Goal: Information Seeking & Learning: Learn about a topic

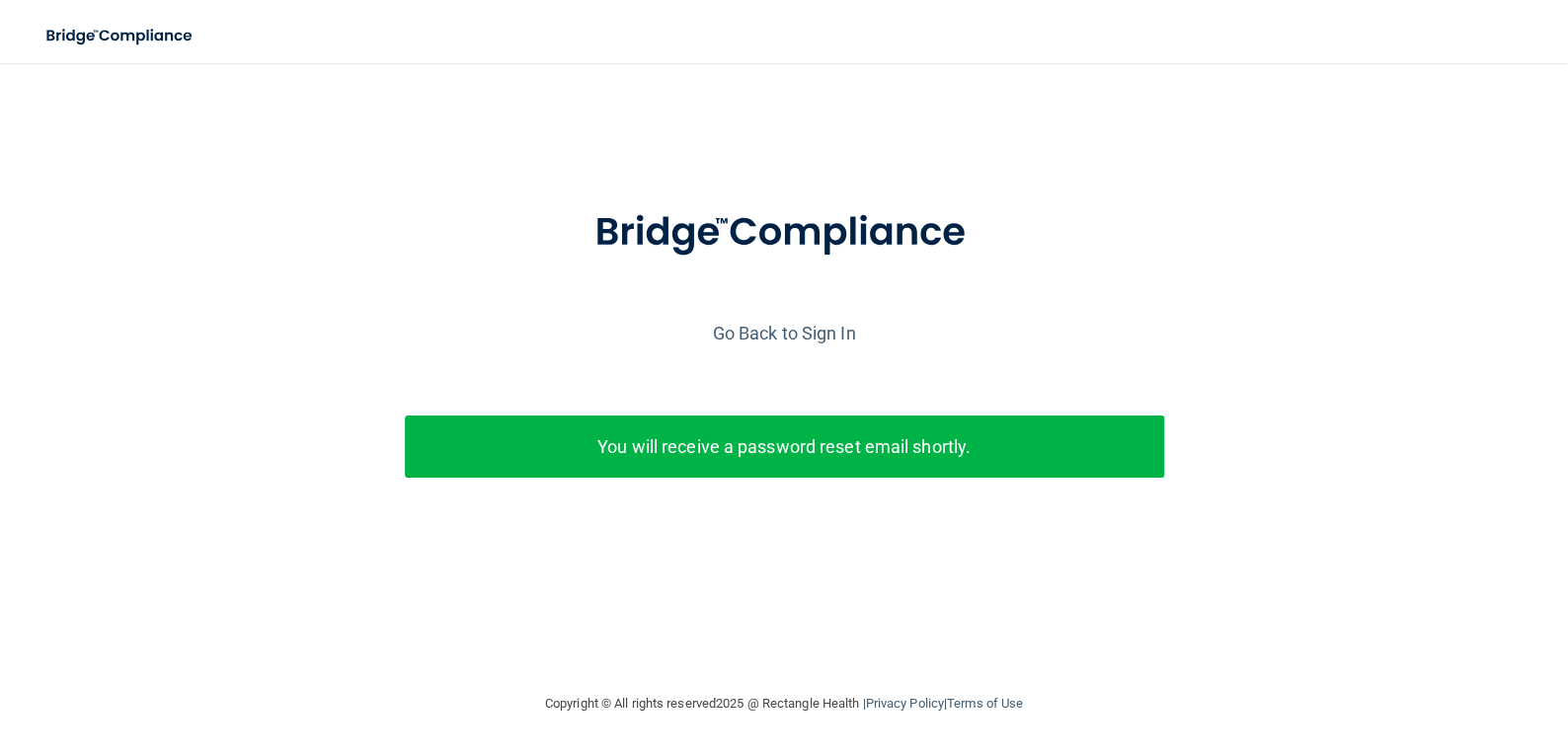
click at [900, 439] on p "You will receive a password reset email shortly." at bounding box center [784, 446] width 729 height 33
click at [797, 330] on link "Go Back to Sign In" at bounding box center [785, 333] width 143 height 21
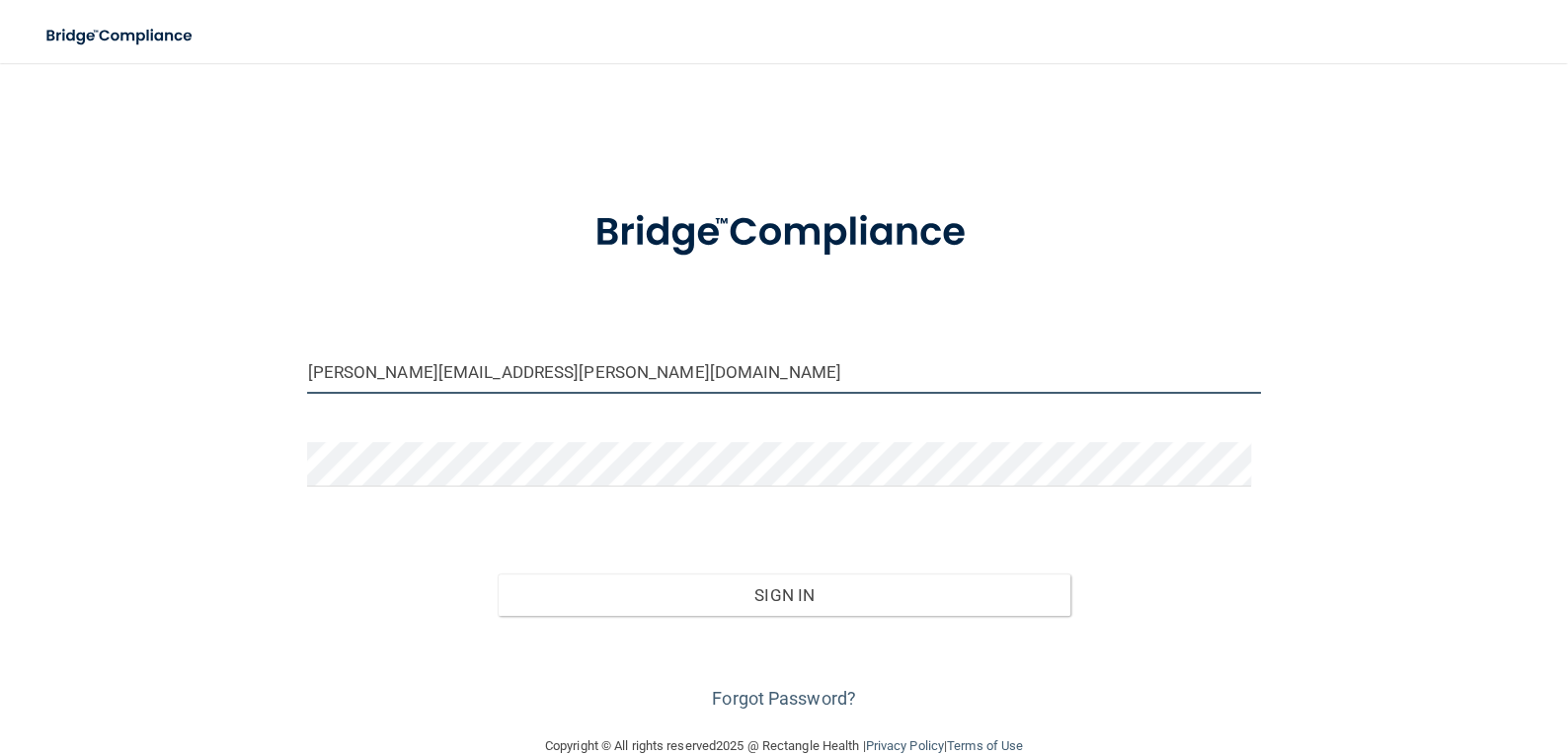
click at [866, 375] on input "kim.king@tnsmiles37354.com" at bounding box center [783, 372] width 952 height 45
drag, startPoint x: 791, startPoint y: 378, endPoint x: 273, endPoint y: 476, distance: 527.2
click at [273, 476] on div "kim.king@tnsmiles37354.com Invalid email/password. You don't have permission to…" at bounding box center [784, 398] width 1489 height 631
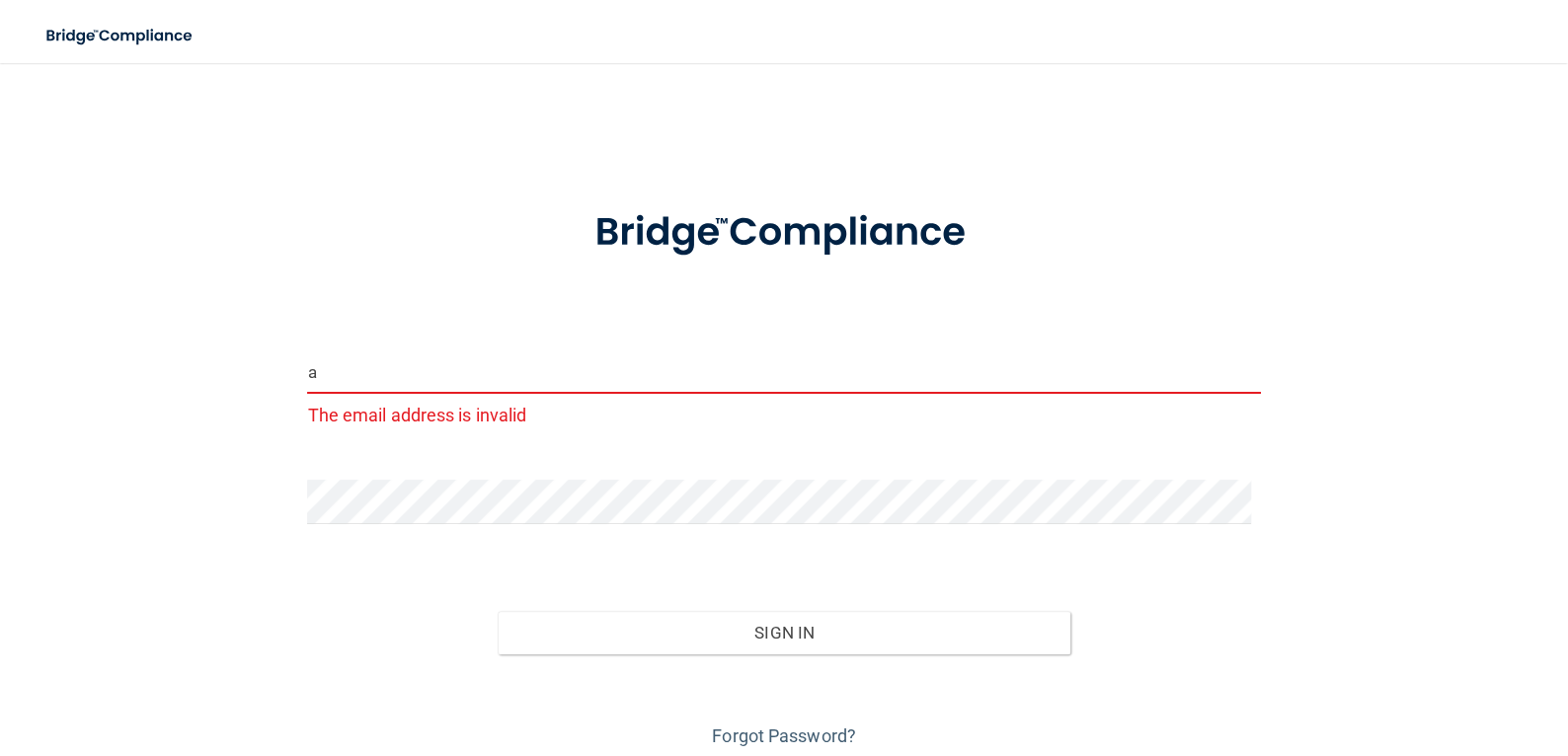
type input "aiyanna.jones@tnsmiles37354.com"
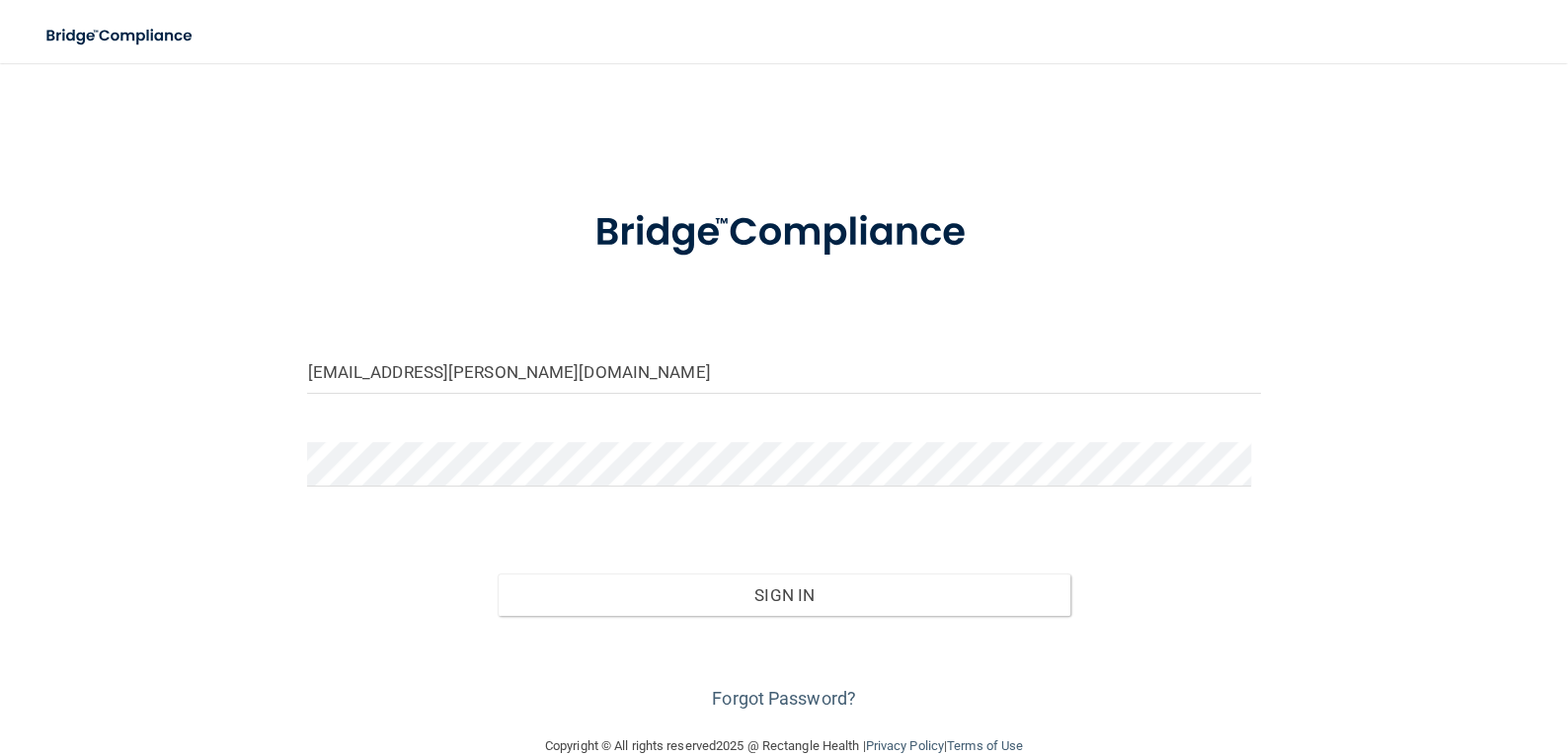
drag, startPoint x: 664, startPoint y: 494, endPoint x: 610, endPoint y: 492, distance: 54.0
click at [610, 492] on div at bounding box center [783, 471] width 982 height 59
click at [254, 524] on div "aiyanna.jones@tnsmiles37354.com Invalid email/password. You don't have permissi…" at bounding box center [784, 398] width 1489 height 631
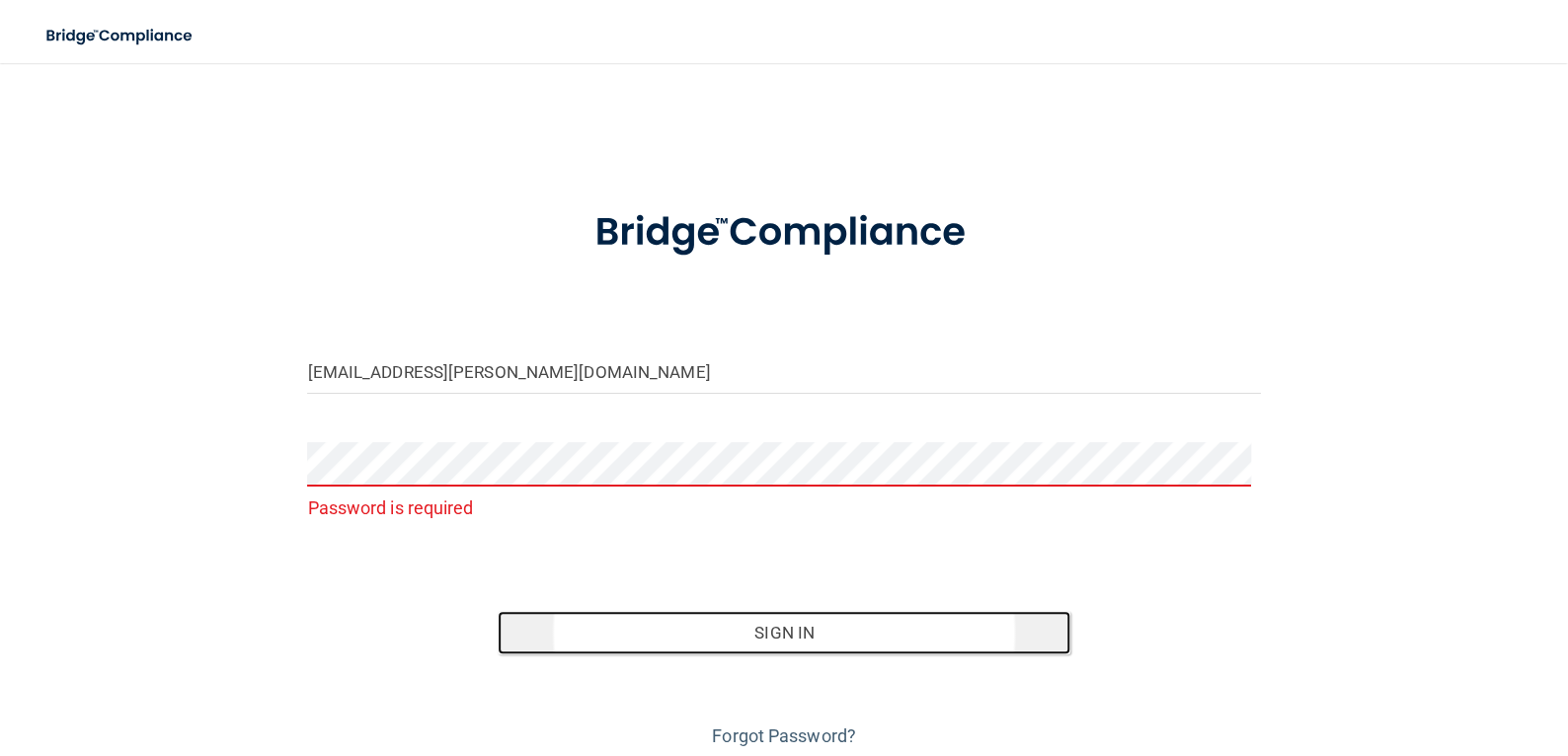
click at [831, 642] on button "Sign In" at bounding box center [783, 632] width 572 height 44
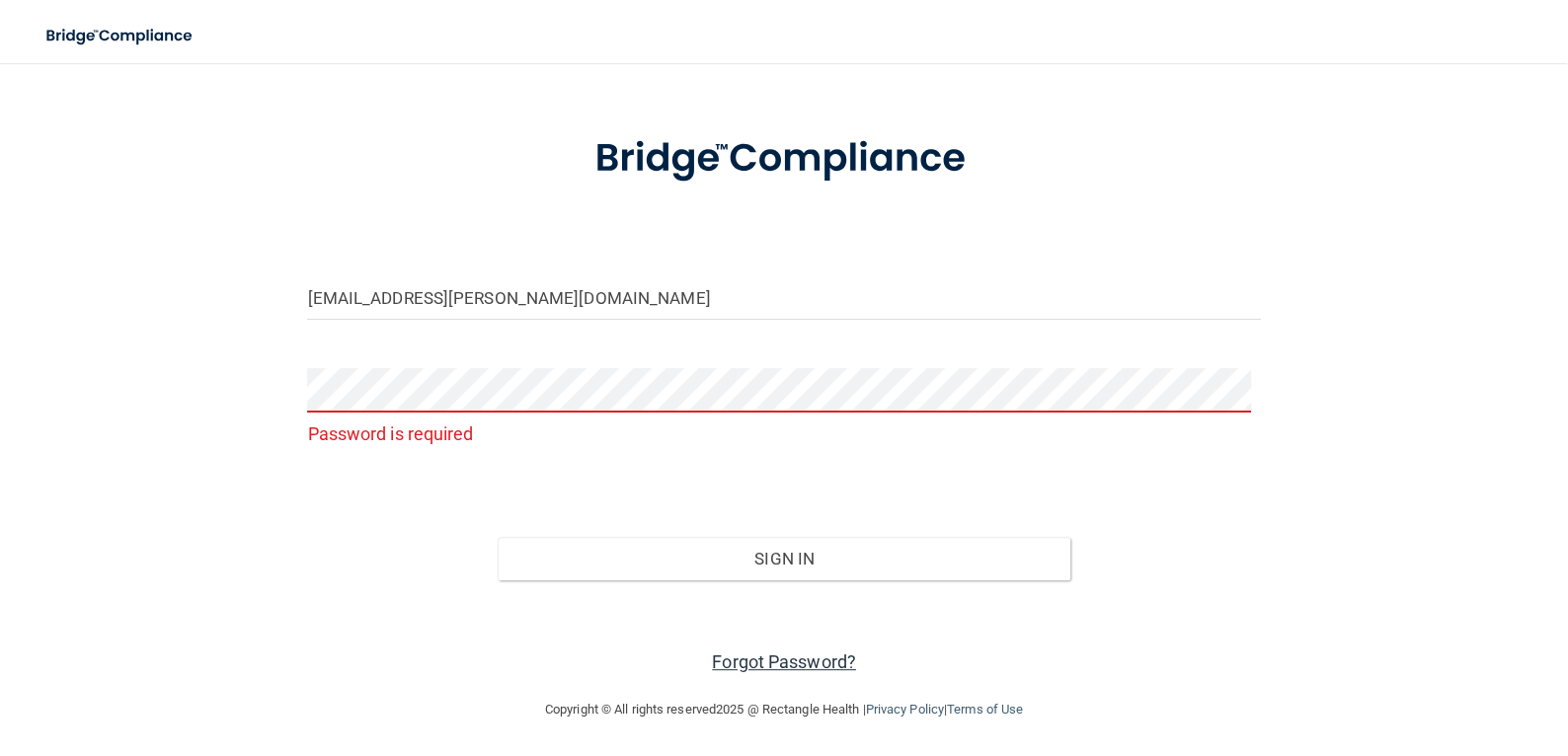
click at [760, 651] on link "Forgot Password?" at bounding box center [784, 661] width 144 height 21
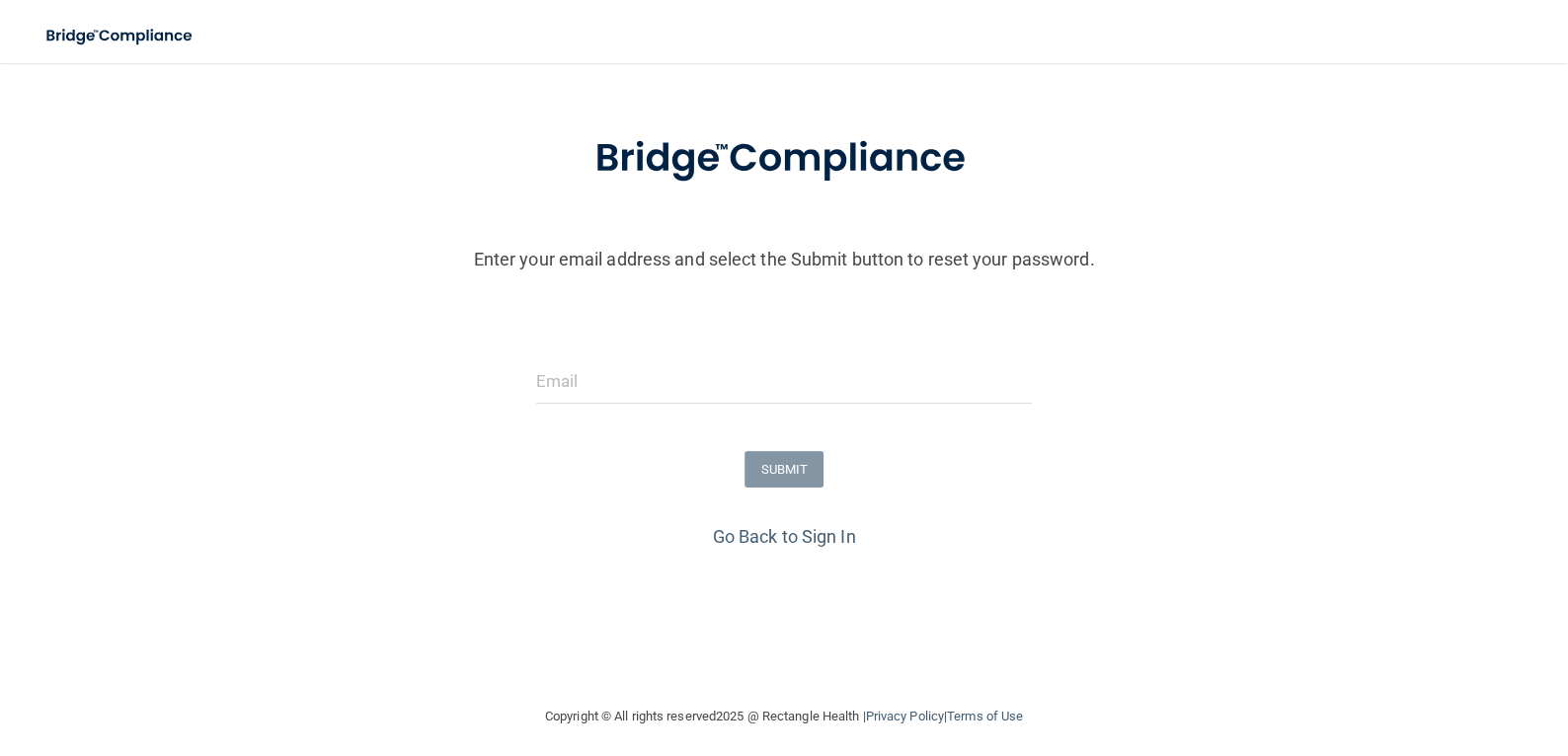
scroll to position [81, 0]
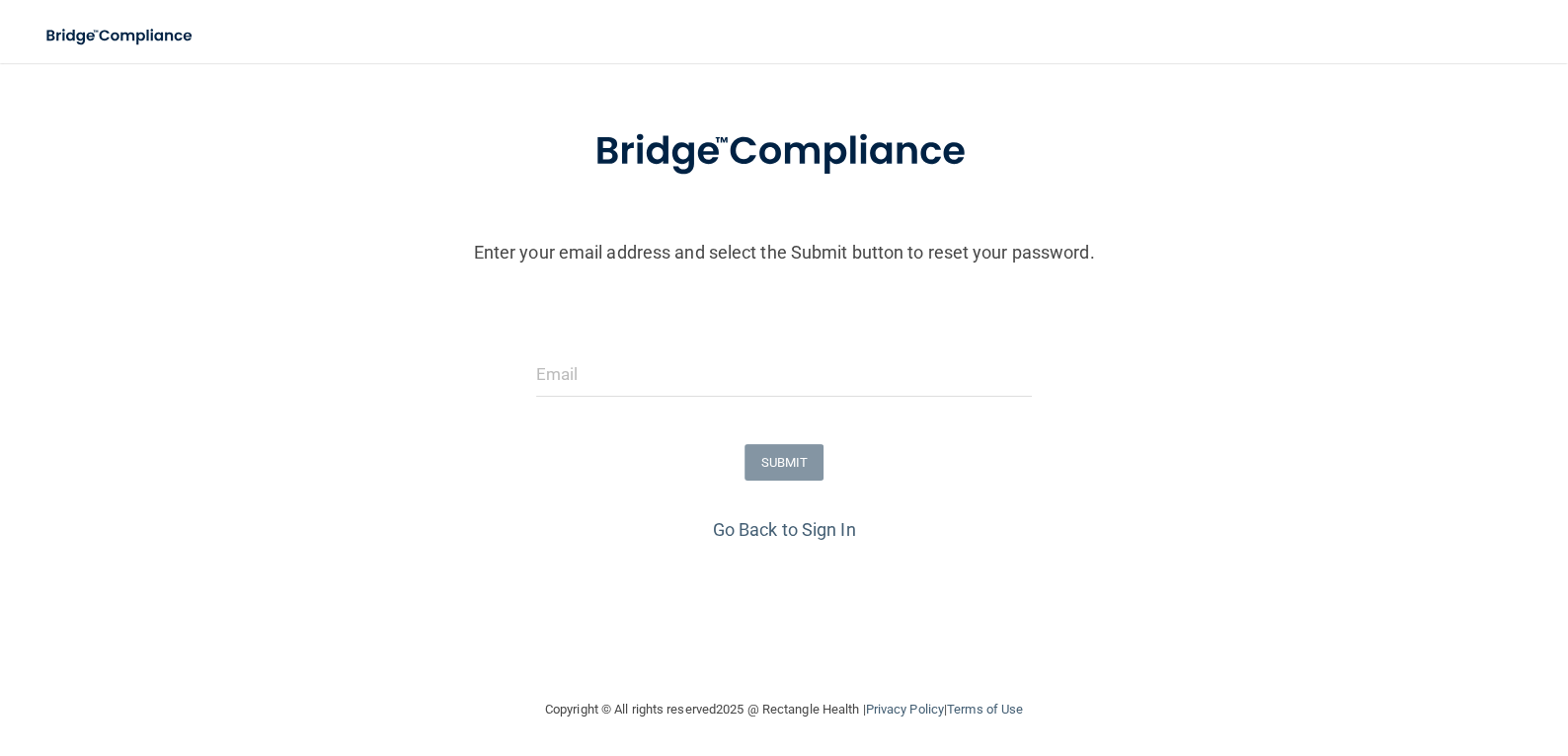
click at [797, 401] on div at bounding box center [784, 381] width 526 height 59
click at [797, 396] on div at bounding box center [784, 381] width 526 height 59
click at [797, 393] on input "email" at bounding box center [784, 375] width 497 height 45
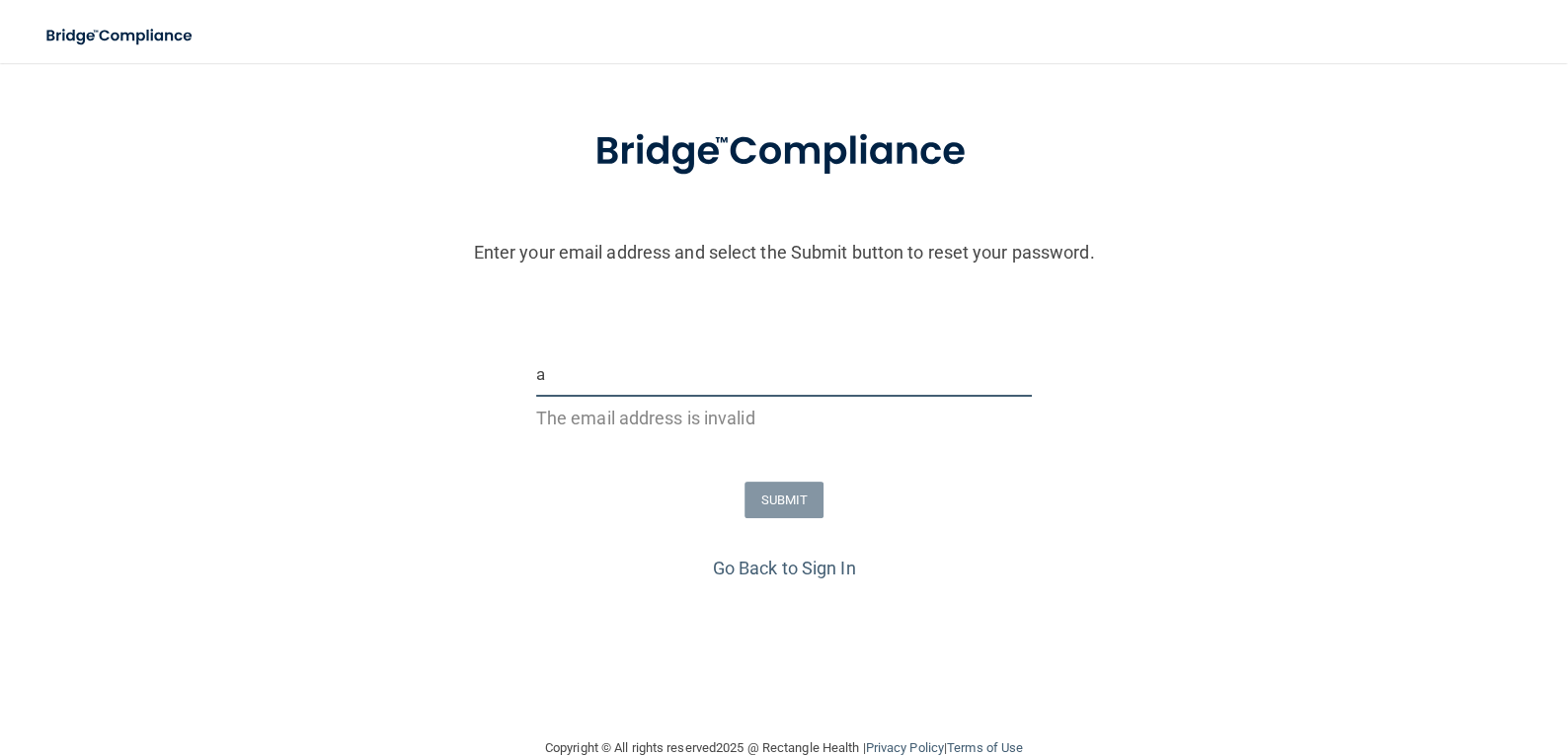
type input "aiyanna.jones@tnsmiles37354.com"
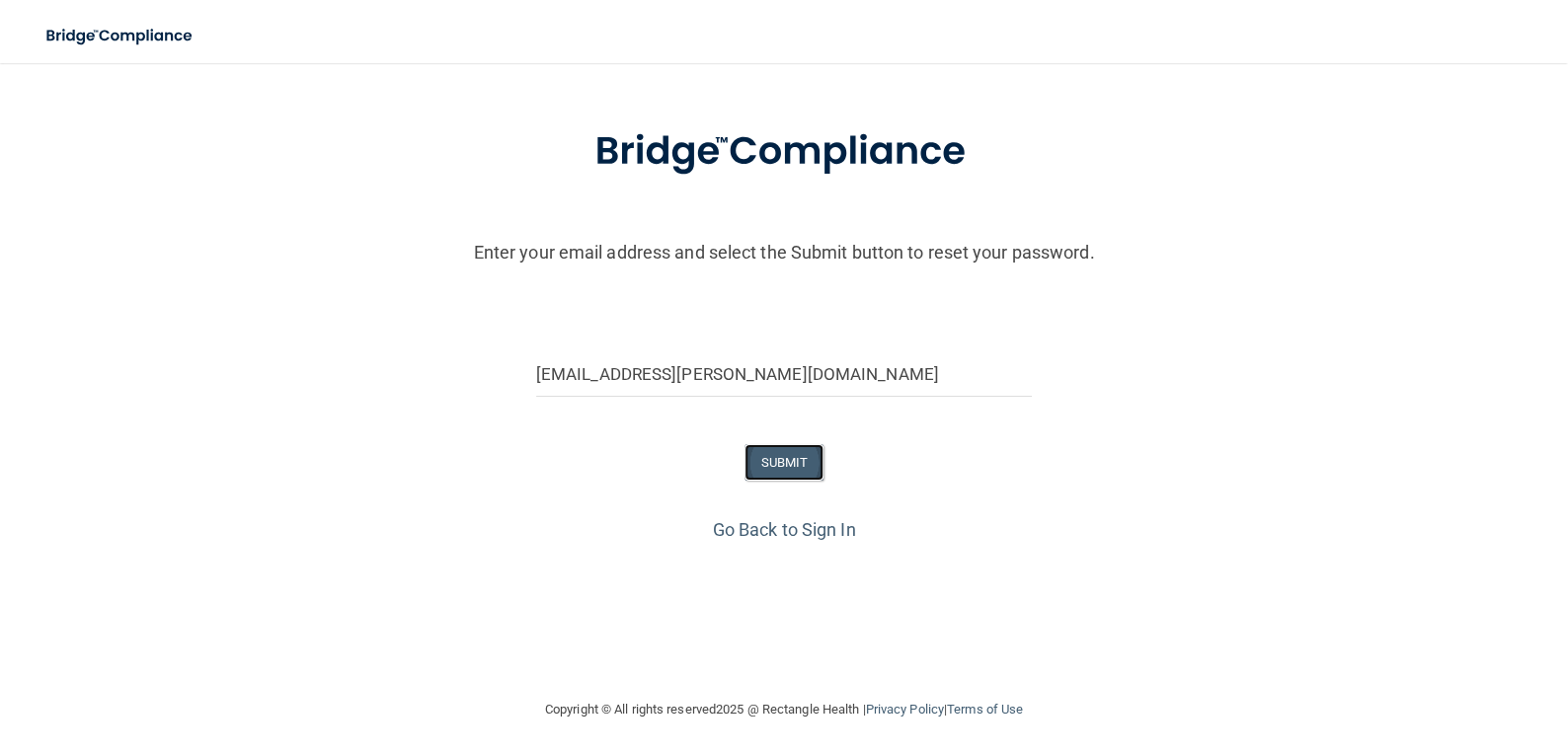
click at [785, 455] on button "SUBMIT" at bounding box center [784, 462] width 80 height 37
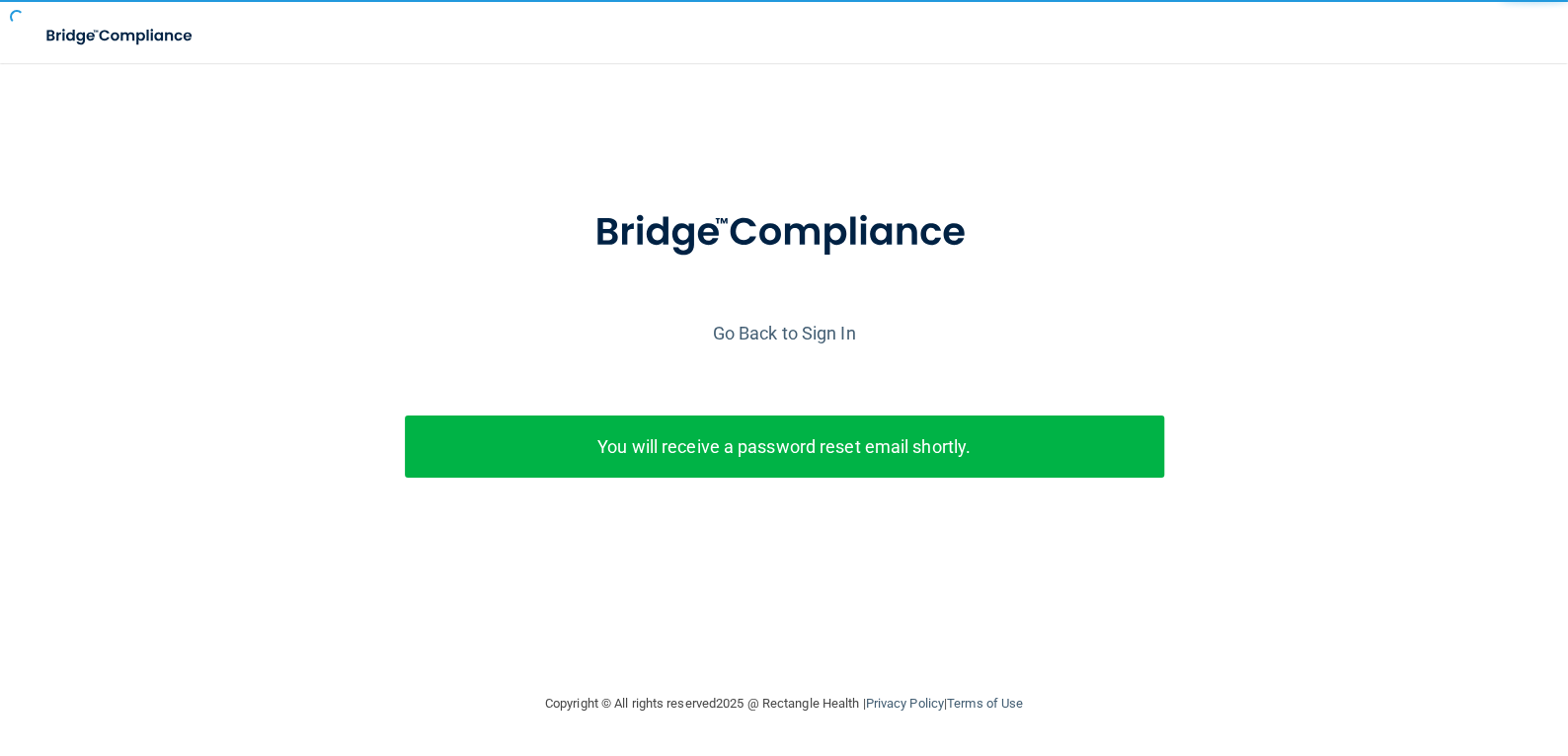
scroll to position [0, 0]
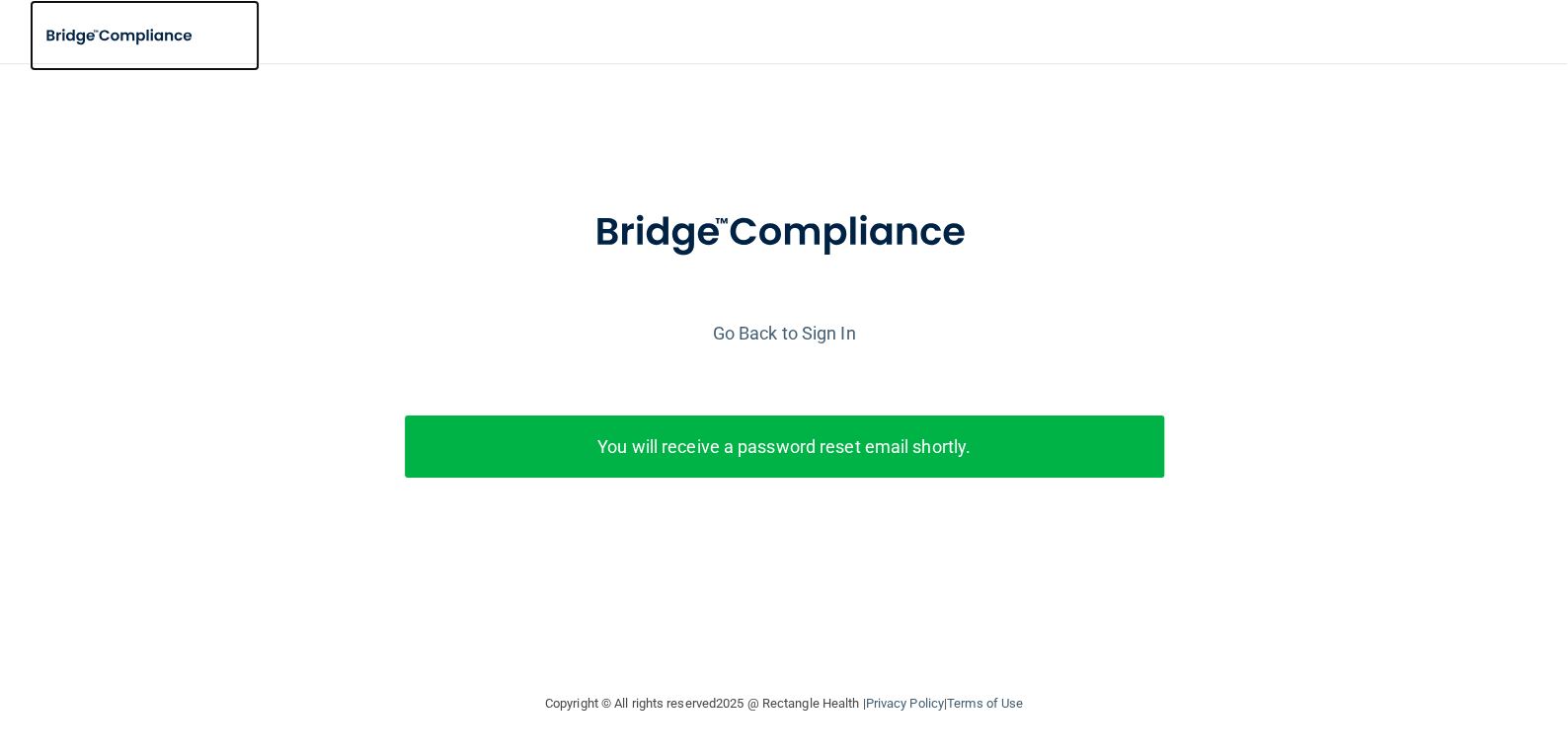
click at [177, 37] on img at bounding box center [121, 36] width 181 height 41
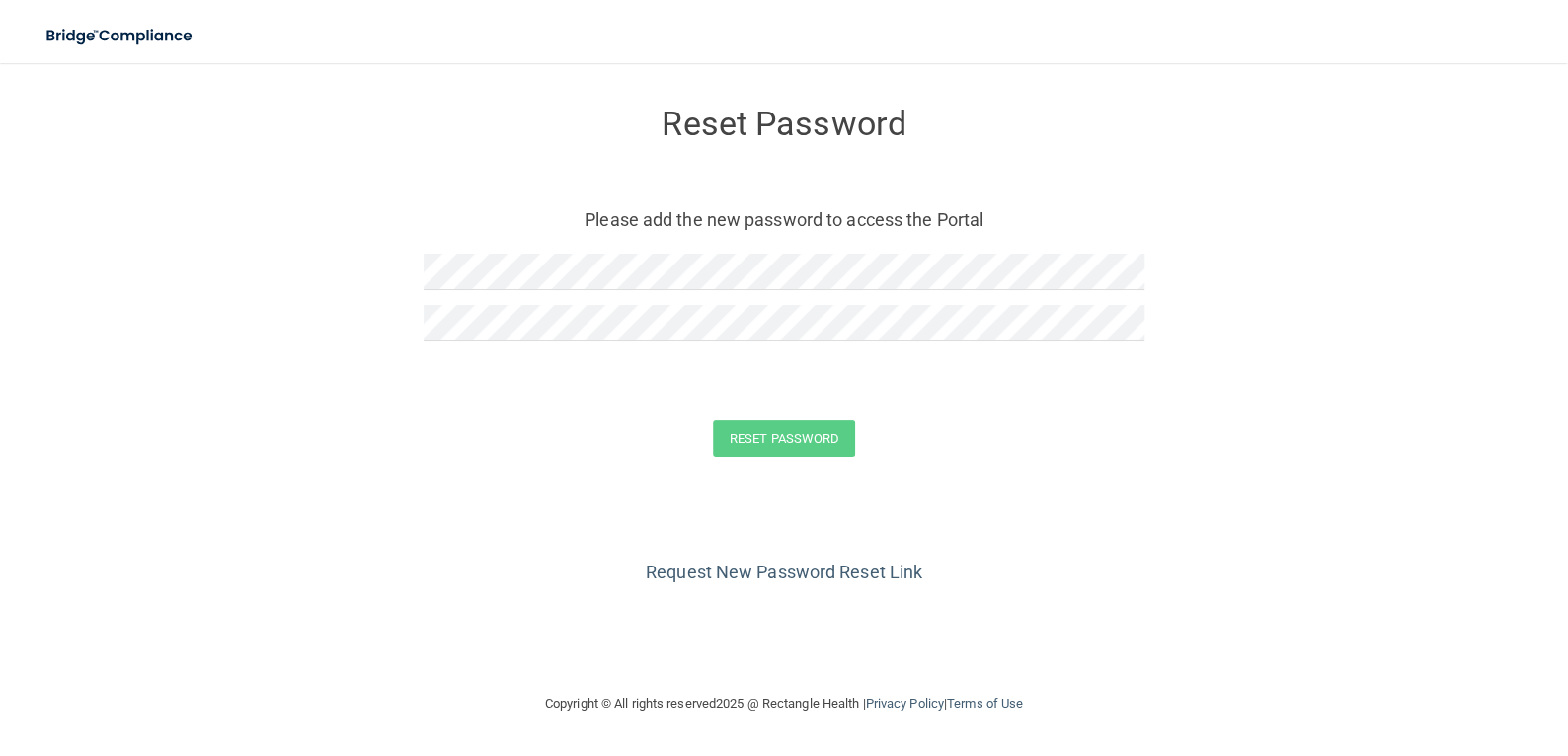
click at [489, 251] on div "Reset Password Please add the new password to access the Portal" at bounding box center [783, 226] width 720 height 288
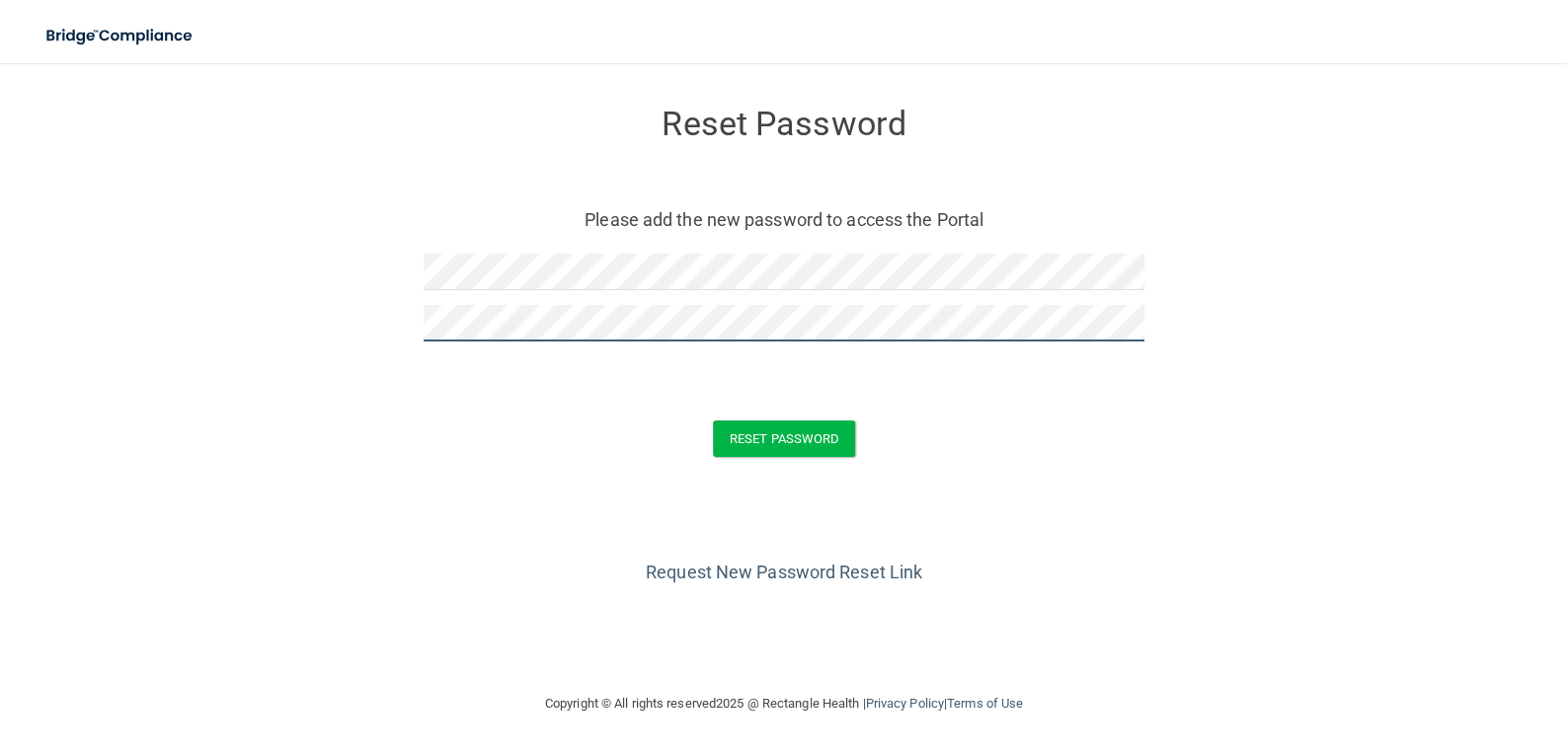
click at [713, 420] on button "Reset Password" at bounding box center [784, 438] width 142 height 37
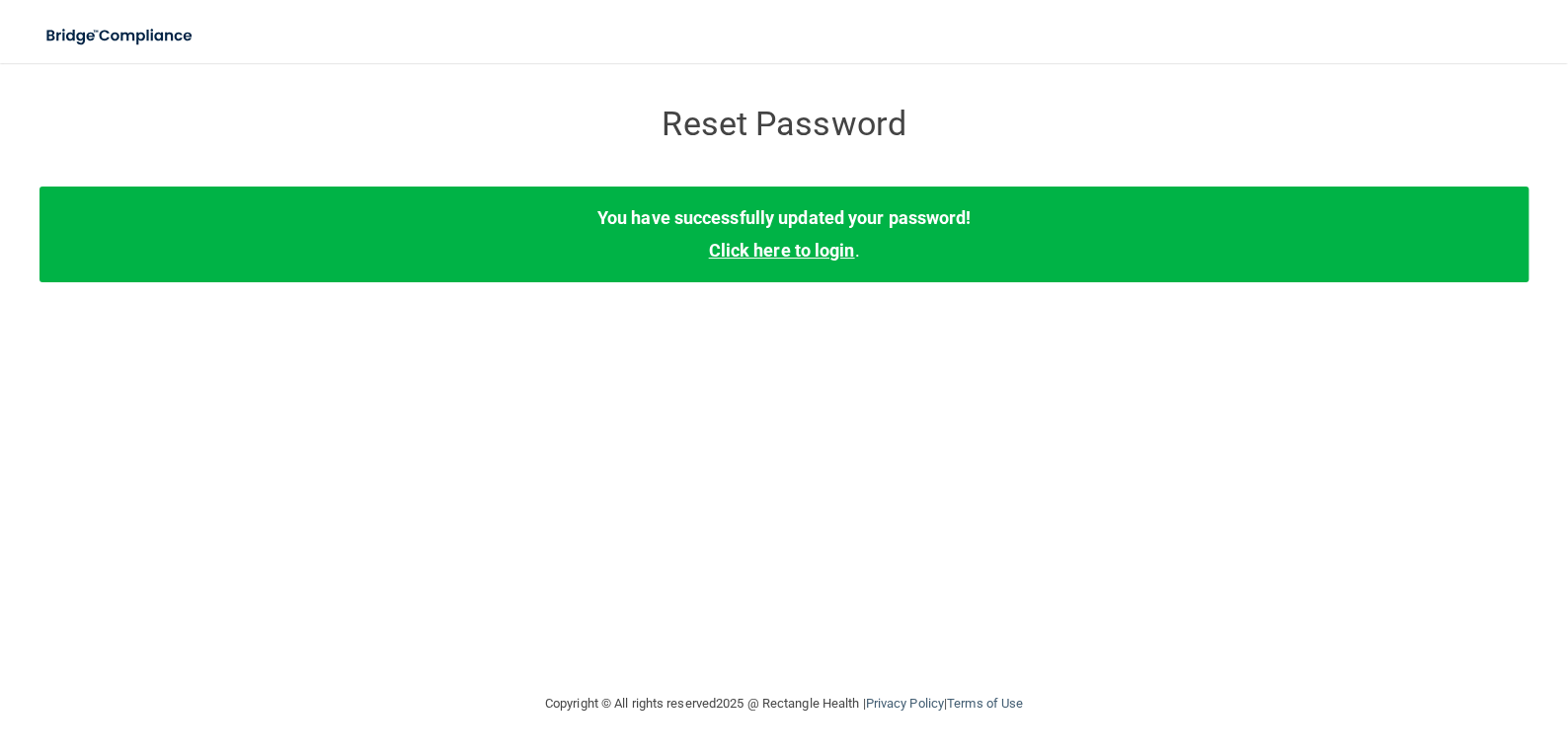
click at [766, 252] on link "Click here to login" at bounding box center [781, 250] width 146 height 21
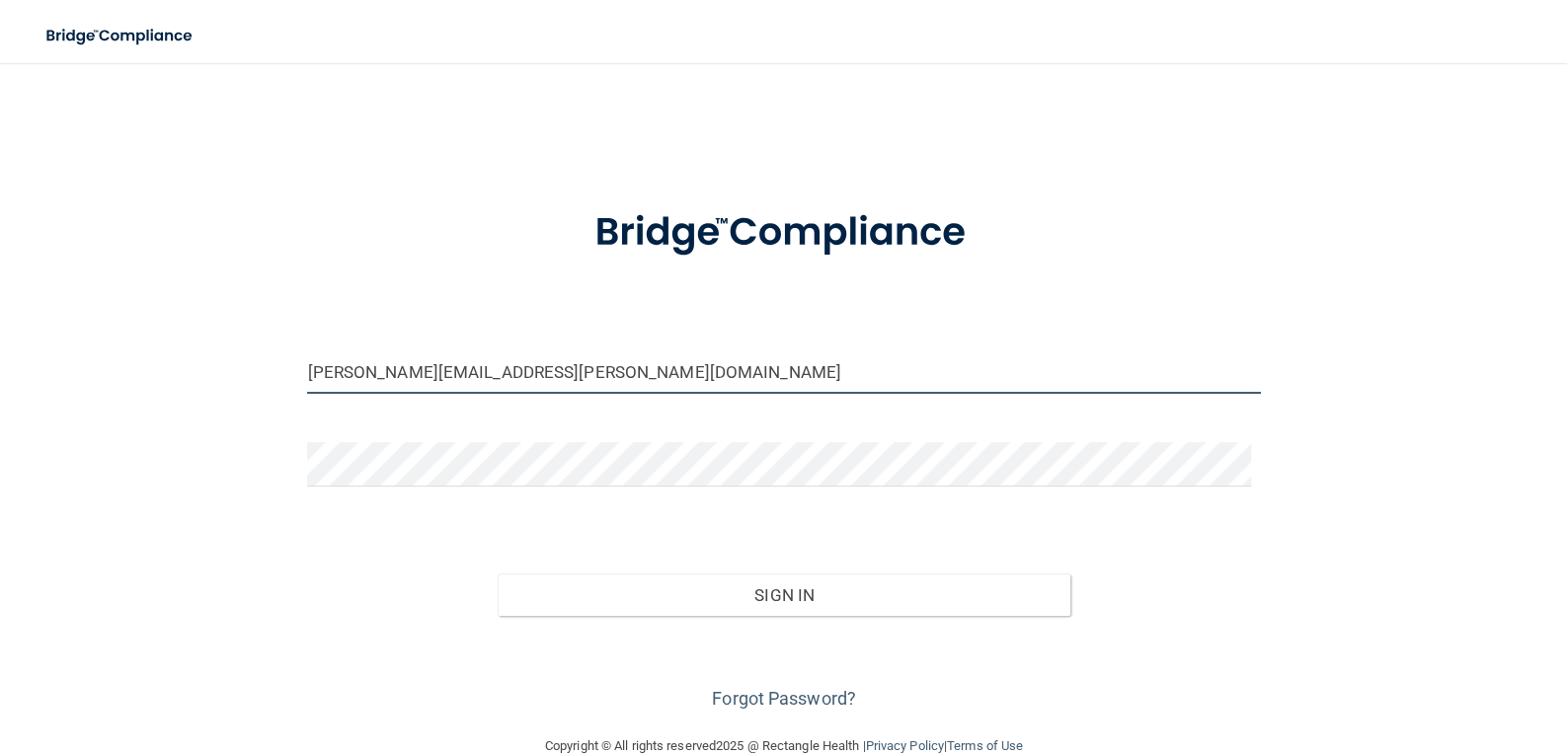
click at [713, 386] on input "kim.king@tnsmiles37354.com" at bounding box center [783, 372] width 952 height 45
drag, startPoint x: 604, startPoint y: 373, endPoint x: 130, endPoint y: 382, distance: 474.1
click at [130, 382] on div "kim.king@tnsmiles37354.com Invalid email/password. You don't have permission to…" at bounding box center [784, 398] width 1489 height 631
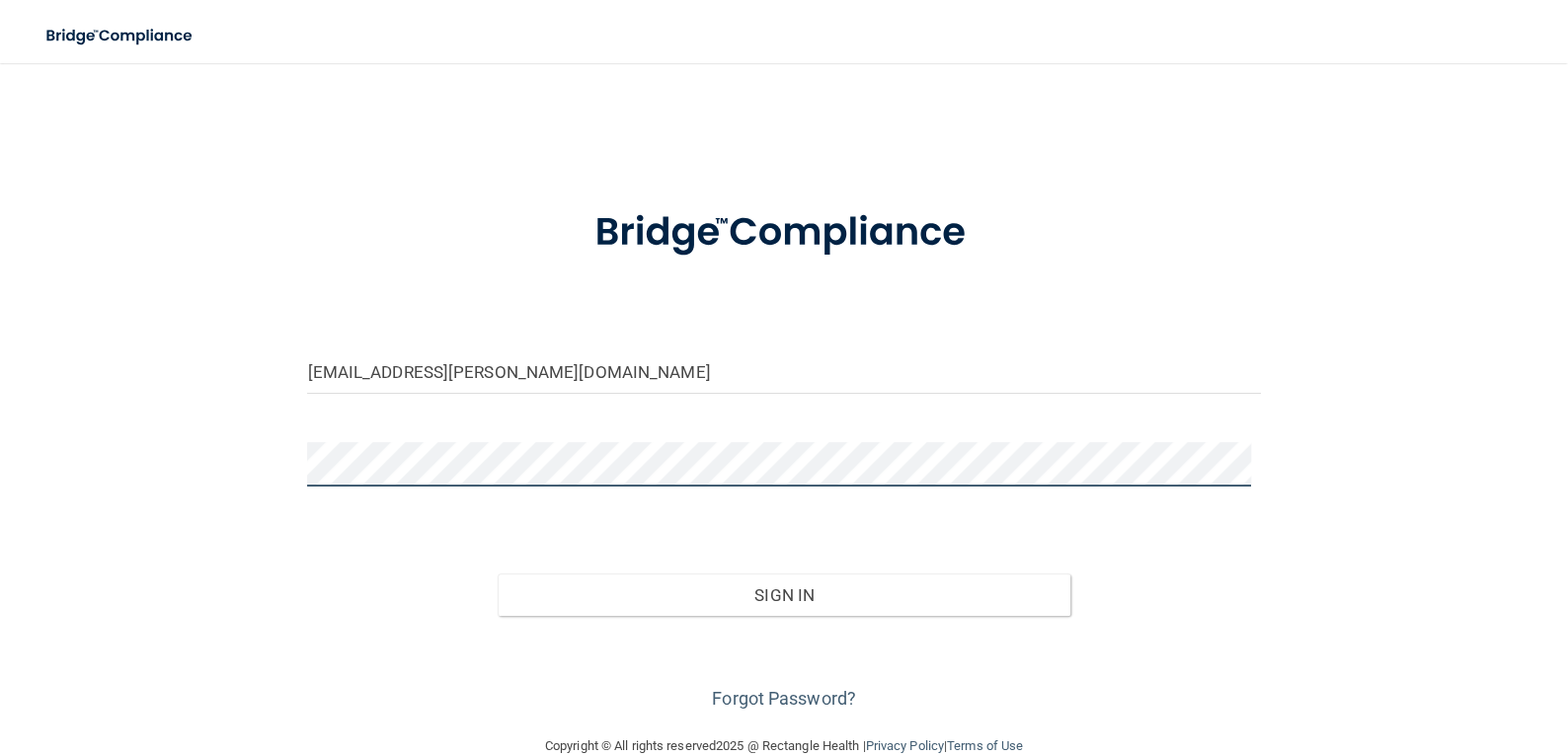
click at [68, 440] on div "aiyanna.jones@tnsmiles37354.com Invalid email/password. You don't have permissi…" at bounding box center [784, 398] width 1489 height 631
click at [497, 574] on button "Sign In" at bounding box center [783, 596] width 572 height 44
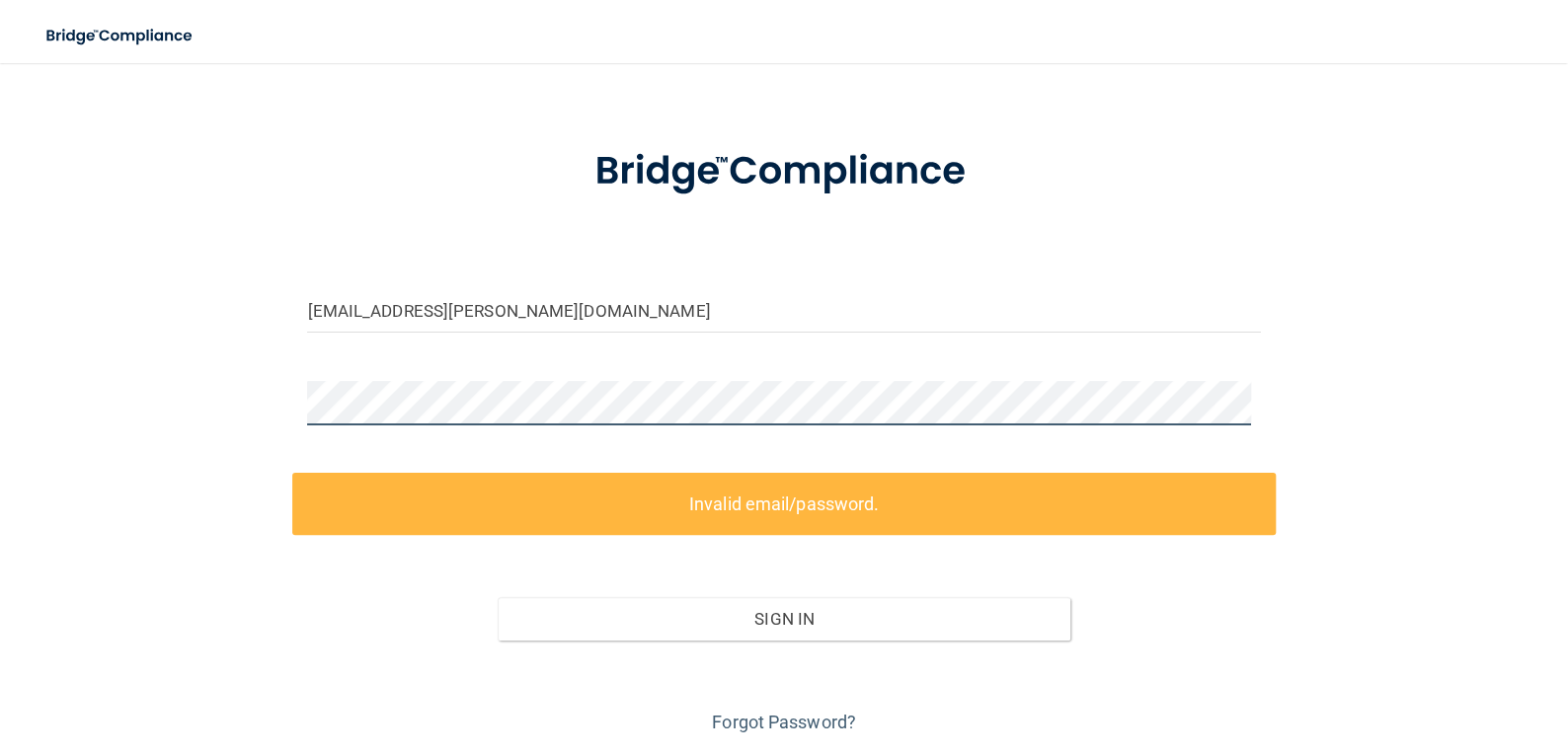
scroll to position [122, 0]
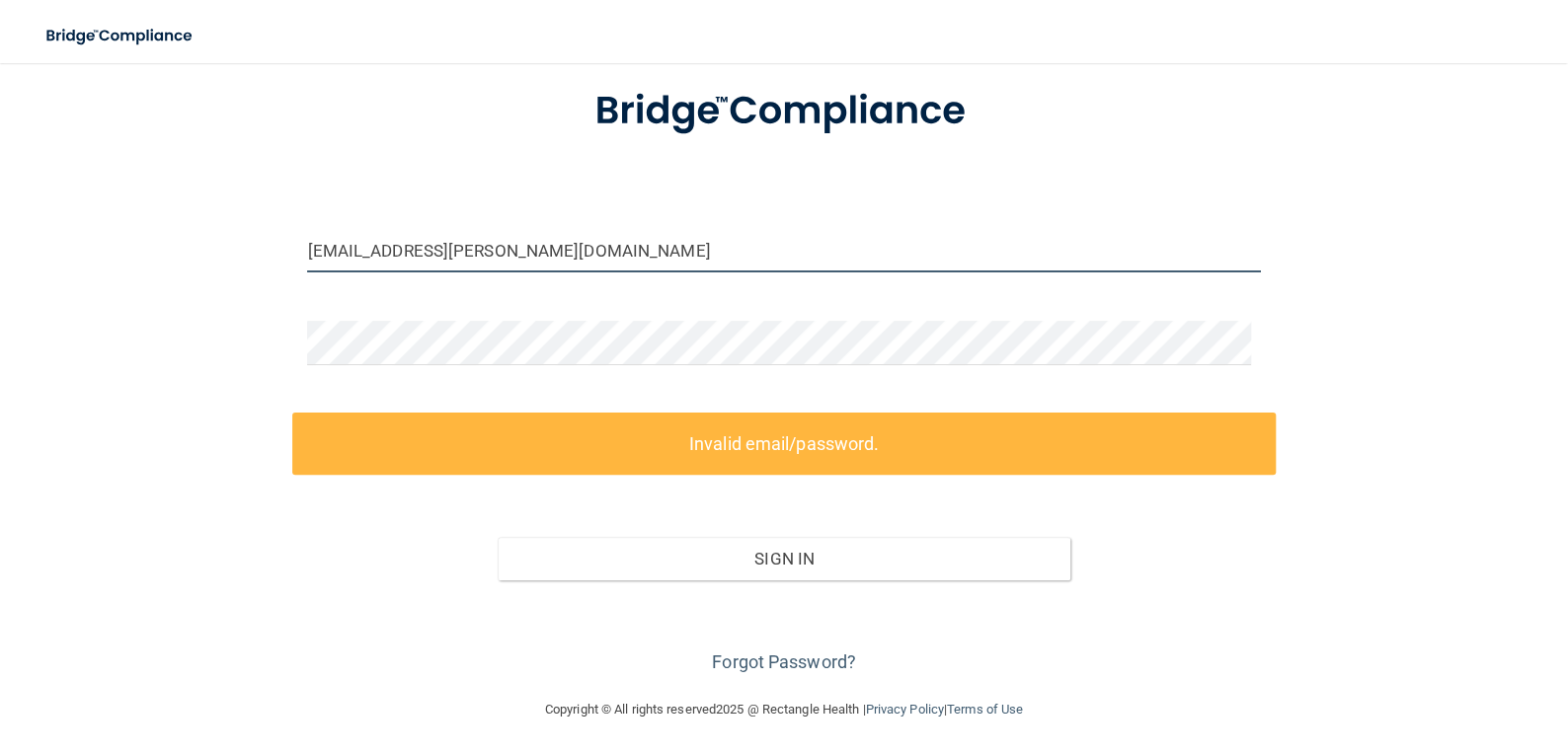
drag, startPoint x: 402, startPoint y: 248, endPoint x: 390, endPoint y: 249, distance: 12.0
click at [390, 249] on input "aiyanna.jones@tnsmiles37354.com" at bounding box center [783, 250] width 952 height 45
drag, startPoint x: 409, startPoint y: 248, endPoint x: 367, endPoint y: 257, distance: 43.0
click at [367, 257] on input "aiyanna.jones@tnsmiles37354.com" at bounding box center [783, 250] width 952 height 45
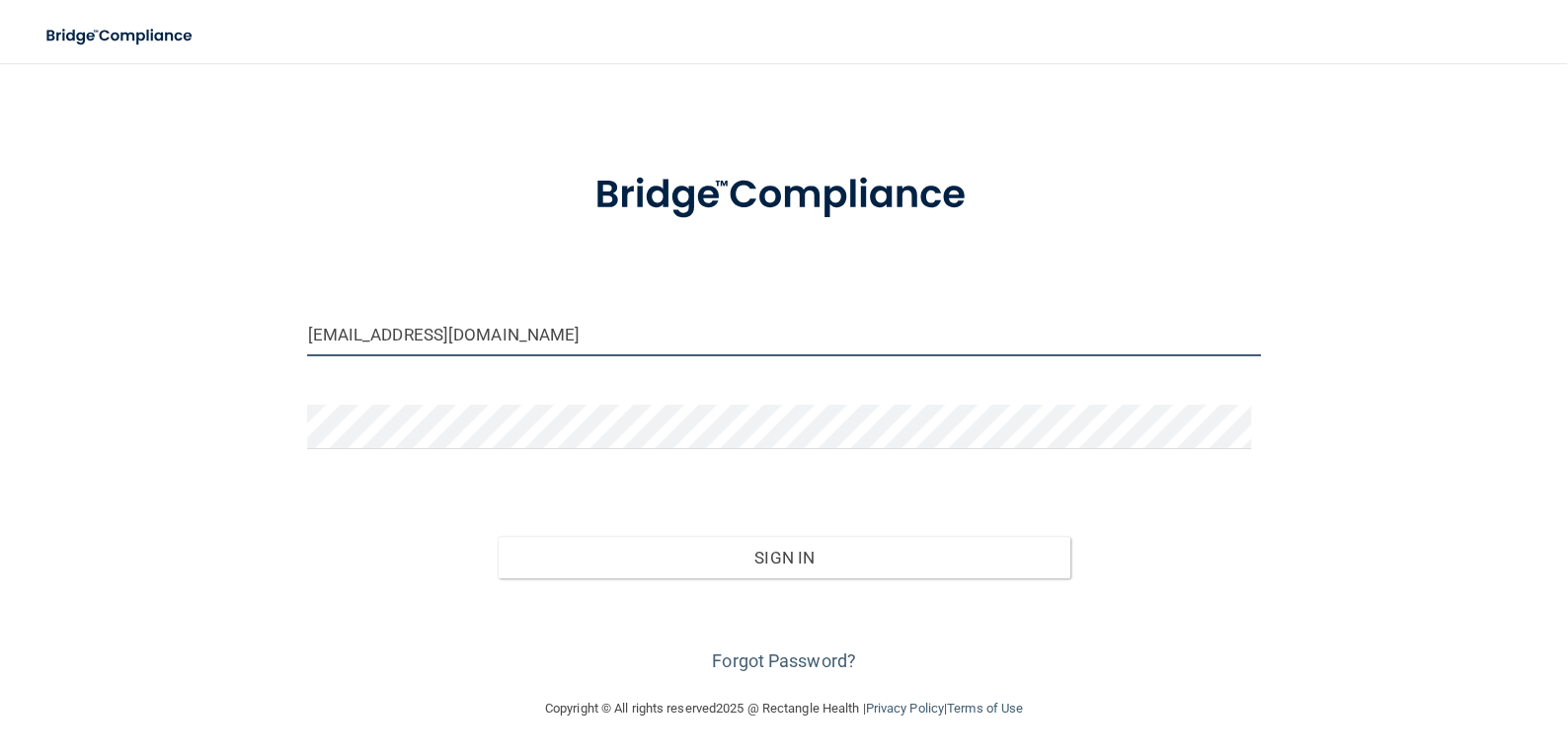
scroll to position [36, 0]
type input "[EMAIL_ADDRESS][PERSON_NAME][DOMAIN_NAME]"
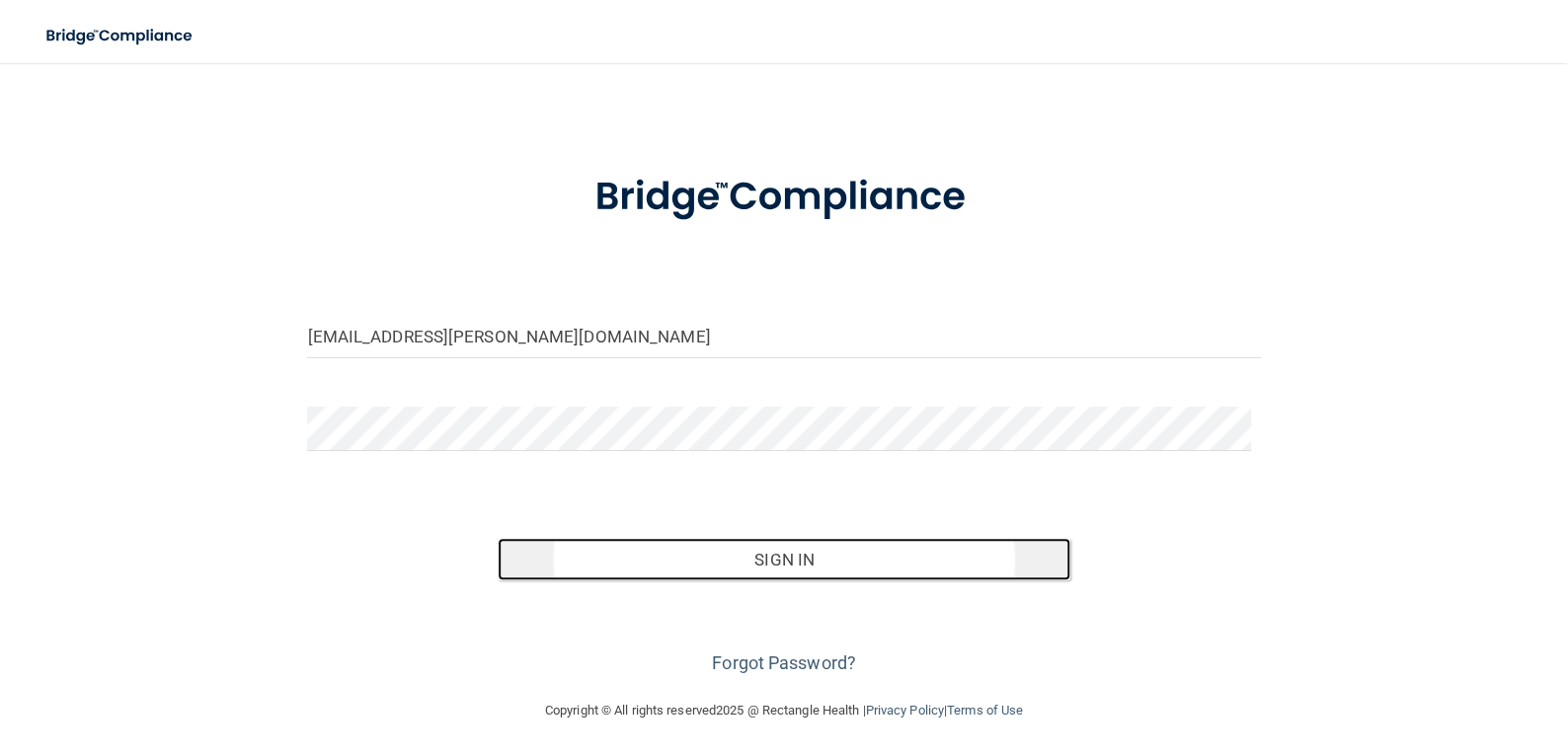
click at [669, 545] on button "Sign In" at bounding box center [783, 560] width 572 height 44
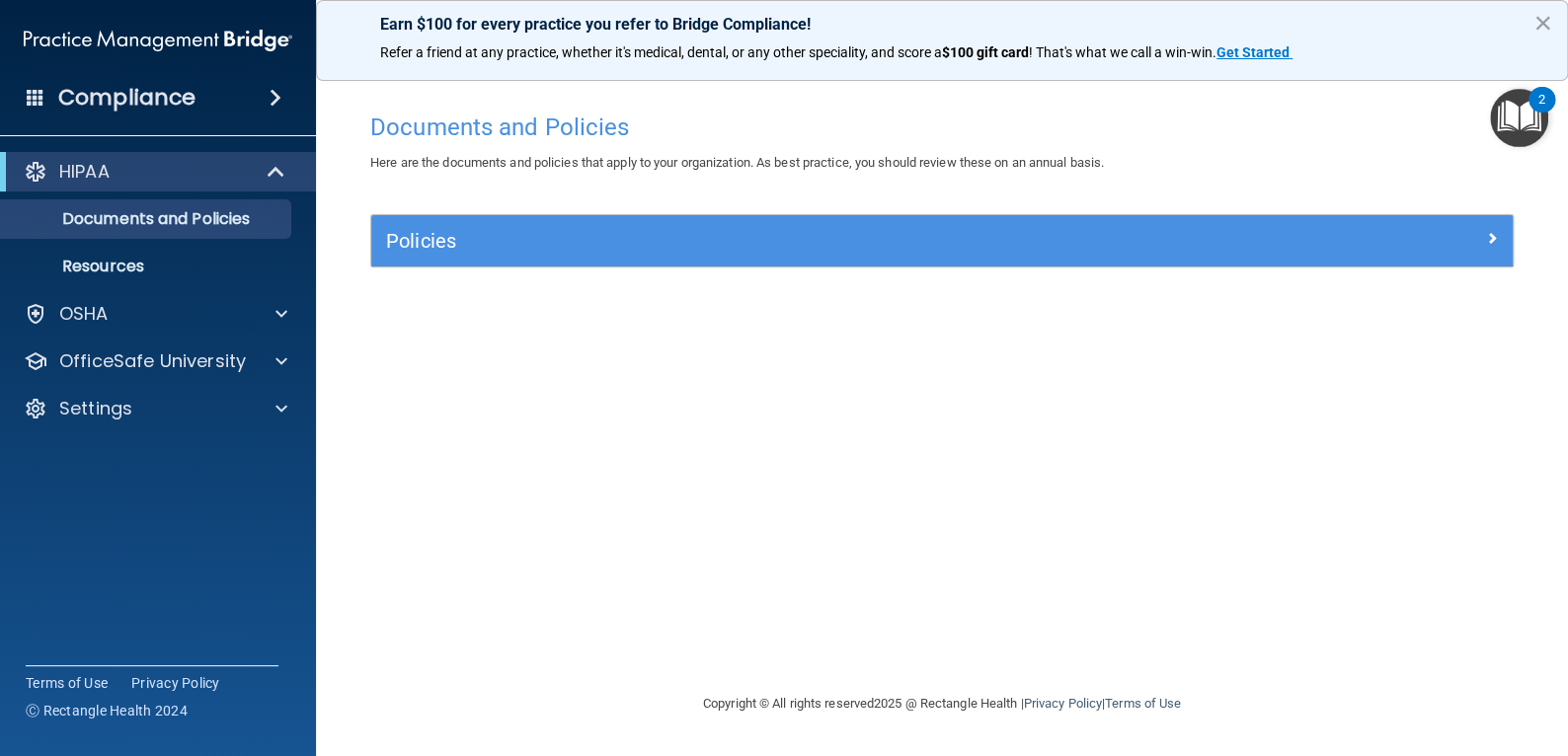
click at [273, 107] on span at bounding box center [276, 98] width 12 height 24
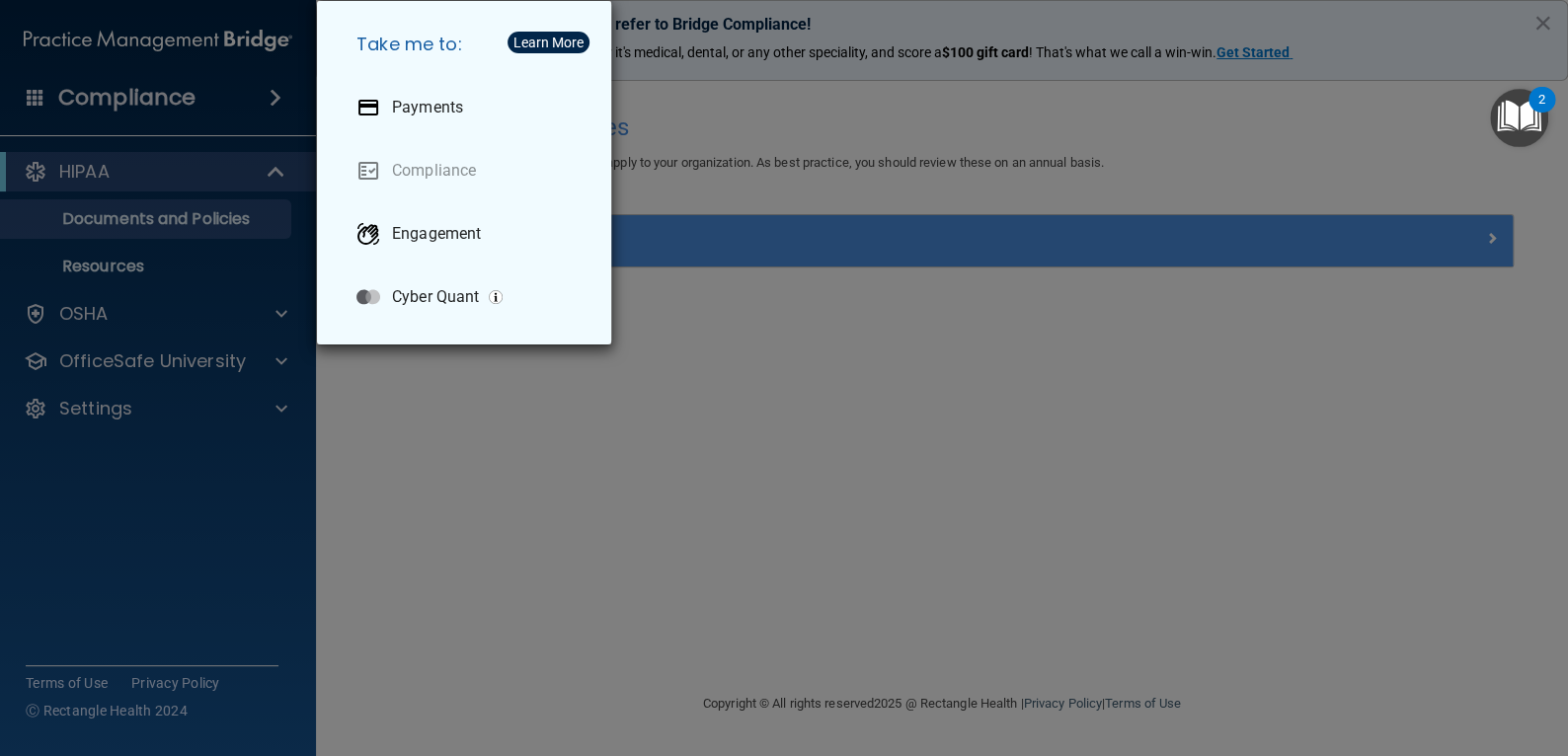
click at [735, 309] on div "Take me to: Payments Compliance Engagement Cyber Quant" at bounding box center [784, 378] width 1568 height 756
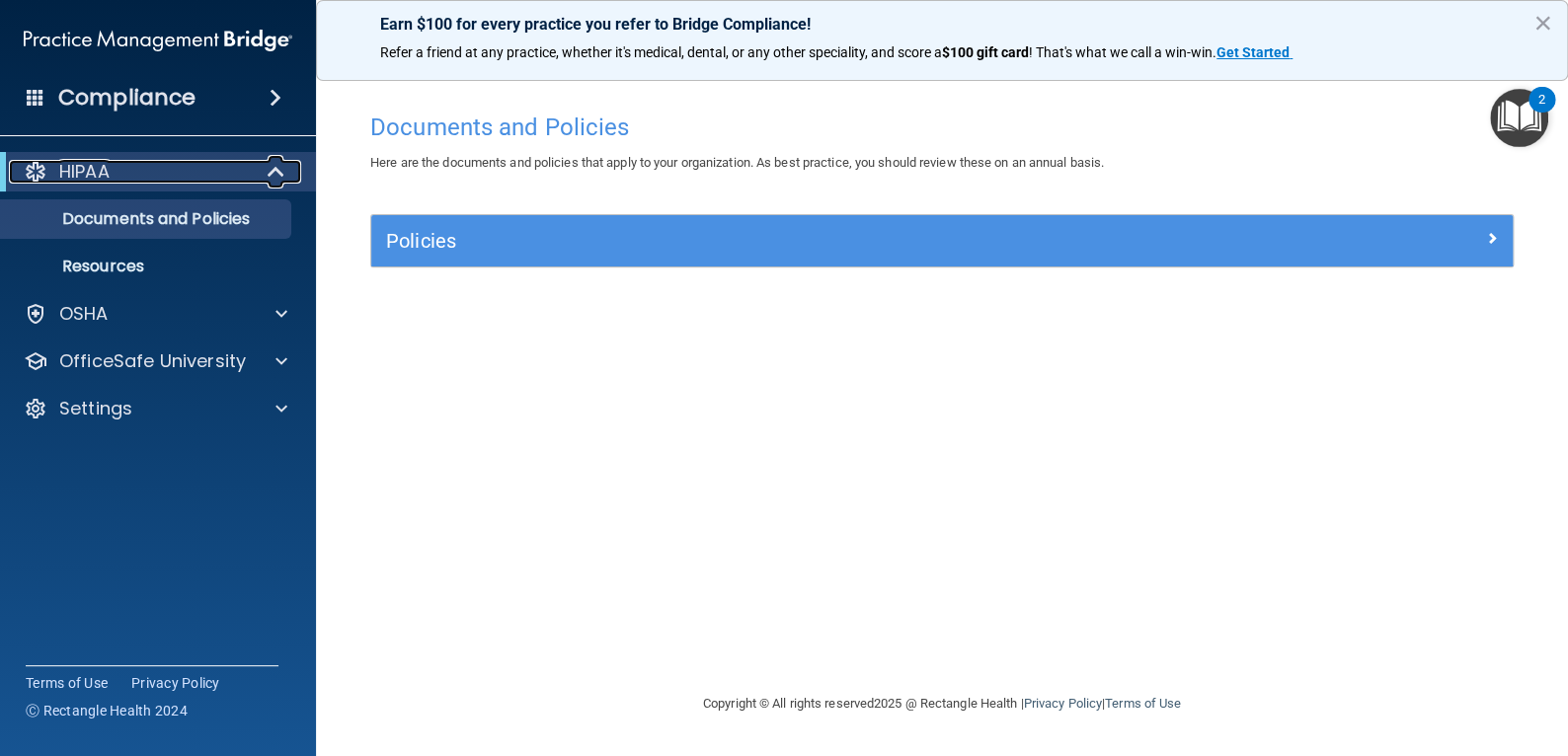
click at [142, 172] on div "HIPAA" at bounding box center [131, 172] width 244 height 24
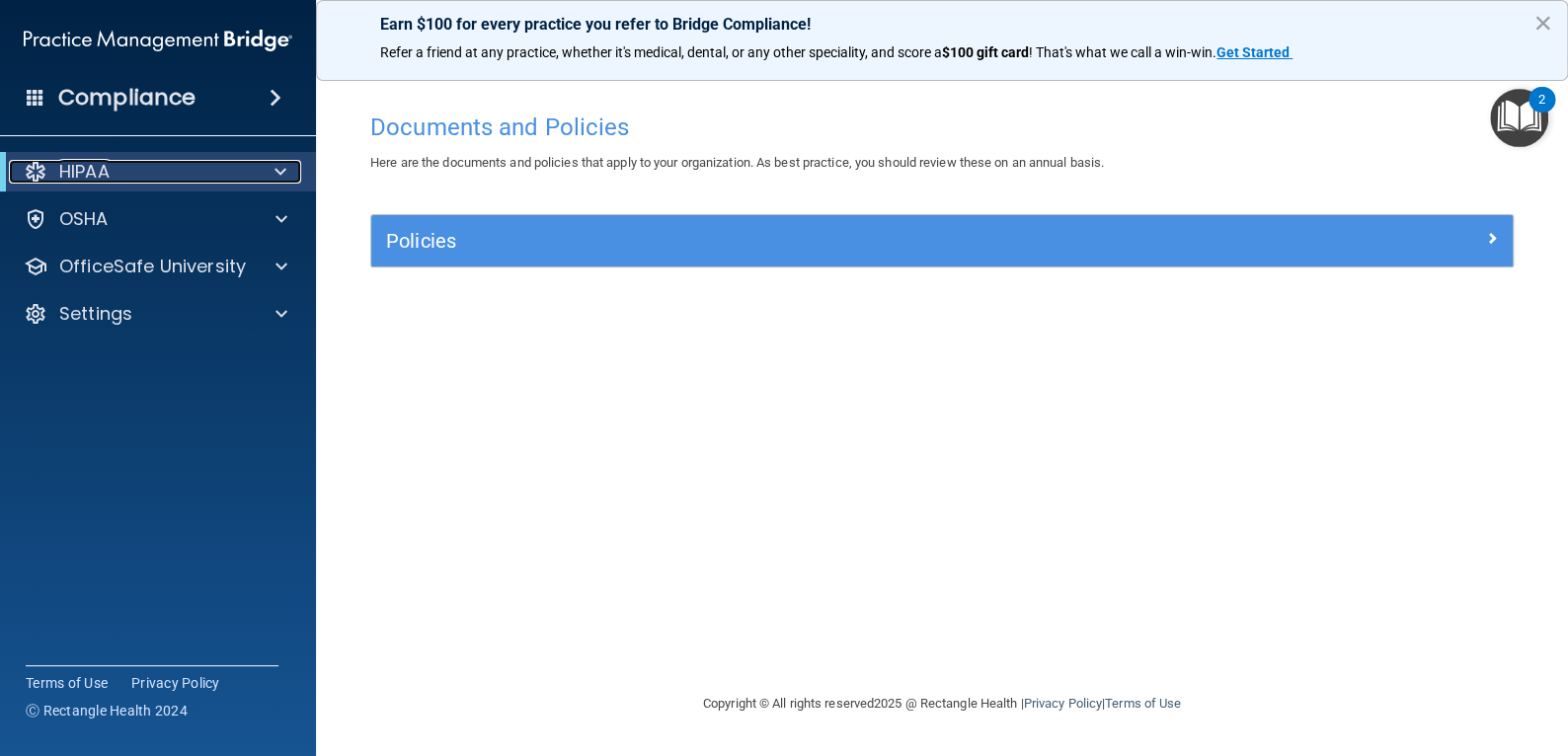
click at [142, 172] on div "HIPAA" at bounding box center [131, 172] width 244 height 24
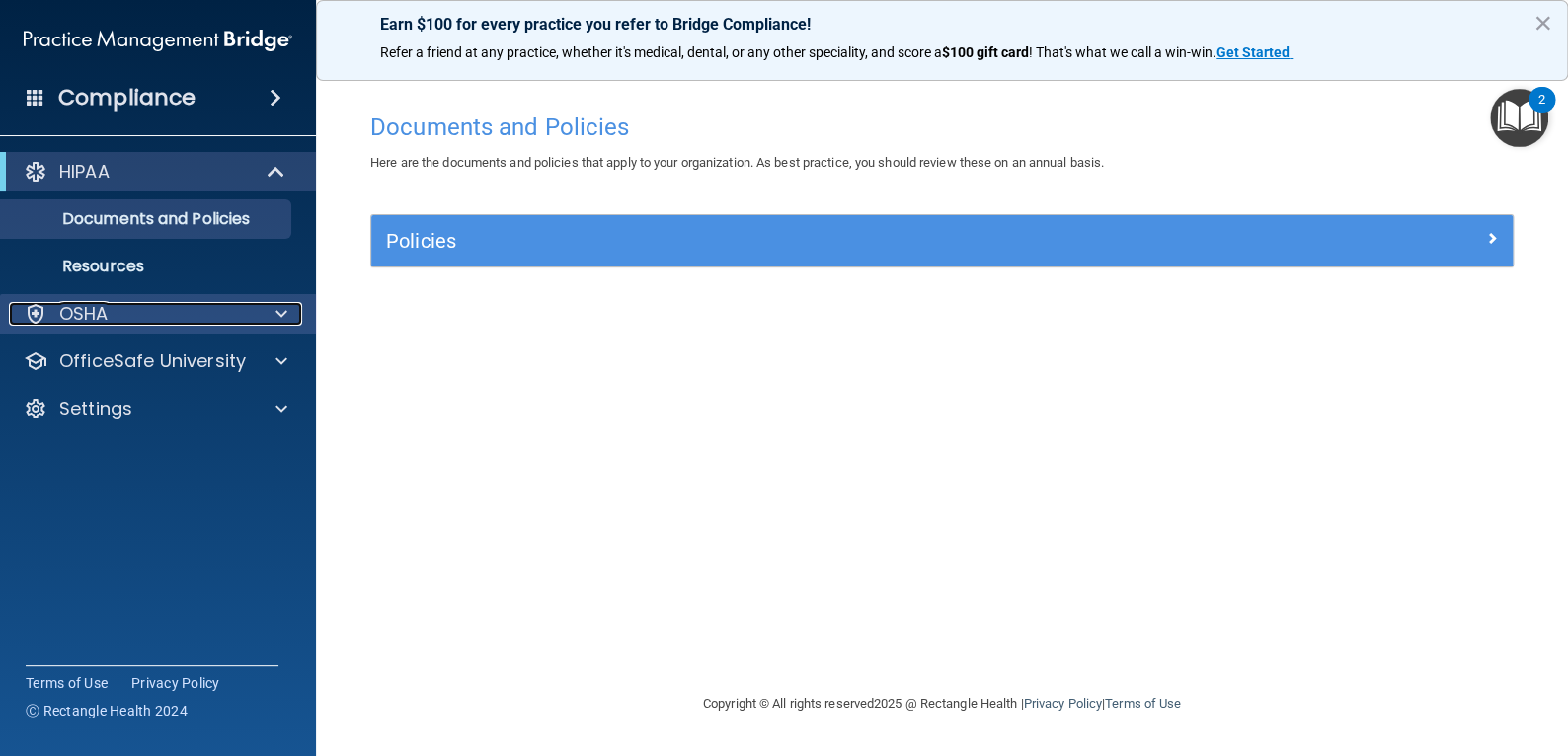
click at [196, 319] on div "OSHA" at bounding box center [131, 314] width 245 height 24
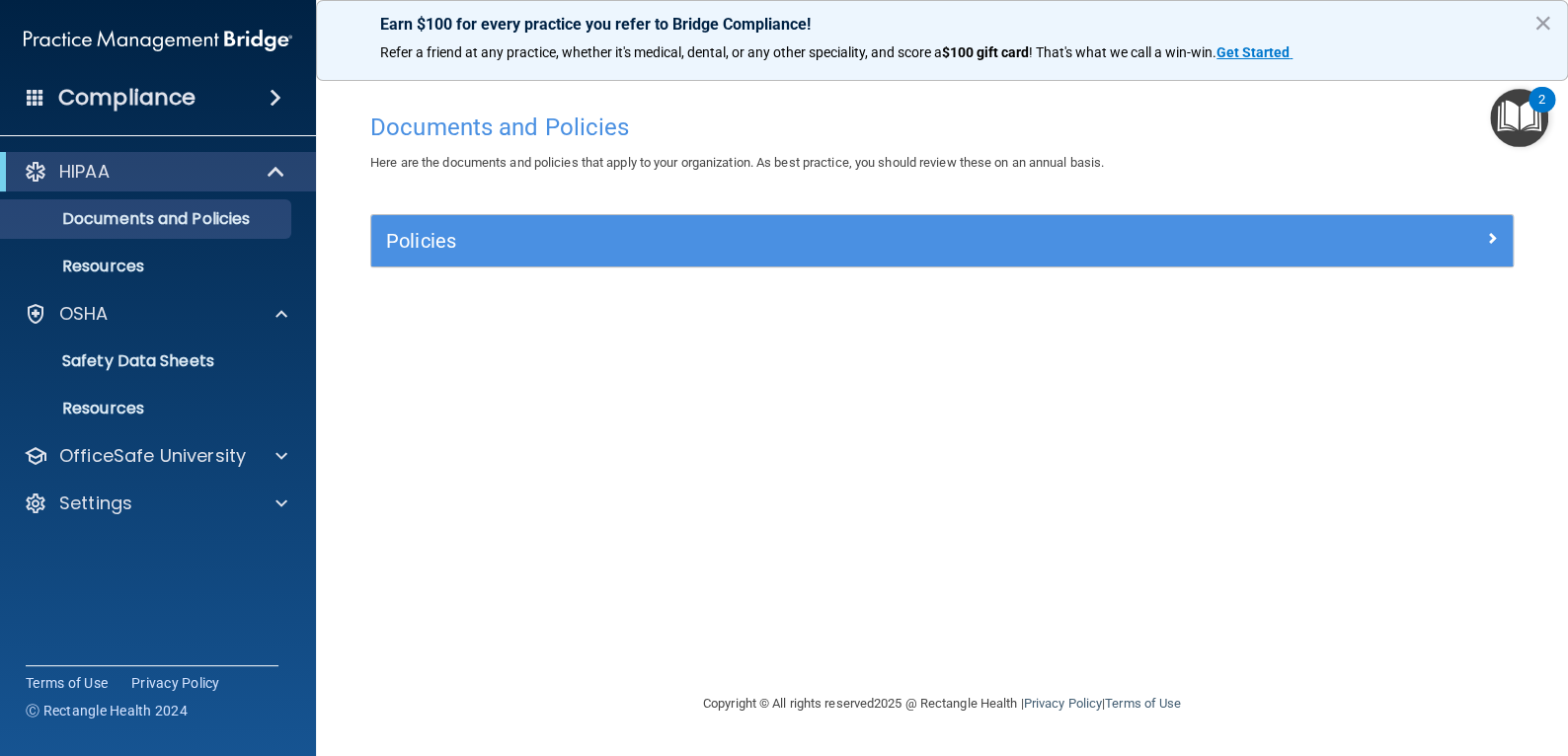
click at [270, 111] on div "Compliance" at bounding box center [157, 98] width 316 height 44
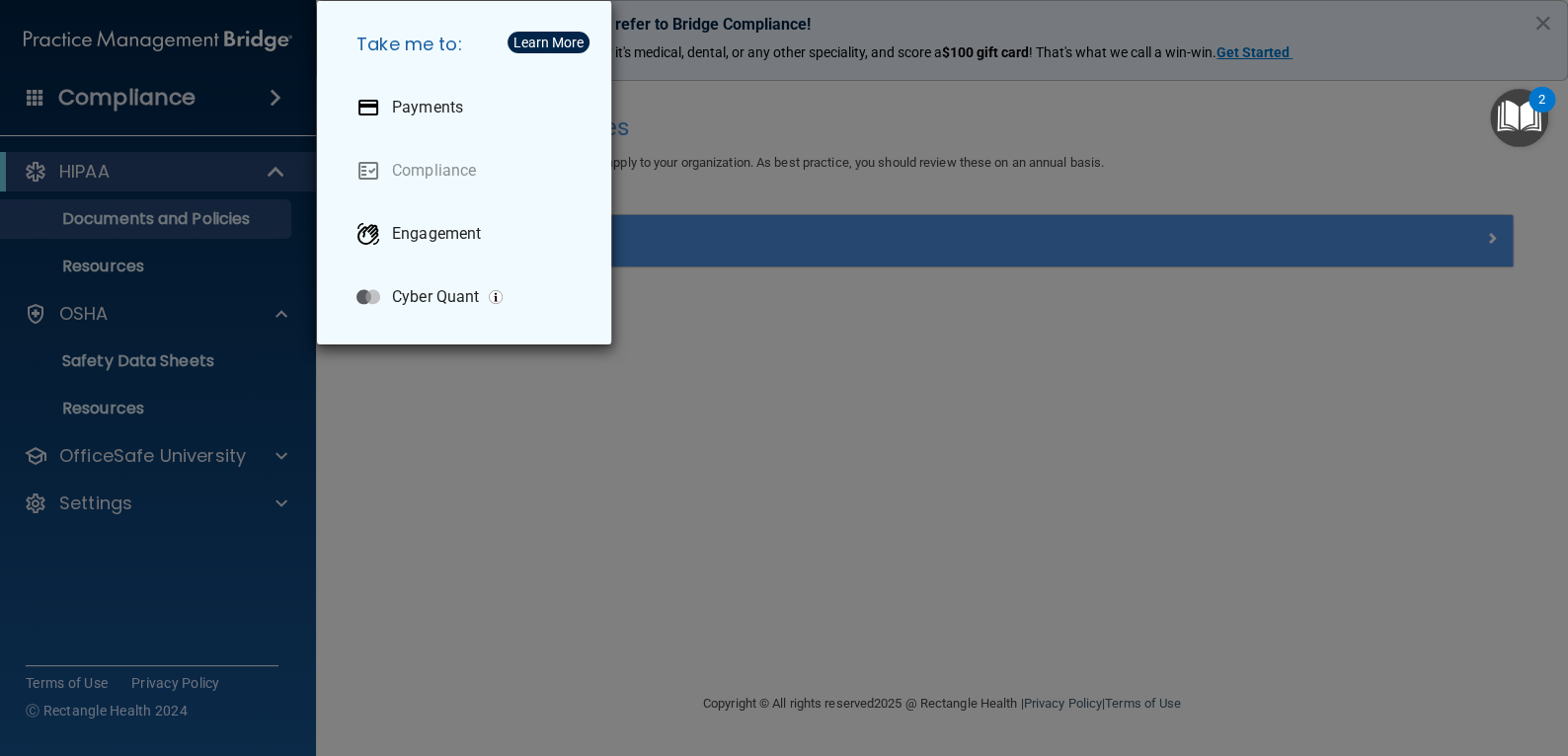
click at [686, 294] on div "Take me to: Payments Compliance Engagement Cyber Quant" at bounding box center [784, 378] width 1568 height 756
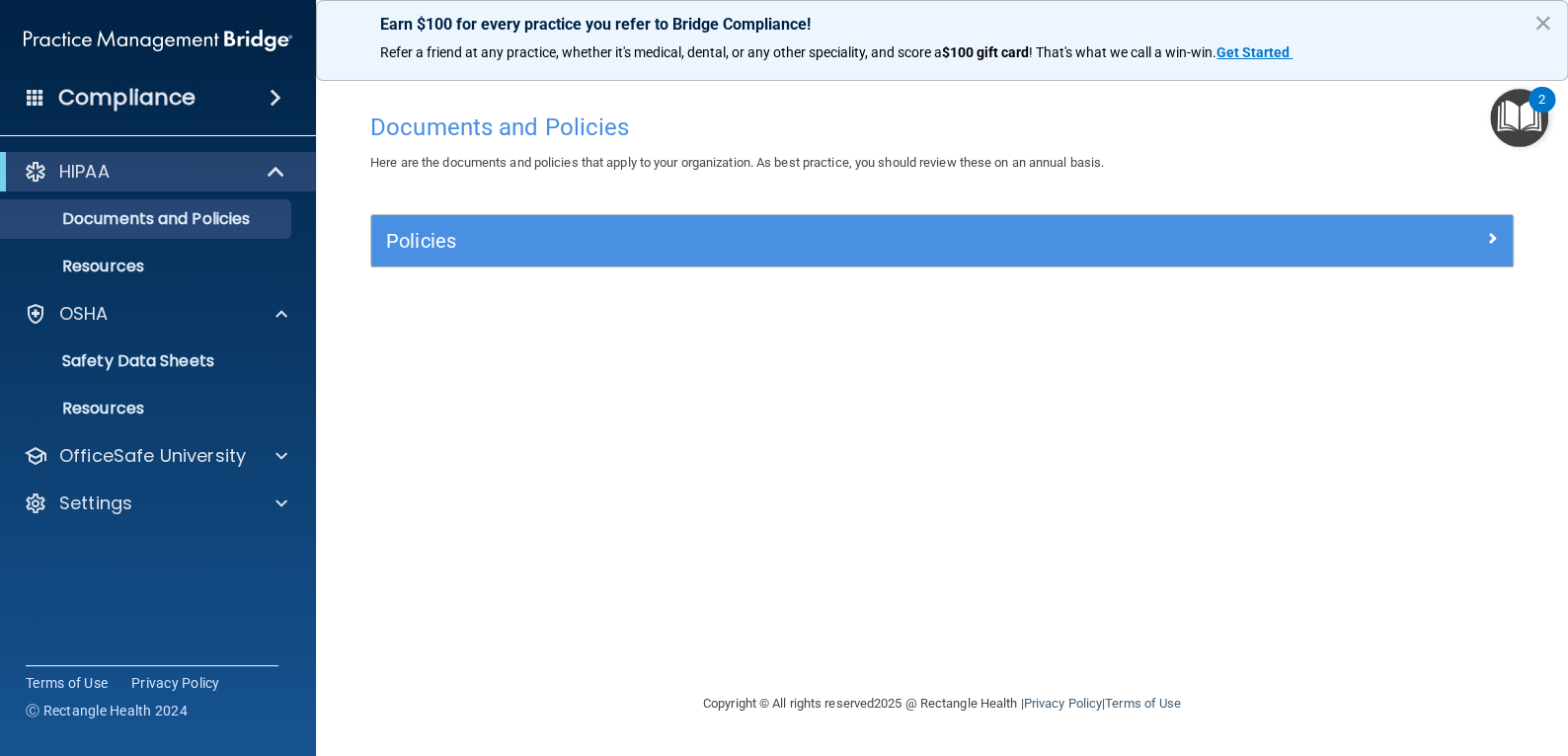
click at [1497, 126] on img "Open Resource Center, 2 new notifications" at bounding box center [1519, 118] width 58 height 58
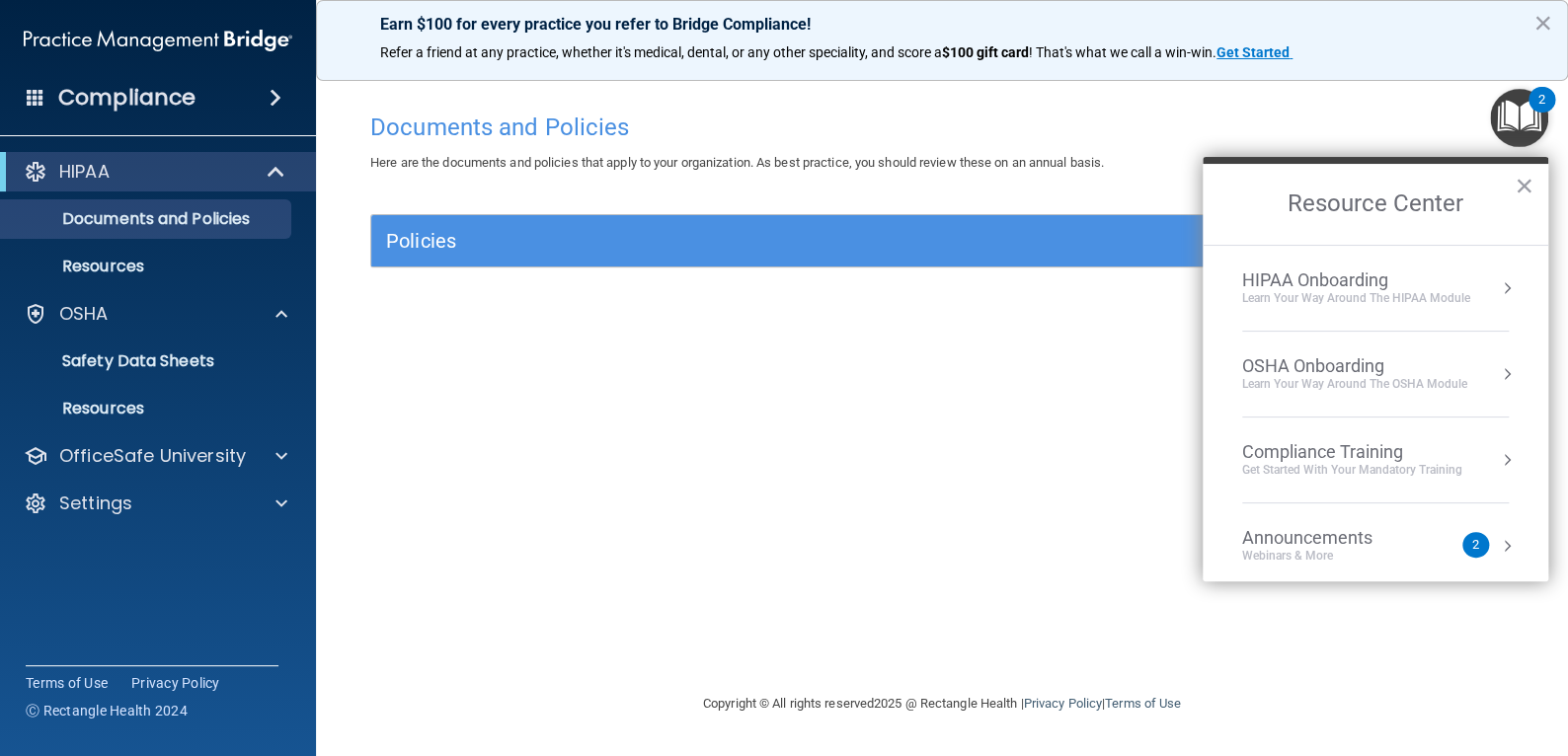
click at [1319, 277] on div "HIPAA Onboarding" at bounding box center [1356, 281] width 228 height 22
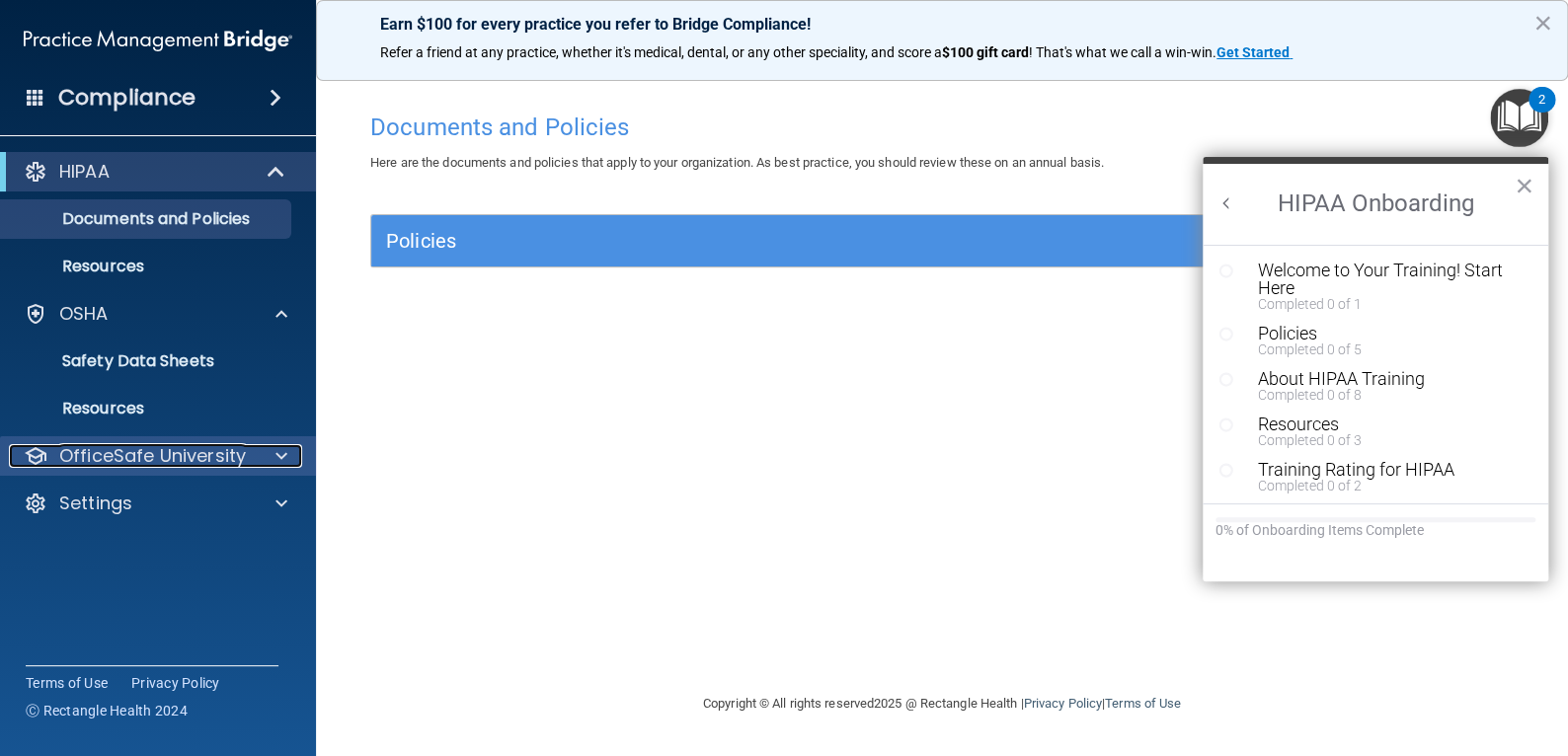
click at [206, 459] on p "OfficeSafe University" at bounding box center [151, 456] width 186 height 24
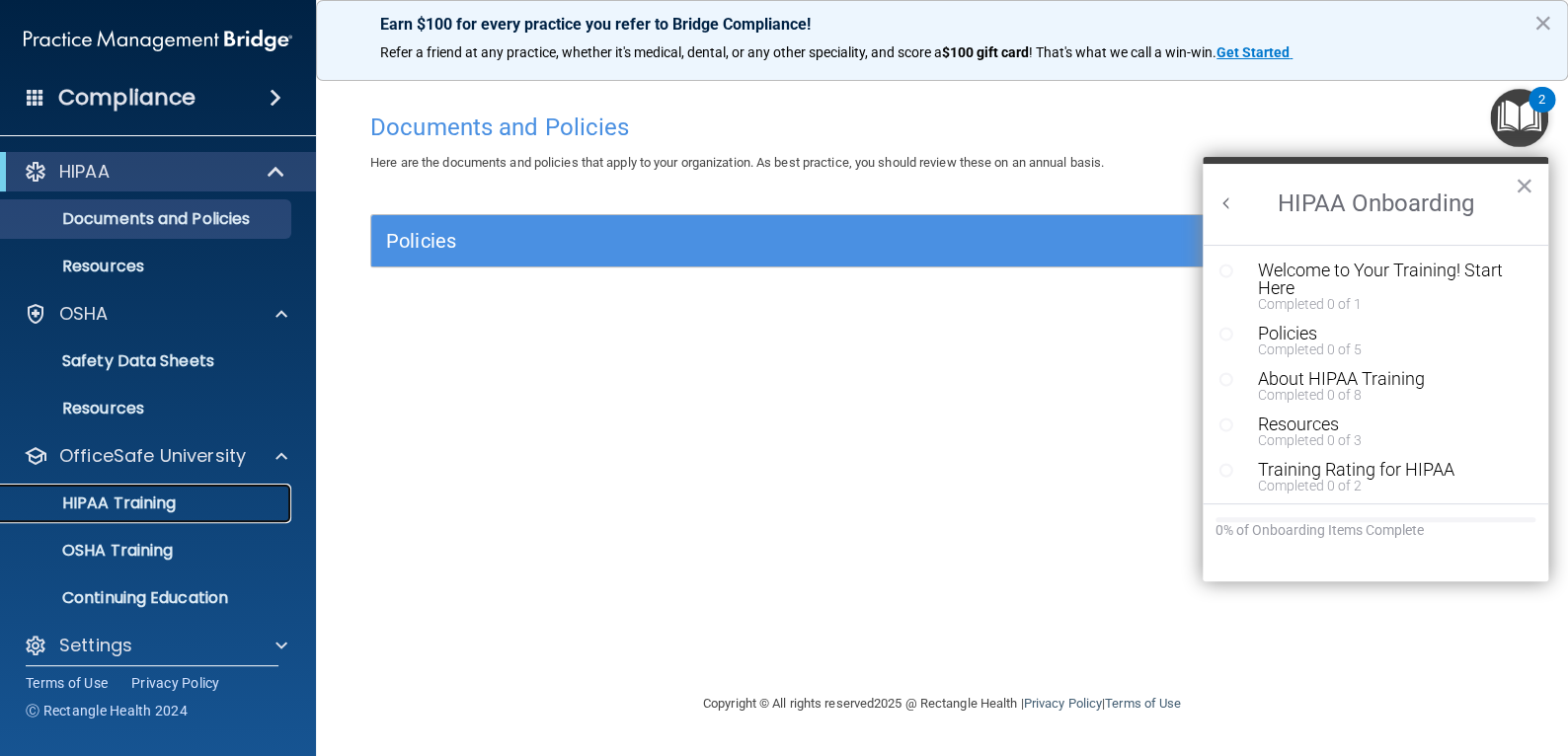
click at [151, 499] on p "HIPAA Training" at bounding box center [95, 504] width 163 height 20
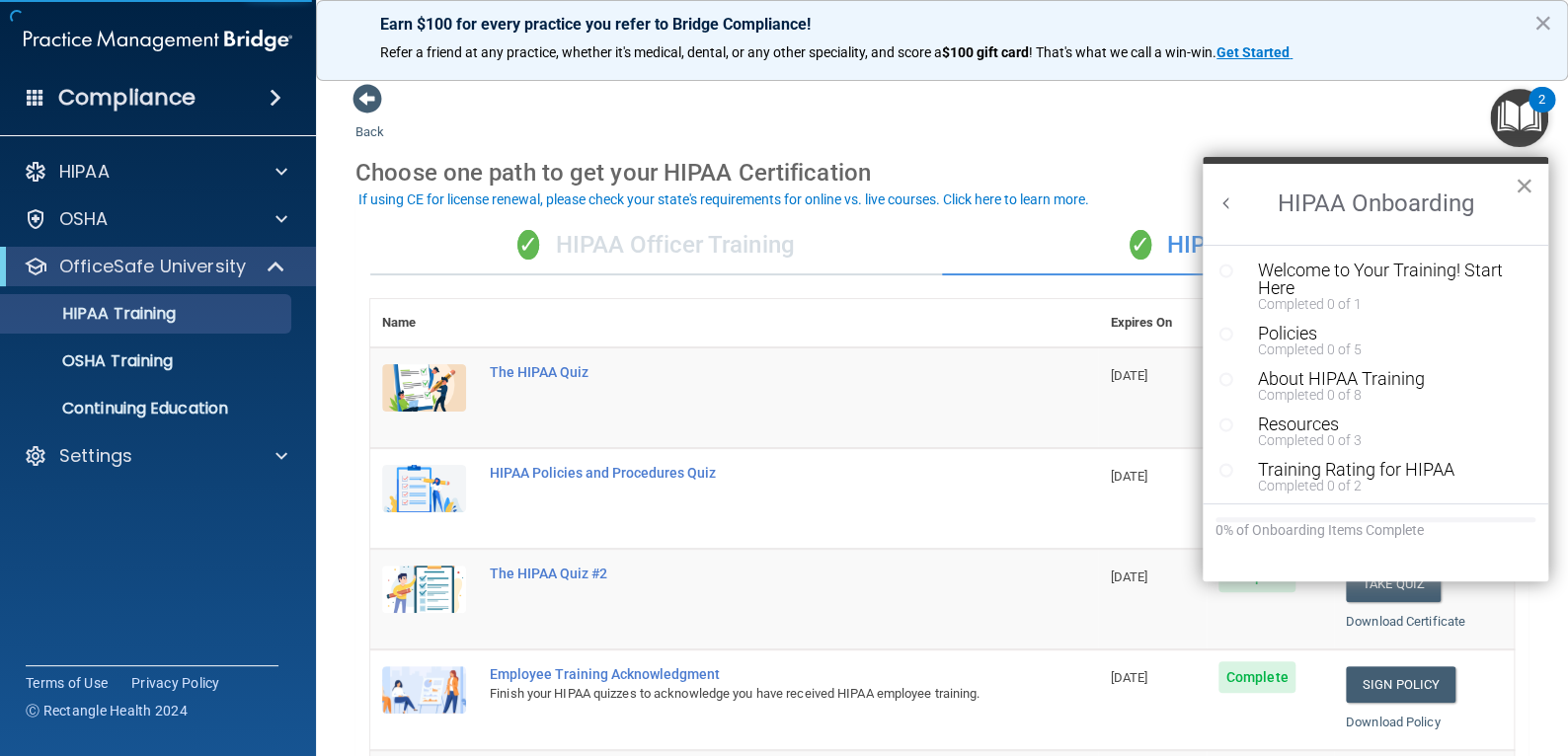
click at [1522, 186] on button "×" at bounding box center [1523, 185] width 19 height 32
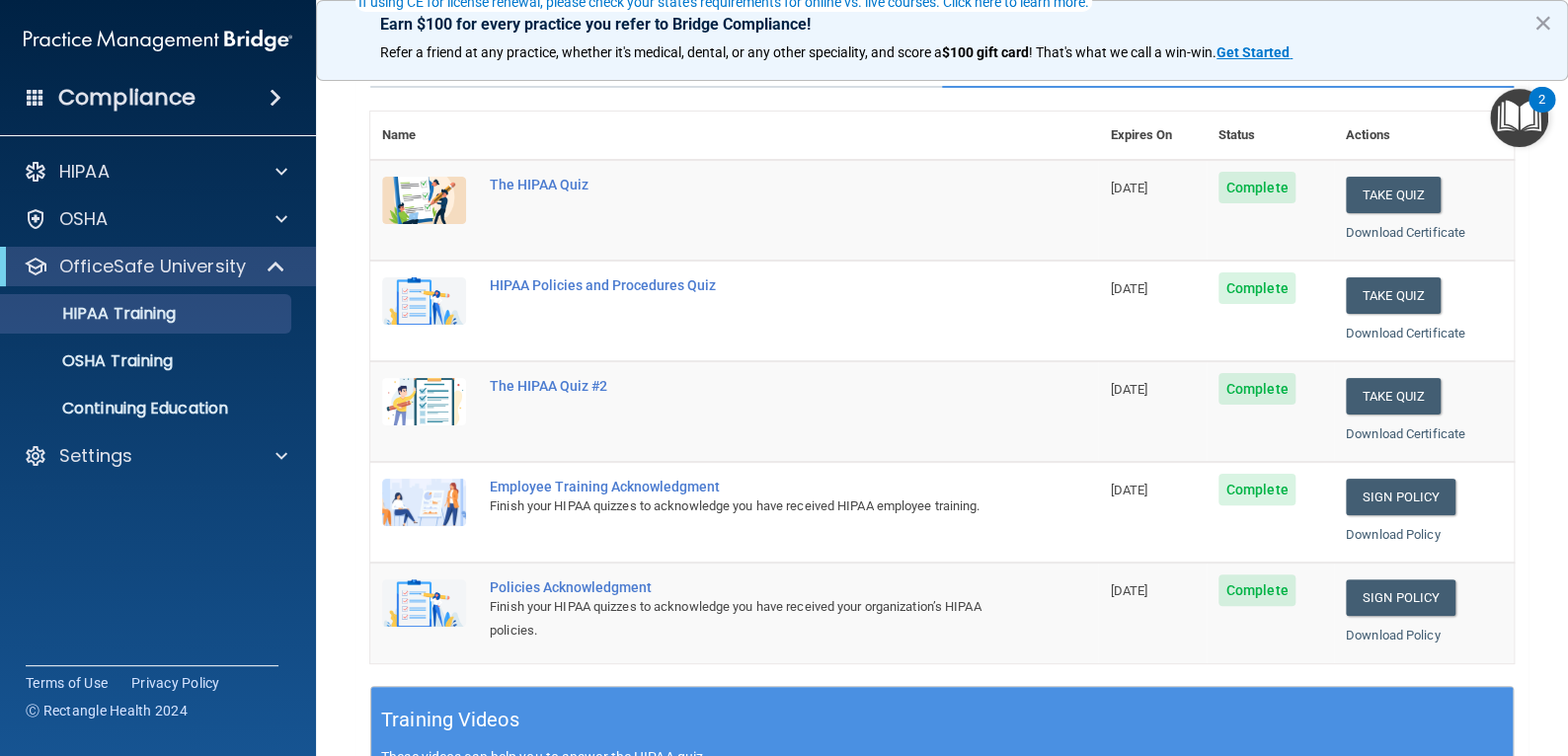
scroll to position [197, 0]
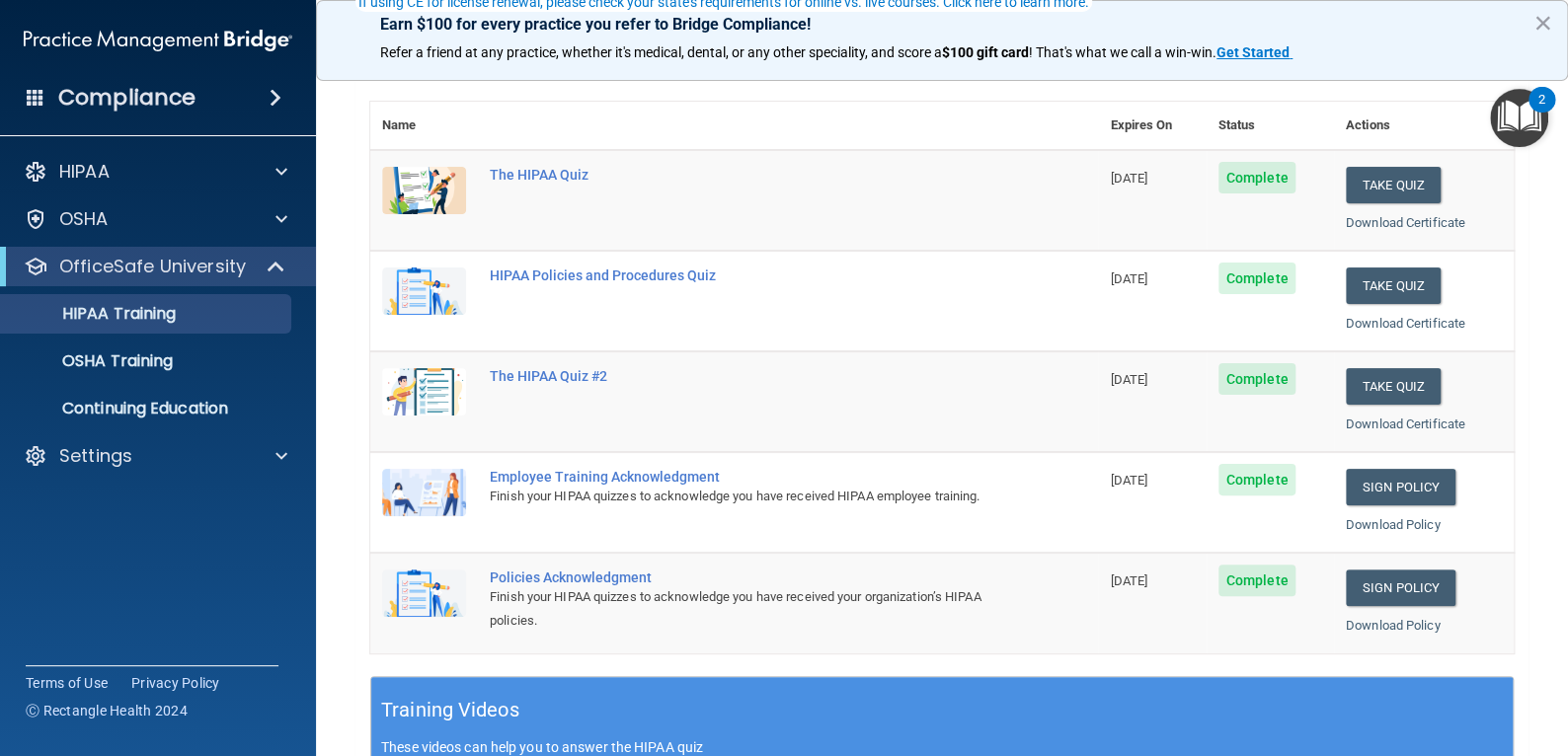
click at [867, 187] on td "The HIPAA Quiz" at bounding box center [788, 200] width 620 height 101
click at [1414, 190] on button "Take Quiz" at bounding box center [1393, 184] width 95 height 37
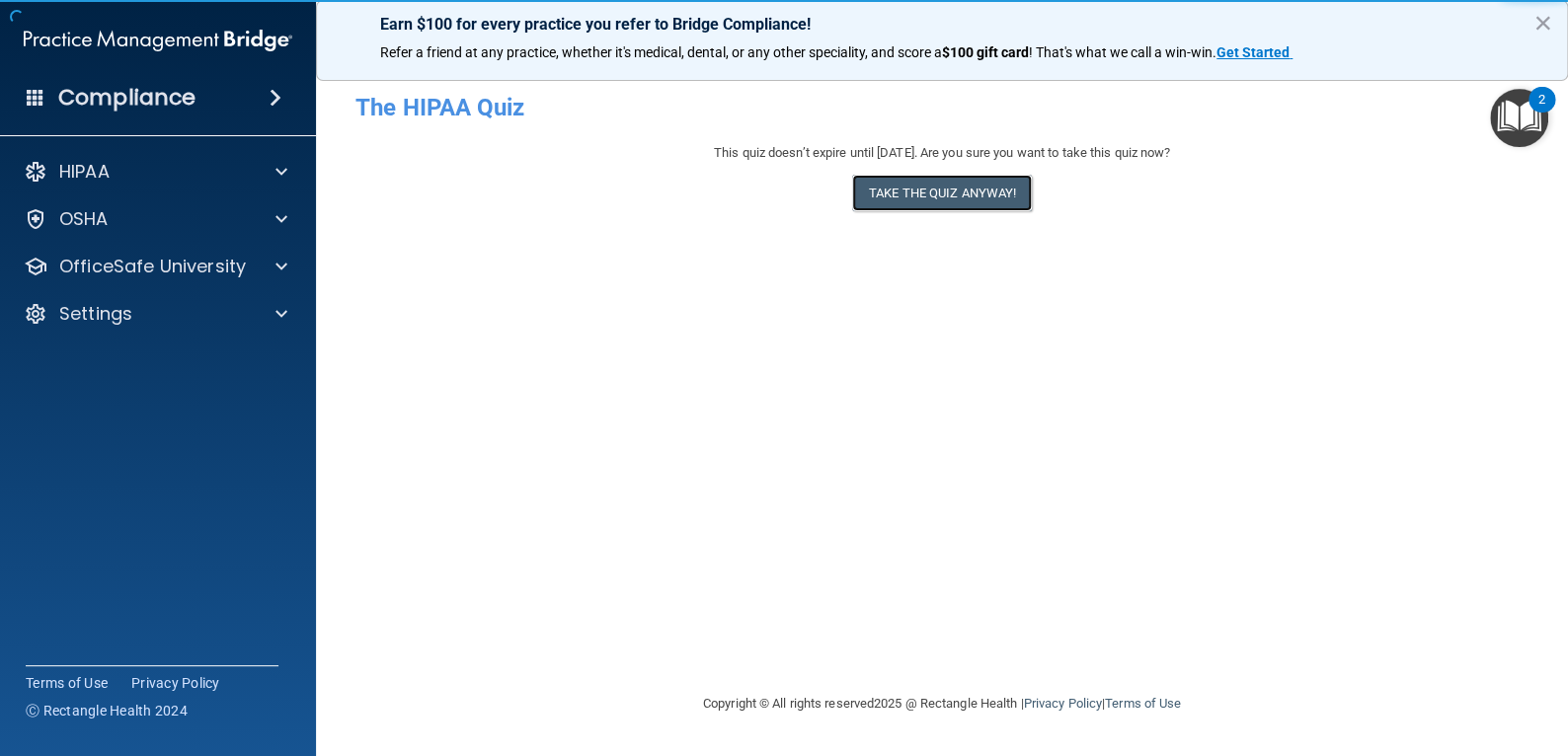
drag, startPoint x: 991, startPoint y: 203, endPoint x: 989, endPoint y: 234, distance: 31.1
click at [991, 203] on button "Take the quiz anyway!" at bounding box center [941, 192] width 179 height 37
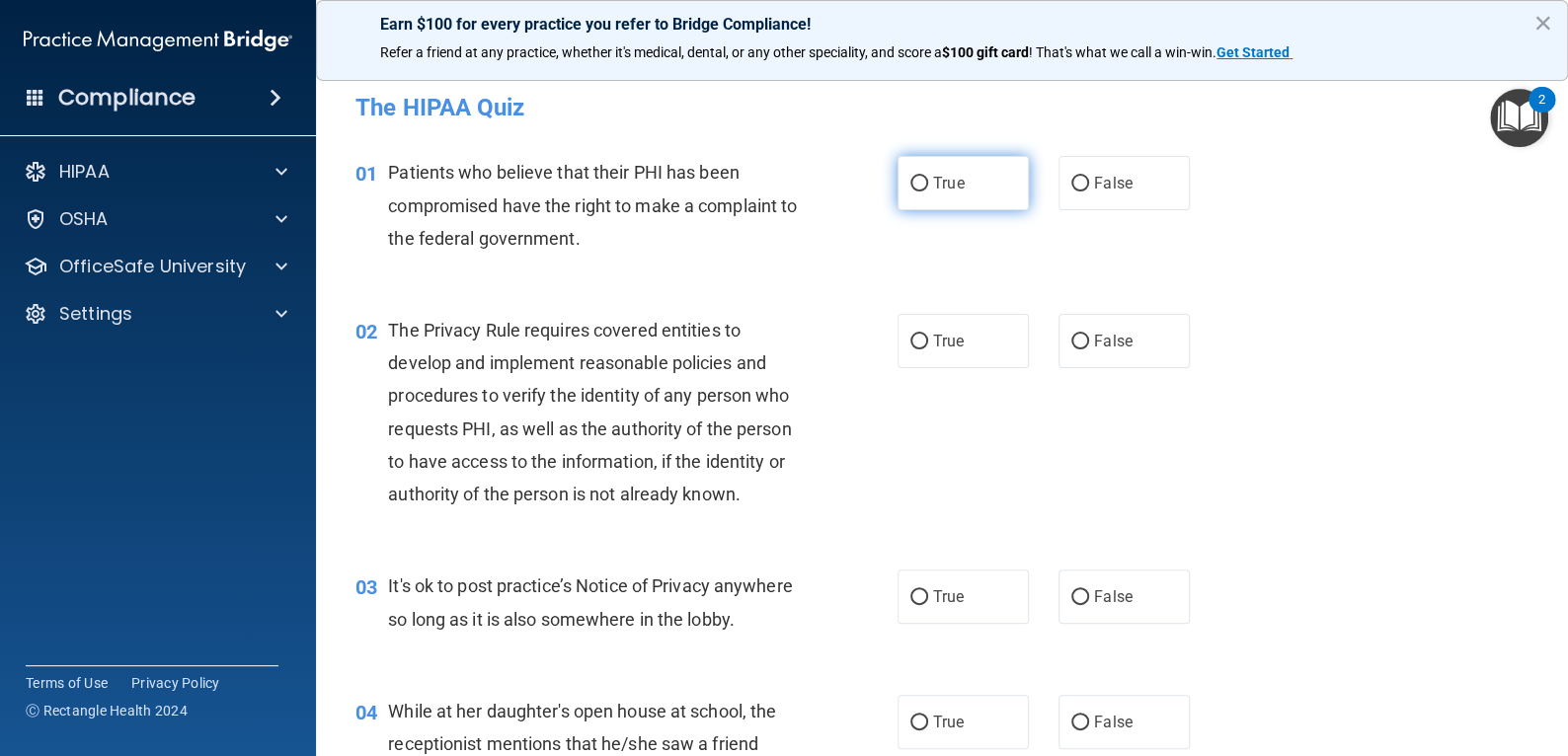
click at [922, 188] on label "True" at bounding box center [963, 183] width 131 height 55
click at [922, 188] on input "True" at bounding box center [919, 183] width 18 height 15
radio input "true"
click at [912, 349] on input "True" at bounding box center [919, 342] width 18 height 15
radio input "true"
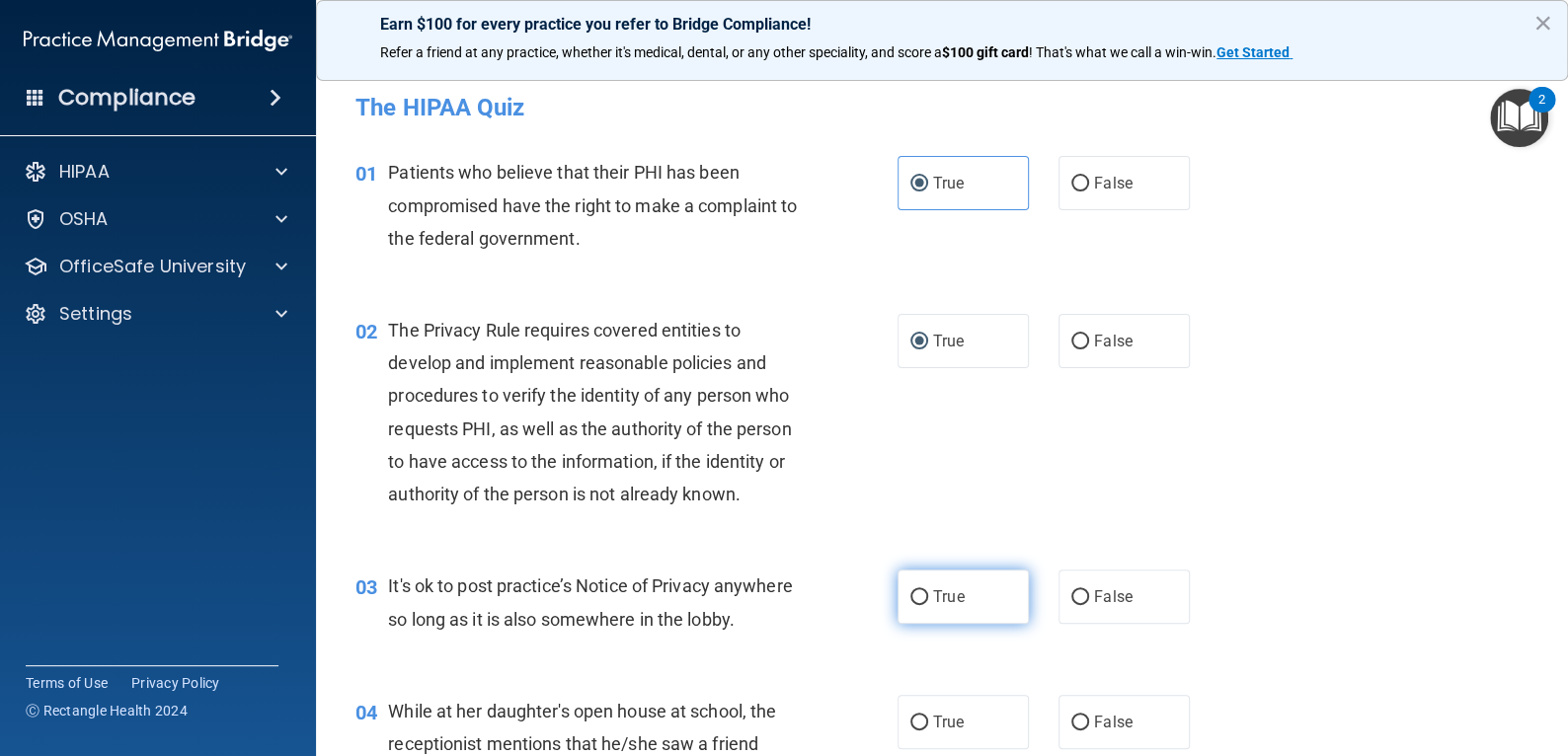
click at [954, 583] on label "True" at bounding box center [963, 597] width 131 height 55
click at [928, 591] on input "True" at bounding box center [919, 598] width 18 height 15
radio input "true"
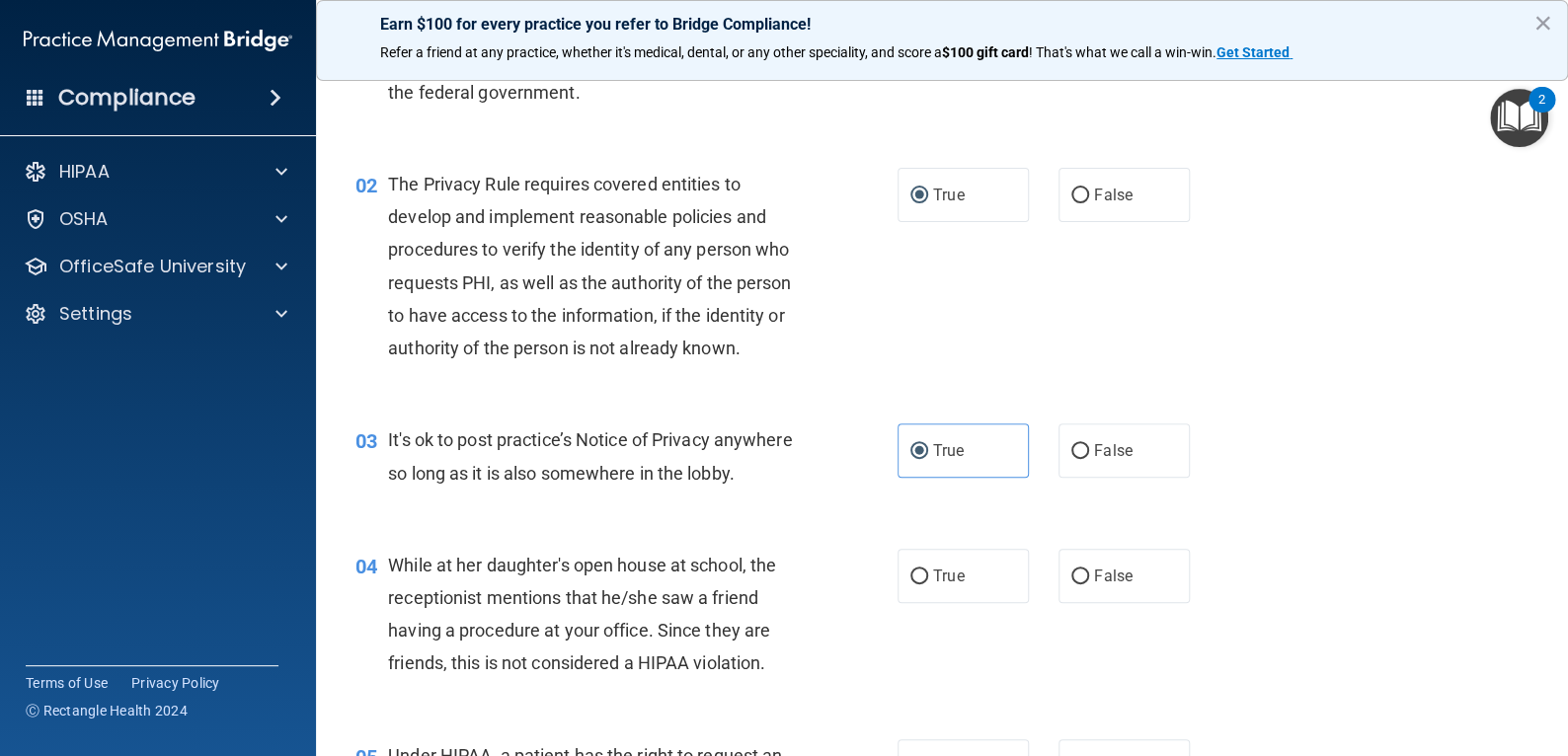
scroll to position [296, 0]
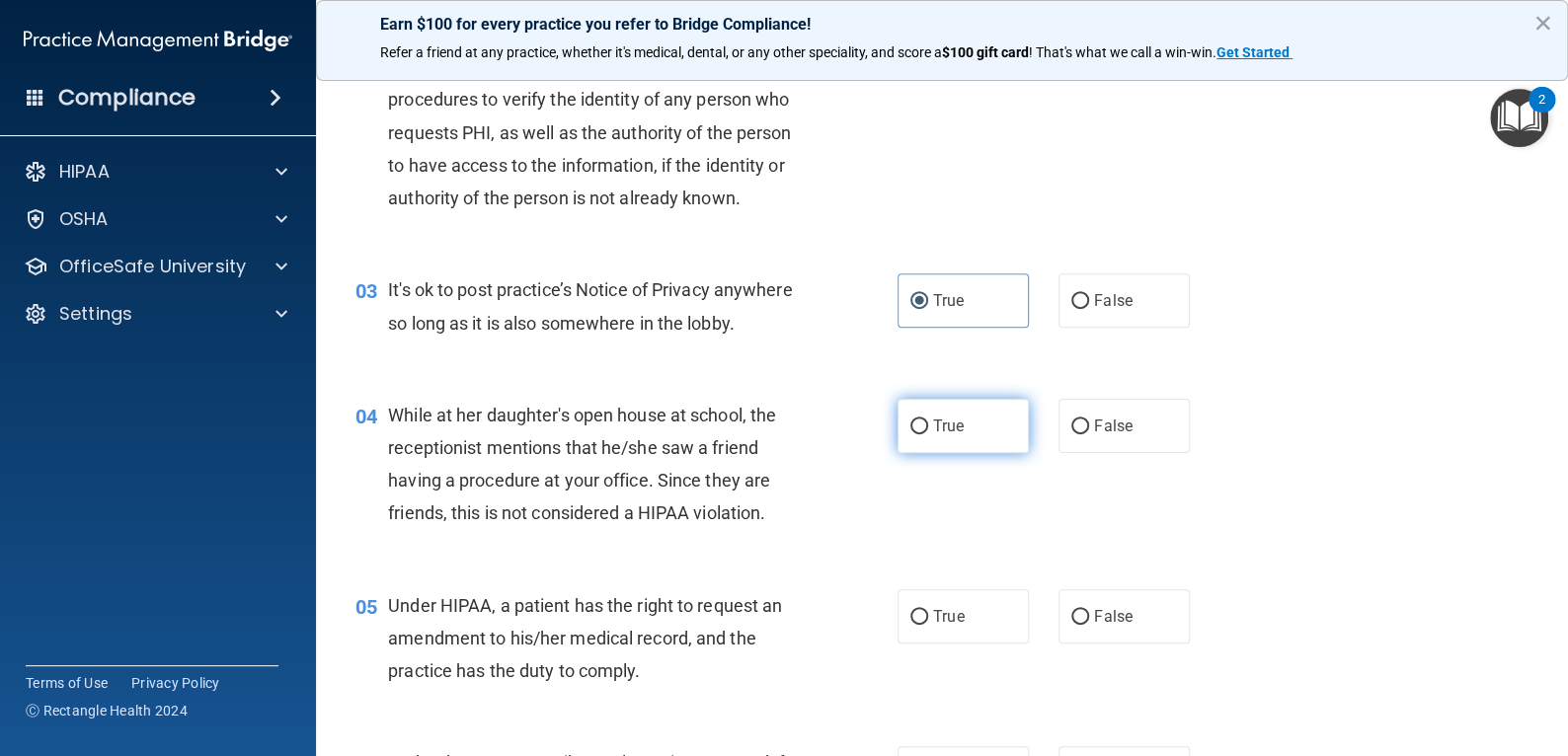
click at [949, 435] on span "True" at bounding box center [948, 425] width 31 height 19
click at [928, 434] on input "True" at bounding box center [919, 426] width 18 height 15
radio input "true"
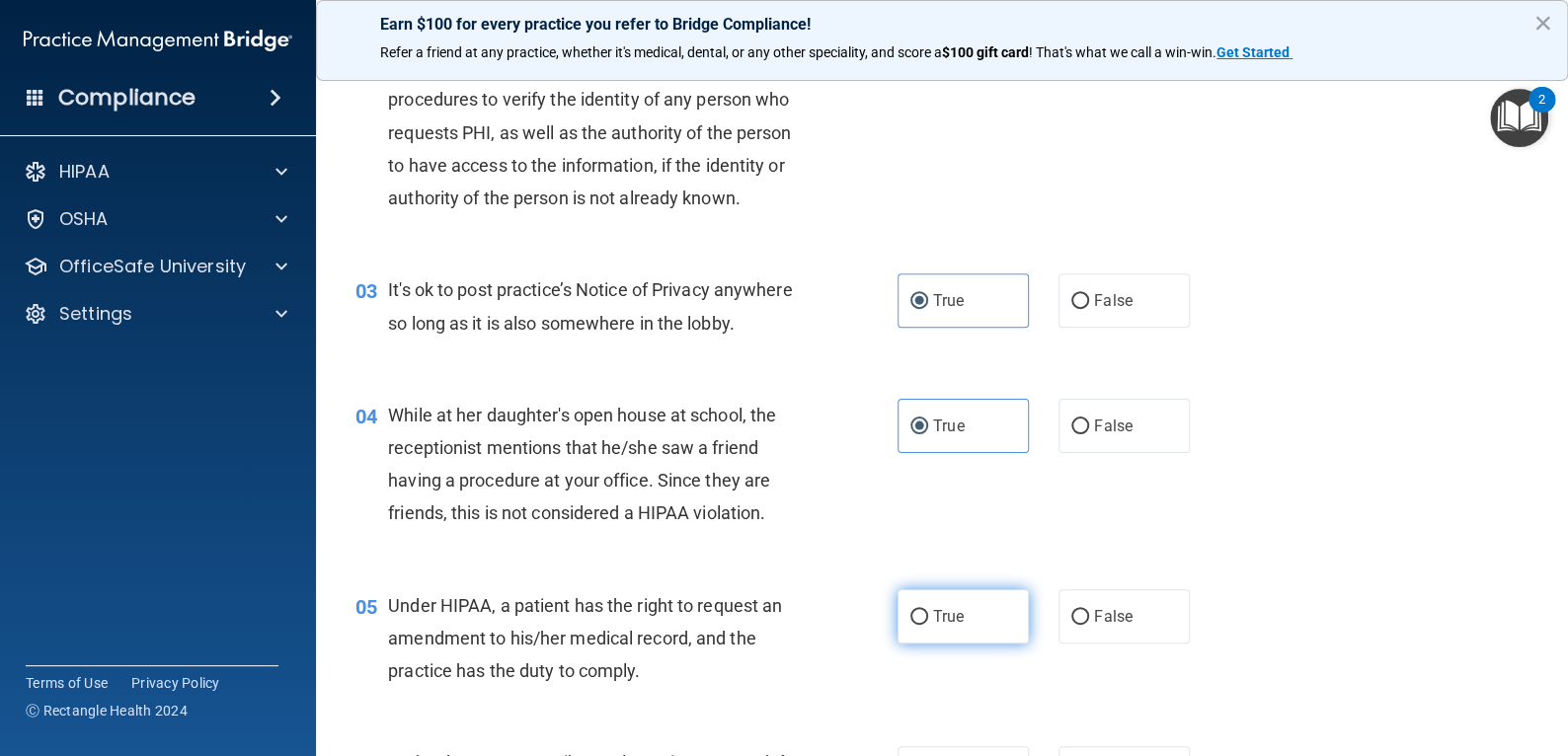
click at [912, 625] on input "True" at bounding box center [919, 617] width 18 height 15
radio input "true"
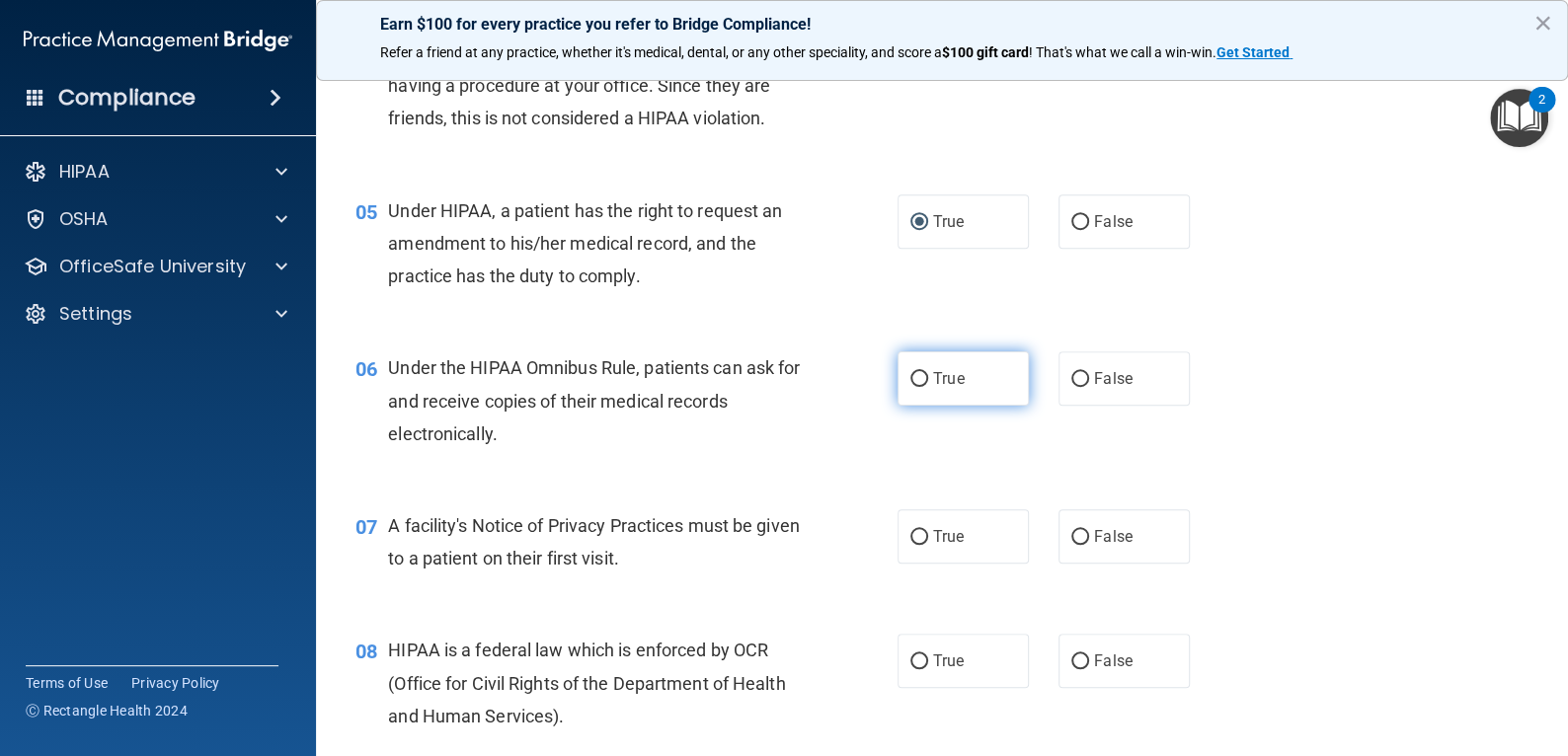
click at [961, 393] on label "True" at bounding box center [963, 378] width 131 height 55
click at [928, 386] on input "True" at bounding box center [919, 379] width 18 height 15
radio input "true"
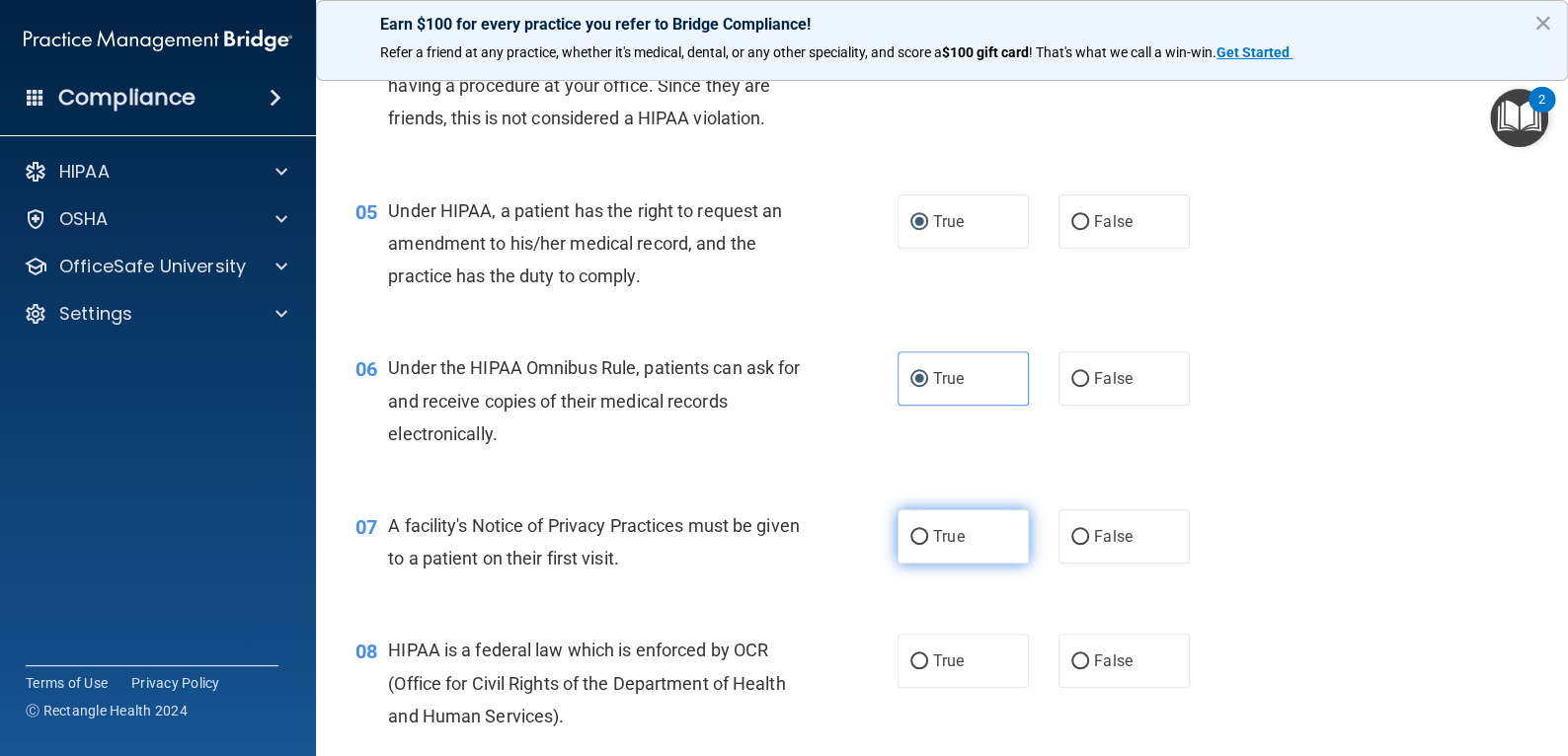
click at [951, 546] on span "True" at bounding box center [948, 536] width 31 height 19
click at [928, 545] on input "True" at bounding box center [919, 537] width 18 height 15
radio input "true"
click at [921, 688] on label "True" at bounding box center [963, 660] width 131 height 55
click at [921, 669] on input "True" at bounding box center [919, 661] width 18 height 15
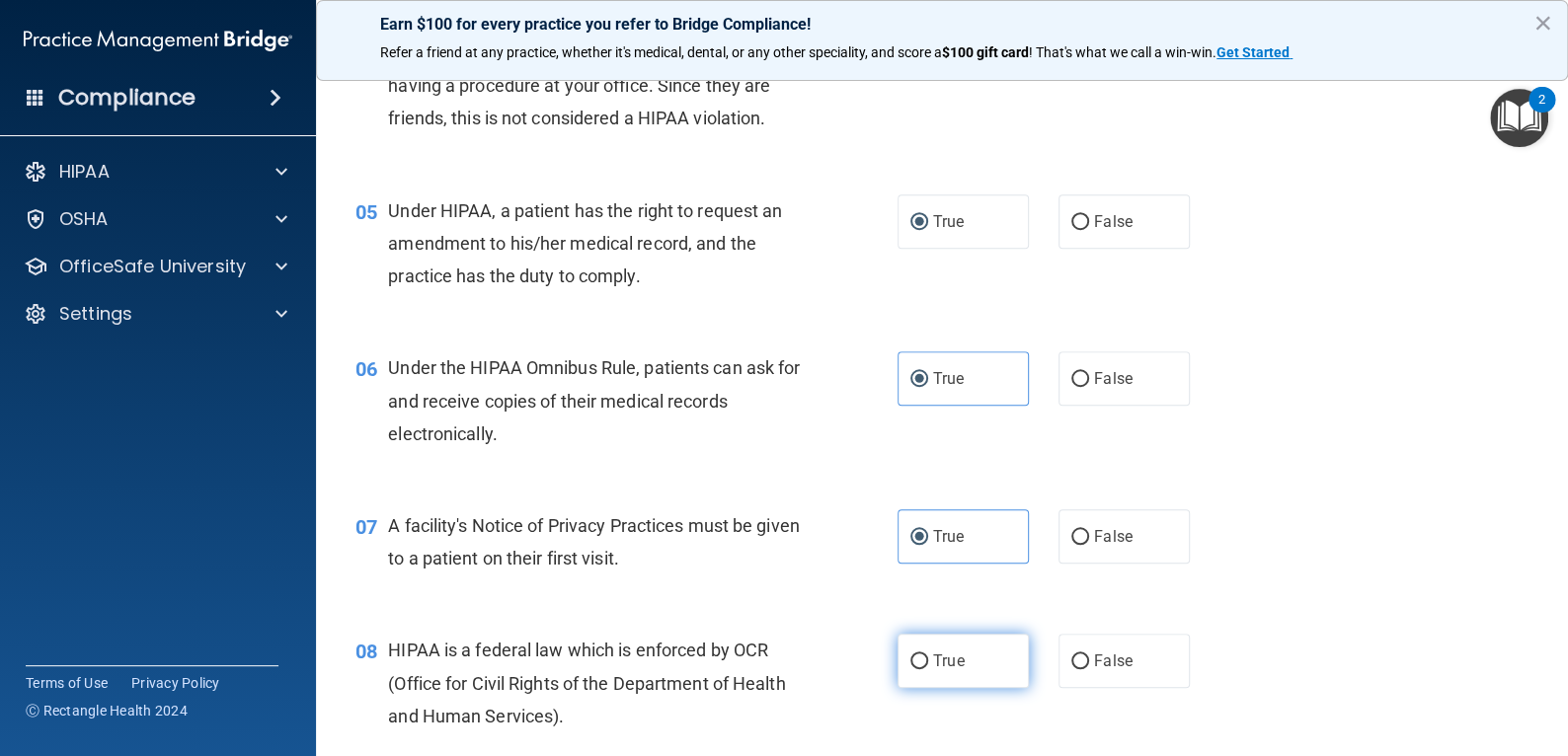
radio input "true"
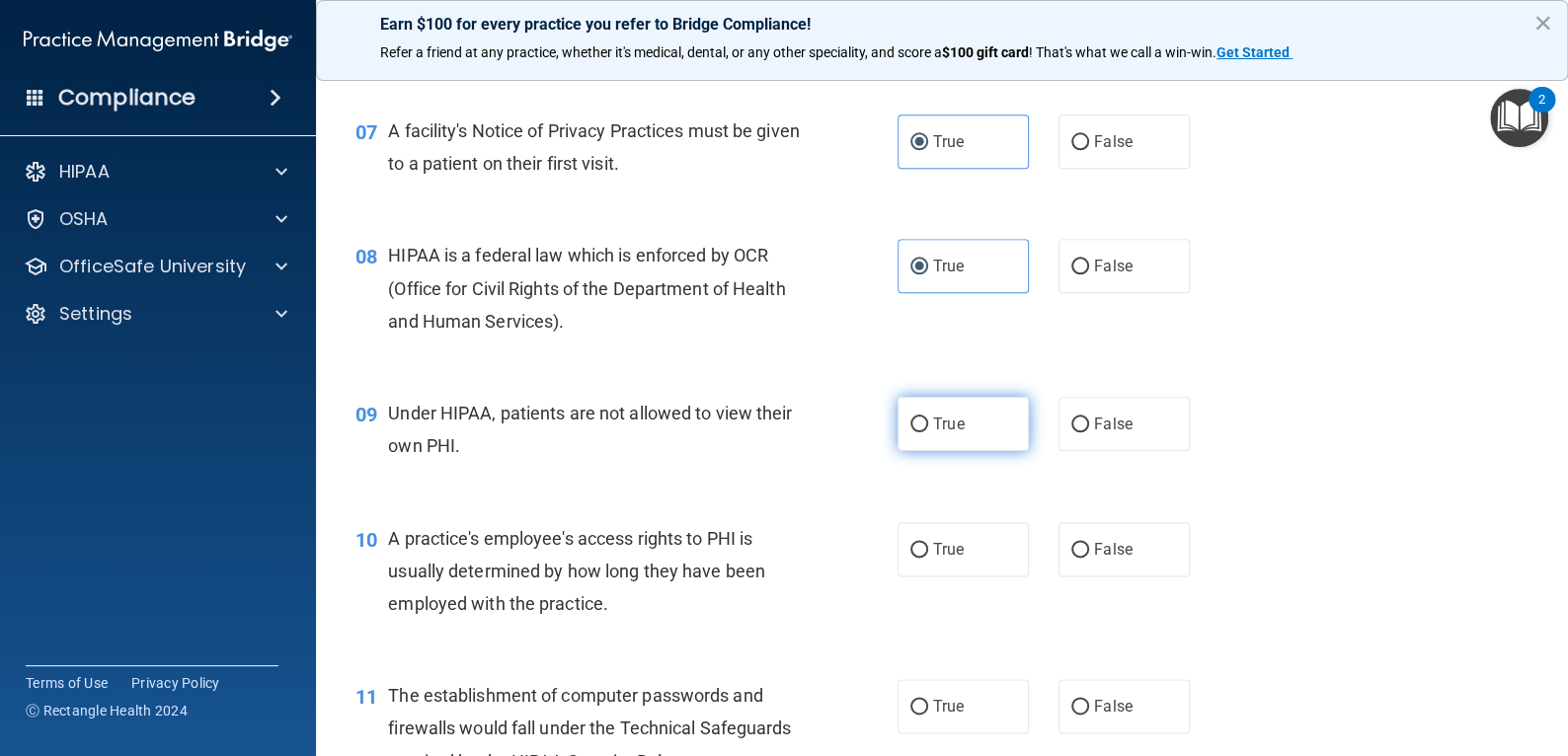
click at [962, 448] on label "True" at bounding box center [963, 423] width 131 height 55
click at [928, 432] on input "True" at bounding box center [919, 424] width 18 height 15
radio input "true"
click at [953, 559] on span "True" at bounding box center [948, 549] width 31 height 19
click at [928, 558] on input "True" at bounding box center [919, 550] width 18 height 15
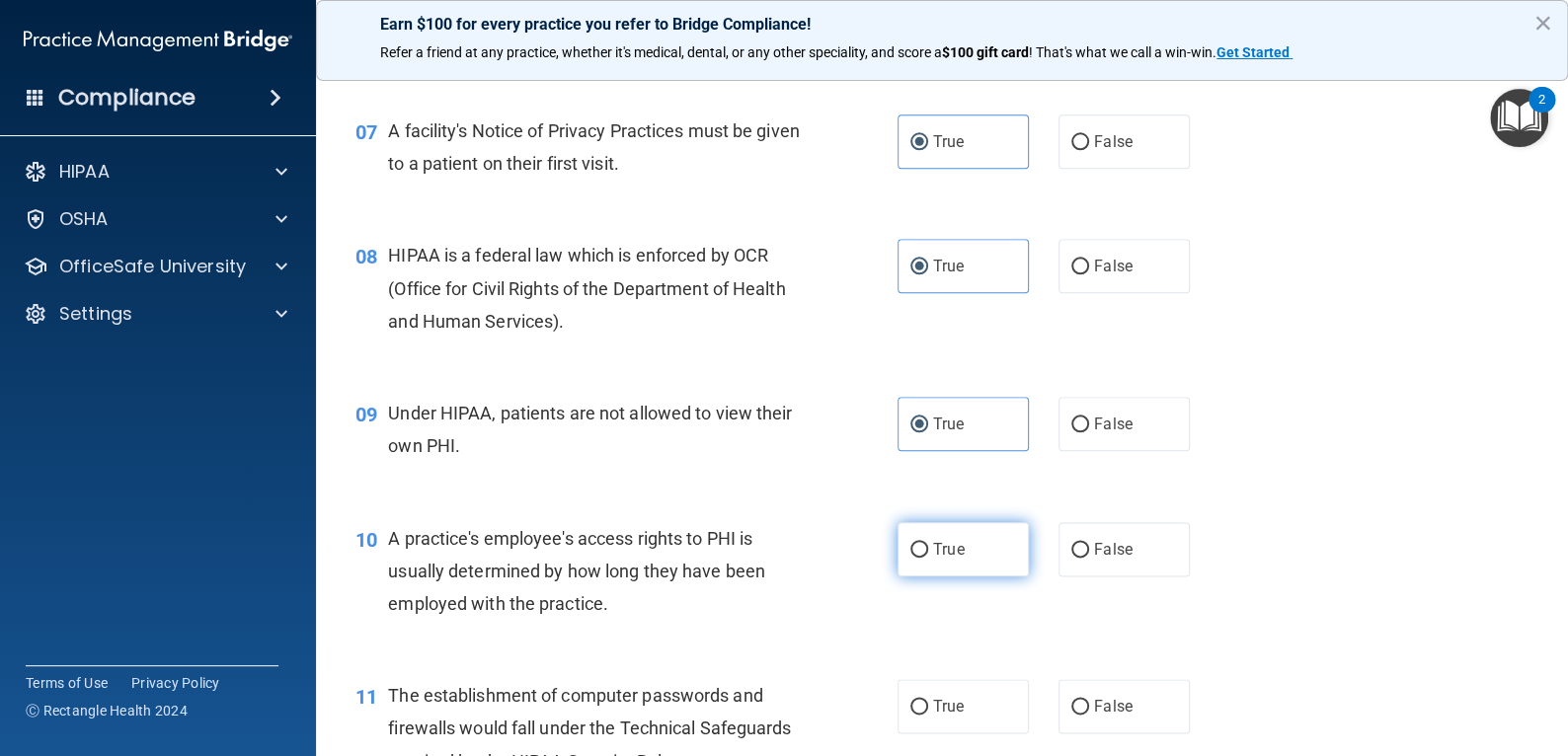
radio input "true"
click at [935, 708] on div "11 The establishment of computer passwords and firewalls would fall under the T…" at bounding box center [941, 733] width 1202 height 158
click at [939, 726] on label "True" at bounding box center [963, 706] width 131 height 55
click at [928, 715] on input "True" at bounding box center [919, 707] width 18 height 15
radio input "true"
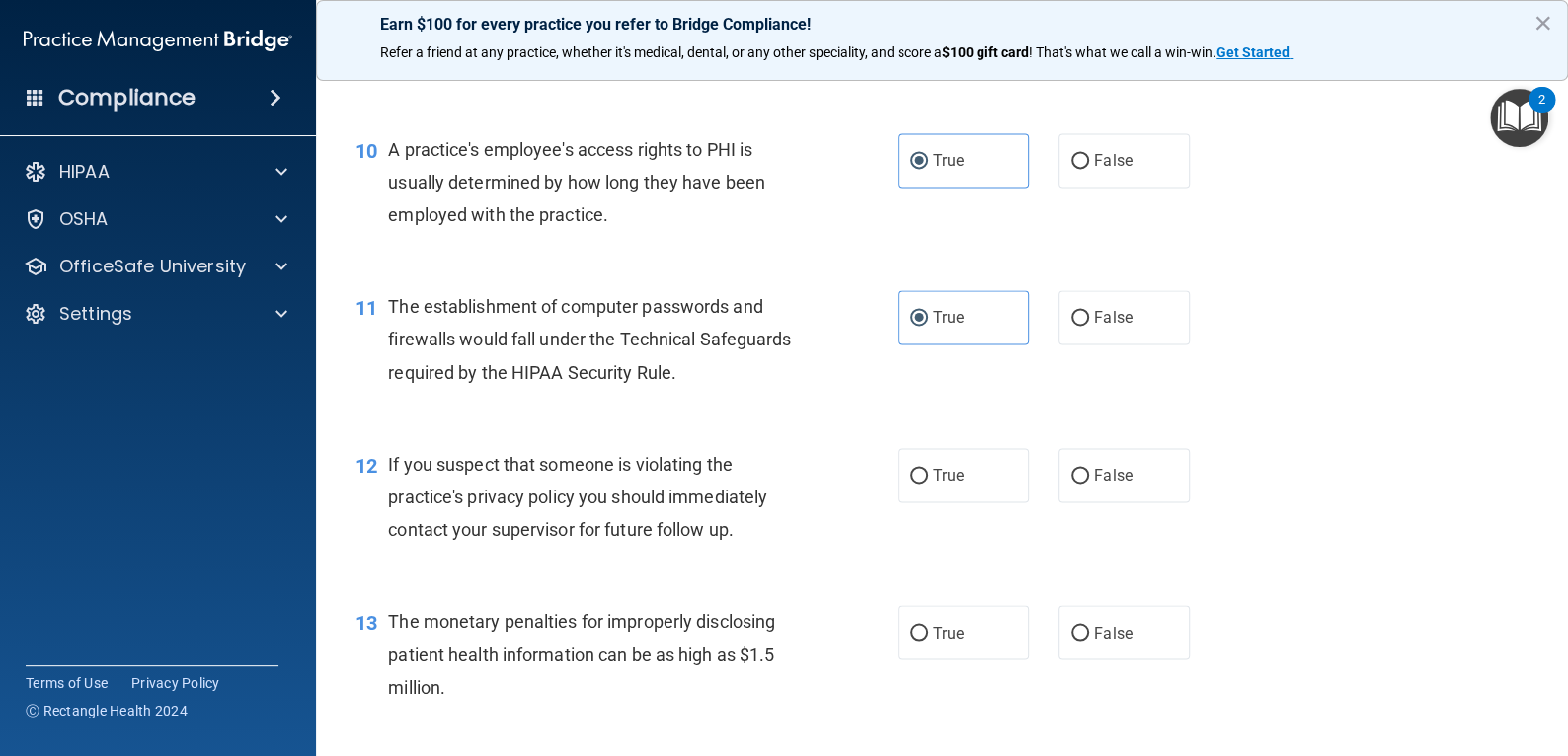
scroll to position [1481, 0]
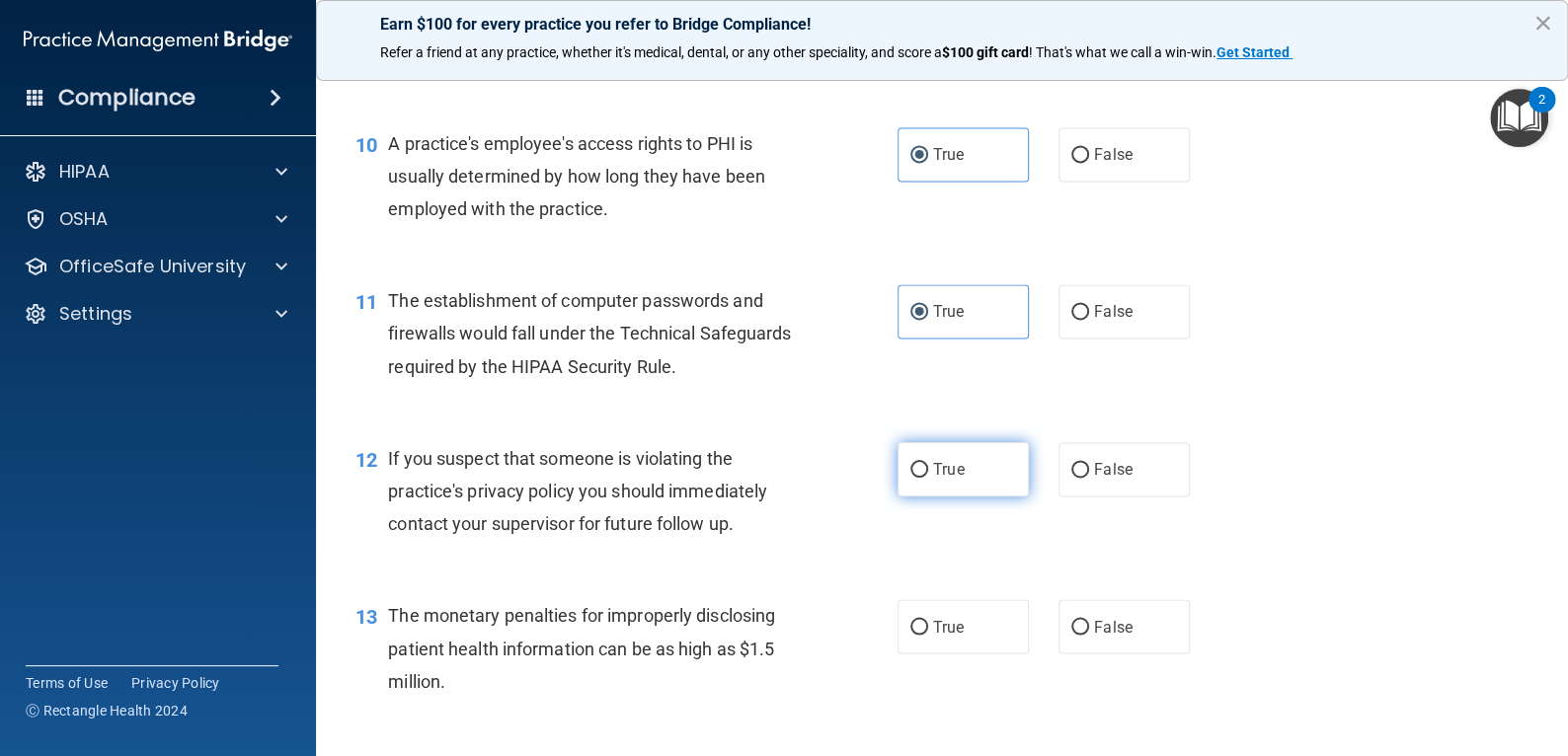
click at [955, 497] on label "True" at bounding box center [963, 469] width 131 height 55
click at [928, 478] on input "True" at bounding box center [919, 470] width 18 height 15
radio input "true"
click at [933, 635] on span "True" at bounding box center [948, 626] width 31 height 19
click at [928, 634] on input "True" at bounding box center [919, 627] width 18 height 15
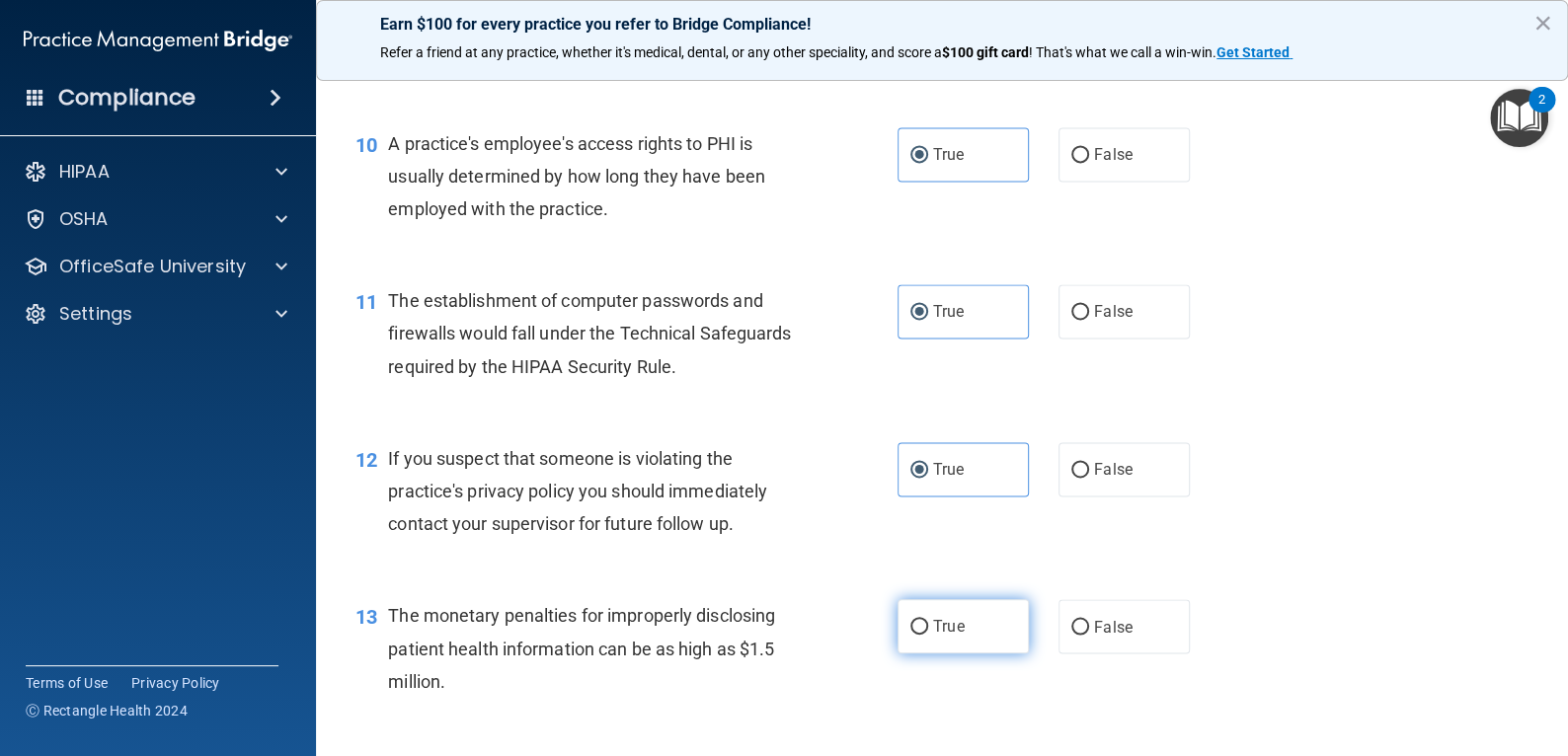
radio input "true"
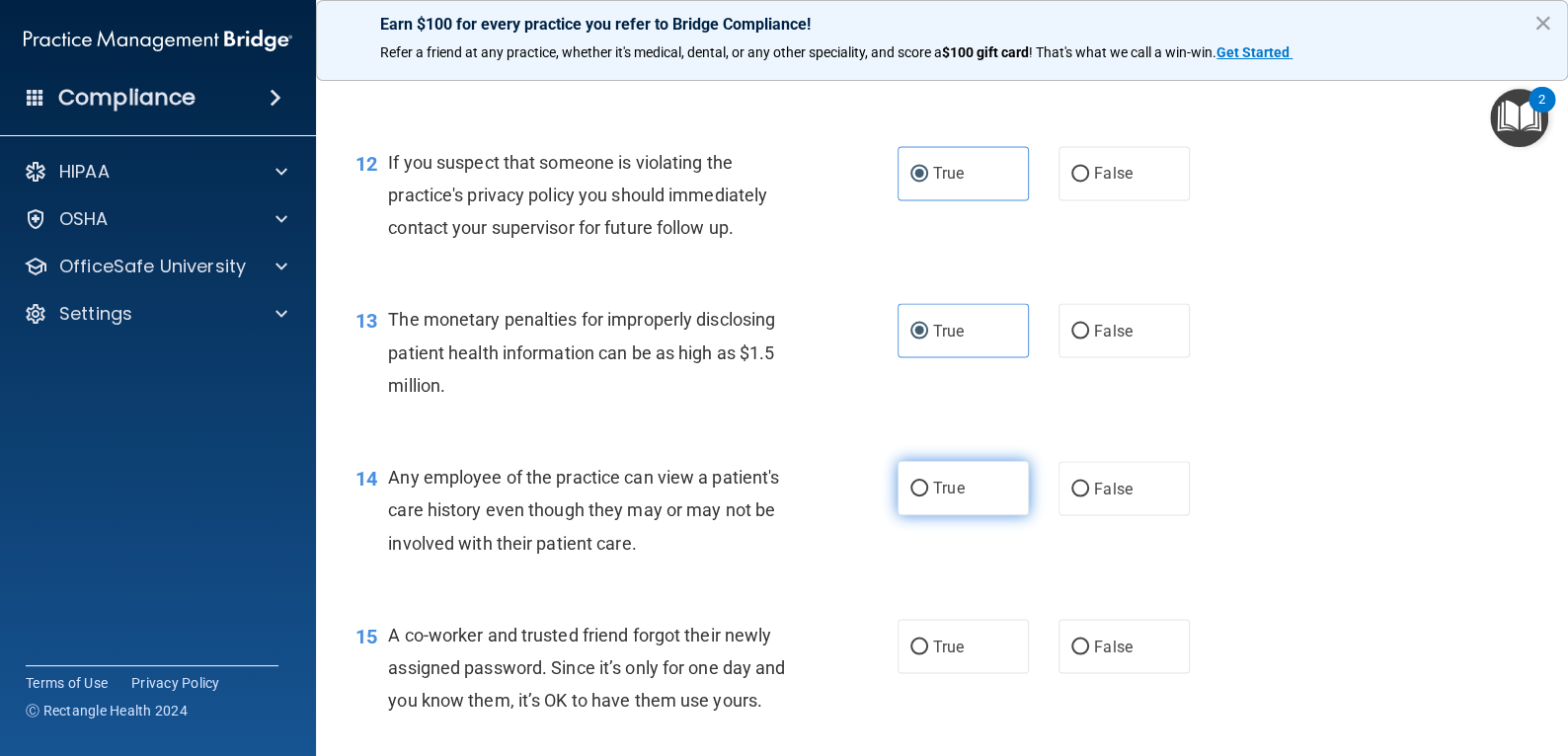
click at [958, 515] on label "True" at bounding box center [963, 488] width 131 height 55
click at [928, 497] on input "True" at bounding box center [919, 489] width 18 height 15
radio input "true"
click at [933, 655] on span "True" at bounding box center [948, 645] width 31 height 19
click at [928, 654] on input "True" at bounding box center [919, 646] width 18 height 15
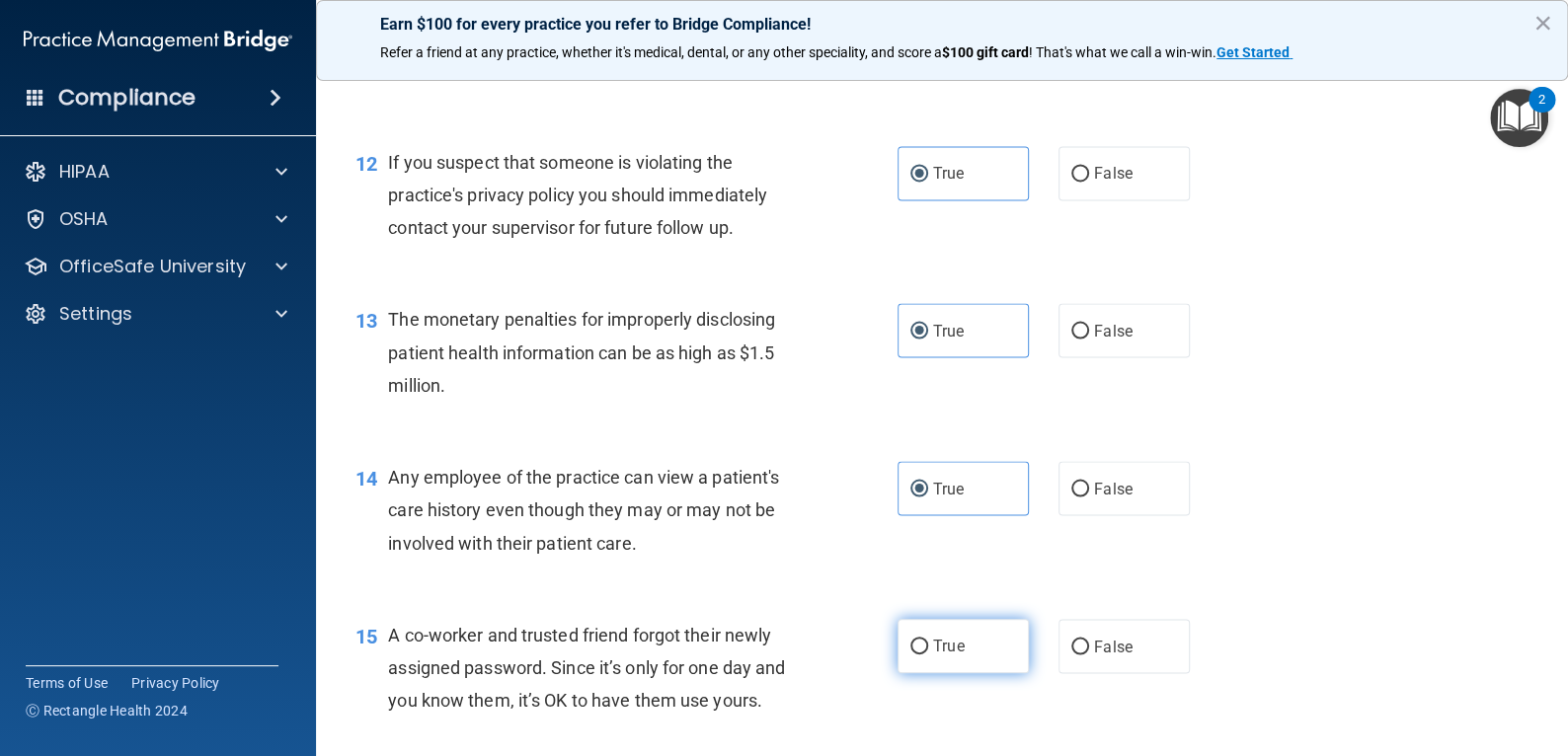
radio input "true"
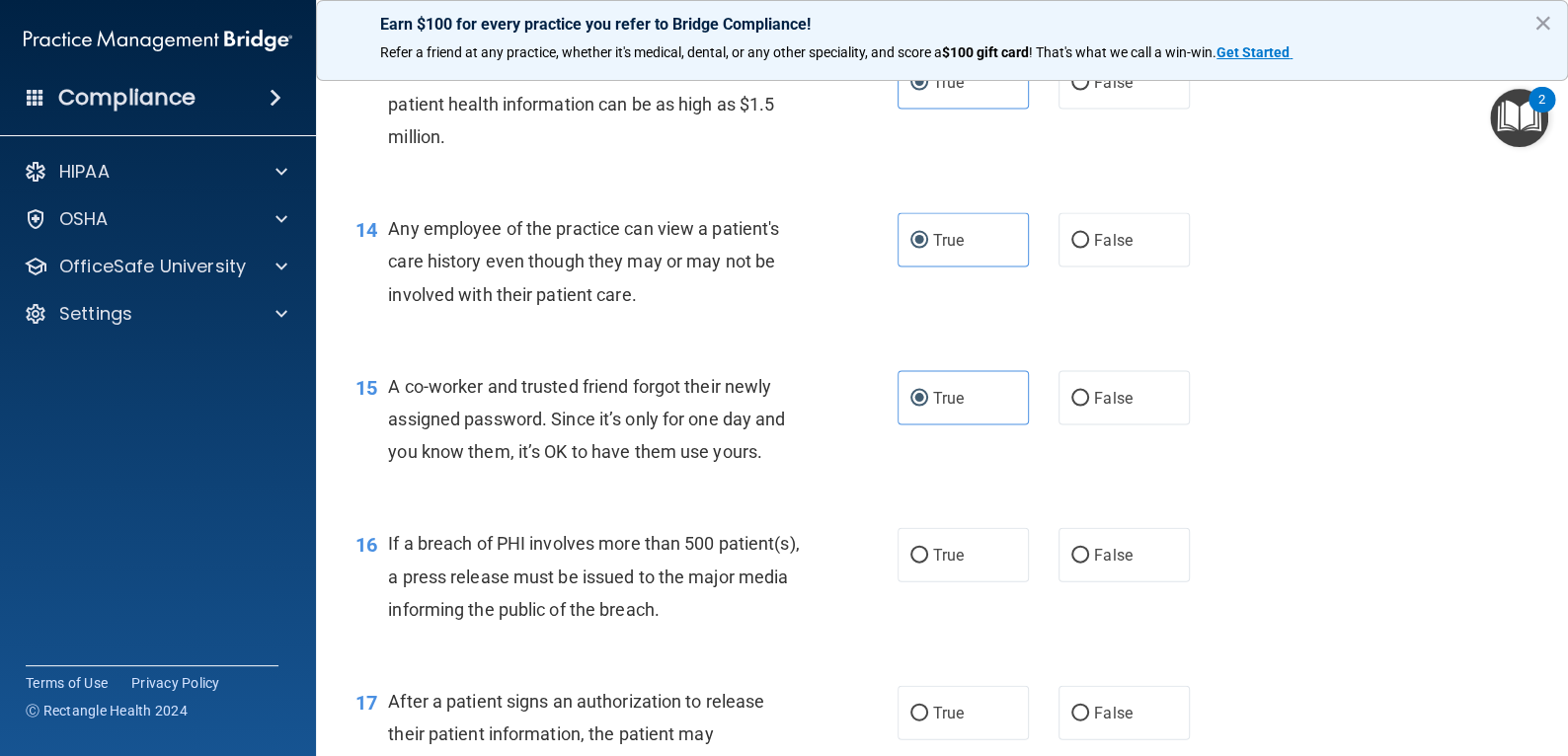
scroll to position [2171, 0]
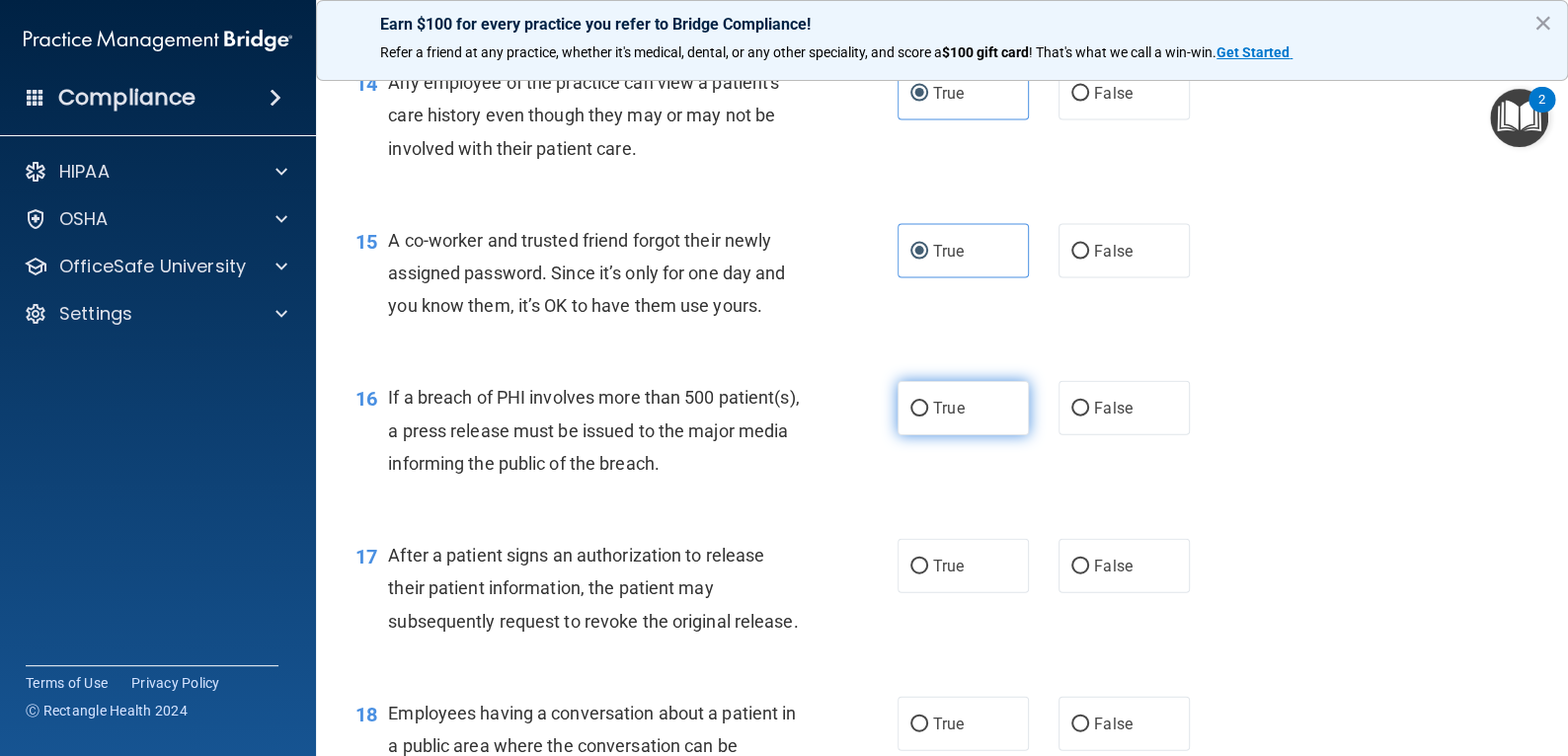
click at [950, 416] on label "True" at bounding box center [963, 408] width 131 height 55
click at [928, 416] on input "True" at bounding box center [919, 408] width 18 height 15
radio input "true"
click at [946, 584] on label "True" at bounding box center [963, 566] width 131 height 55
click at [928, 575] on input "True" at bounding box center [919, 567] width 18 height 15
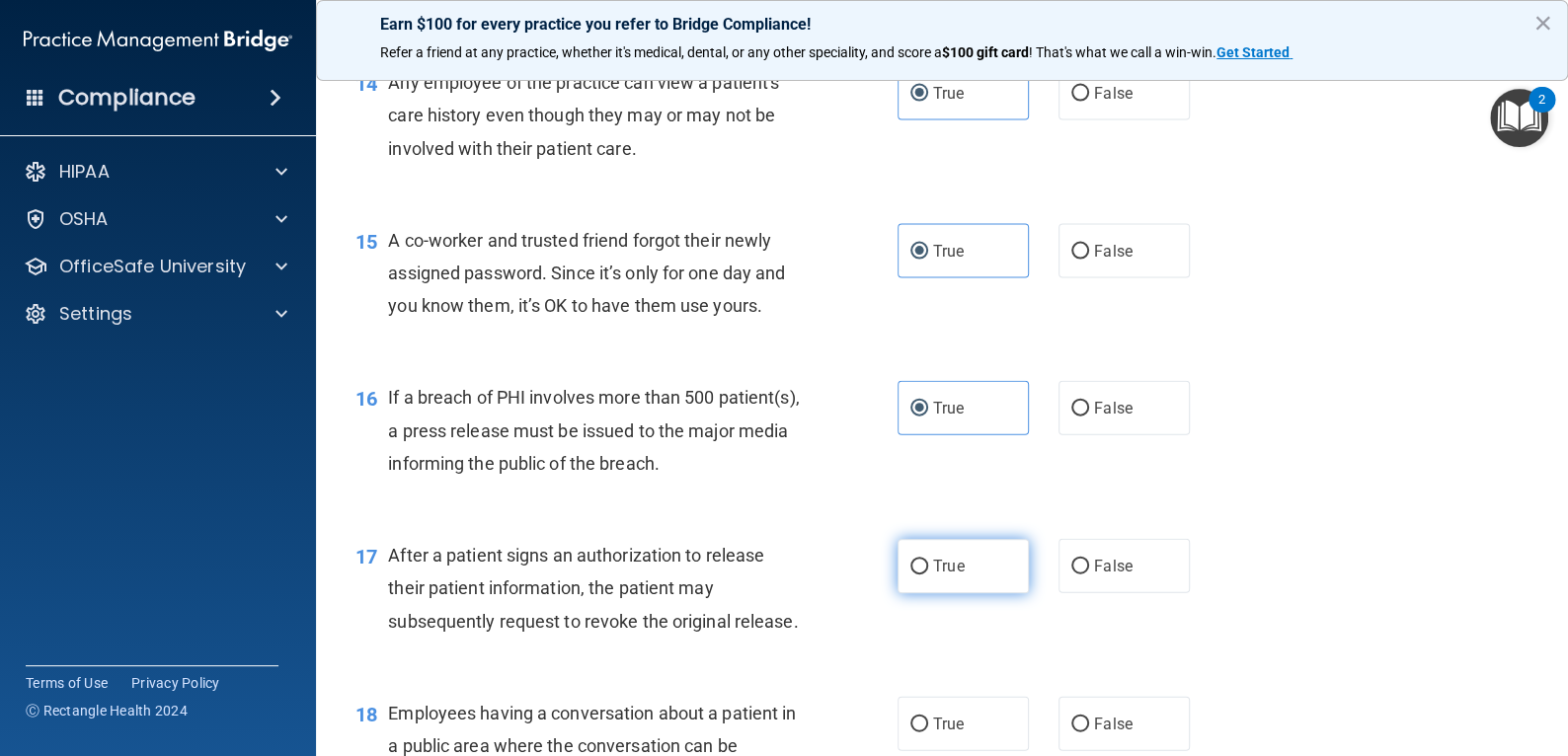
radio input "true"
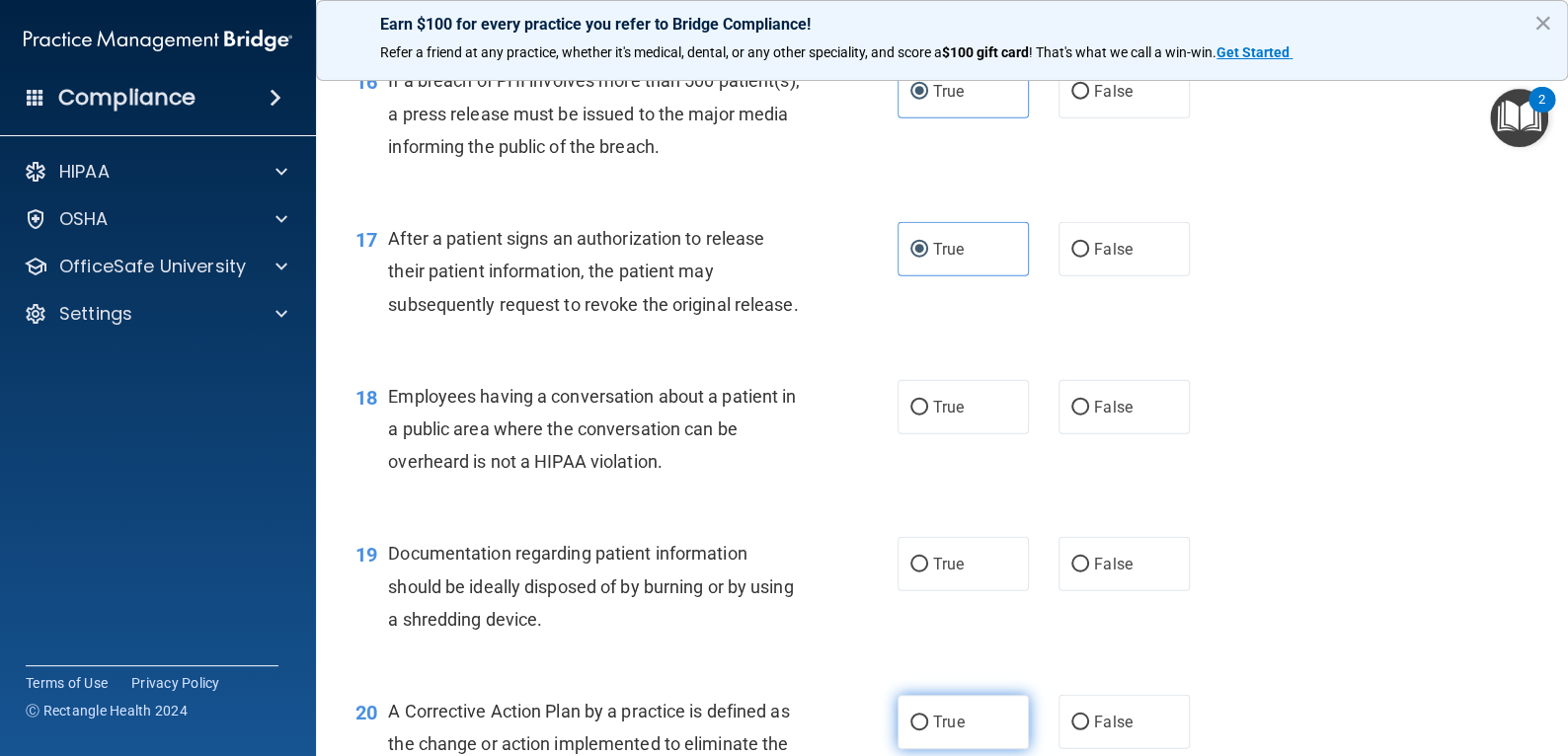
scroll to position [2665, 0]
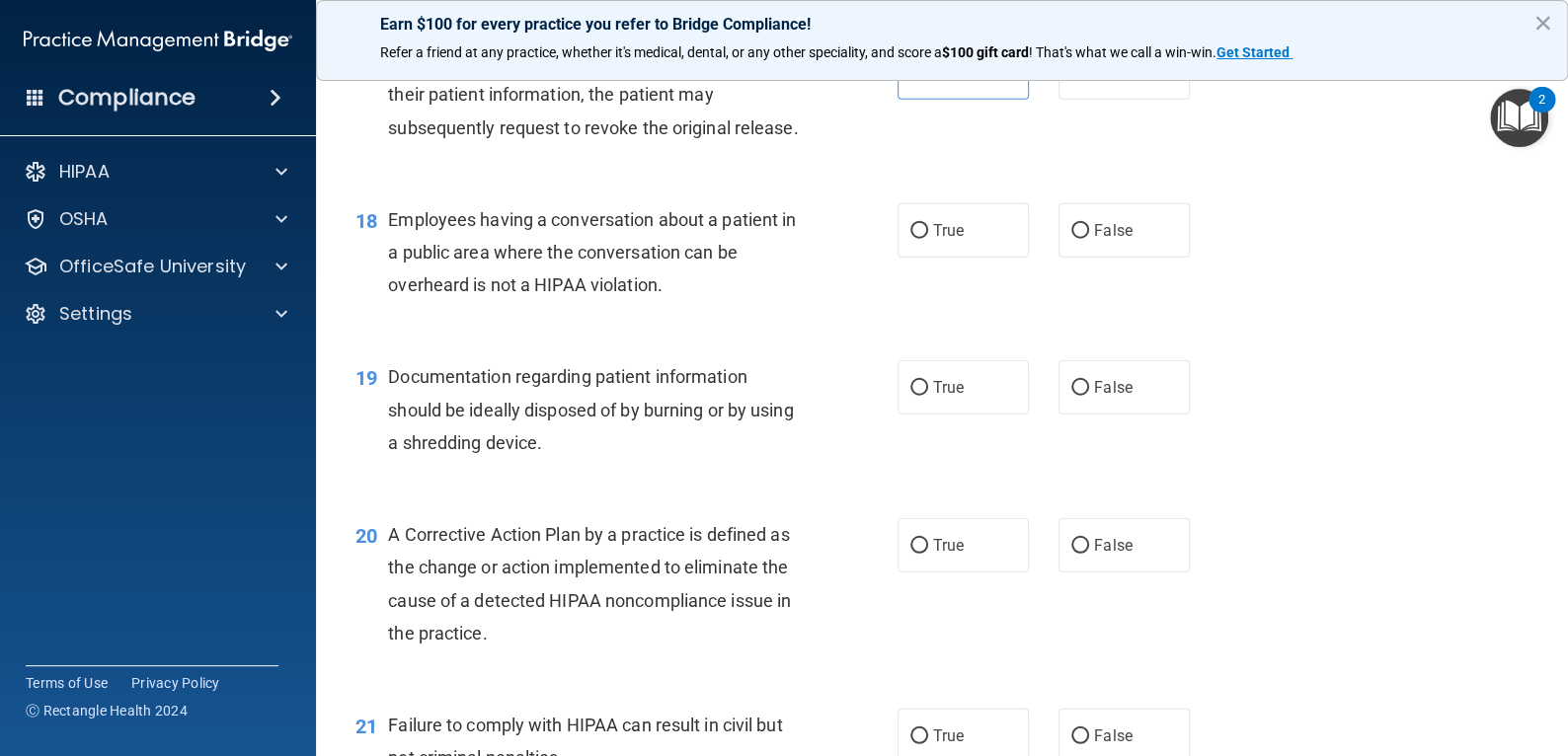
click at [937, 337] on div "18 Employees having a conversation about a patient in a public area where the c…" at bounding box center [941, 257] width 1202 height 158
click at [933, 258] on label "True" at bounding box center [963, 230] width 131 height 55
click at [928, 239] on input "True" at bounding box center [919, 231] width 18 height 15
radio input "true"
click at [943, 494] on div "19 Documentation regarding patient information should be ideally disposed of by…" at bounding box center [941, 414] width 1202 height 158
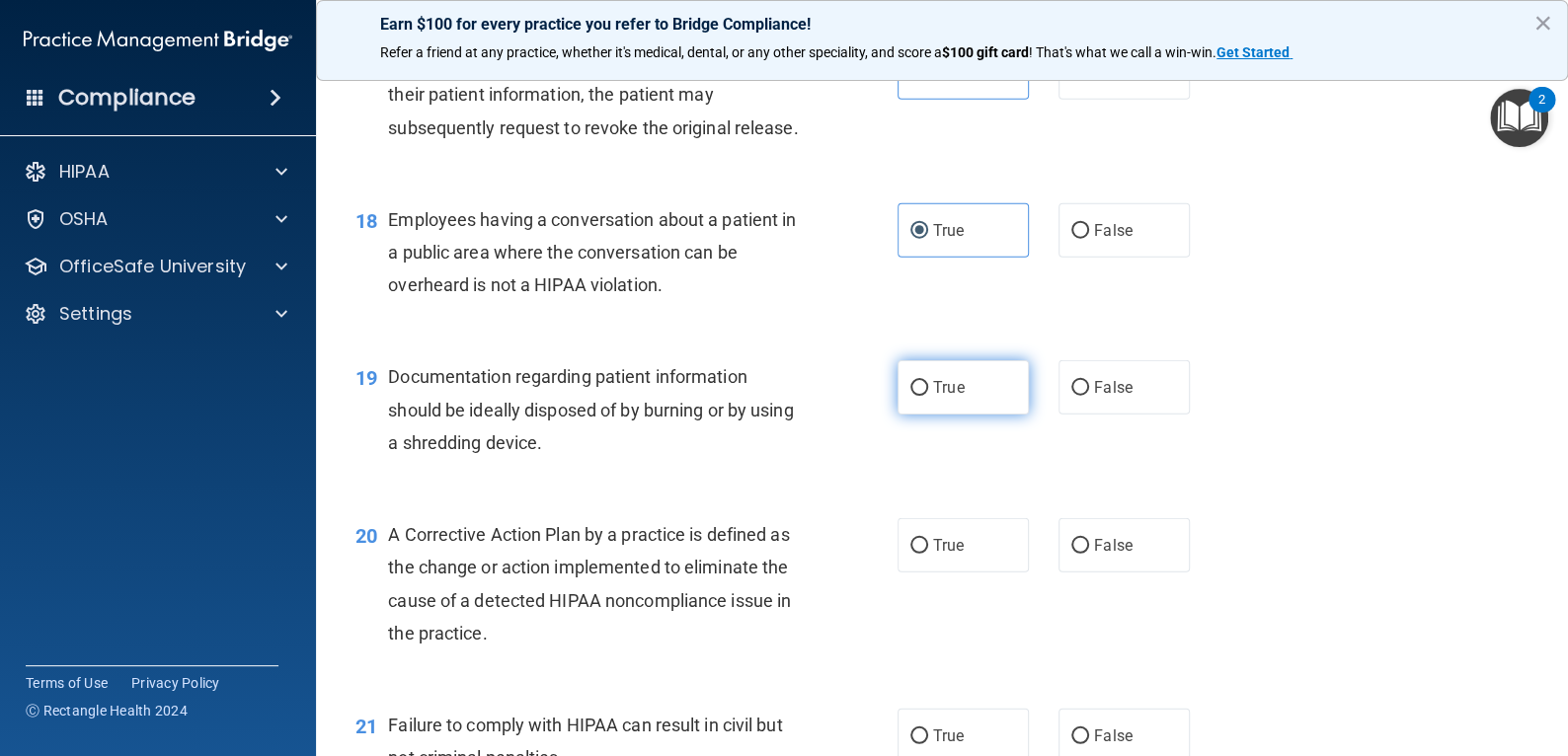
click at [938, 396] on span "True" at bounding box center [948, 387] width 31 height 19
click at [928, 395] on input "True" at bounding box center [919, 388] width 18 height 15
radio input "true"
click at [939, 555] on span "True" at bounding box center [948, 545] width 31 height 19
click at [928, 554] on input "True" at bounding box center [919, 546] width 18 height 15
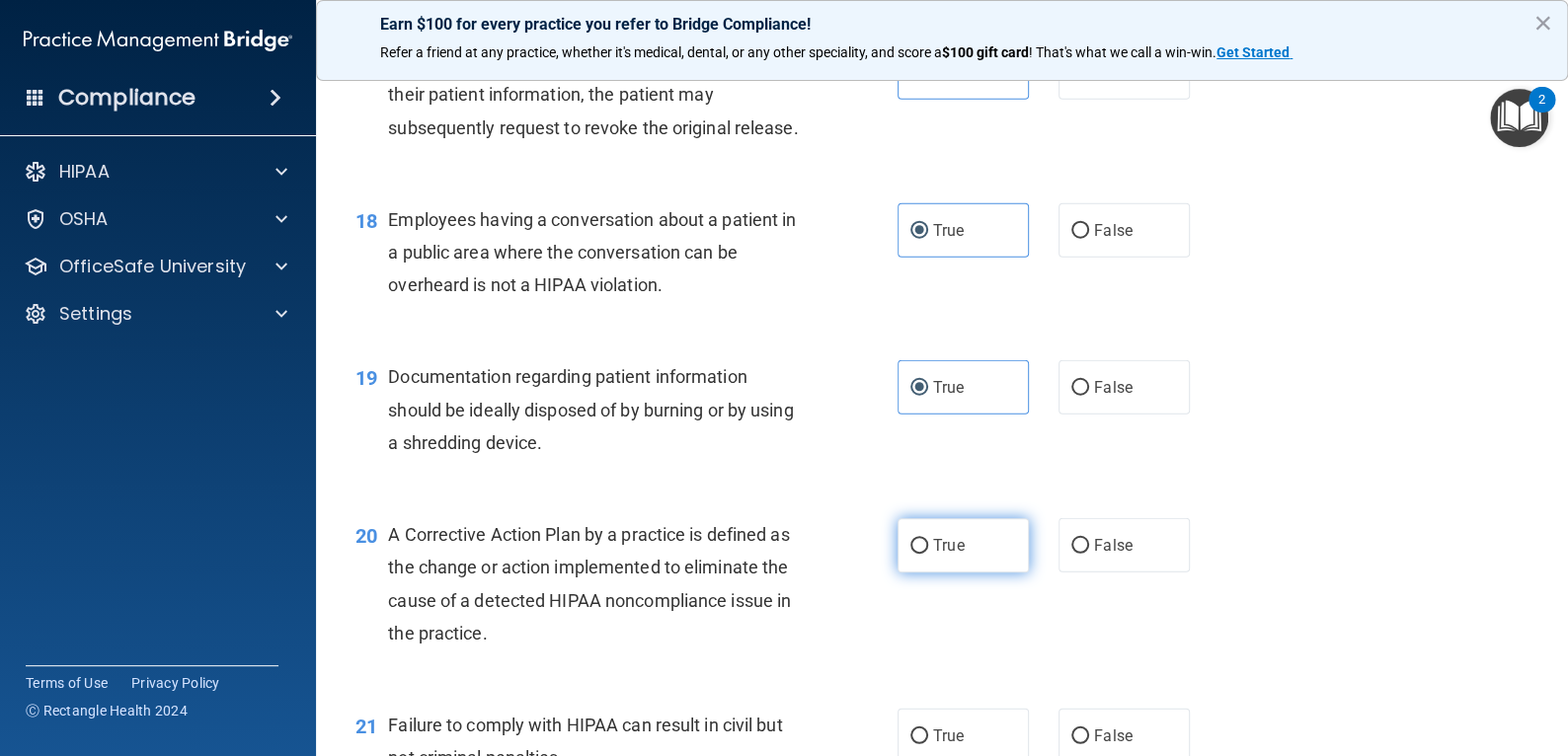
radio input "true"
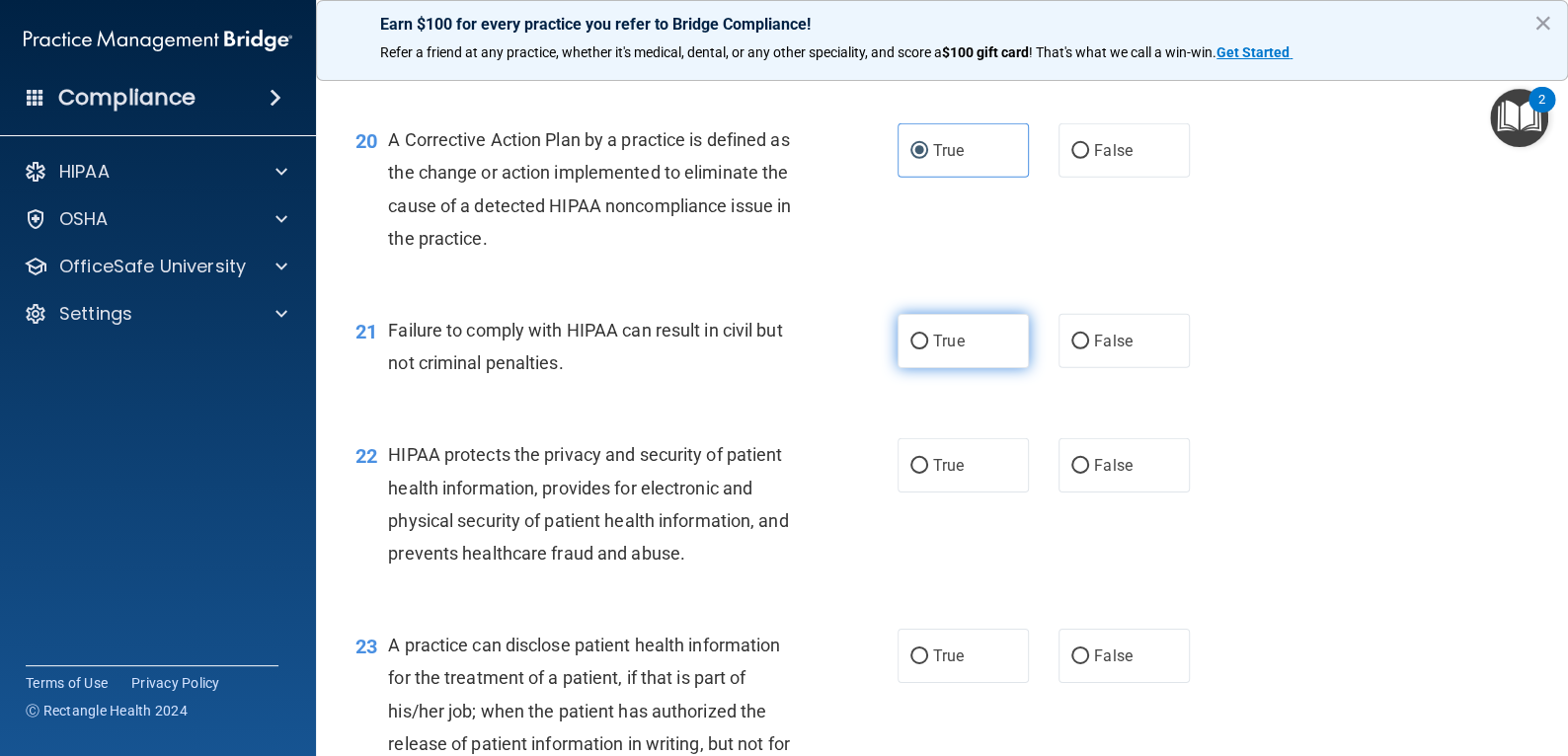
click at [911, 350] on input "True" at bounding box center [919, 342] width 18 height 15
radio input "true"
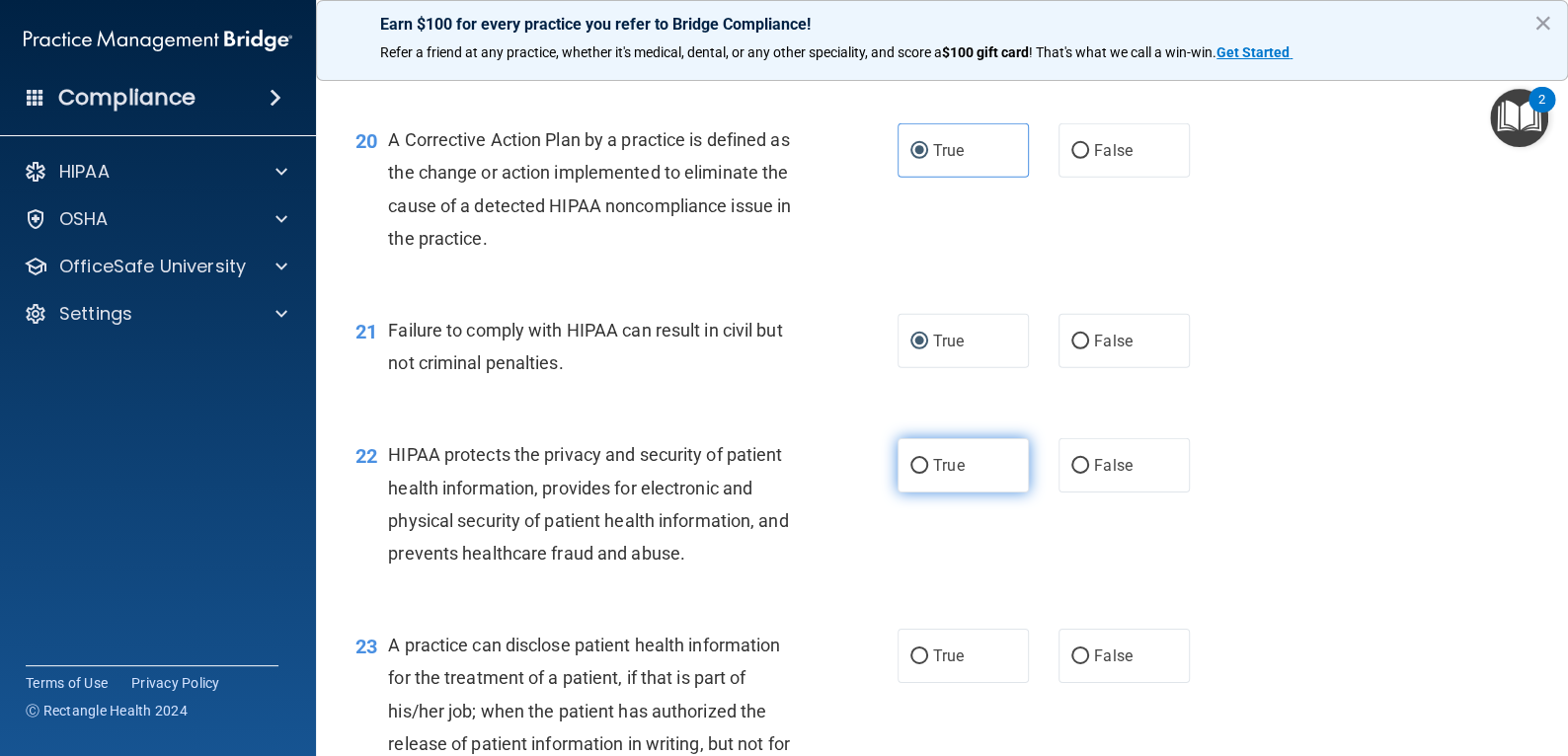
drag, startPoint x: 921, startPoint y: 520, endPoint x: 911, endPoint y: 637, distance: 117.4
click at [919, 493] on label "True" at bounding box center [963, 465] width 131 height 55
click at [919, 474] on input "True" at bounding box center [919, 466] width 18 height 15
radio input "true"
click at [916, 664] on input "True" at bounding box center [919, 656] width 18 height 15
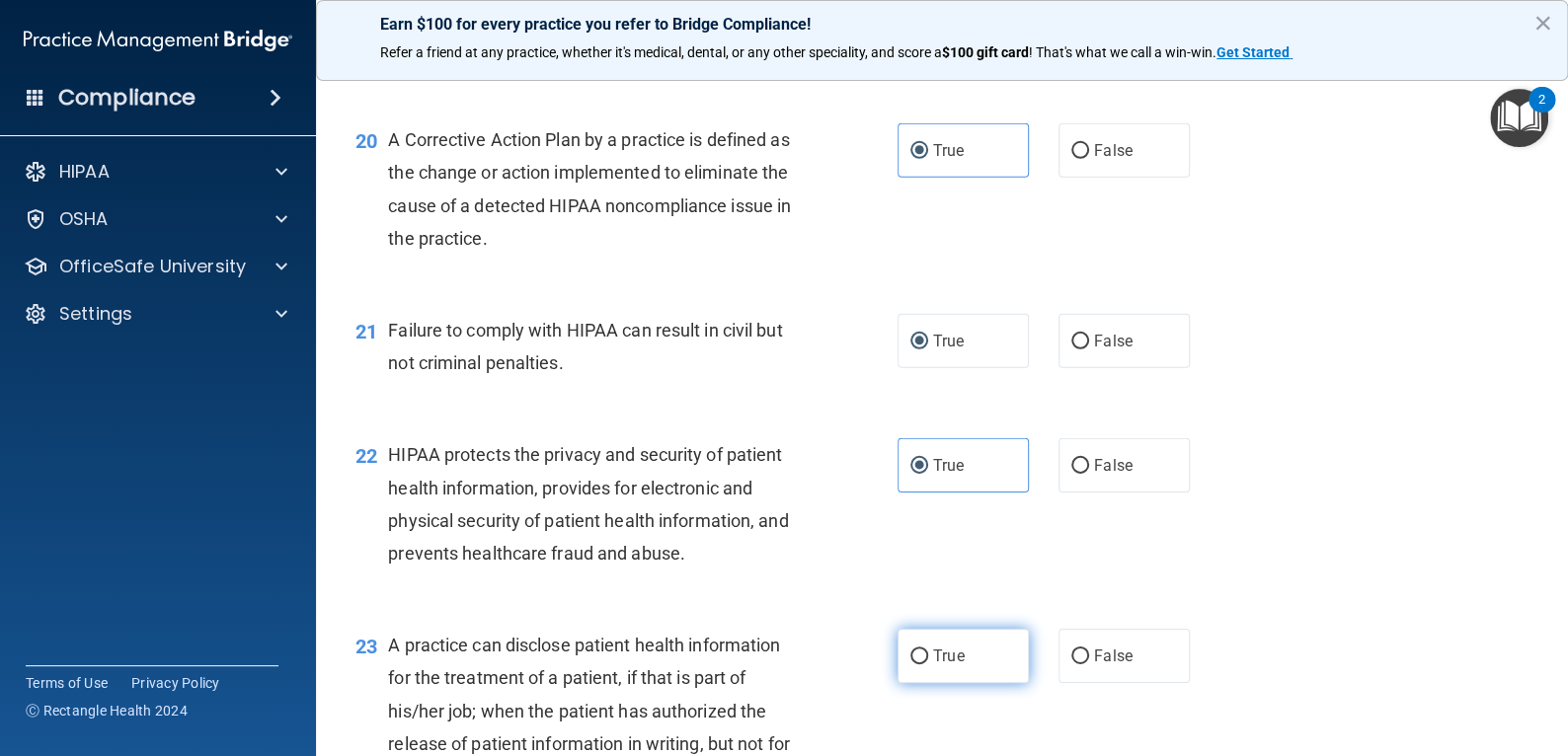
radio input "true"
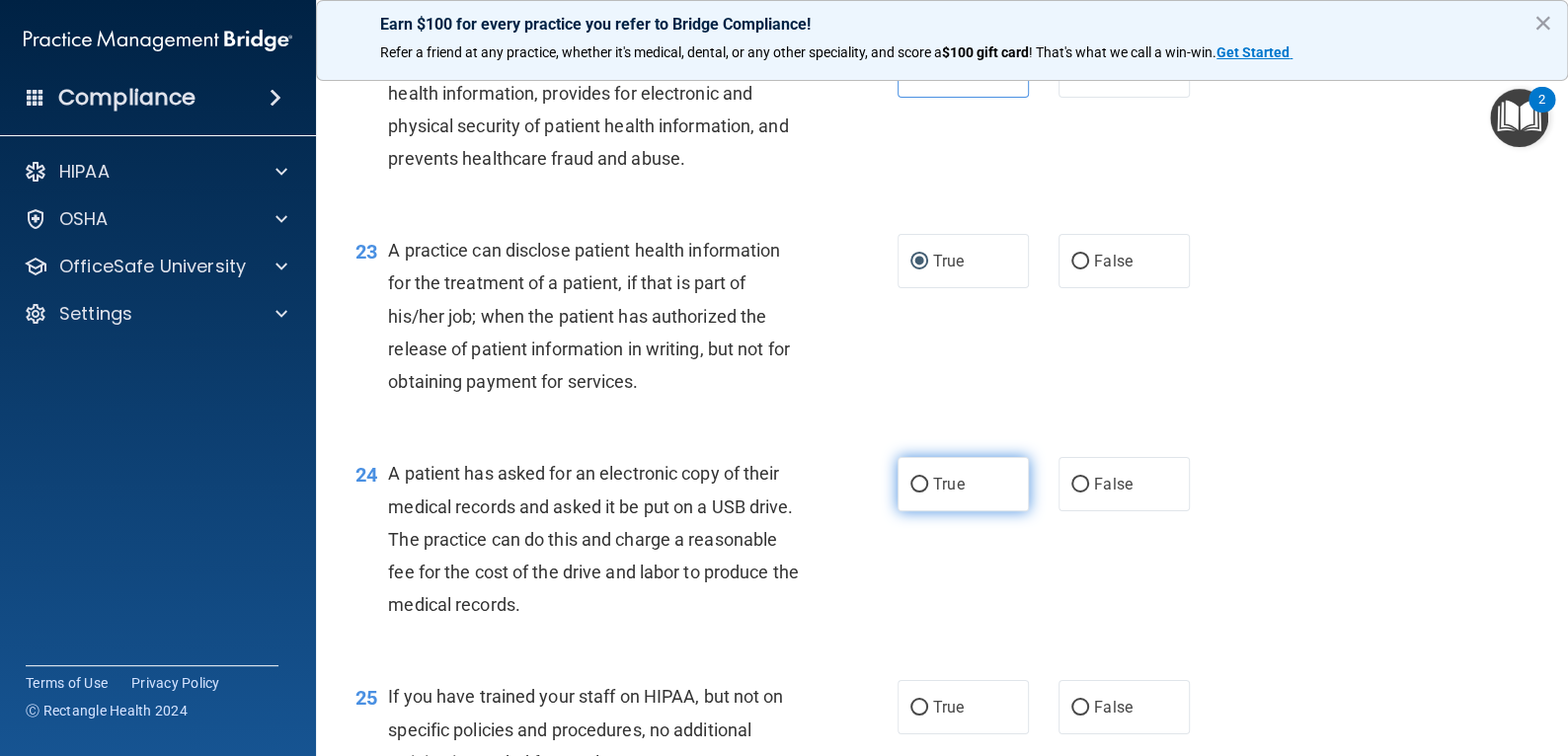
click at [921, 511] on label "True" at bounding box center [963, 484] width 131 height 55
click at [921, 493] on input "True" at bounding box center [919, 485] width 18 height 15
radio input "true"
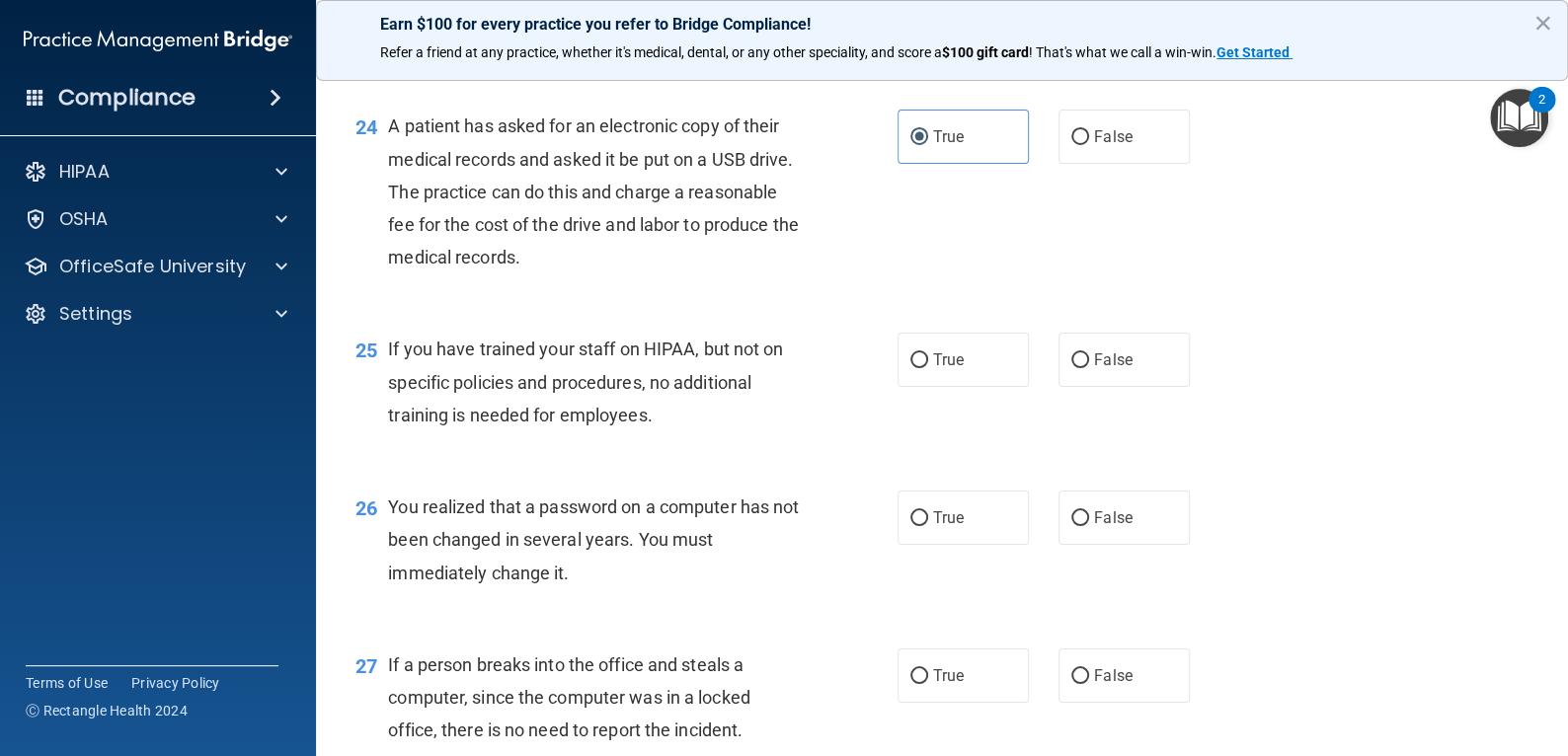
scroll to position [3849, 0]
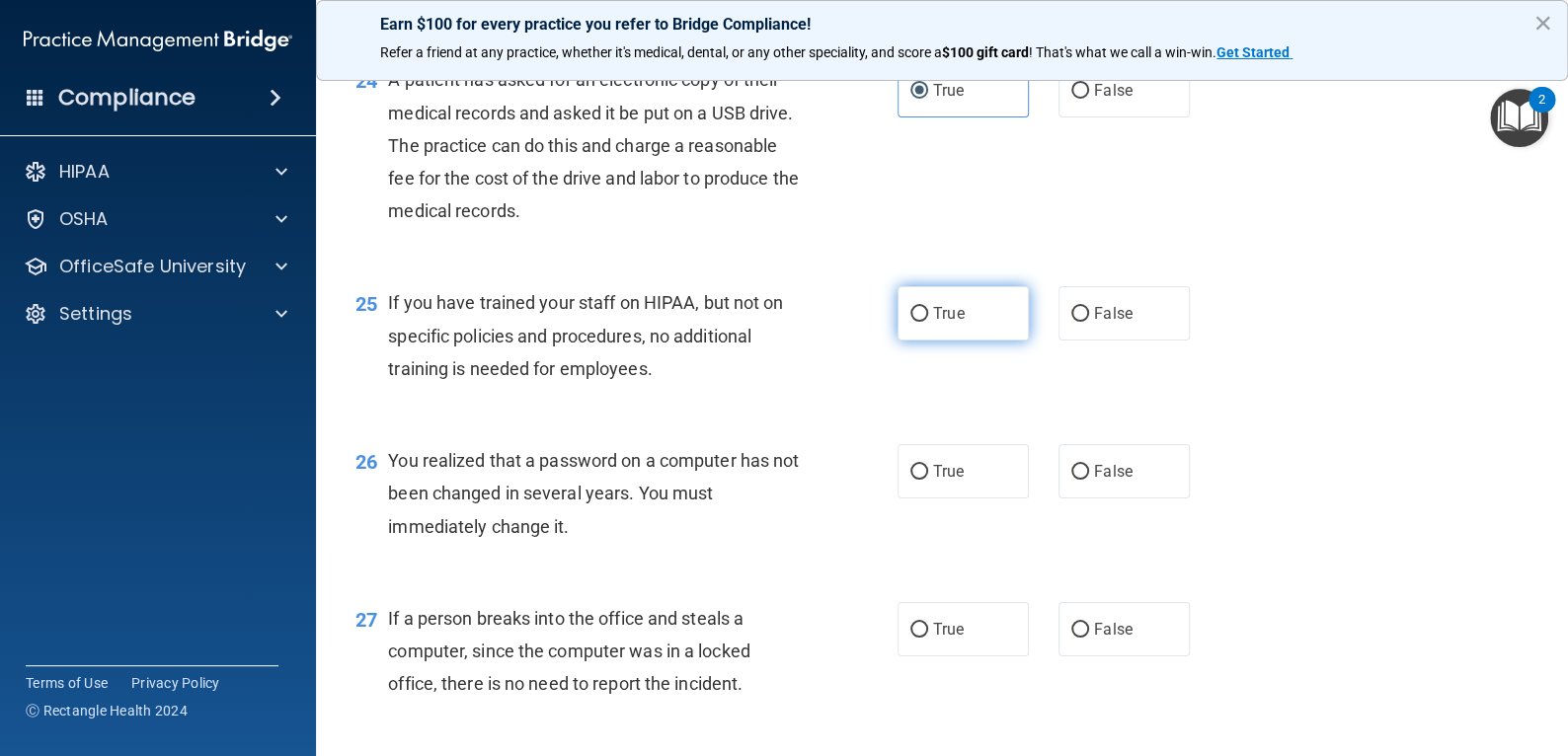
click at [964, 341] on label "True" at bounding box center [963, 313] width 131 height 55
click at [928, 322] on input "True" at bounding box center [919, 314] width 18 height 15
radio input "true"
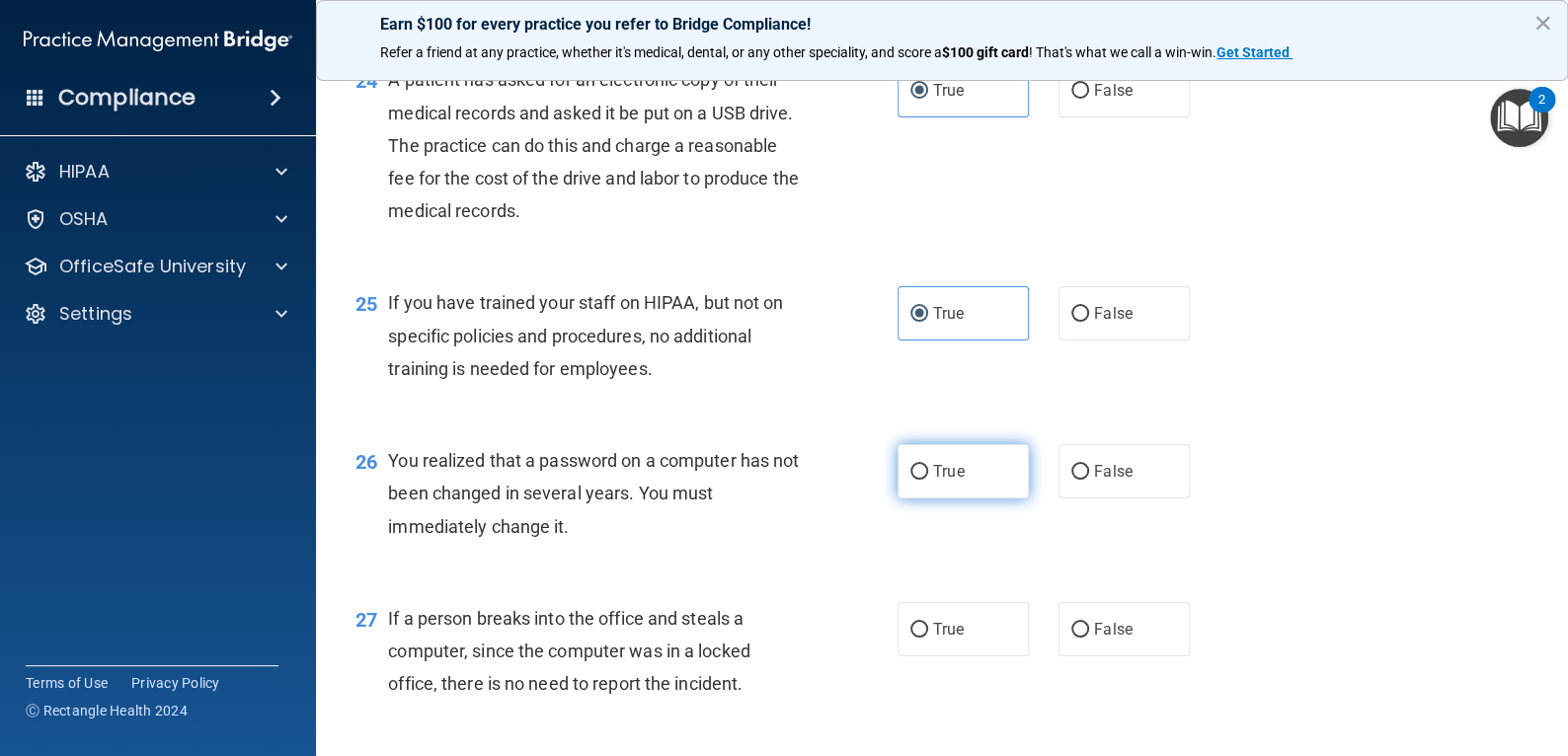
click at [968, 498] on label "True" at bounding box center [963, 471] width 131 height 55
click at [928, 480] on input "True" at bounding box center [919, 472] width 18 height 15
radio input "true"
click at [951, 638] on span "True" at bounding box center [948, 629] width 31 height 19
click at [928, 637] on input "True" at bounding box center [919, 630] width 18 height 15
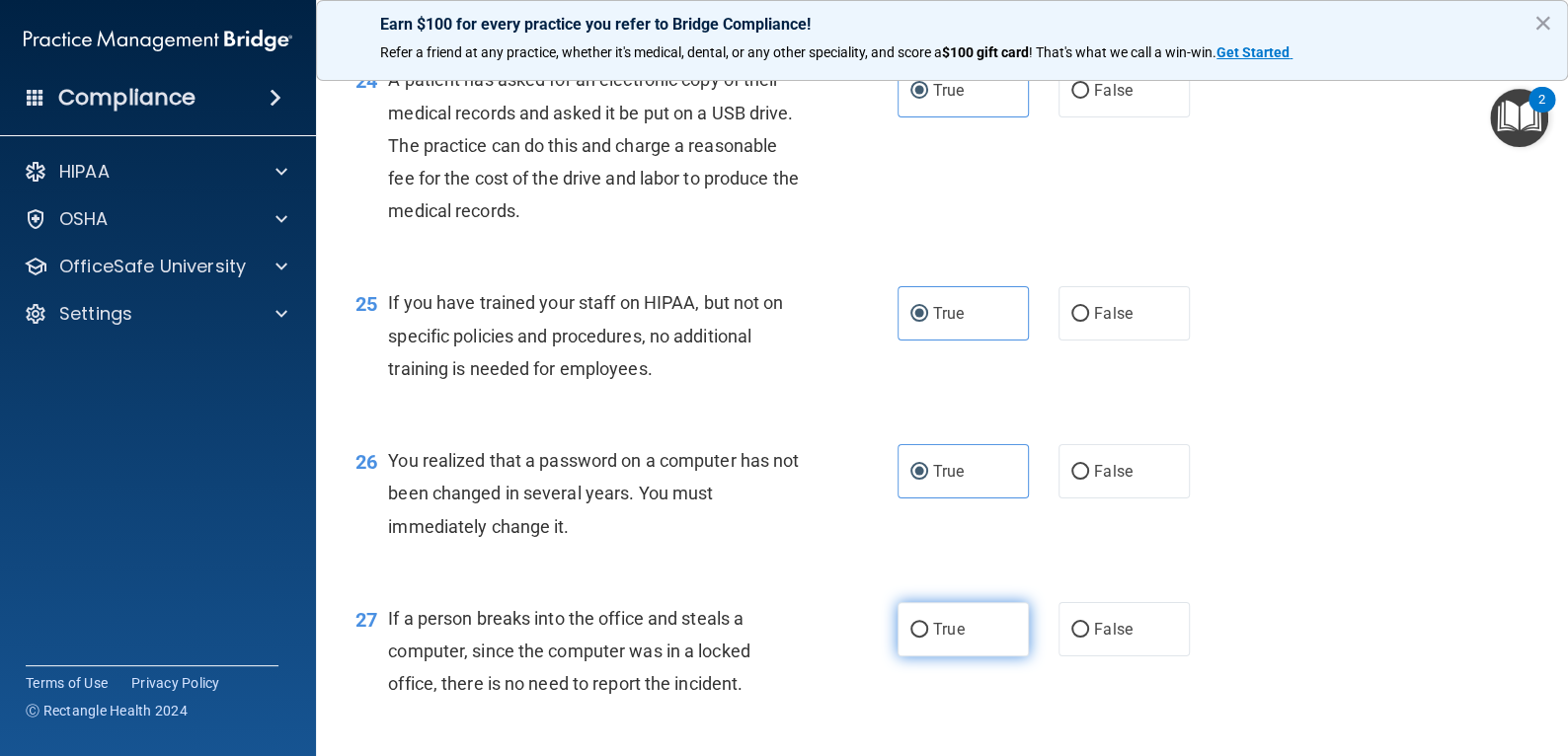
radio input "true"
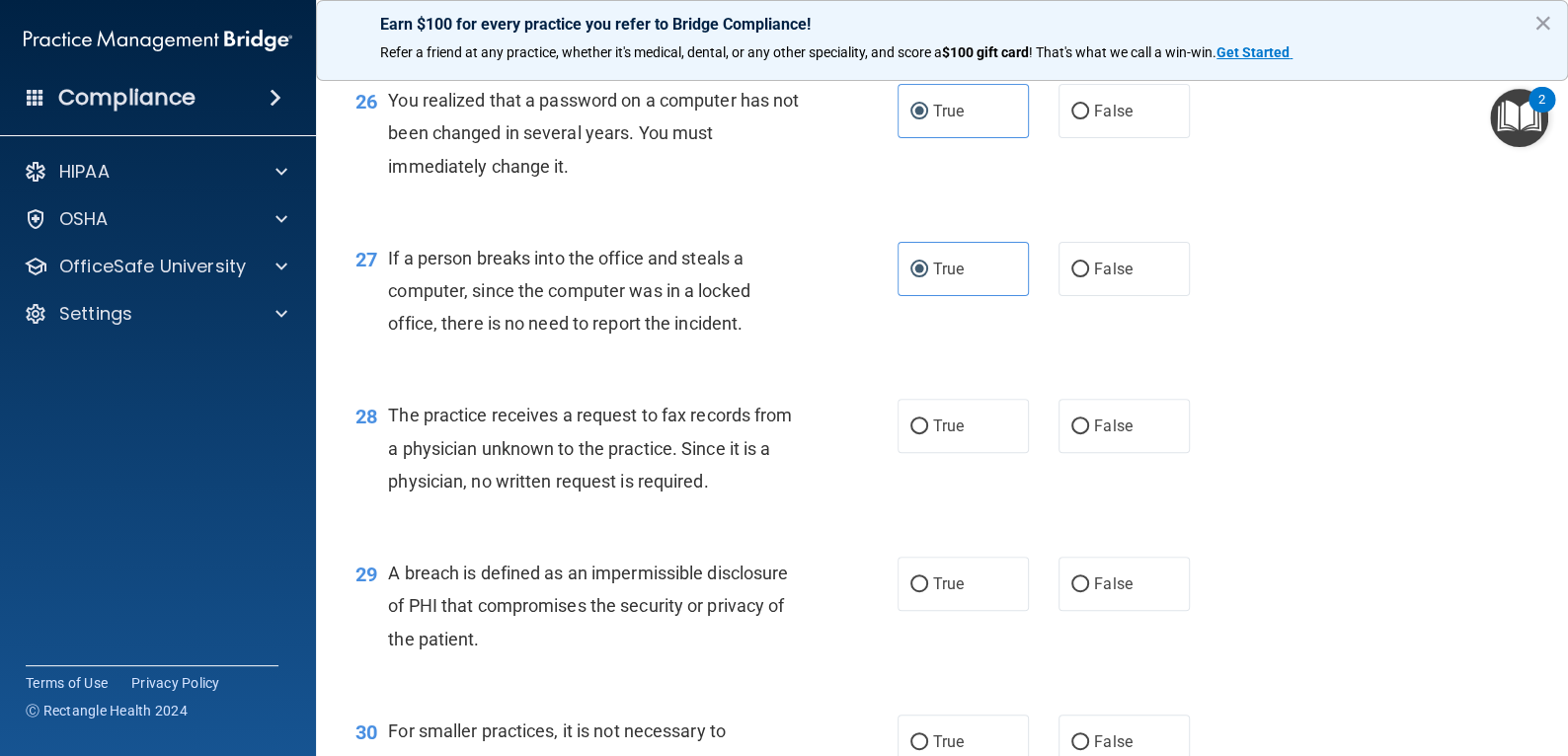
scroll to position [4245, 0]
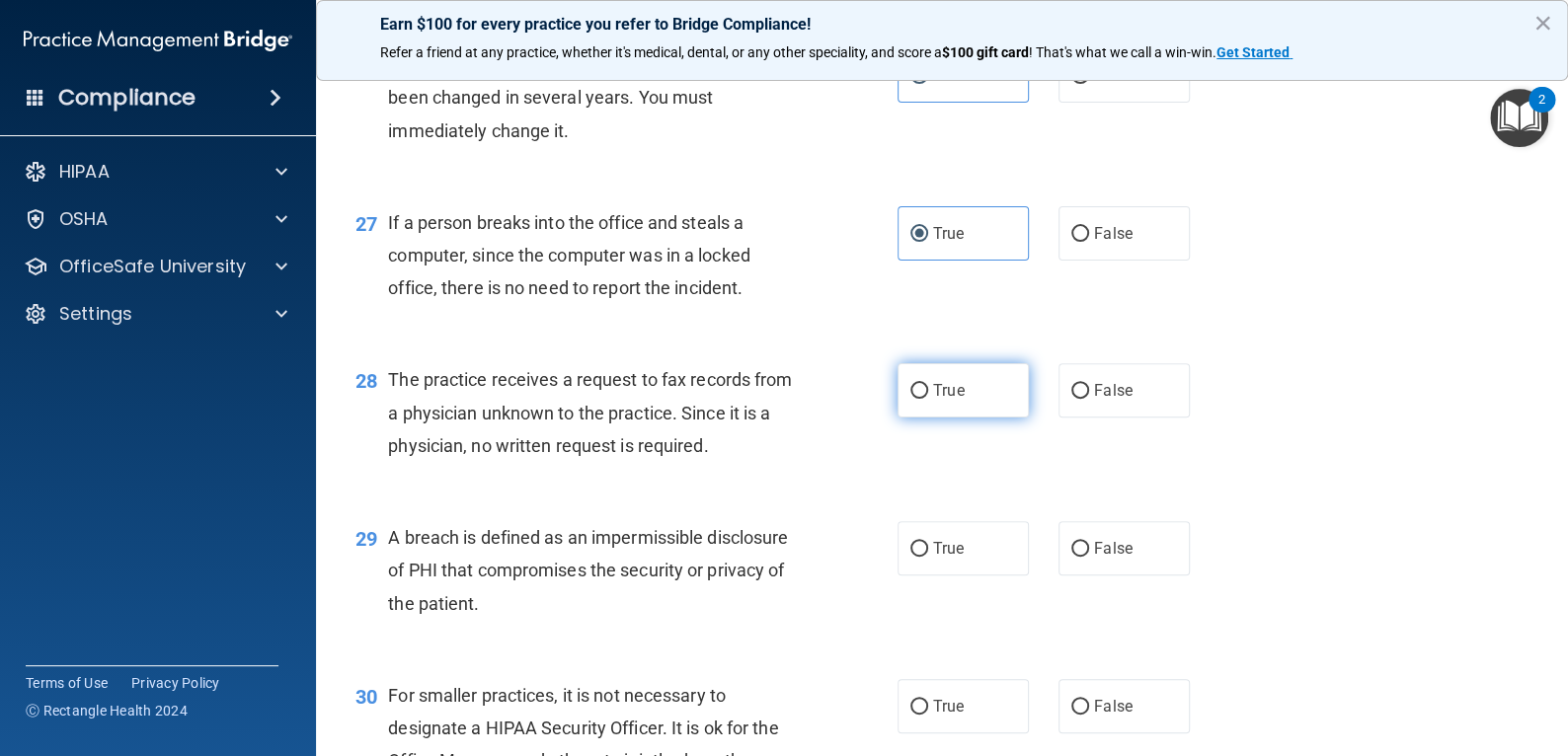
click at [937, 399] on span "True" at bounding box center [948, 390] width 31 height 19
click at [928, 398] on input "True" at bounding box center [919, 391] width 18 height 15
radio input "true"
click at [946, 576] on label "True" at bounding box center [963, 548] width 131 height 55
click at [928, 557] on input "True" at bounding box center [919, 549] width 18 height 15
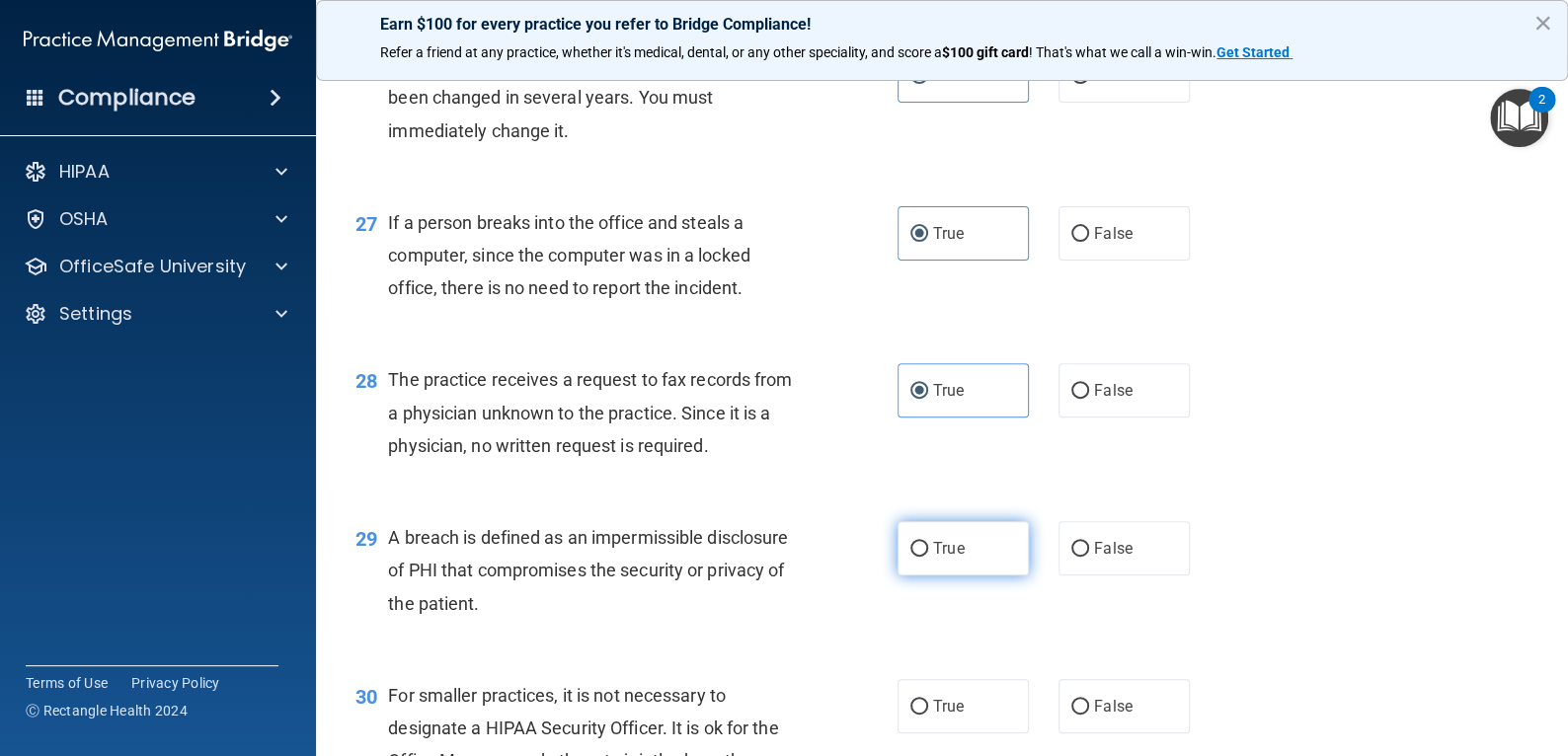
radio input "true"
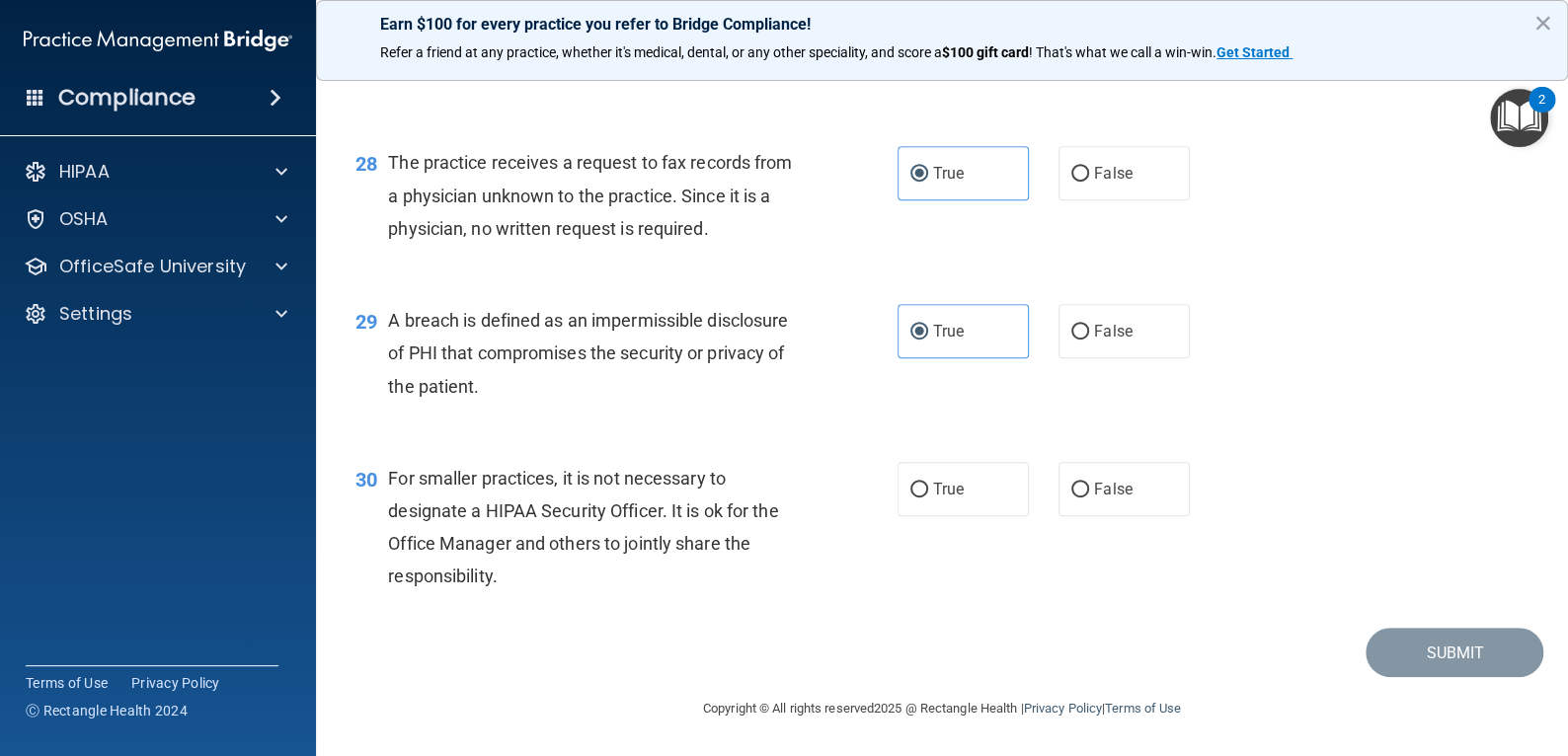
scroll to position [4527, 0]
click at [918, 485] on input "True" at bounding box center [919, 490] width 18 height 15
radio input "true"
click at [1368, 642] on button "Submit" at bounding box center [1454, 652] width 177 height 51
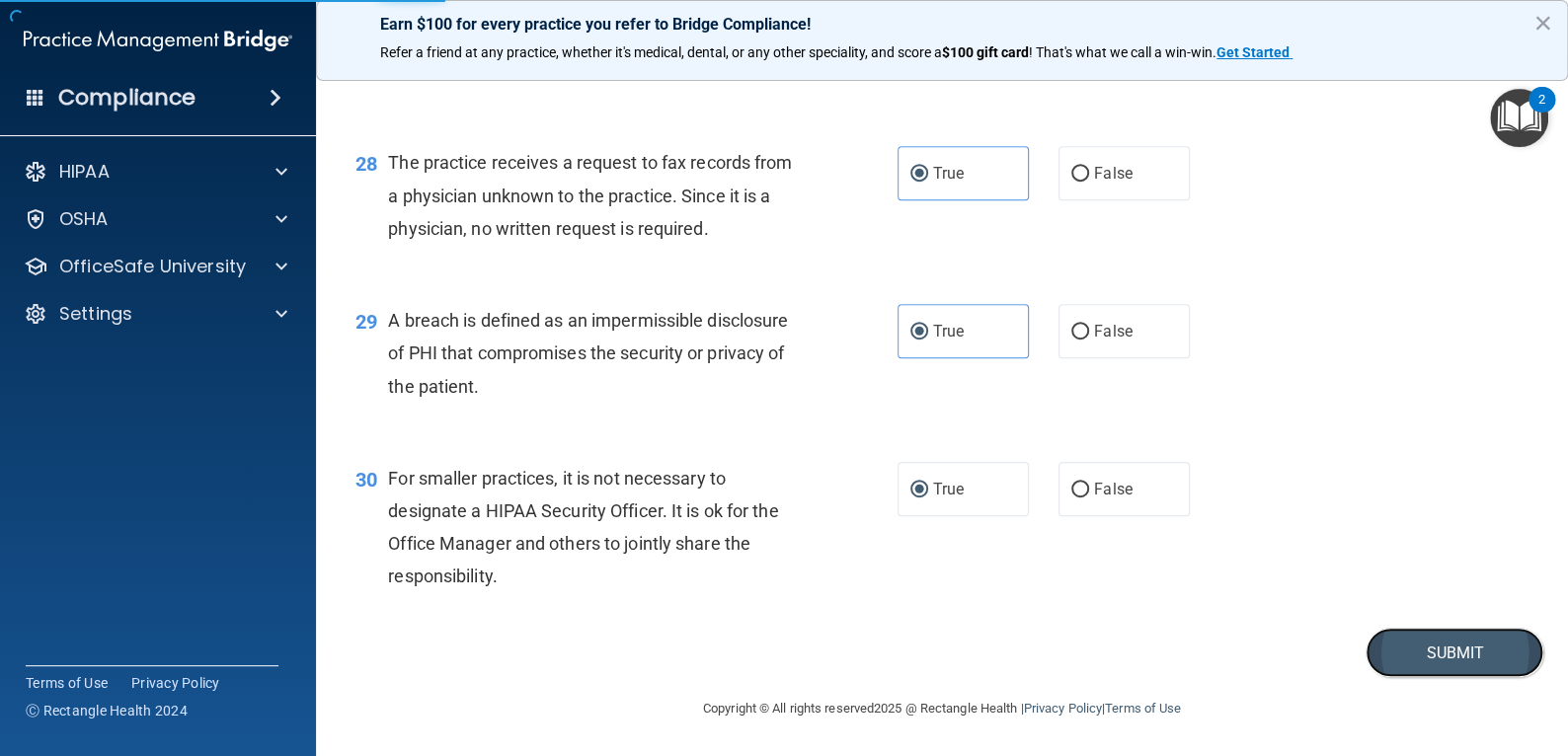
click at [1454, 658] on button "Submit" at bounding box center [1454, 652] width 177 height 51
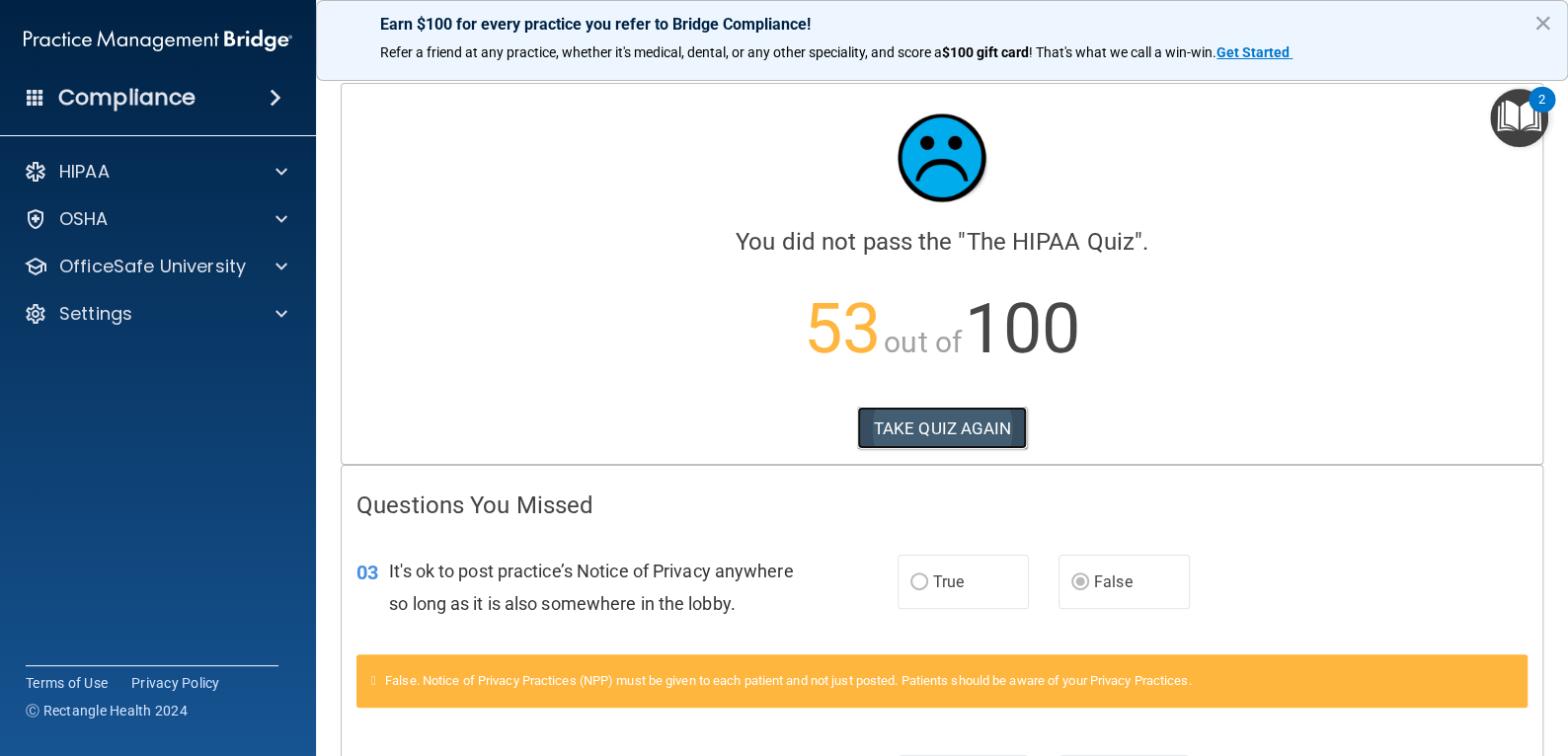
click at [955, 433] on button "TAKE QUIZ AGAIN" at bounding box center [941, 428] width 170 height 44
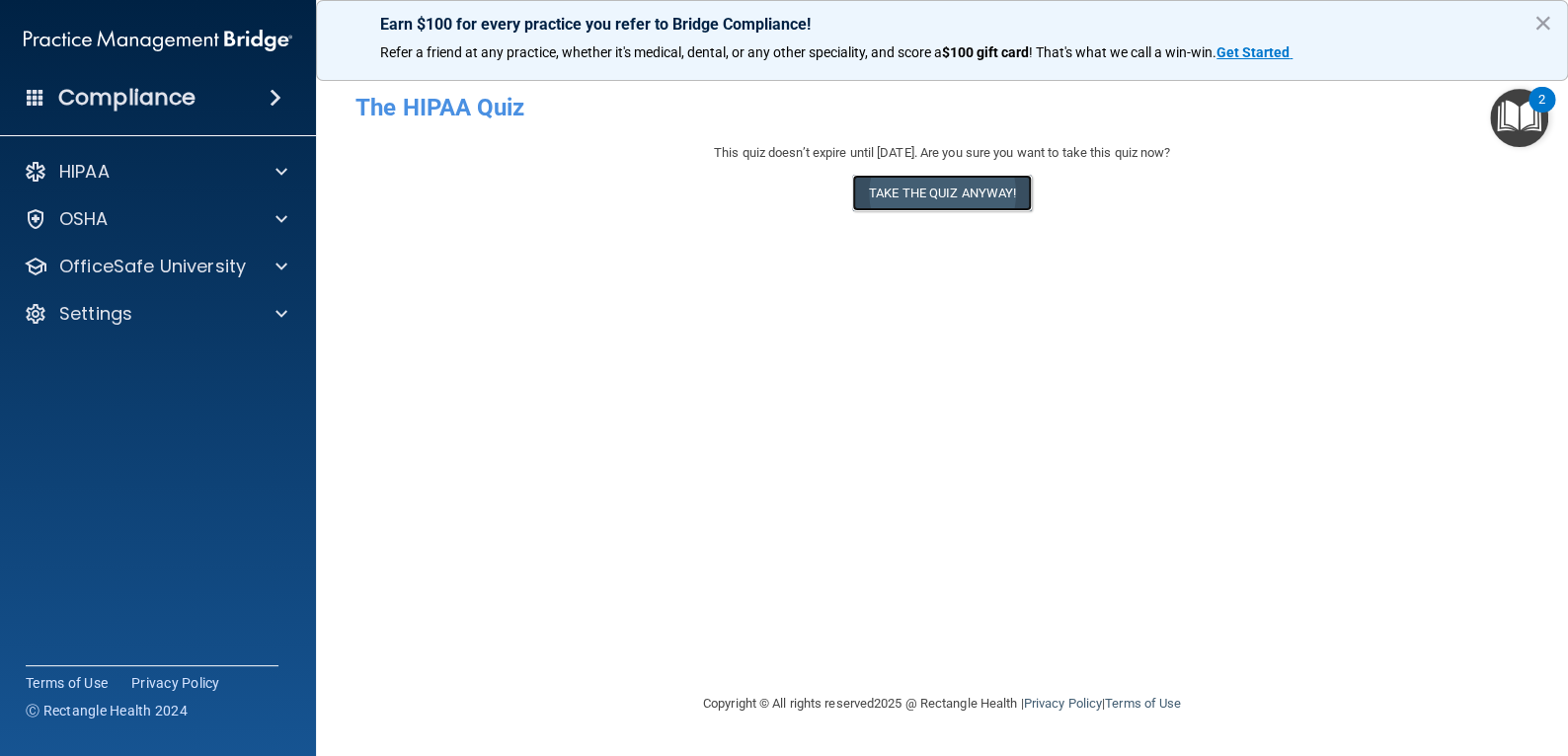
click at [964, 191] on button "Take the quiz anyway!" at bounding box center [941, 192] width 179 height 37
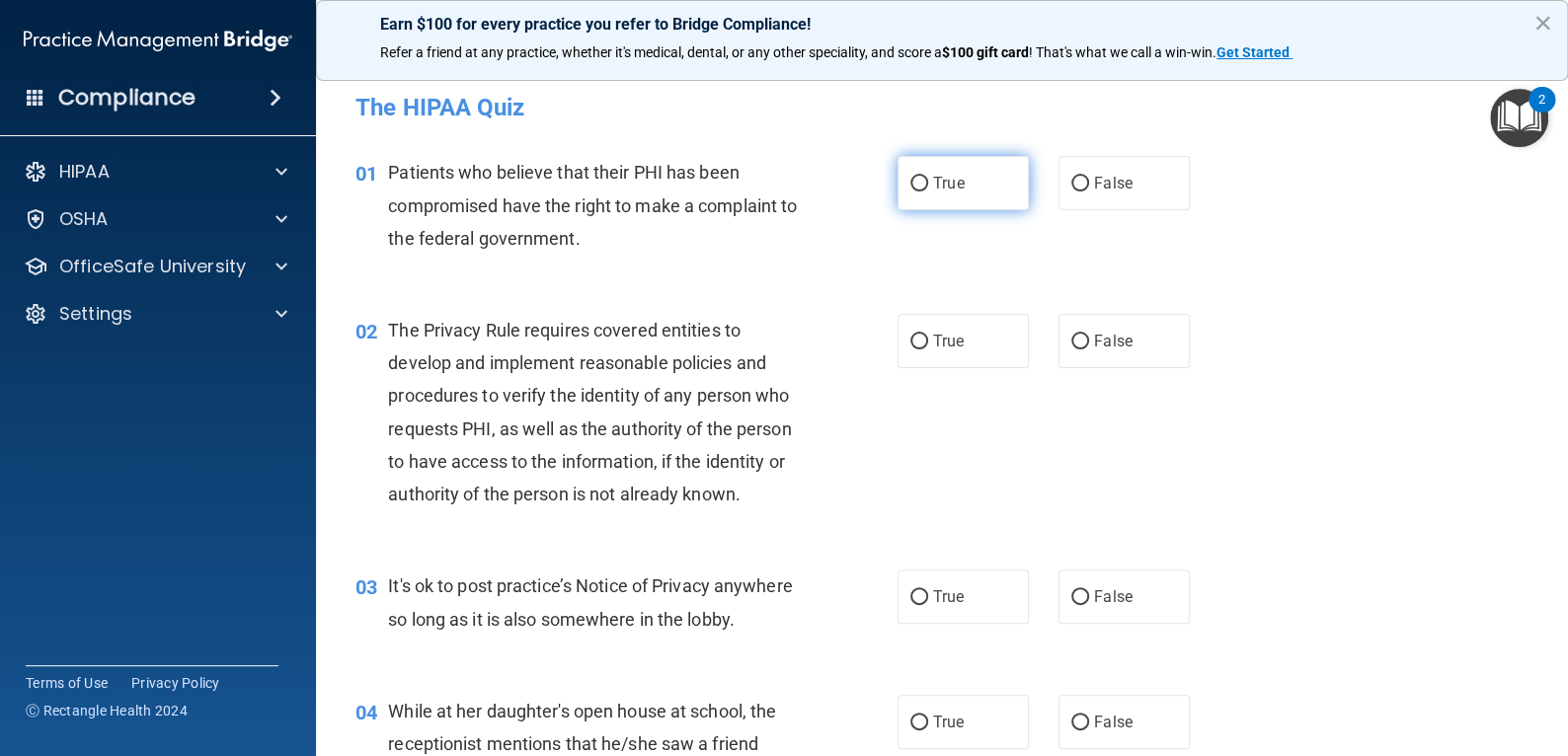
click at [948, 195] on label "True" at bounding box center [963, 183] width 131 height 55
click at [928, 191] on input "True" at bounding box center [919, 183] width 18 height 15
radio input "true"
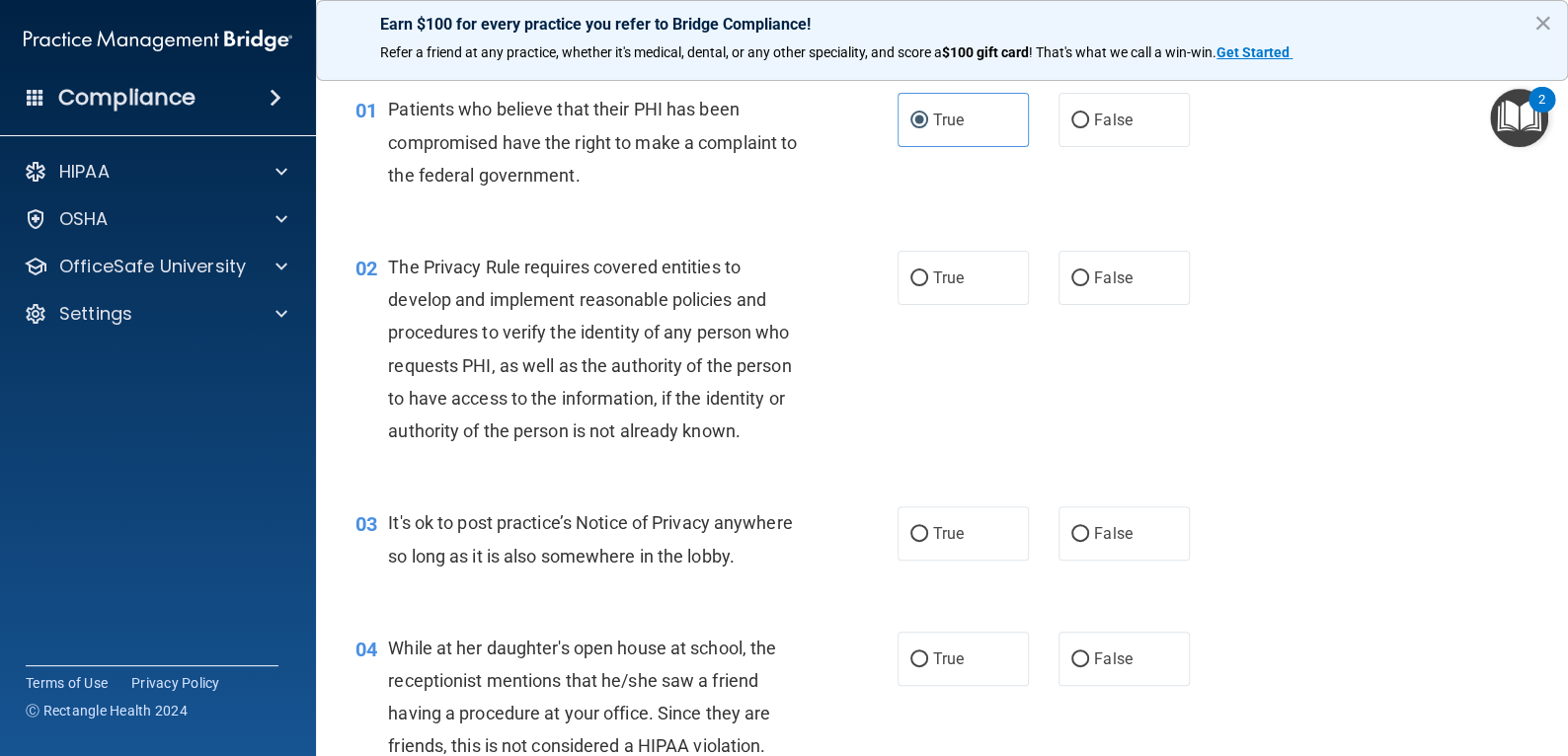
scroll to position [99, 0]
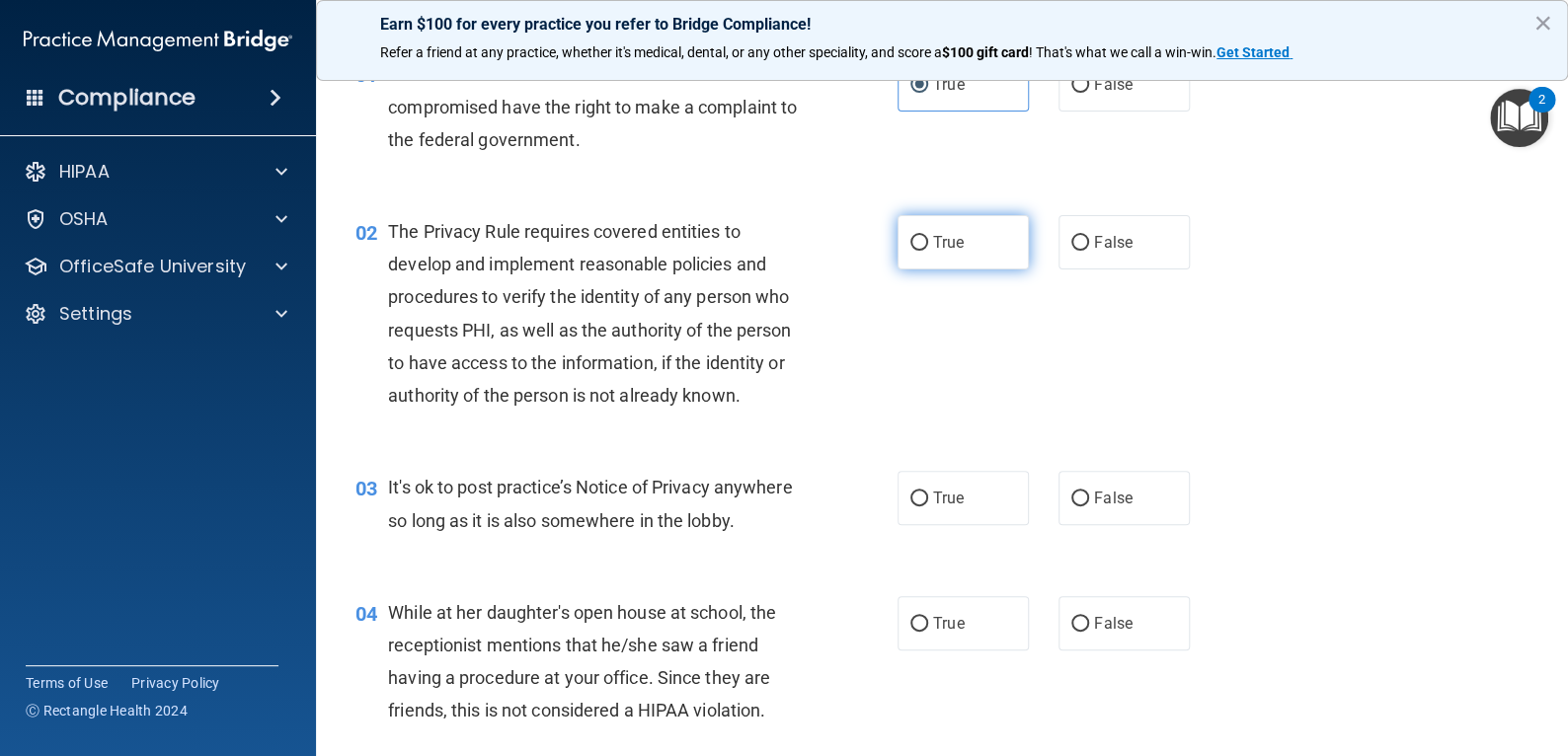
click at [933, 244] on span "True" at bounding box center [948, 242] width 31 height 19
click at [928, 244] on input "True" at bounding box center [919, 243] width 18 height 15
radio input "true"
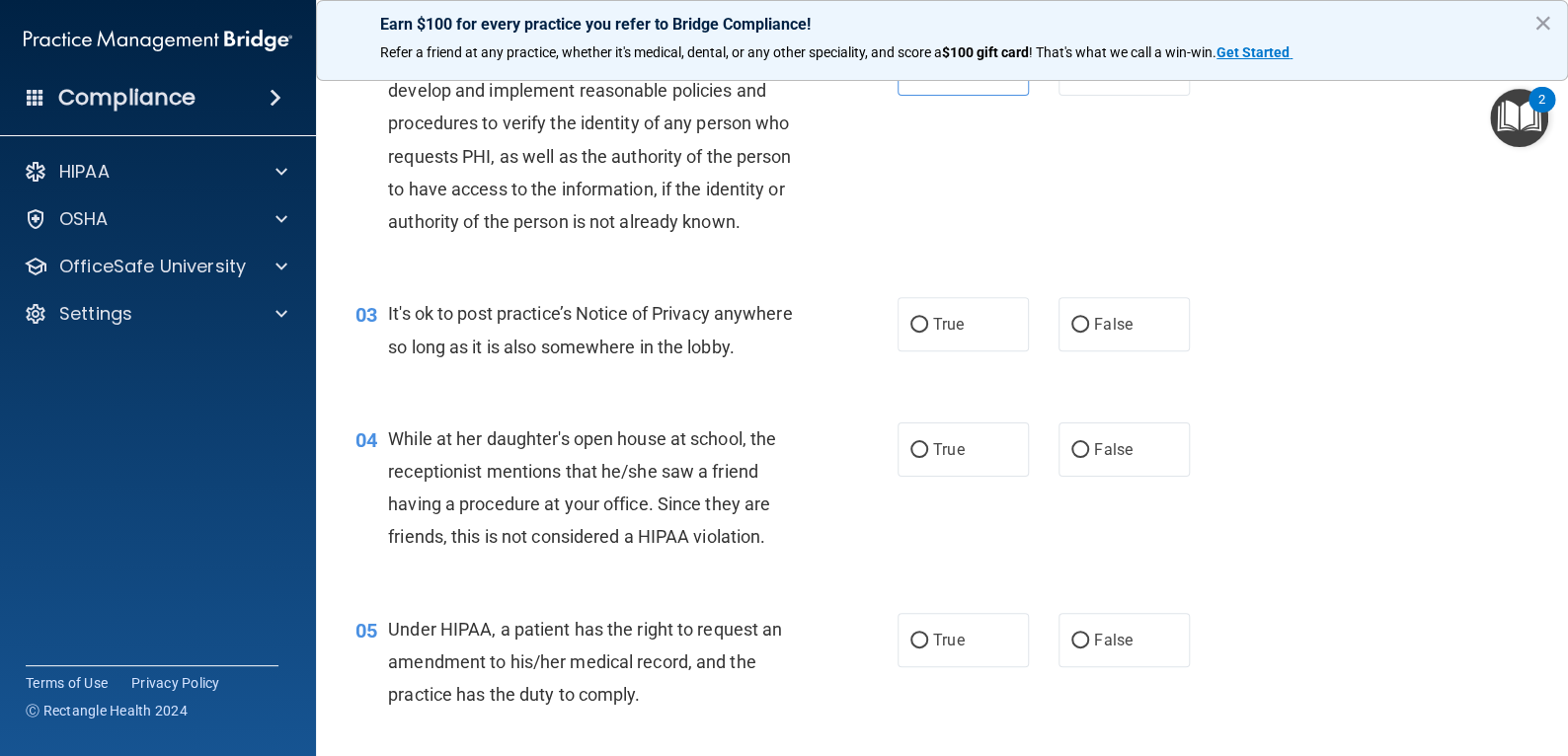
scroll to position [394, 0]
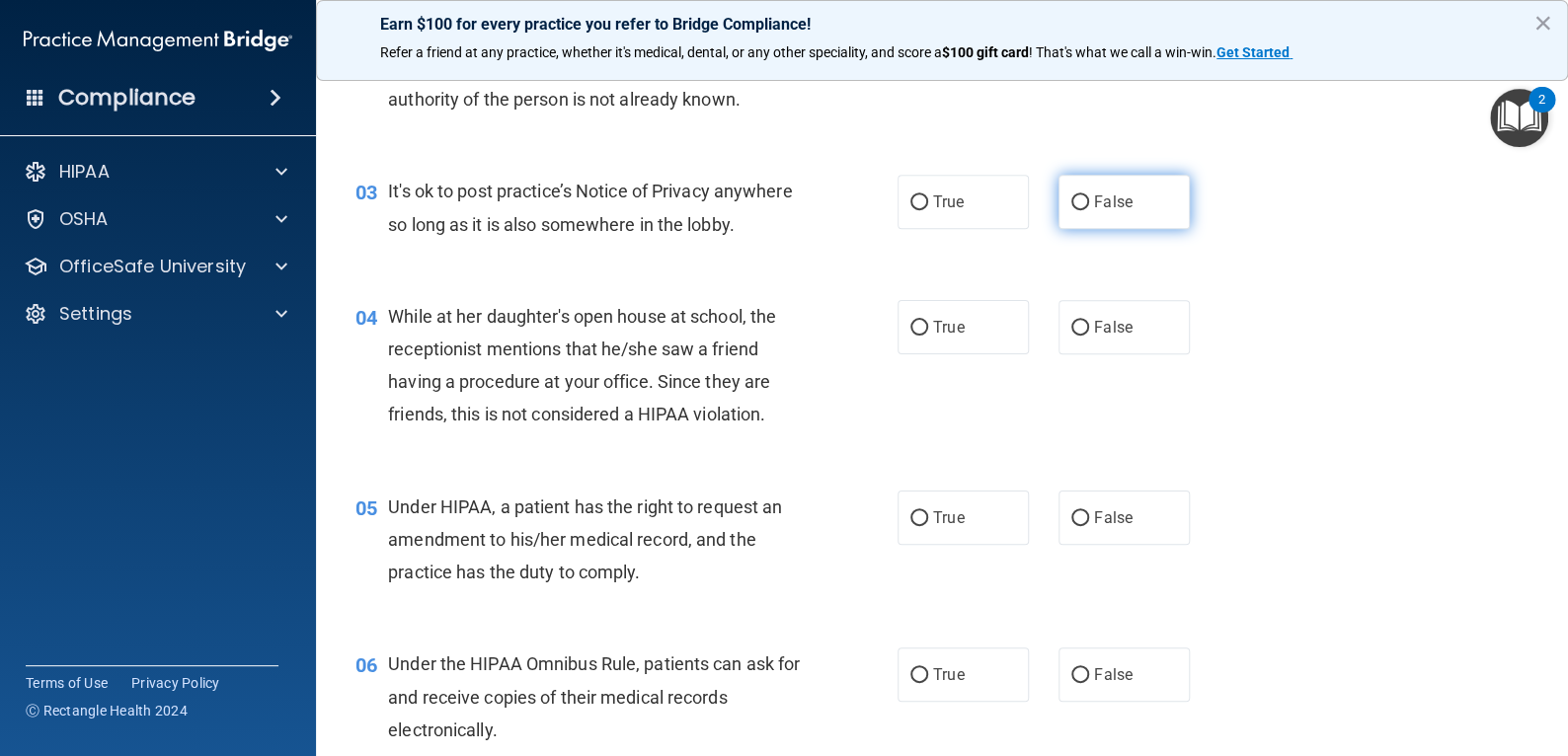
click at [1072, 221] on label "False" at bounding box center [1124, 201] width 131 height 55
click at [1072, 210] on input "False" at bounding box center [1080, 202] width 18 height 15
radio input "true"
click at [1117, 387] on div "04 While at her daughter's open house at school, the receptionist mentions that…" at bounding box center [941, 371] width 1202 height 190
click at [1123, 342] on label "False" at bounding box center [1124, 327] width 131 height 55
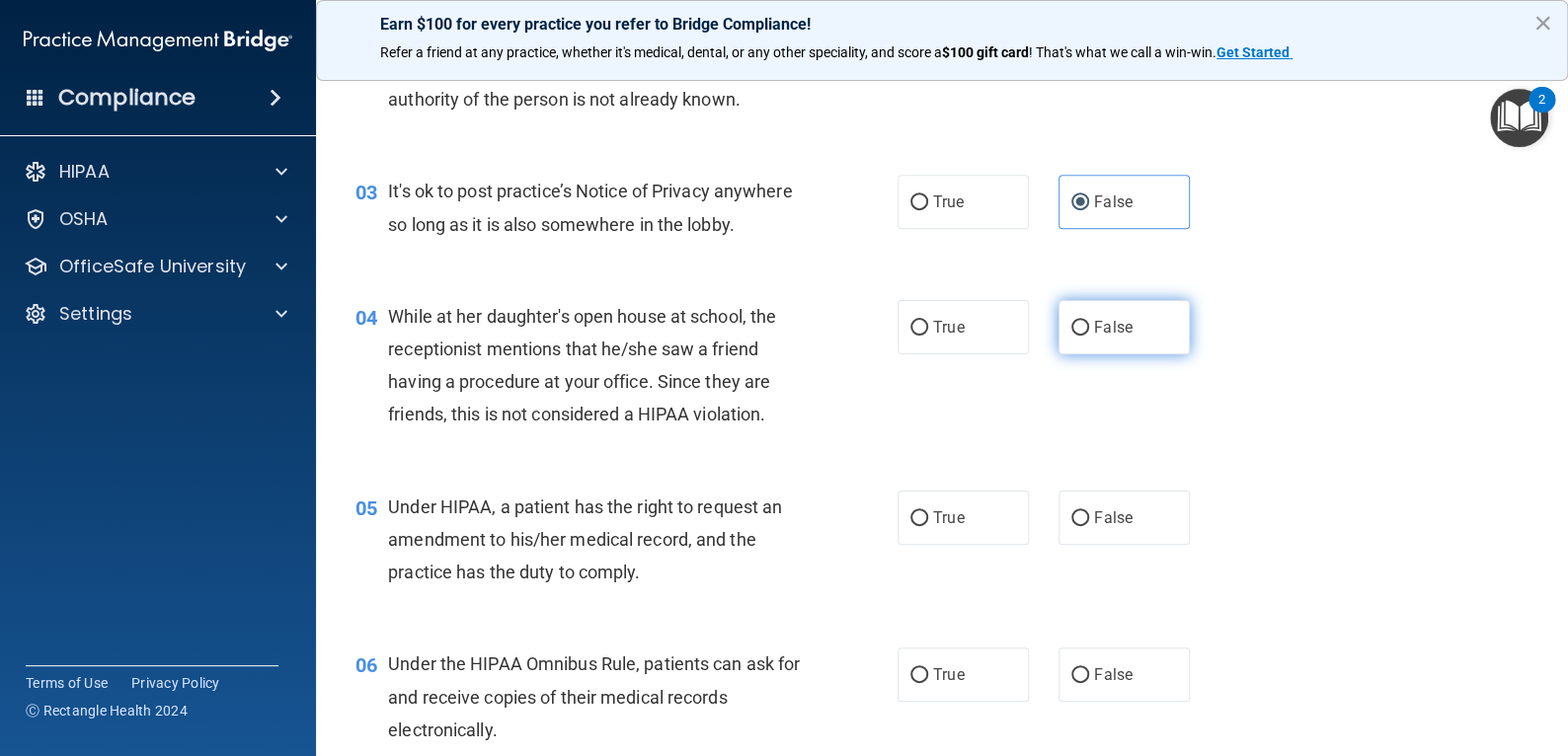
click at [1089, 336] on input "False" at bounding box center [1080, 328] width 18 height 15
radio input "true"
click at [1124, 533] on label "False" at bounding box center [1124, 518] width 131 height 55
click at [1089, 526] on input "False" at bounding box center [1080, 518] width 18 height 15
radio input "true"
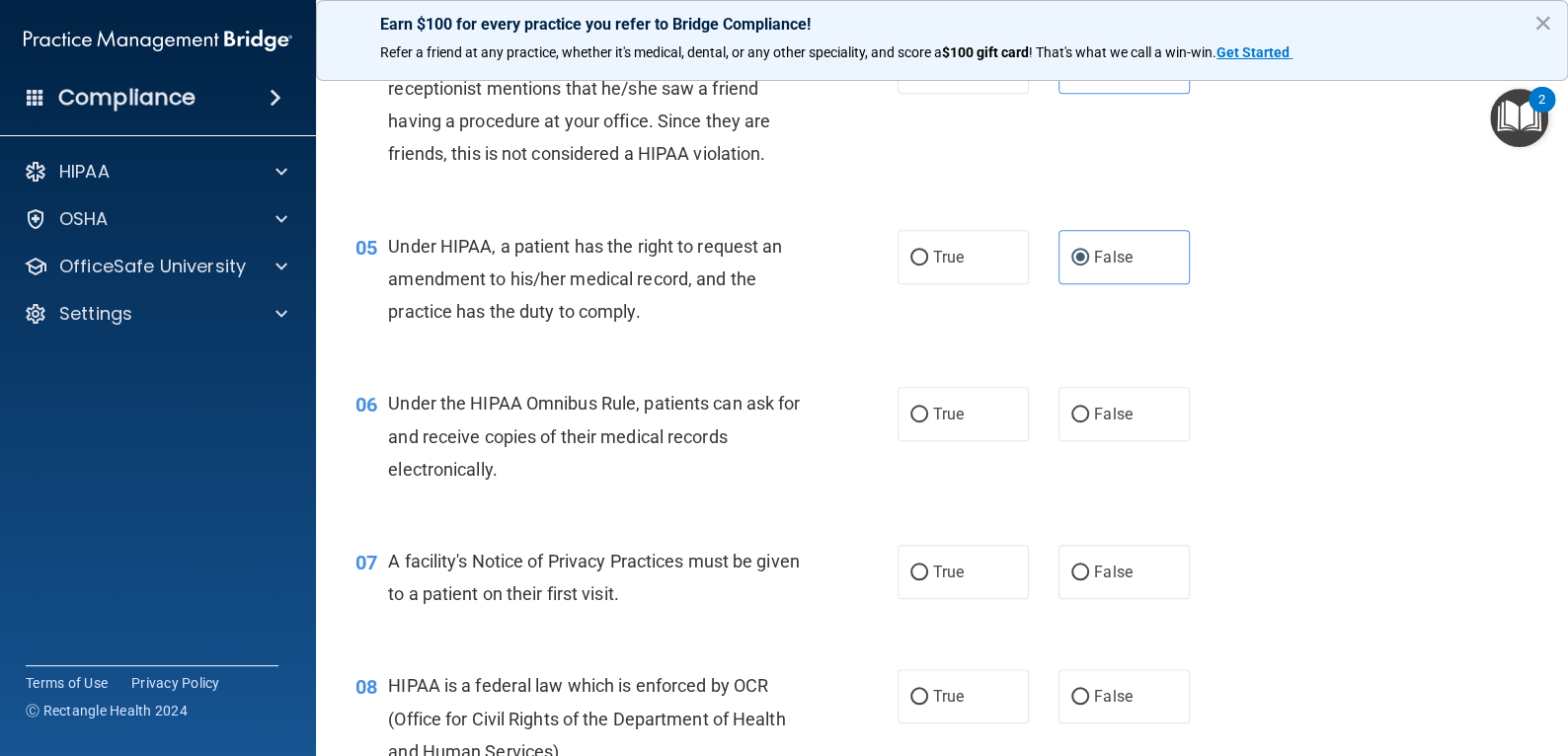
scroll to position [691, 0]
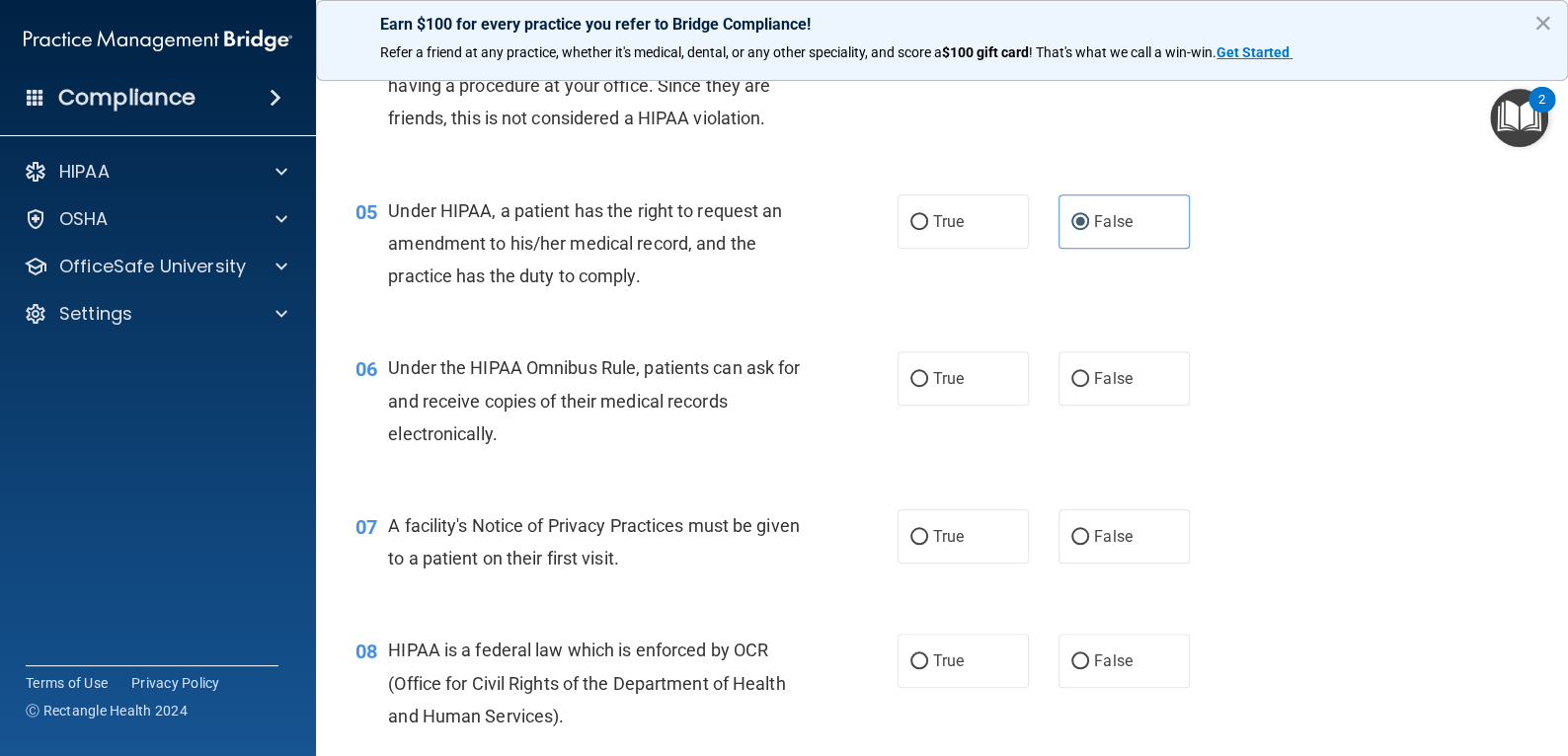
click at [878, 409] on div "06 Under the HIPAA Omnibus Rule, patients can ask for and receive copies of the…" at bounding box center [627, 405] width 602 height 109
click at [934, 387] on span "True" at bounding box center [948, 378] width 31 height 19
click at [928, 386] on input "True" at bounding box center [919, 379] width 18 height 15
radio input "true"
click at [967, 553] on label "True" at bounding box center [963, 536] width 131 height 55
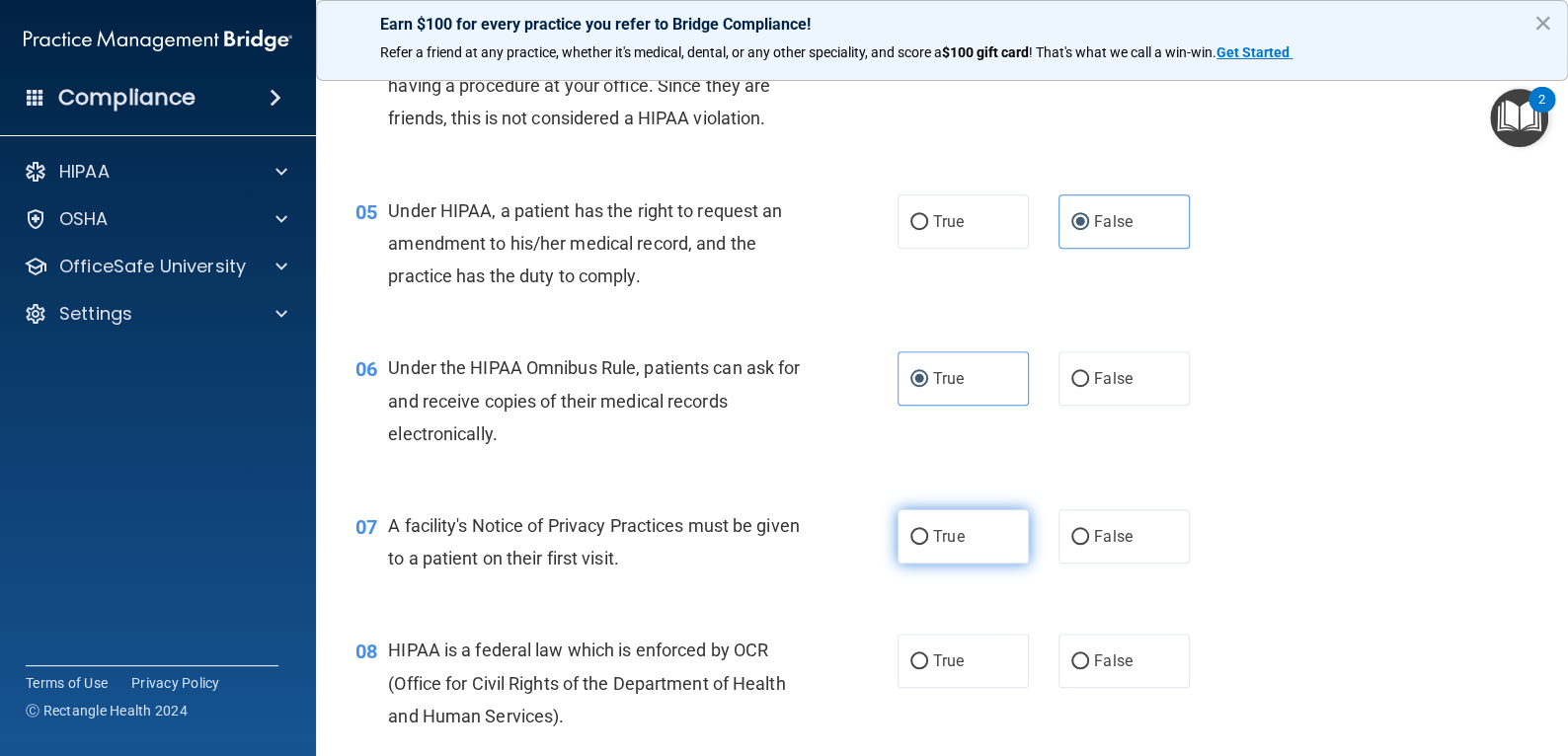
click at [928, 545] on input "True" at bounding box center [919, 537] width 18 height 15
radio input "true"
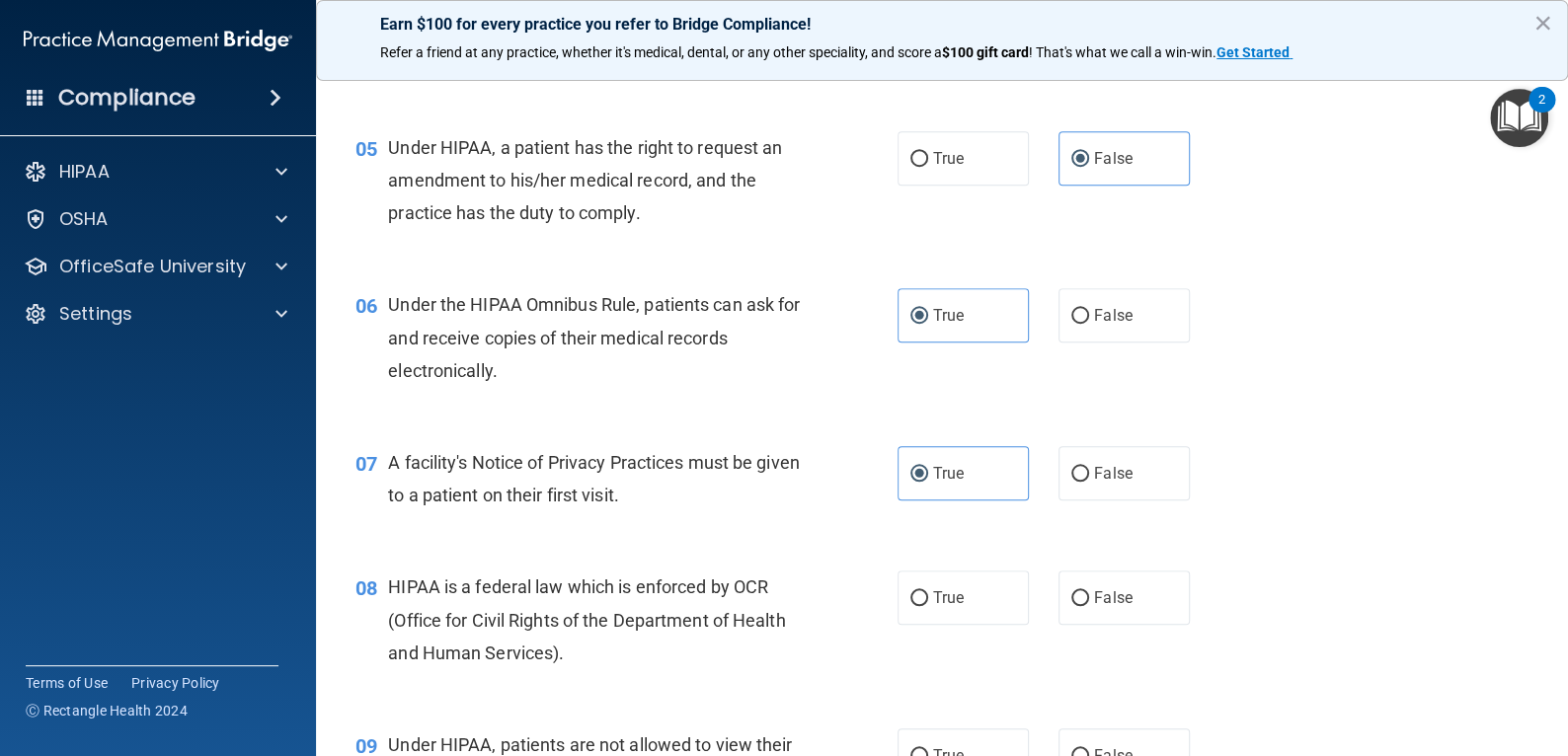
scroll to position [790, 0]
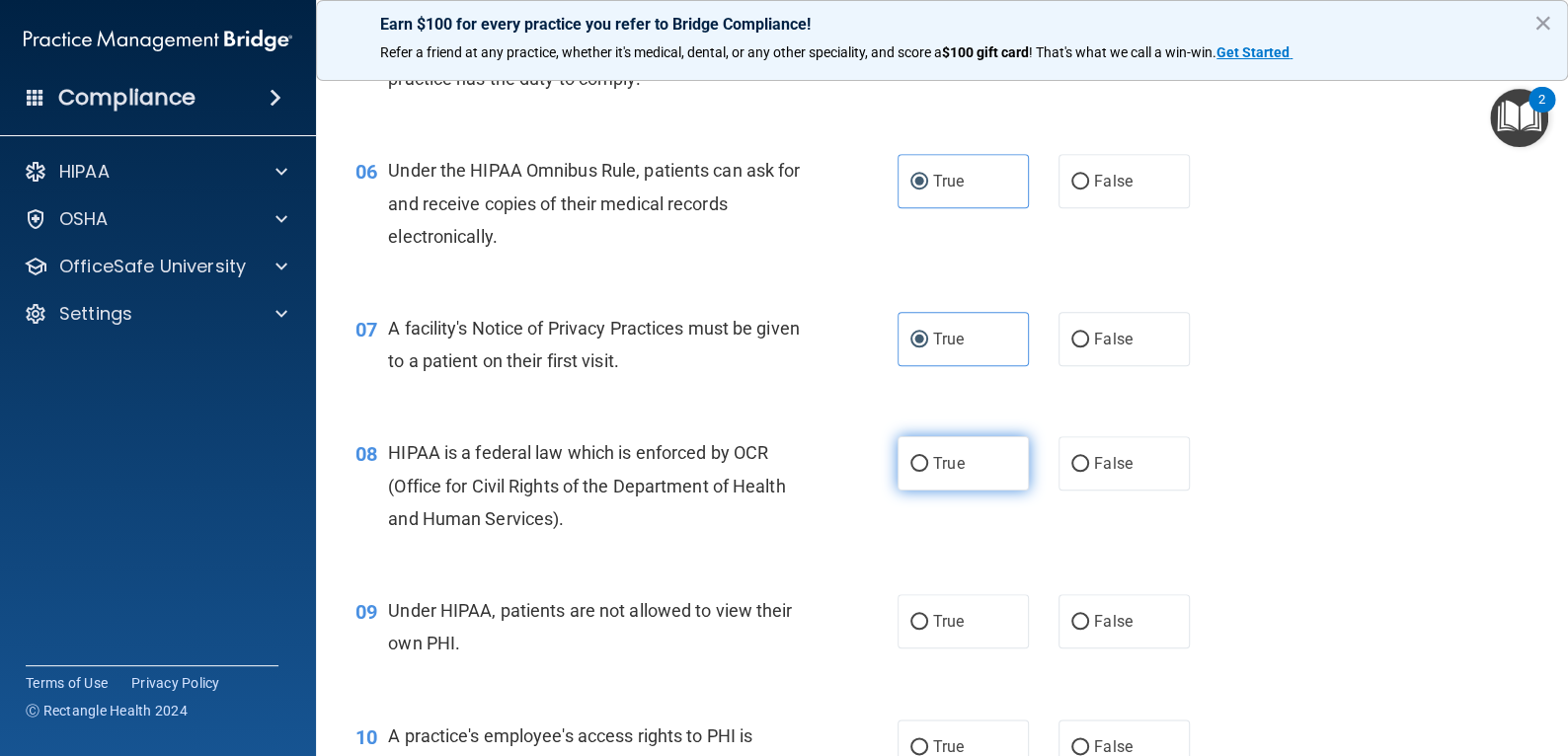
click at [967, 491] on label "True" at bounding box center [963, 463] width 131 height 55
click at [928, 472] on input "True" at bounding box center [919, 464] width 18 height 15
radio input "true"
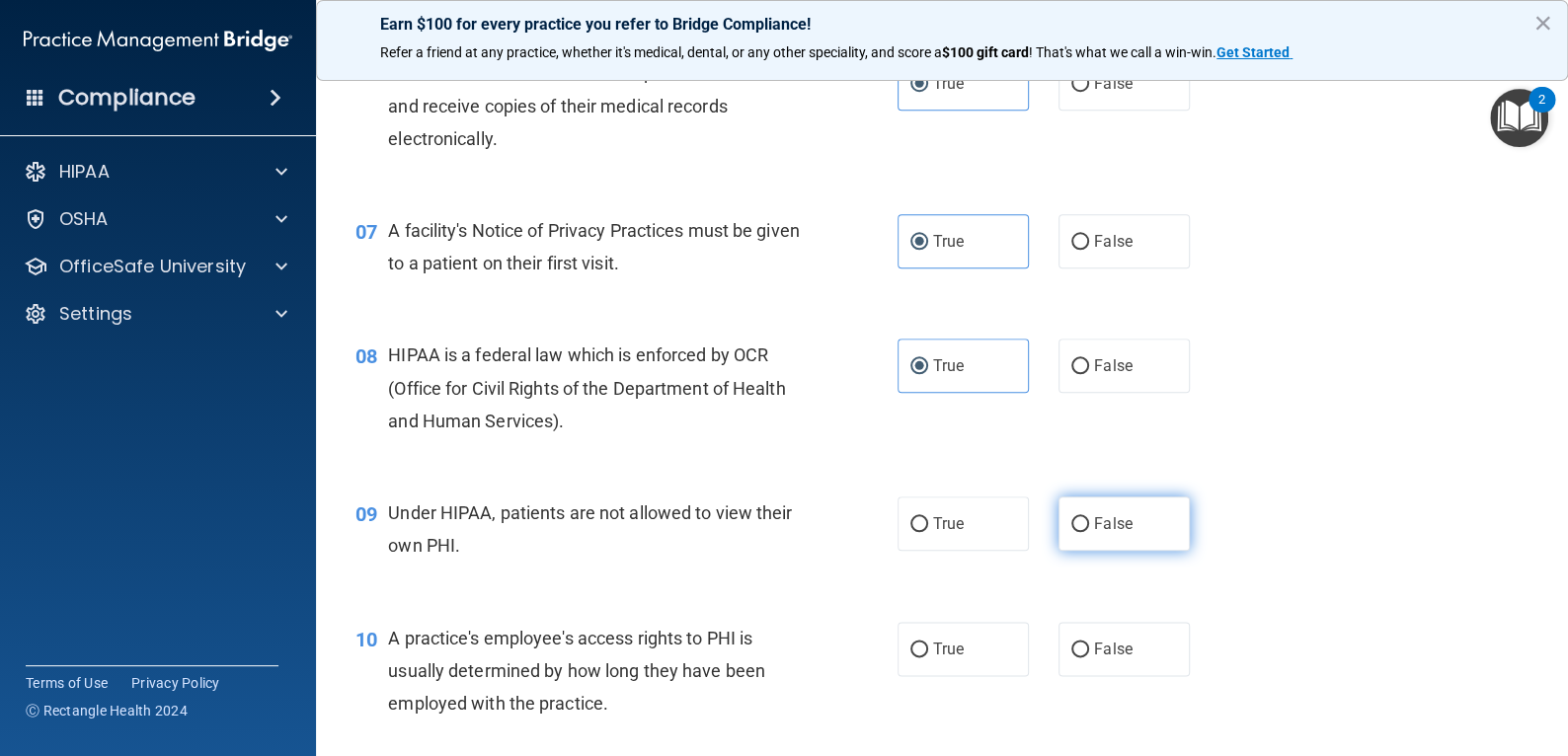
click at [1099, 534] on label "False" at bounding box center [1124, 524] width 131 height 55
click at [1089, 532] on input "False" at bounding box center [1080, 524] width 18 height 15
radio input "true"
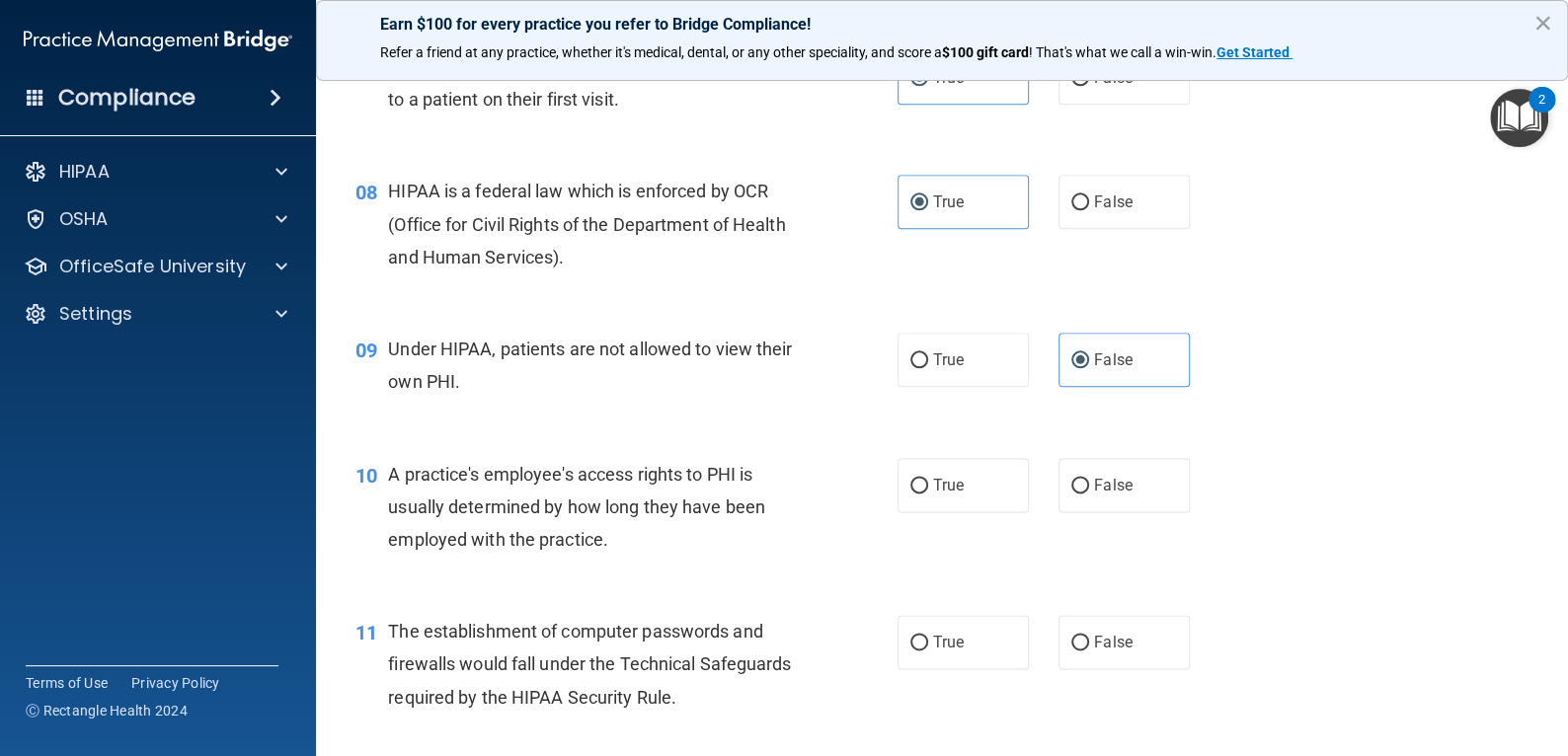
scroll to position [1184, 0]
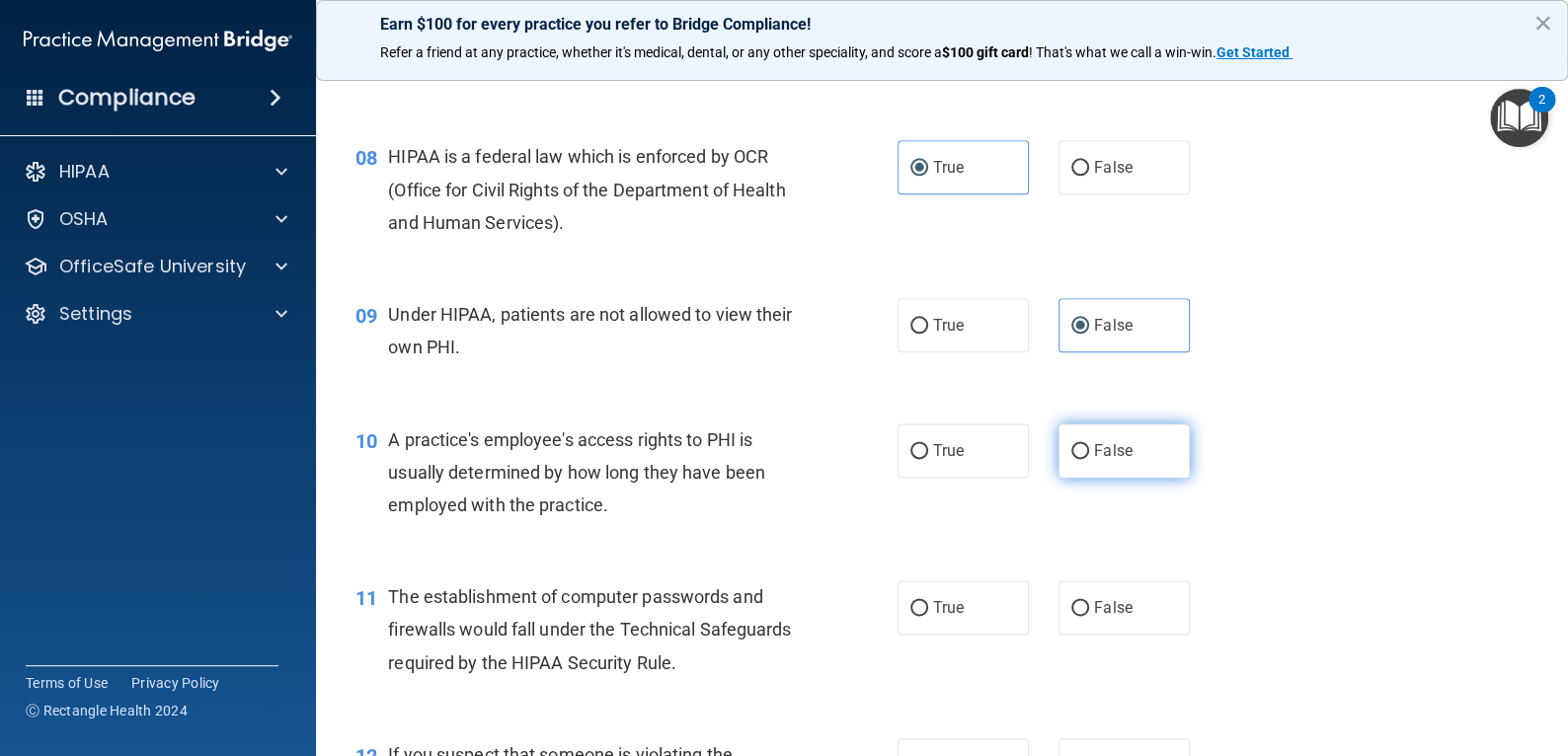
click at [1131, 478] on label "False" at bounding box center [1124, 450] width 131 height 55
click at [1089, 459] on input "False" at bounding box center [1080, 451] width 18 height 15
radio input "true"
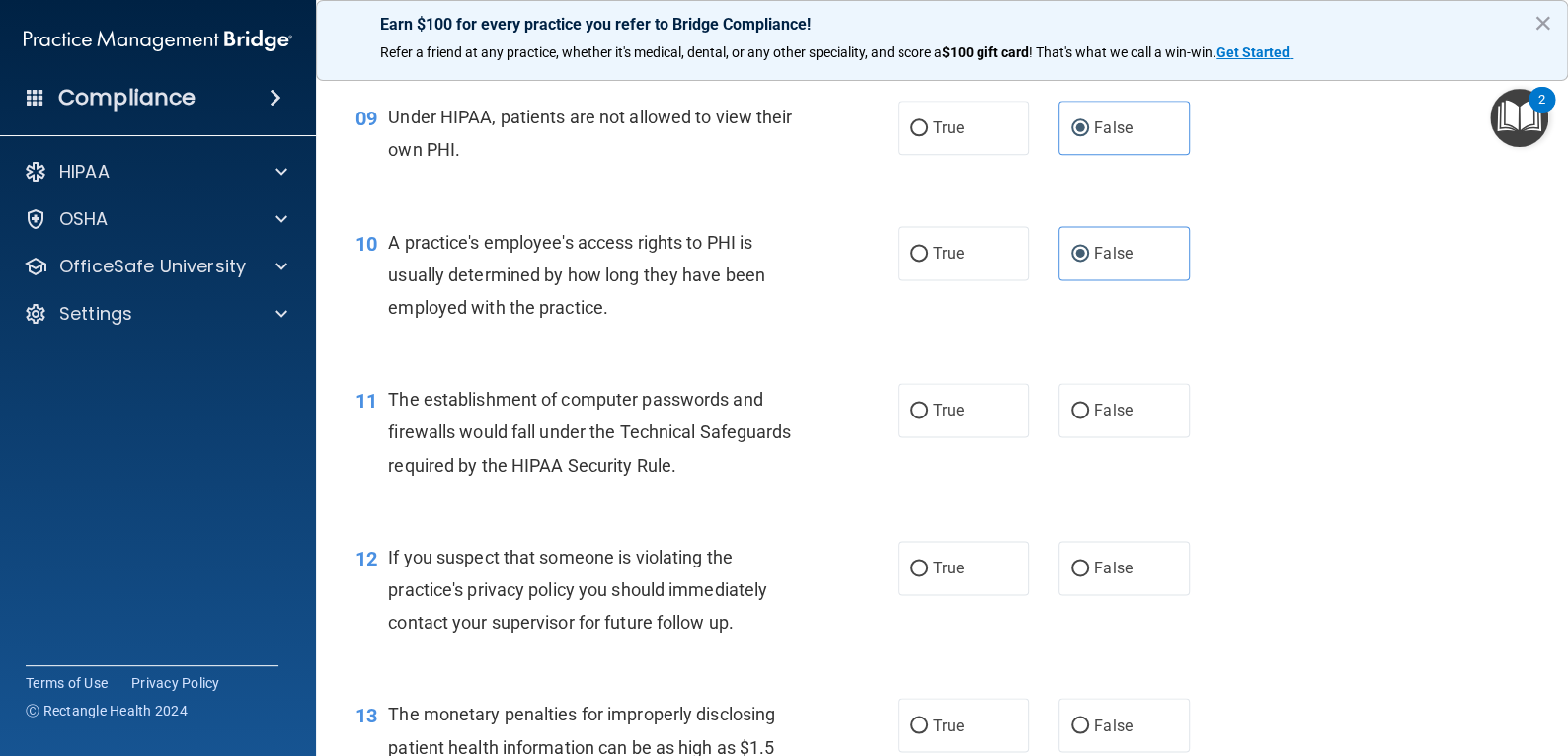
scroll to position [1481, 0]
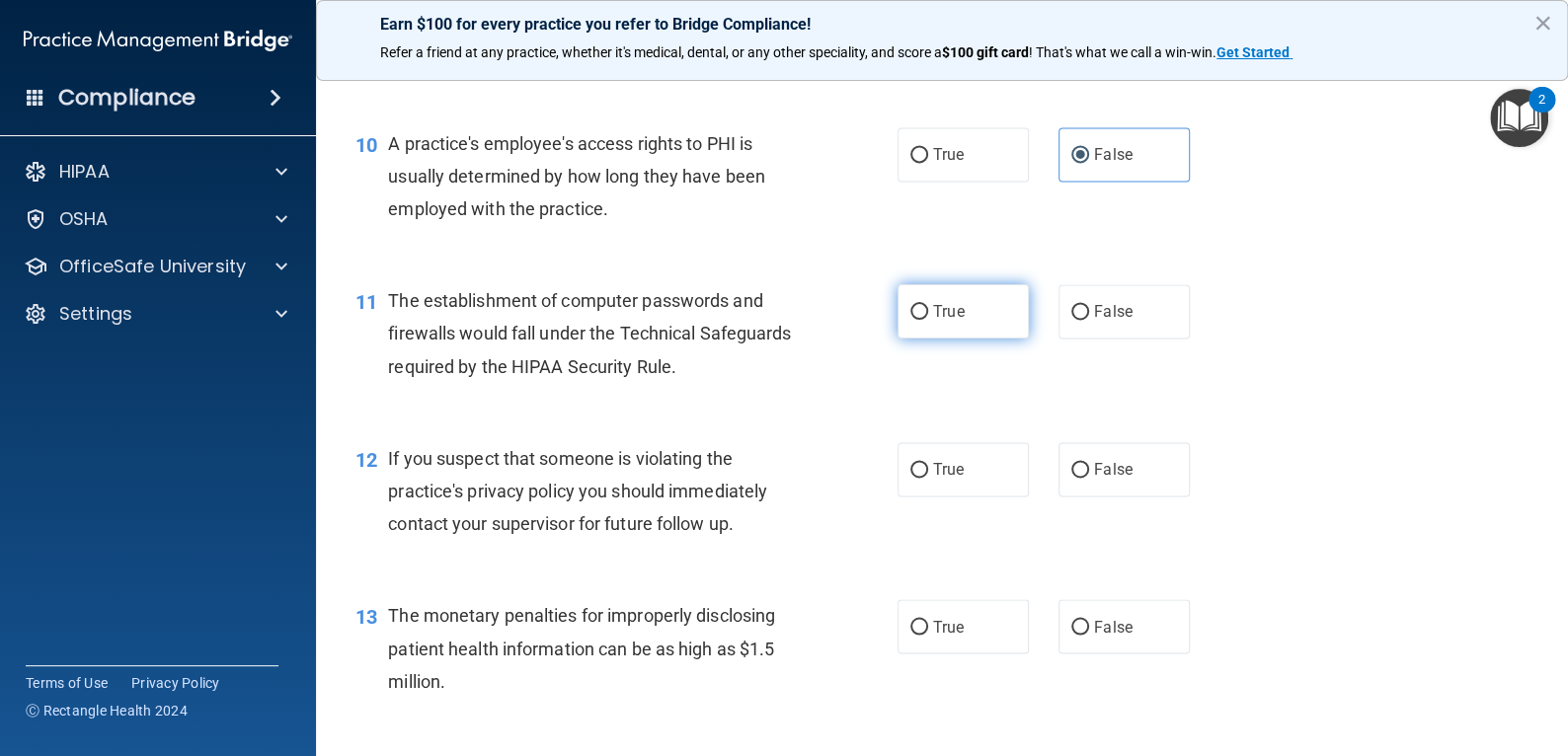
click at [936, 326] on label "True" at bounding box center [963, 311] width 131 height 55
click at [928, 320] on input "True" at bounding box center [919, 312] width 18 height 15
radio input "true"
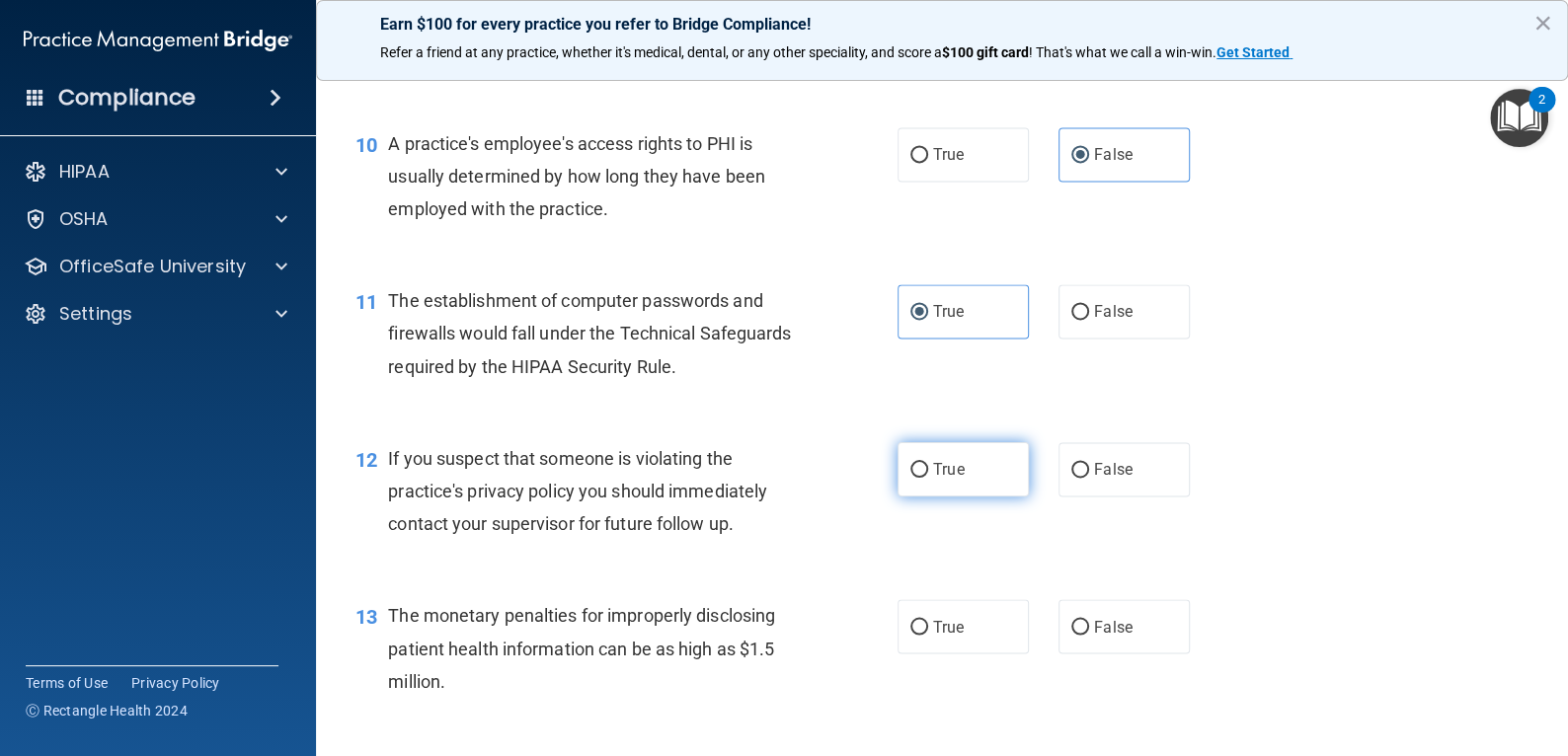
click at [916, 478] on input "True" at bounding box center [919, 470] width 18 height 15
radio input "true"
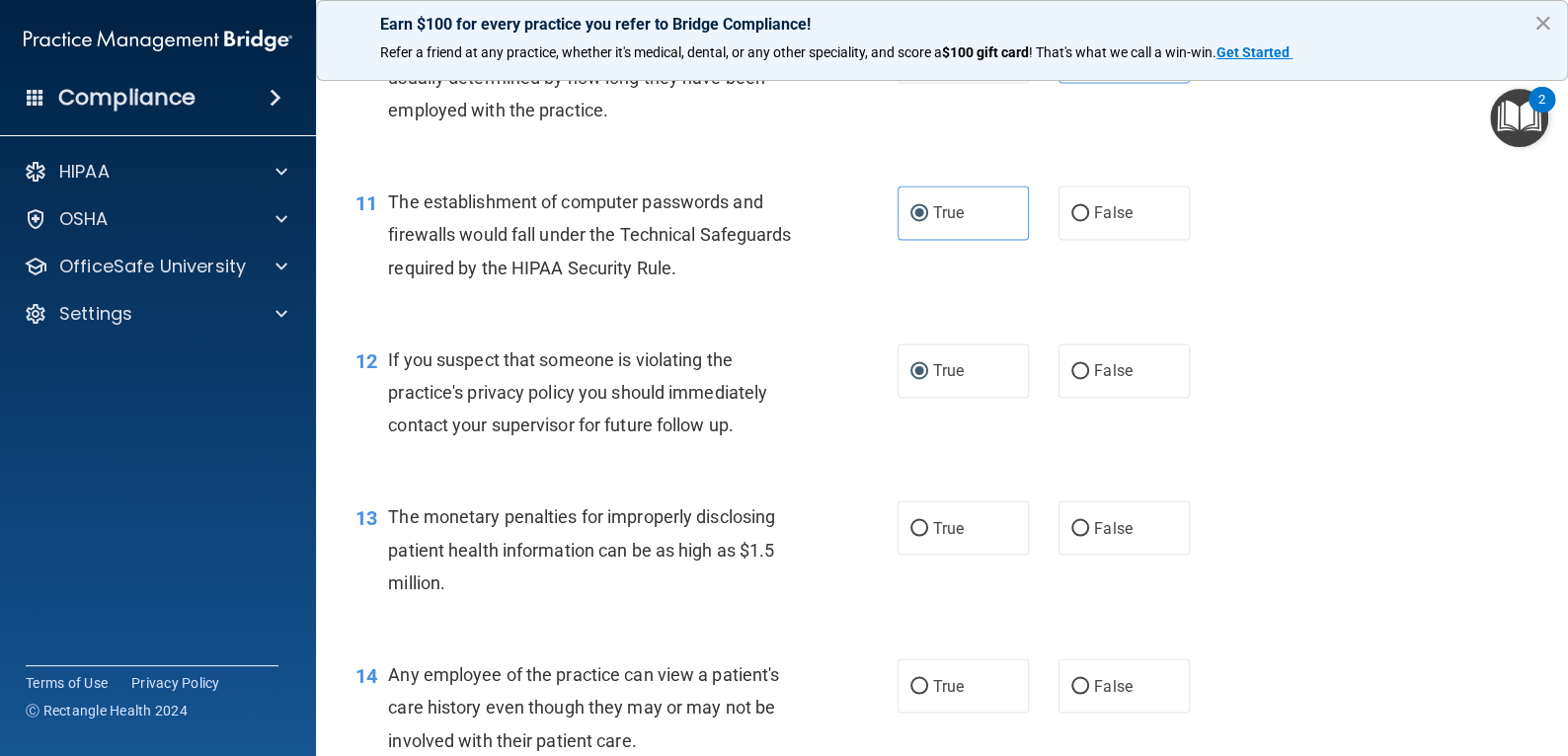
scroll to position [1678, 0]
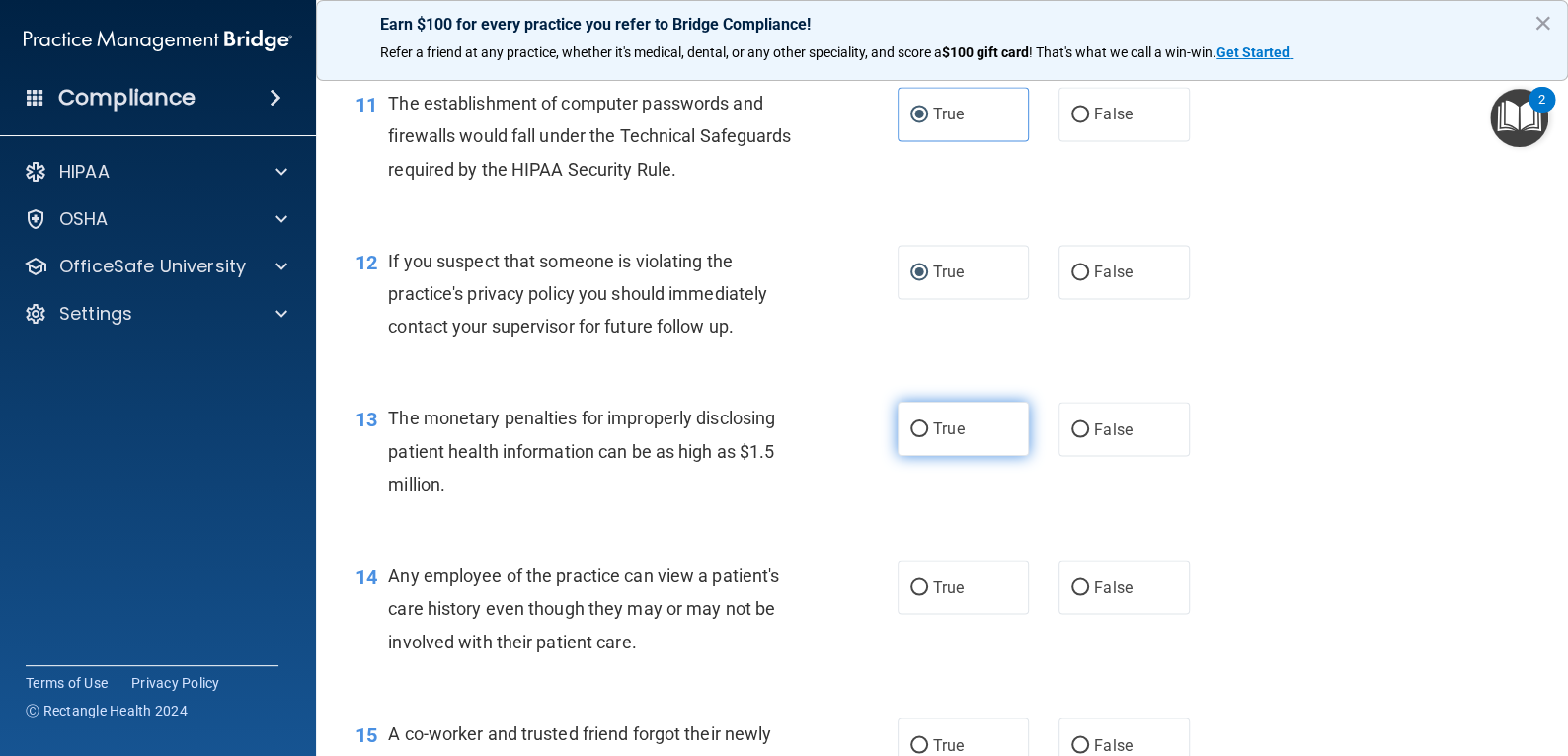
click at [979, 456] on label "True" at bounding box center [963, 428] width 131 height 55
click at [928, 437] on input "True" at bounding box center [919, 429] width 18 height 15
radio input "true"
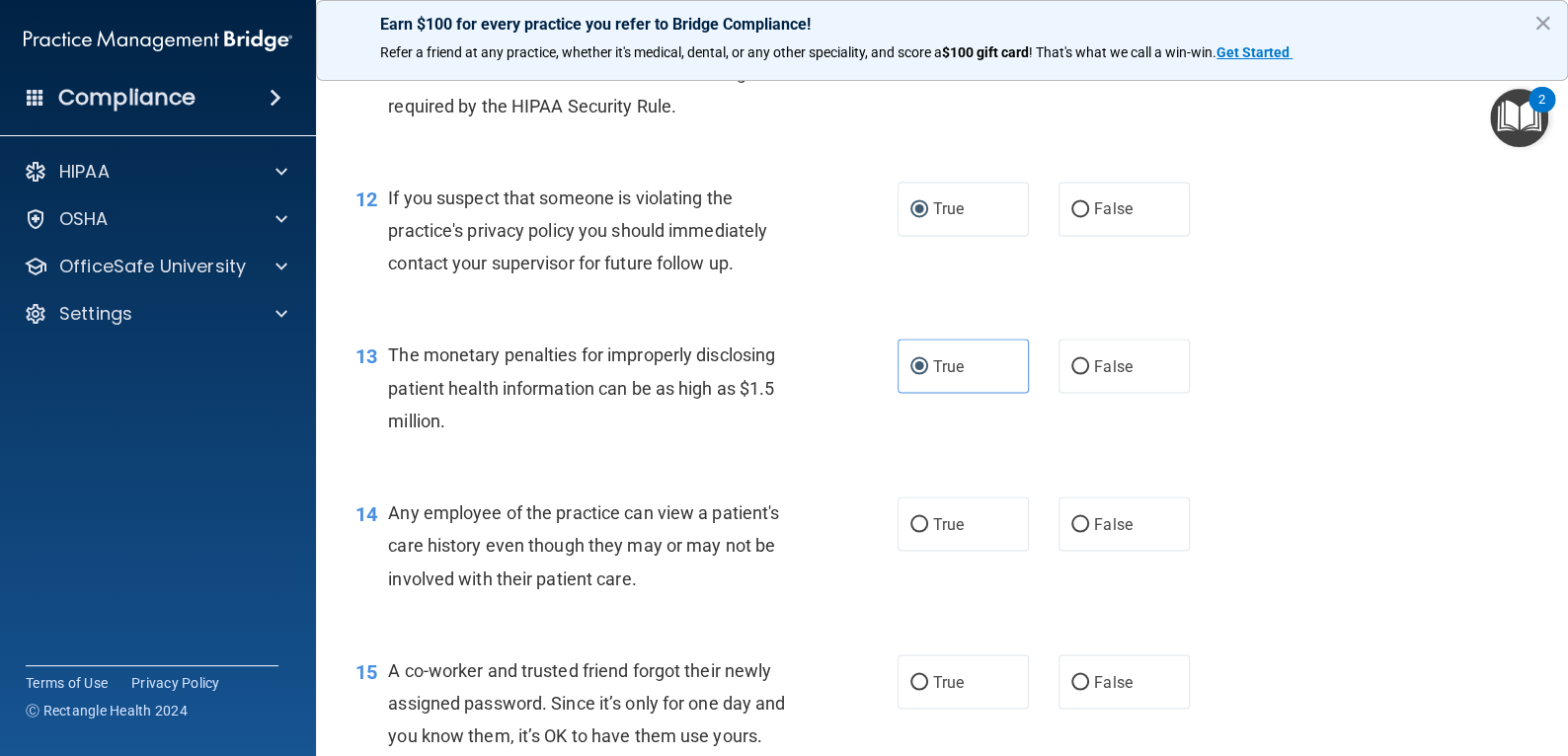
scroll to position [1777, 0]
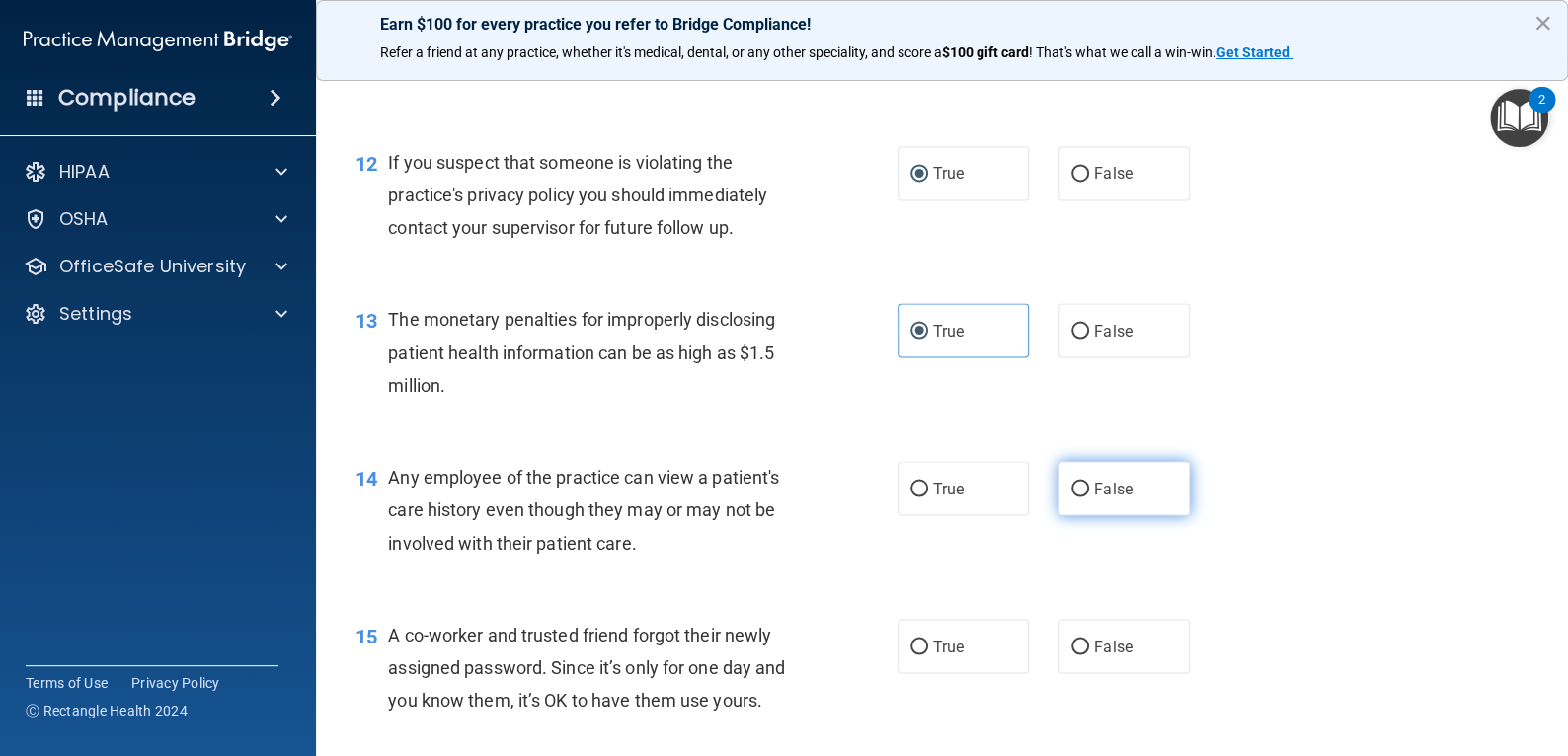
click at [1094, 503] on label "False" at bounding box center [1124, 488] width 131 height 55
click at [1089, 497] on input "False" at bounding box center [1080, 489] width 18 height 15
radio input "true"
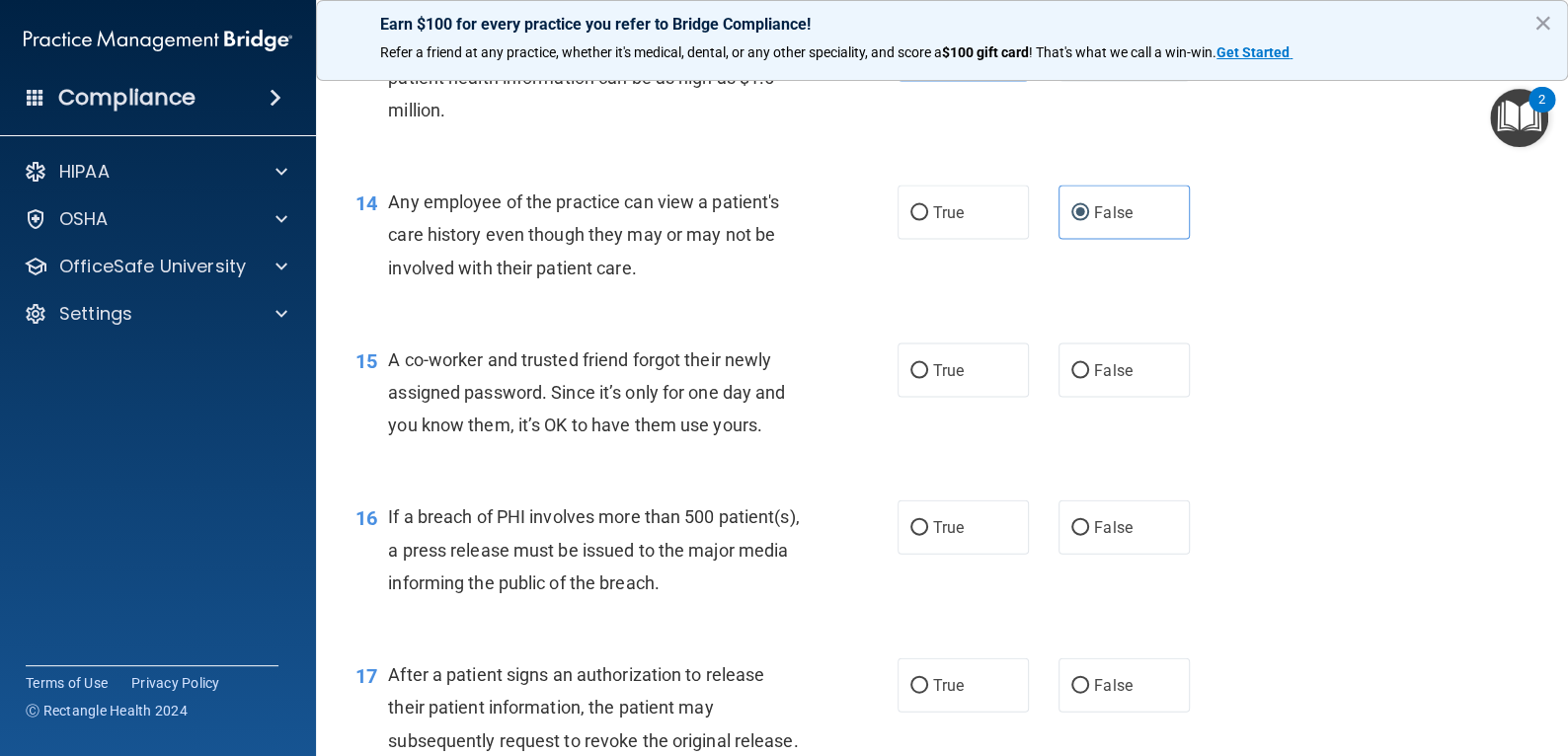
scroll to position [2171, 0]
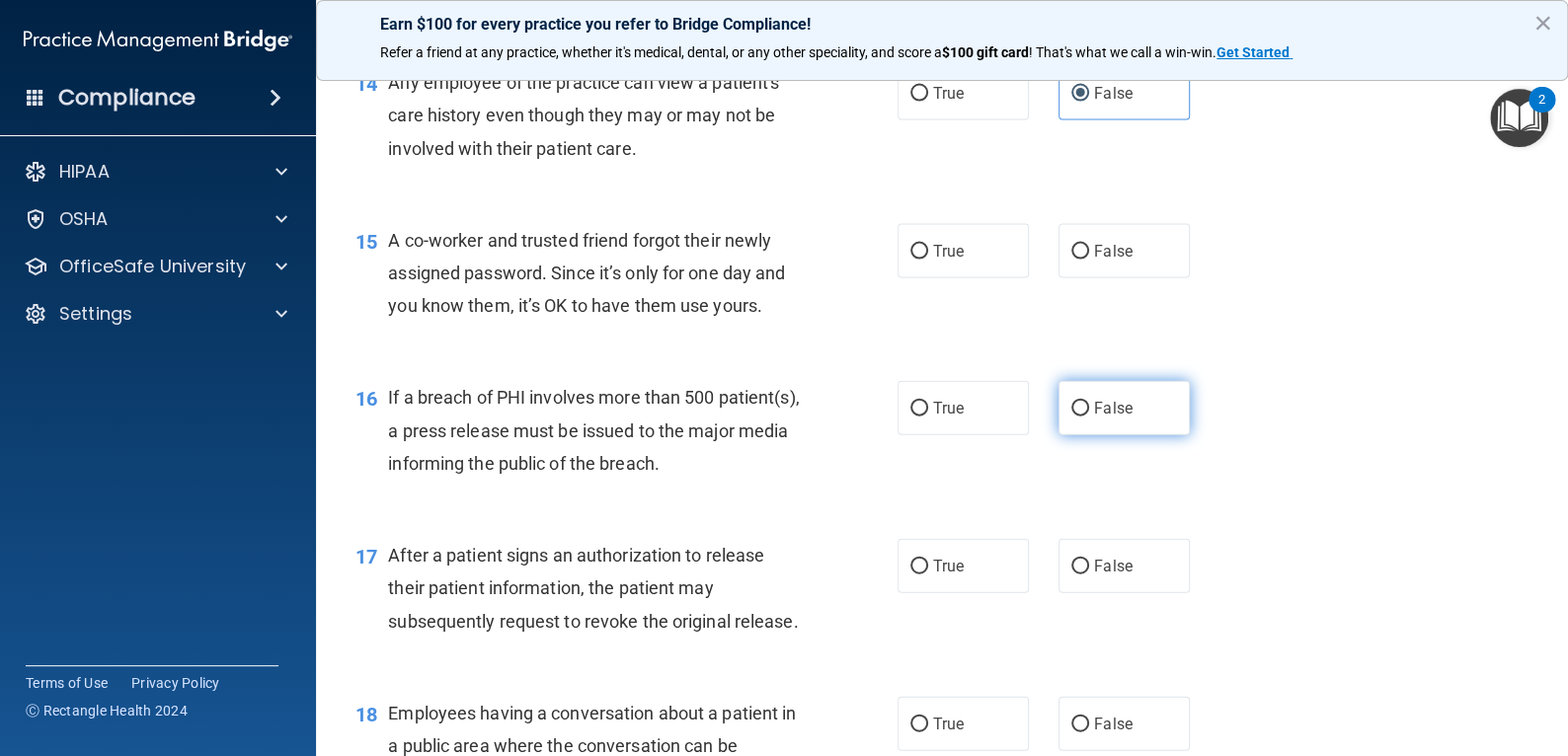
click at [1103, 417] on span "False" at bounding box center [1113, 407] width 39 height 19
click at [1089, 416] on input "False" at bounding box center [1080, 408] width 18 height 15
radio input "true"
click at [1106, 278] on label "False" at bounding box center [1124, 251] width 131 height 55
click at [1089, 260] on input "False" at bounding box center [1080, 252] width 18 height 15
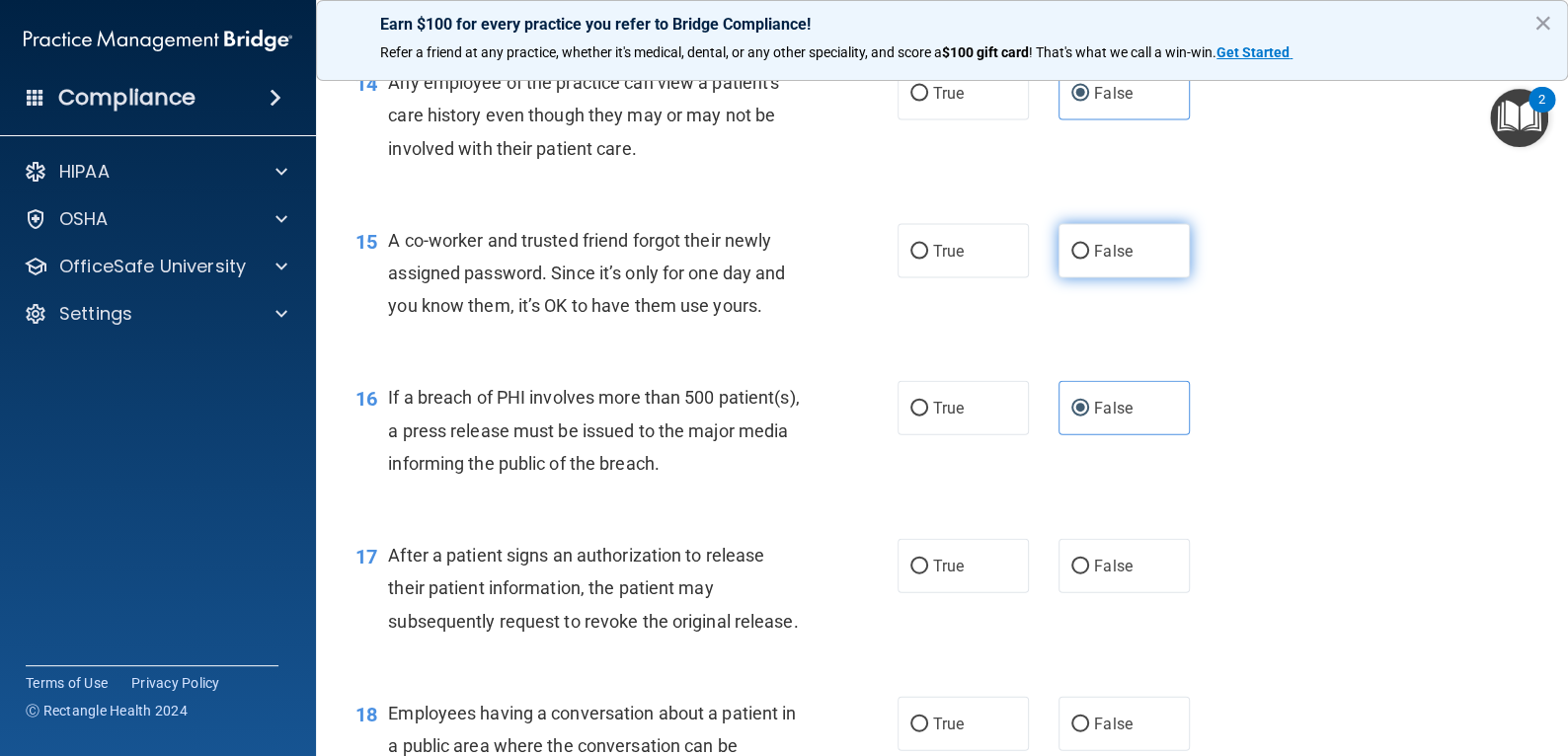
radio input "true"
click at [975, 435] on label "True" at bounding box center [963, 408] width 131 height 55
click at [928, 416] on input "True" at bounding box center [919, 408] width 18 height 15
radio input "true"
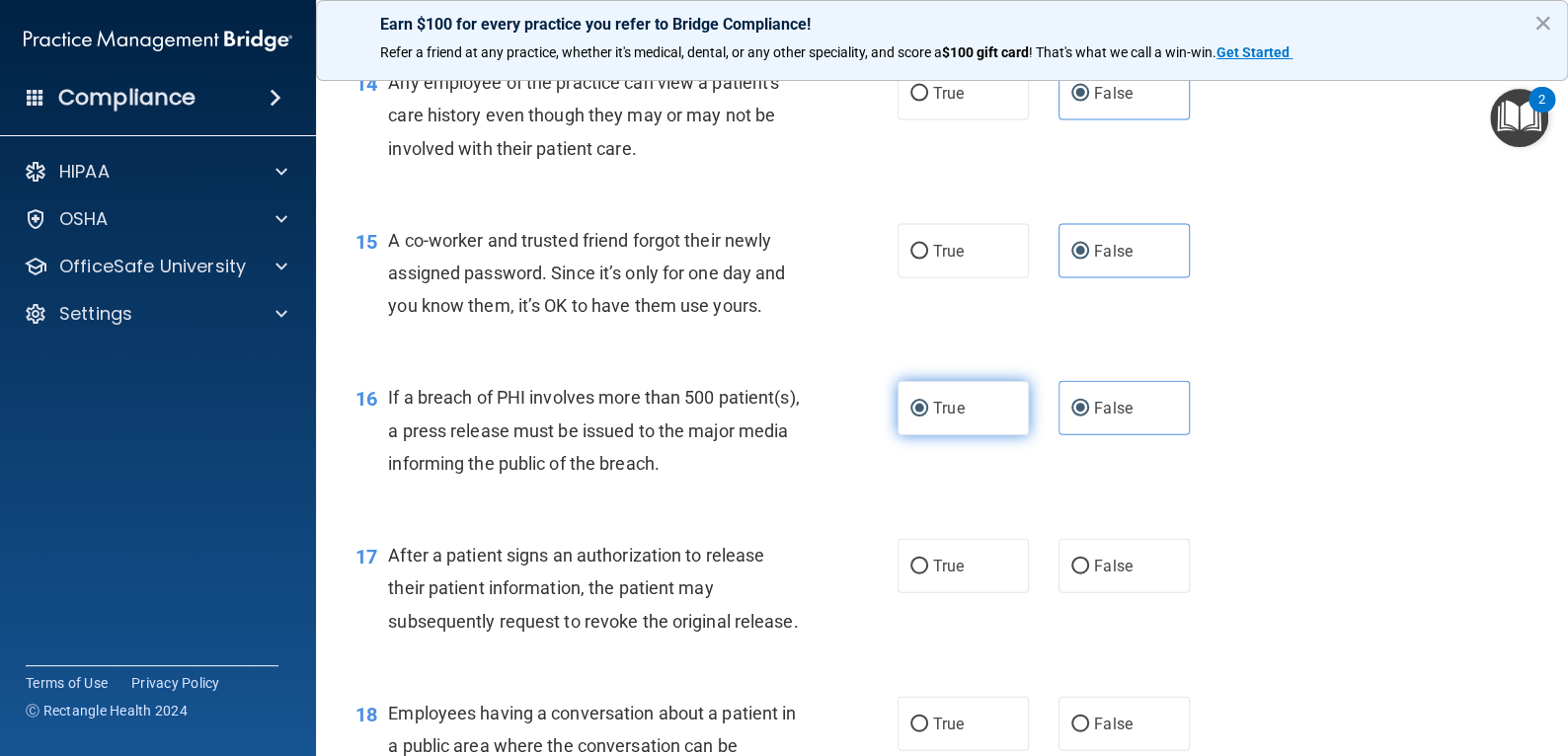
radio input "false"
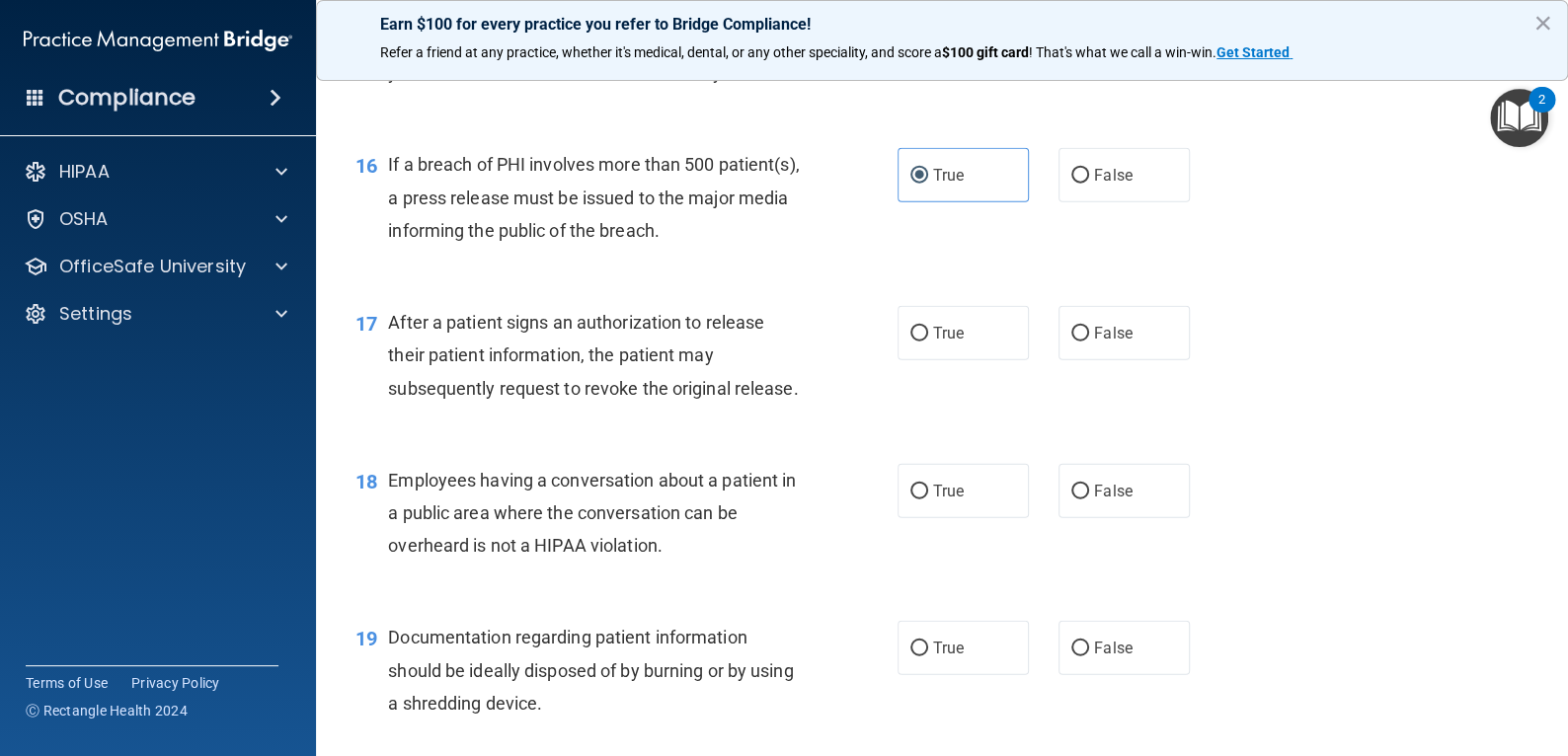
scroll to position [2468, 0]
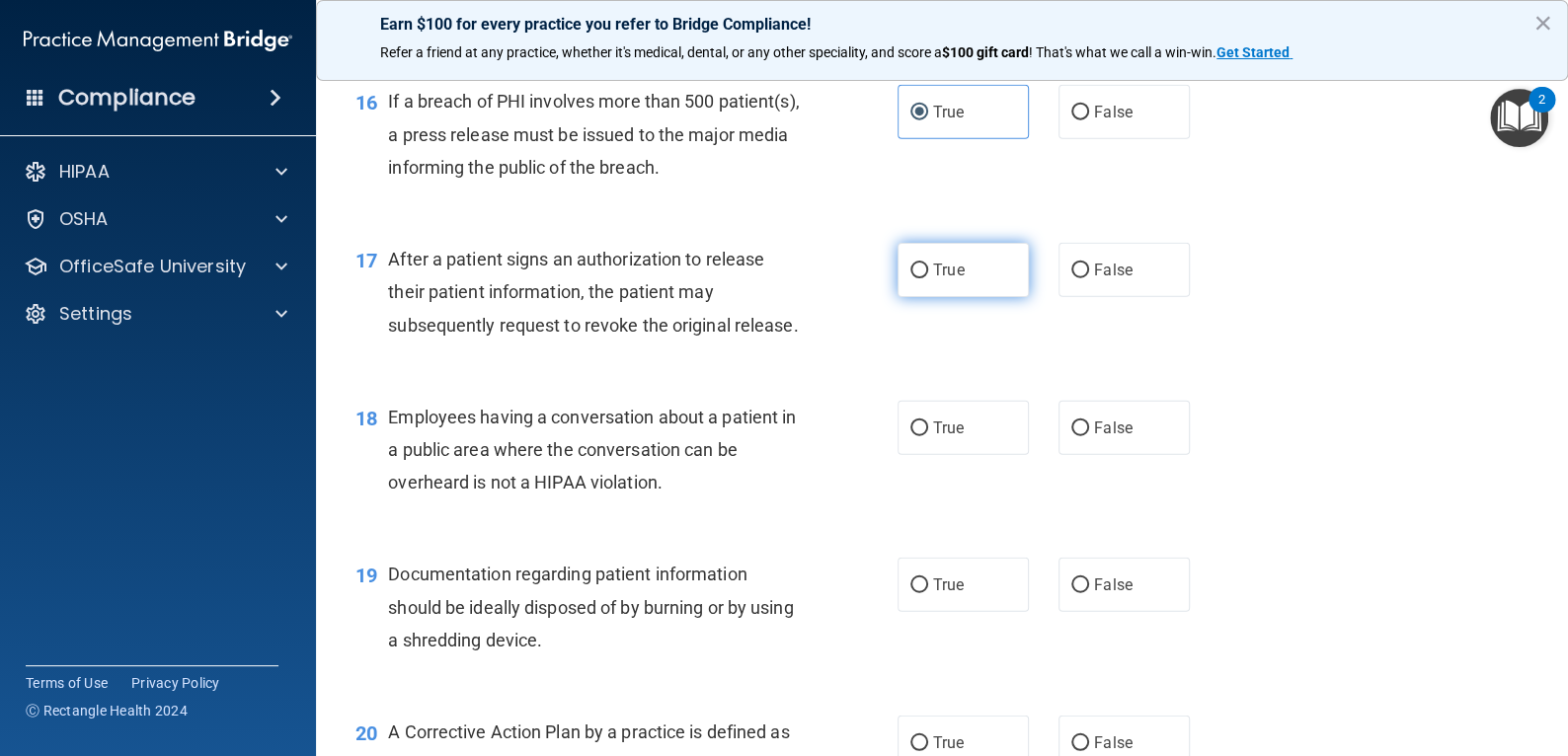
click at [958, 297] on label "True" at bounding box center [963, 270] width 131 height 55
click at [928, 278] on input "True" at bounding box center [919, 271] width 18 height 15
radio input "true"
click at [1124, 455] on label "False" at bounding box center [1124, 427] width 131 height 55
click at [1089, 436] on input "False" at bounding box center [1080, 428] width 18 height 15
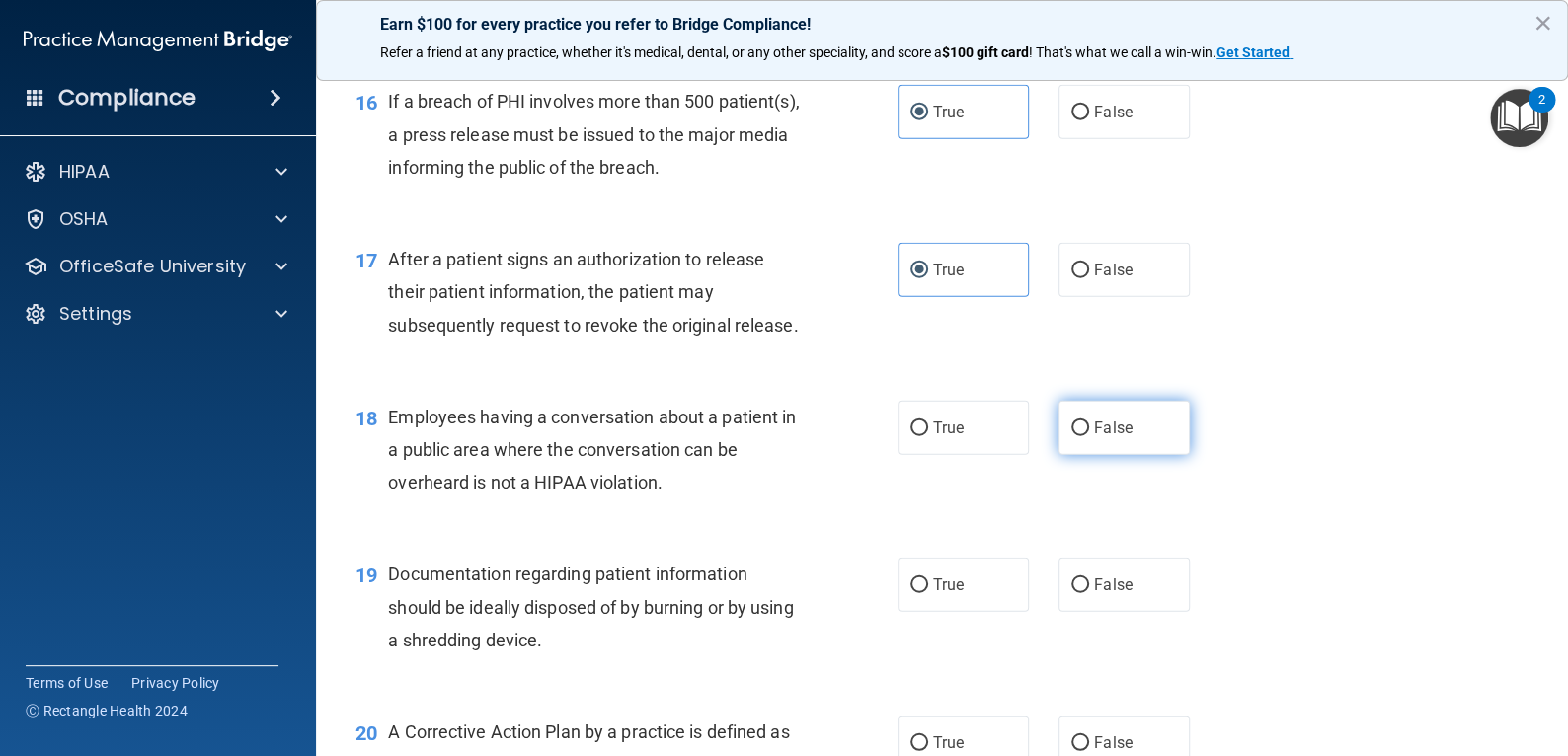
radio input "true"
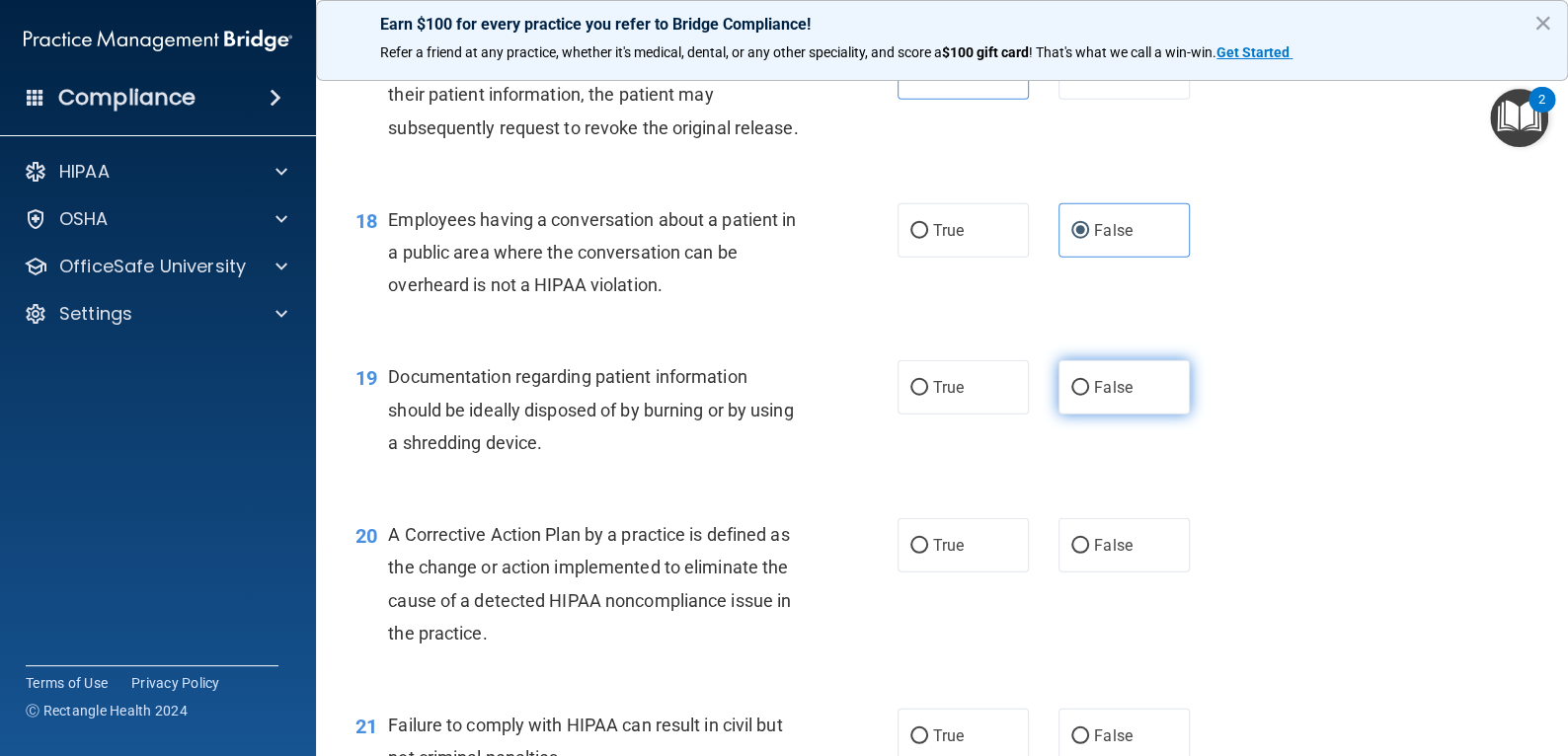
scroll to position [2764, 0]
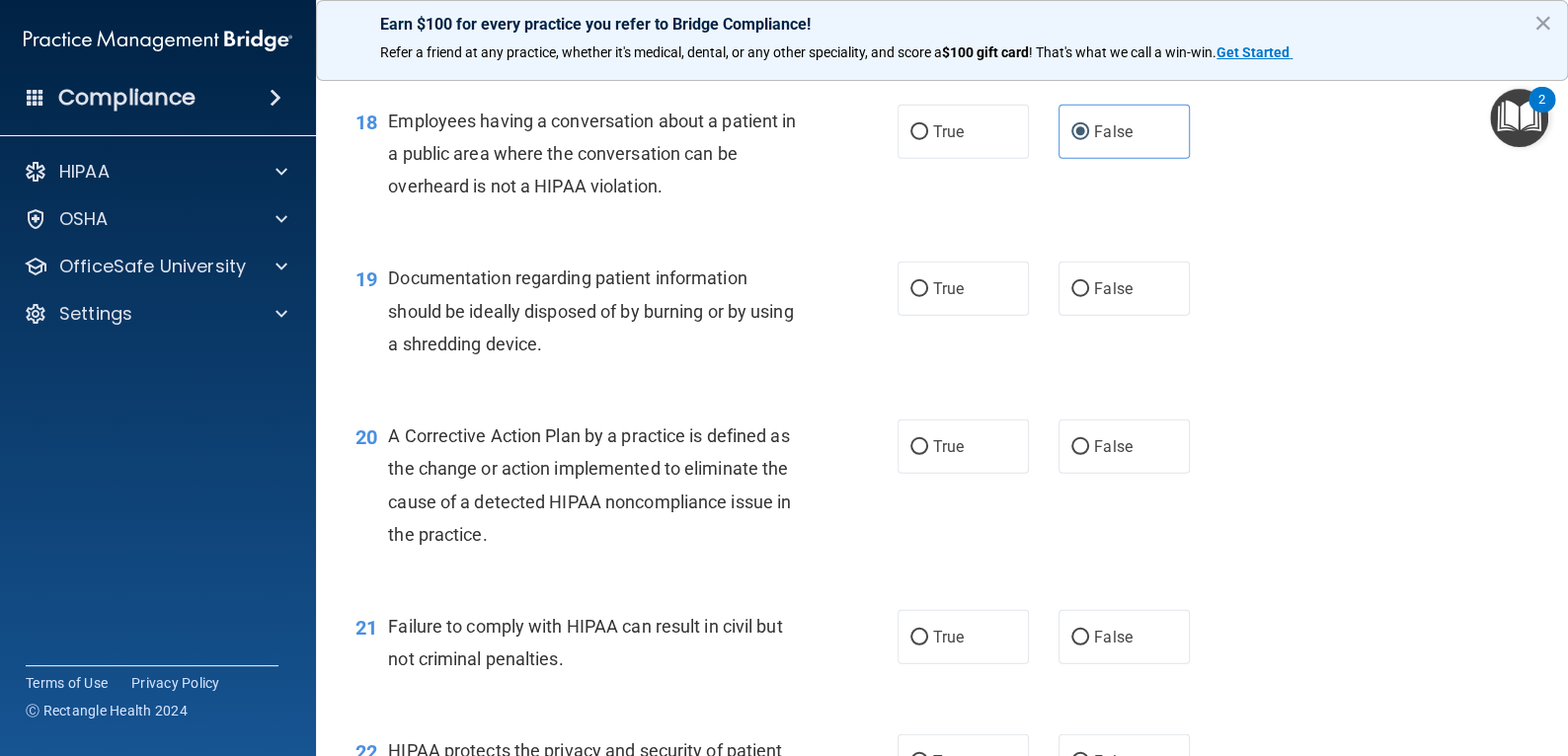
click at [947, 391] on div "19 Documentation regarding patient information should be ideally disposed of by…" at bounding box center [941, 316] width 1202 height 158
click at [952, 316] on label "True" at bounding box center [963, 289] width 131 height 55
click at [928, 297] on input "True" at bounding box center [919, 289] width 18 height 15
radio input "true"
click at [957, 474] on label "True" at bounding box center [963, 446] width 131 height 55
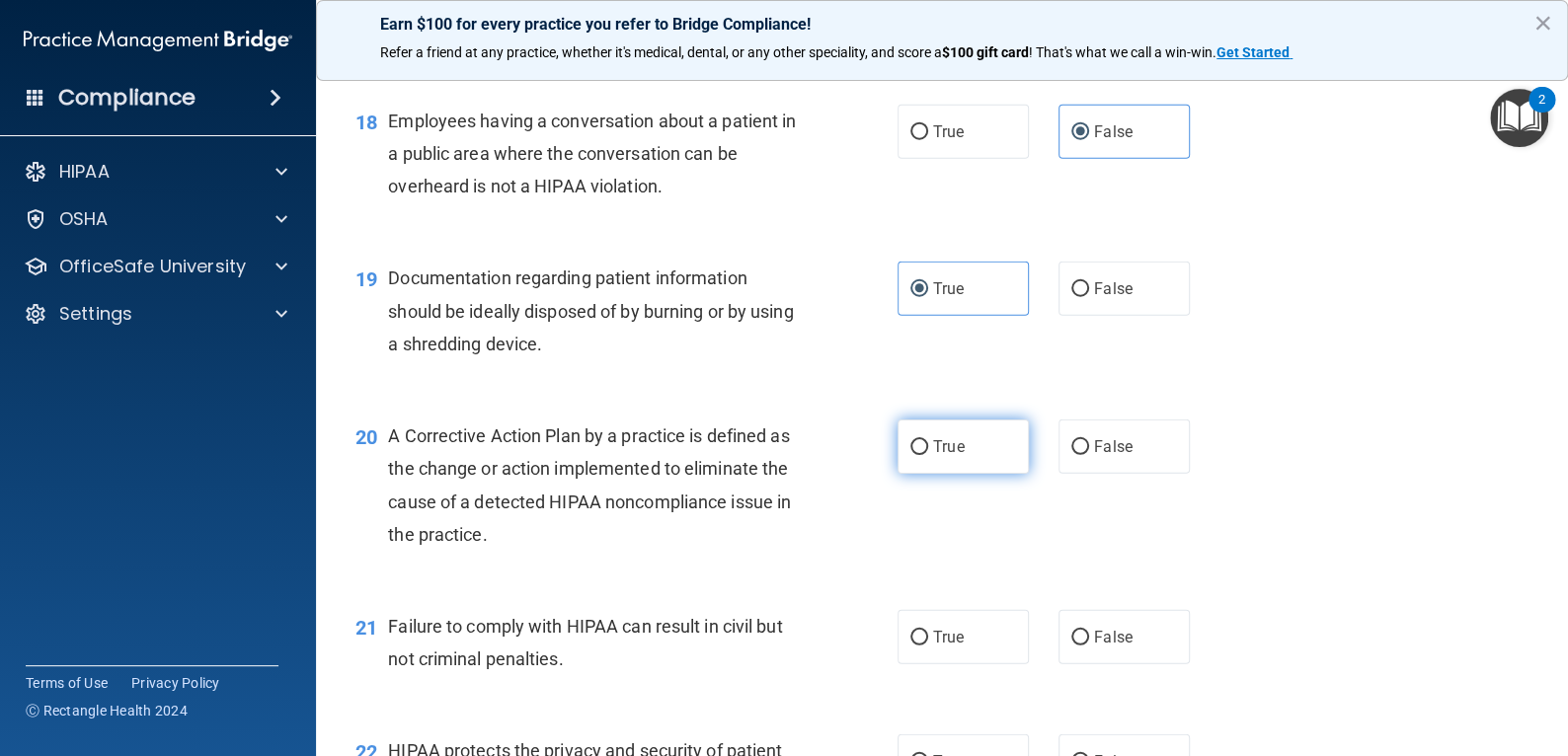
click at [928, 455] on input "True" at bounding box center [919, 447] width 18 height 15
radio input "true"
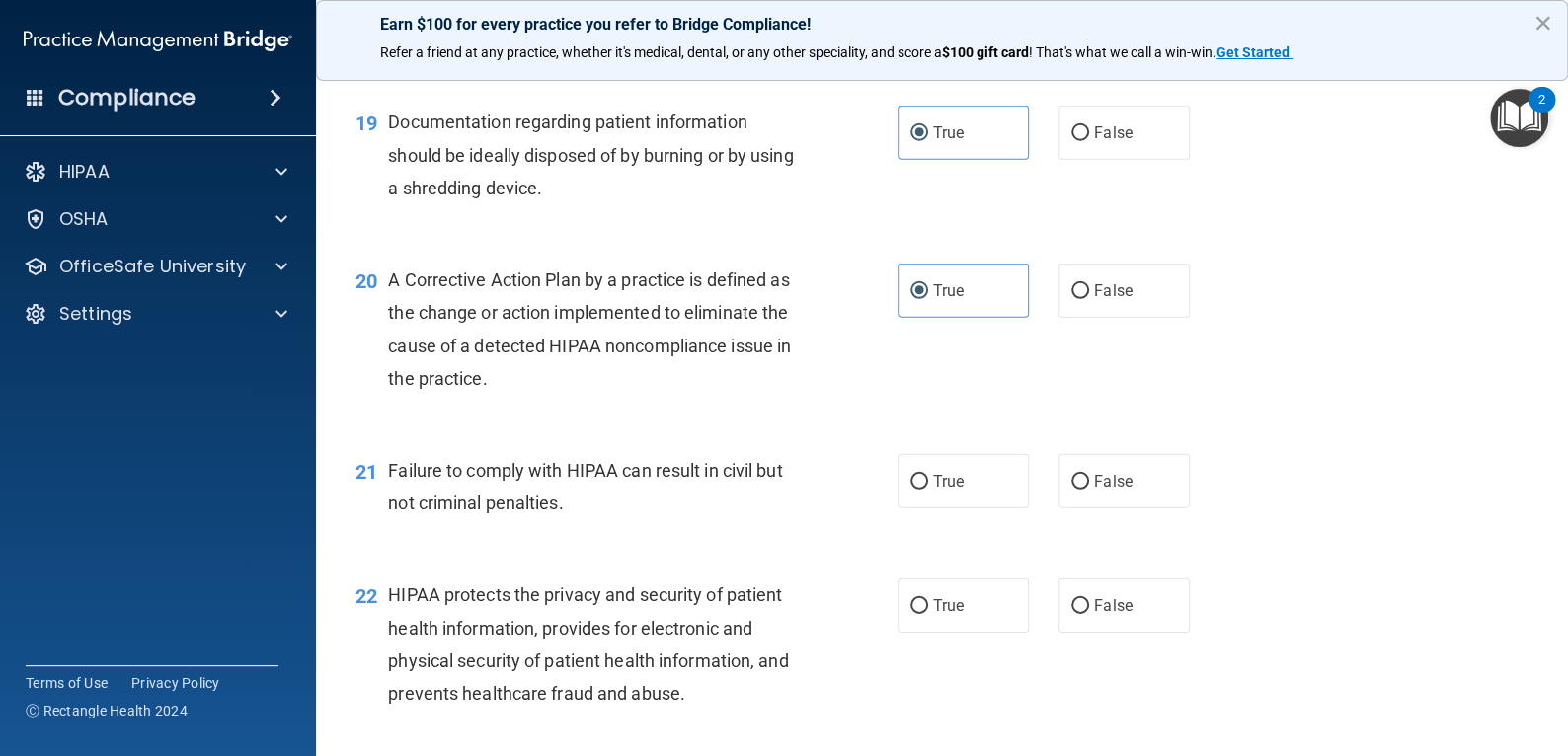
scroll to position [2961, 0]
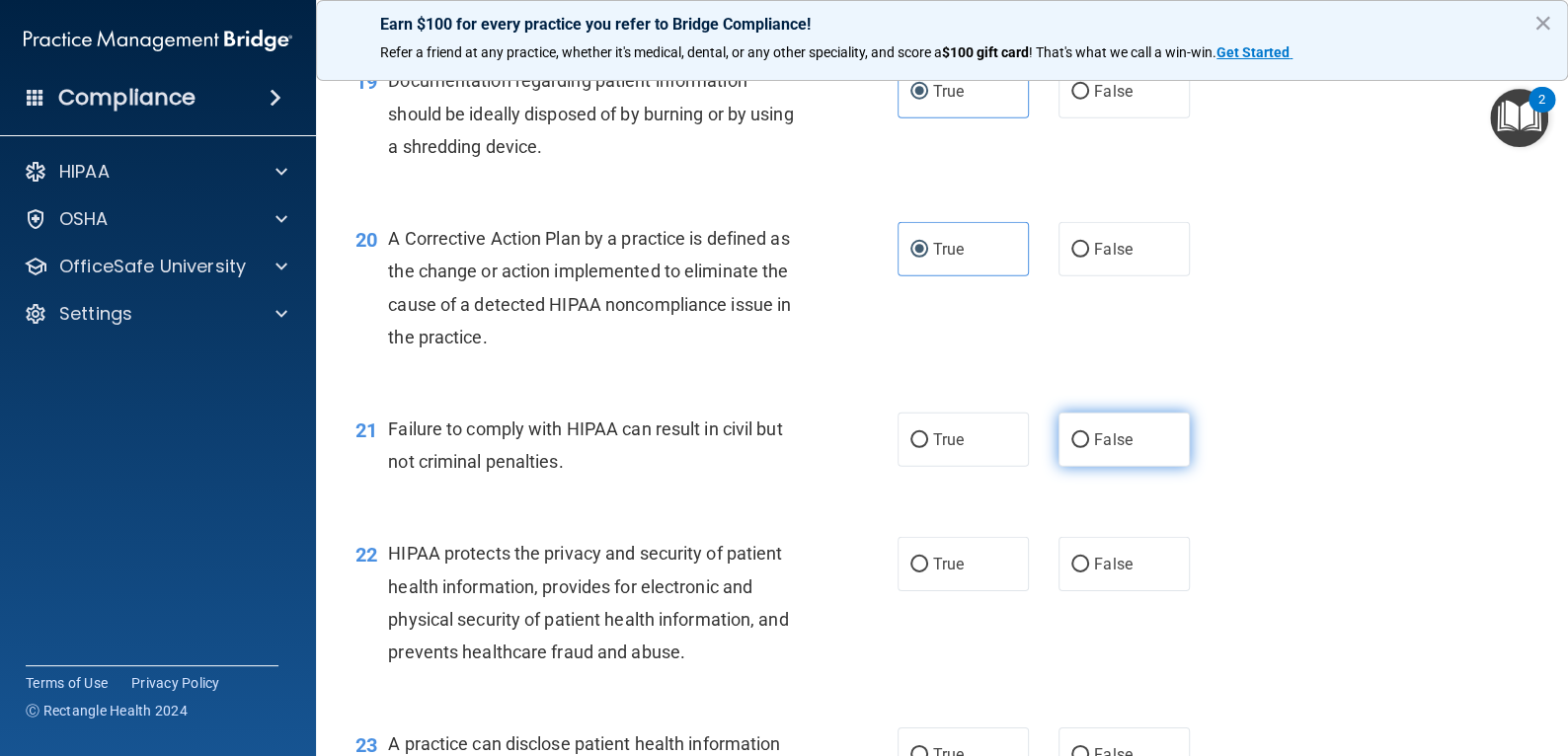
click at [1071, 467] on label "False" at bounding box center [1124, 439] width 131 height 55
click at [1071, 448] on input "False" at bounding box center [1080, 440] width 18 height 15
radio input "true"
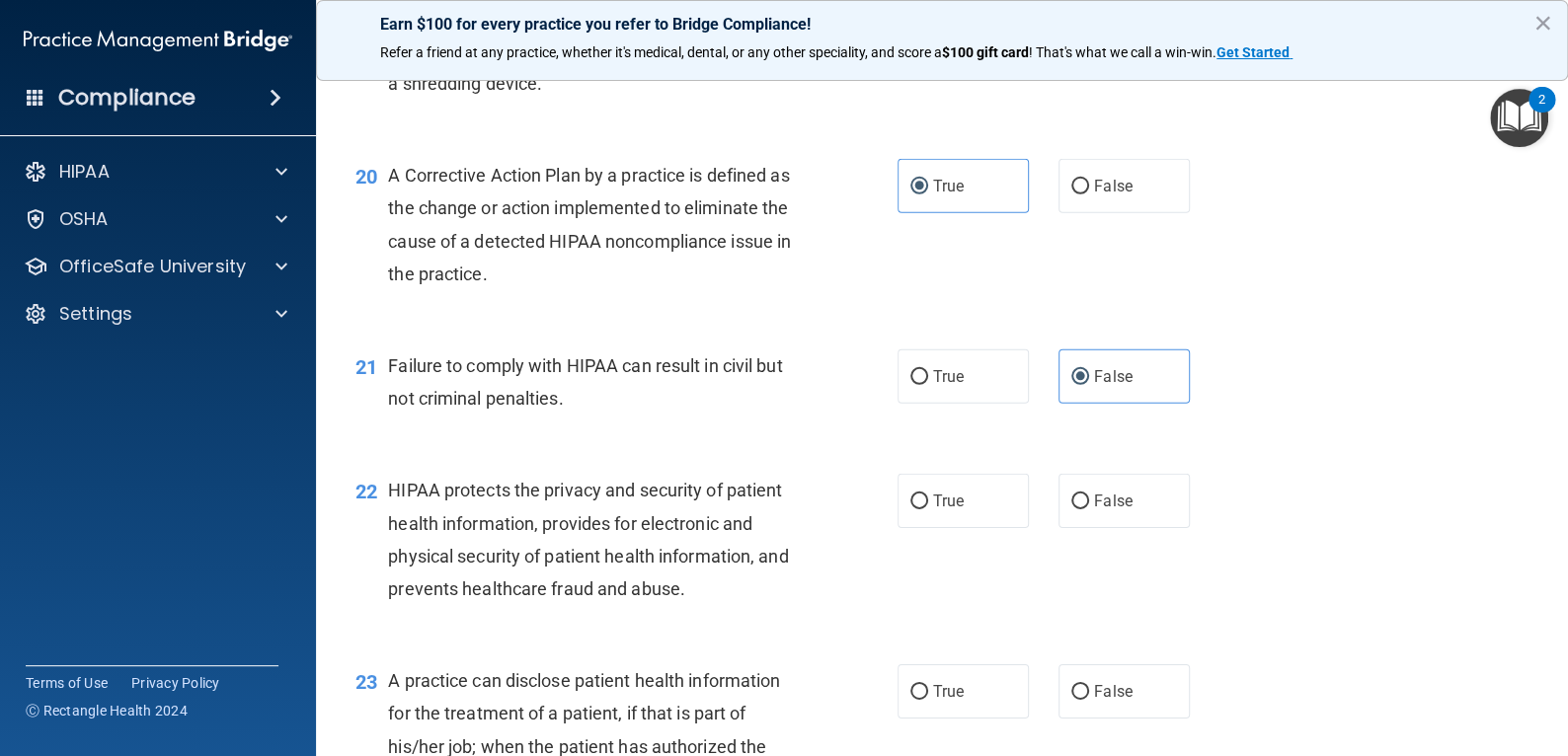
scroll to position [3060, 0]
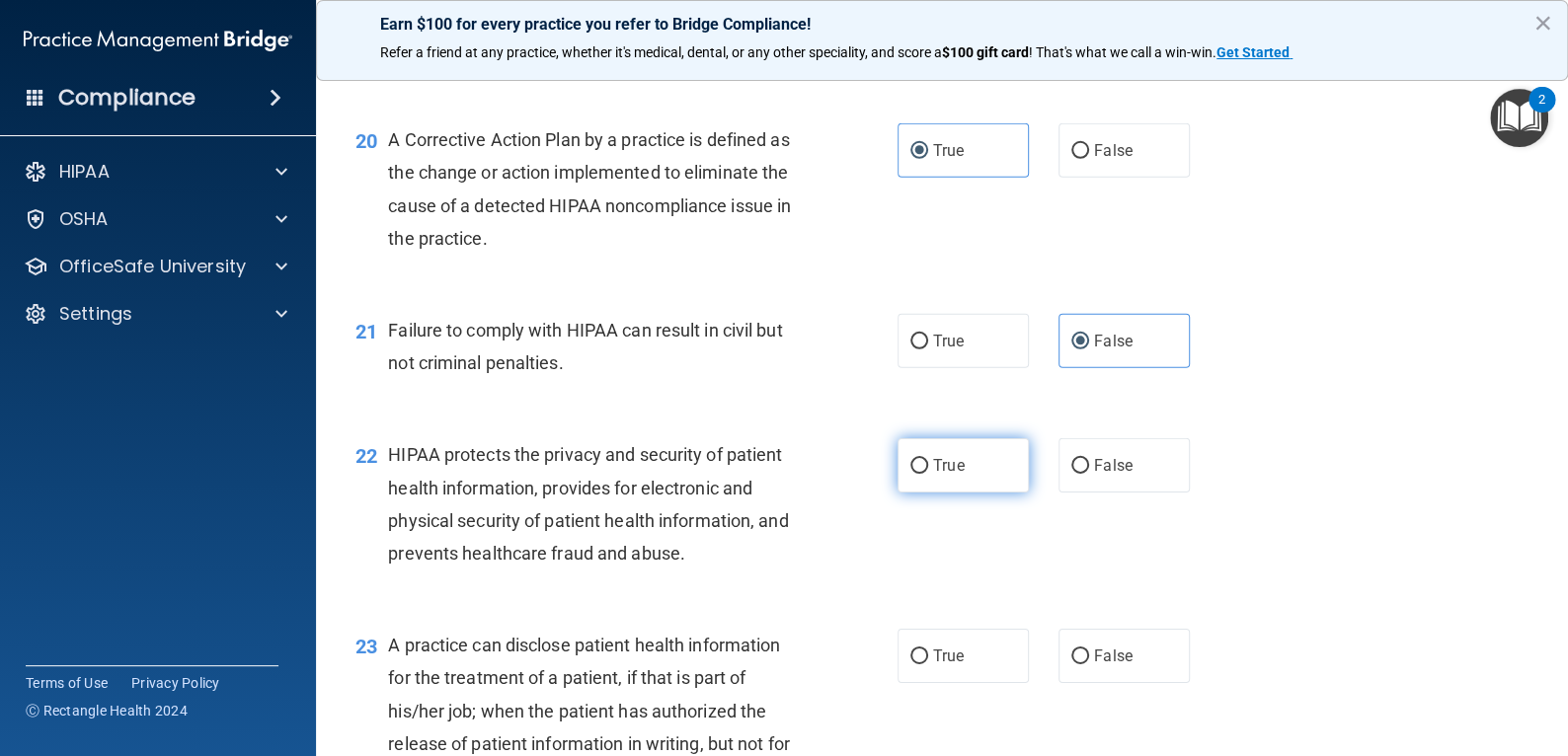
click at [986, 493] on label "True" at bounding box center [963, 465] width 131 height 55
click at [928, 474] on input "True" at bounding box center [919, 466] width 18 height 15
radio input "true"
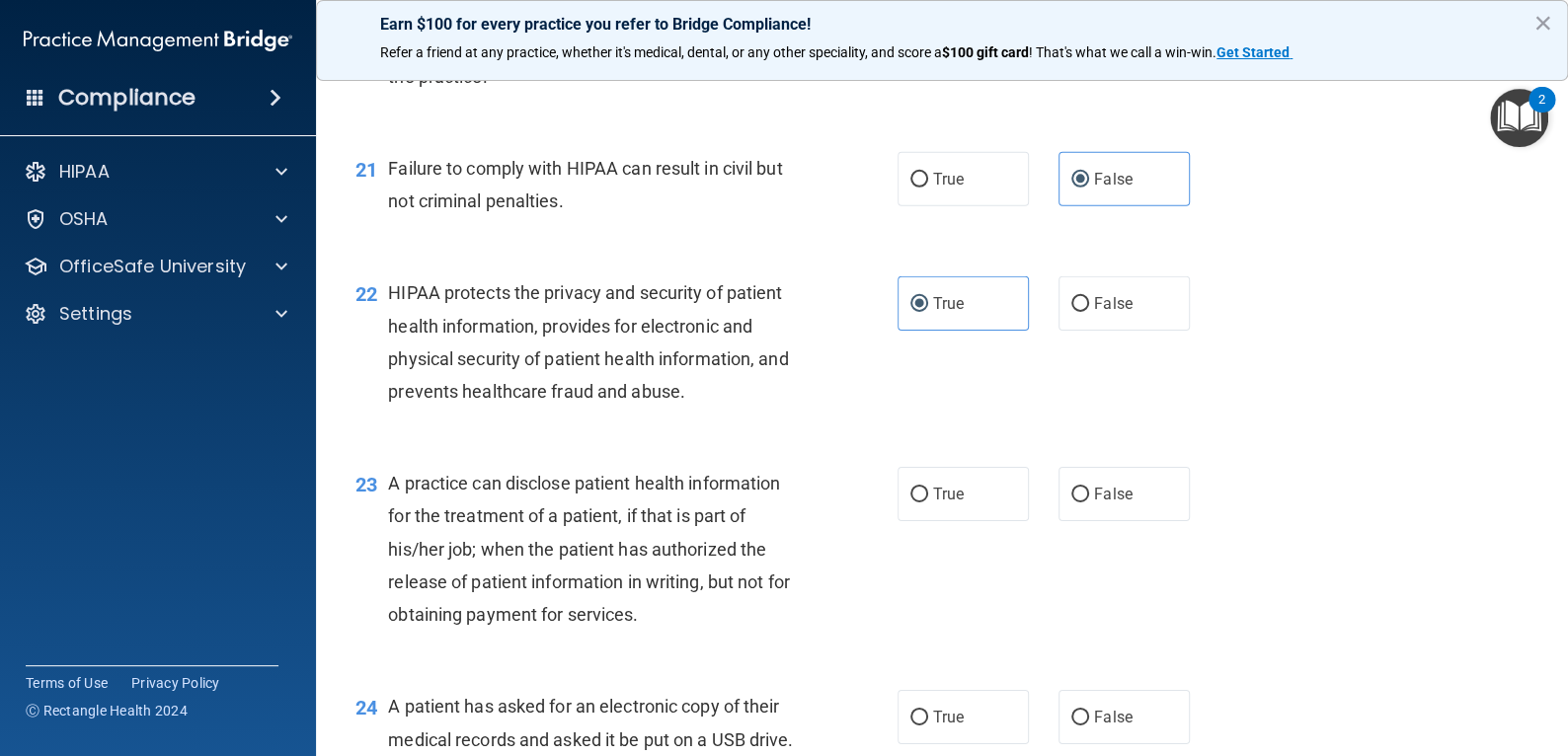
scroll to position [3258, 0]
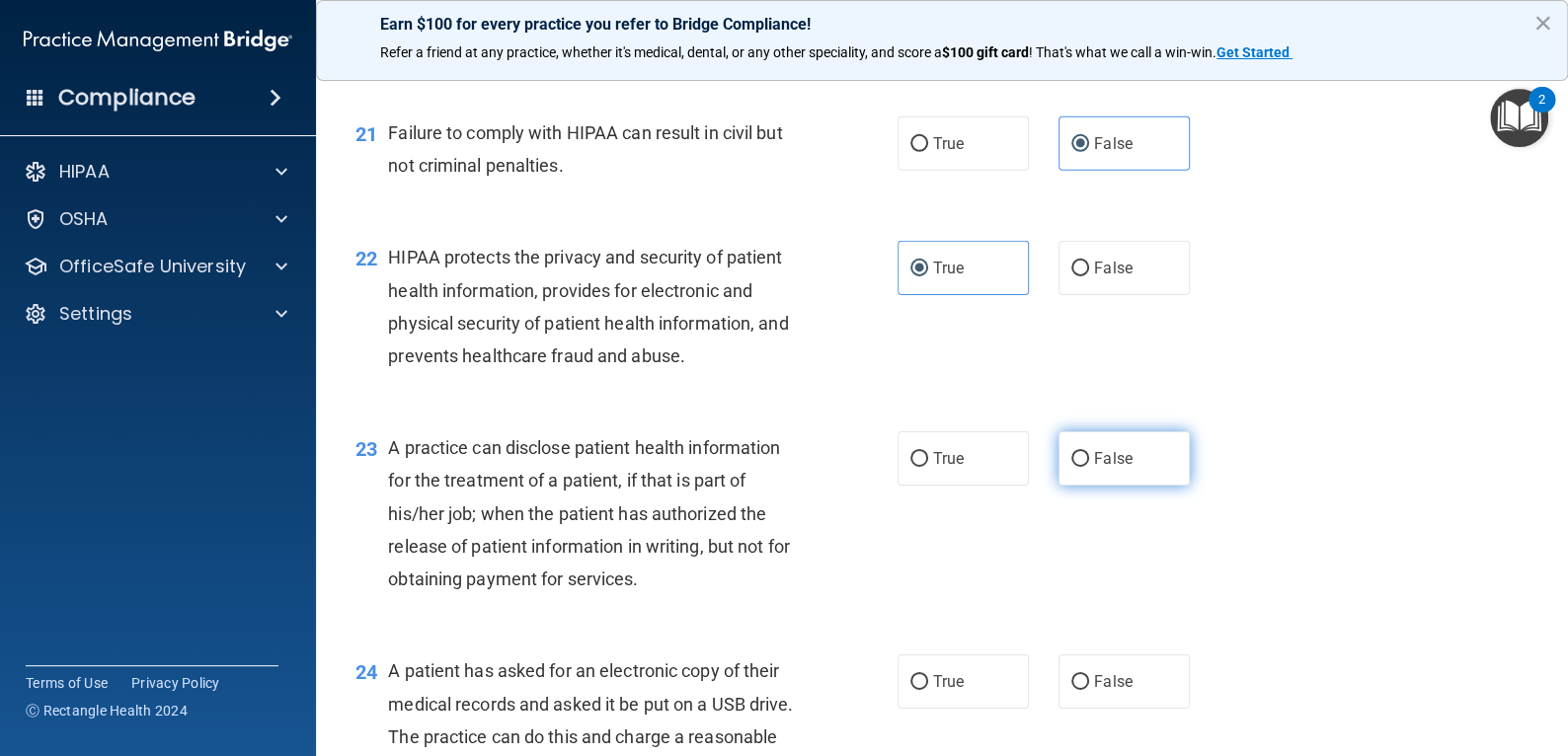
click at [1114, 486] on label "False" at bounding box center [1124, 458] width 131 height 55
click at [1089, 467] on input "False" at bounding box center [1080, 459] width 18 height 15
radio input "true"
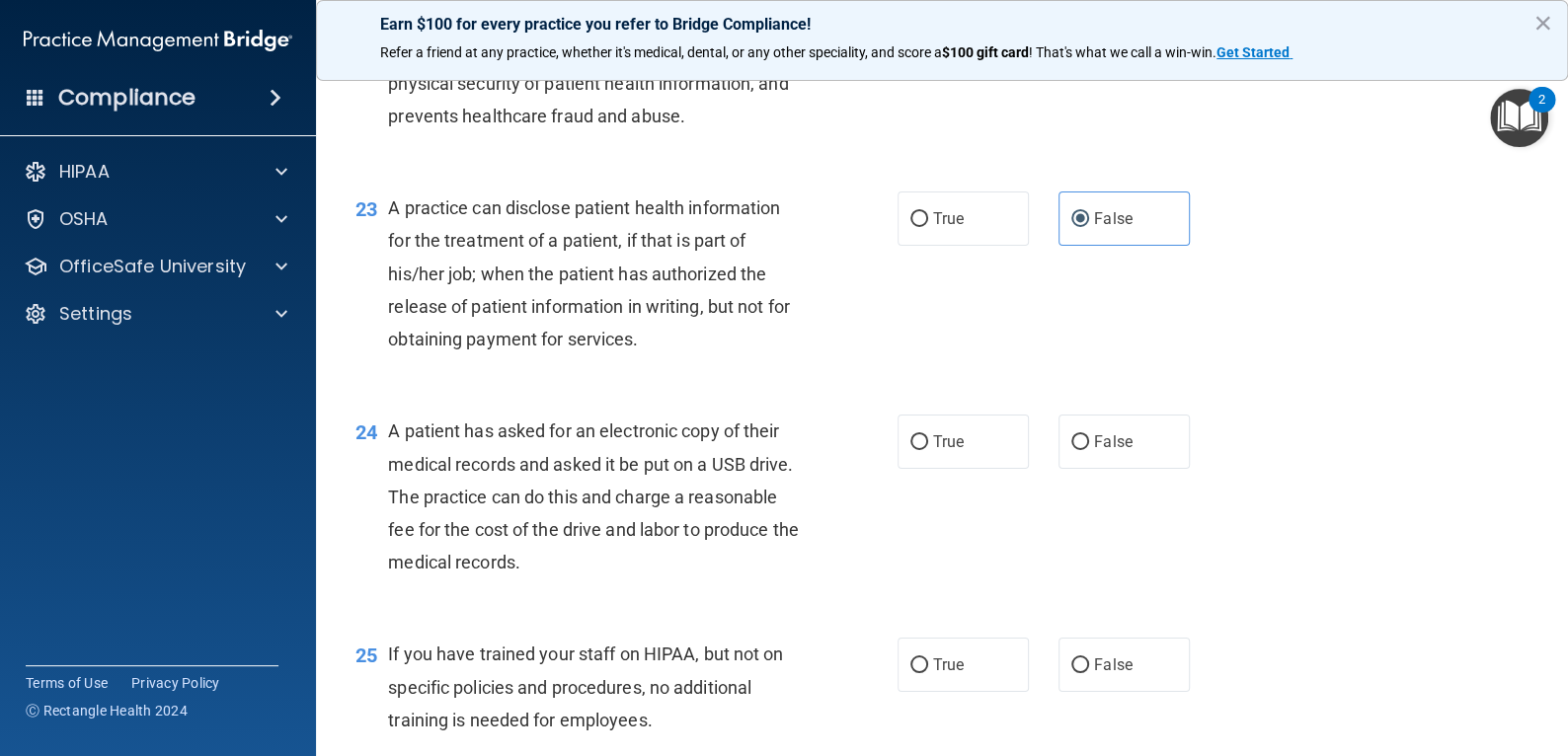
scroll to position [3554, 0]
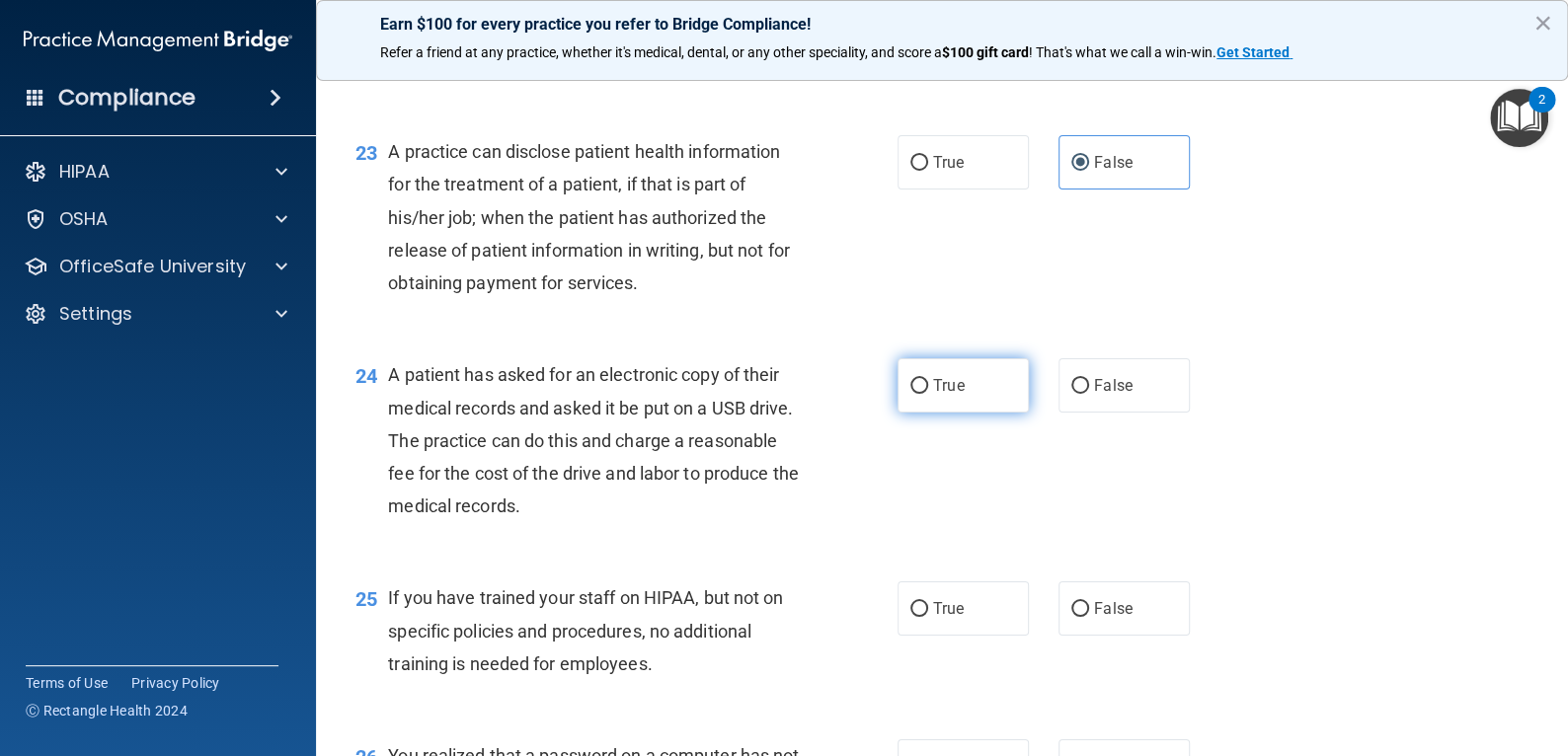
click at [934, 412] on label "True" at bounding box center [963, 385] width 131 height 55
click at [928, 393] on input "True" at bounding box center [919, 386] width 18 height 15
radio input "true"
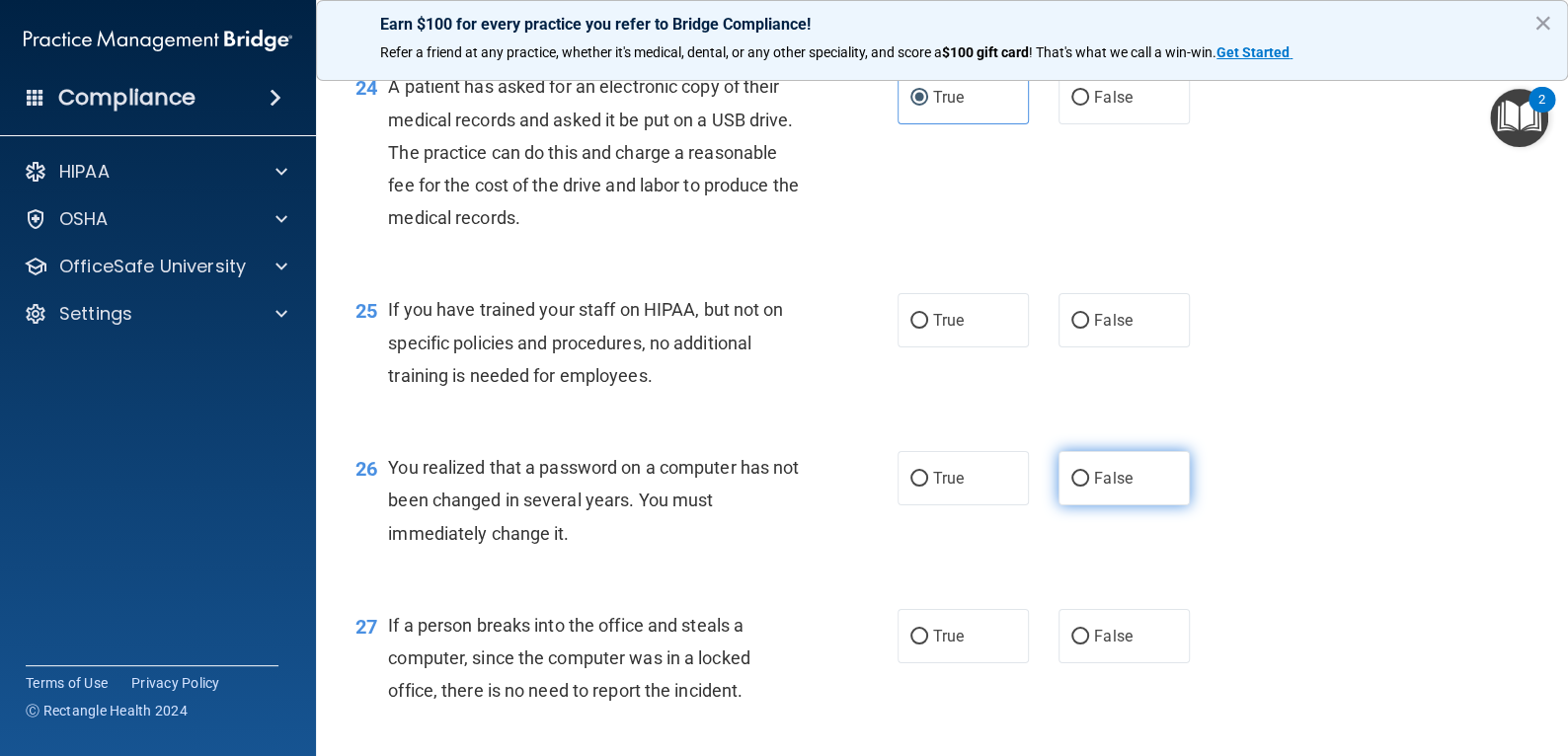
scroll to position [3849, 0]
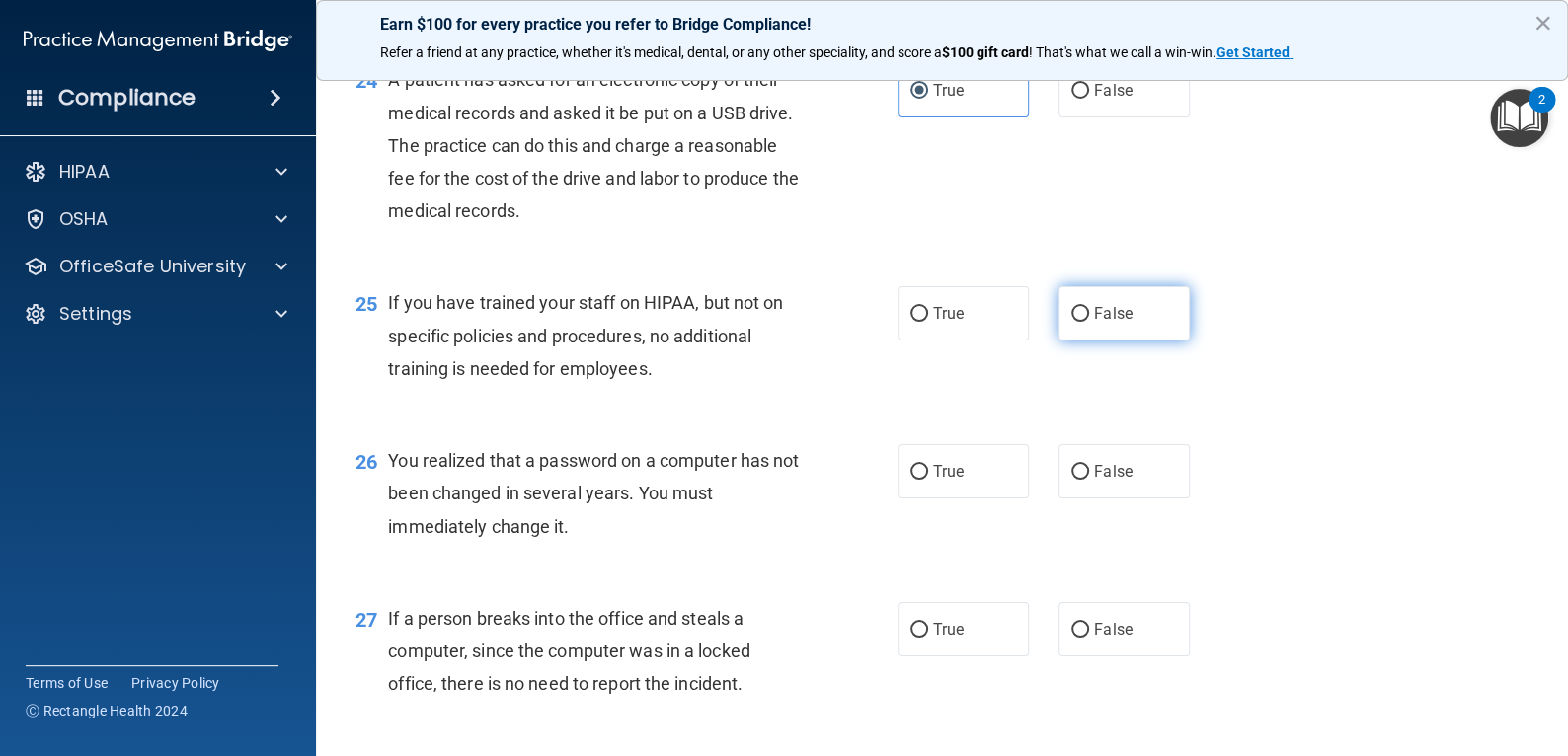
click at [1077, 322] on input "False" at bounding box center [1080, 314] width 18 height 15
radio input "true"
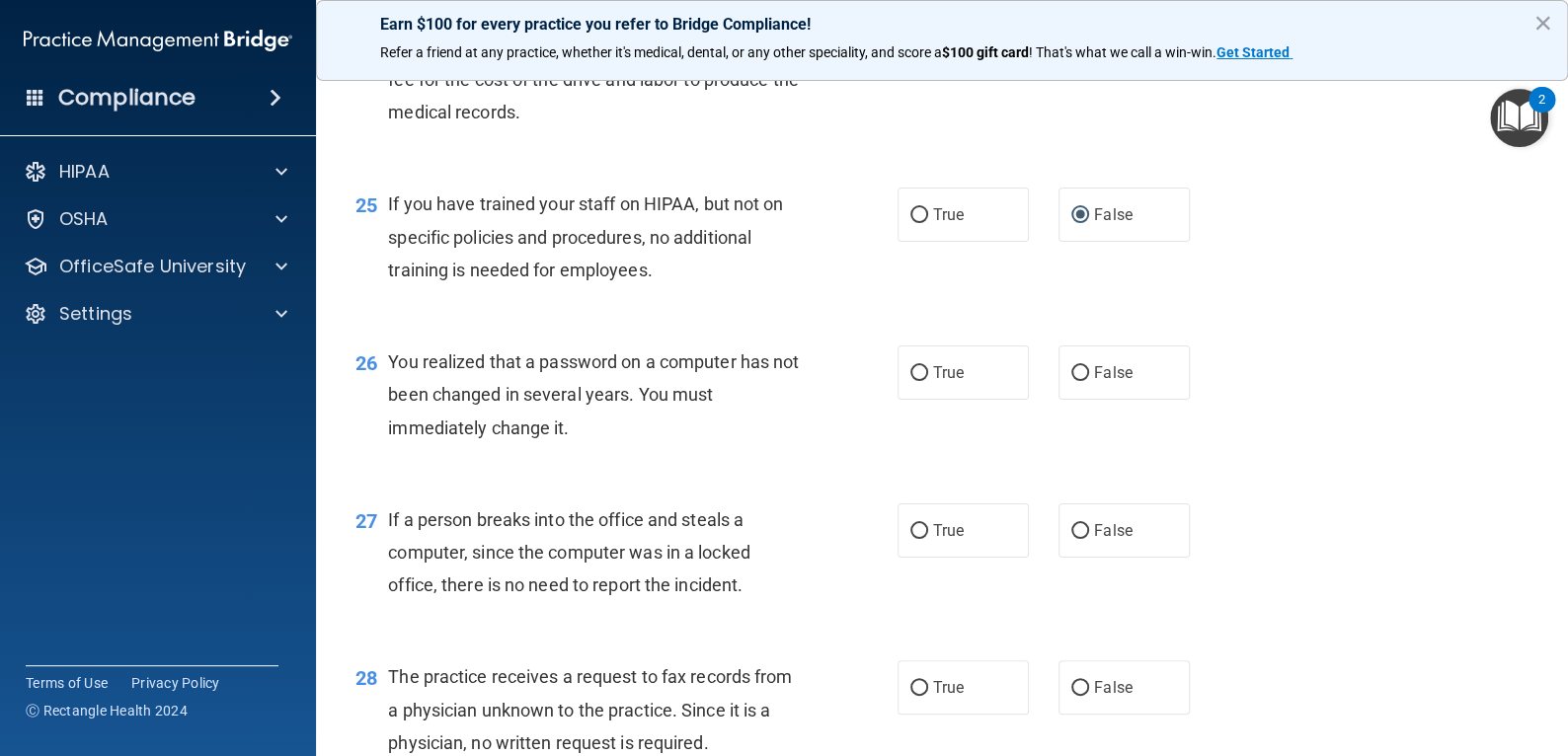
scroll to position [4047, 0]
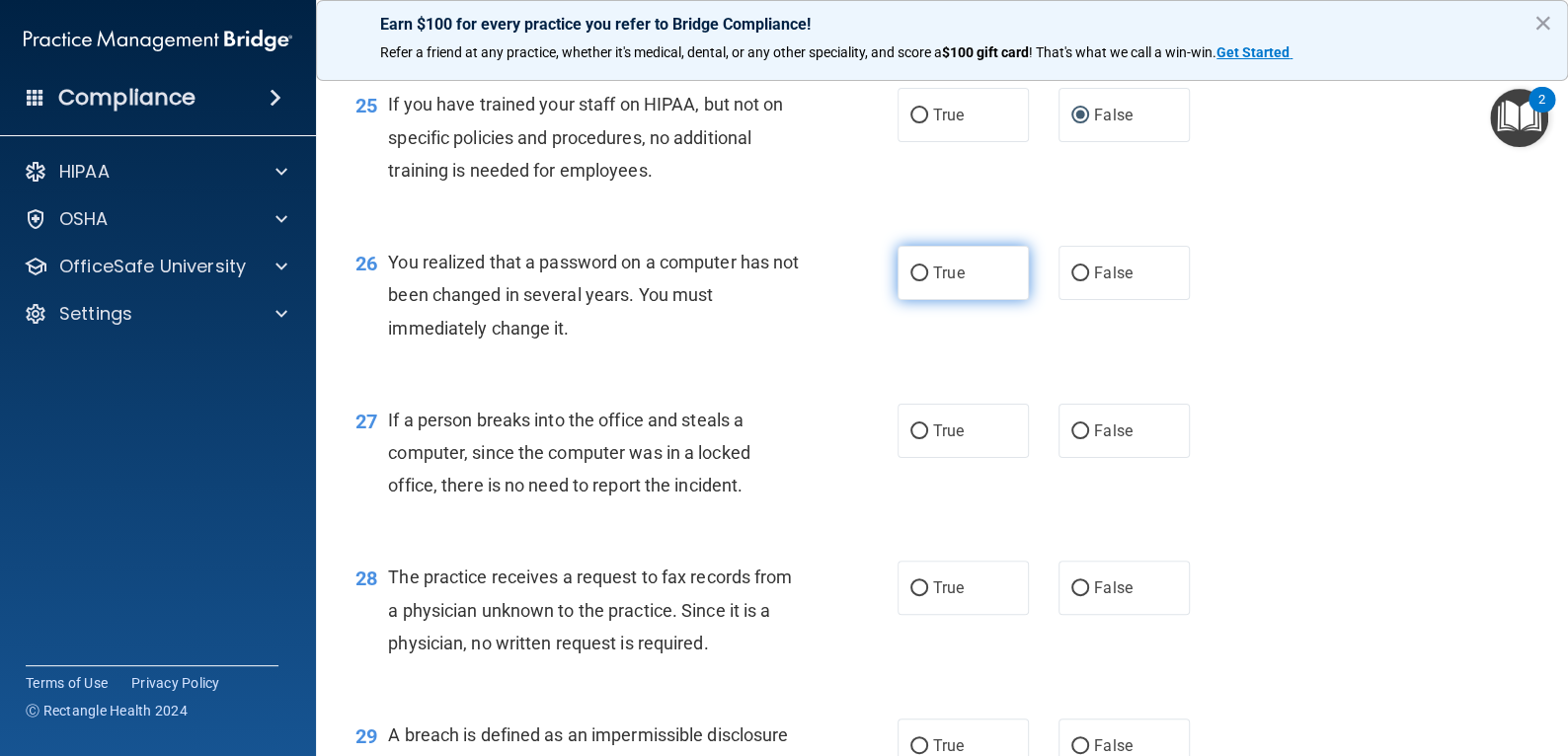
click at [971, 300] on label "True" at bounding box center [963, 273] width 131 height 55
click at [928, 281] on input "True" at bounding box center [919, 274] width 18 height 15
radio input "true"
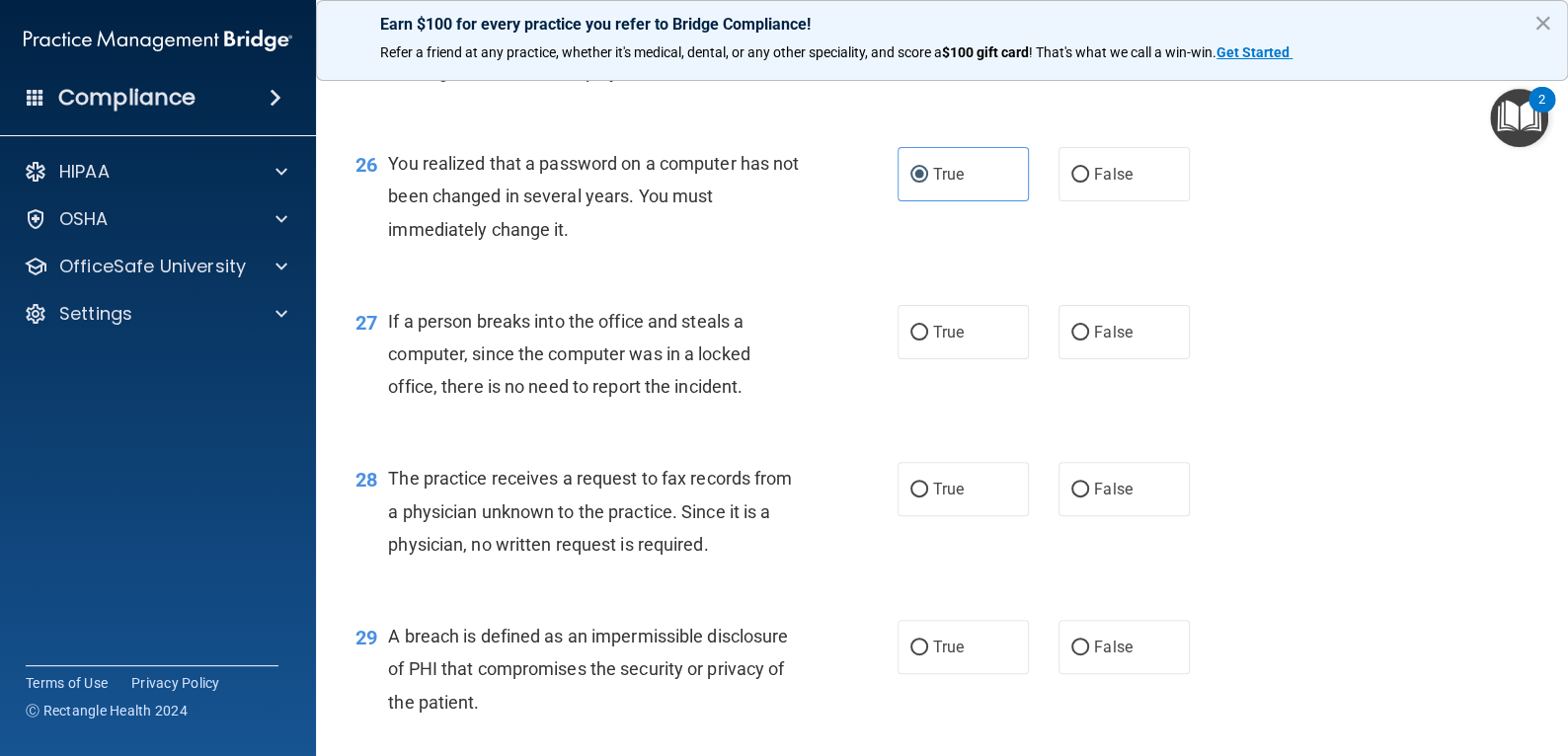
click at [1086, 366] on div "27 If a person breaks into the office and steals a computer, since the computer…" at bounding box center [941, 359] width 1202 height 158
click at [1105, 342] on span "False" at bounding box center [1113, 332] width 39 height 19
click at [1089, 341] on input "False" at bounding box center [1080, 333] width 18 height 15
radio input "true"
click at [1123, 512] on div "28 The practice receives a request to fax records from a physician unknown to t…" at bounding box center [941, 516] width 1202 height 158
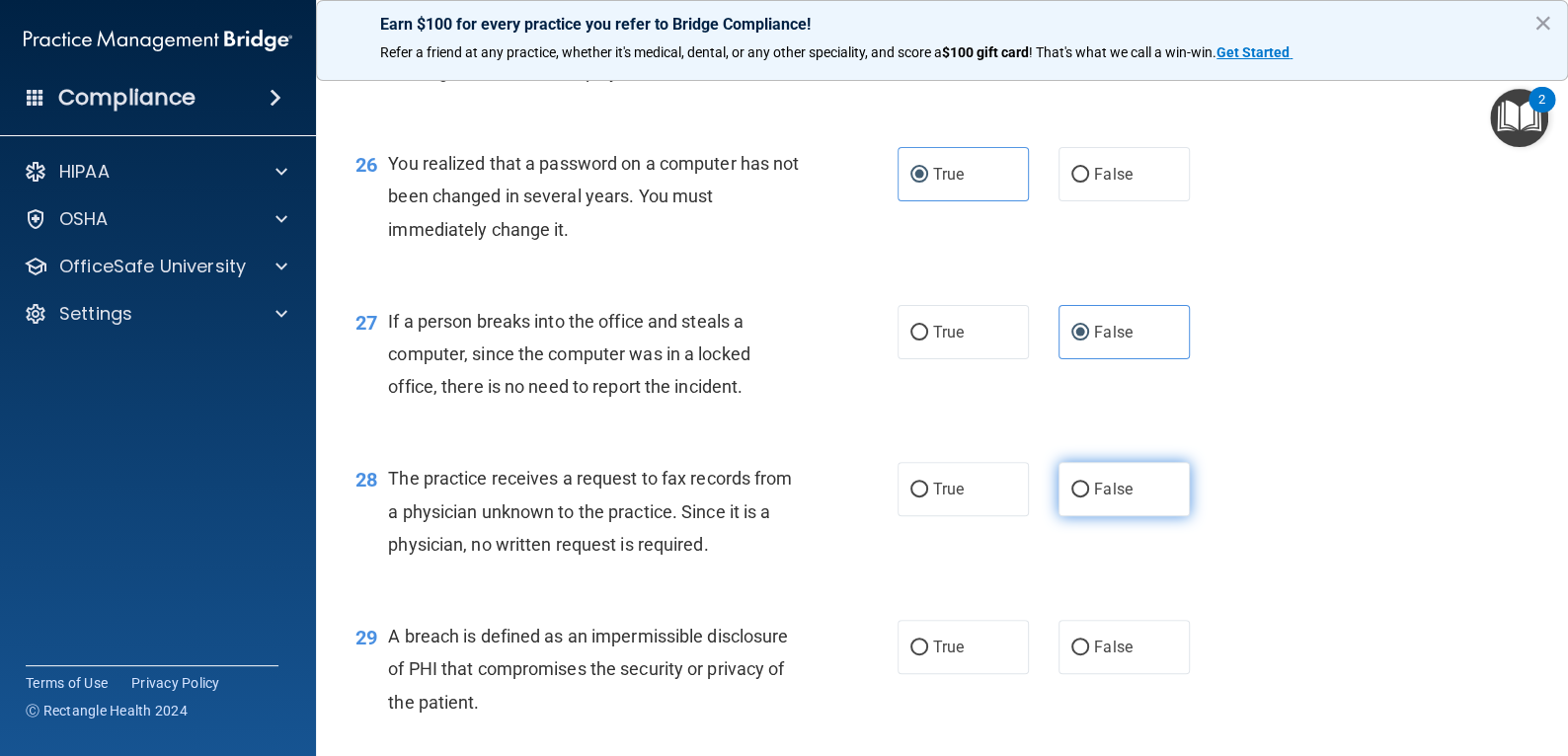
click at [1115, 516] on label "False" at bounding box center [1124, 489] width 131 height 55
click at [1089, 497] on input "False" at bounding box center [1080, 490] width 18 height 15
radio input "true"
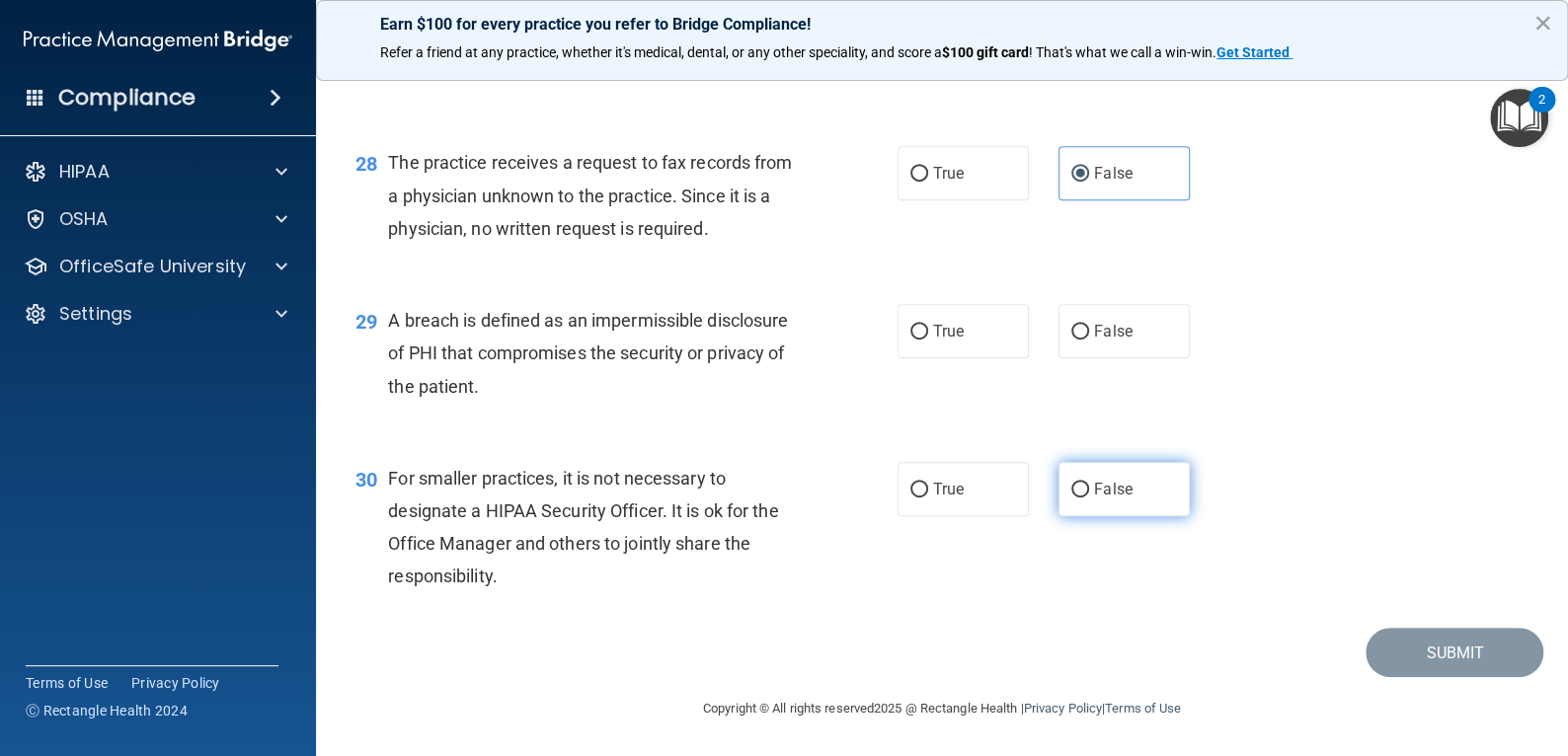
scroll to position [4527, 0]
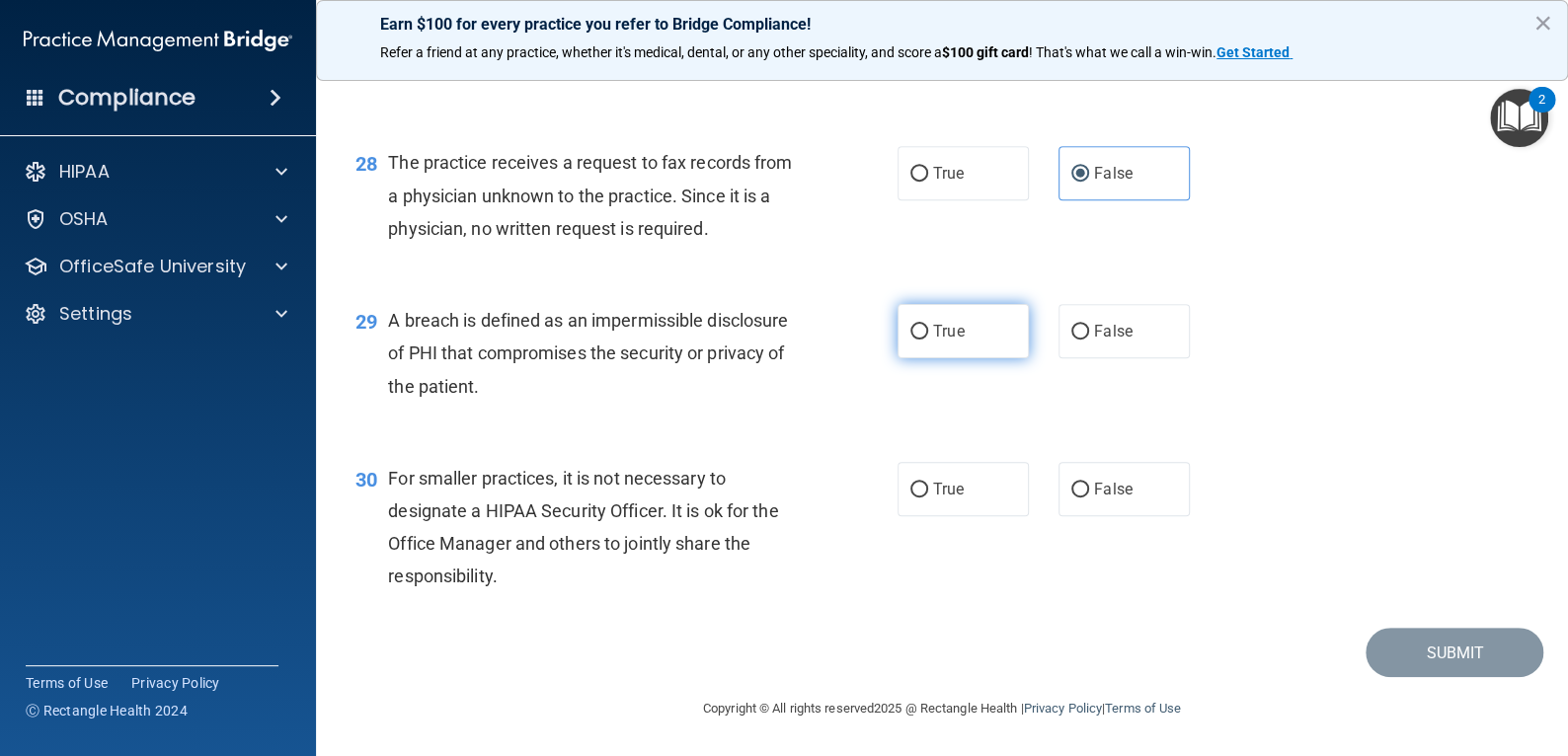
click at [981, 341] on label "True" at bounding box center [963, 331] width 131 height 55
click at [928, 340] on input "True" at bounding box center [919, 332] width 18 height 15
radio input "true"
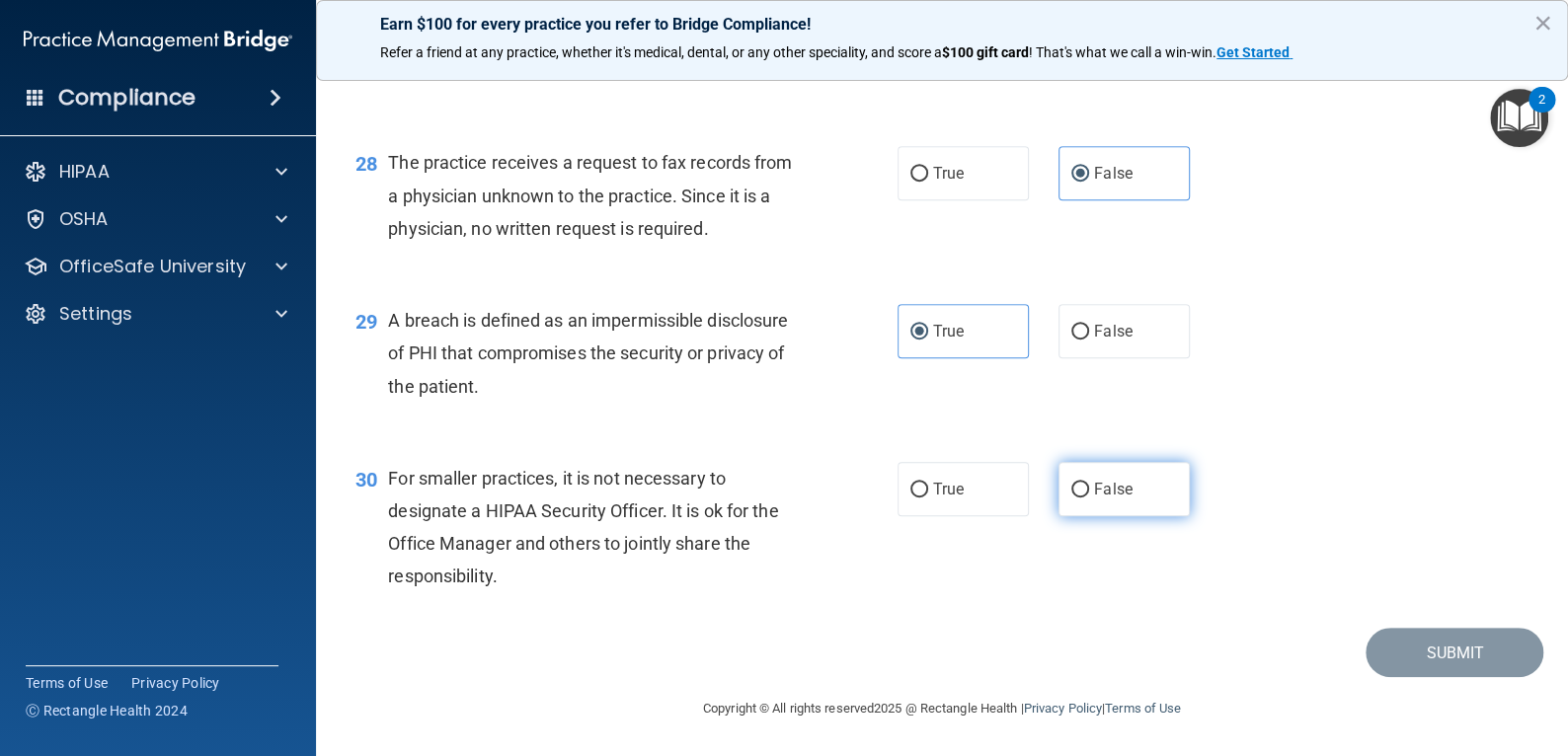
click at [1079, 496] on input "False" at bounding box center [1080, 490] width 18 height 15
radio input "true"
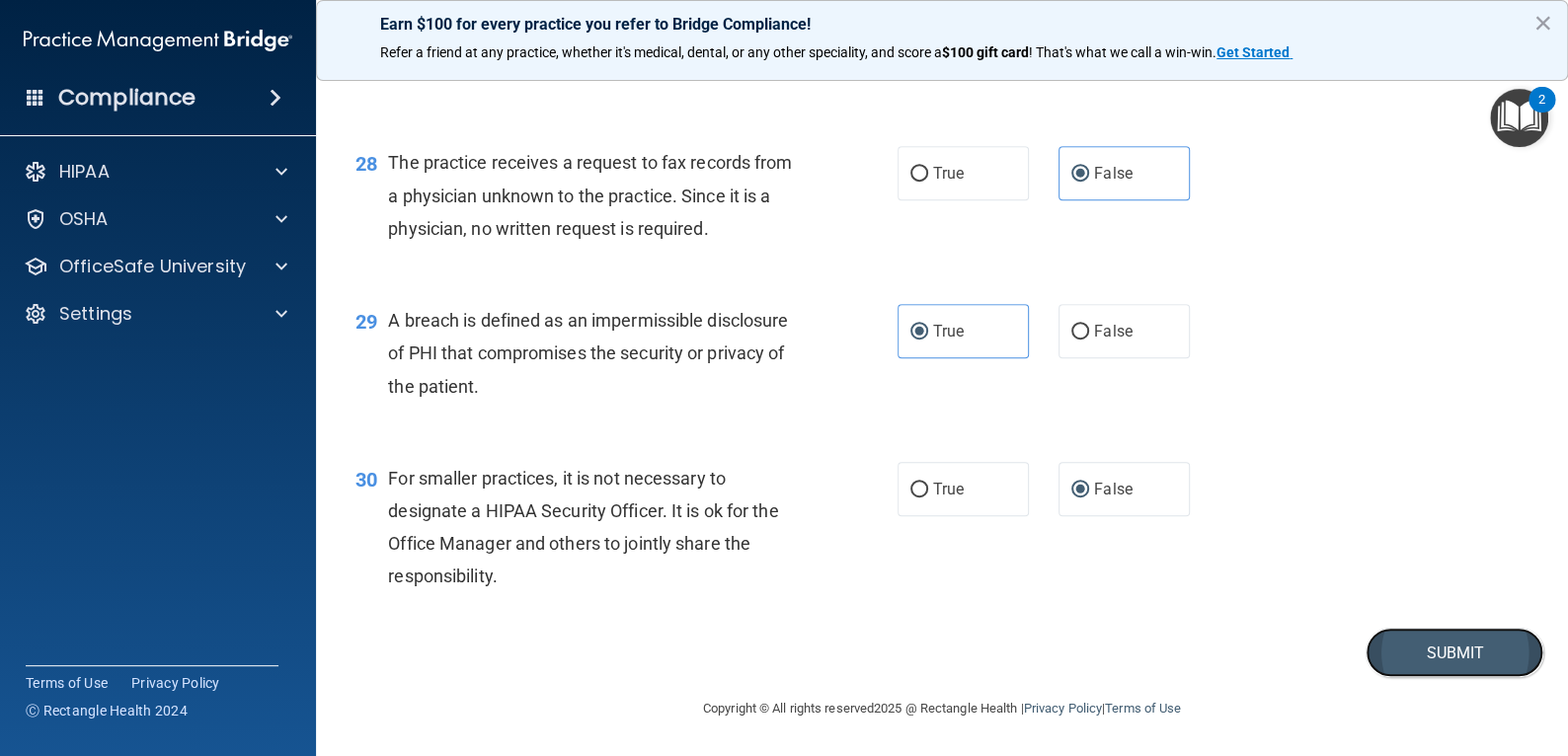
click at [1424, 663] on button "Submit" at bounding box center [1454, 652] width 177 height 51
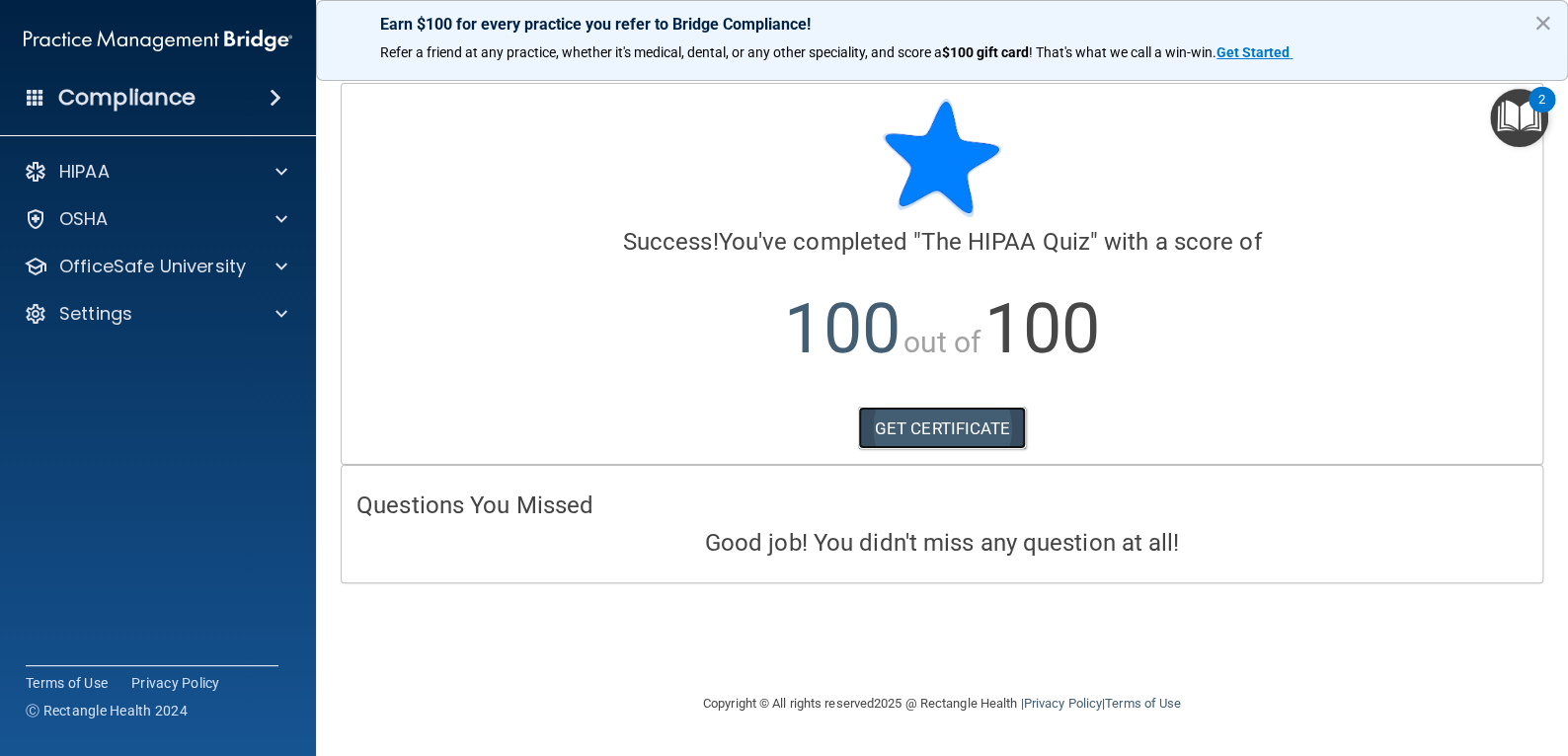
click at [939, 430] on link "GET CERTIFICATE" at bounding box center [941, 428] width 168 height 44
click at [1545, 24] on button "×" at bounding box center [1542, 23] width 19 height 32
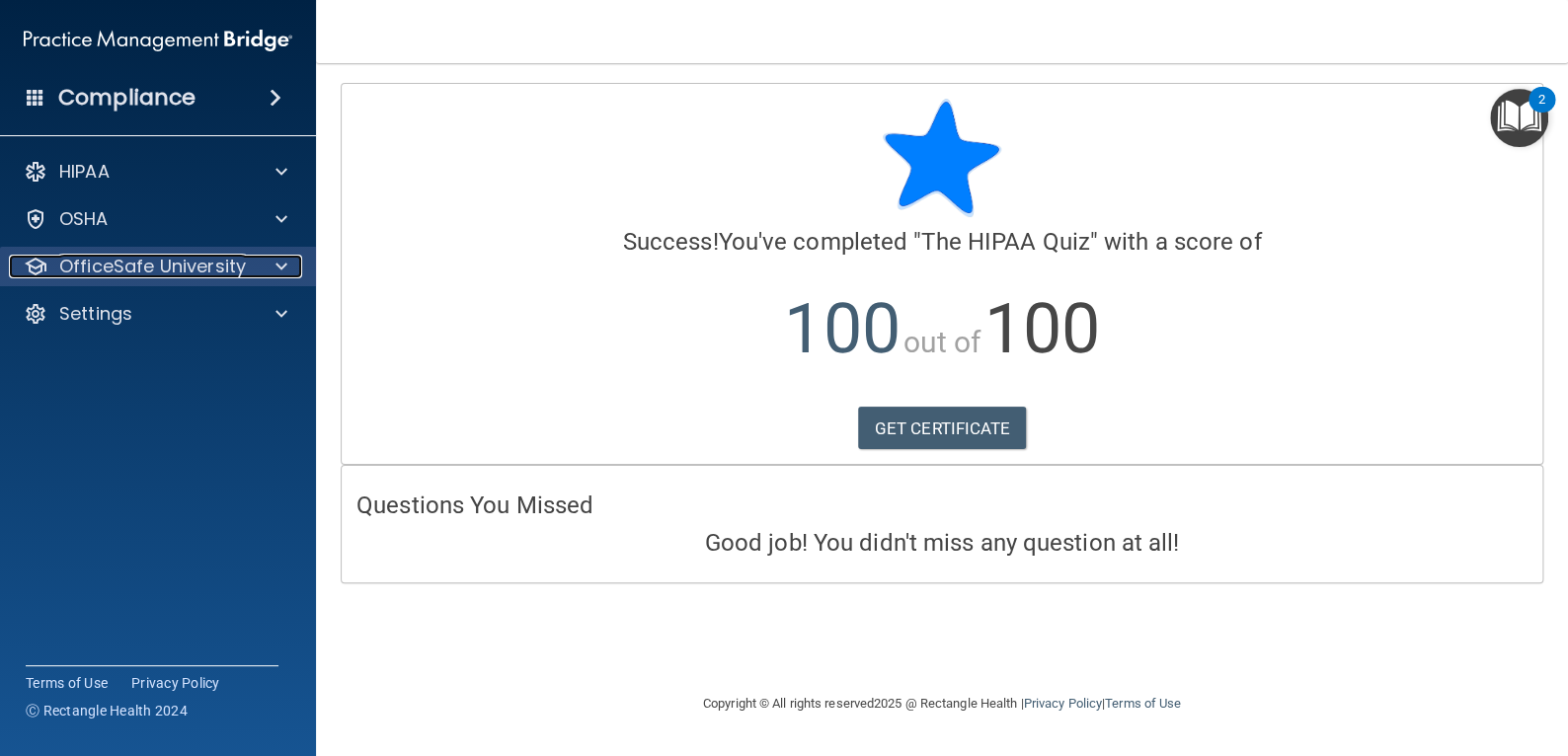
click at [151, 268] on p "OfficeSafe University" at bounding box center [151, 267] width 186 height 24
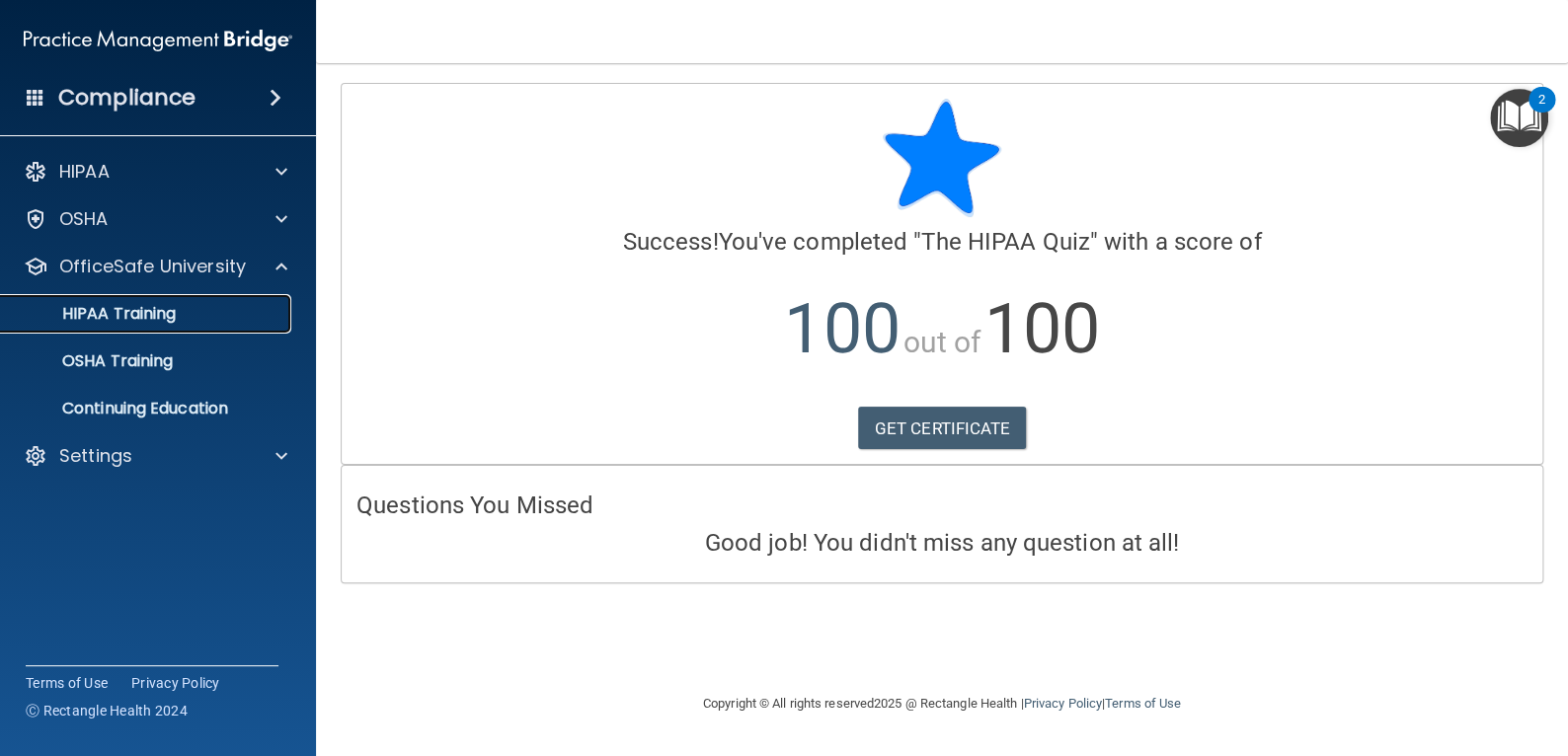
click at [182, 315] on div "HIPAA Training" at bounding box center [147, 314] width 270 height 20
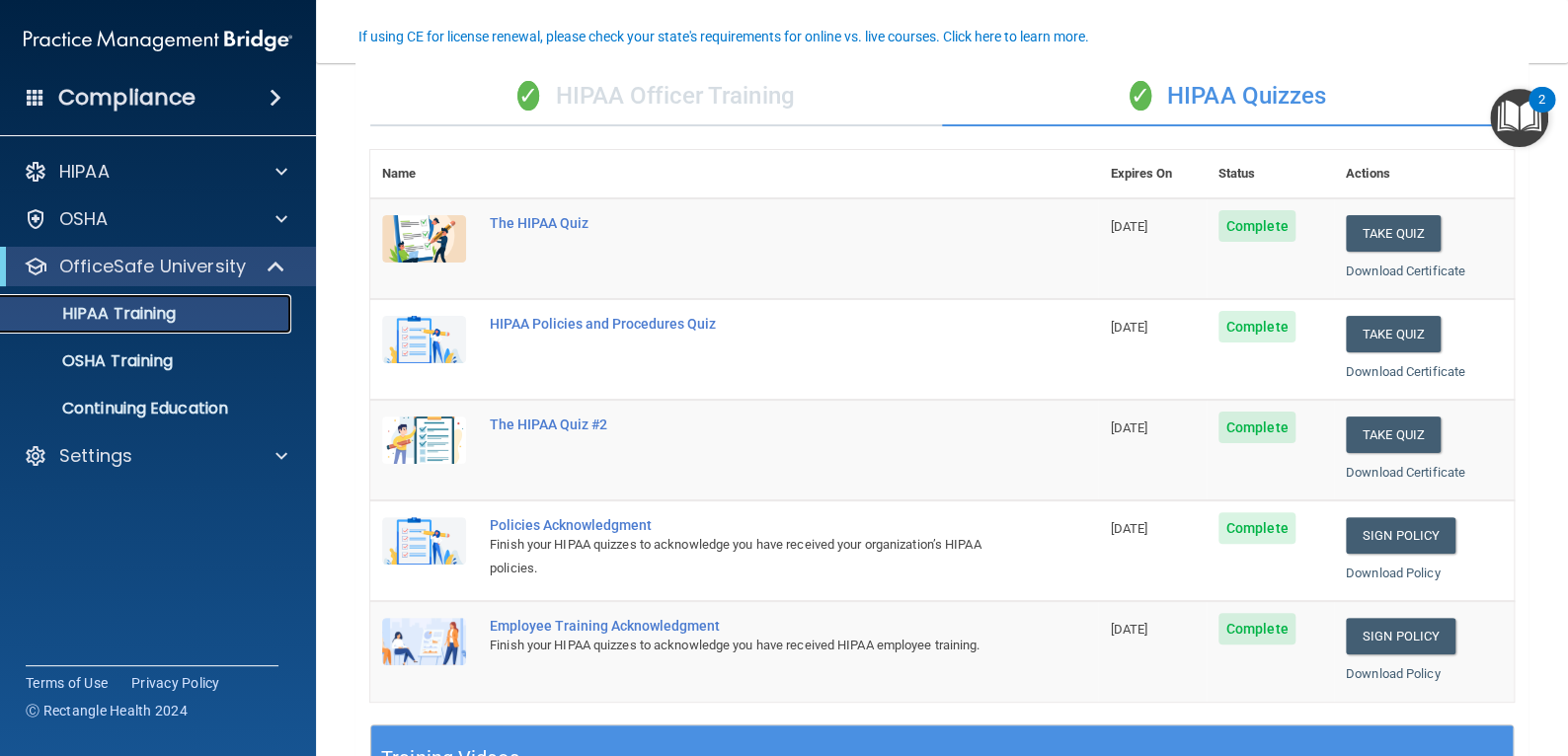
scroll to position [197, 0]
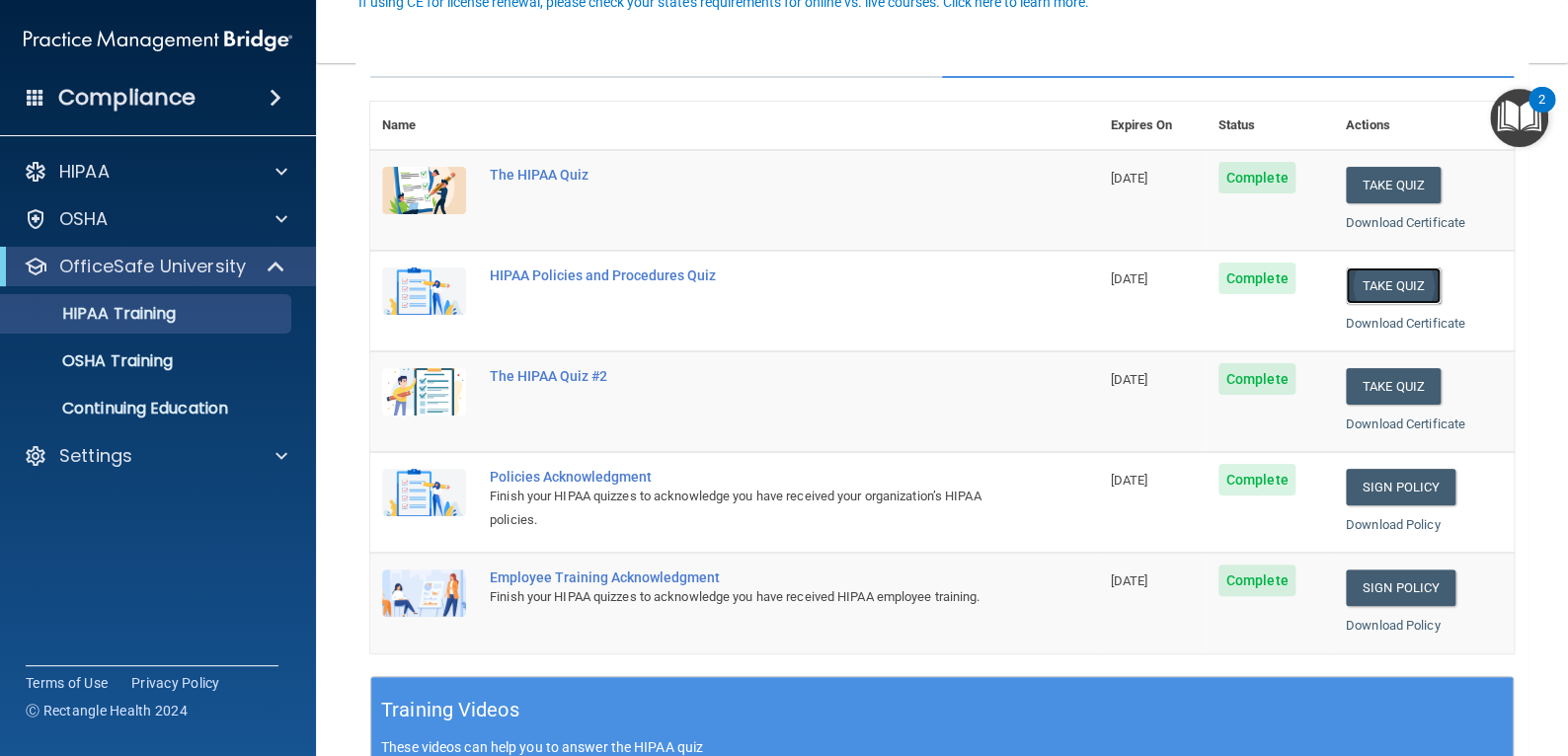
click at [1386, 274] on button "Take Quiz" at bounding box center [1393, 286] width 95 height 37
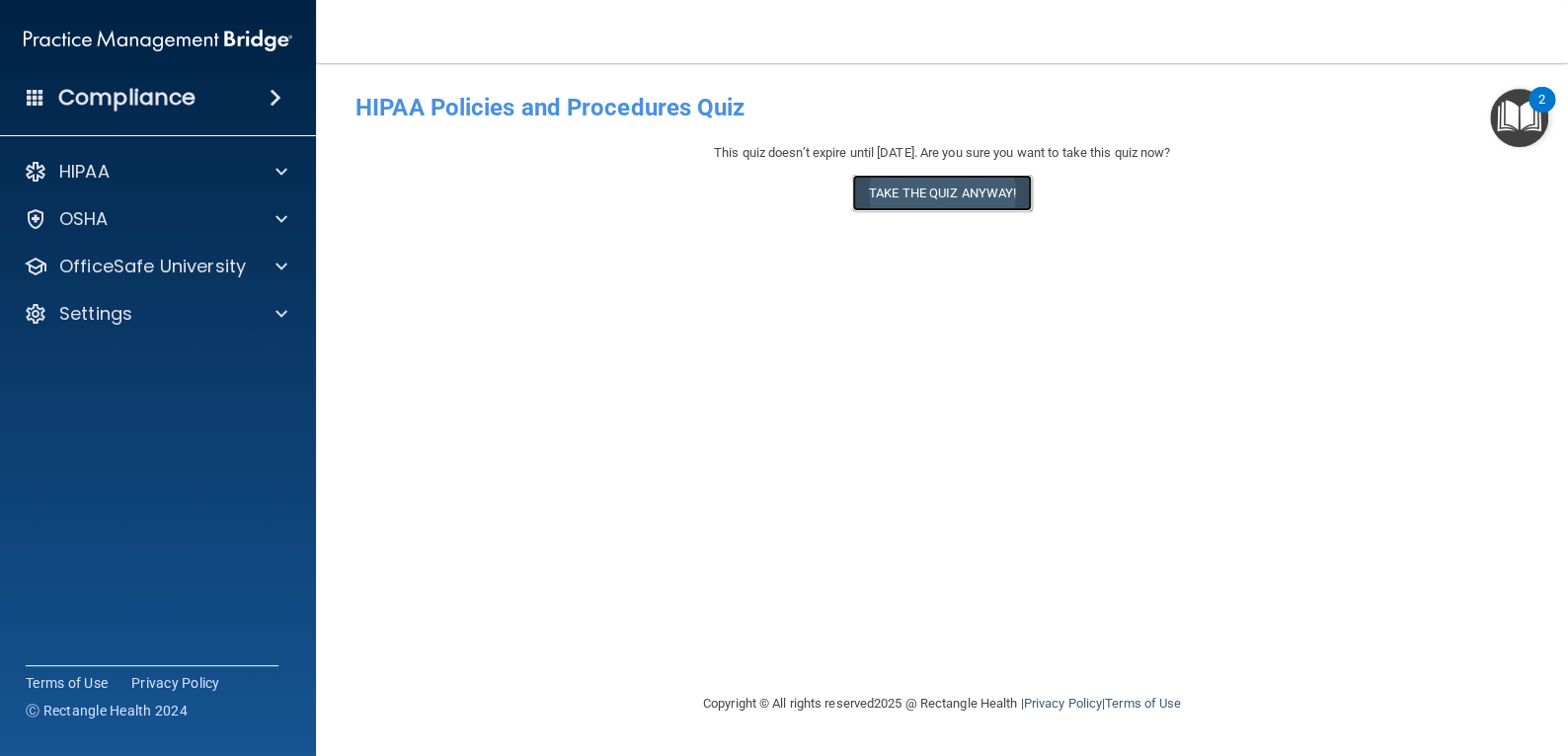
click at [1001, 192] on button "Take the quiz anyway!" at bounding box center [941, 192] width 179 height 37
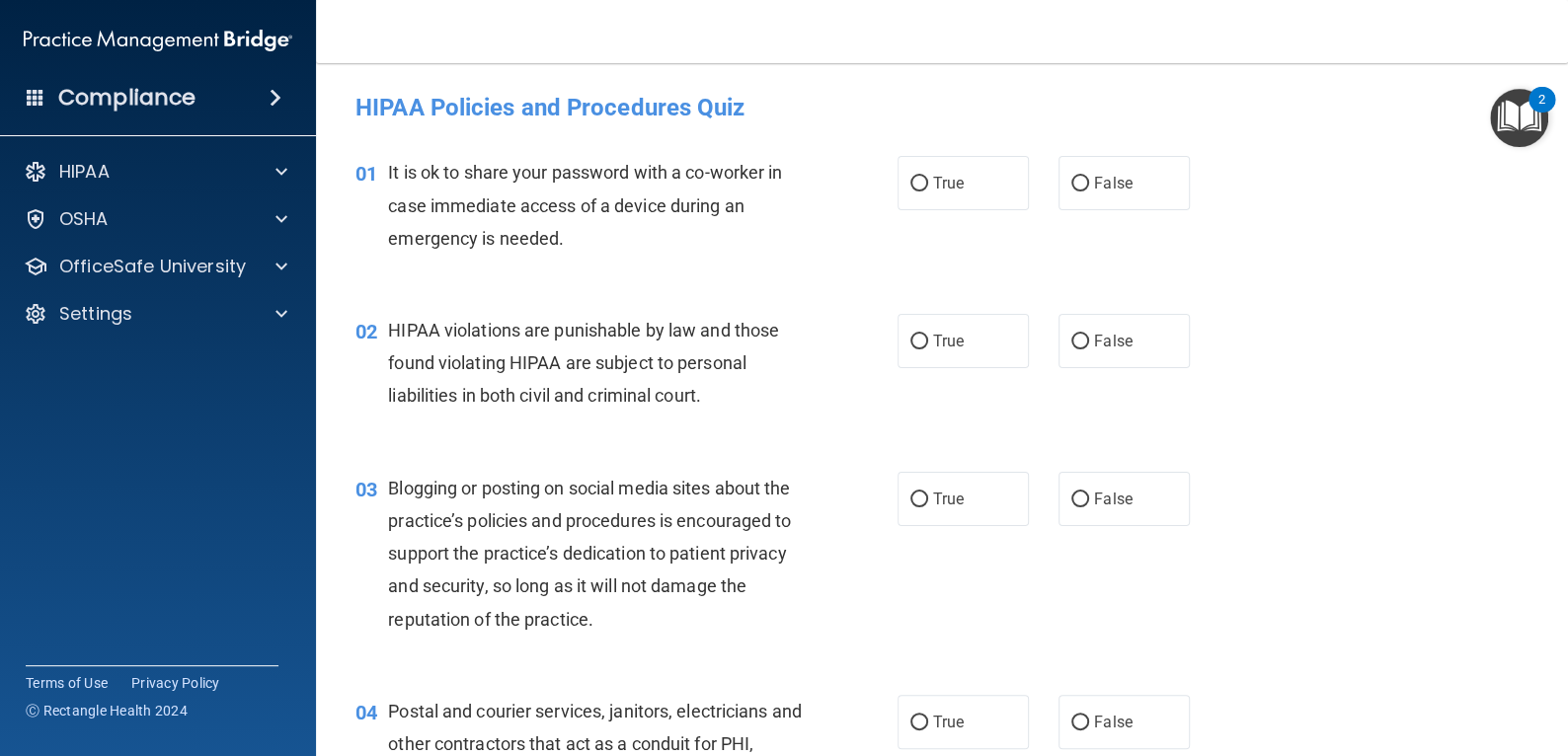
click at [1001, 192] on label "True" at bounding box center [963, 183] width 131 height 55
click at [928, 191] on input "True" at bounding box center [919, 183] width 18 height 15
radio input "true"
click at [948, 339] on span "True" at bounding box center [948, 341] width 31 height 19
click at [928, 339] on input "True" at bounding box center [919, 342] width 18 height 15
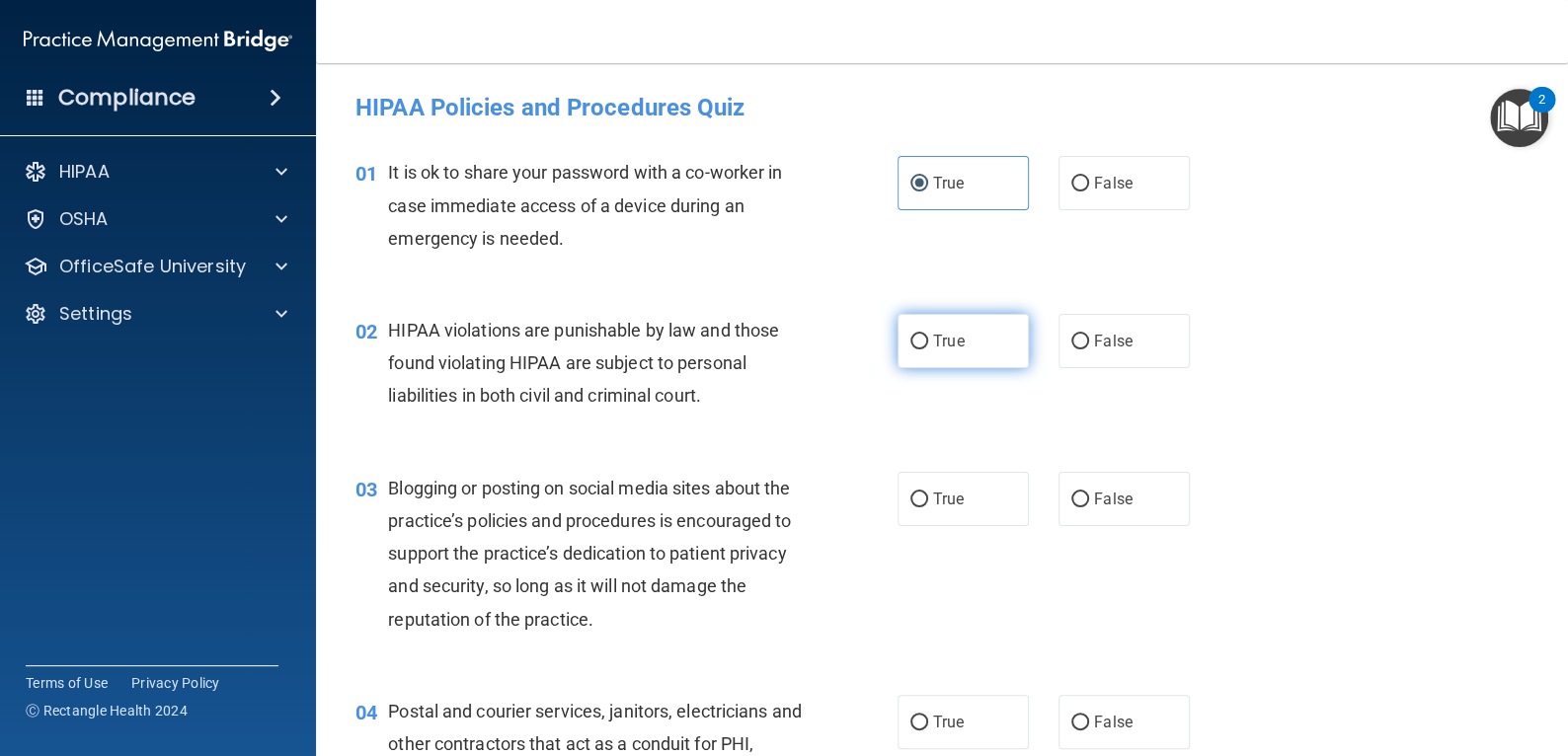
radio input "true"
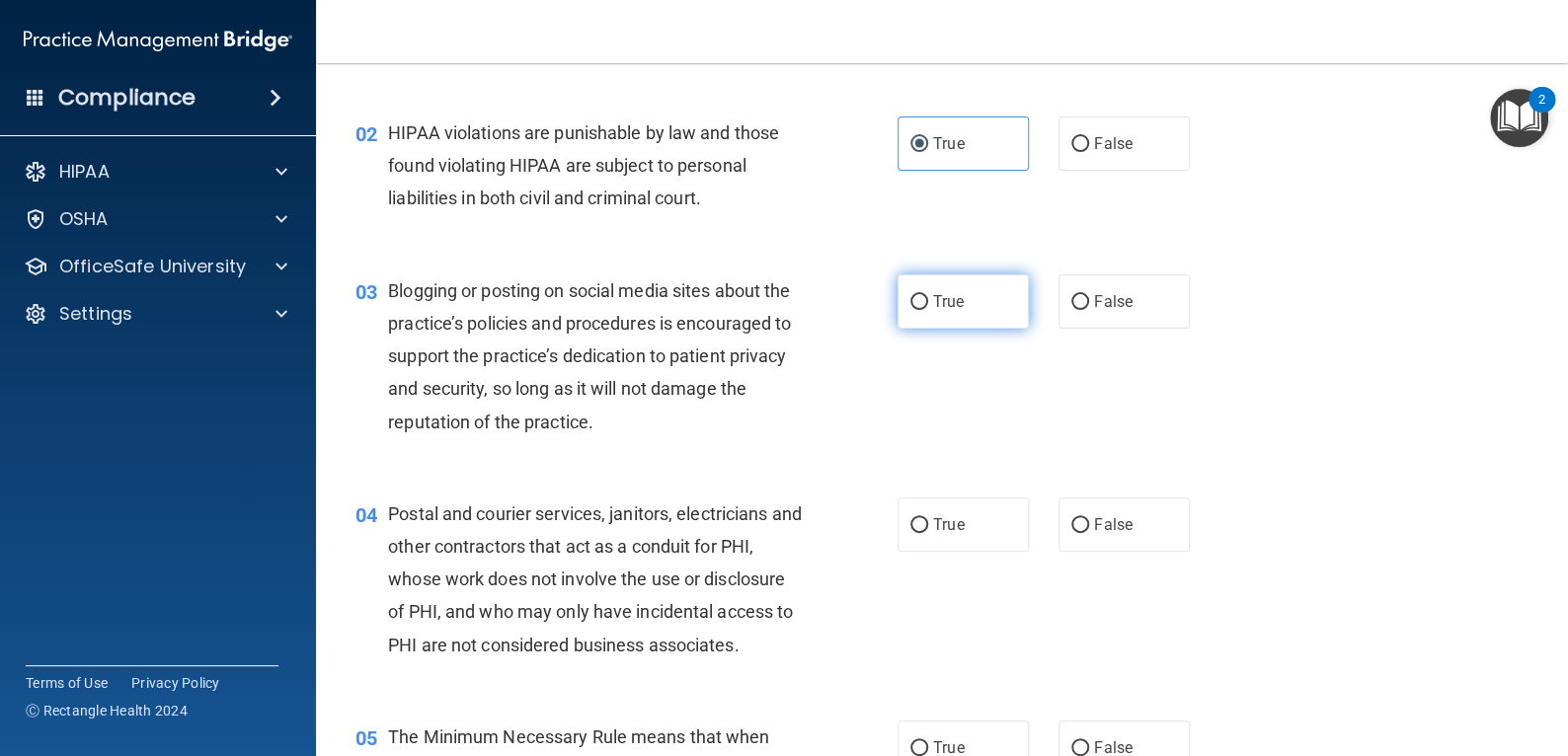
click at [940, 288] on label "True" at bounding box center [963, 302] width 131 height 55
click at [928, 295] on input "True" at bounding box center [919, 302] width 18 height 15
radio input "true"
click at [955, 508] on label "True" at bounding box center [963, 524] width 131 height 55
click at [928, 518] on input "True" at bounding box center [919, 525] width 18 height 15
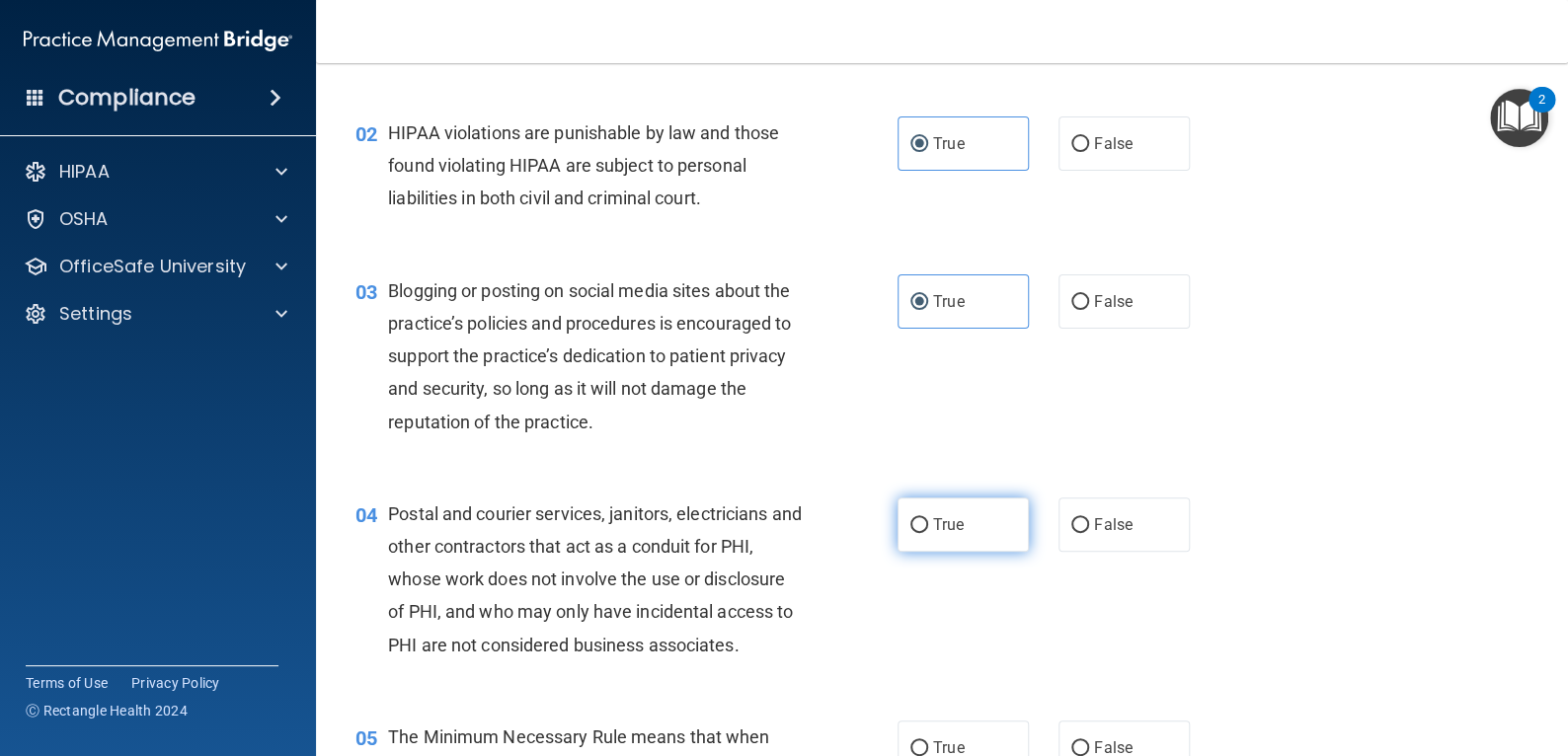
radio input "true"
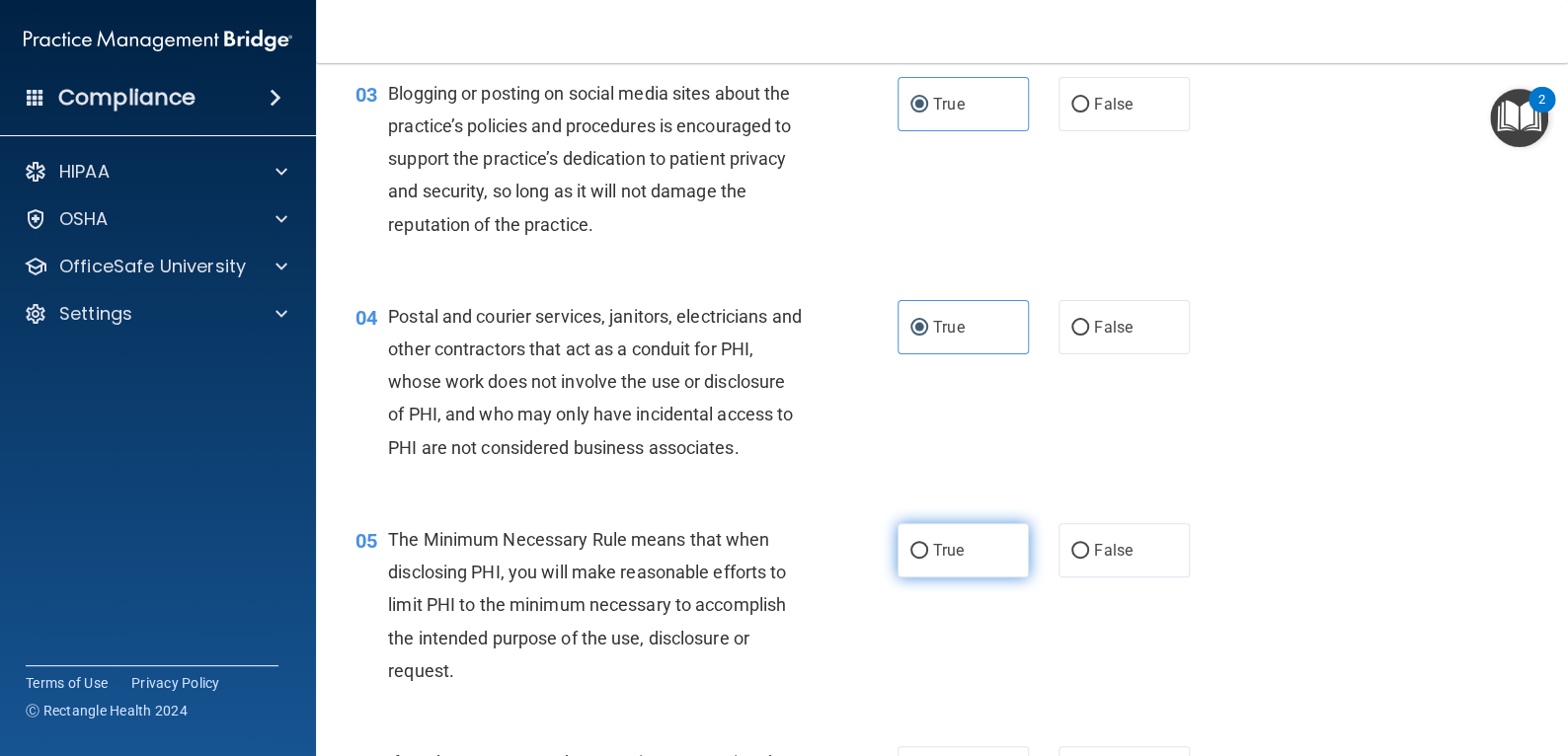
click at [955, 529] on label "True" at bounding box center [963, 550] width 131 height 55
click at [928, 544] on input "True" at bounding box center [919, 551] width 18 height 15
radio input "true"
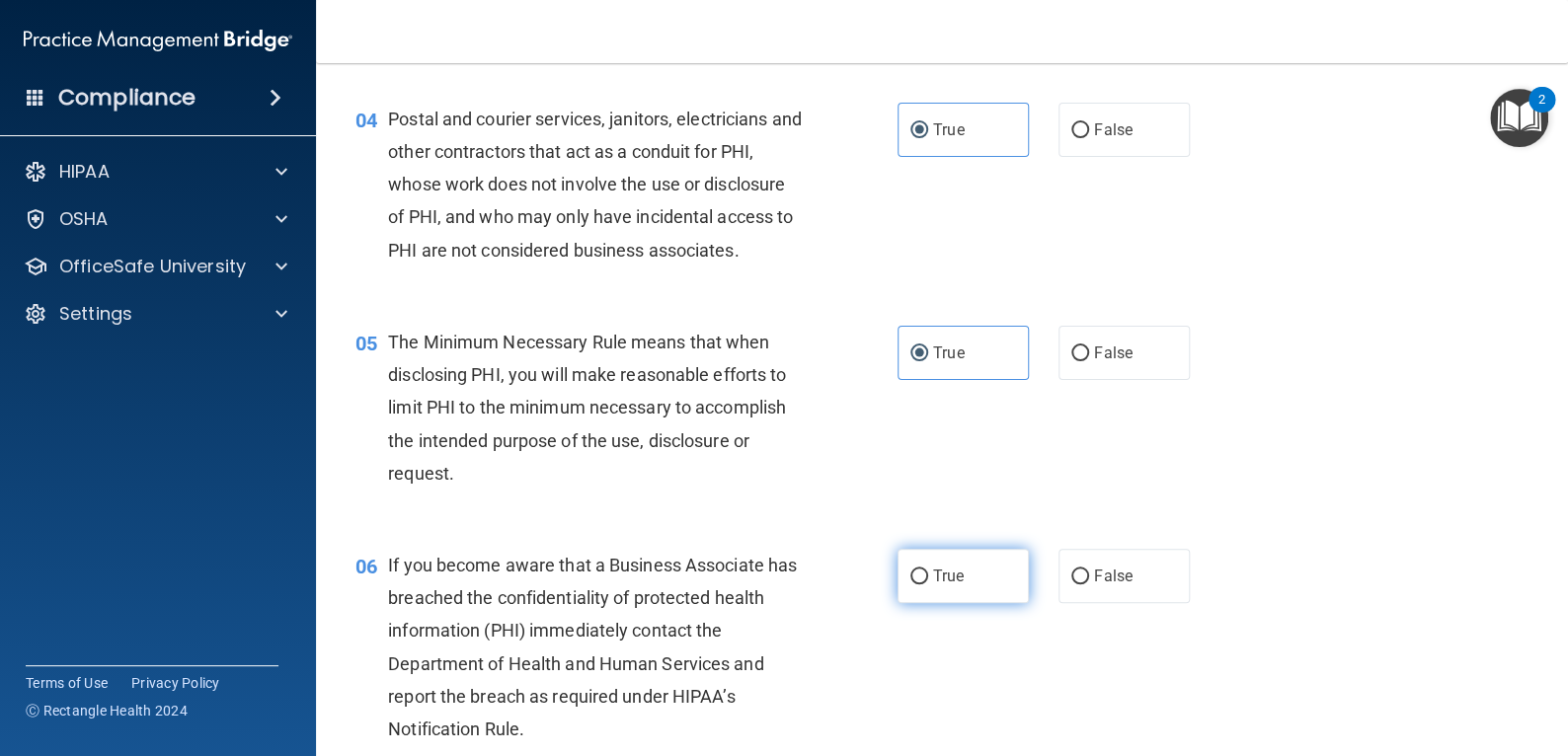
click at [958, 576] on label "True" at bounding box center [963, 576] width 131 height 55
click at [928, 576] on input "True" at bounding box center [919, 577] width 18 height 15
radio input "true"
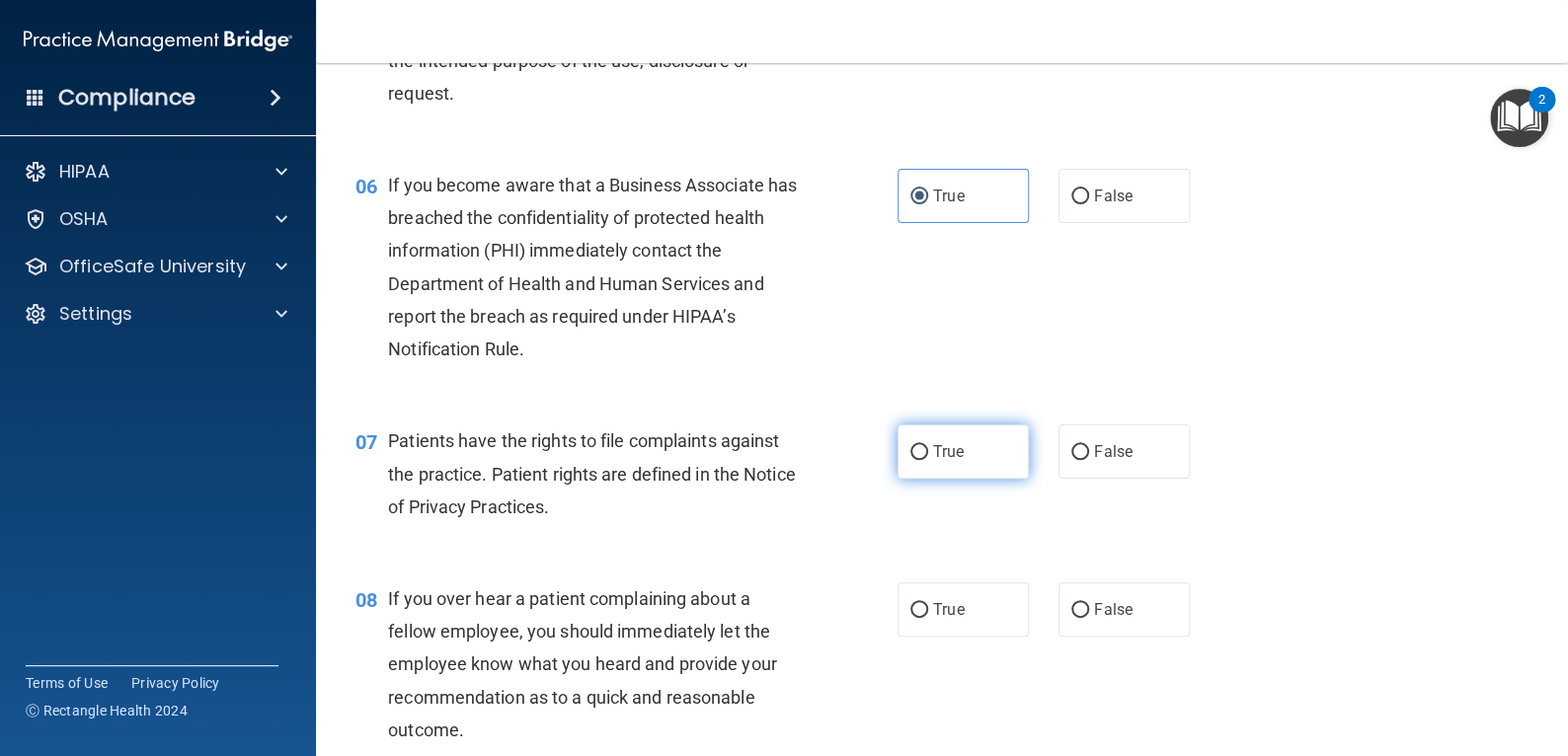
scroll to position [986, 0]
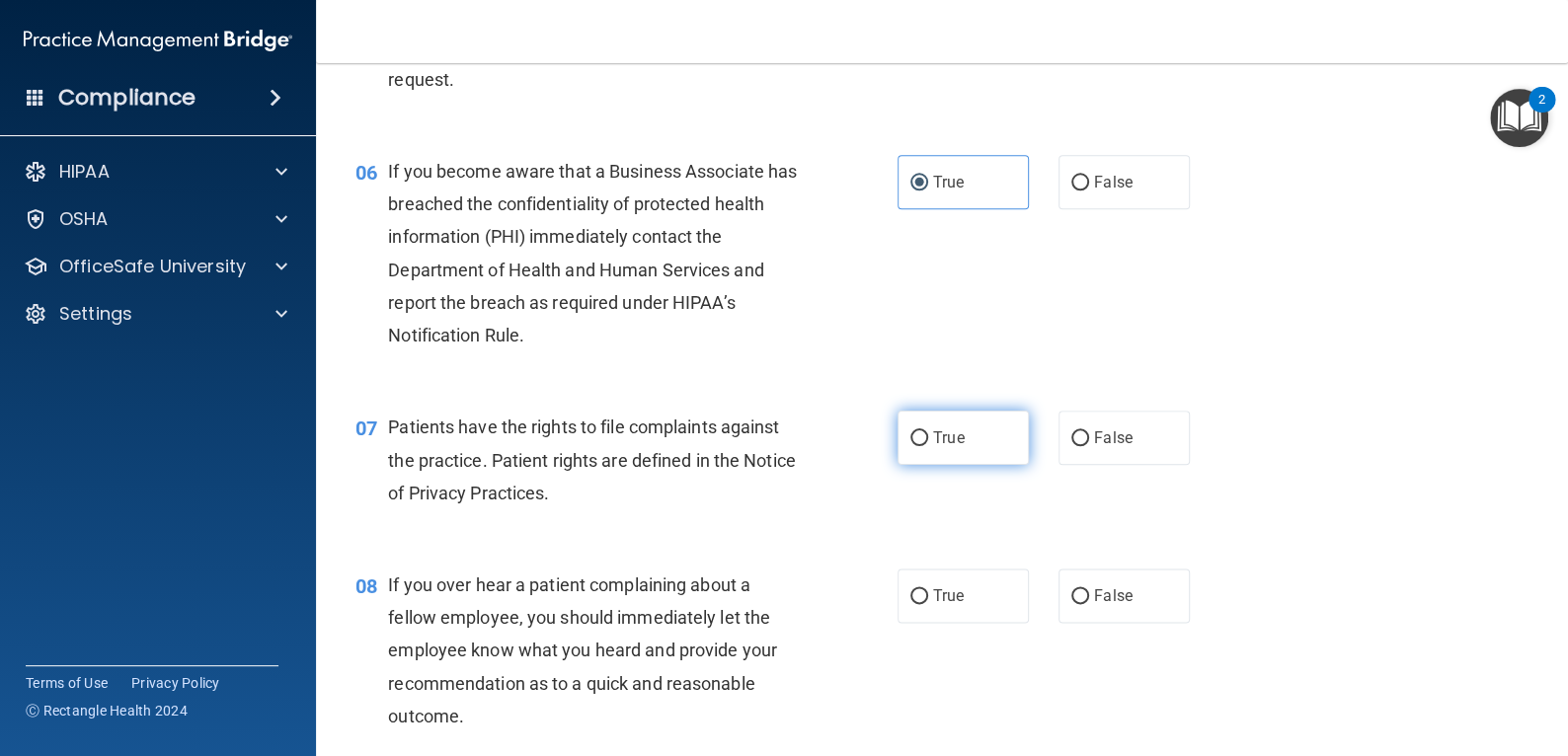
click at [950, 421] on label "True" at bounding box center [963, 437] width 131 height 55
click at [928, 431] on input "True" at bounding box center [919, 438] width 18 height 15
radio input "true"
click at [950, 595] on span "True" at bounding box center [948, 596] width 31 height 19
click at [928, 595] on input "True" at bounding box center [919, 597] width 18 height 15
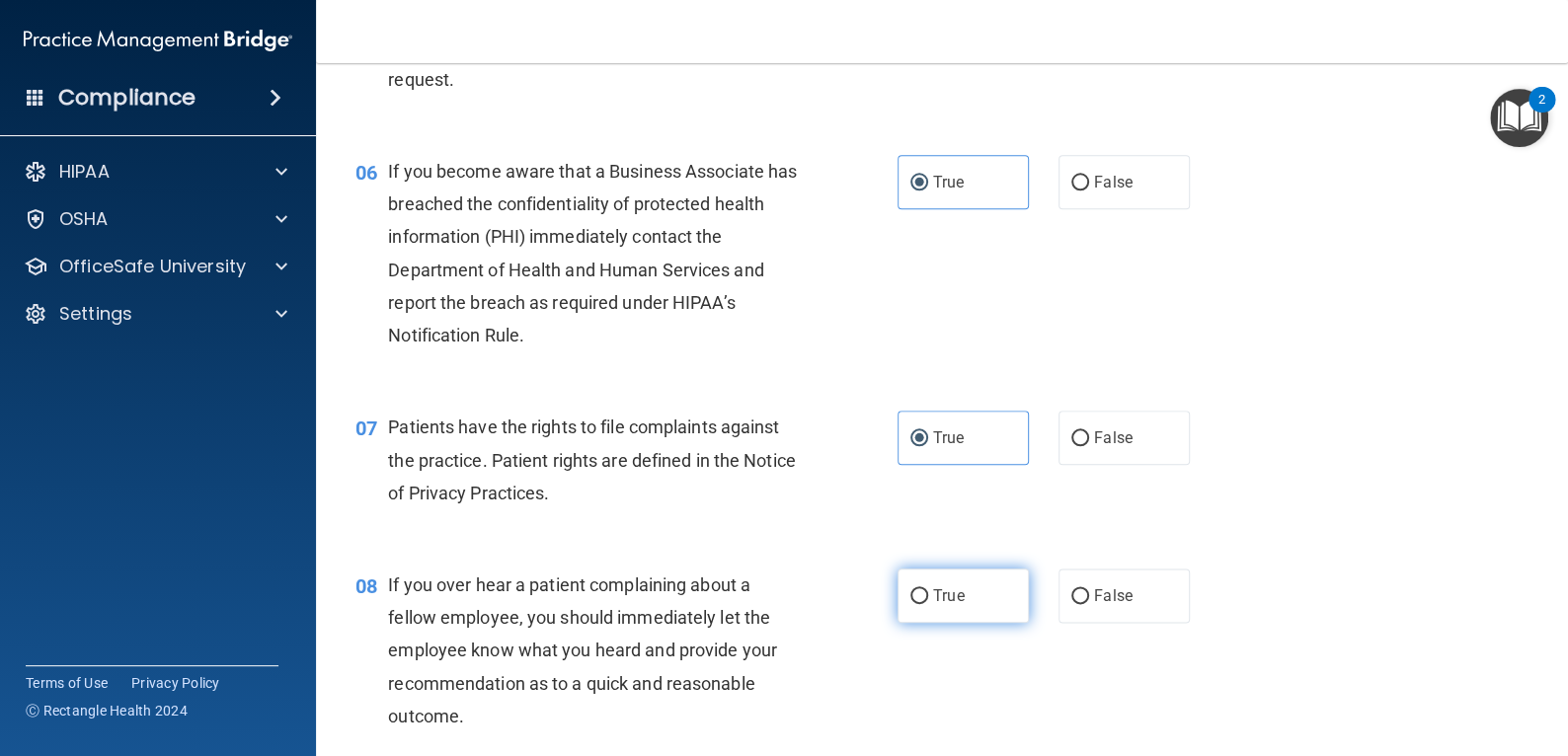
radio input "true"
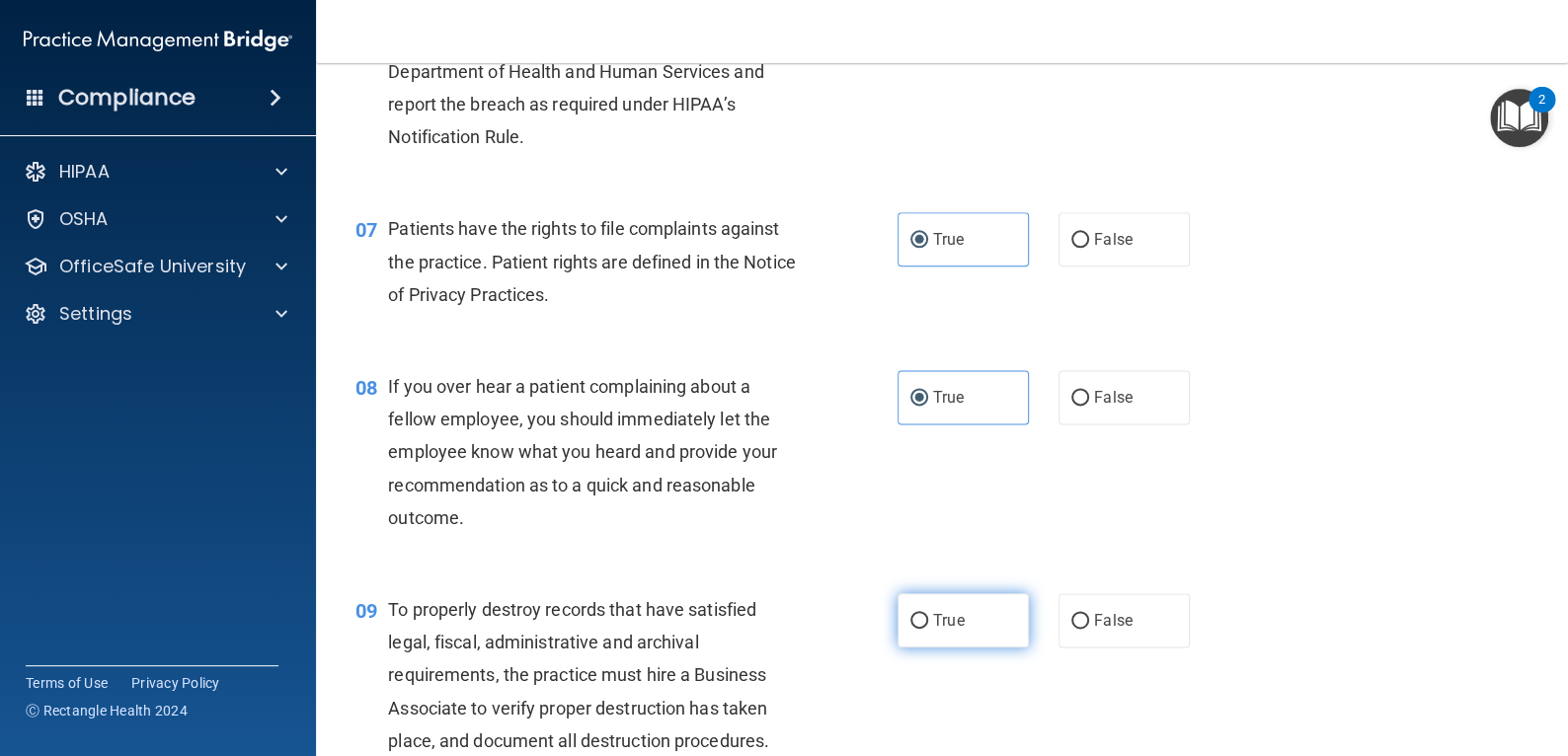
click at [969, 604] on label "True" at bounding box center [963, 621] width 131 height 55
click at [928, 614] on input "True" at bounding box center [919, 621] width 18 height 15
radio input "true"
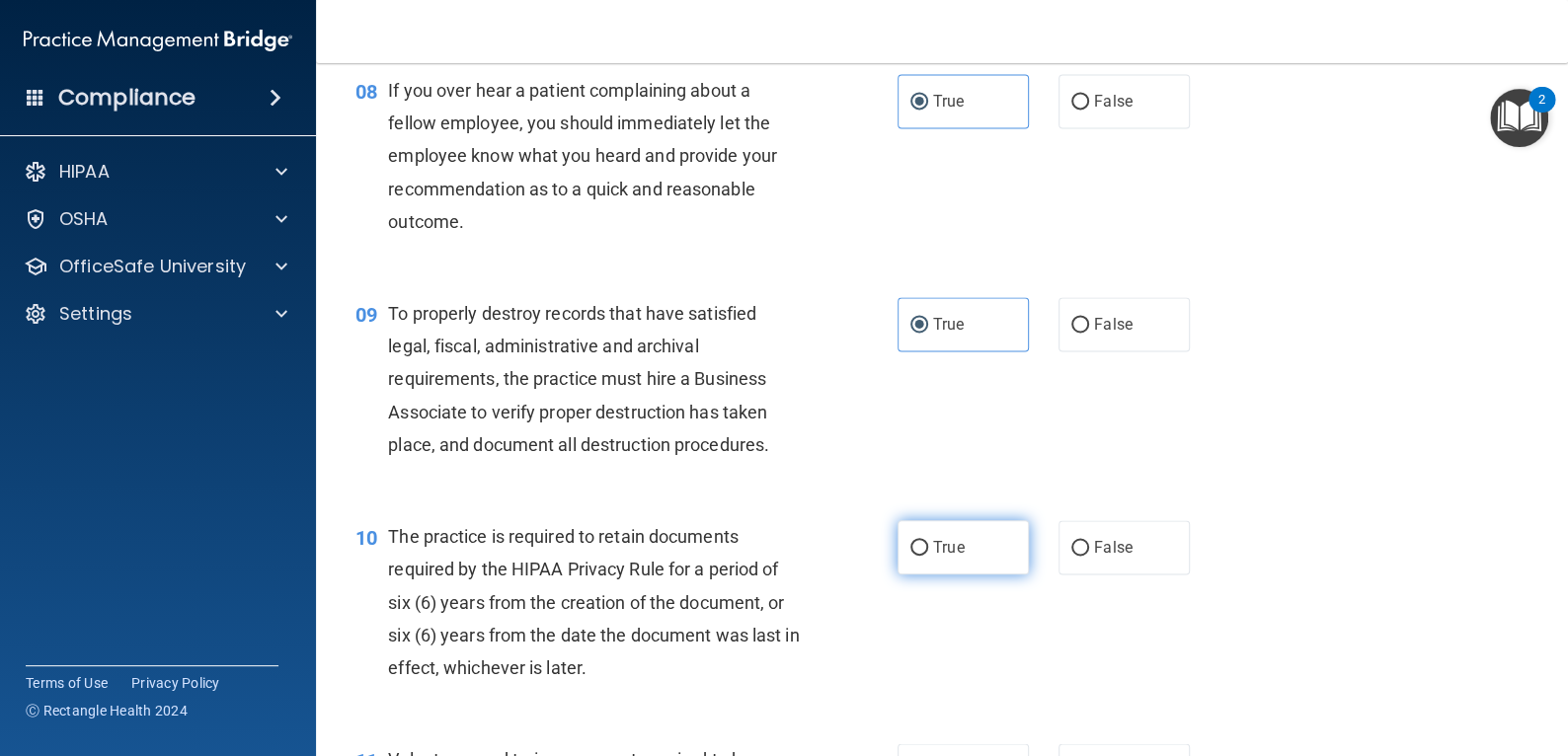
click at [972, 553] on label "True" at bounding box center [963, 547] width 131 height 55
click at [928, 553] on input "True" at bounding box center [919, 548] width 18 height 15
radio input "true"
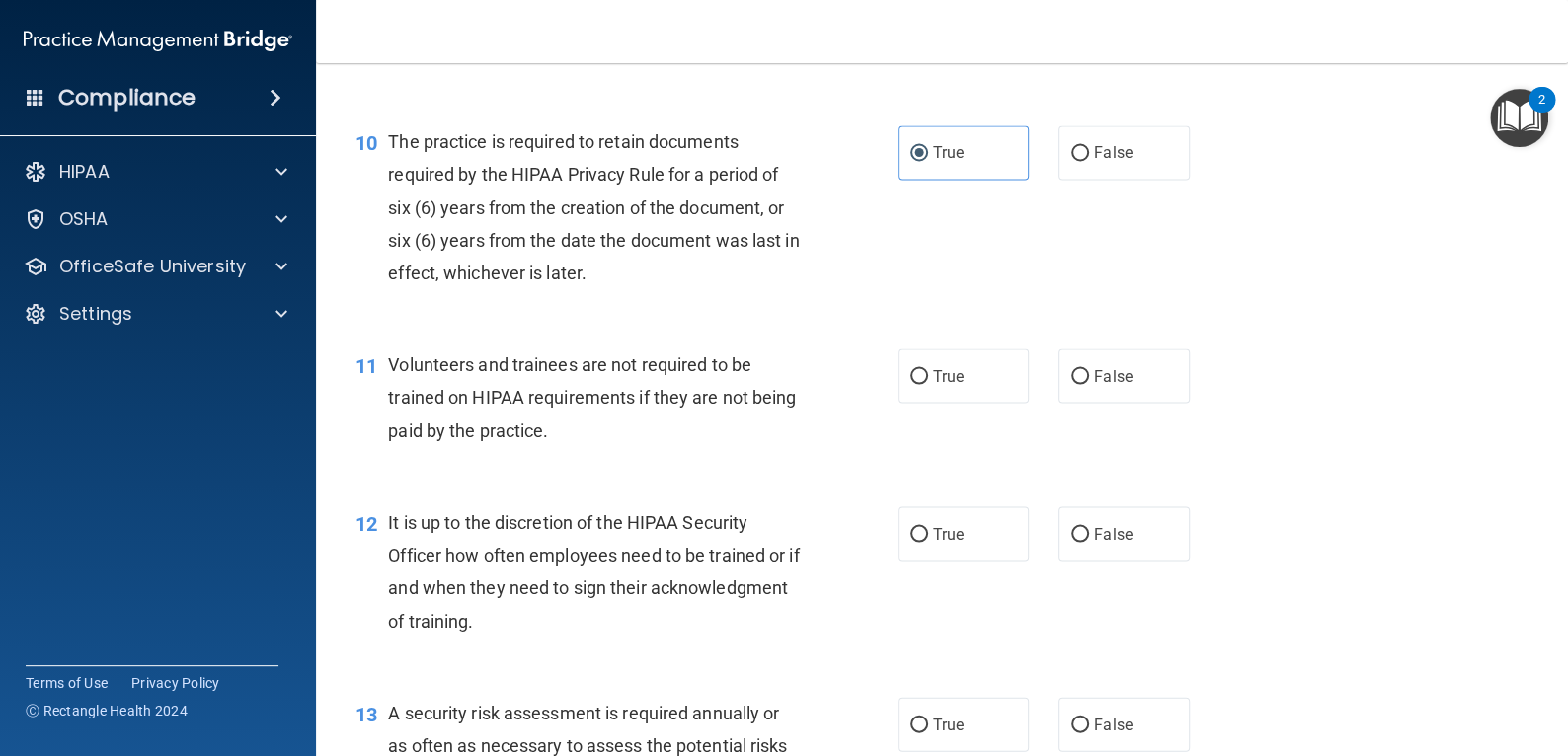
click at [945, 400] on label "True" at bounding box center [963, 376] width 131 height 55
click at [928, 384] on input "True" at bounding box center [919, 377] width 18 height 15
radio input "true"
click at [957, 522] on label "True" at bounding box center [963, 533] width 131 height 55
click at [928, 527] on input "True" at bounding box center [919, 534] width 18 height 15
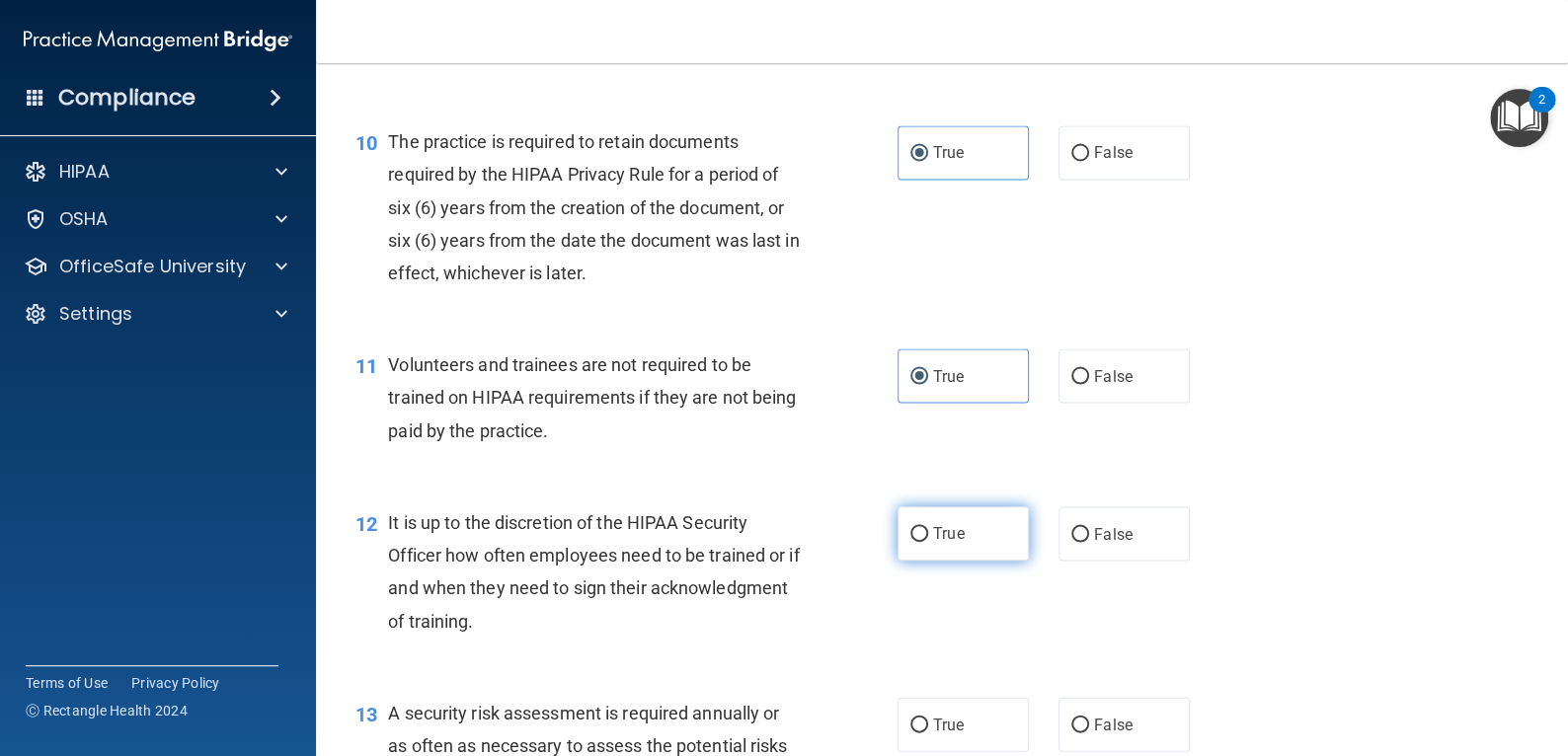
radio input "true"
drag, startPoint x: 977, startPoint y: 745, endPoint x: 995, endPoint y: 672, distance: 75.2
click at [977, 742] on label "True" at bounding box center [963, 724] width 131 height 55
click at [928, 732] on input "True" at bounding box center [919, 725] width 18 height 15
radio input "true"
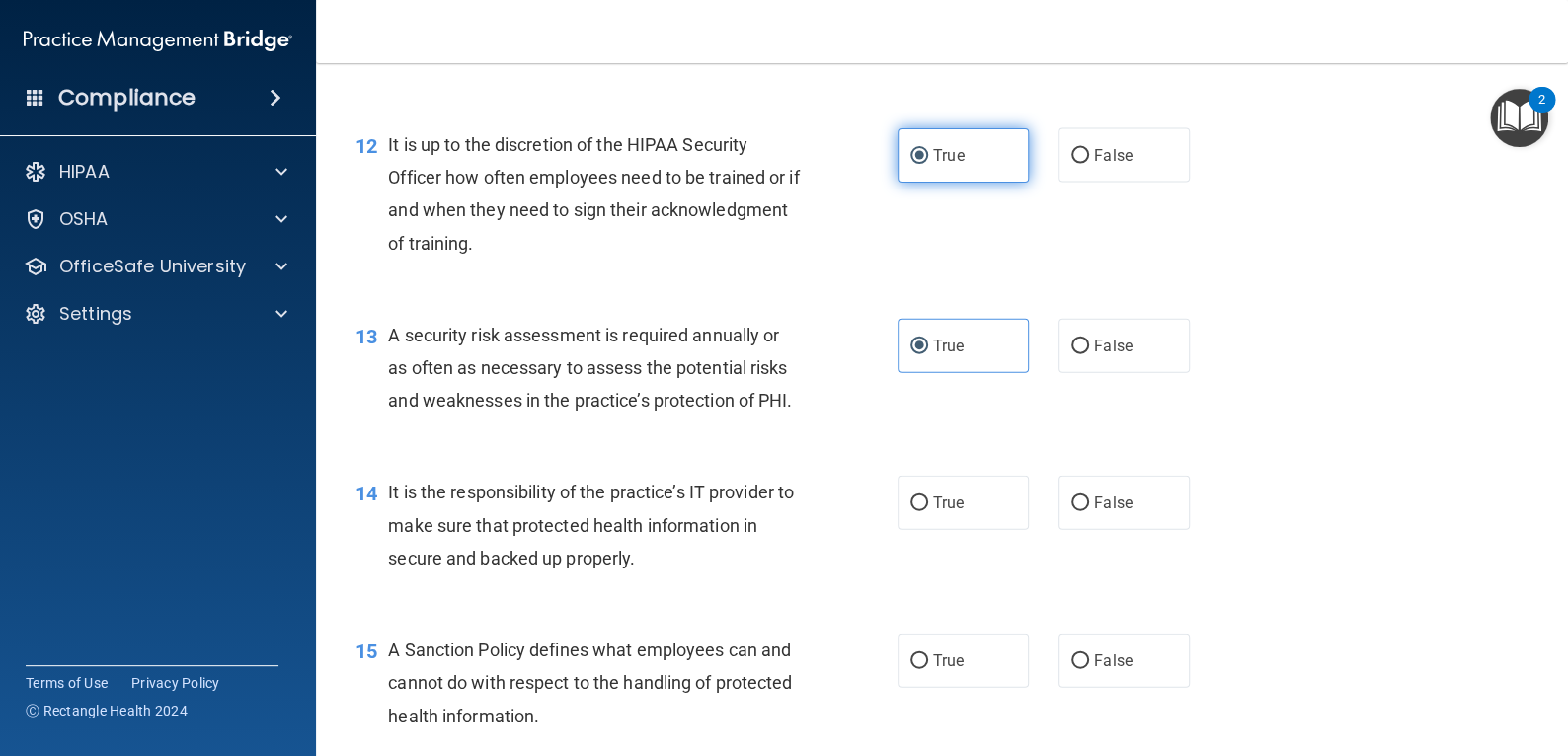
scroll to position [2468, 0]
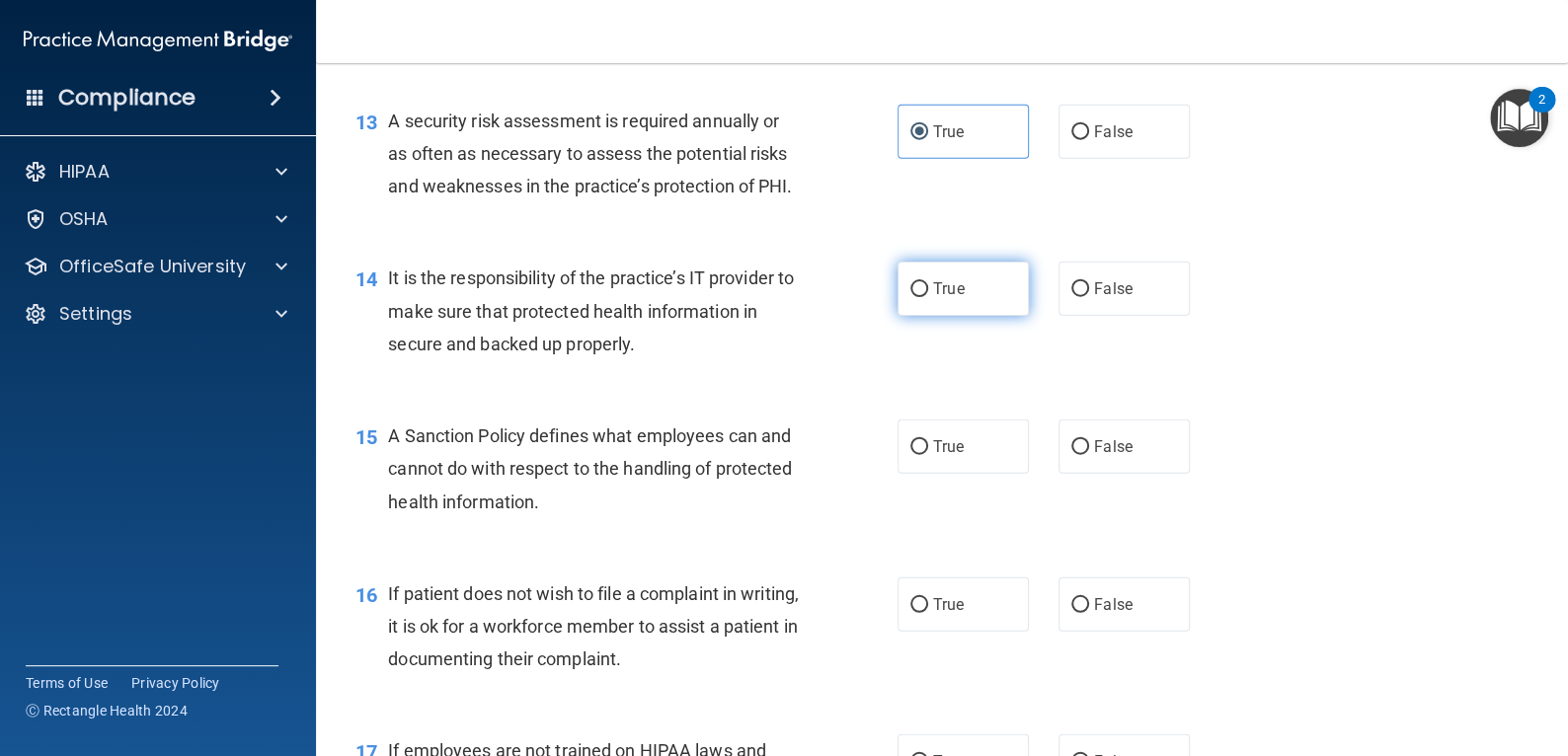
click at [972, 304] on label "True" at bounding box center [963, 289] width 131 height 55
click at [928, 297] on input "True" at bounding box center [919, 289] width 18 height 15
radio input "true"
click at [984, 473] on div "15 A Sanction Policy defines what employees can and cannot do with respect to t…" at bounding box center [941, 473] width 1202 height 158
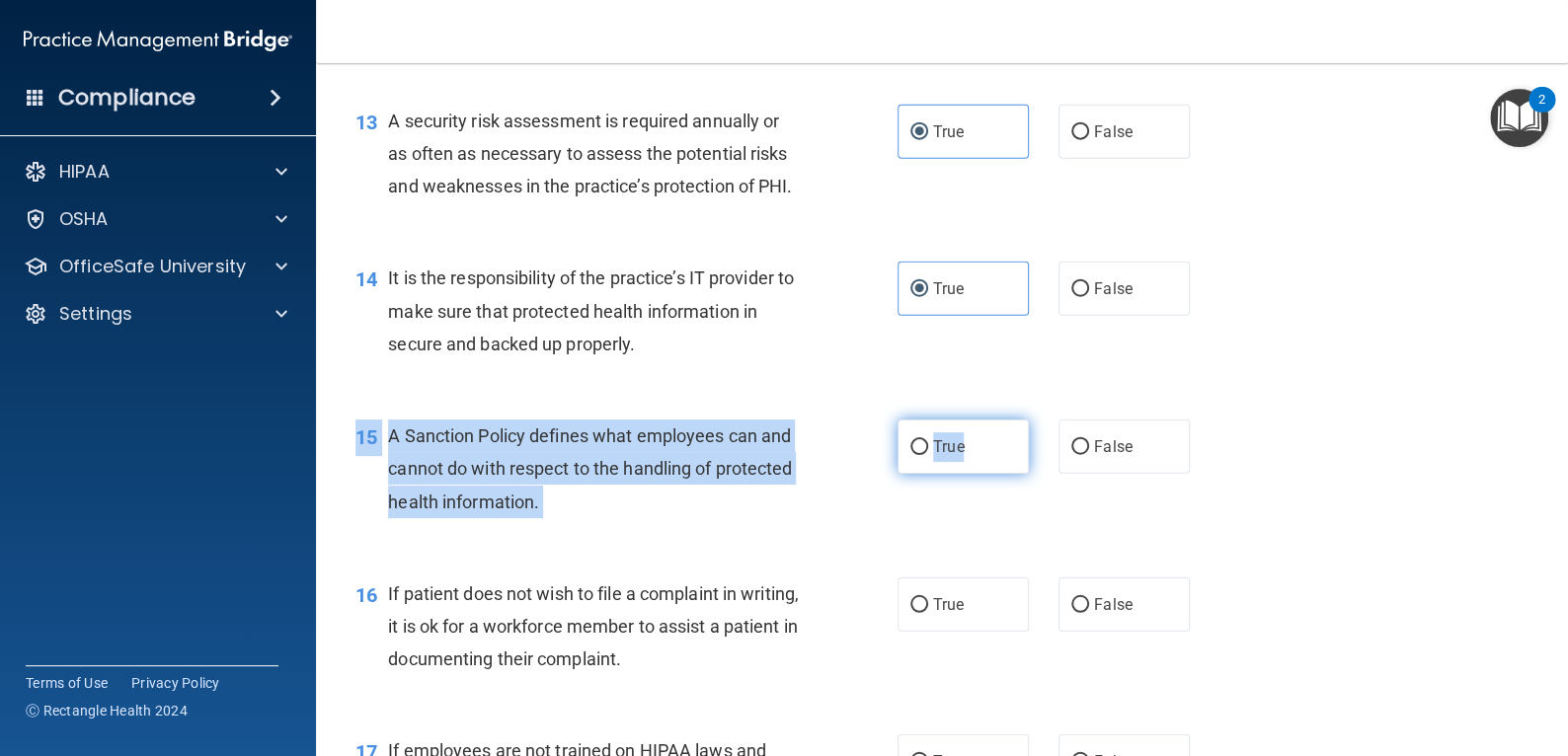
click at [972, 440] on label "True" at bounding box center [963, 446] width 131 height 55
click at [928, 440] on input "True" at bounding box center [919, 447] width 18 height 15
radio input "true"
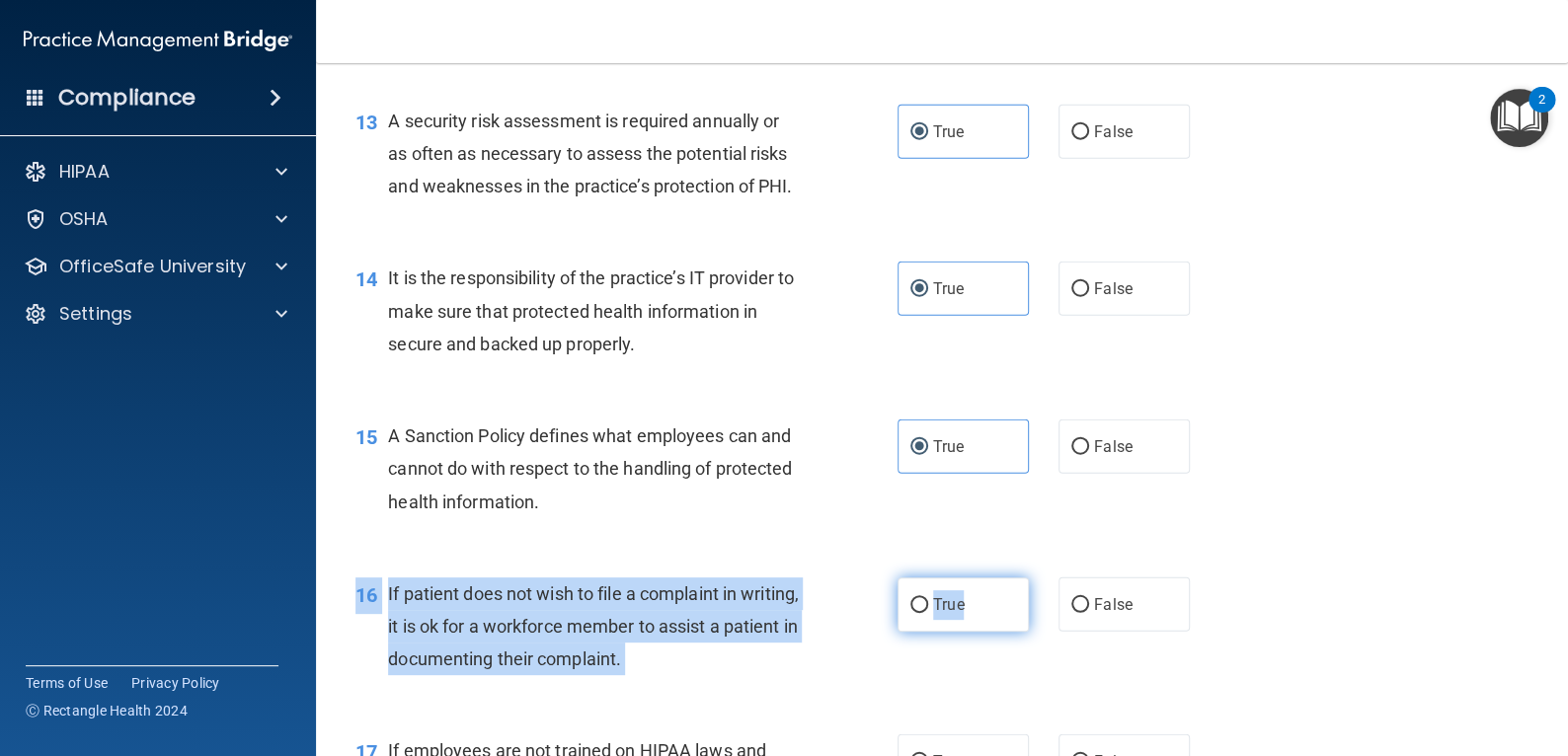
click at [962, 582] on div "16 If patient does not wish to file a complaint in writing, it is ok for a work…" at bounding box center [941, 631] width 1202 height 158
click at [958, 596] on label "True" at bounding box center [963, 605] width 131 height 55
click at [928, 599] on input "True" at bounding box center [919, 606] width 18 height 15
radio input "true"
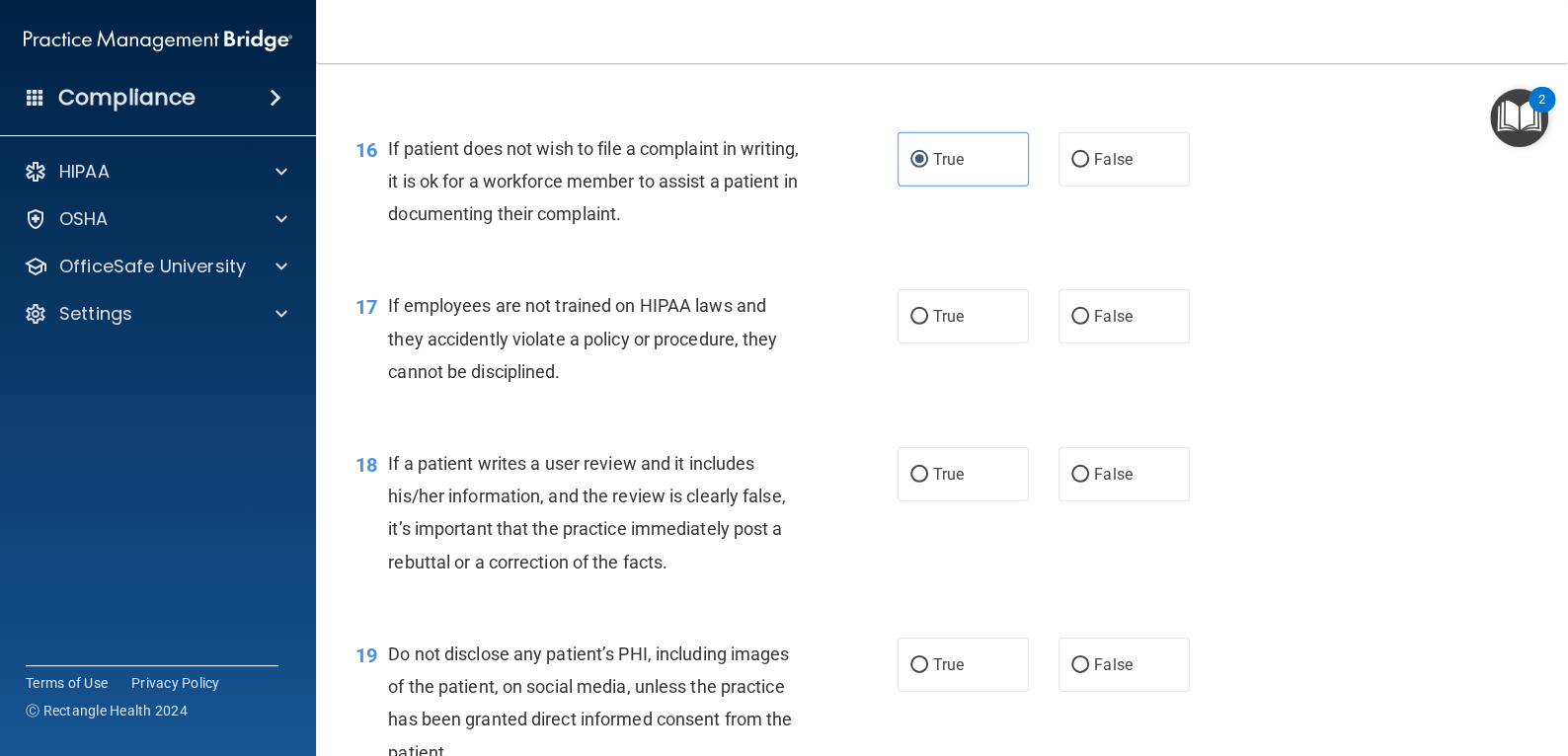
scroll to position [2961, 0]
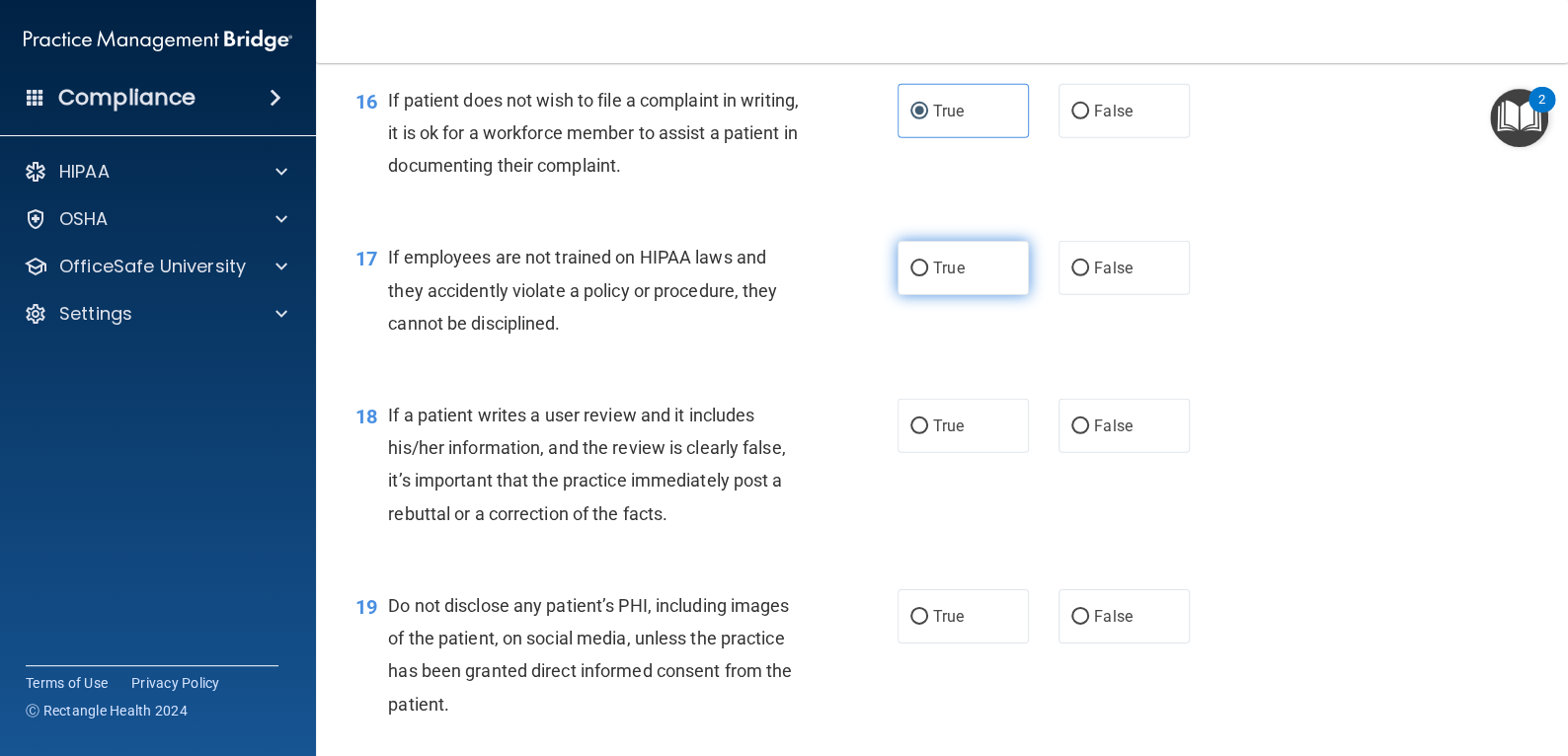
click at [981, 283] on label "True" at bounding box center [963, 268] width 131 height 55
click at [928, 276] on input "True" at bounding box center [919, 269] width 18 height 15
radio input "true"
click at [967, 459] on div "18 If a patient writes a user review and it includes his/her information, and t…" at bounding box center [941, 469] width 1202 height 190
click at [966, 418] on label "True" at bounding box center [963, 425] width 131 height 55
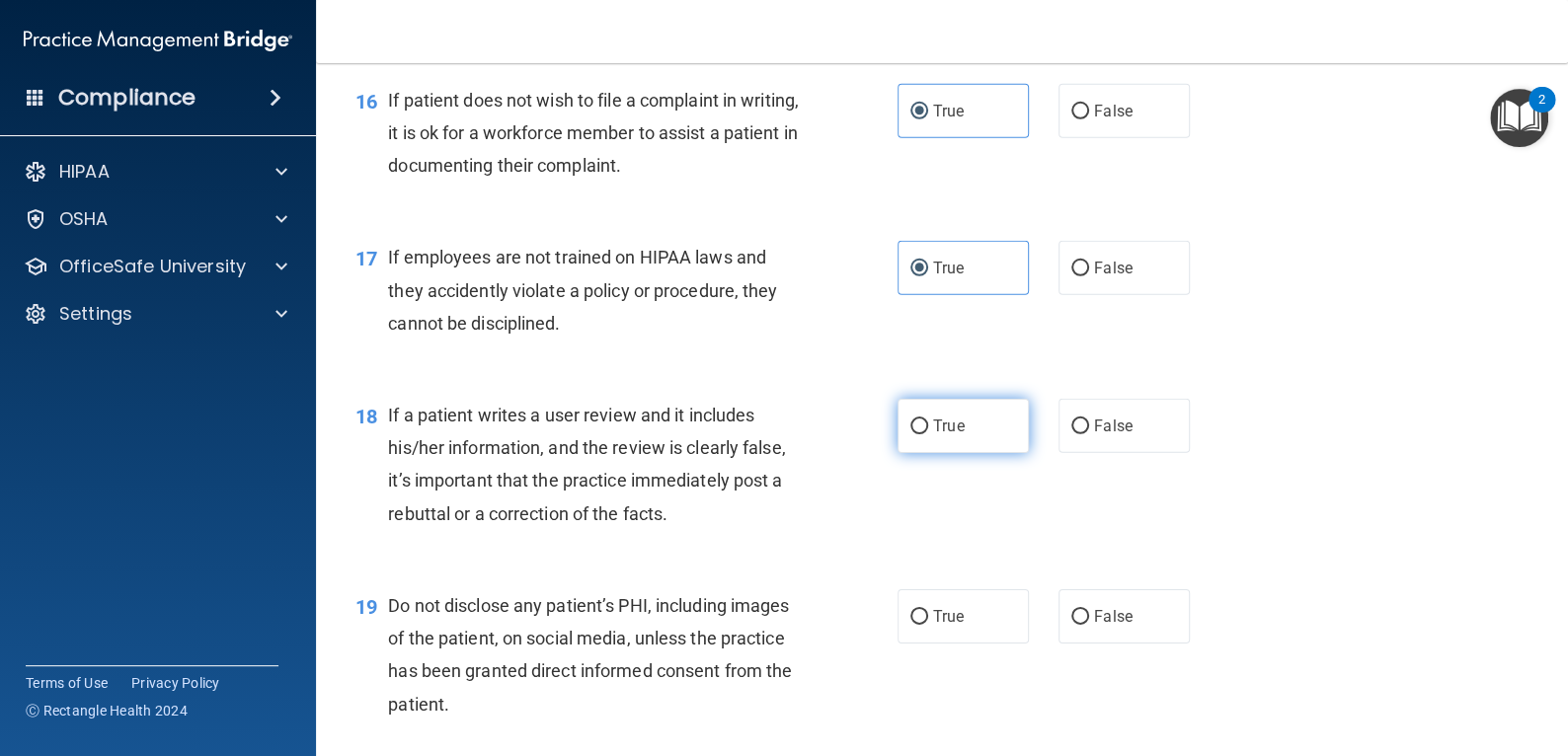
click at [928, 419] on input "True" at bounding box center [919, 426] width 18 height 15
radio input "true"
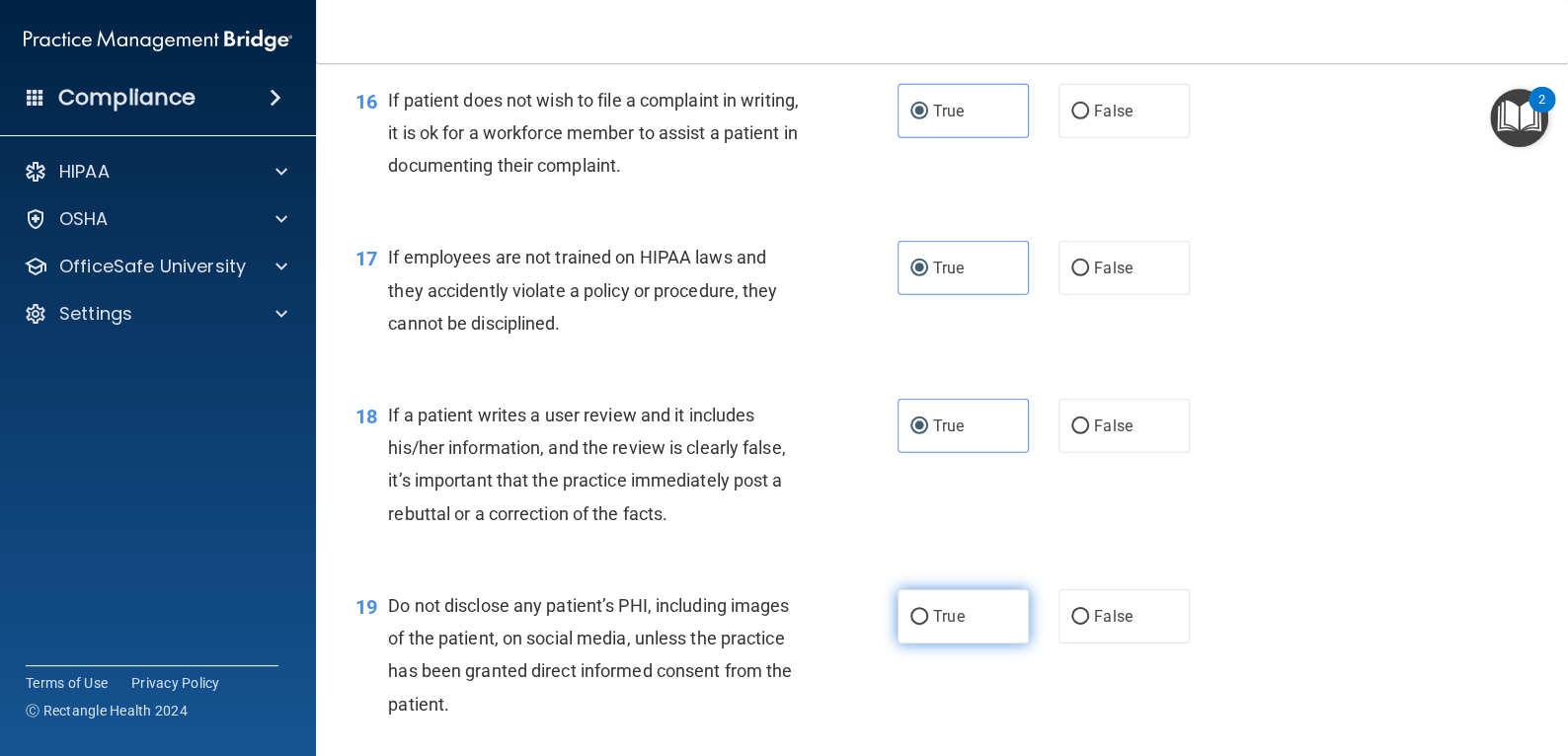
click at [975, 616] on label "True" at bounding box center [963, 617] width 131 height 55
click at [928, 616] on input "True" at bounding box center [919, 617] width 18 height 15
radio input "true"
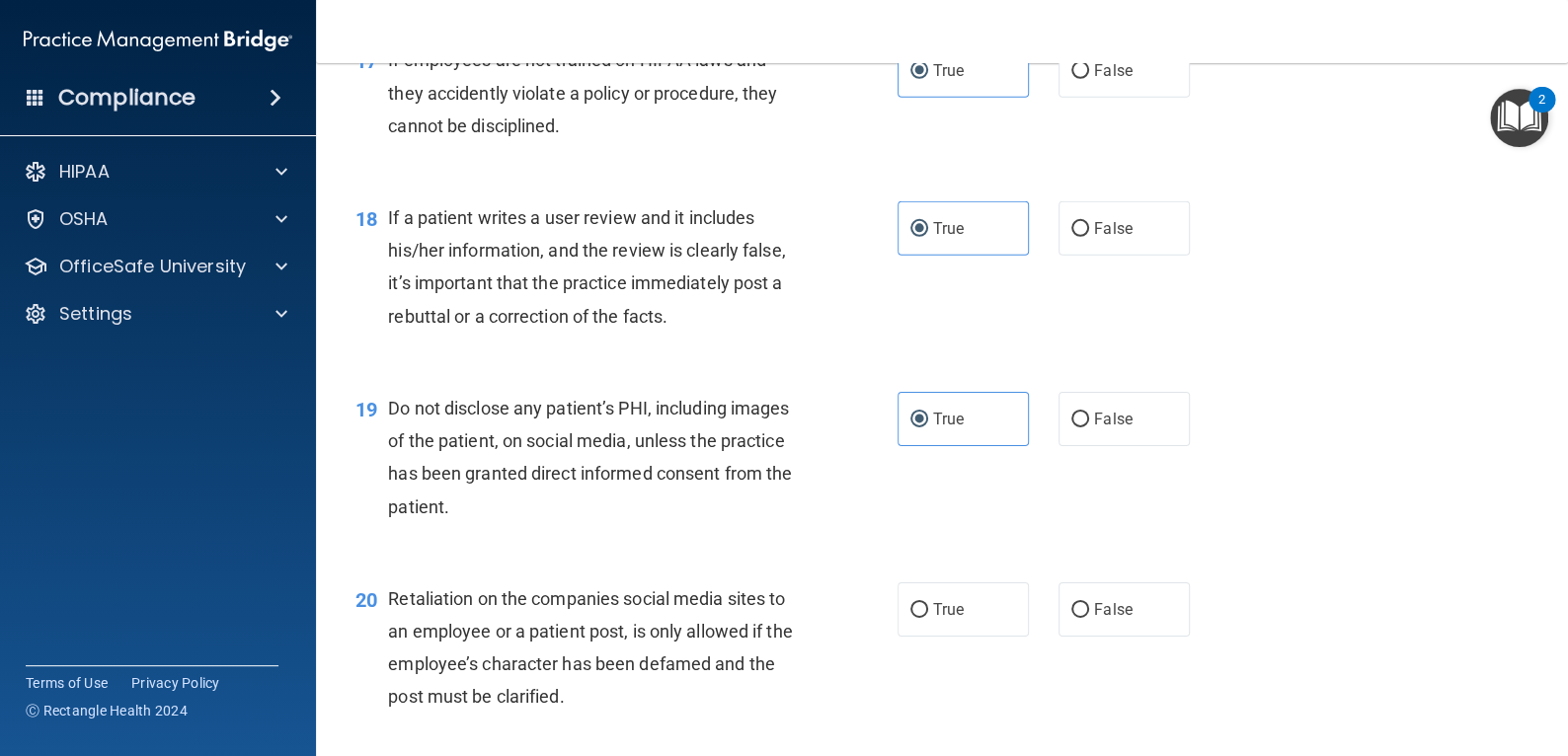
scroll to position [3258, 0]
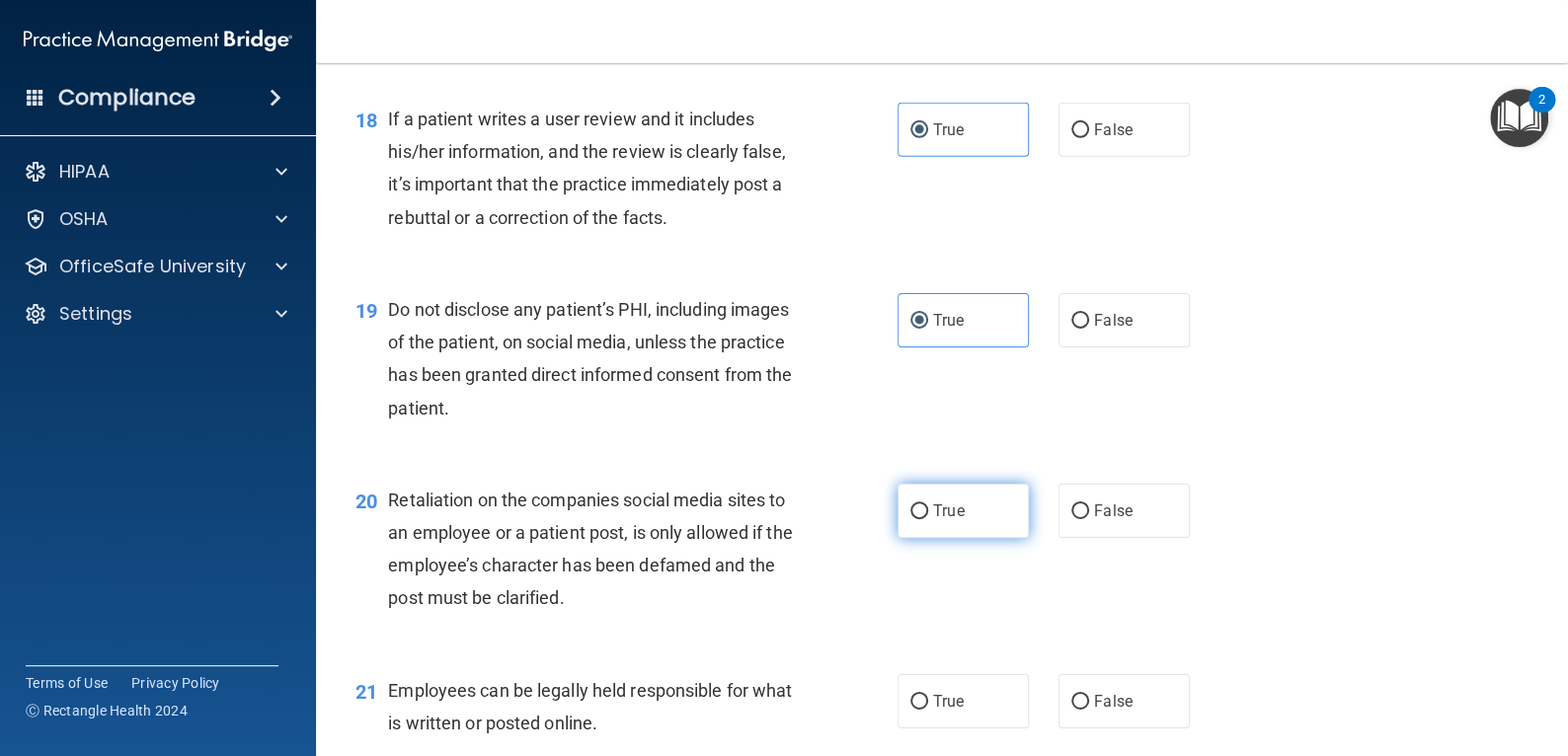
click at [960, 534] on label "True" at bounding box center [963, 511] width 131 height 55
click at [928, 519] on input "True" at bounding box center [919, 511] width 18 height 15
radio input "true"
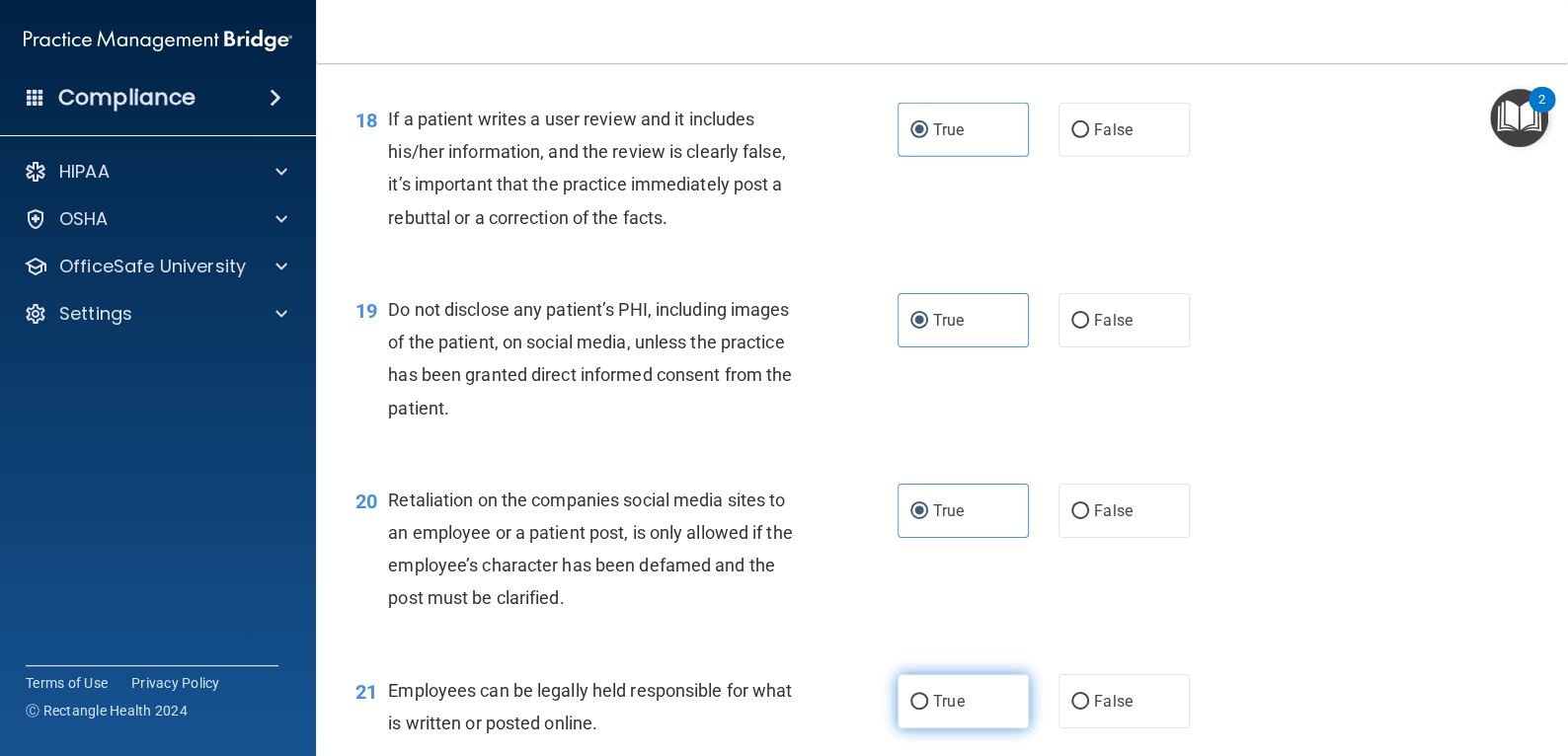
click at [933, 706] on span "True" at bounding box center [948, 701] width 31 height 19
click at [928, 706] on input "True" at bounding box center [919, 702] width 18 height 15
radio input "true"
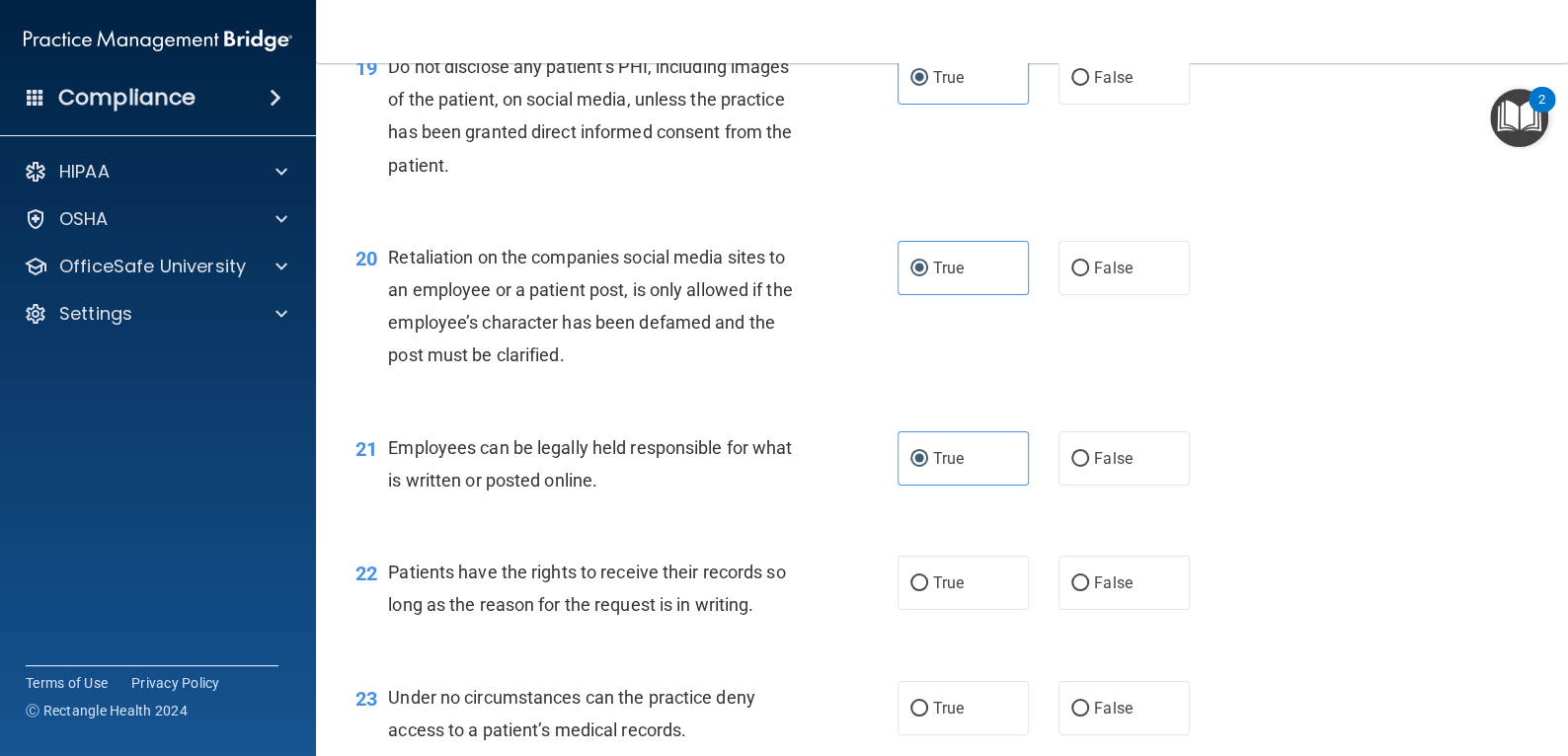
scroll to position [3653, 0]
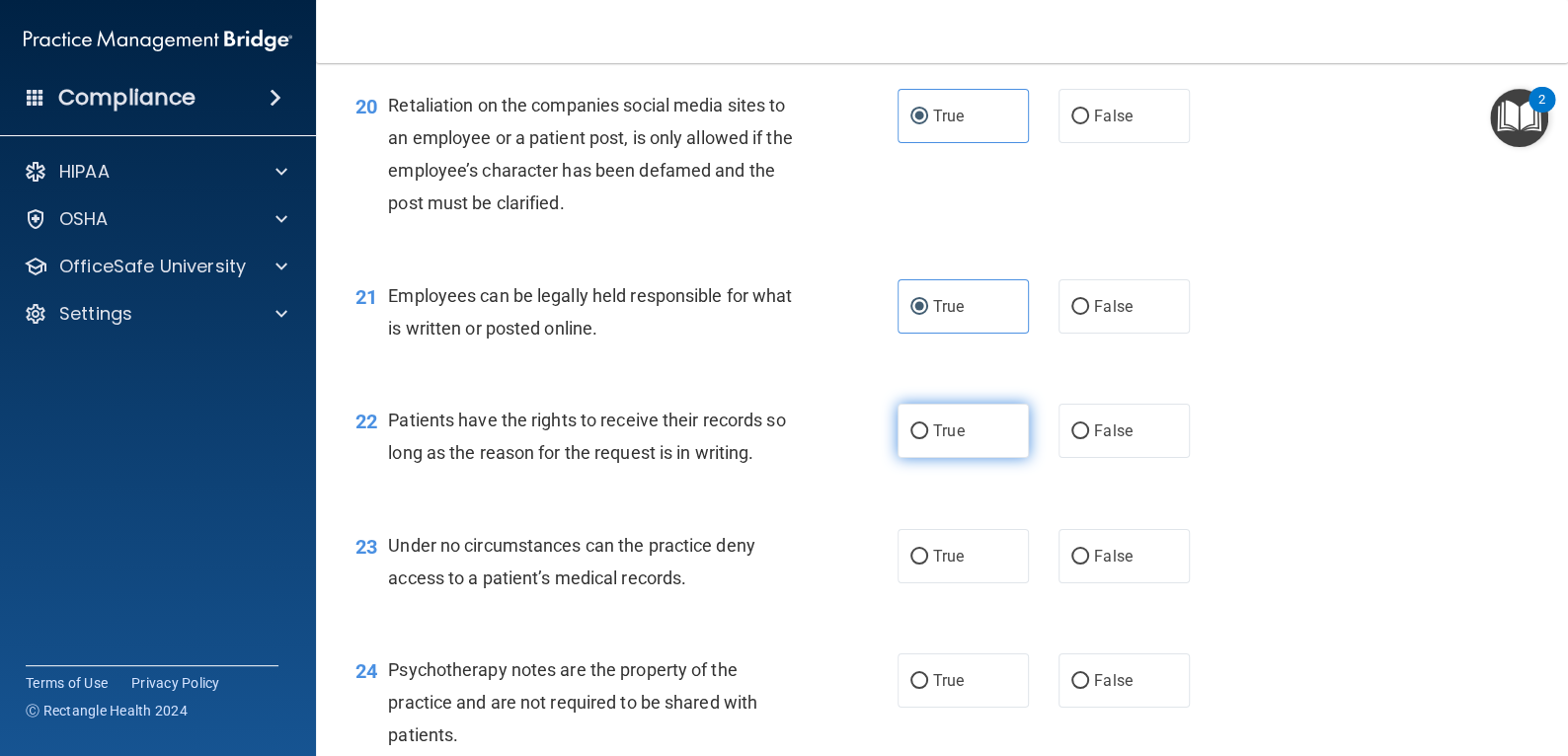
click at [935, 444] on label "True" at bounding box center [963, 430] width 131 height 55
click at [928, 439] on input "True" at bounding box center [919, 431] width 18 height 15
radio input "true"
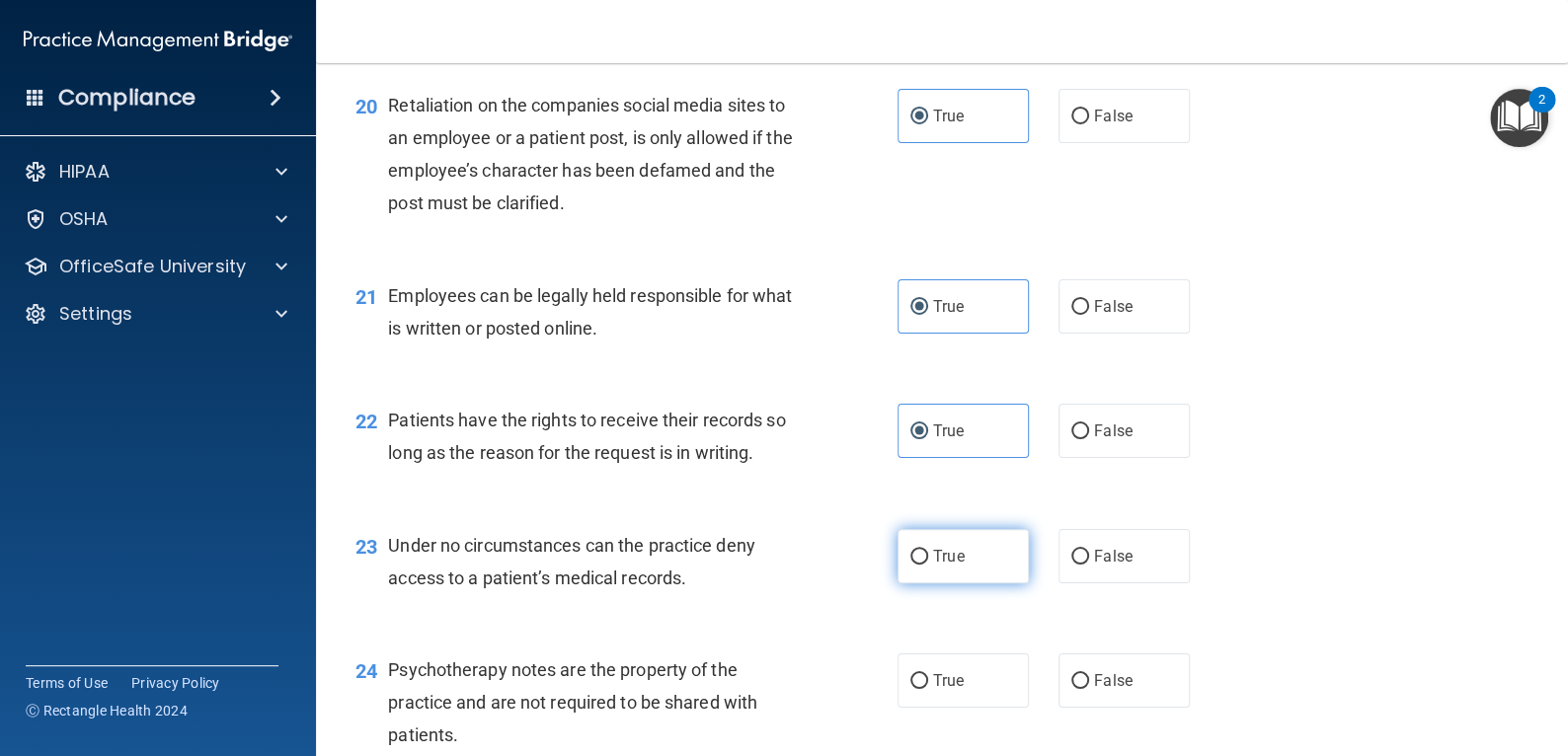
click at [970, 562] on label "True" at bounding box center [963, 556] width 131 height 55
click at [928, 562] on input "True" at bounding box center [919, 557] width 18 height 15
radio input "true"
click at [973, 672] on label "True" at bounding box center [963, 680] width 131 height 55
click at [928, 674] on input "True" at bounding box center [919, 681] width 18 height 15
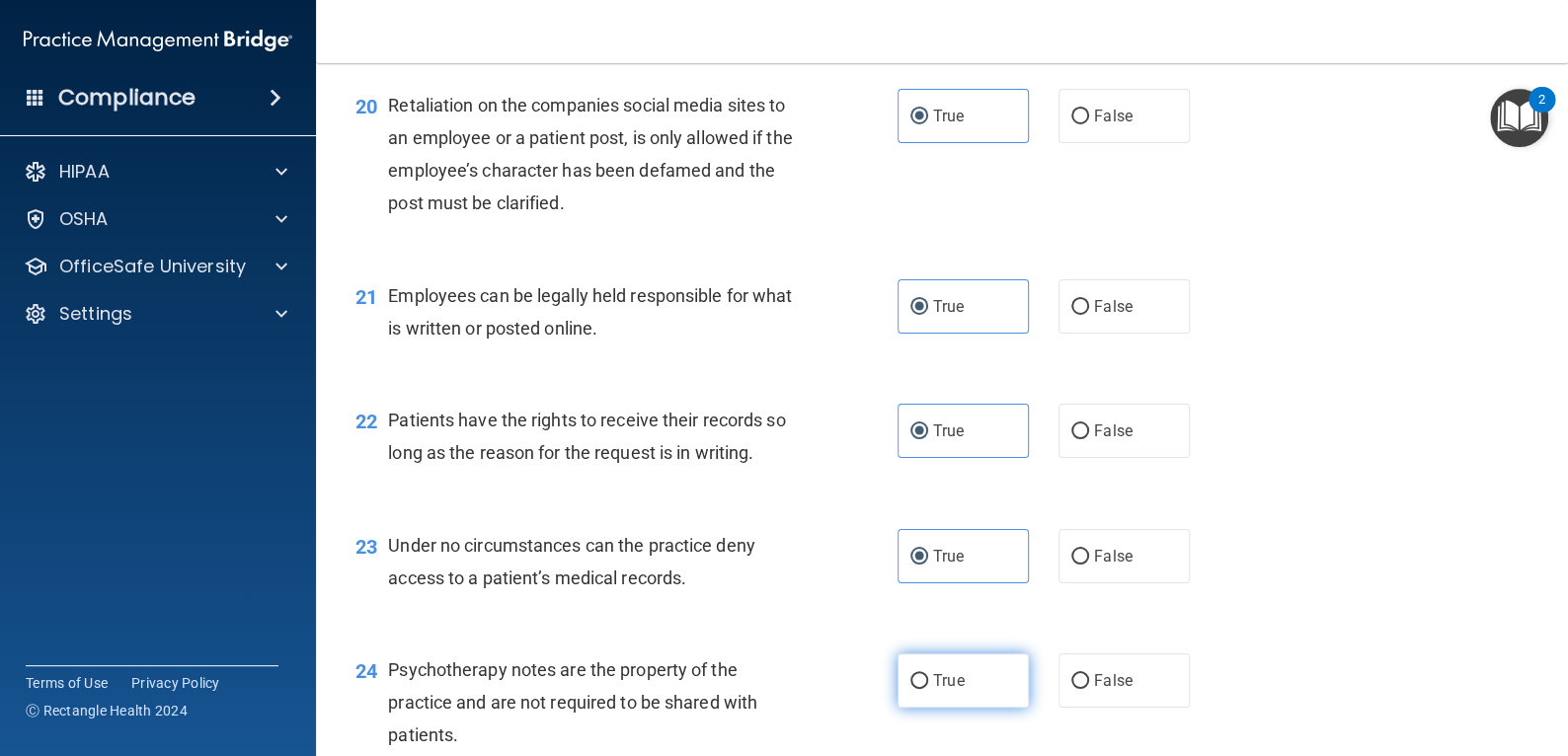
radio input "true"
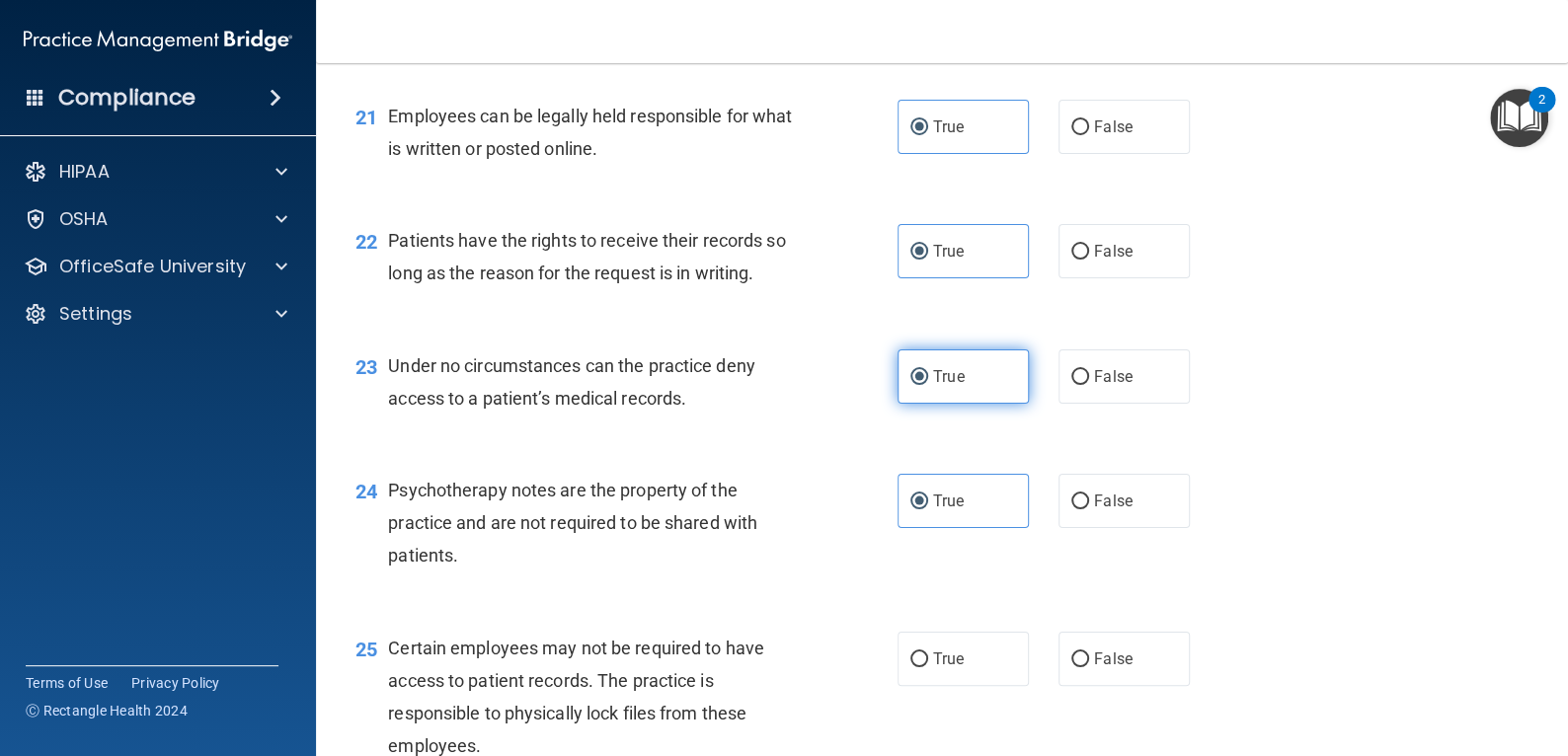
scroll to position [3947, 0]
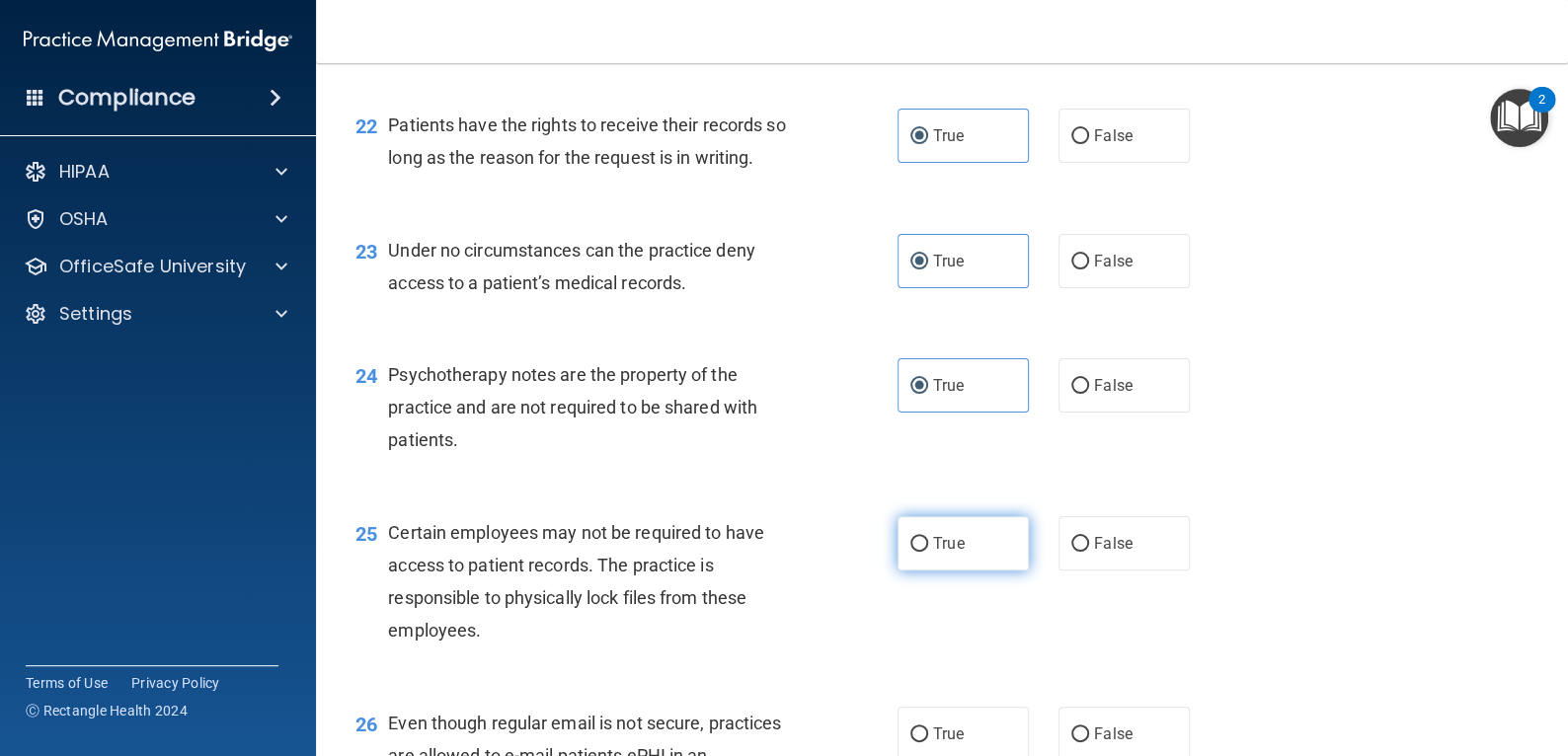
click at [972, 551] on label "True" at bounding box center [963, 543] width 131 height 55
click at [928, 551] on input "True" at bounding box center [919, 544] width 18 height 15
radio input "true"
click at [974, 718] on label "True" at bounding box center [963, 734] width 131 height 55
click at [928, 727] on input "True" at bounding box center [919, 734] width 18 height 15
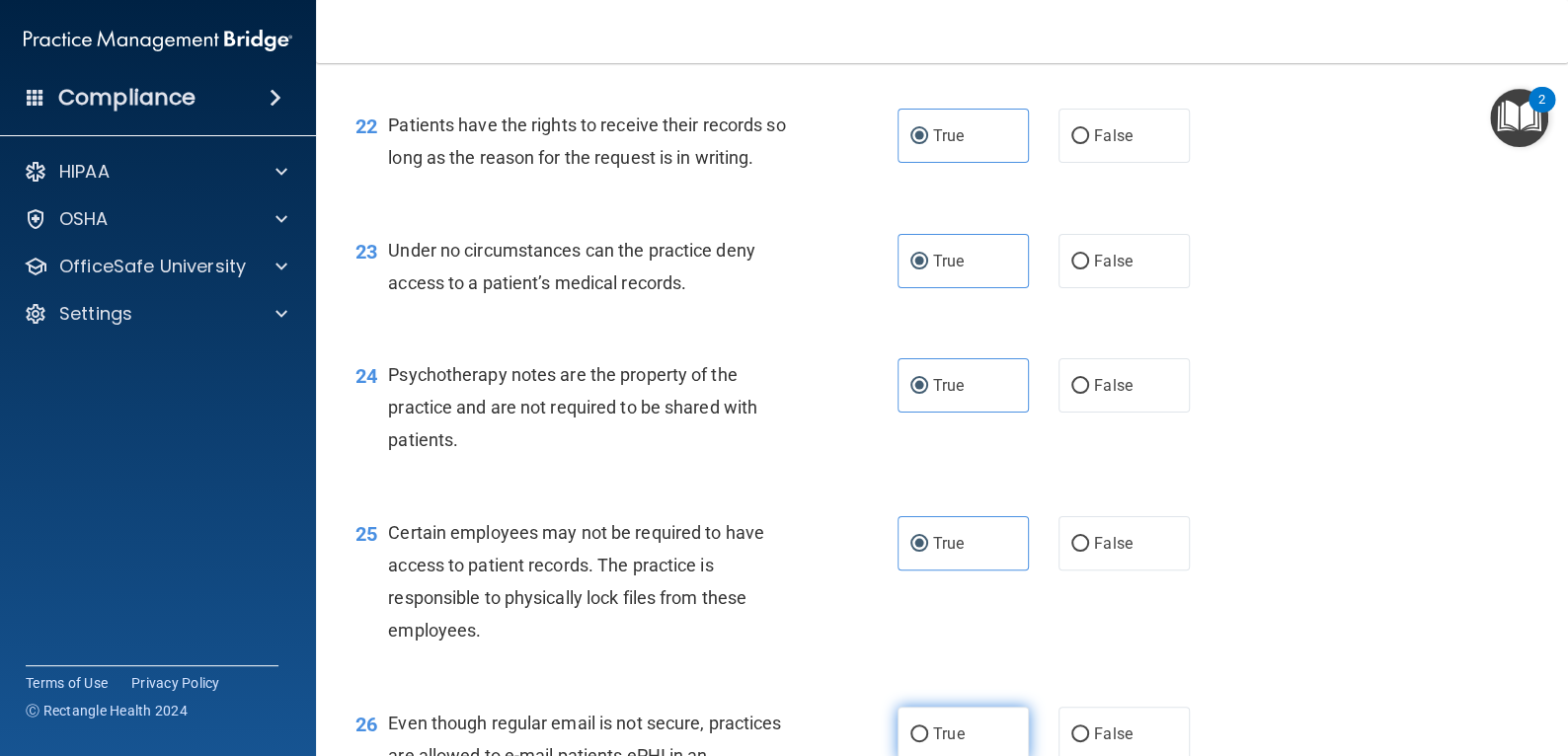
radio input "true"
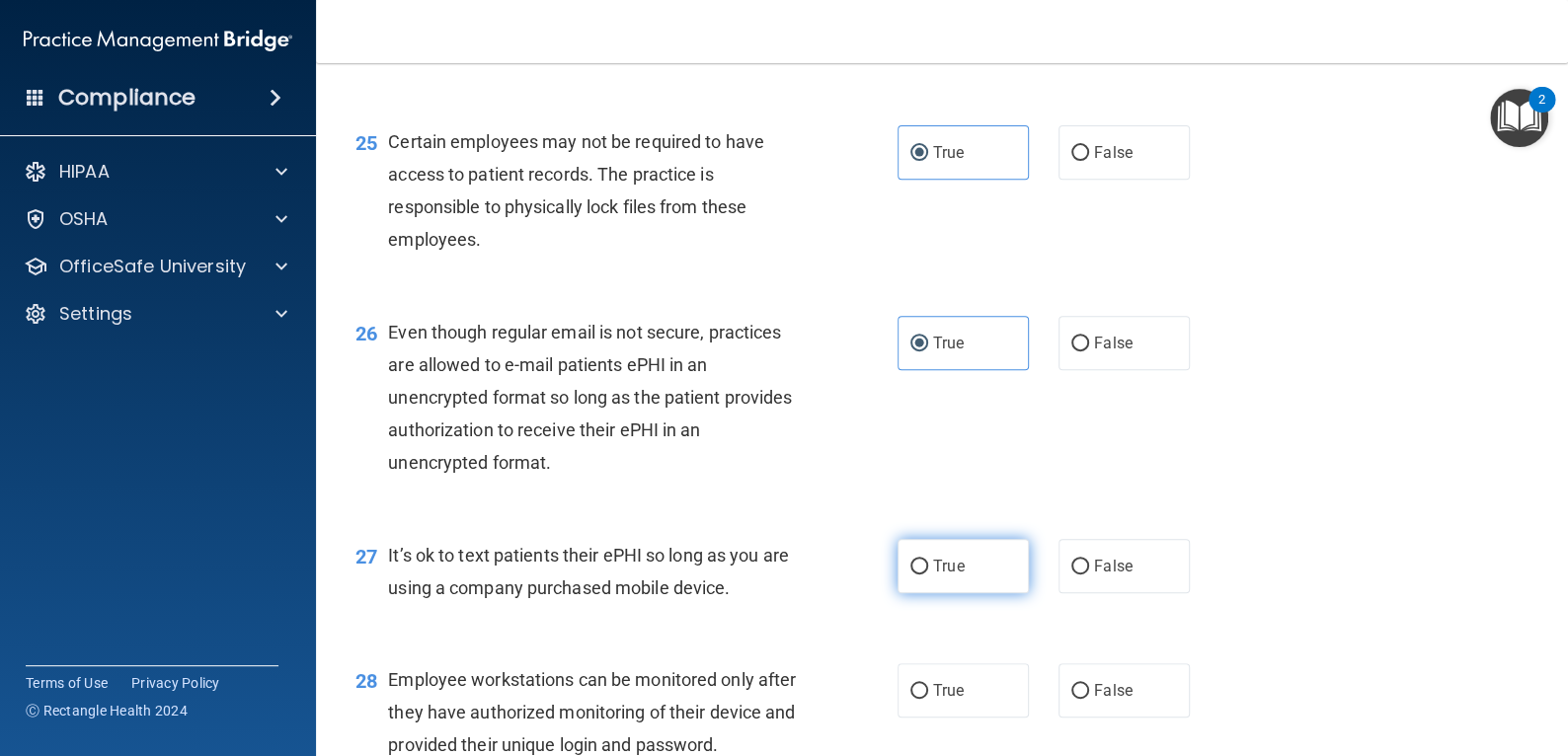
scroll to position [4344, 0]
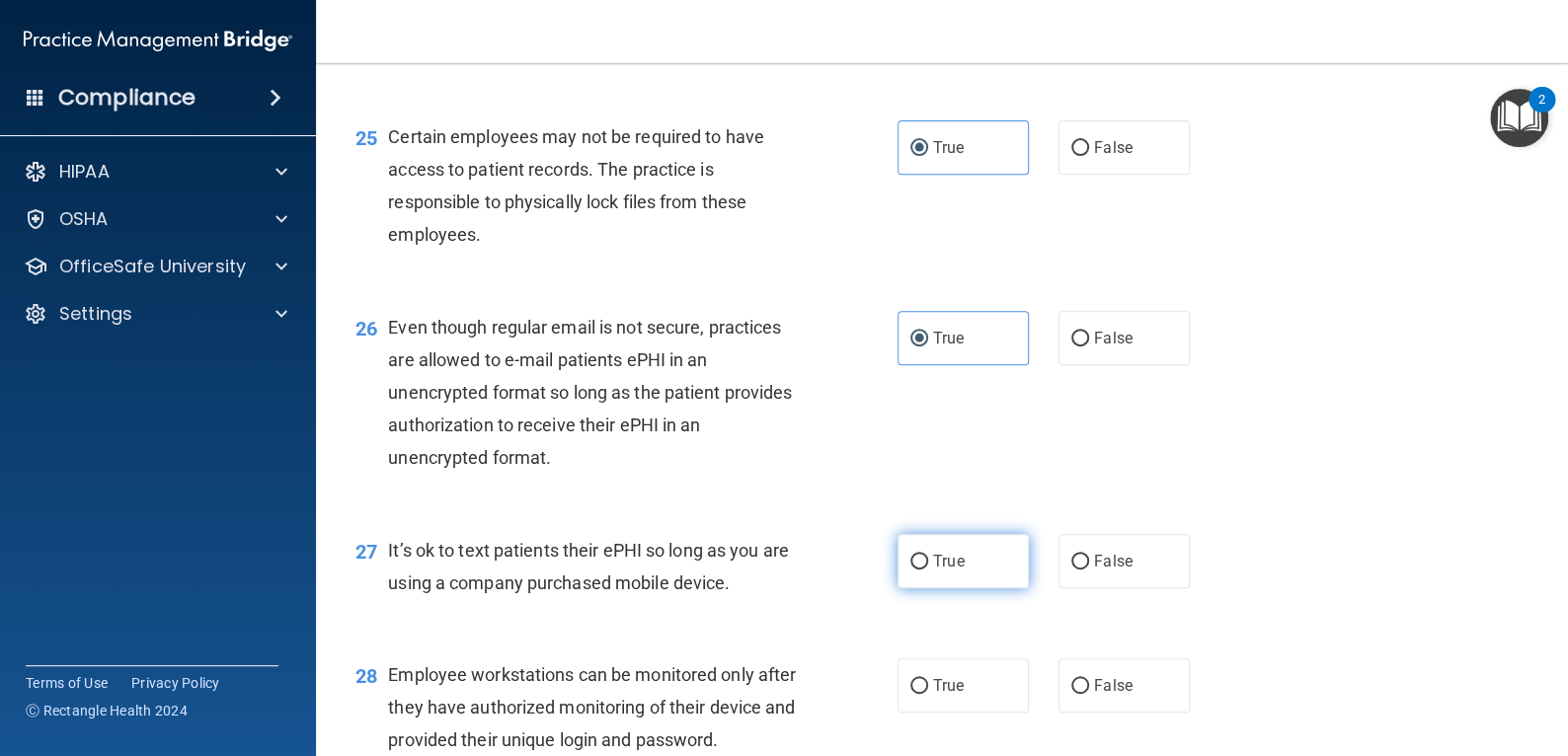
click at [971, 576] on label "True" at bounding box center [963, 561] width 131 height 55
click at [928, 570] on input "True" at bounding box center [919, 562] width 18 height 15
radio input "true"
click at [991, 684] on label "True" at bounding box center [963, 685] width 131 height 55
click at [928, 684] on input "True" at bounding box center [919, 686] width 18 height 15
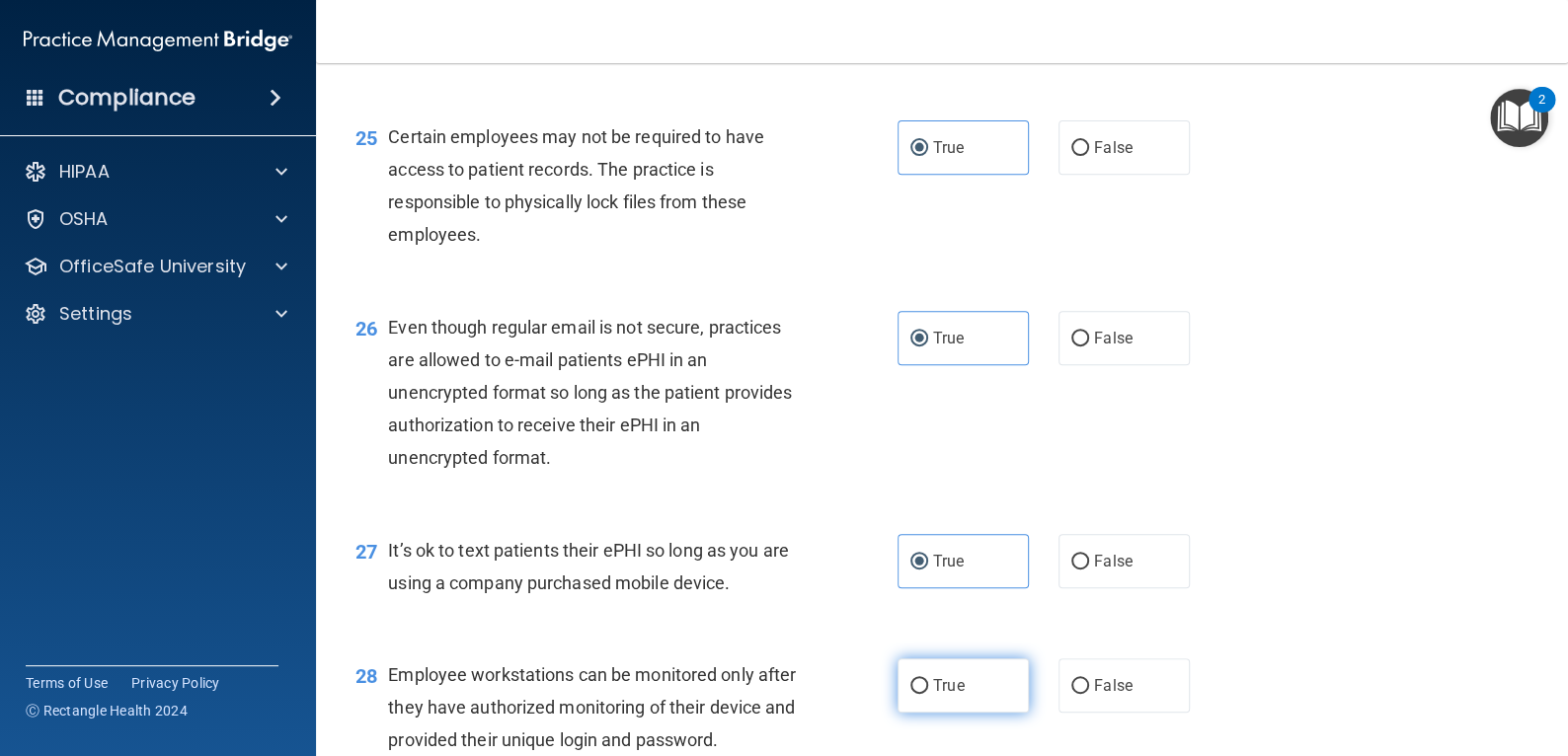
radio input "true"
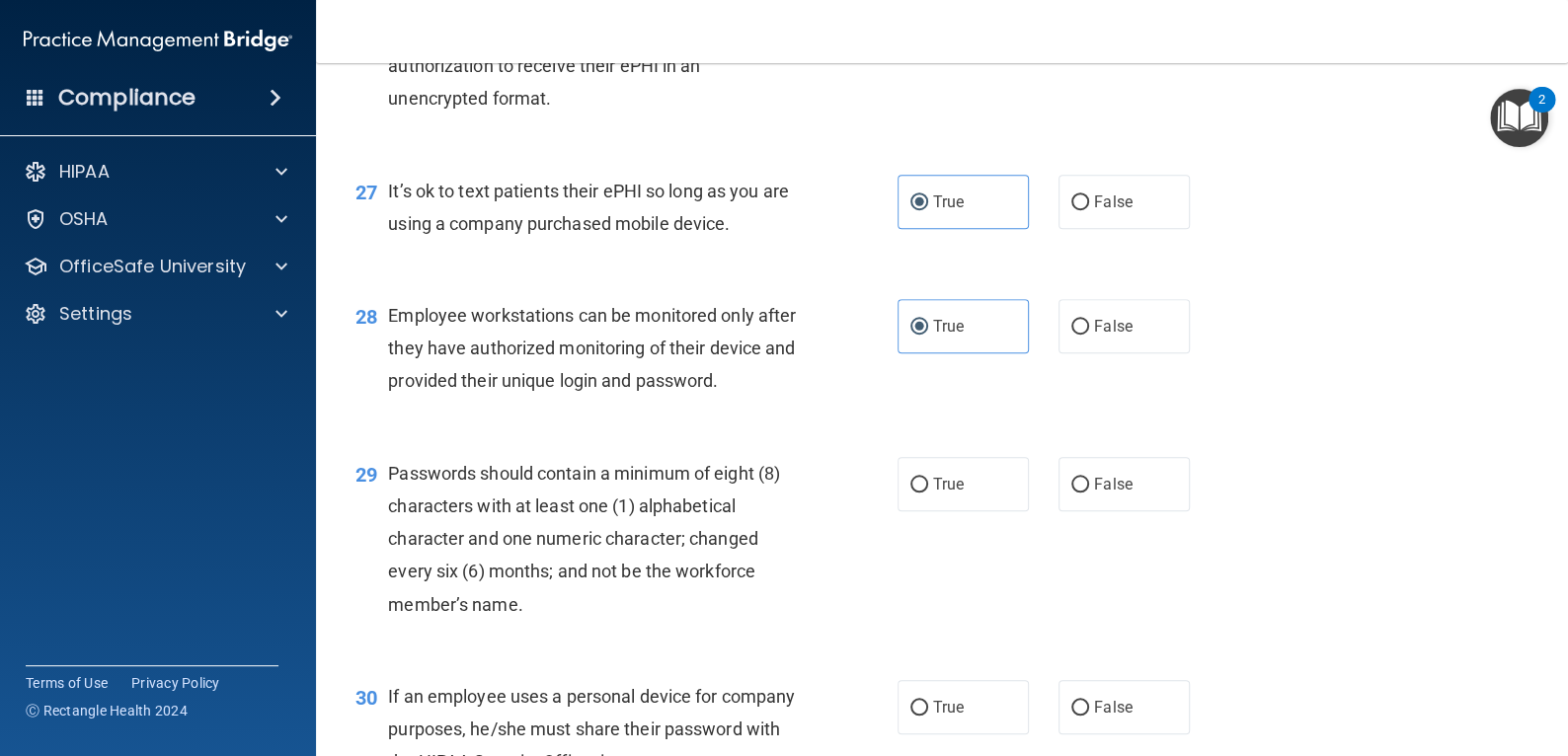
scroll to position [4738, 0]
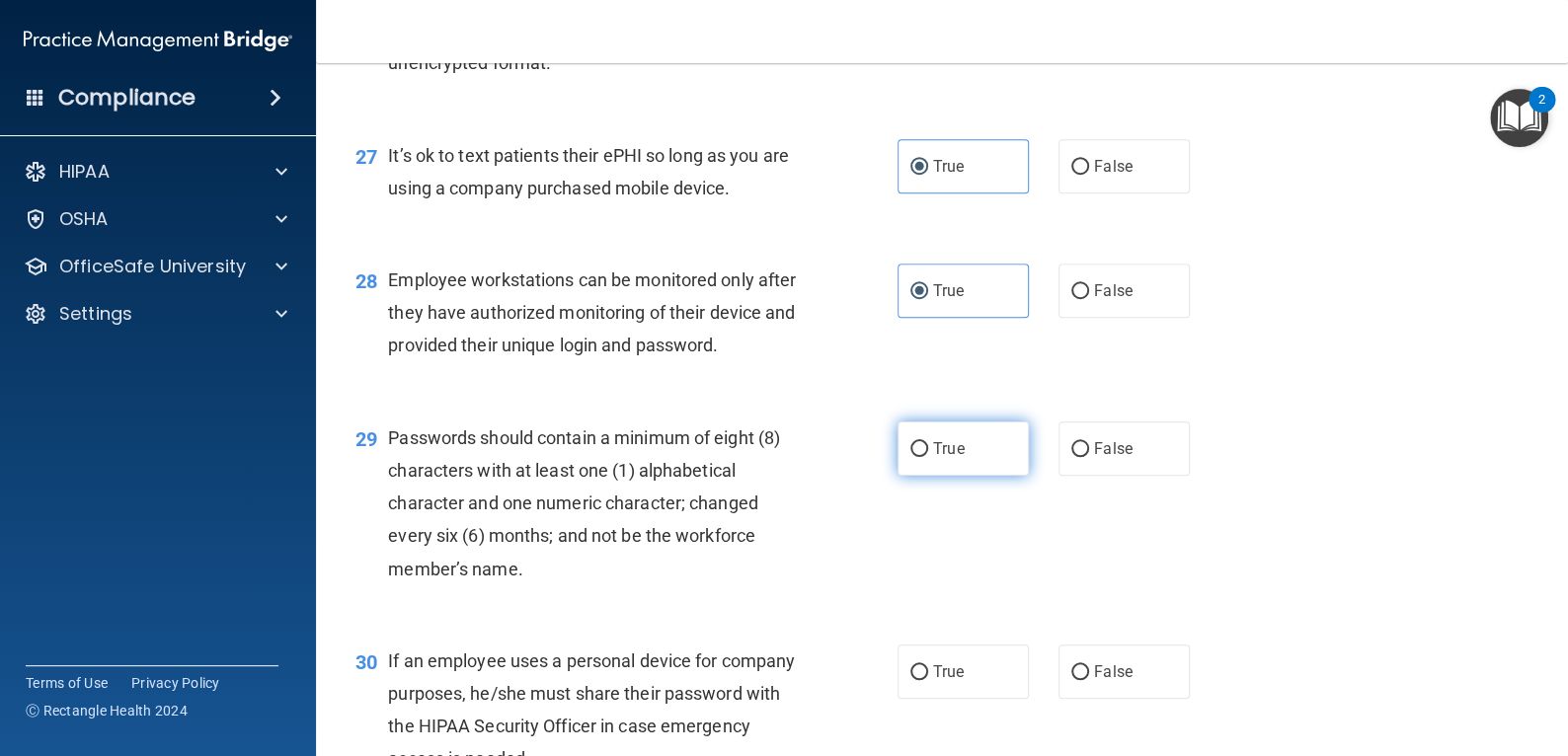
click at [985, 476] on label "True" at bounding box center [963, 448] width 131 height 55
click at [928, 457] on input "True" at bounding box center [919, 449] width 18 height 15
radio input "true"
click at [938, 691] on label "True" at bounding box center [963, 671] width 131 height 55
click at [928, 680] on input "True" at bounding box center [919, 672] width 18 height 15
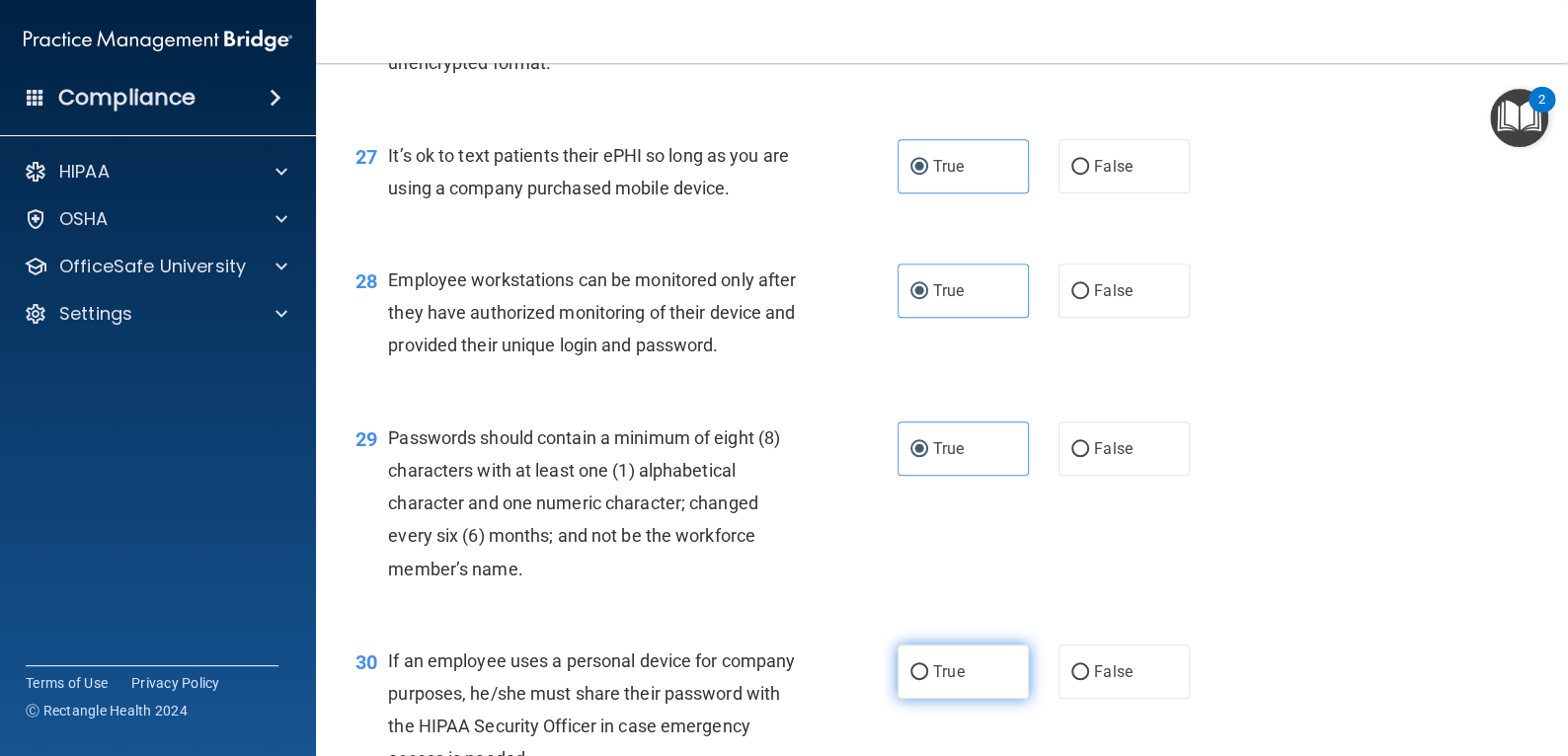
radio input "true"
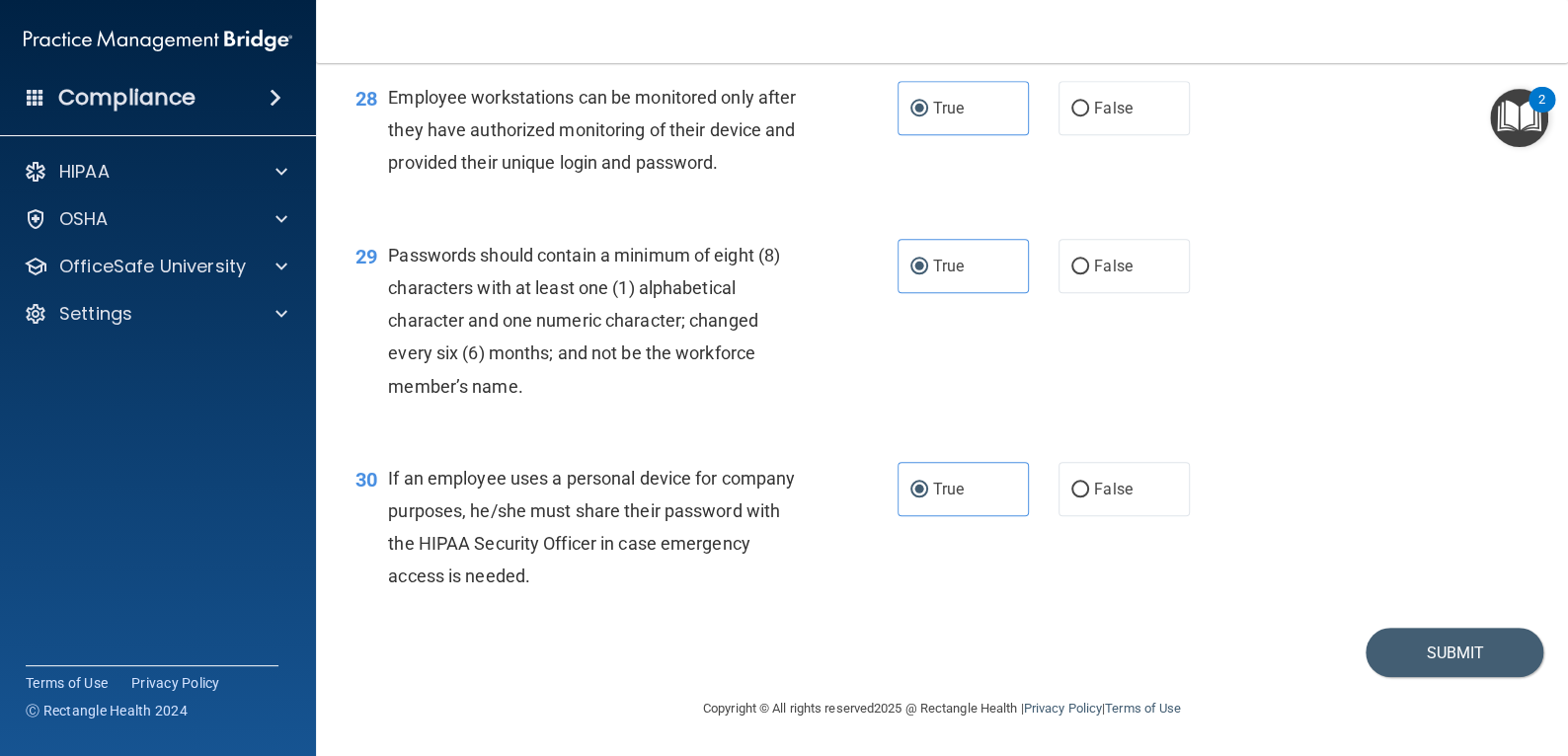
scroll to position [4953, 0]
click at [1443, 661] on button "Submit" at bounding box center [1454, 652] width 177 height 51
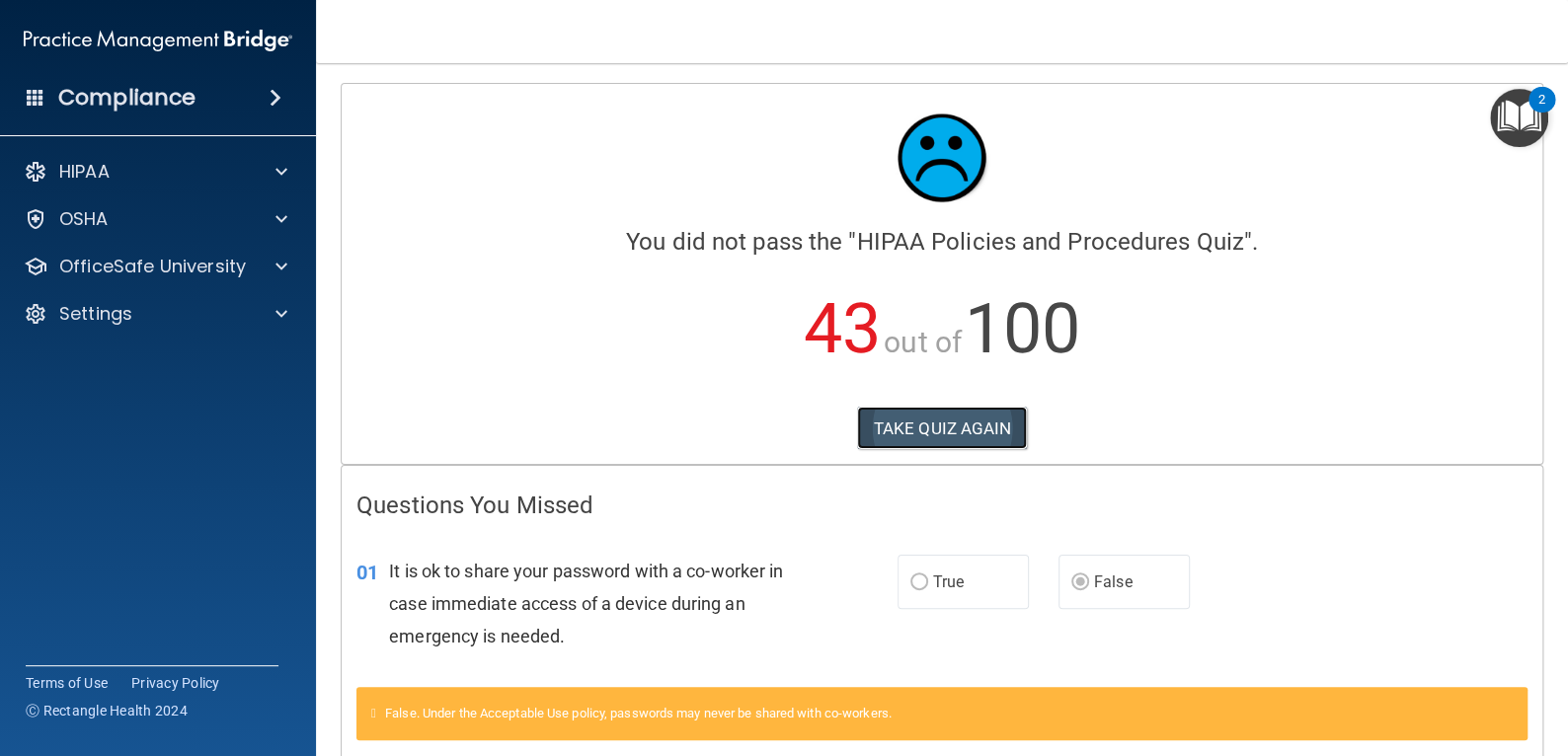
click at [939, 440] on button "TAKE QUIZ AGAIN" at bounding box center [941, 428] width 170 height 44
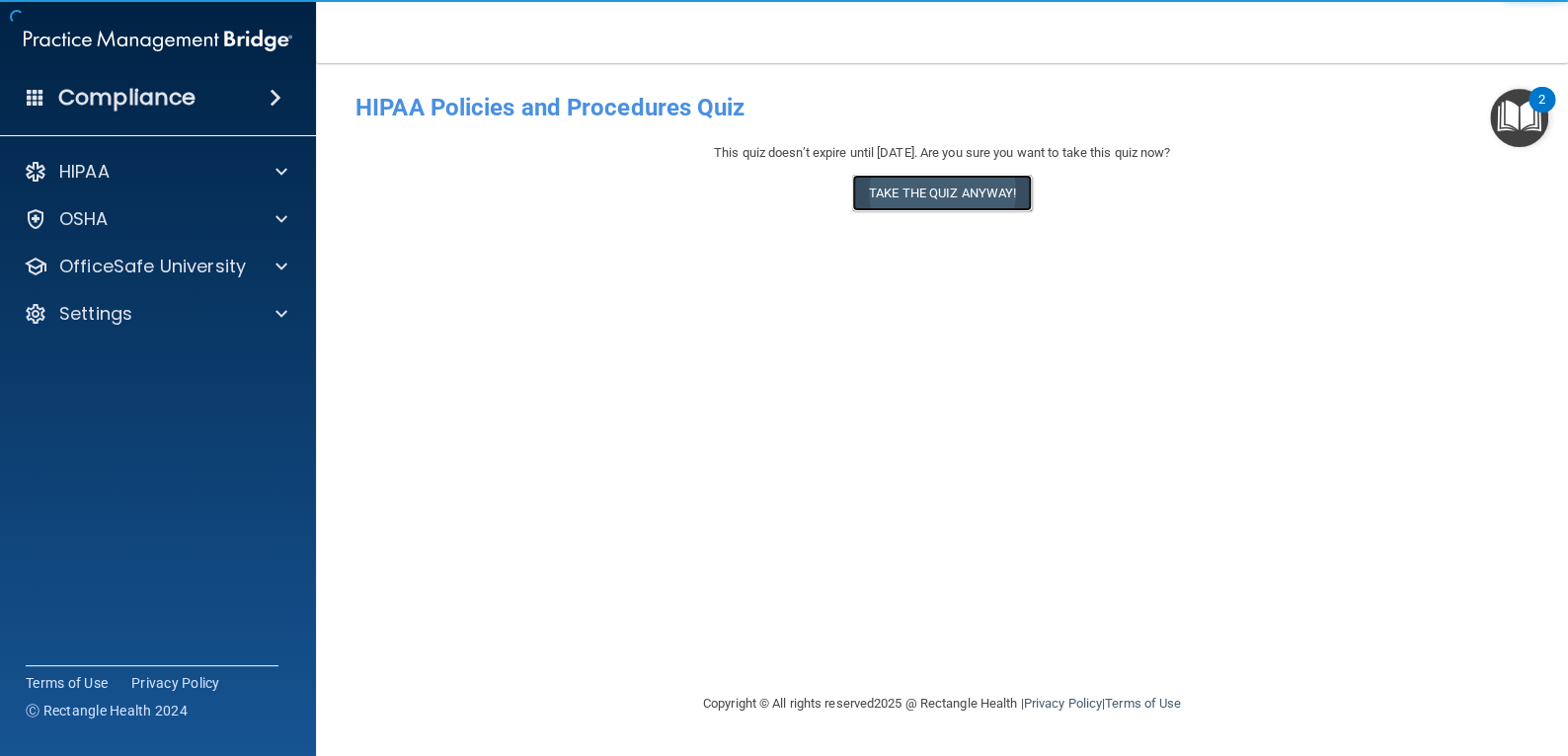
click at [963, 200] on button "Take the quiz anyway!" at bounding box center [941, 192] width 179 height 37
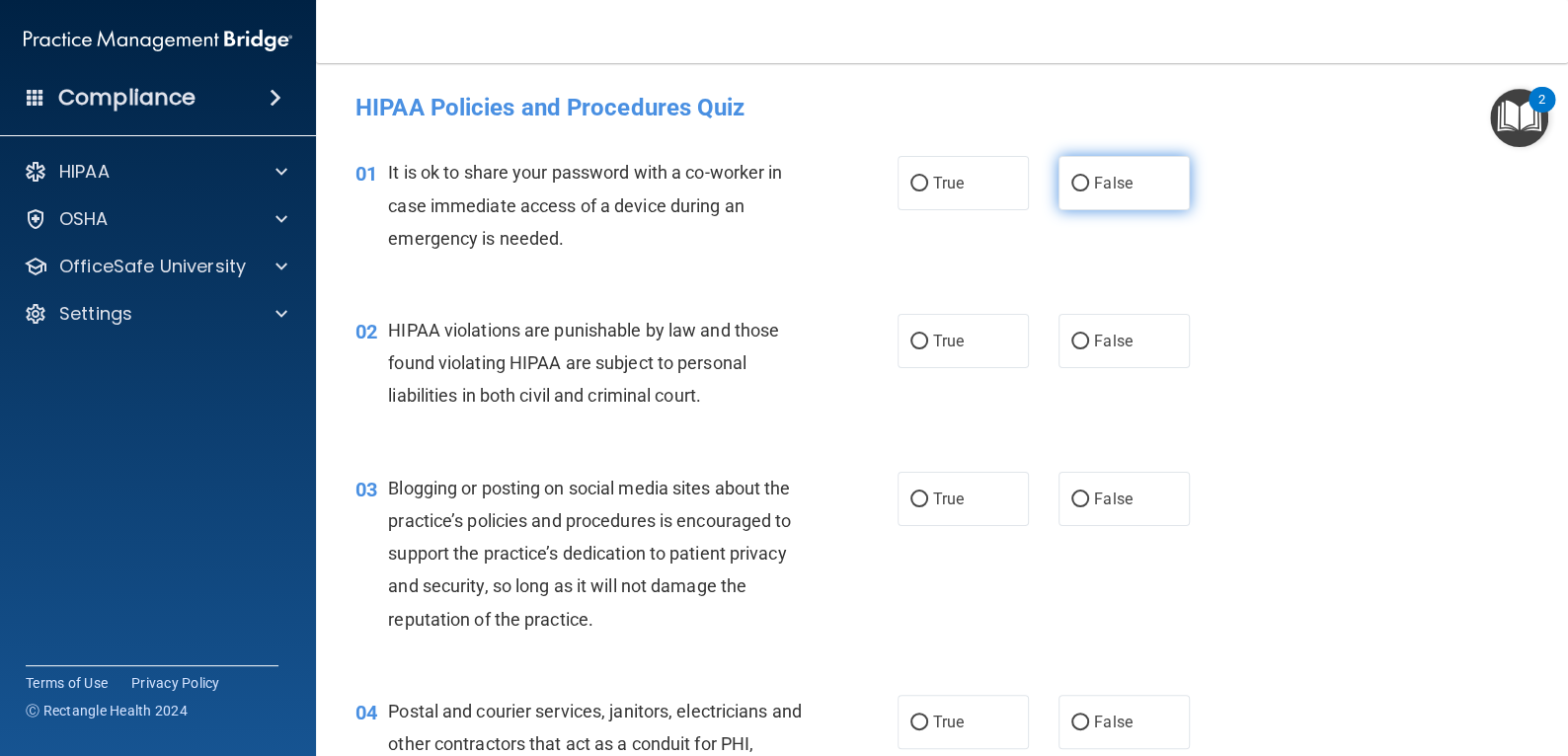
click at [1081, 181] on label "False" at bounding box center [1124, 183] width 131 height 55
click at [1081, 181] on input "False" at bounding box center [1080, 183] width 18 height 15
radio input "true"
click at [985, 366] on label "True" at bounding box center [963, 341] width 131 height 55
click at [928, 350] on input "True" at bounding box center [919, 342] width 18 height 15
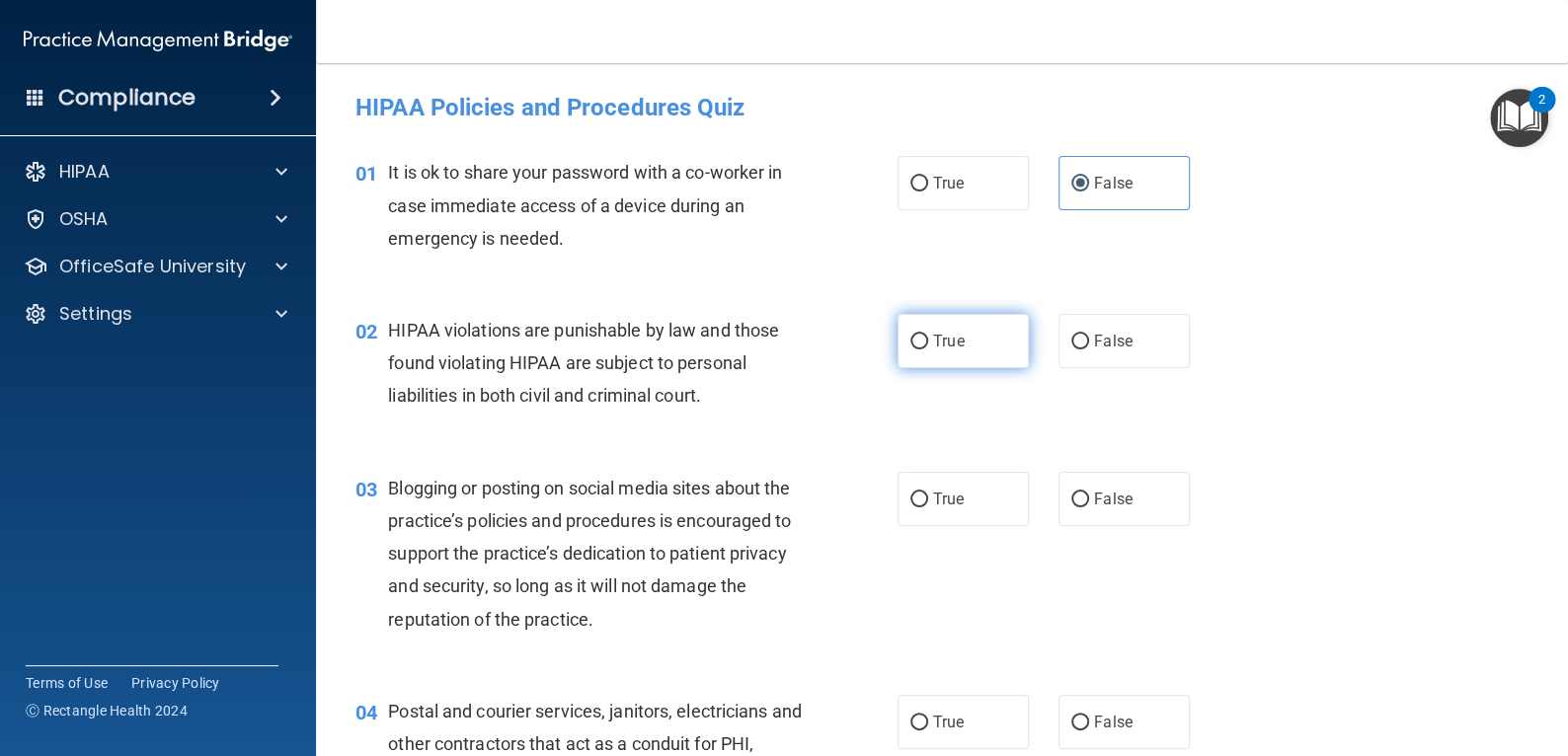
radio input "true"
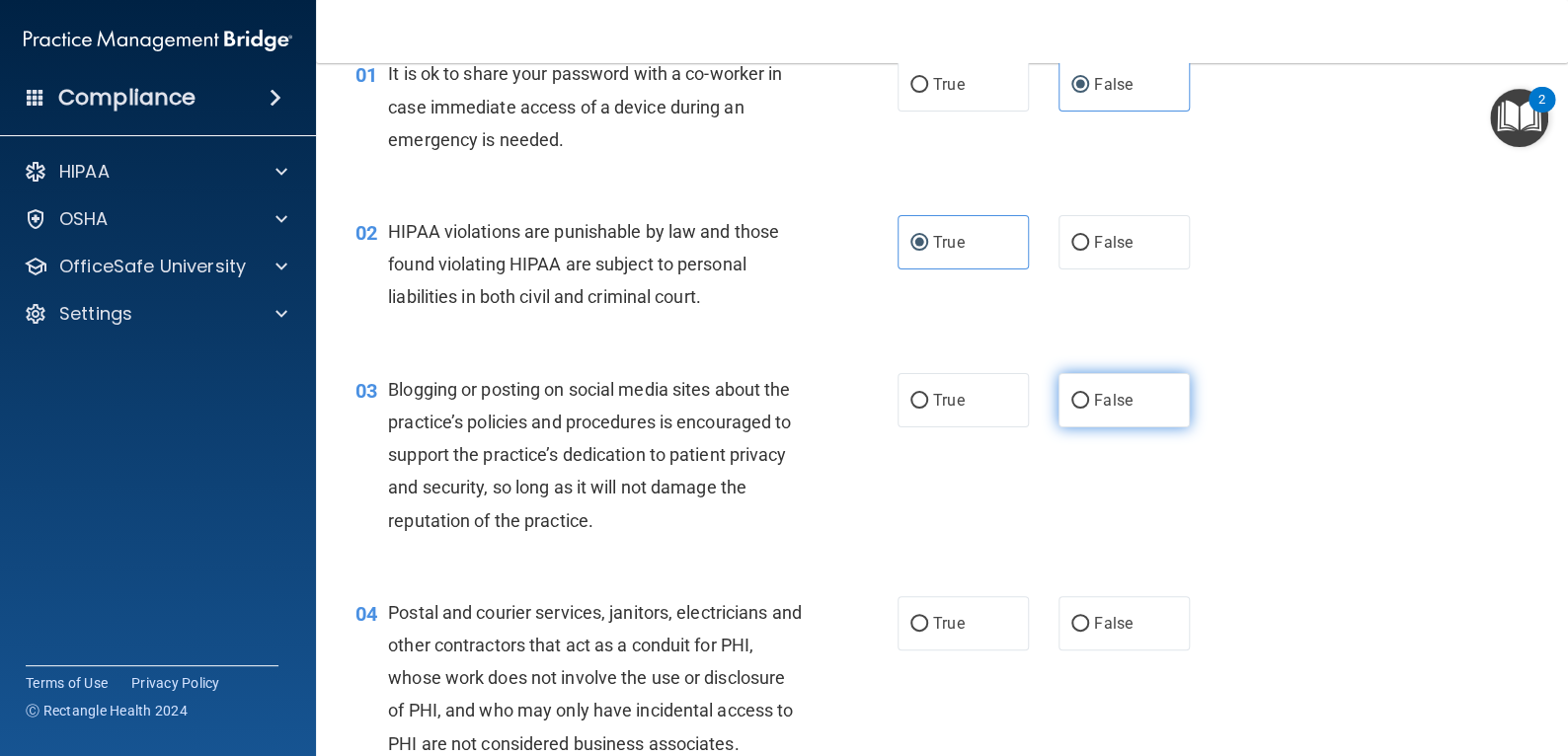
click at [1097, 402] on span "False" at bounding box center [1113, 399] width 39 height 19
click at [1089, 402] on input "False" at bounding box center [1080, 400] width 18 height 15
radio input "true"
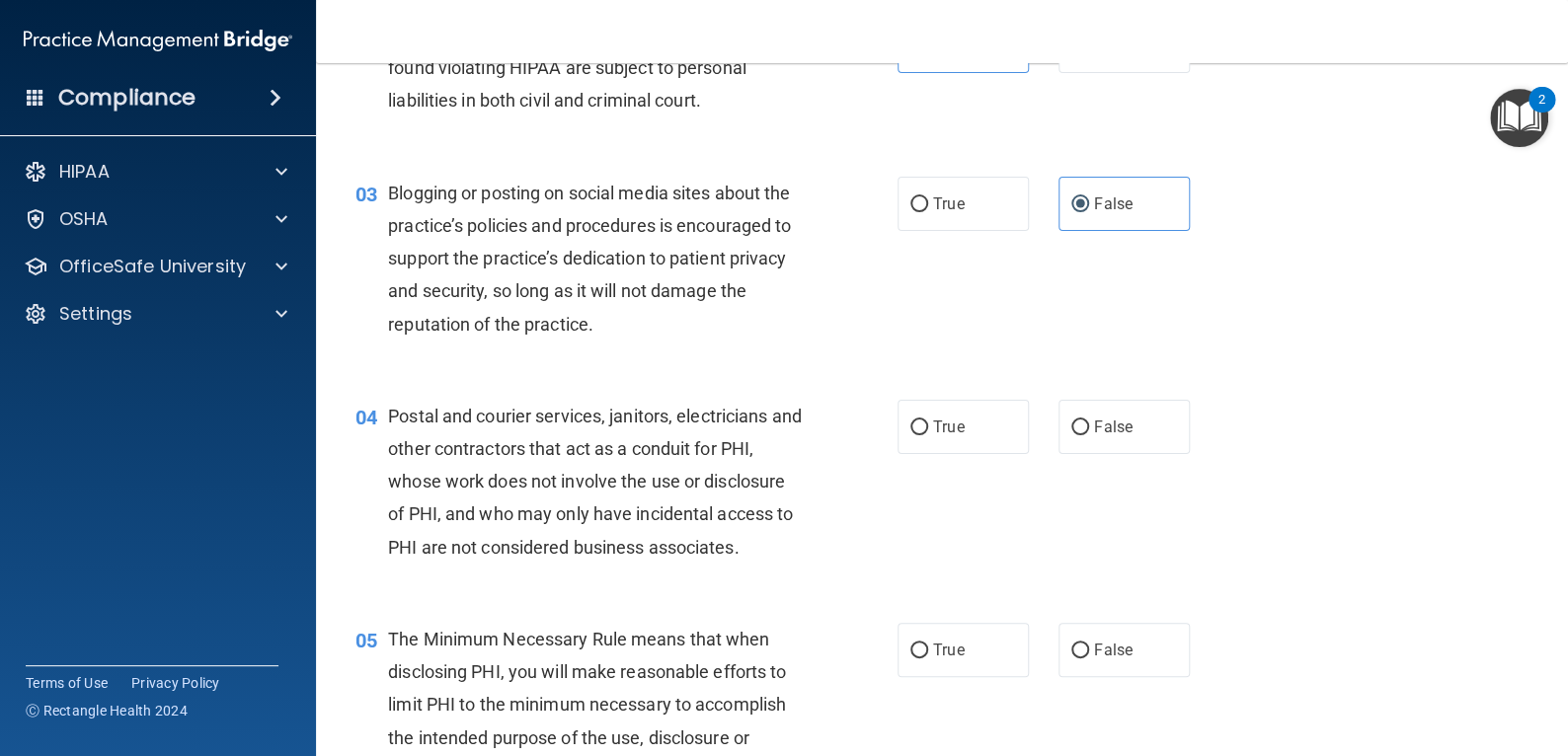
scroll to position [296, 0]
click at [944, 438] on label "True" at bounding box center [963, 425] width 131 height 55
click at [928, 434] on input "True" at bounding box center [919, 426] width 18 height 15
radio input "true"
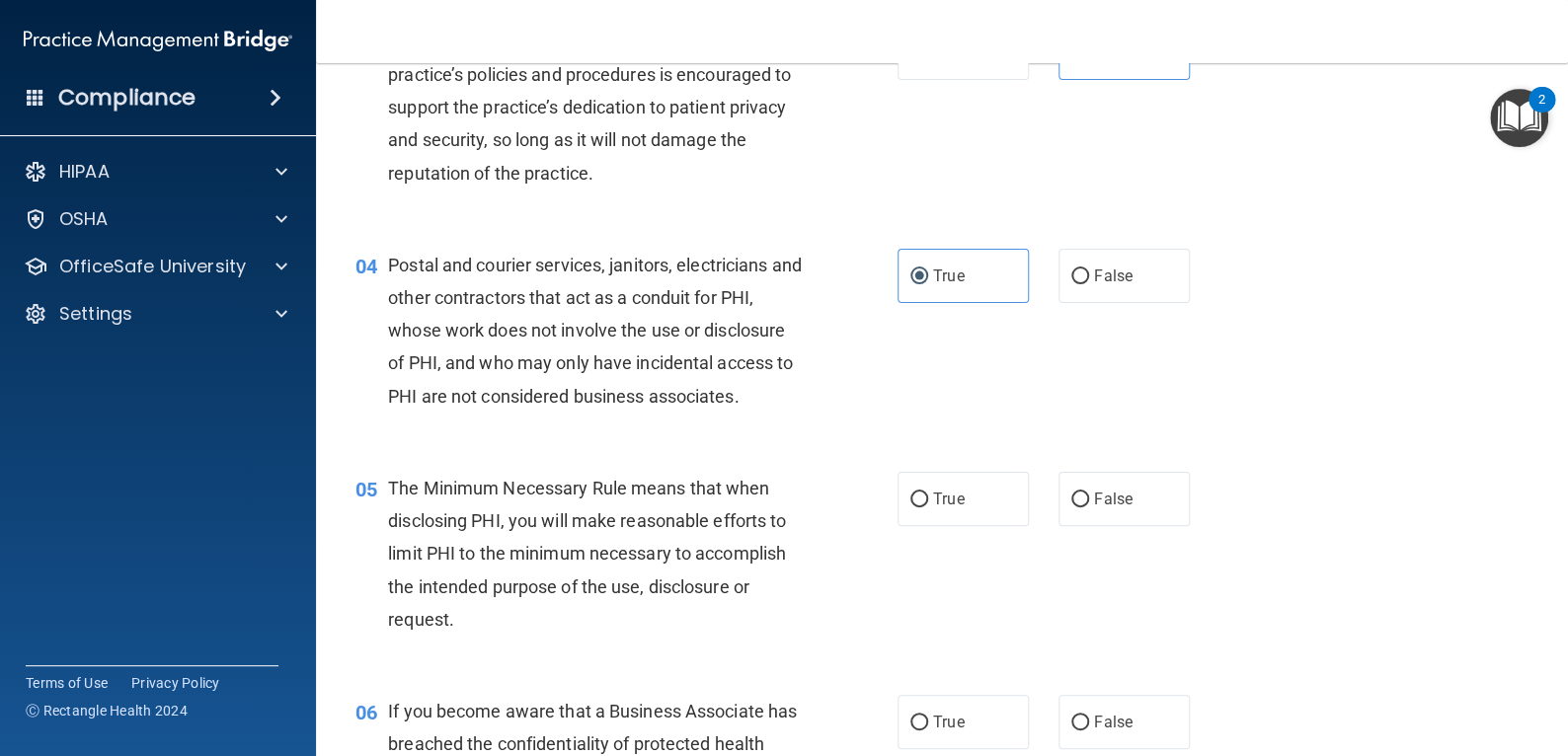
scroll to position [493, 0]
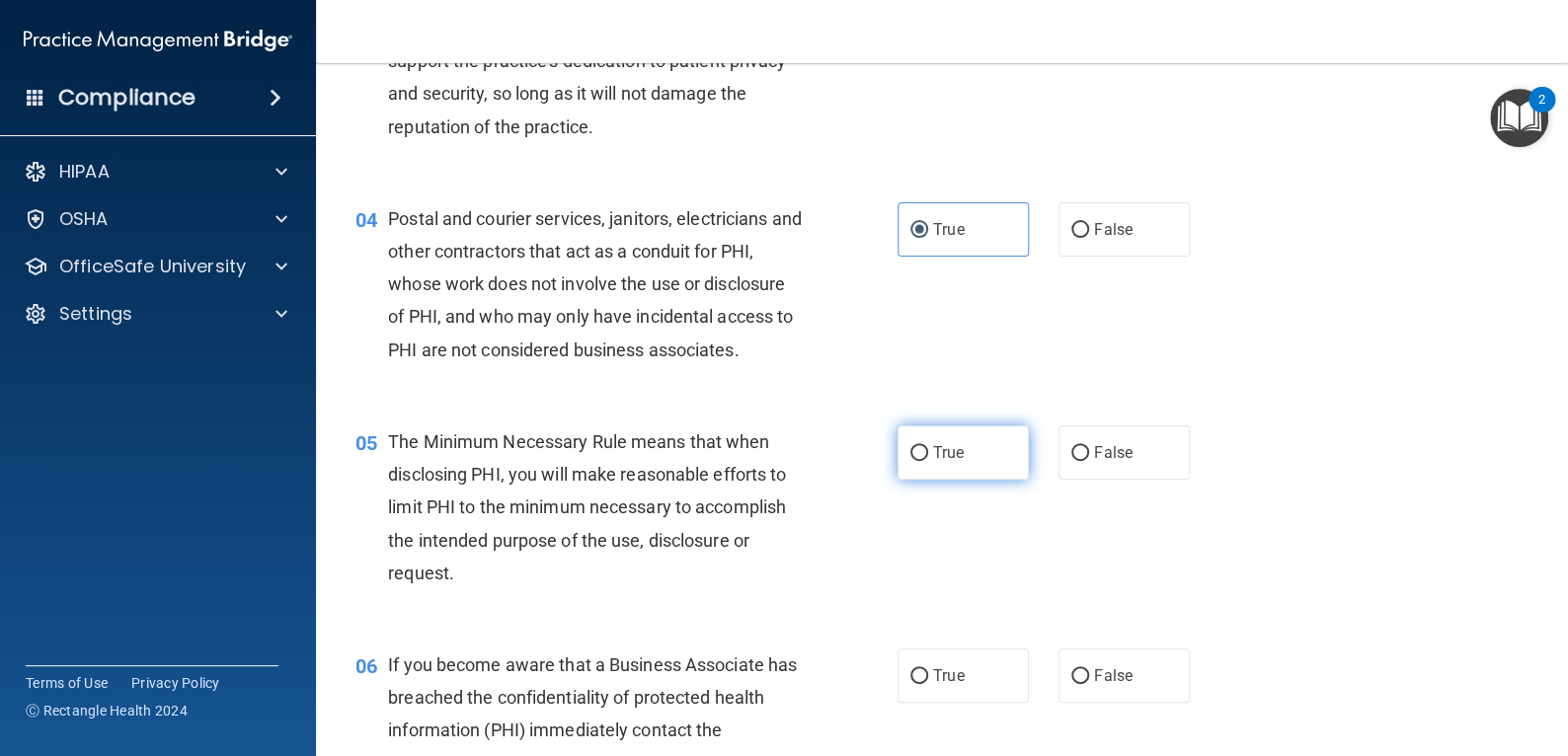
click at [984, 468] on label "True" at bounding box center [963, 452] width 131 height 55
click at [928, 461] on input "True" at bounding box center [919, 453] width 18 height 15
radio input "true"
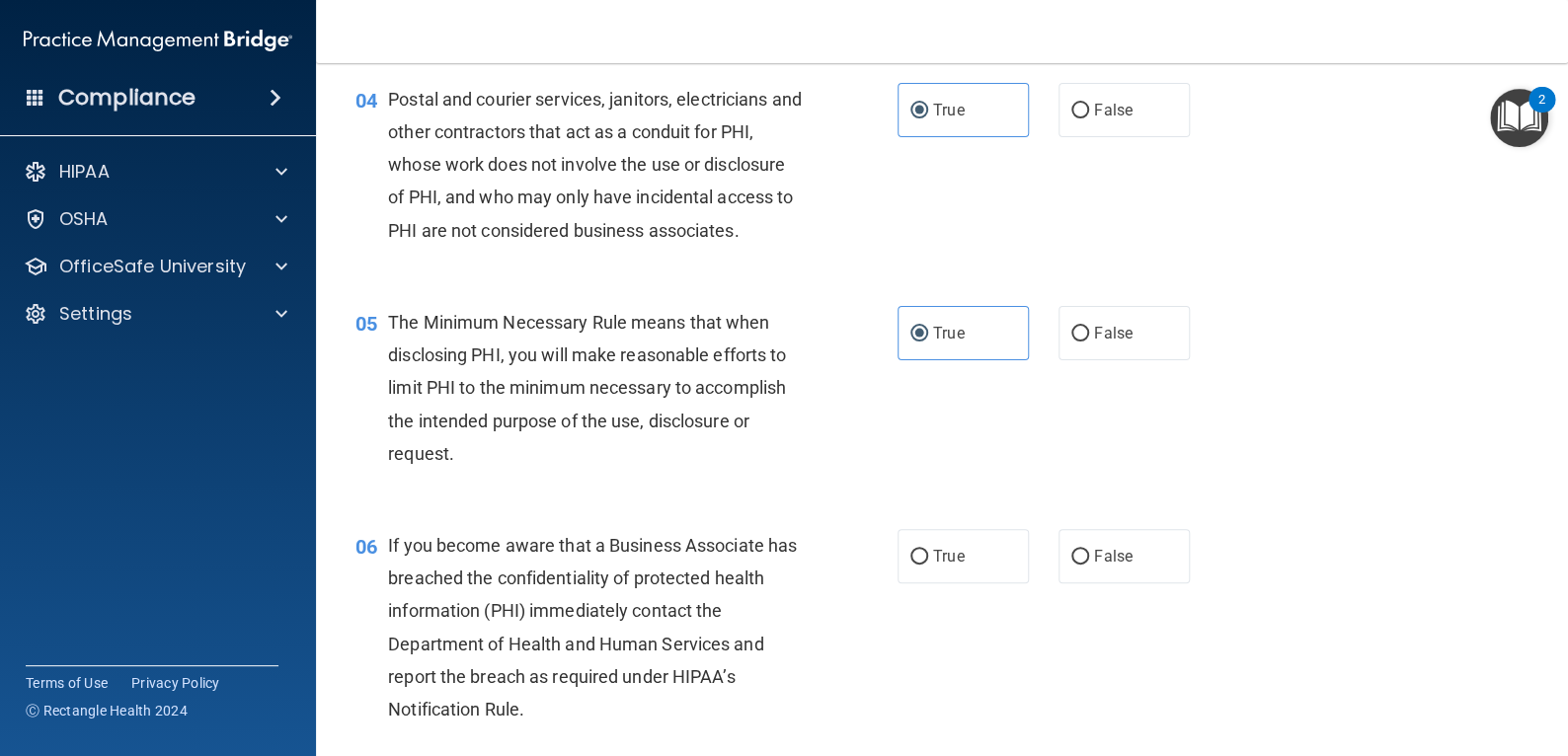
scroll to position [691, 0]
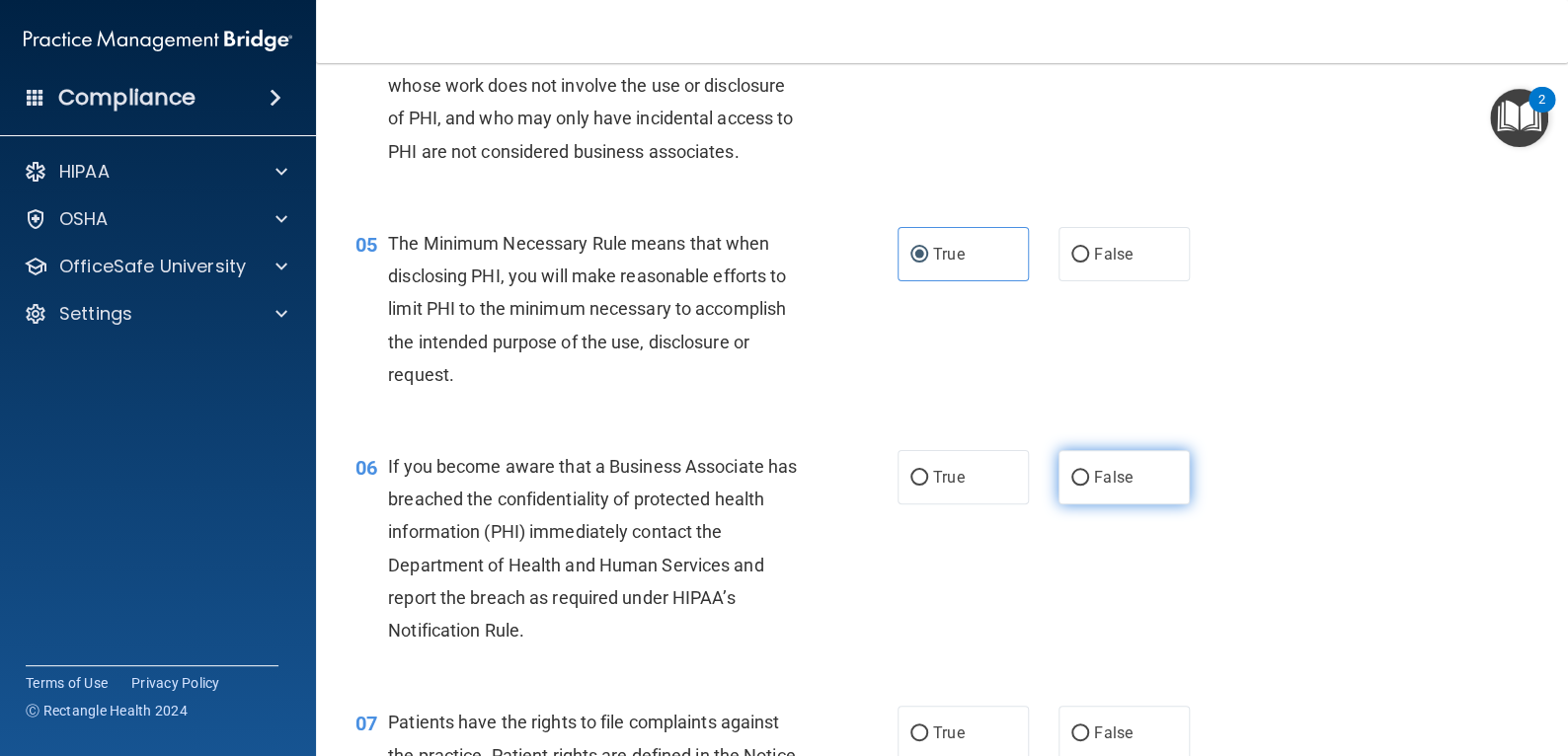
click at [1058, 474] on label "False" at bounding box center [1124, 477] width 131 height 55
click at [1071, 474] on input "False" at bounding box center [1080, 478] width 18 height 15
radio input "true"
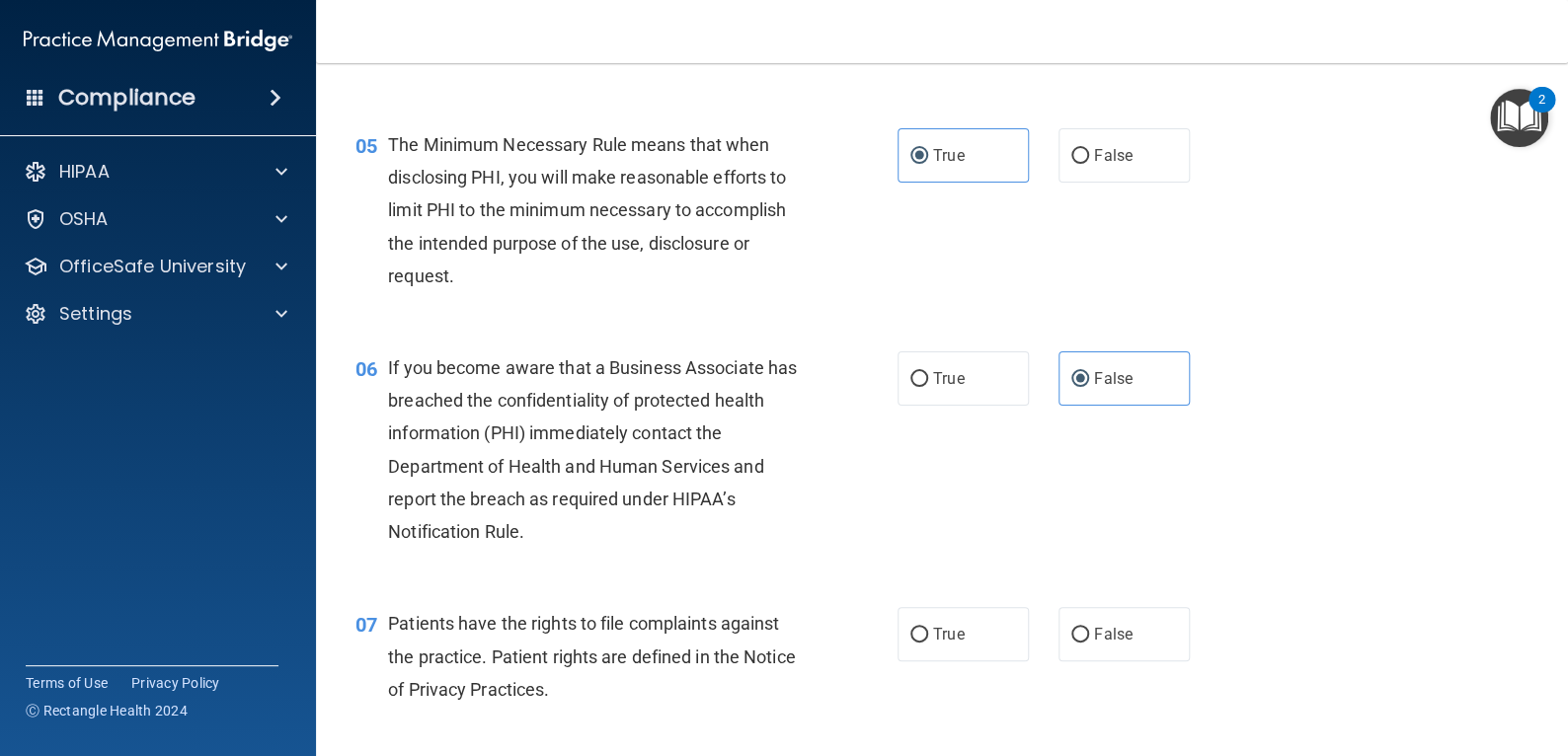
scroll to position [888, 0]
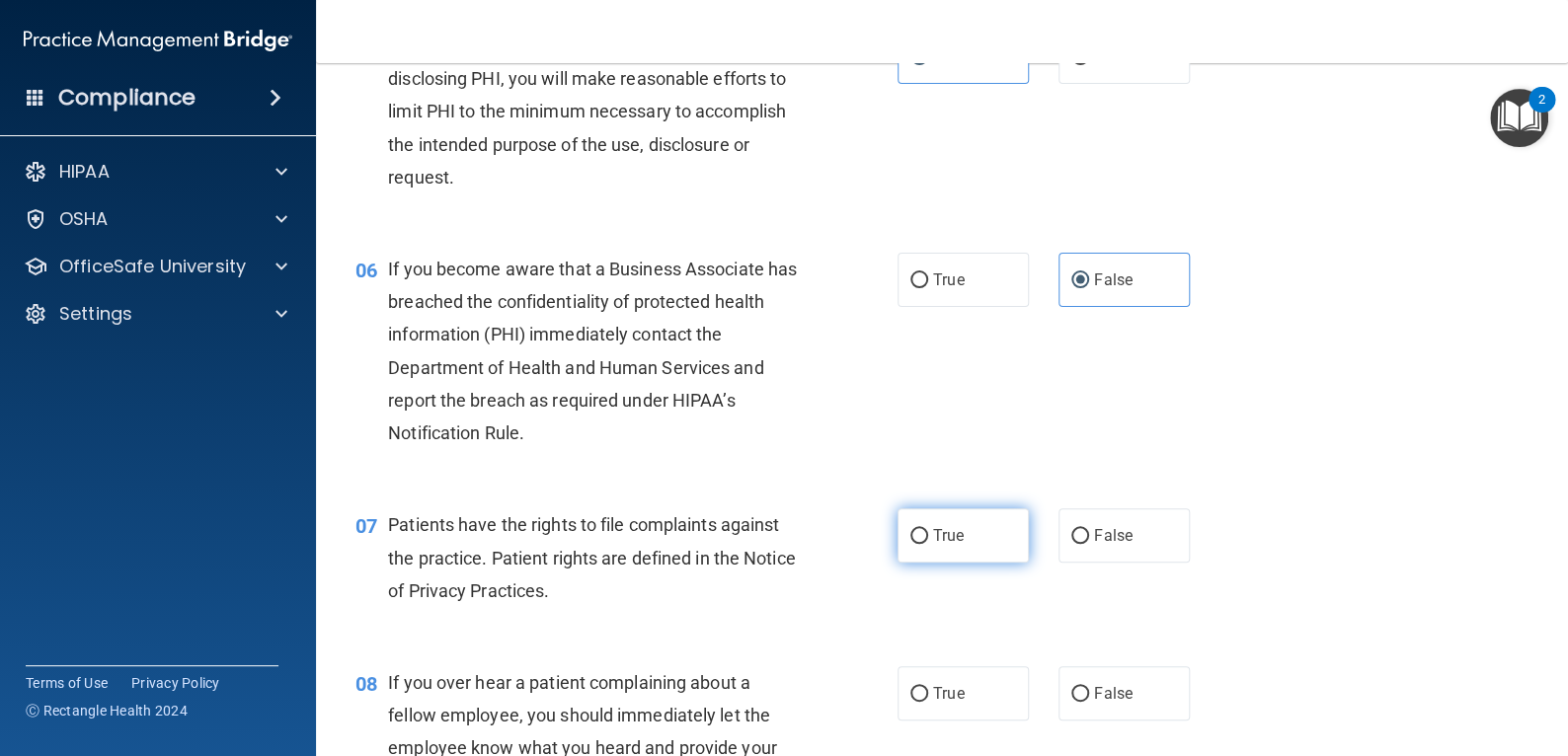
click at [1000, 529] on label "True" at bounding box center [963, 535] width 131 height 55
click at [928, 529] on input "True" at bounding box center [919, 536] width 18 height 15
radio input "true"
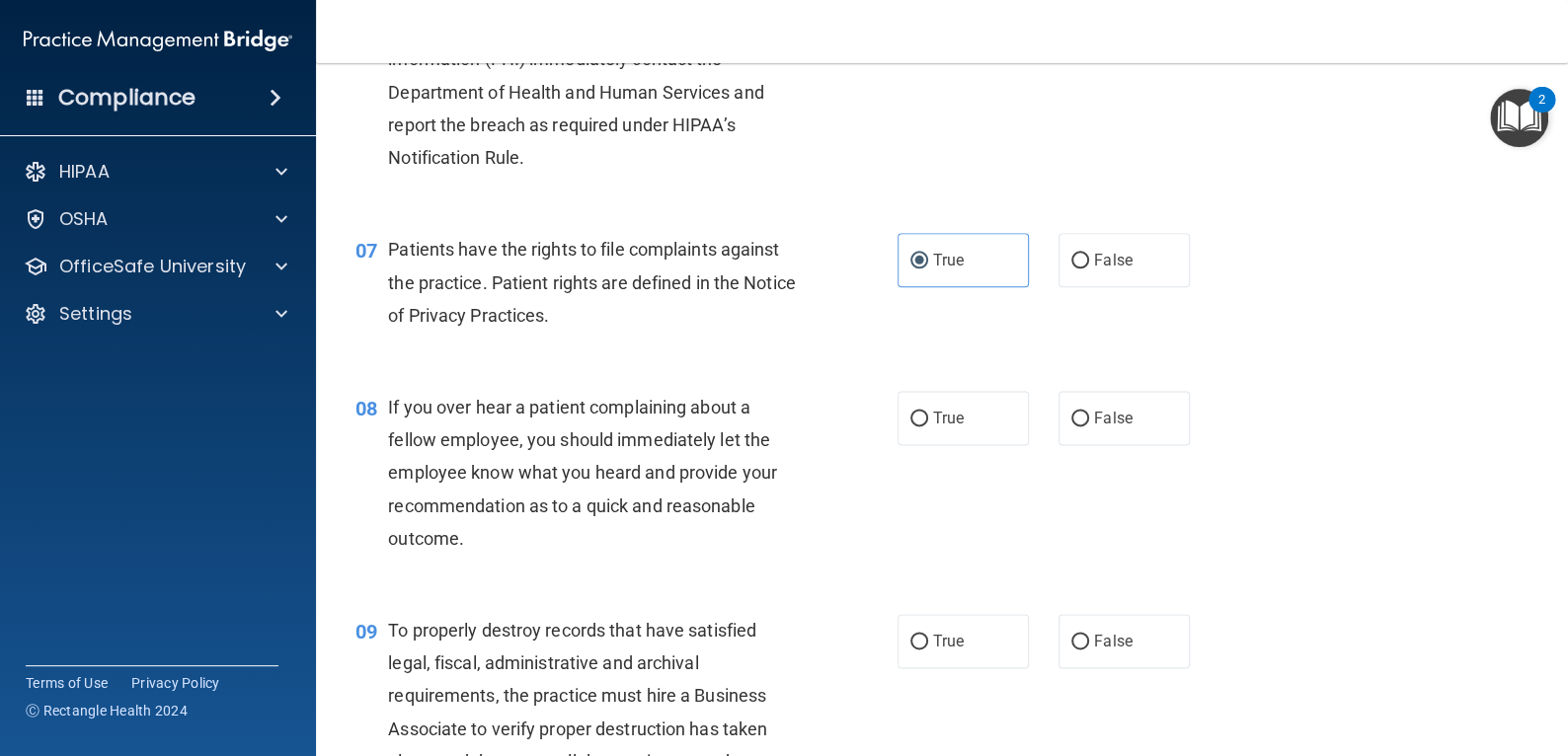
scroll to position [1184, 0]
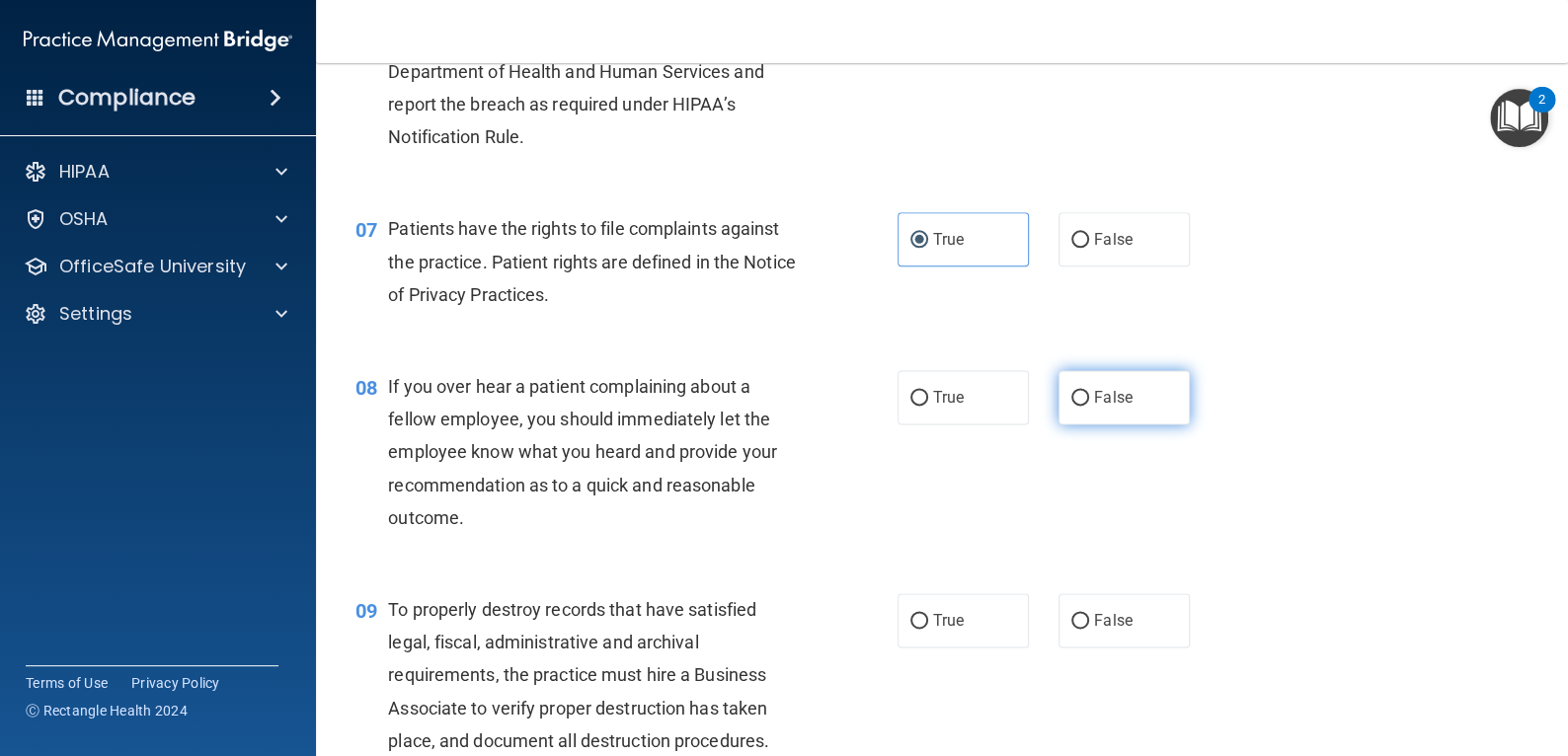
click at [1106, 415] on label "False" at bounding box center [1124, 397] width 131 height 55
click at [1089, 405] on input "False" at bounding box center [1080, 397] width 18 height 15
radio input "true"
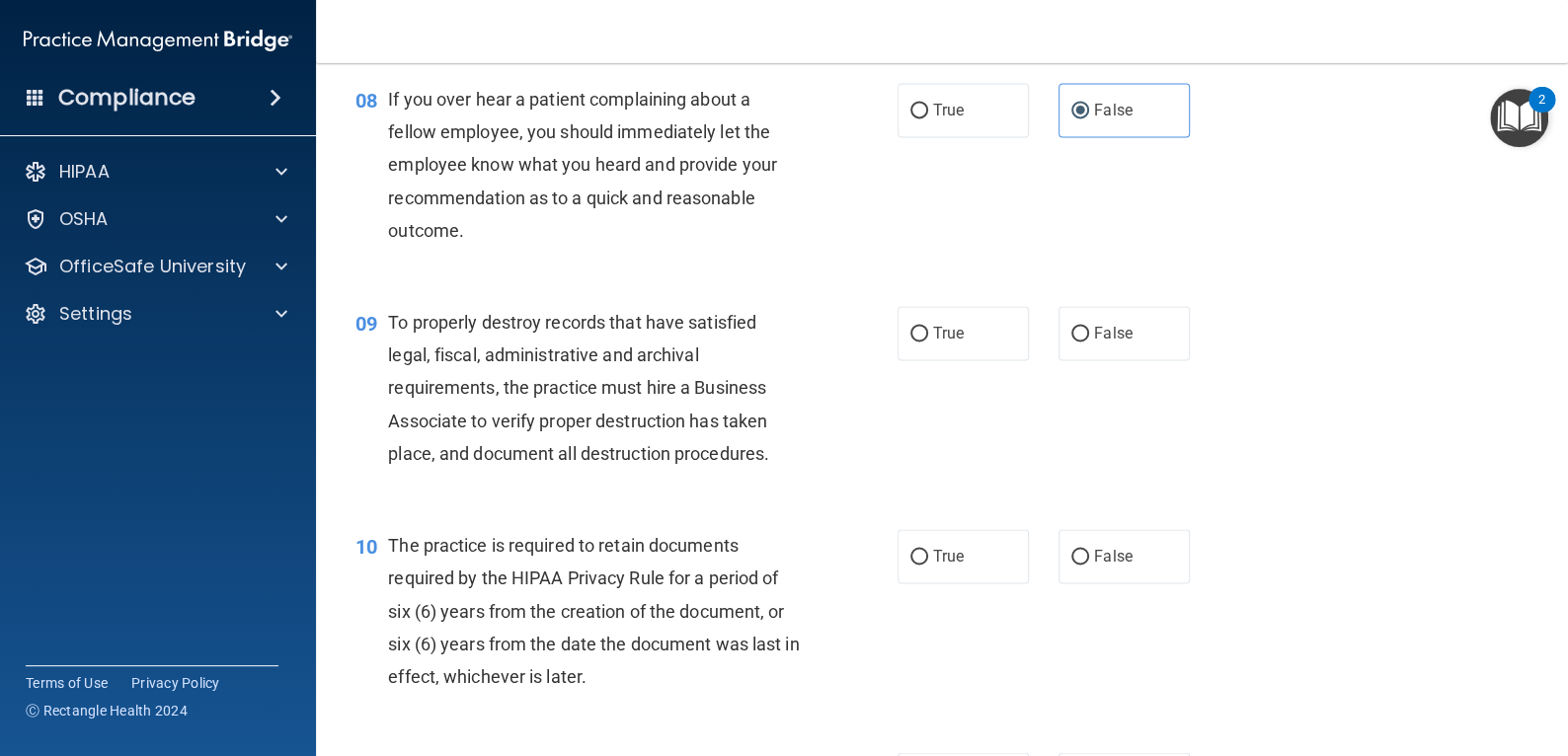
scroll to position [1481, 0]
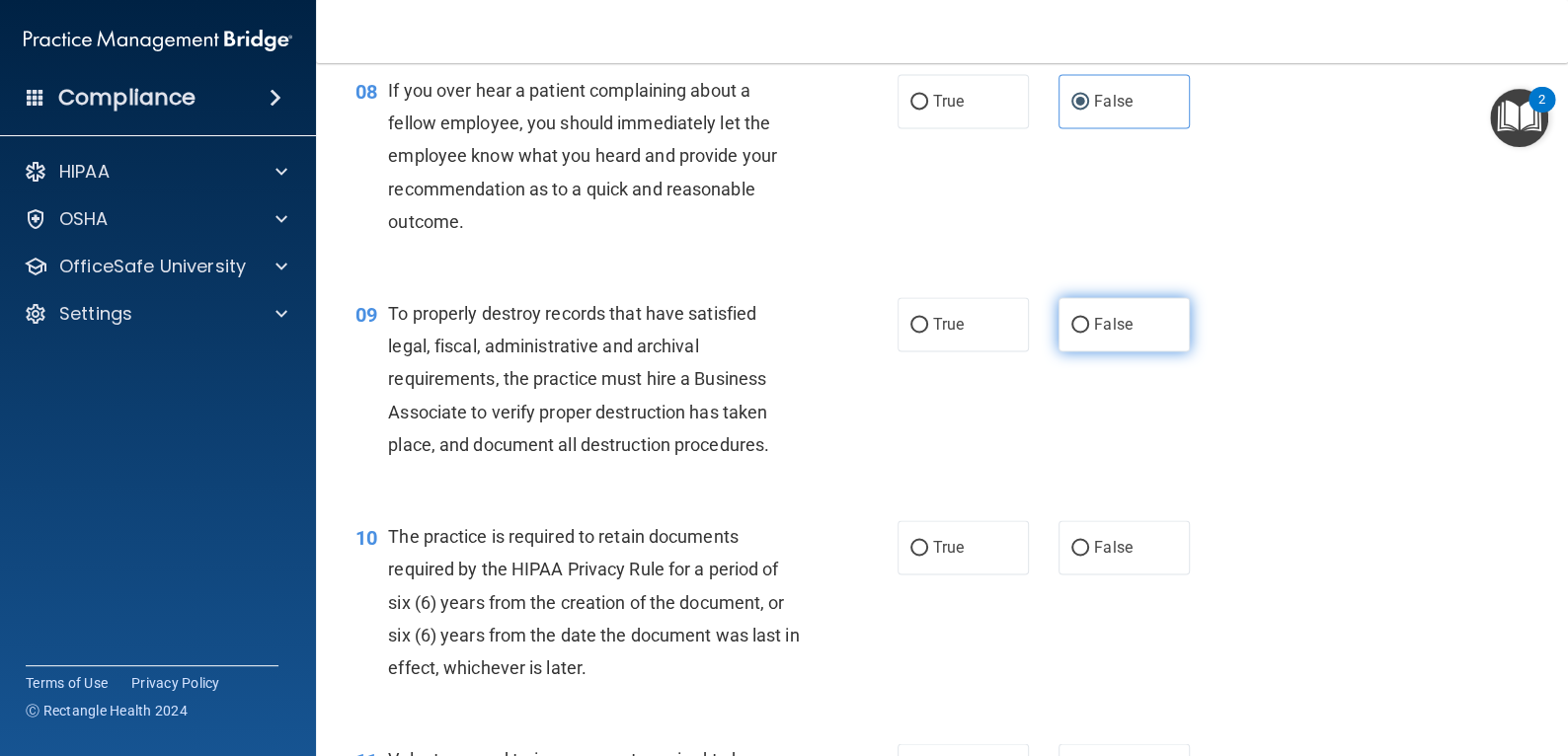
click at [1094, 331] on span "False" at bounding box center [1113, 324] width 39 height 19
click at [1089, 331] on input "False" at bounding box center [1080, 325] width 18 height 15
radio input "true"
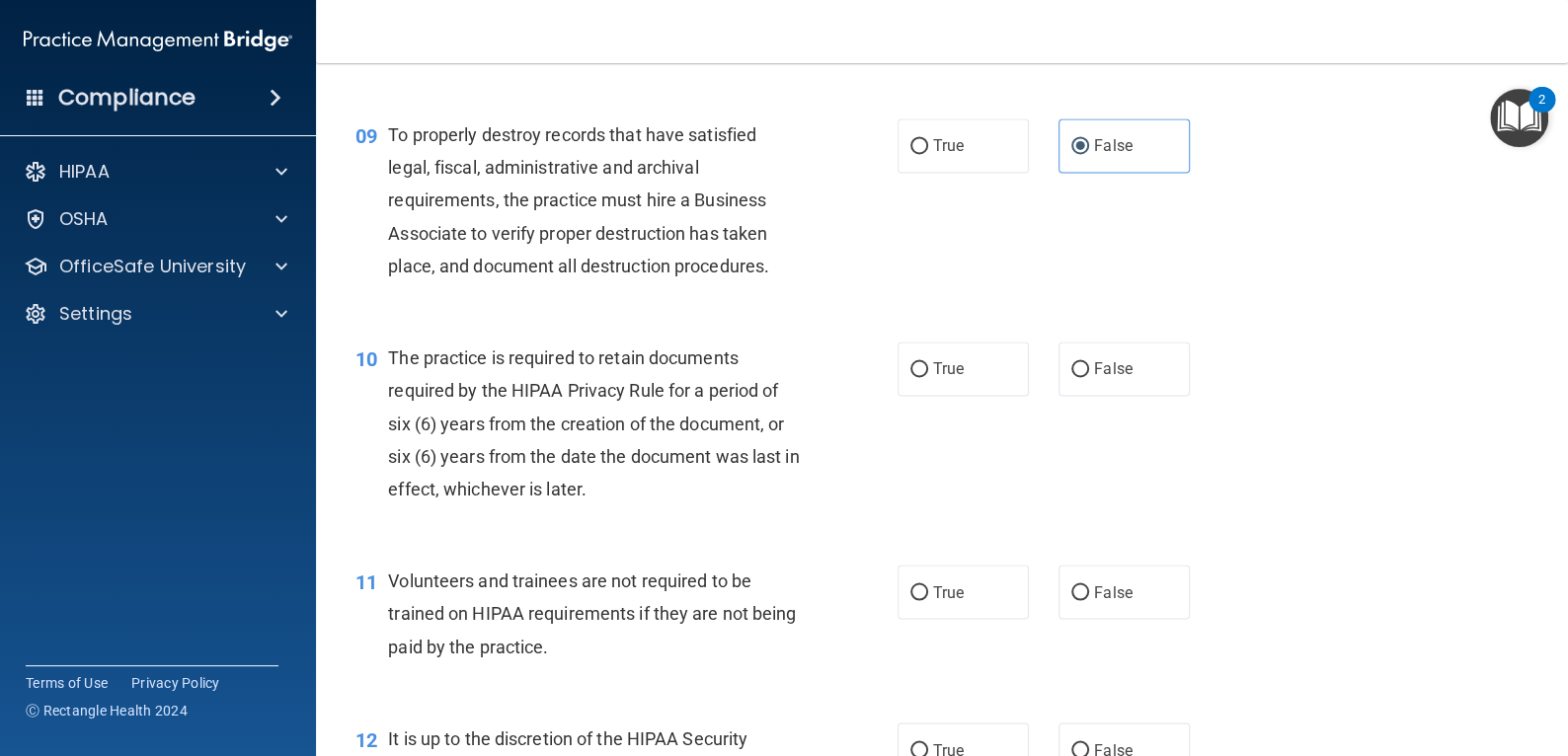
scroll to position [1678, 0]
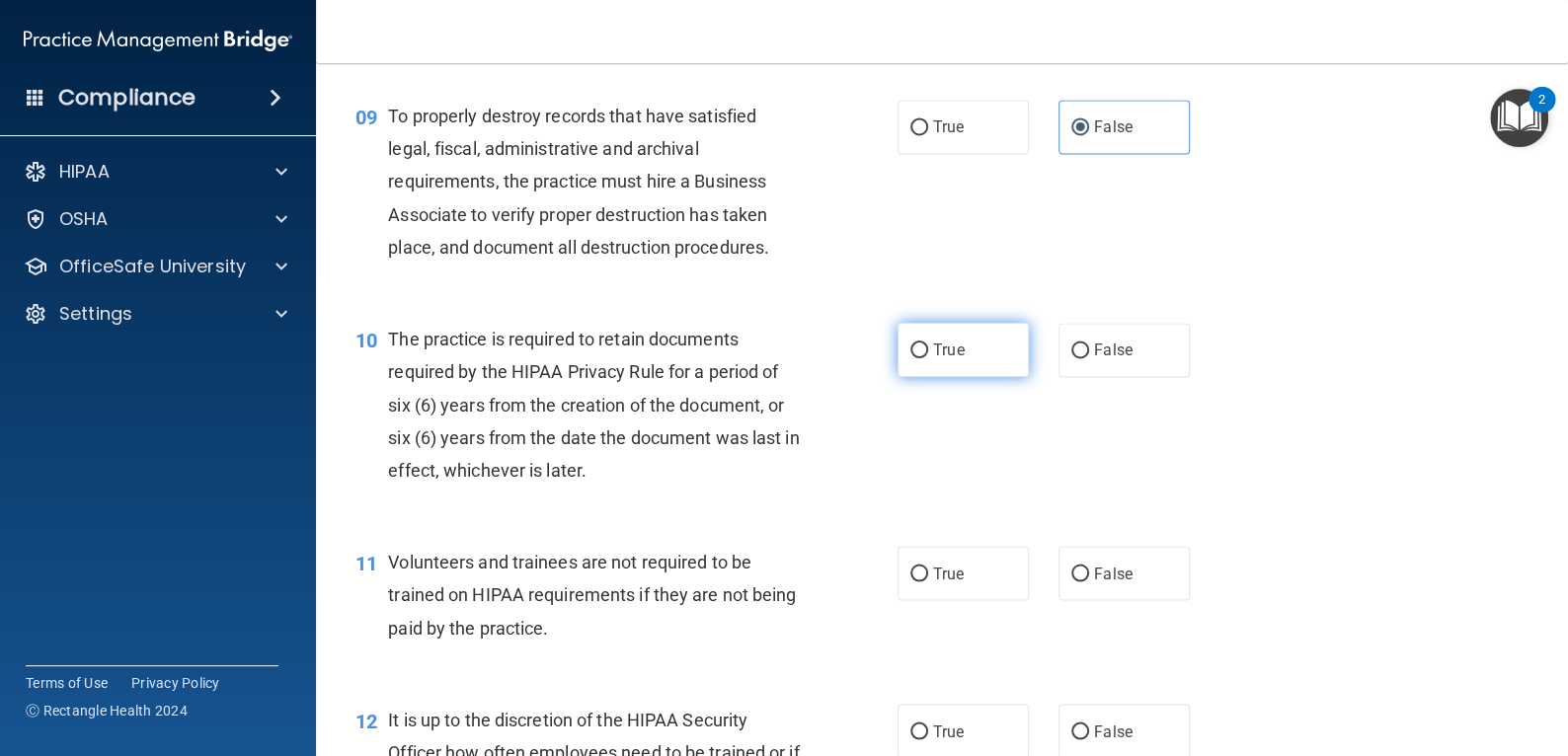
click at [967, 350] on label "True" at bounding box center [963, 350] width 131 height 55
click at [928, 350] on input "True" at bounding box center [919, 351] width 18 height 15
radio input "true"
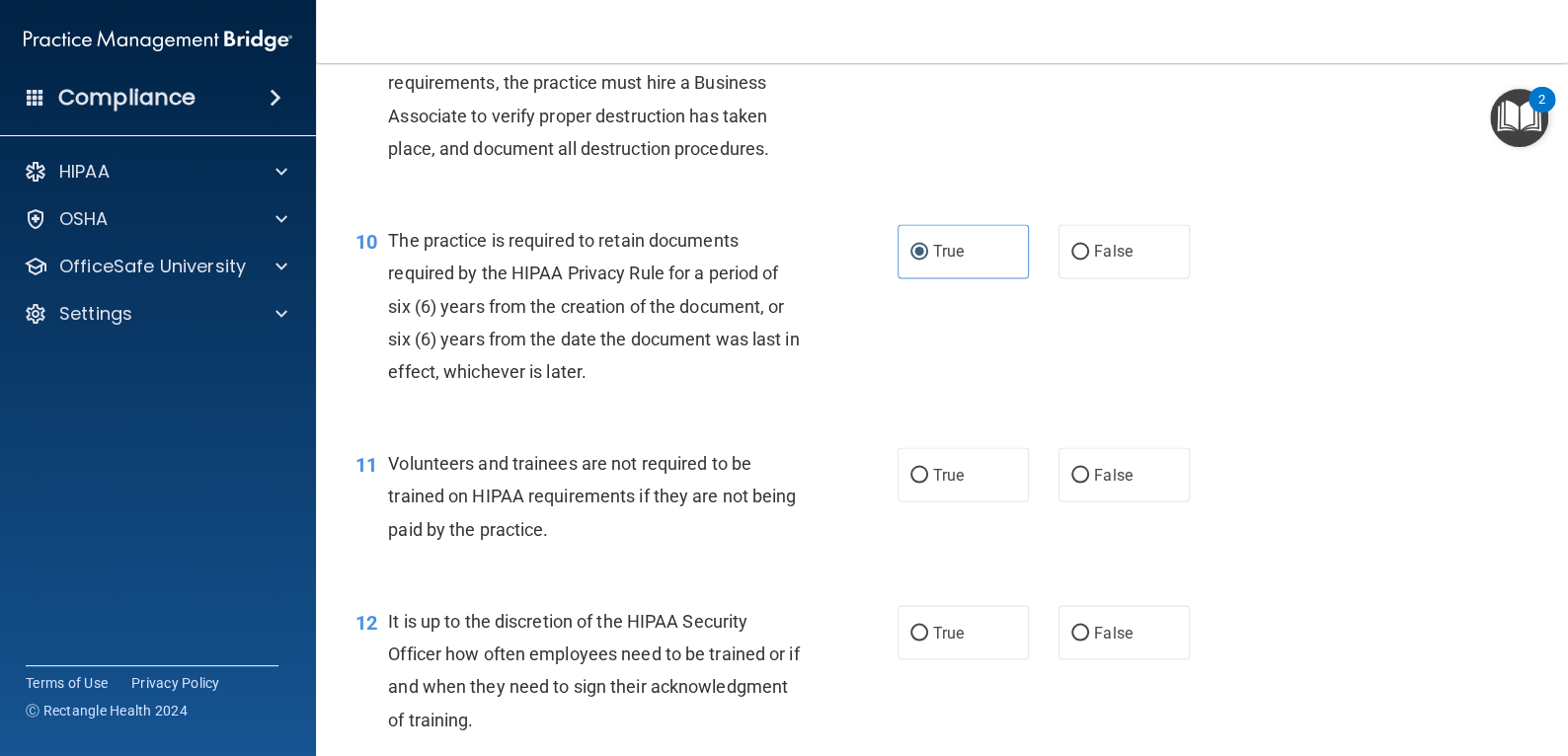
scroll to position [1876, 0]
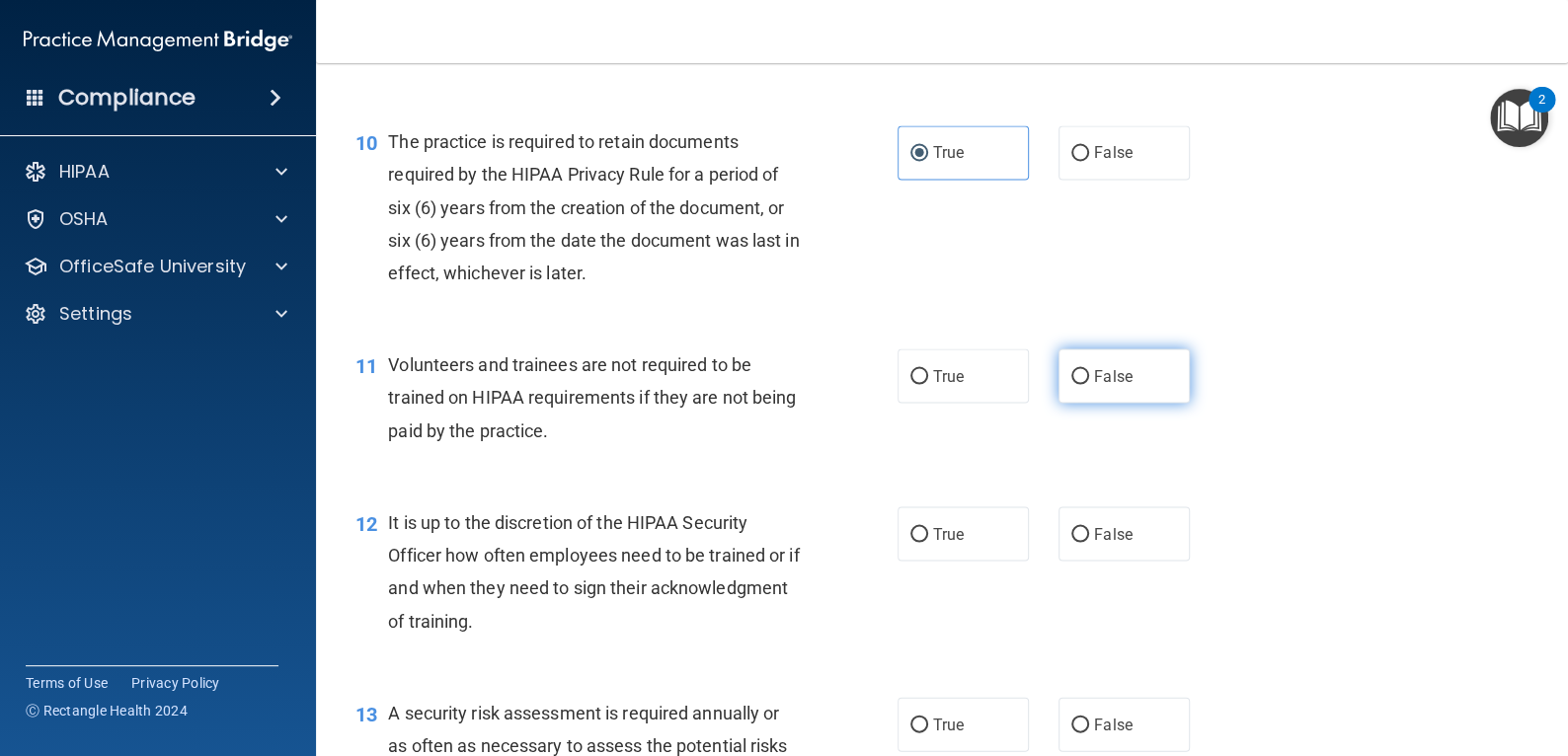
click at [1094, 390] on label "False" at bounding box center [1124, 376] width 131 height 55
click at [1089, 384] on input "False" at bounding box center [1080, 377] width 18 height 15
radio input "true"
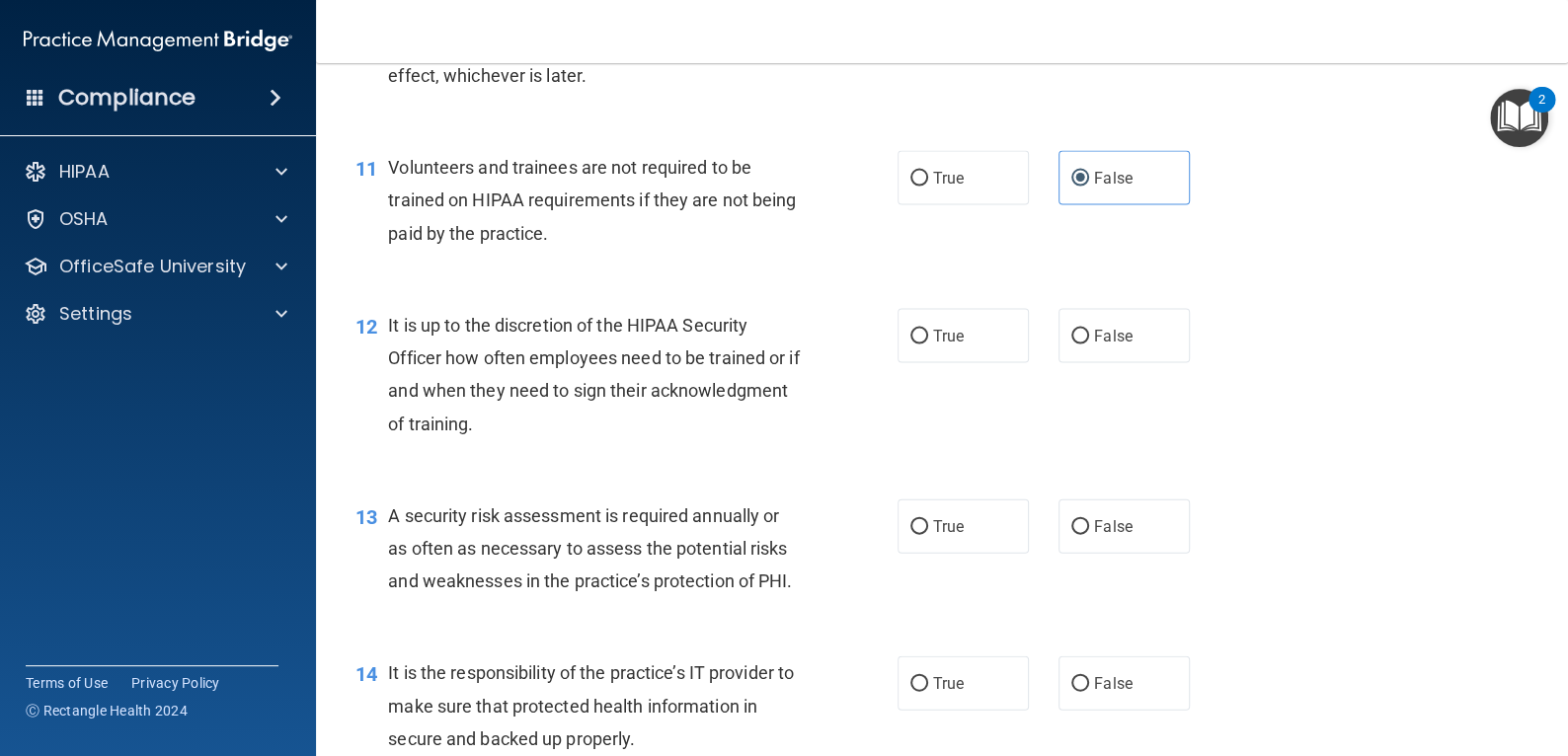
scroll to position [2171, 0]
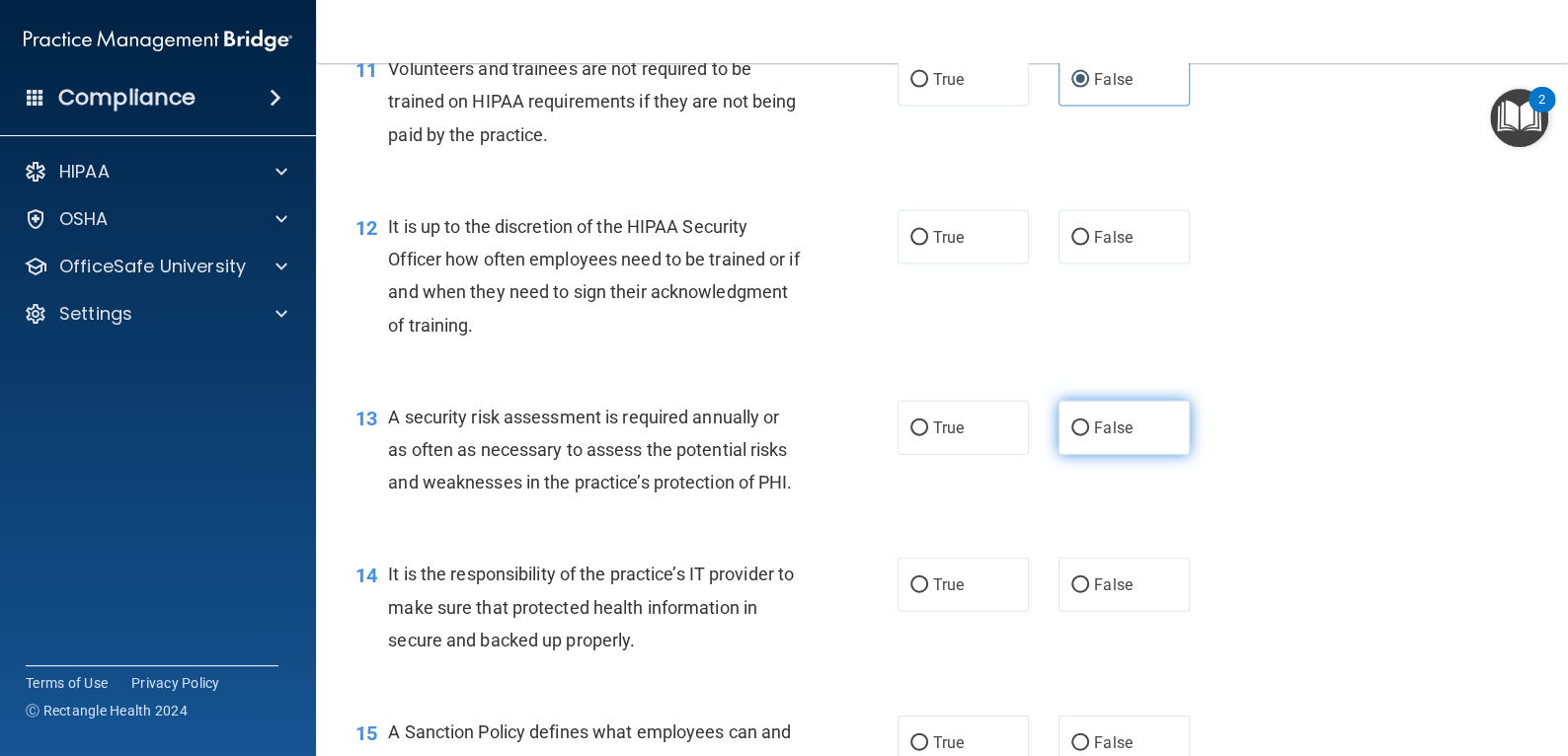
click at [1152, 427] on label "False" at bounding box center [1124, 427] width 131 height 55
click at [1089, 427] on input "False" at bounding box center [1080, 428] width 18 height 15
radio input "true"
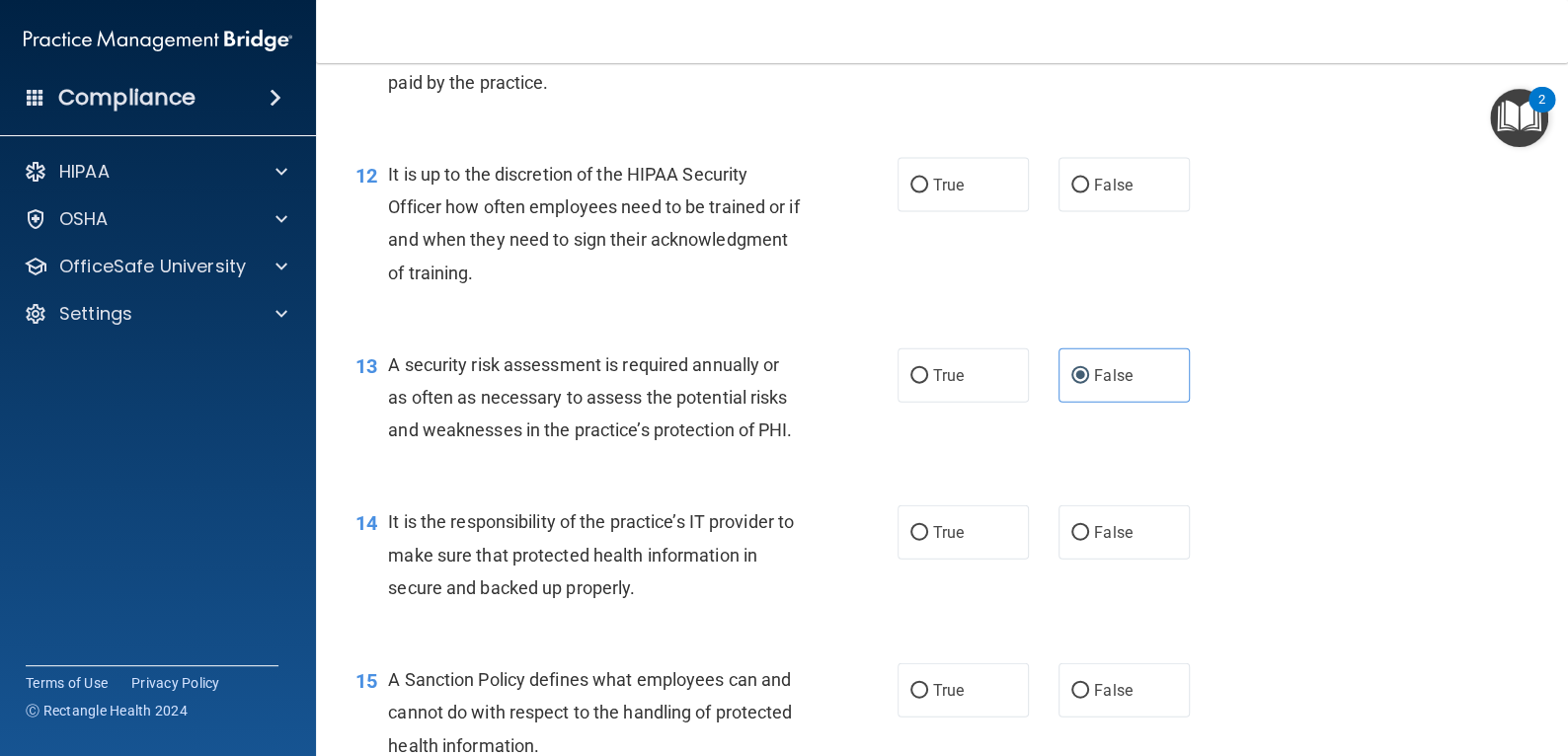
scroll to position [2270, 0]
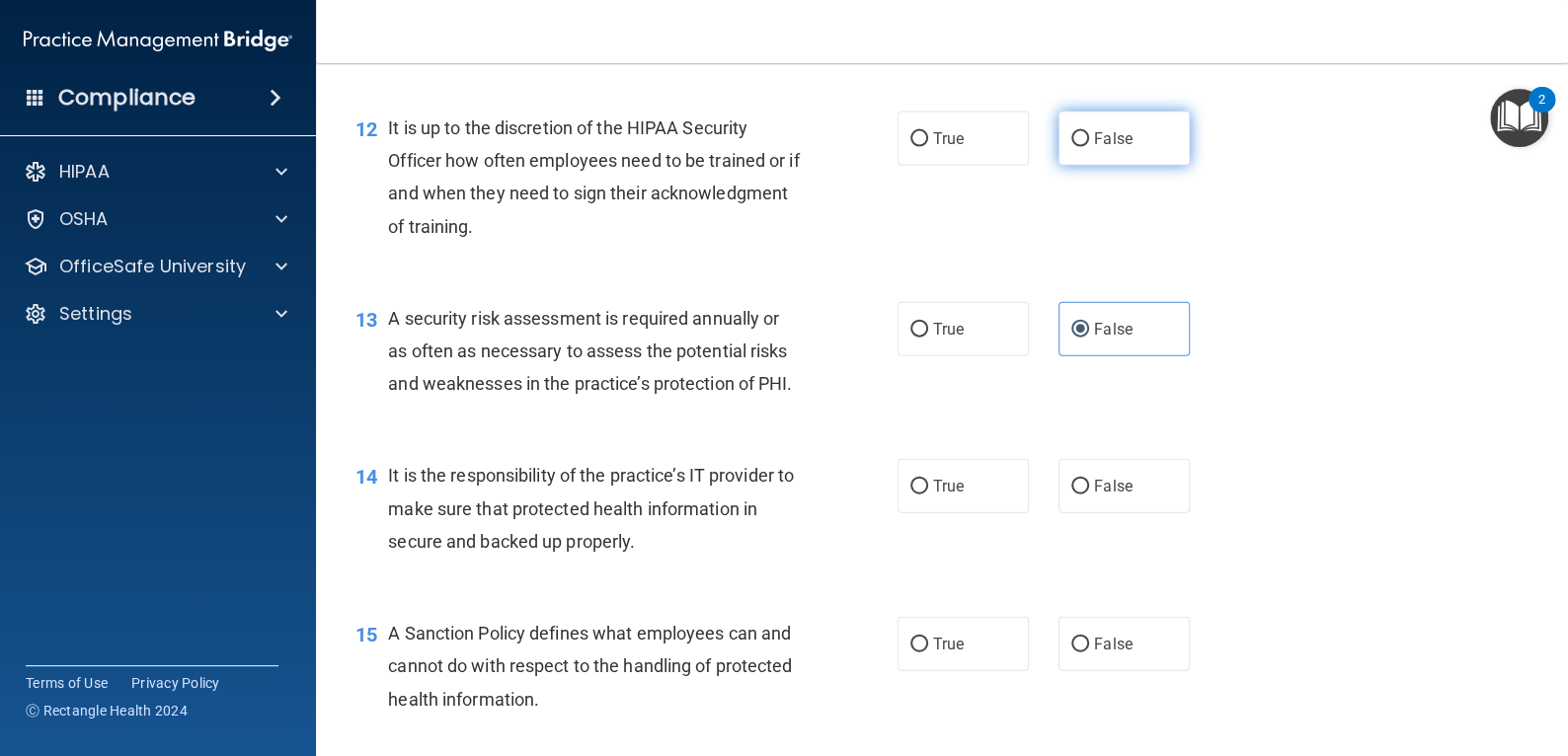
click at [1117, 144] on span "False" at bounding box center [1113, 138] width 39 height 19
click at [1089, 144] on input "False" at bounding box center [1080, 139] width 18 height 15
radio input "true"
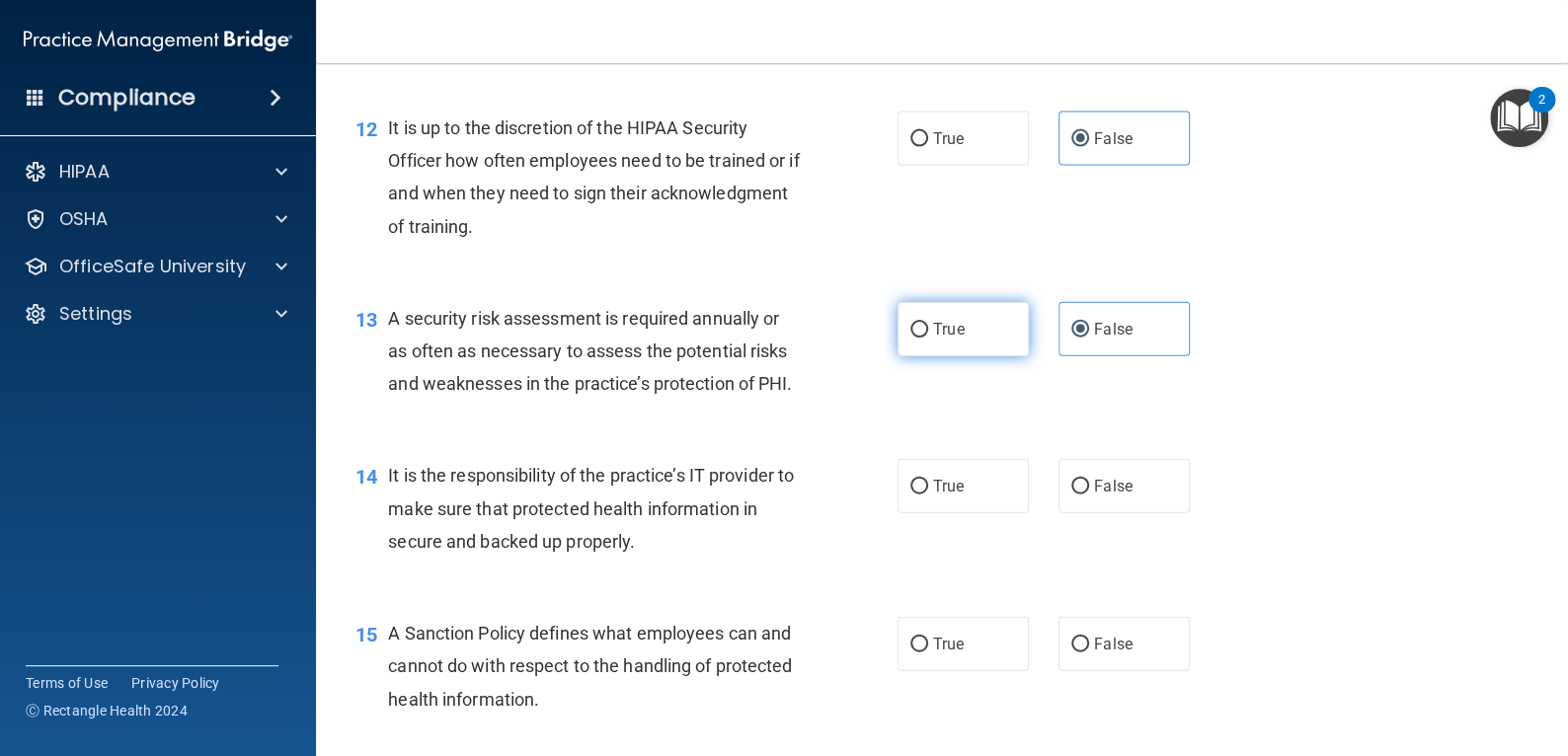
click at [926, 345] on label "True" at bounding box center [963, 329] width 131 height 55
click at [926, 338] on input "True" at bounding box center [919, 330] width 18 height 15
radio input "true"
radio input "false"
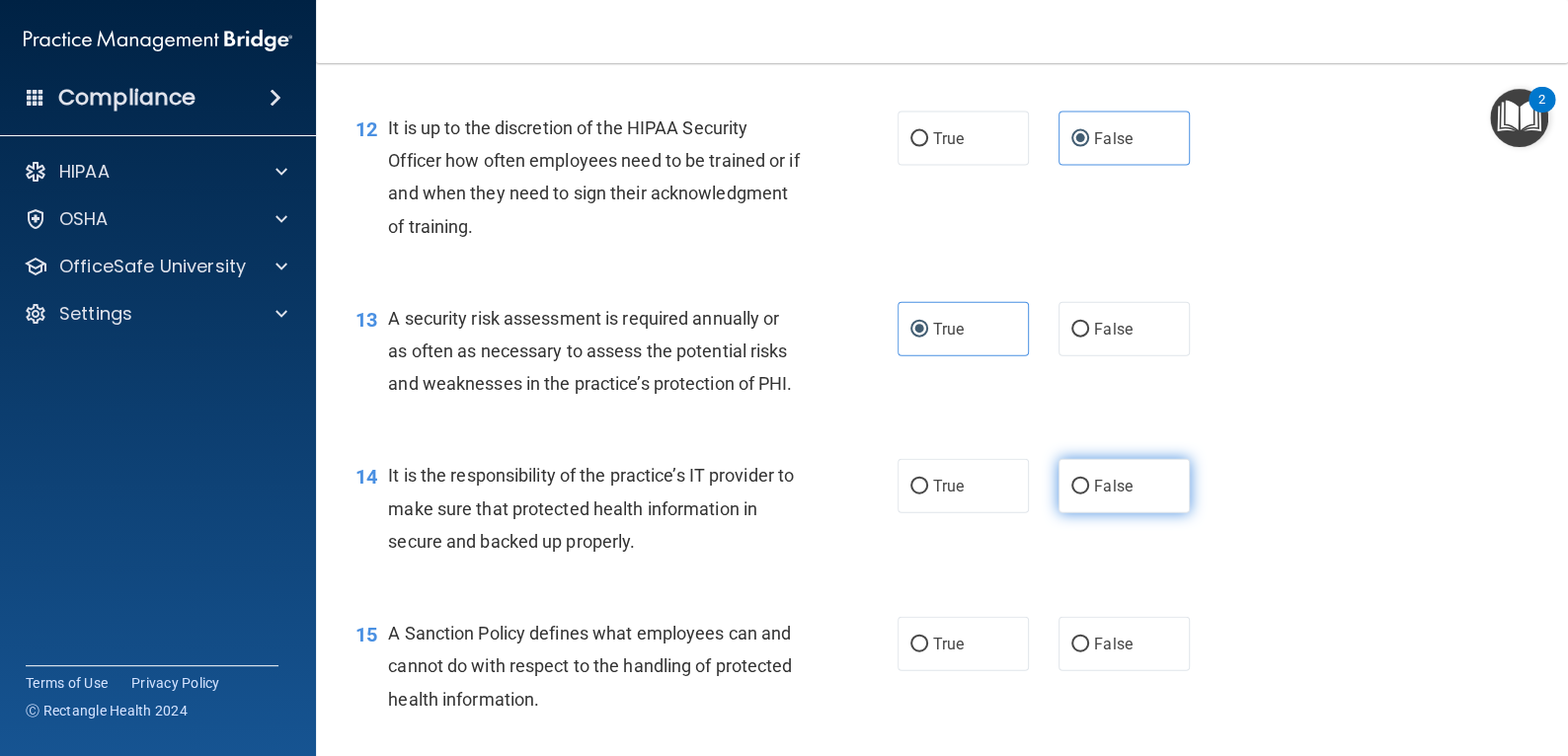
click at [1086, 468] on label "False" at bounding box center [1124, 486] width 131 height 55
click at [1086, 480] on input "False" at bounding box center [1080, 487] width 18 height 15
radio input "true"
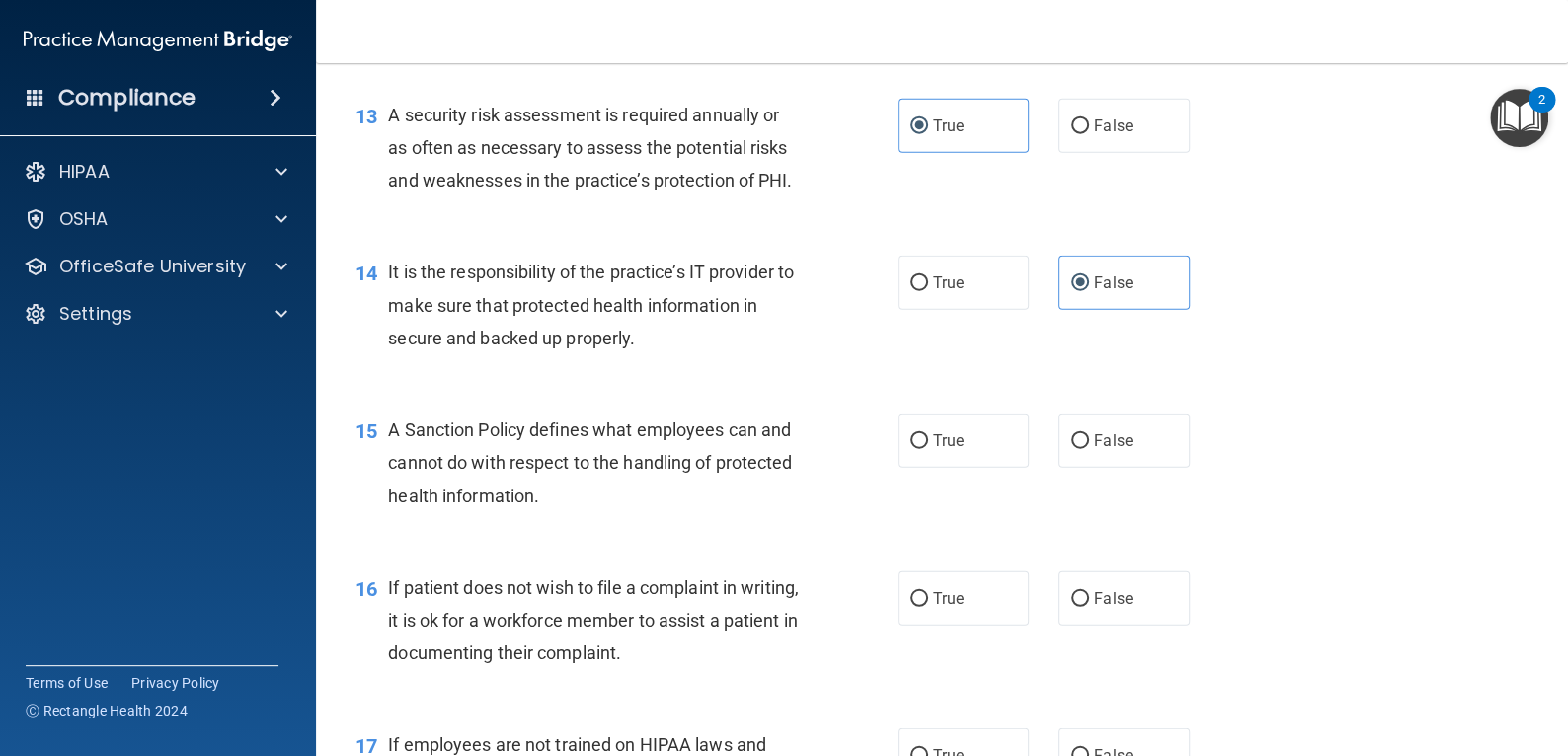
scroll to position [2567, 0]
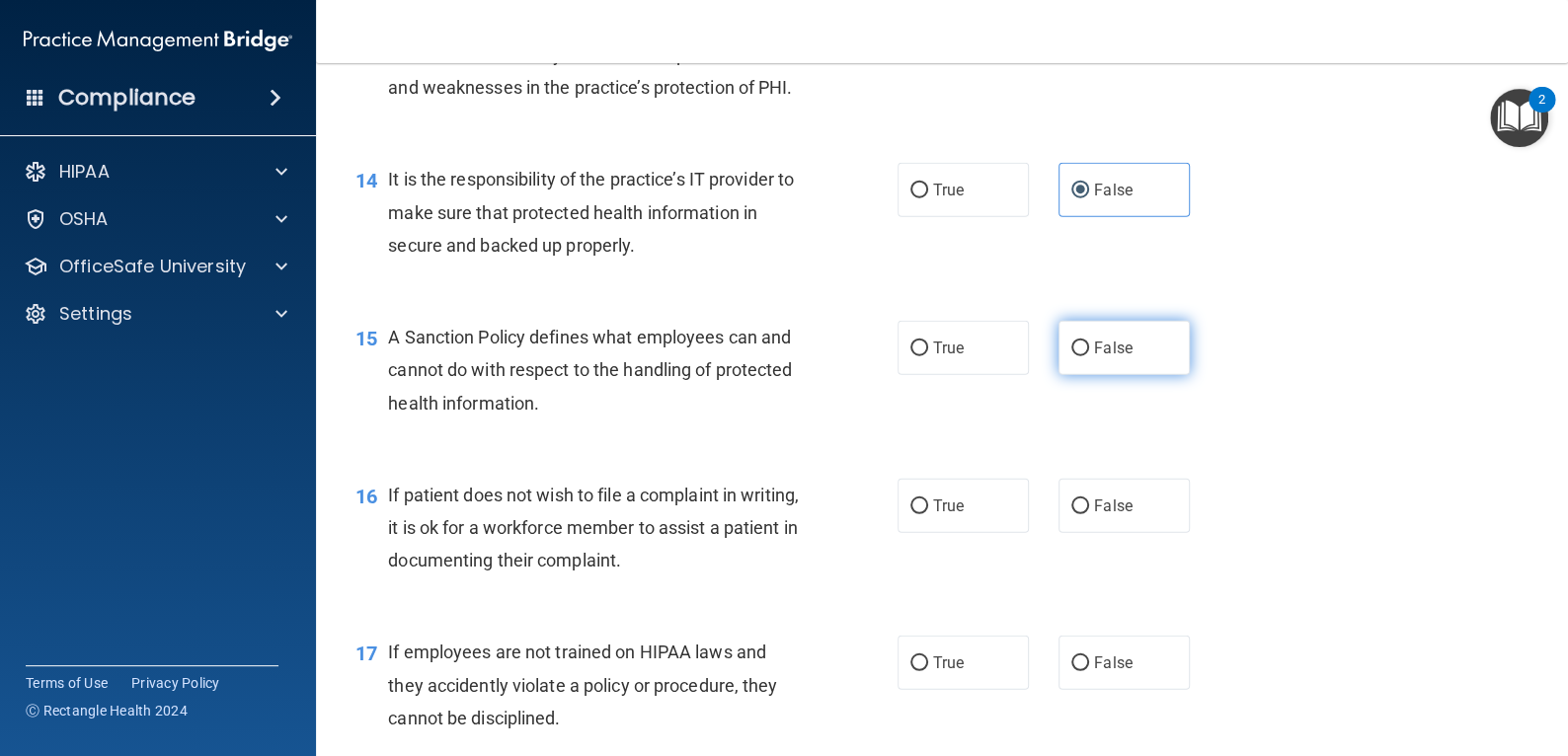
click at [1100, 337] on label "False" at bounding box center [1124, 348] width 131 height 55
click at [1089, 342] on input "False" at bounding box center [1080, 349] width 18 height 15
radio input "true"
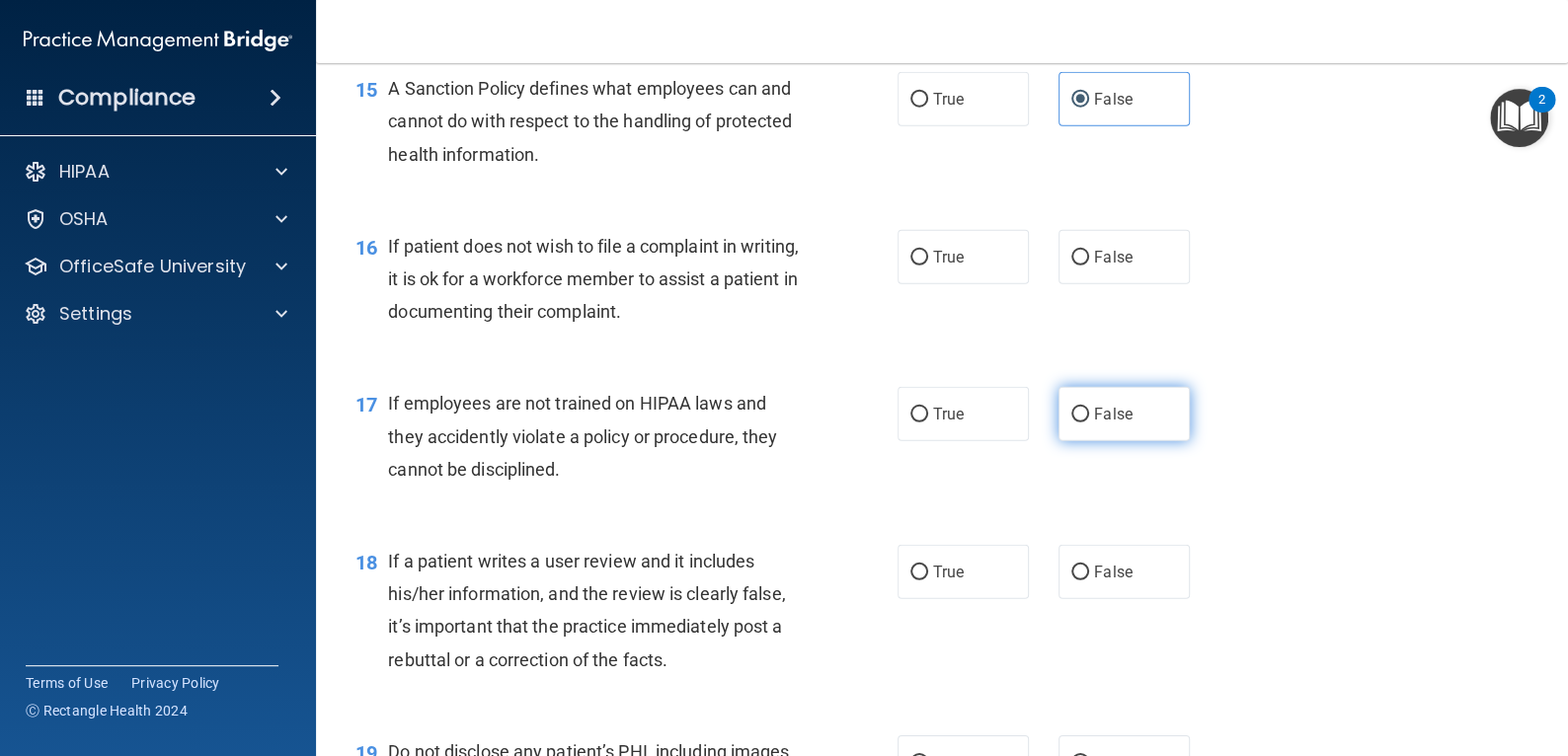
scroll to position [2863, 0]
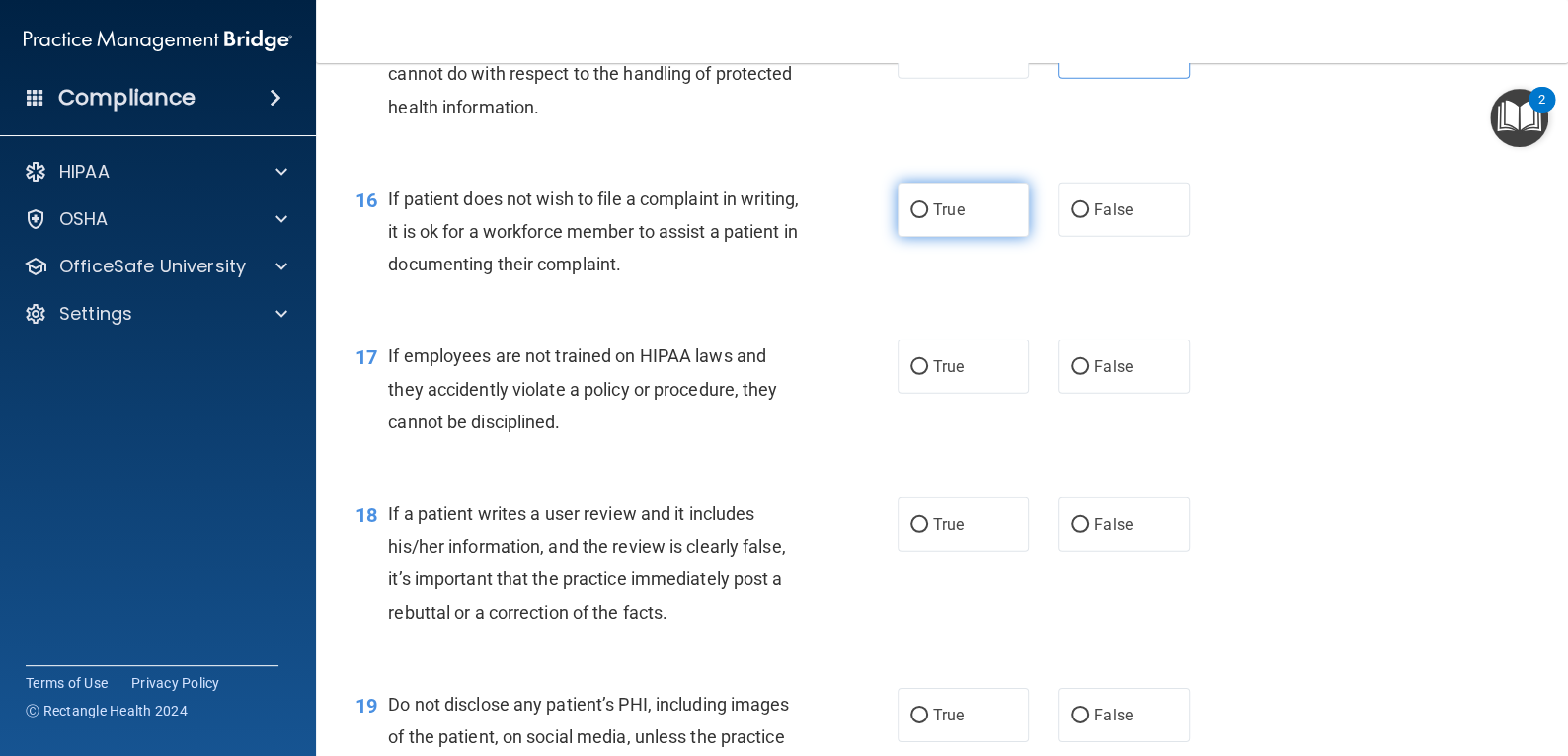
click at [912, 203] on input "True" at bounding box center [919, 210] width 18 height 15
radio input "true"
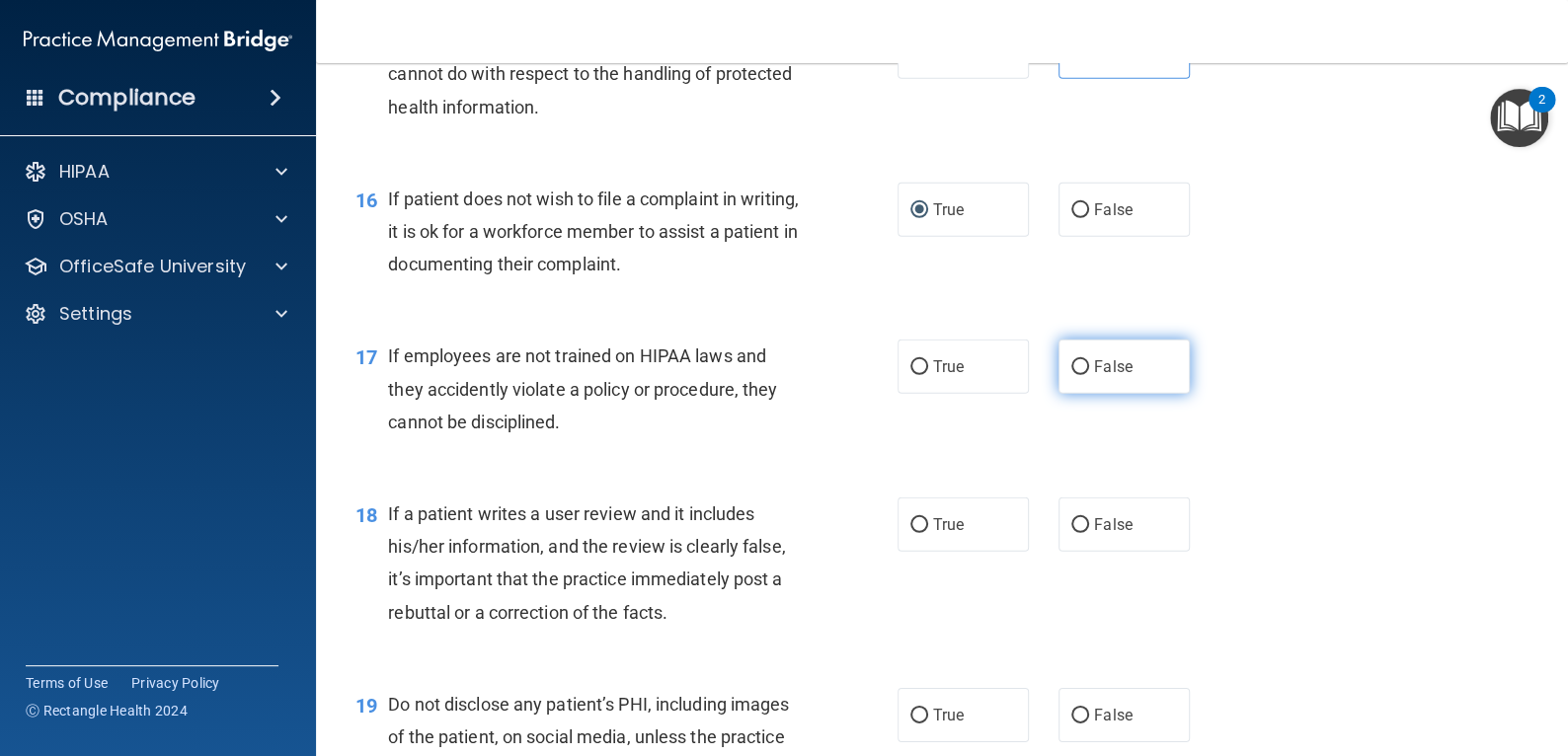
click at [1095, 371] on span "False" at bounding box center [1113, 367] width 39 height 19
click at [1089, 371] on input "False" at bounding box center [1080, 368] width 18 height 15
radio input "true"
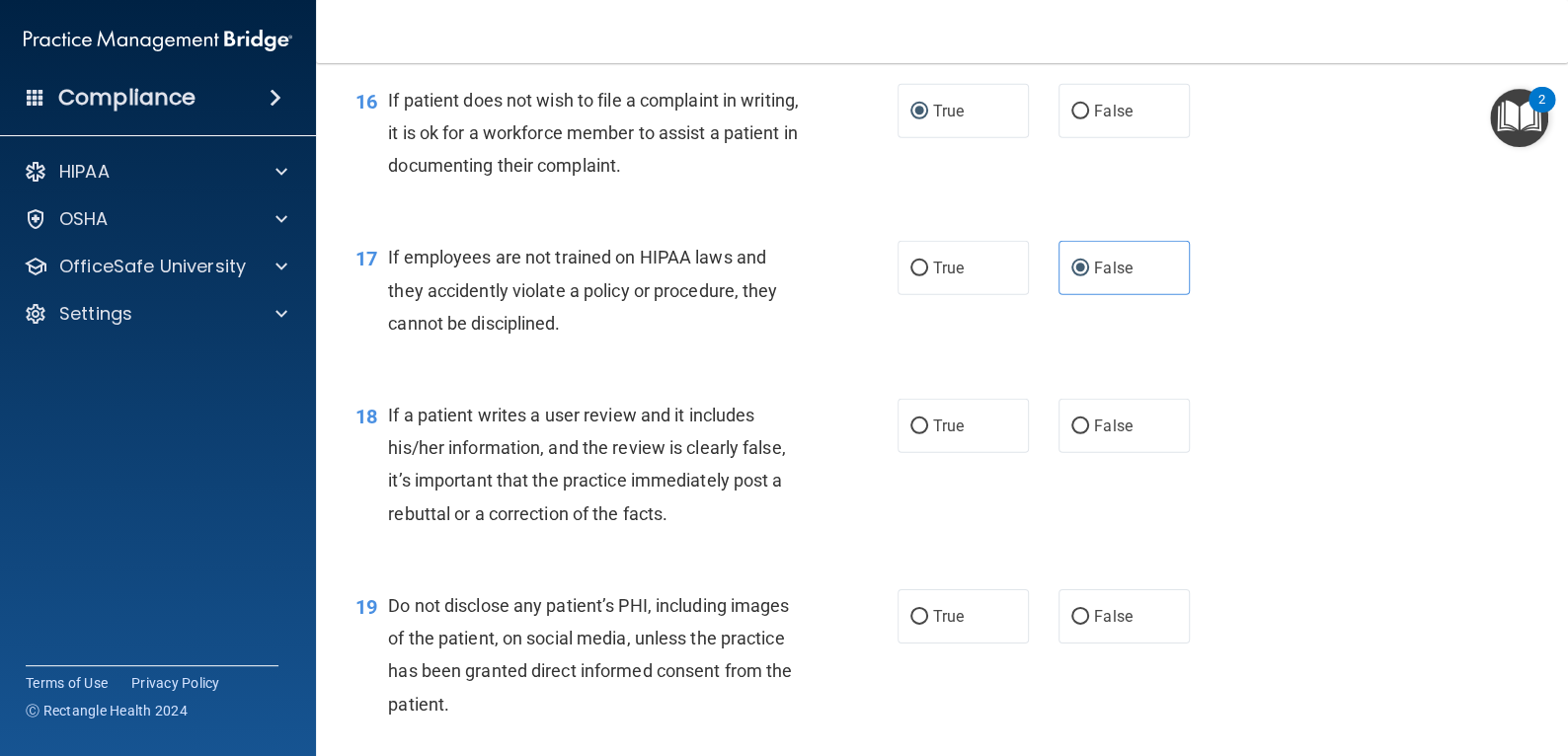
scroll to position [3060, 0]
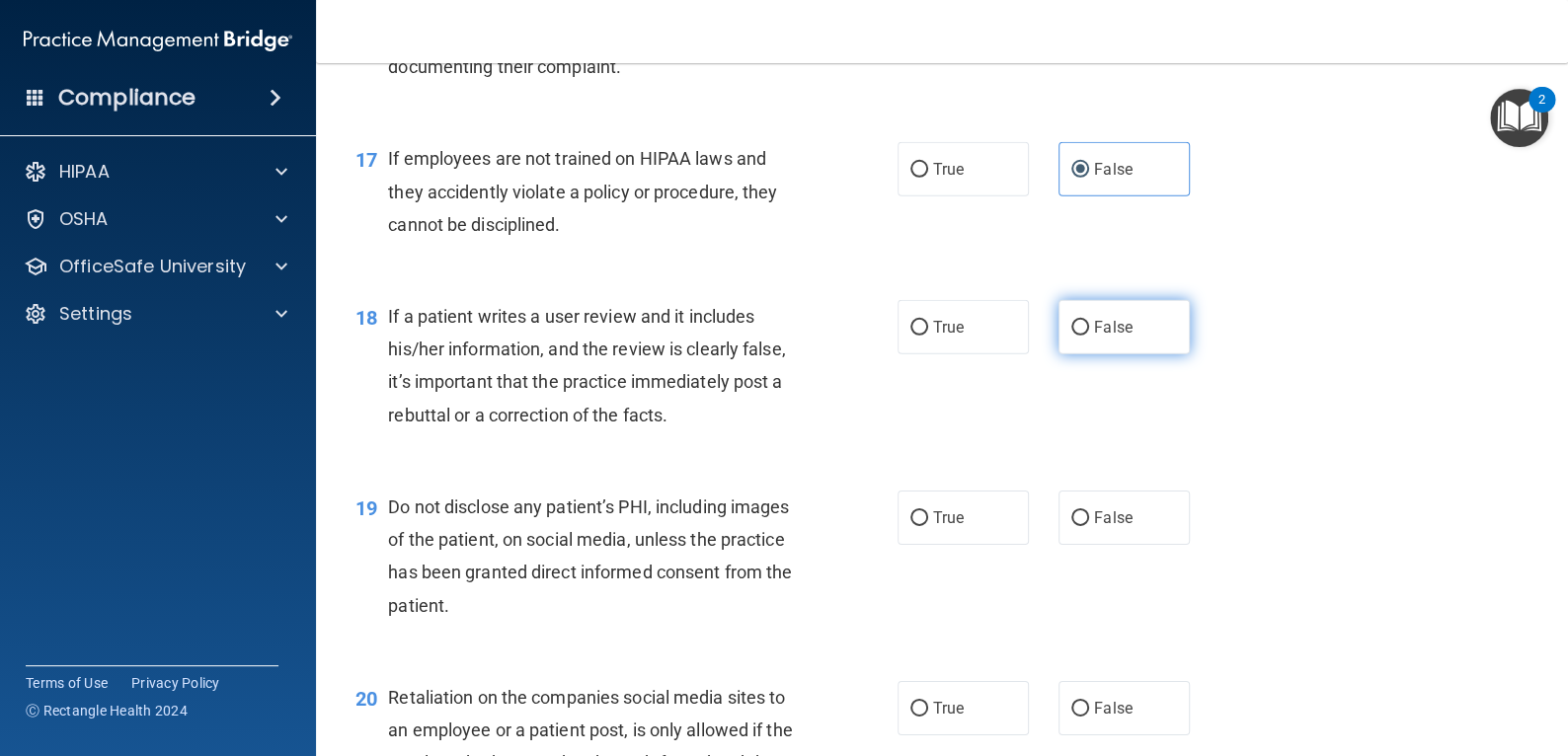
click at [1094, 326] on span "False" at bounding box center [1113, 327] width 39 height 19
click at [1089, 326] on input "False" at bounding box center [1080, 328] width 18 height 15
radio input "true"
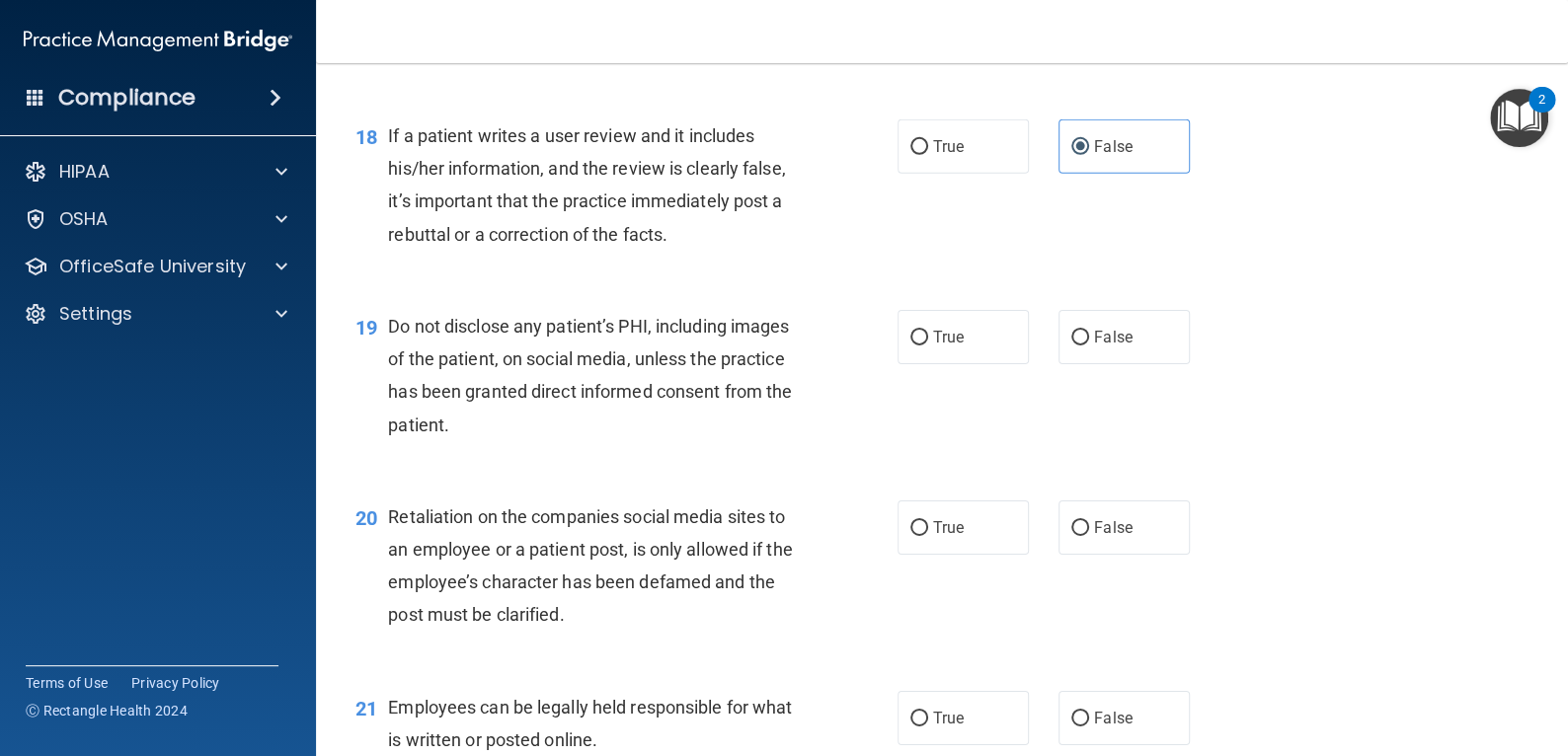
scroll to position [3258, 0]
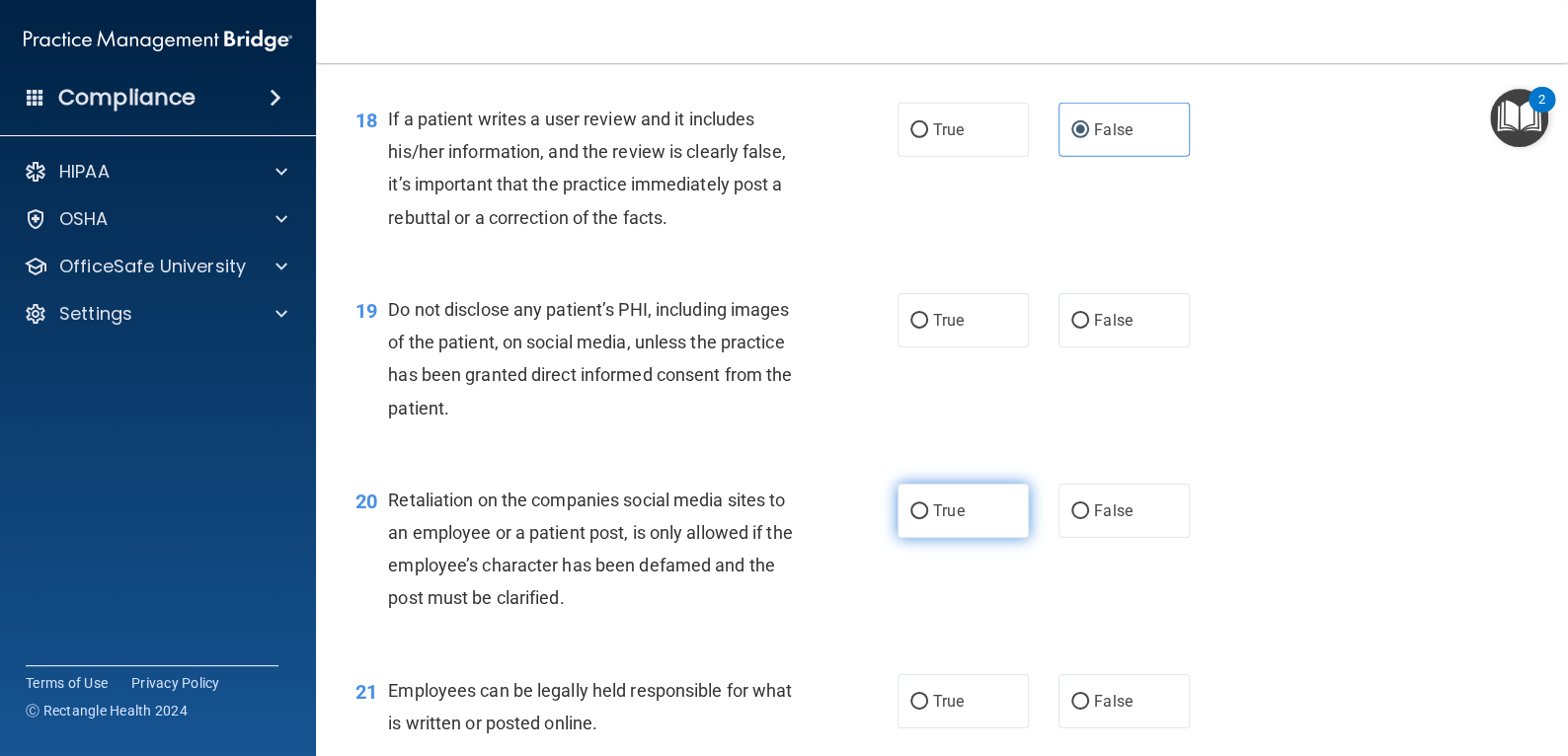
click at [933, 513] on span "True" at bounding box center [948, 510] width 31 height 19
click at [928, 513] on input "True" at bounding box center [919, 511] width 18 height 15
radio input "true"
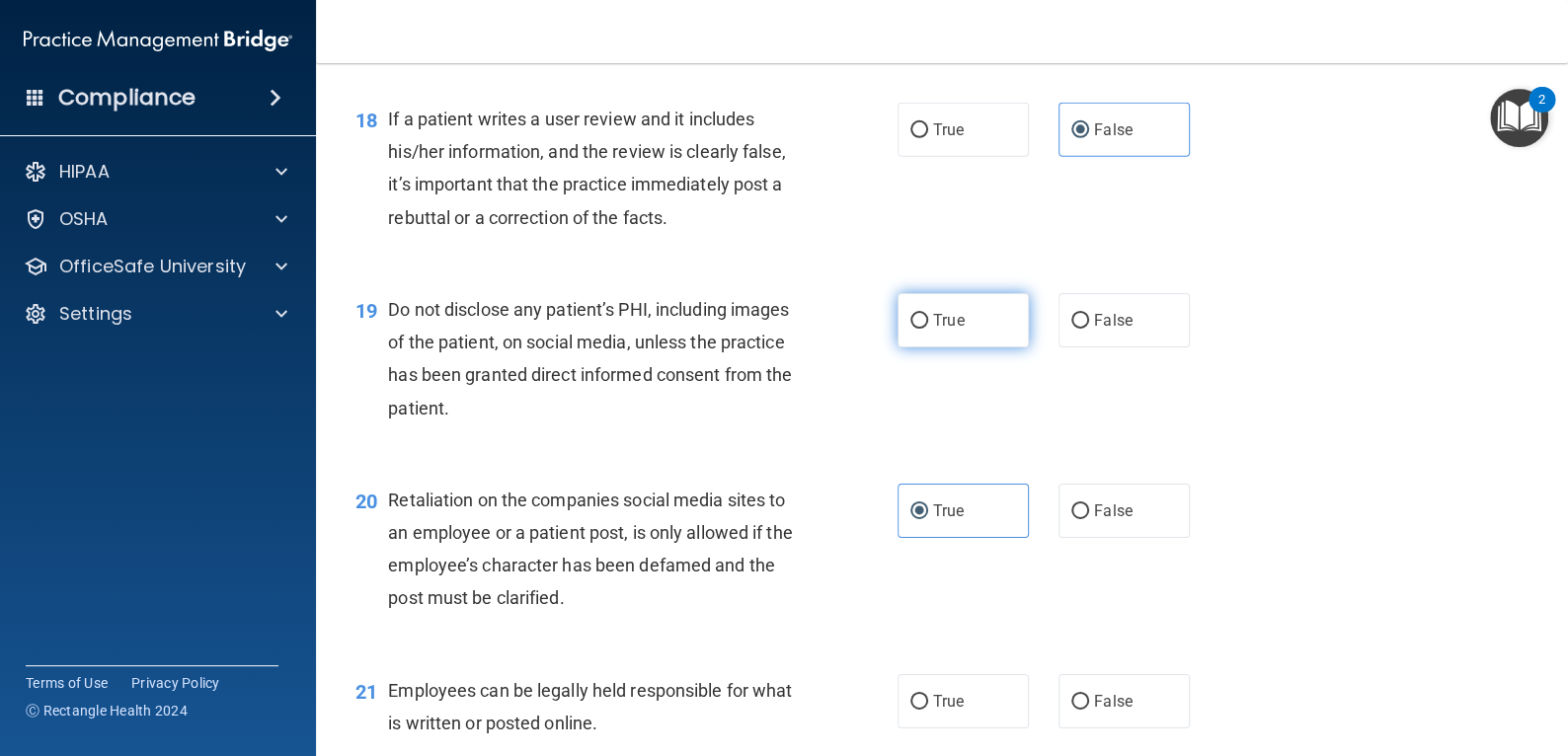
click at [991, 310] on label "True" at bounding box center [963, 320] width 131 height 55
click at [928, 314] on input "True" at bounding box center [919, 321] width 18 height 15
radio input "true"
click at [1094, 504] on span "False" at bounding box center [1113, 510] width 39 height 19
click at [1089, 504] on input "False" at bounding box center [1080, 511] width 18 height 15
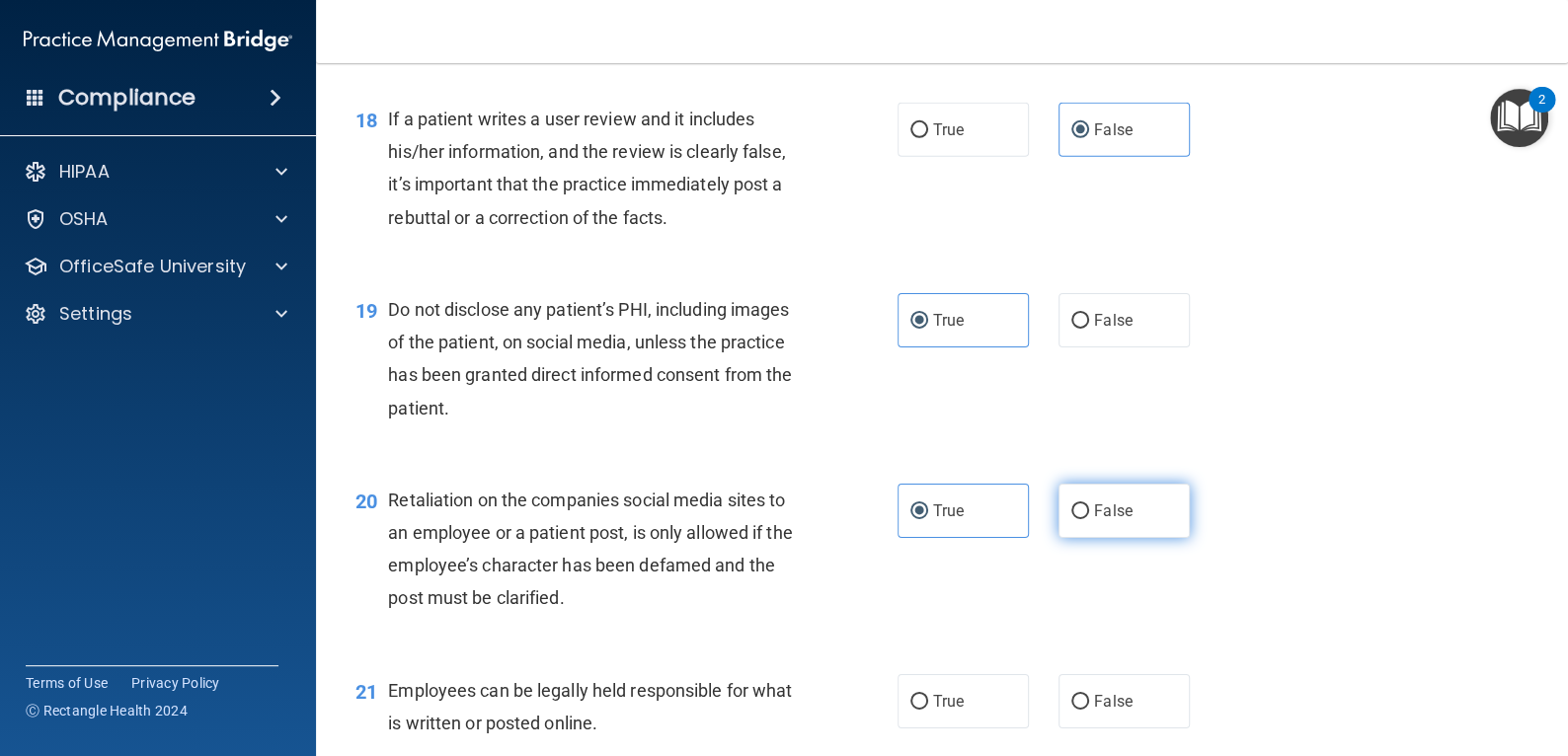
radio input "true"
radio input "false"
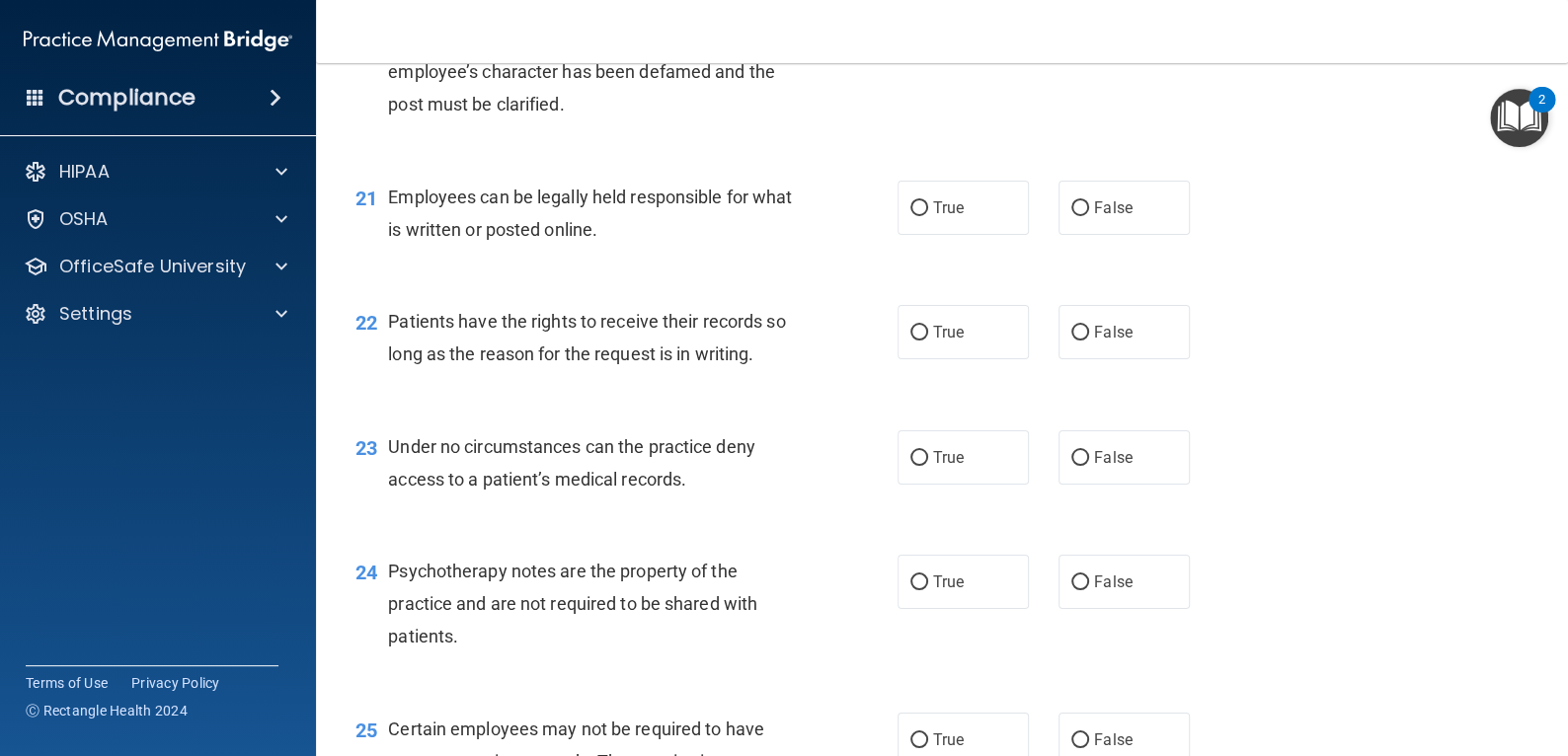
scroll to position [3554, 0]
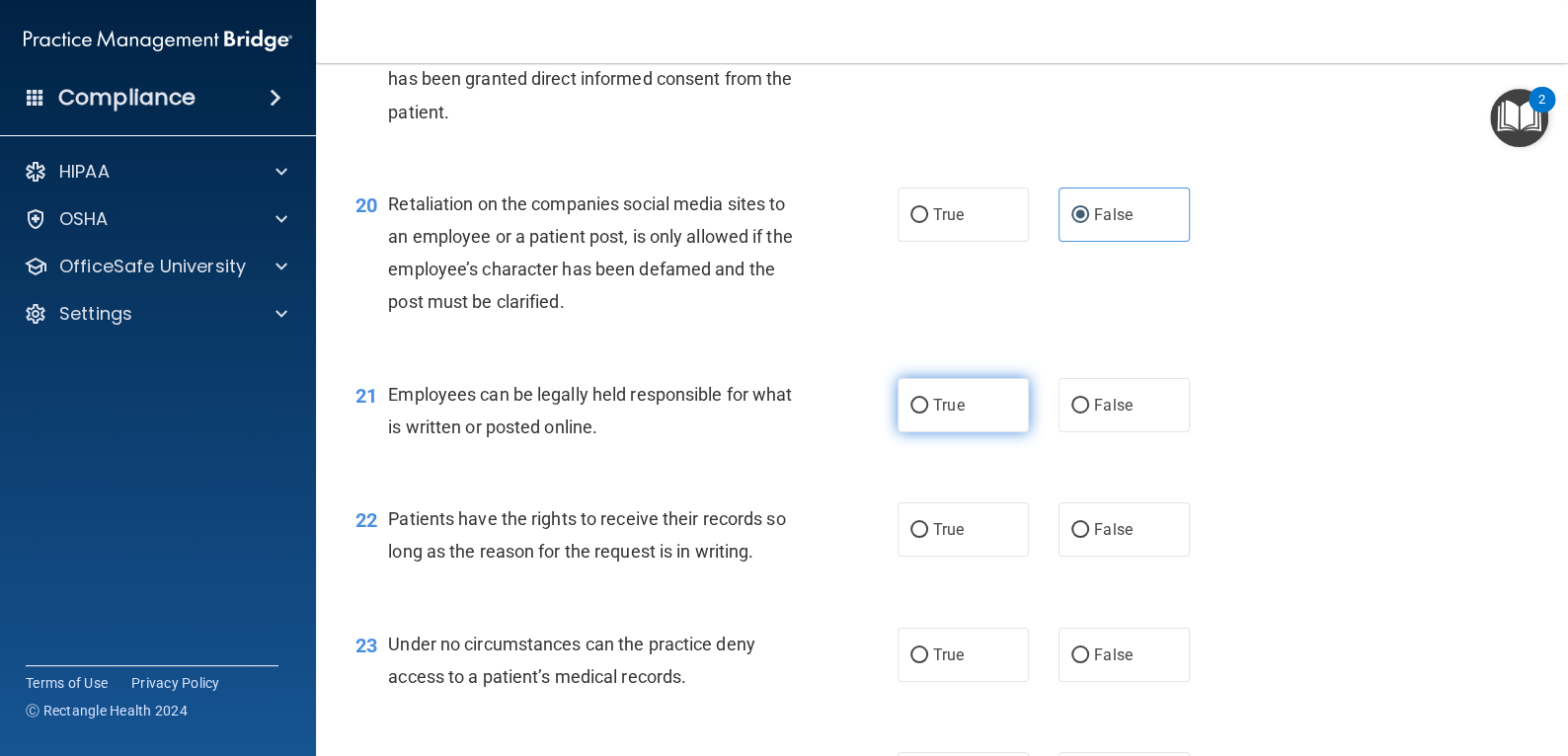
click at [975, 409] on label "True" at bounding box center [963, 405] width 131 height 55
click at [928, 409] on input "True" at bounding box center [919, 405] width 18 height 15
radio input "true"
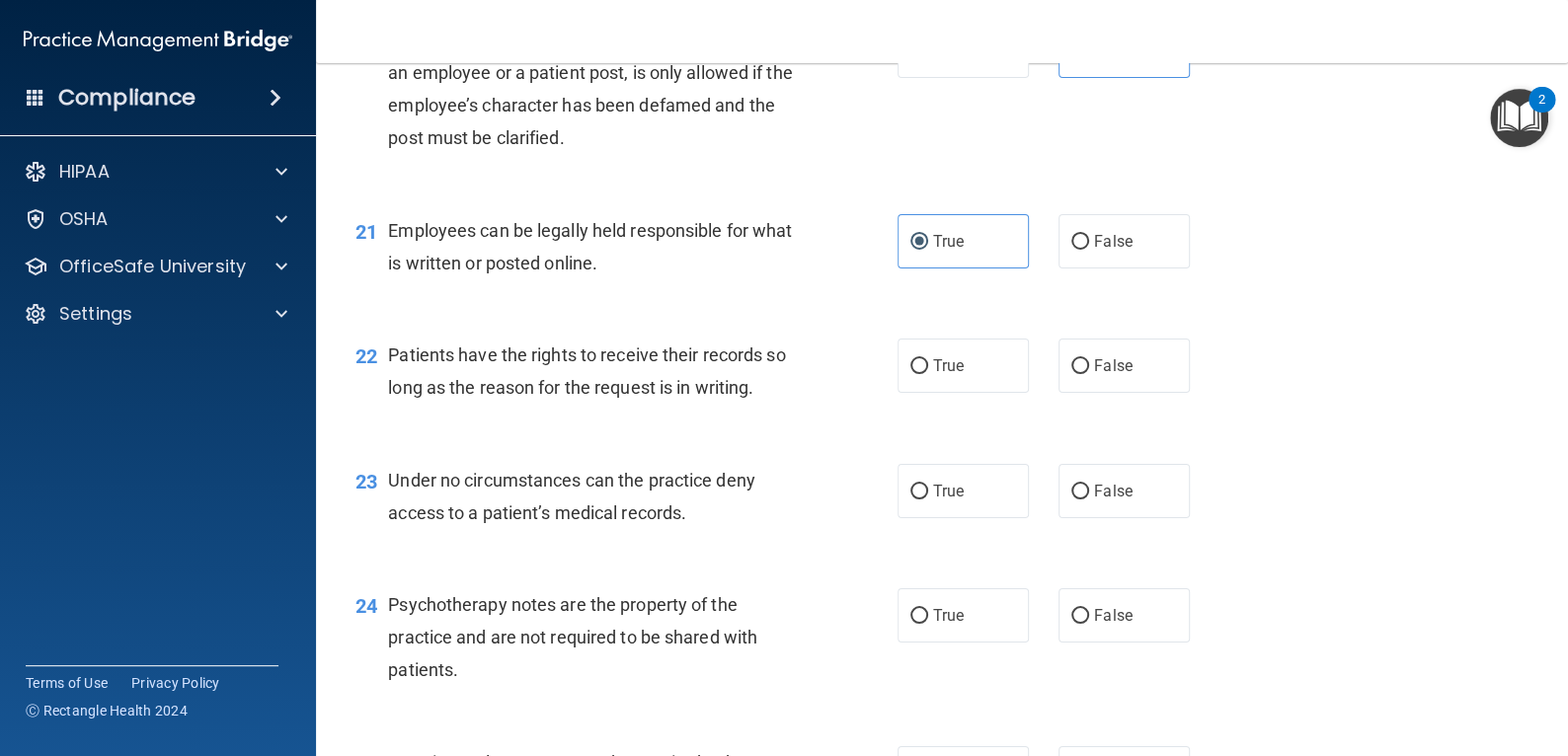
scroll to position [3751, 0]
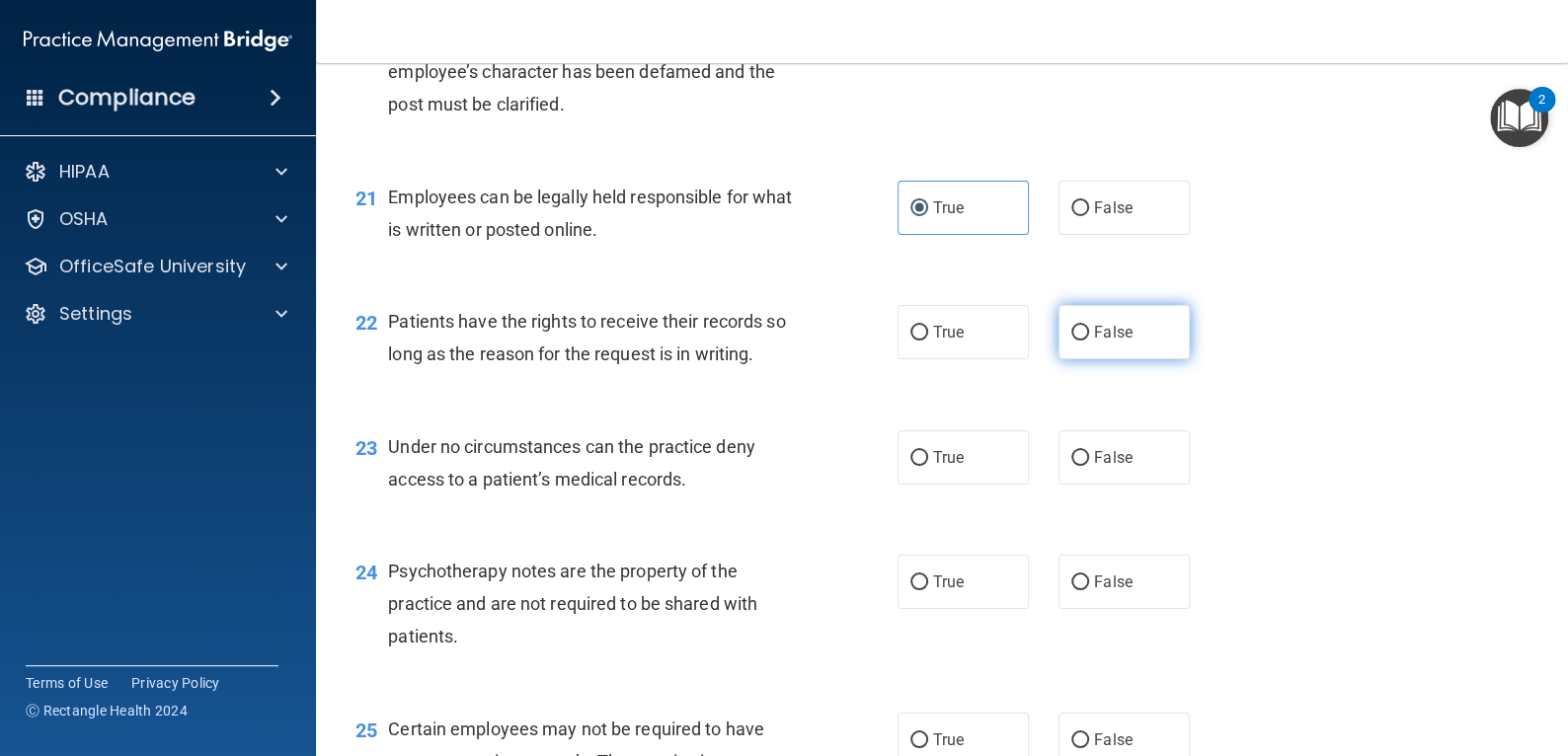
click at [1112, 339] on span "False" at bounding box center [1113, 332] width 39 height 19
click at [1089, 339] on input "False" at bounding box center [1080, 333] width 18 height 15
radio input "true"
click at [1112, 449] on span "False" at bounding box center [1113, 457] width 39 height 19
click at [1089, 451] on input "False" at bounding box center [1080, 458] width 18 height 15
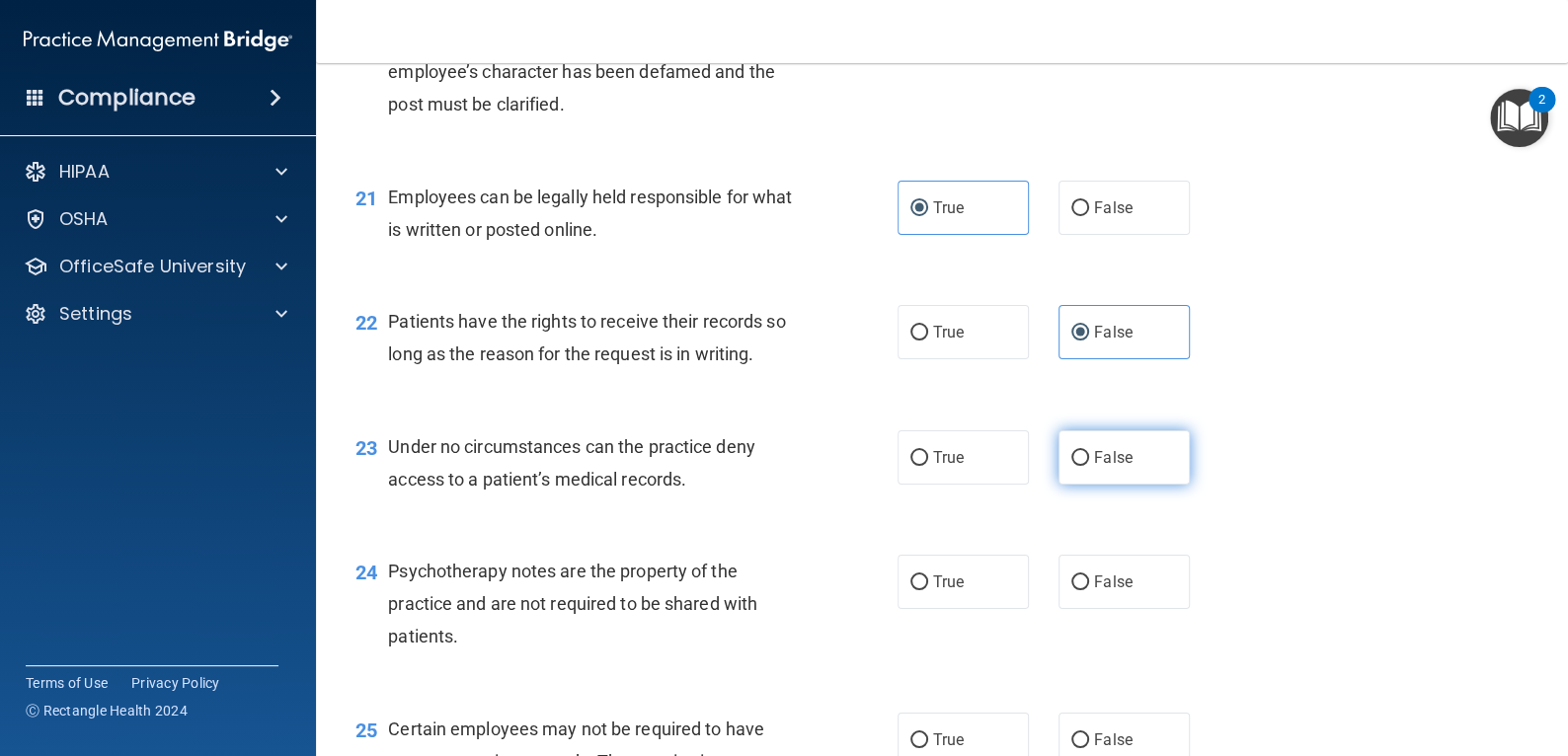
radio input "true"
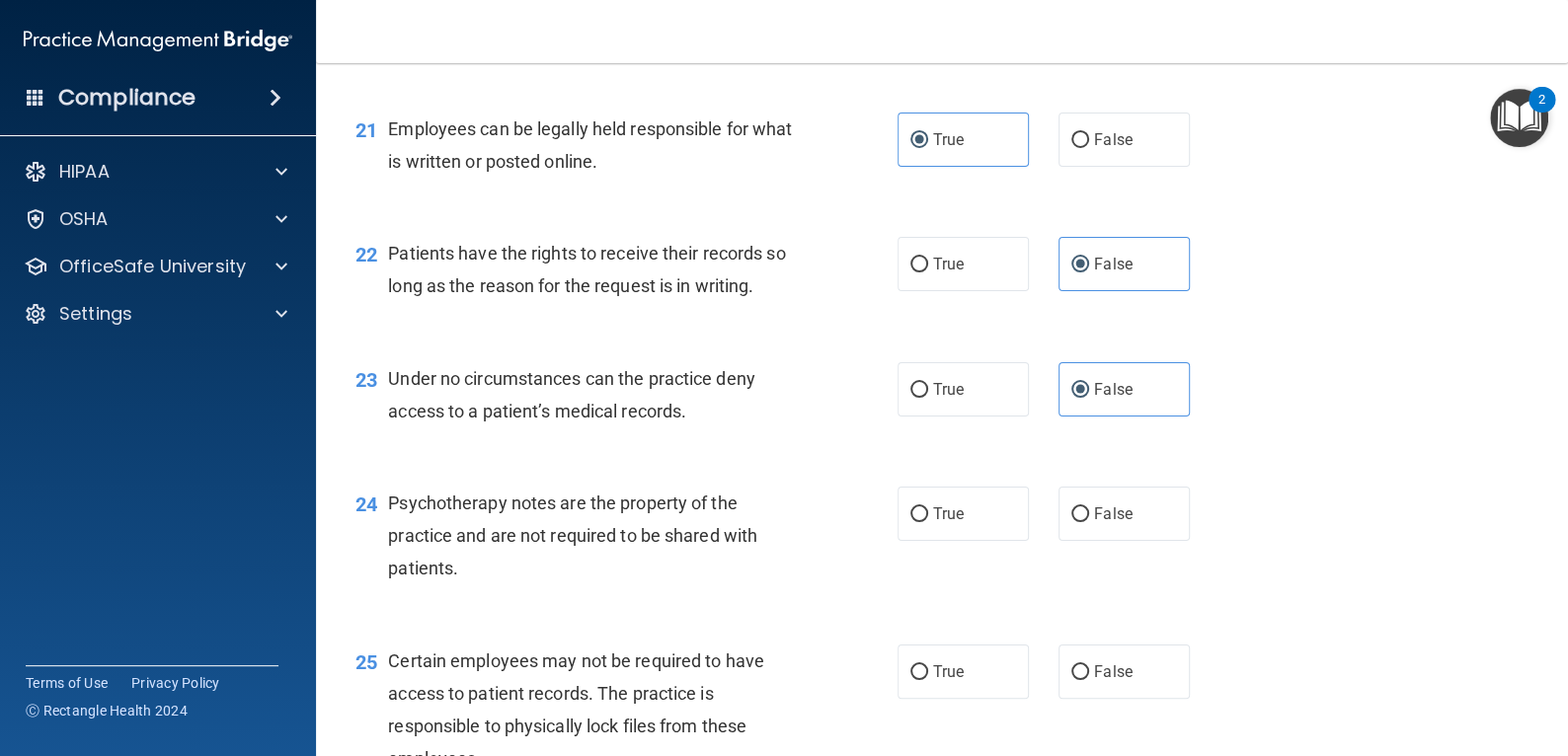
scroll to position [3947, 0]
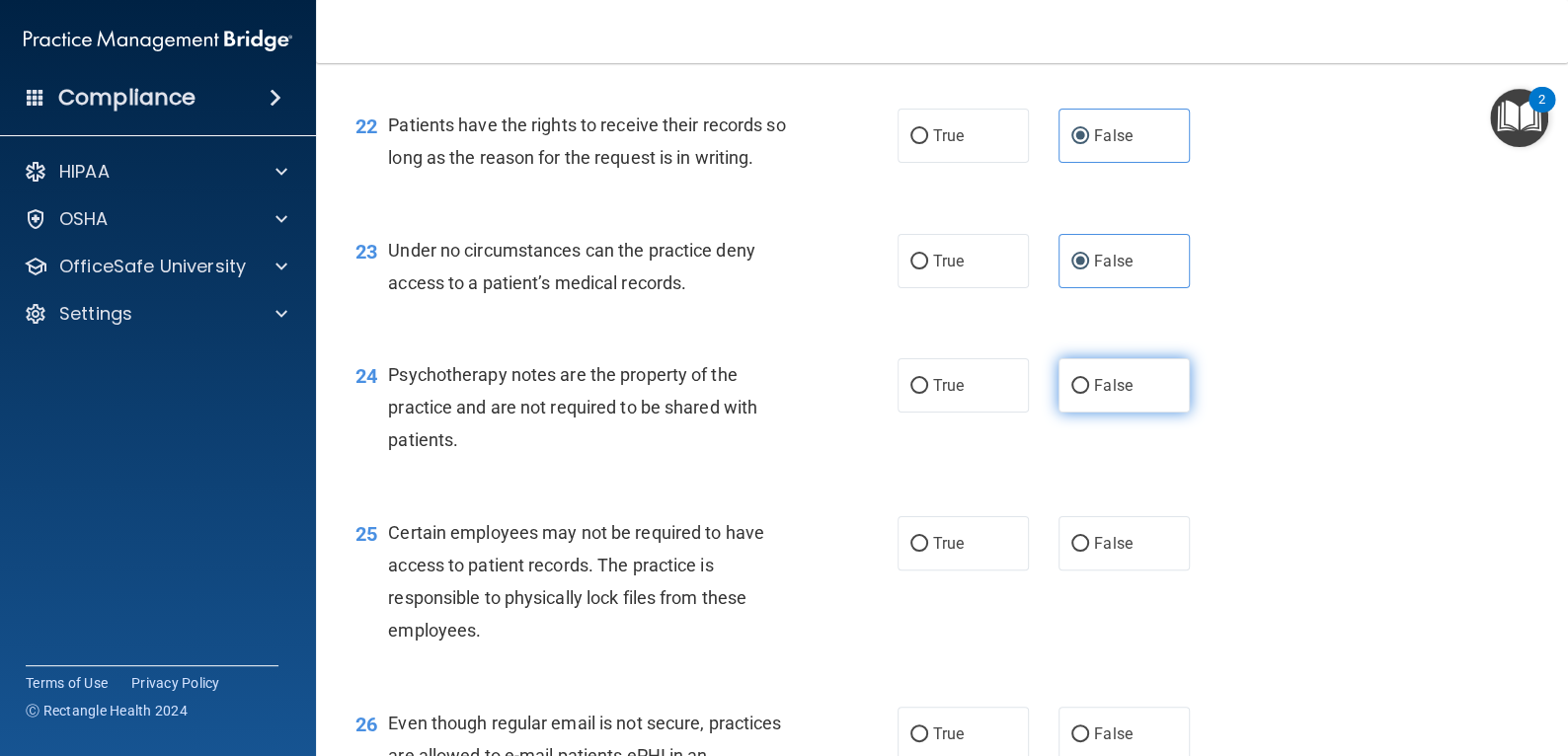
click at [1104, 398] on label "False" at bounding box center [1124, 385] width 131 height 55
click at [1089, 393] on input "False" at bounding box center [1080, 386] width 18 height 15
radio input "true"
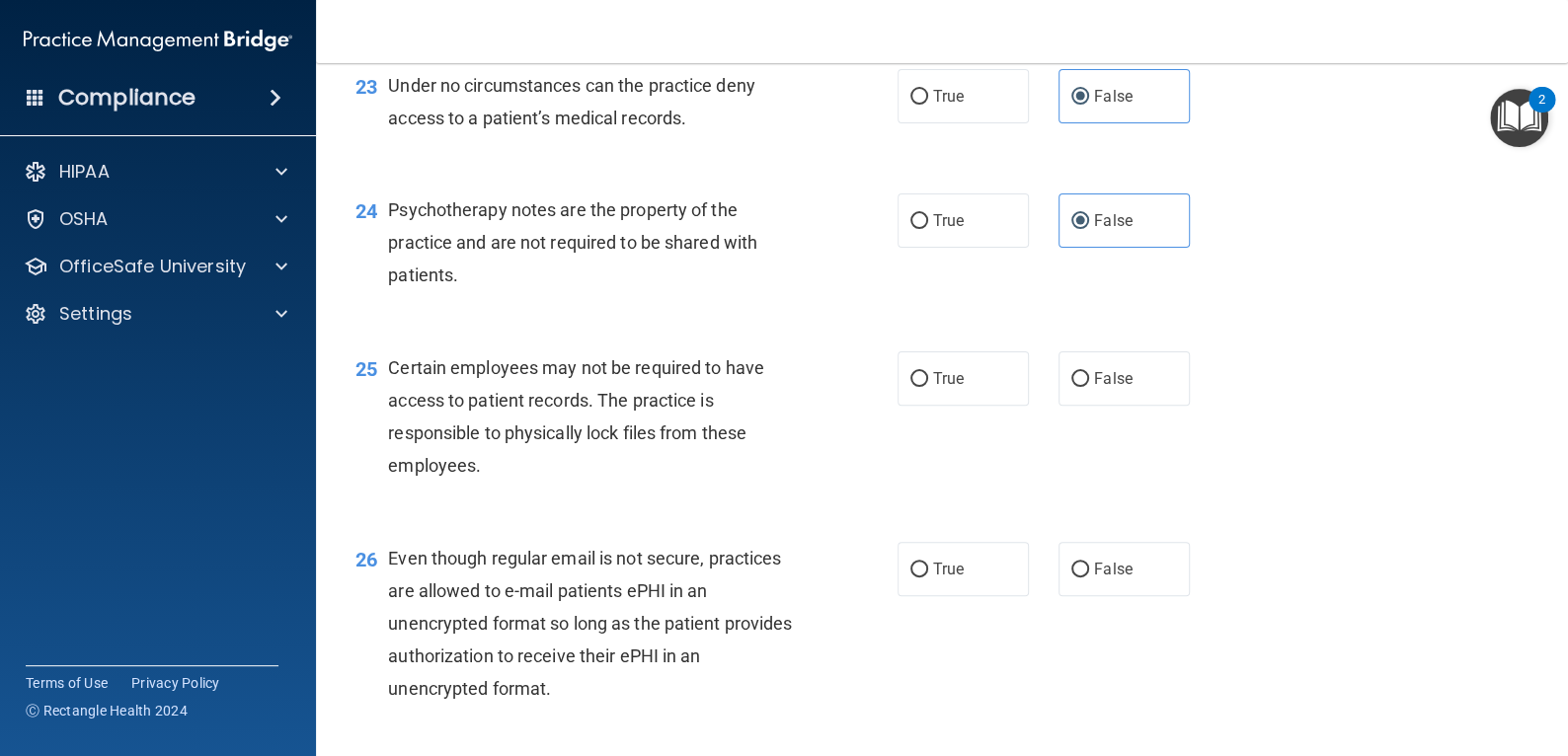
scroll to position [4146, 0]
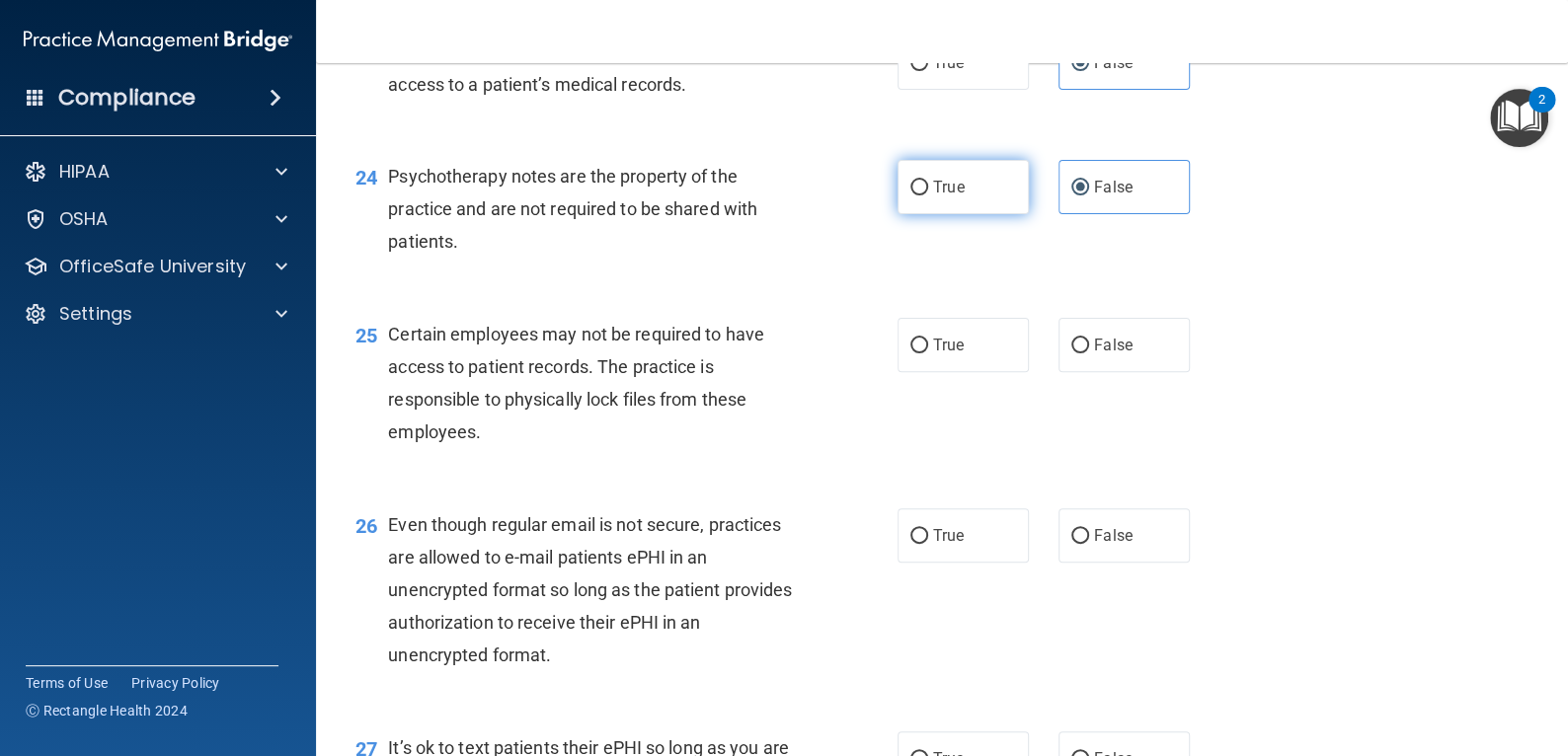
click at [958, 189] on label "True" at bounding box center [963, 187] width 131 height 55
click at [928, 189] on input "True" at bounding box center [919, 187] width 18 height 15
radio input "true"
radio input "false"
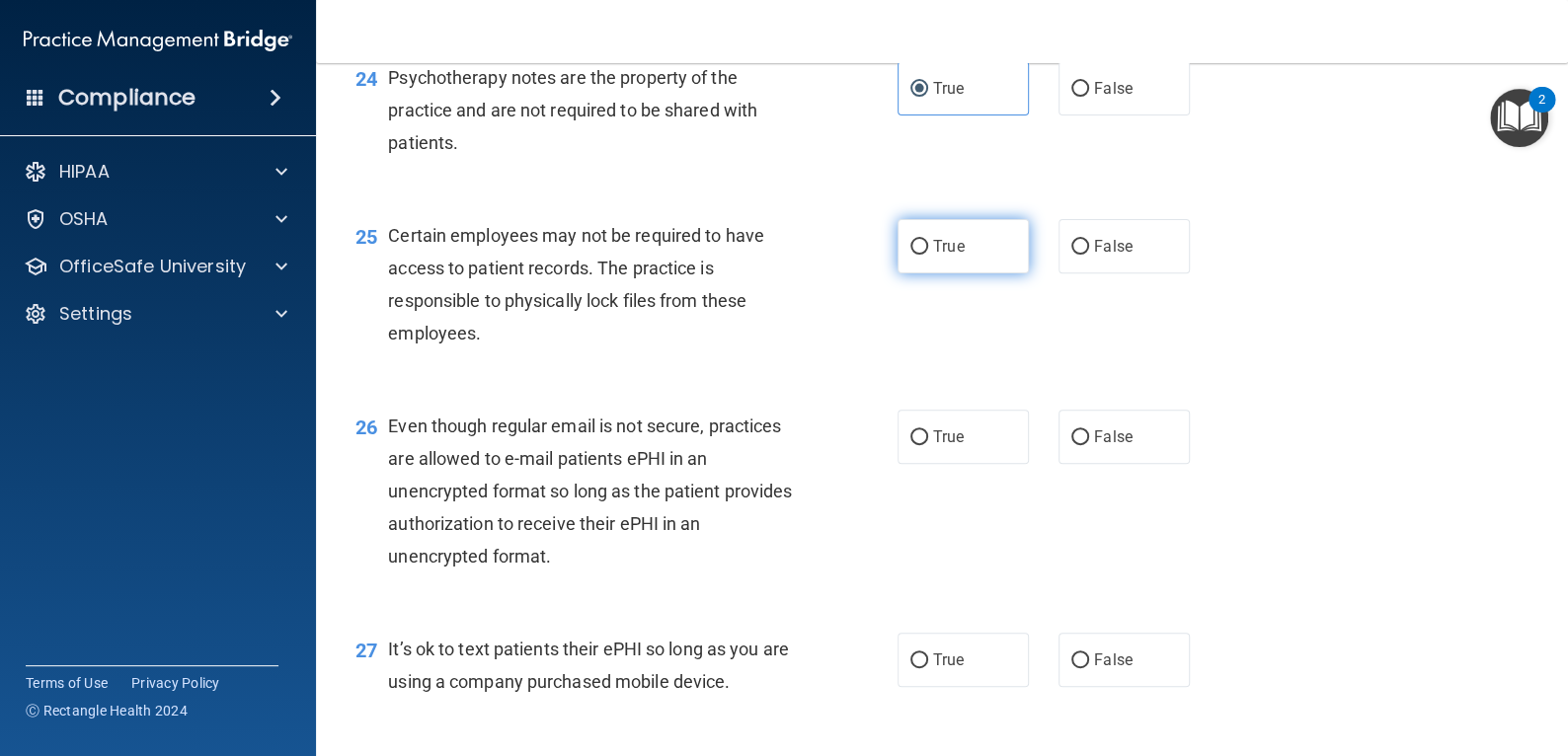
click at [946, 240] on span "True" at bounding box center [948, 246] width 31 height 19
click at [928, 240] on input "True" at bounding box center [919, 247] width 18 height 15
radio input "true"
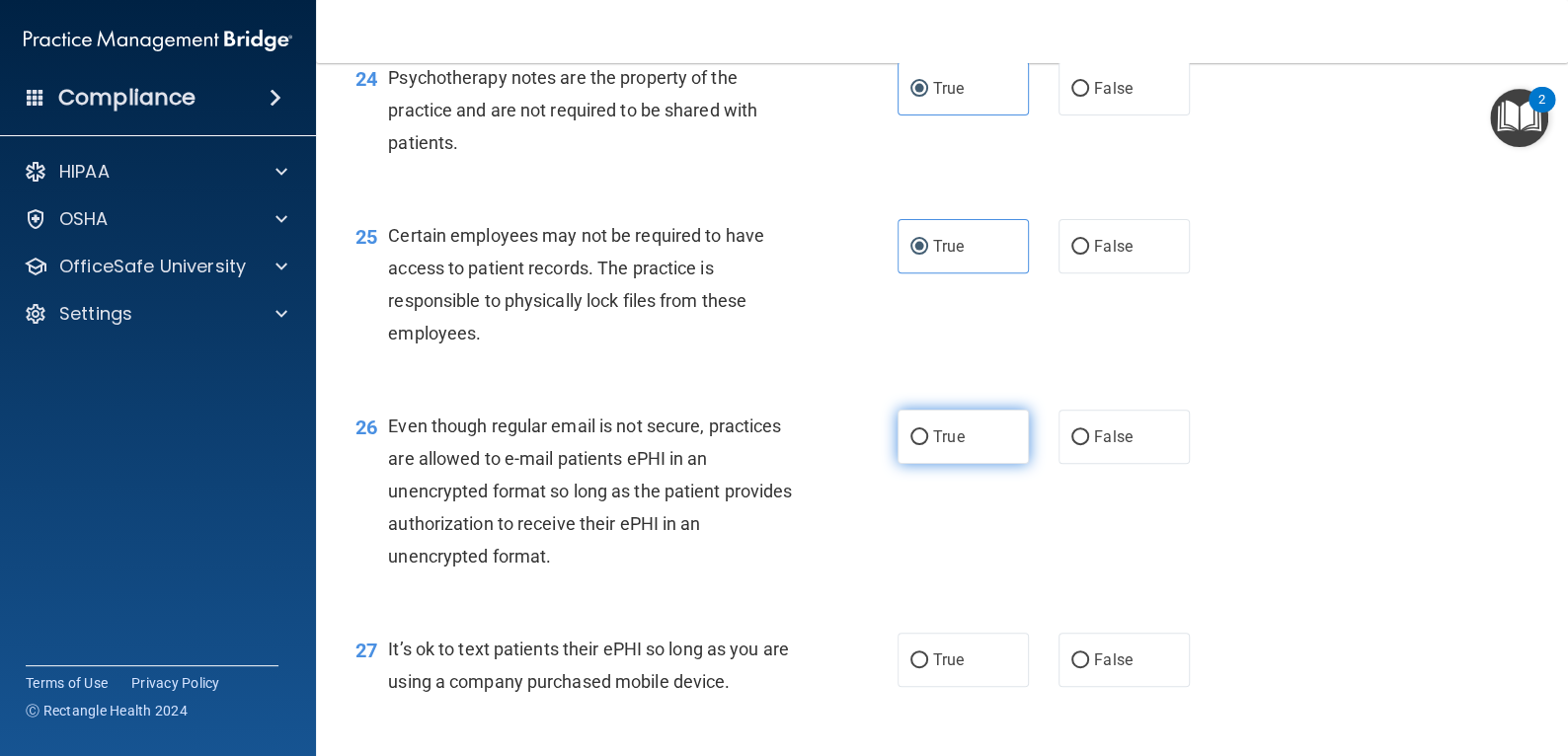
click at [947, 425] on label "True" at bounding box center [963, 436] width 131 height 55
click at [928, 430] on input "True" at bounding box center [919, 437] width 18 height 15
radio input "true"
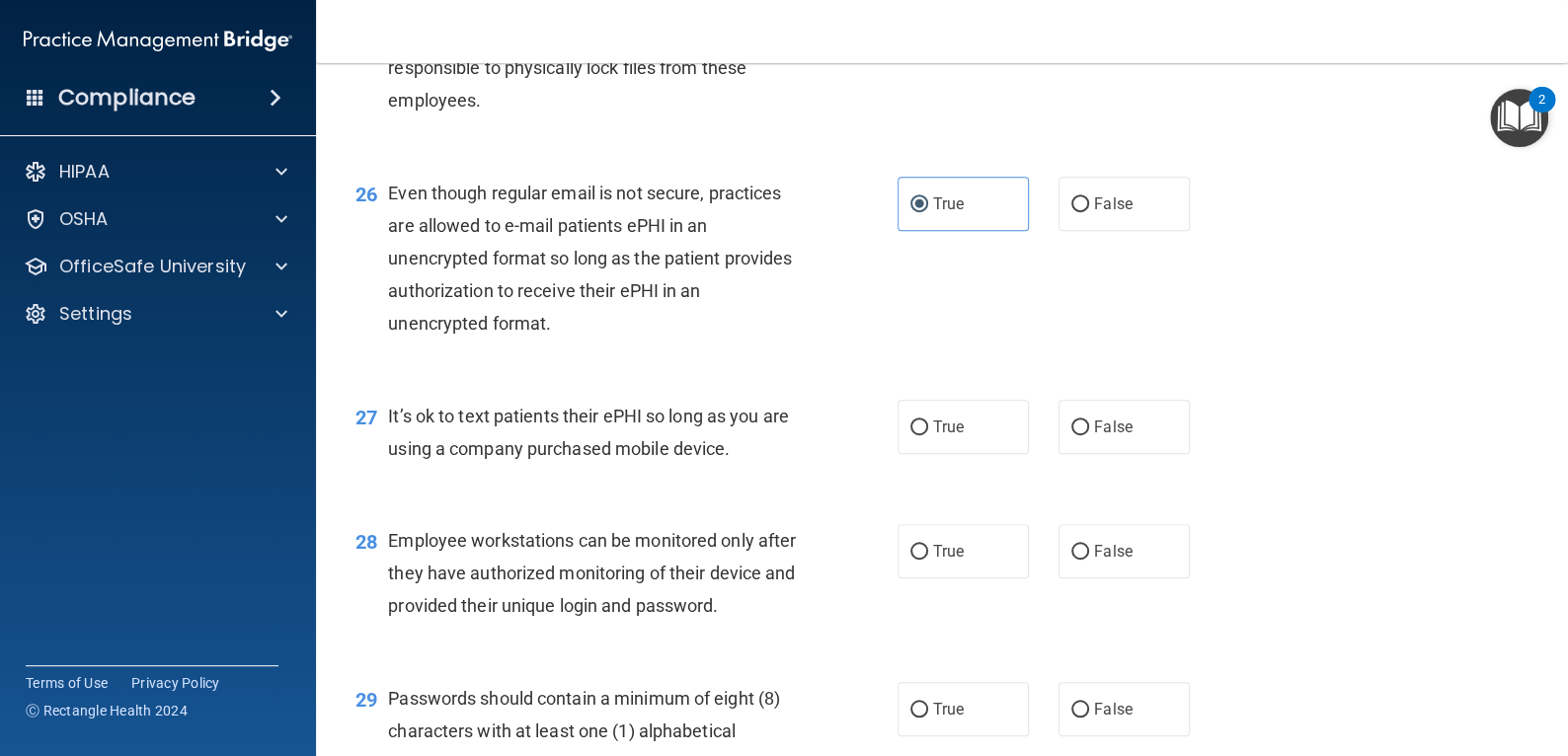
scroll to position [4541, 0]
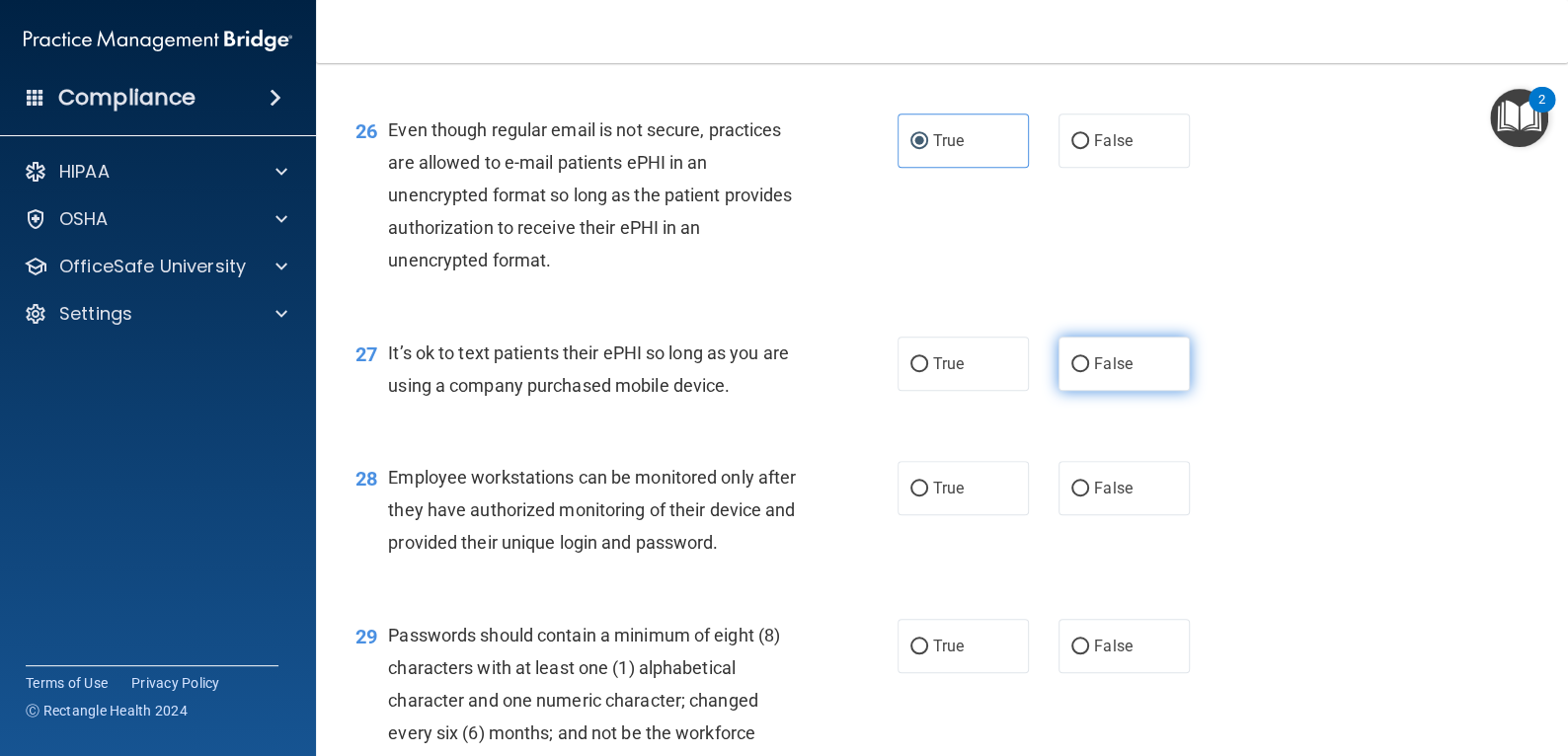
click at [1078, 342] on label "False" at bounding box center [1124, 364] width 131 height 55
click at [1078, 358] on input "False" at bounding box center [1080, 365] width 18 height 15
radio input "true"
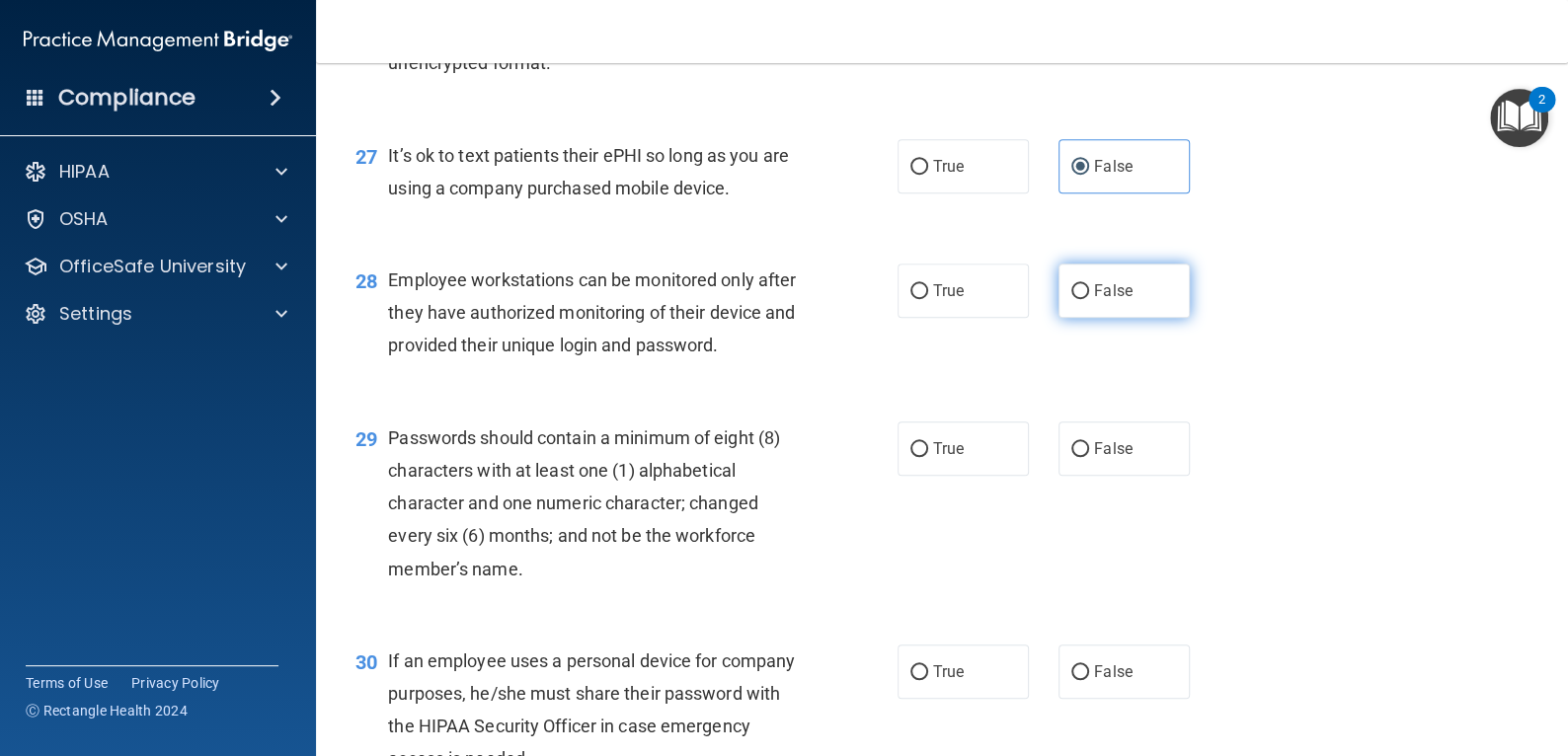
click at [1105, 299] on span "False" at bounding box center [1113, 290] width 39 height 19
click at [1089, 299] on input "False" at bounding box center [1080, 291] width 18 height 15
radio input "true"
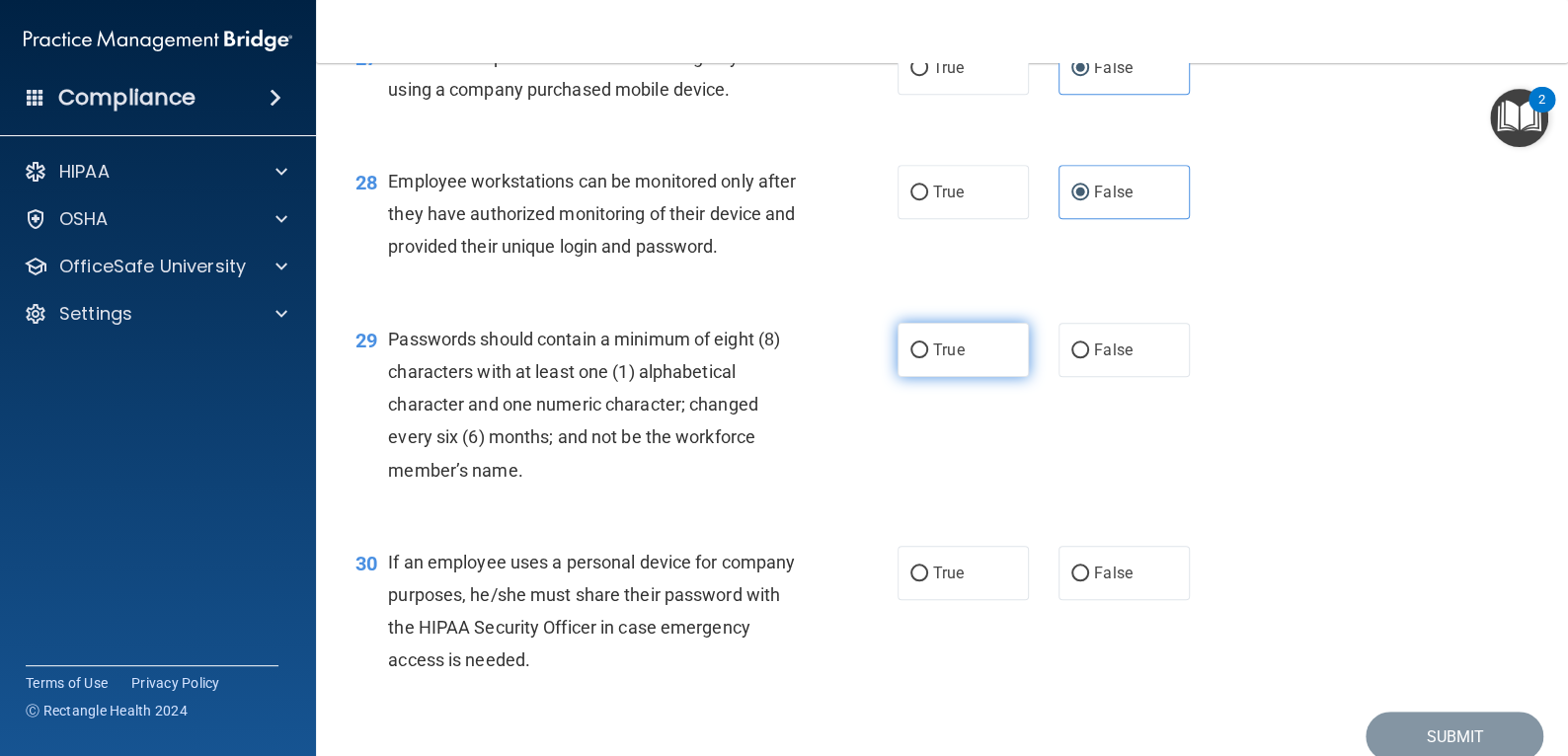
click at [941, 360] on span "True" at bounding box center [948, 350] width 31 height 19
click at [928, 359] on input "True" at bounding box center [919, 351] width 18 height 15
radio input "true"
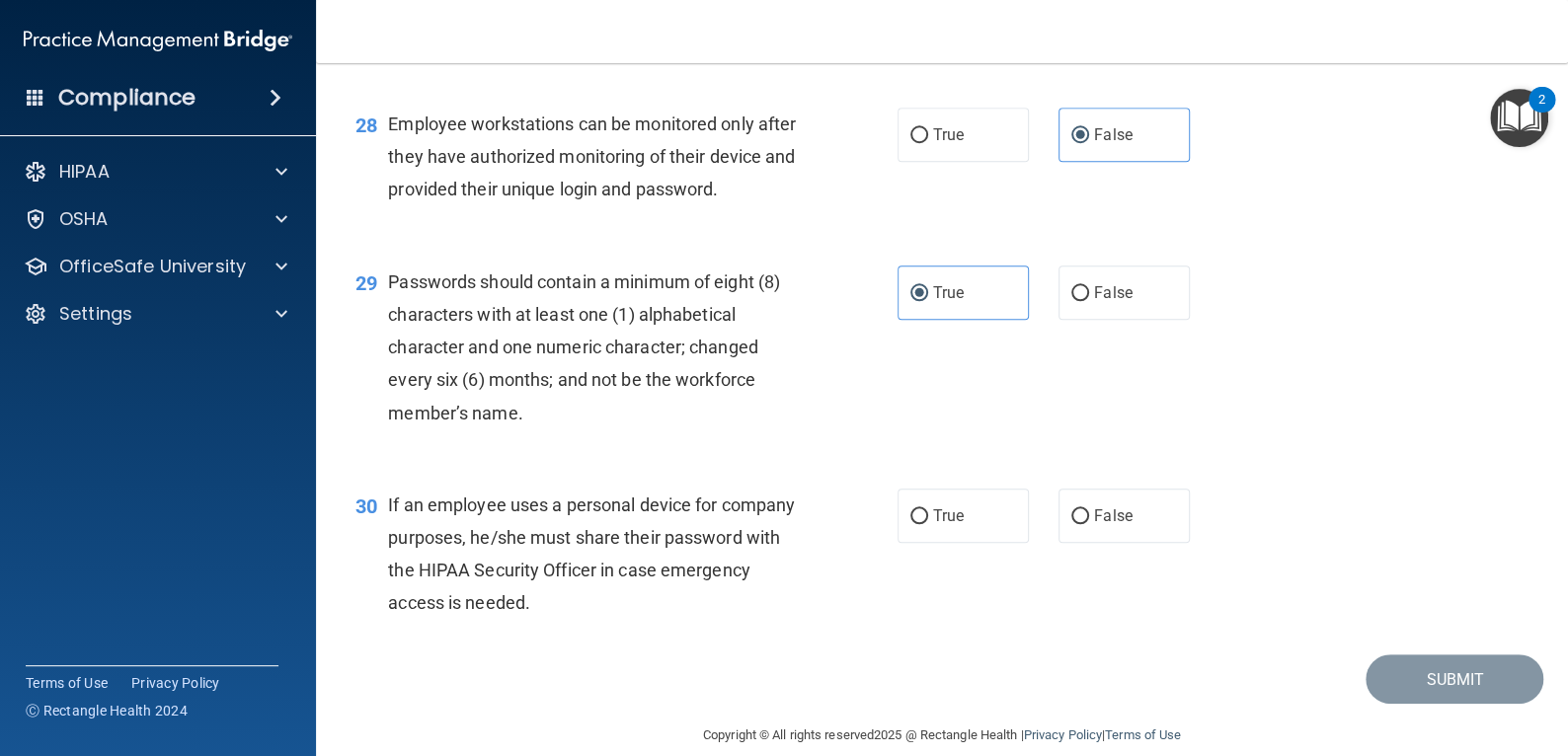
scroll to position [4953, 0]
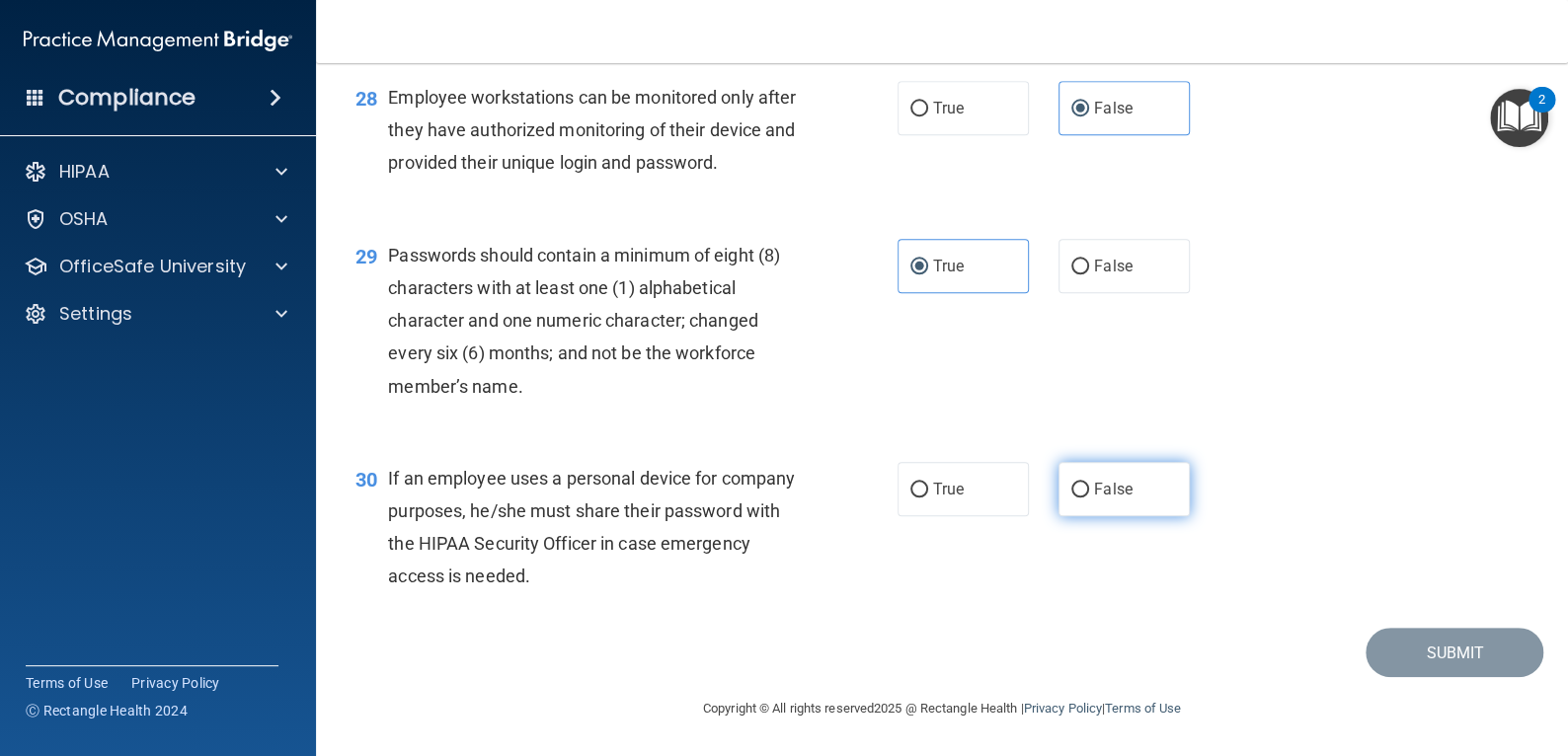
click at [1098, 492] on span "False" at bounding box center [1113, 489] width 39 height 19
click at [1089, 492] on input "False" at bounding box center [1080, 490] width 18 height 15
radio input "true"
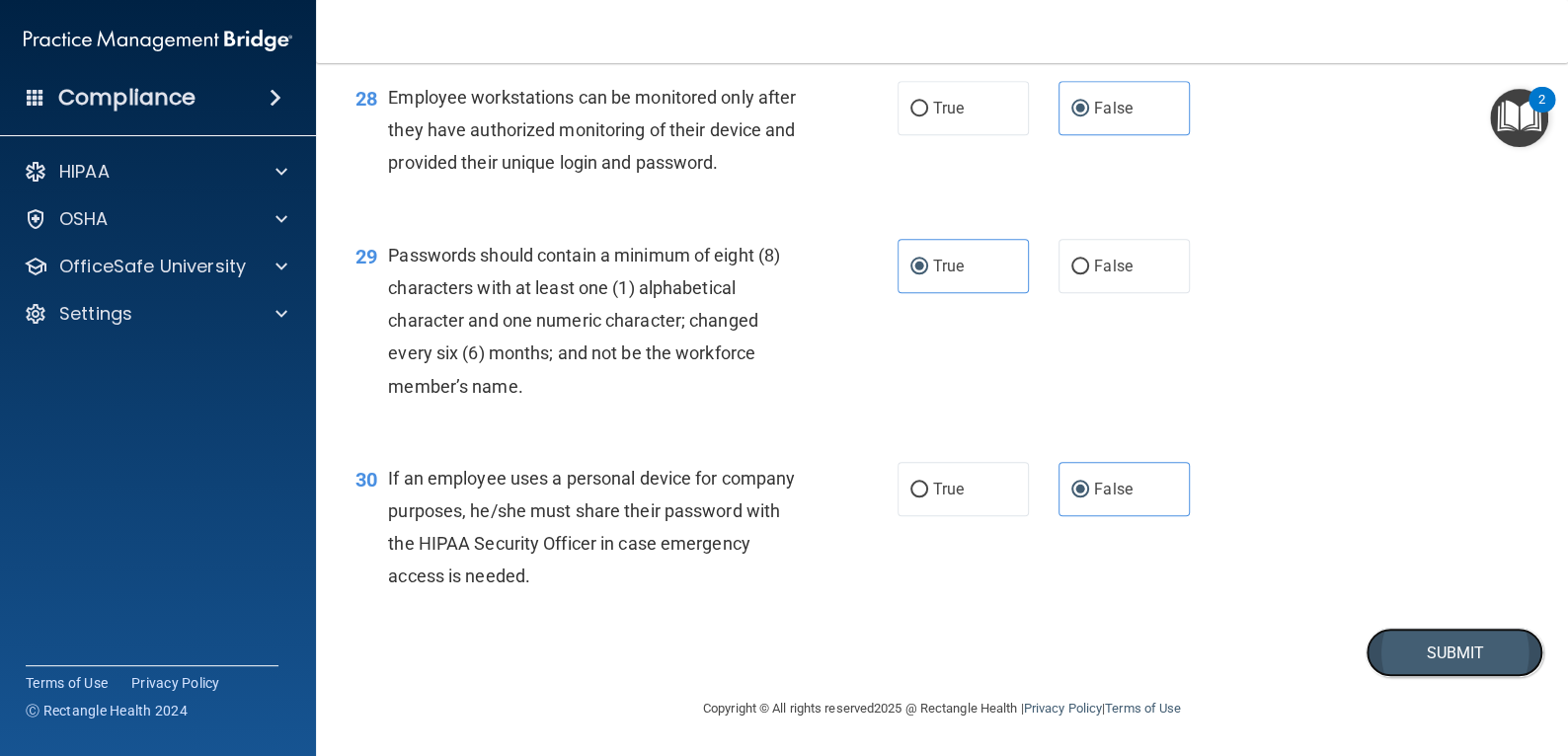
click at [1434, 645] on button "Submit" at bounding box center [1454, 652] width 177 height 51
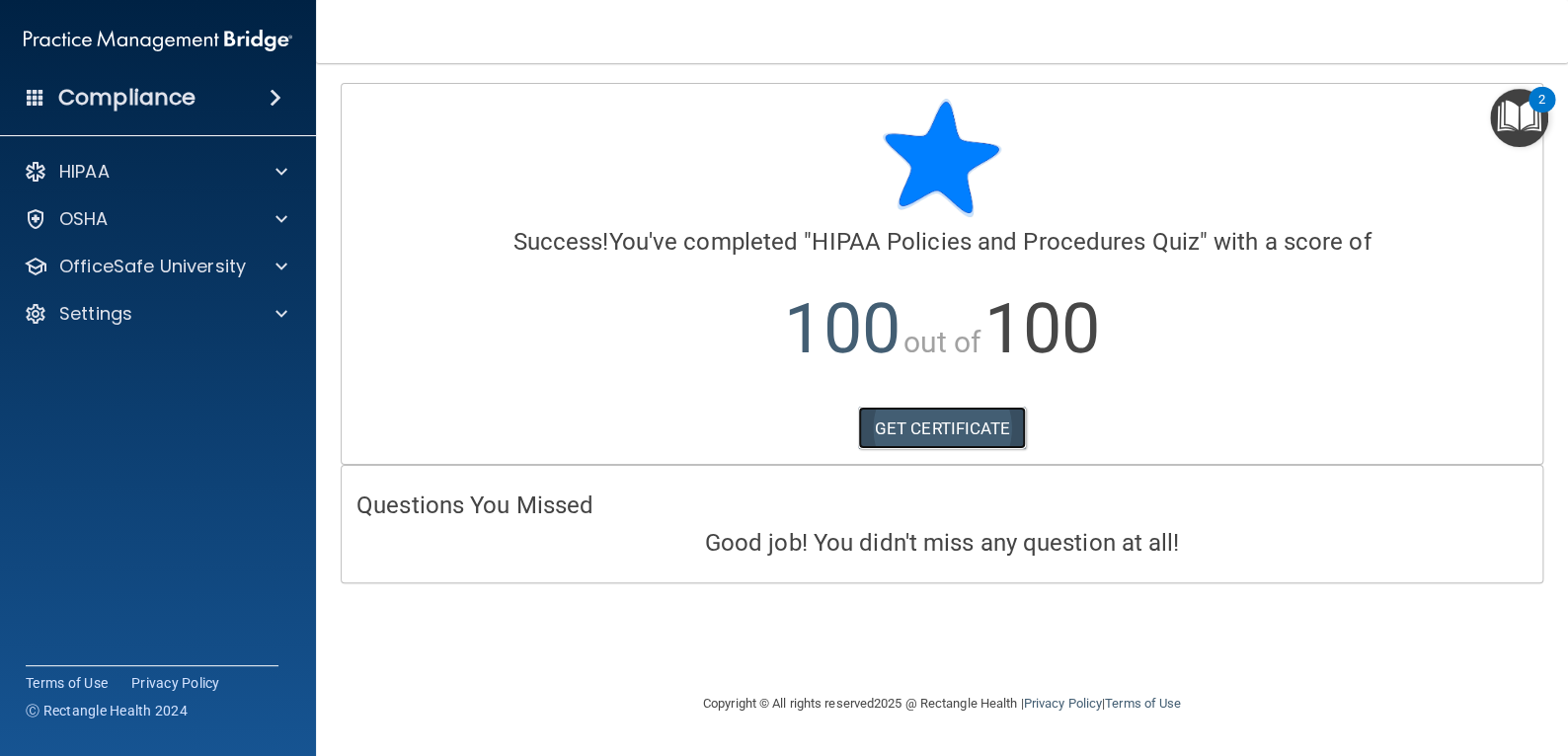
click at [993, 438] on link "GET CERTIFICATE" at bounding box center [941, 428] width 168 height 44
click at [161, 273] on p "OfficeSafe University" at bounding box center [151, 267] width 186 height 24
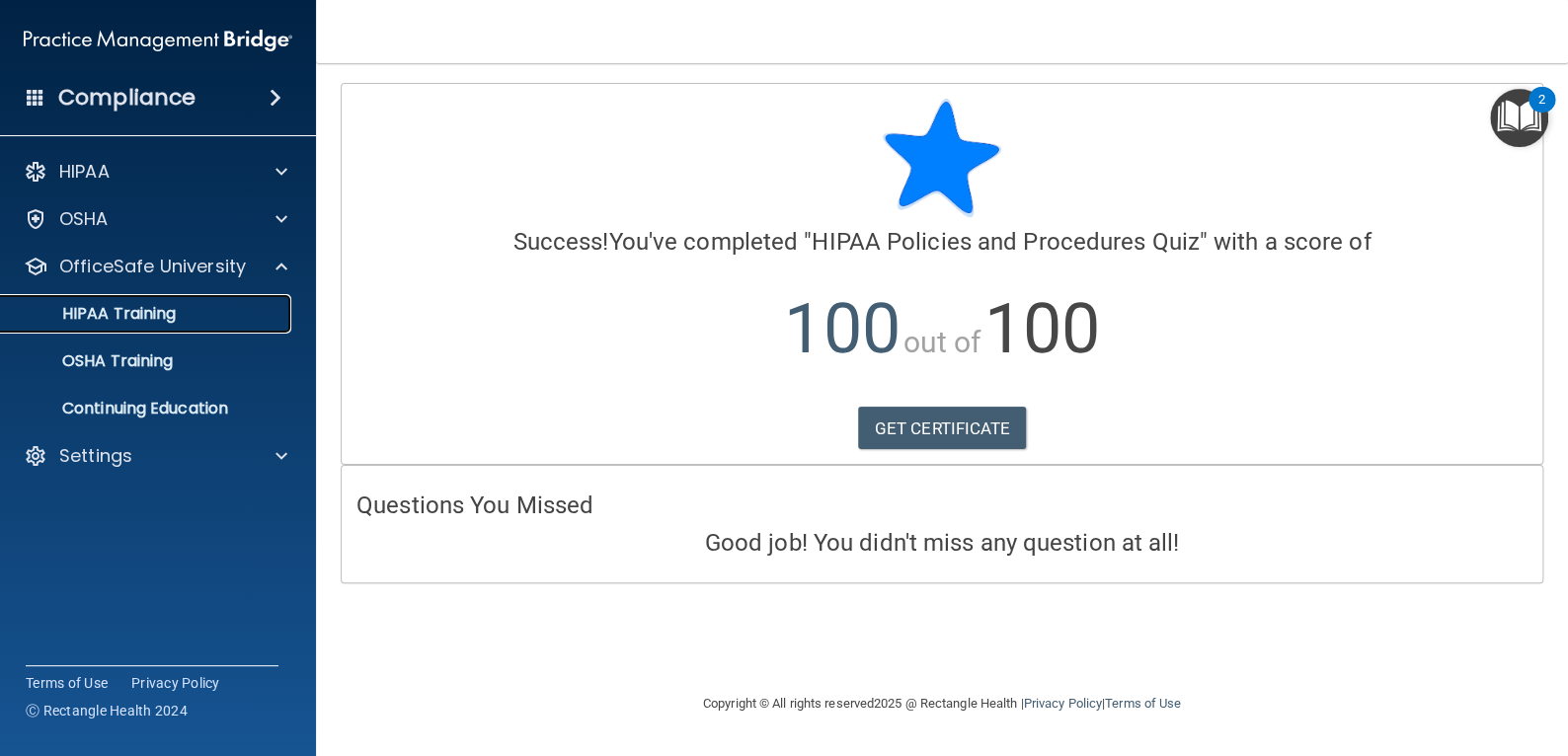
click at [176, 332] on link "HIPAA Training" at bounding box center [135, 314] width 311 height 40
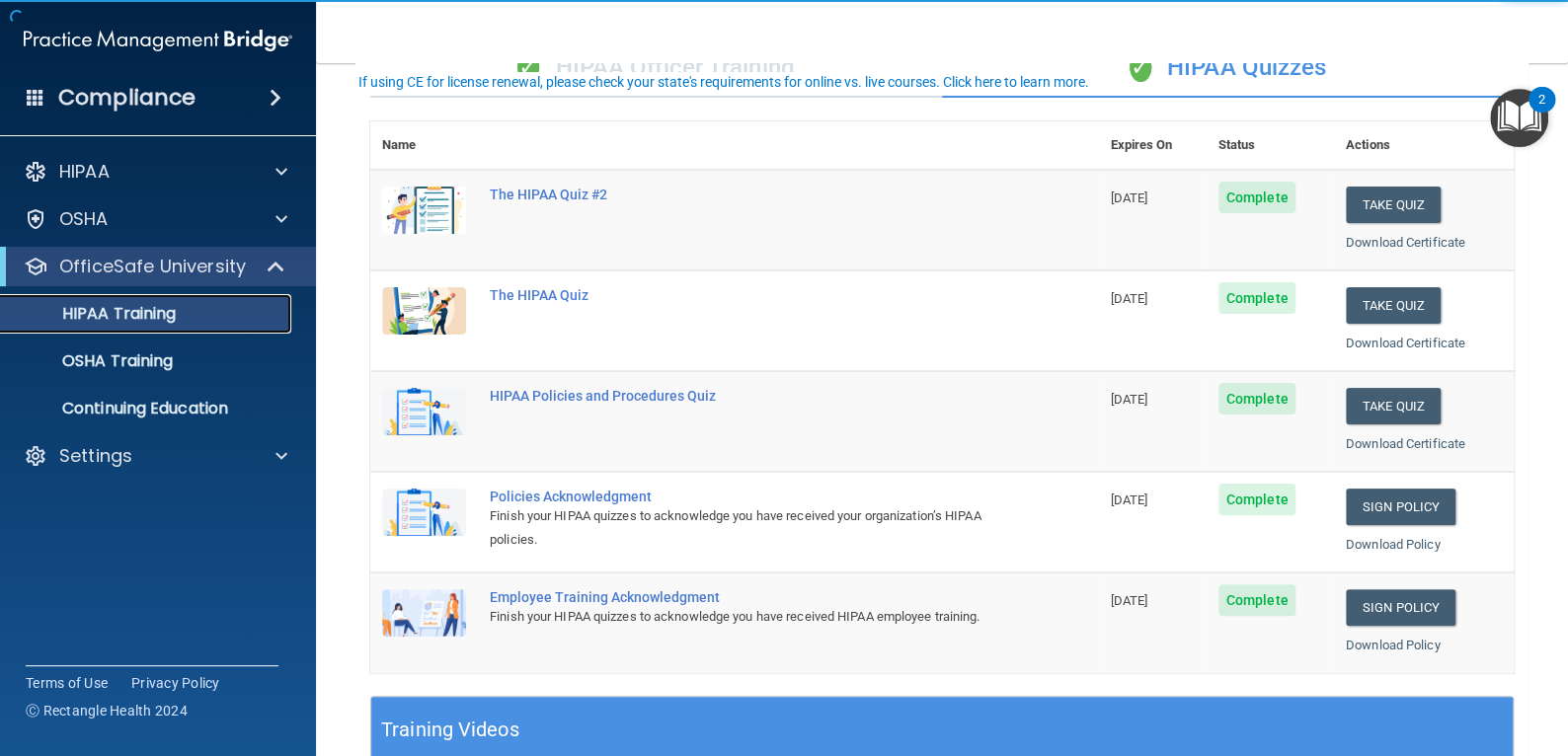
scroll to position [197, 0]
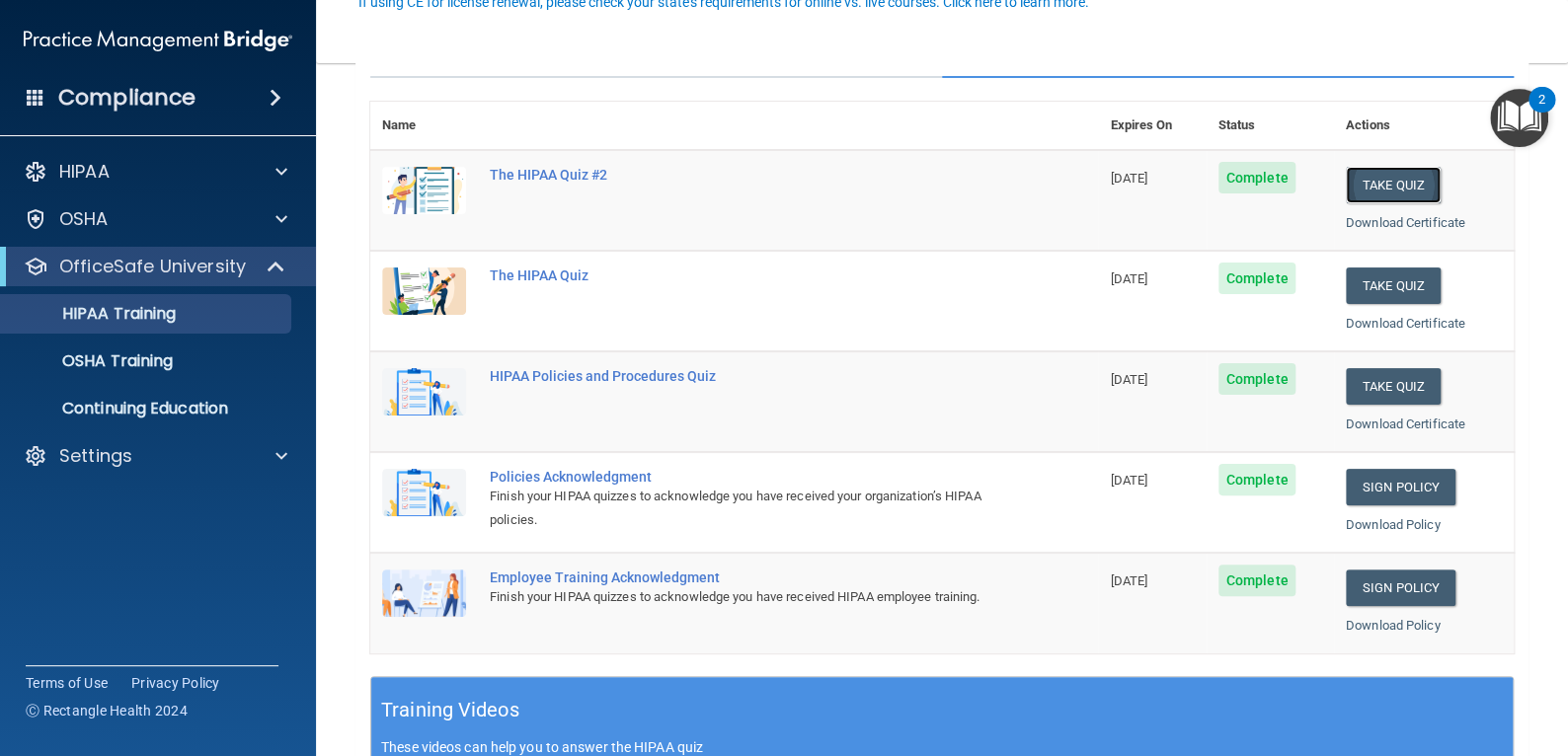
click at [1384, 190] on button "Take Quiz" at bounding box center [1393, 184] width 95 height 37
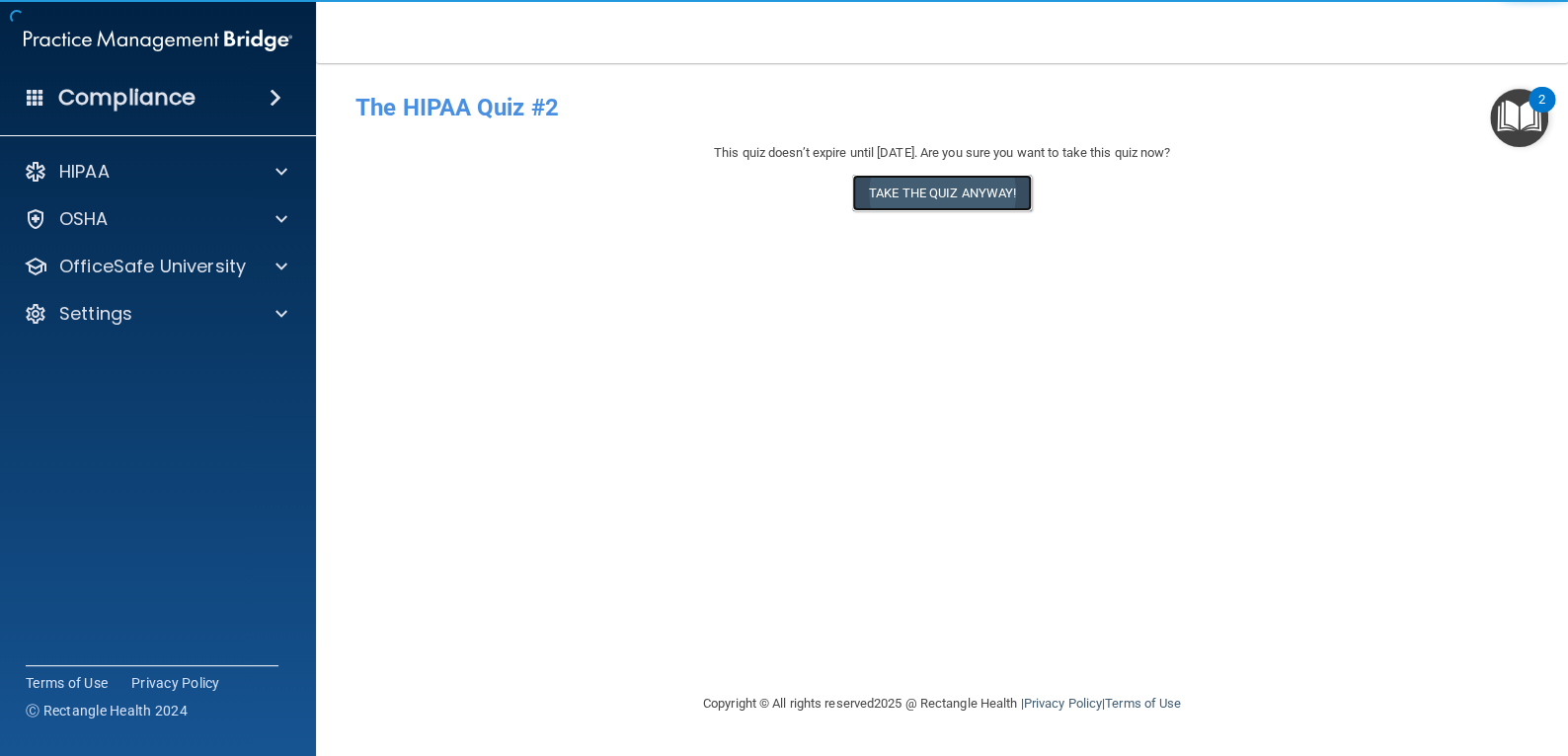
click at [1025, 200] on button "Take the quiz anyway!" at bounding box center [941, 192] width 179 height 37
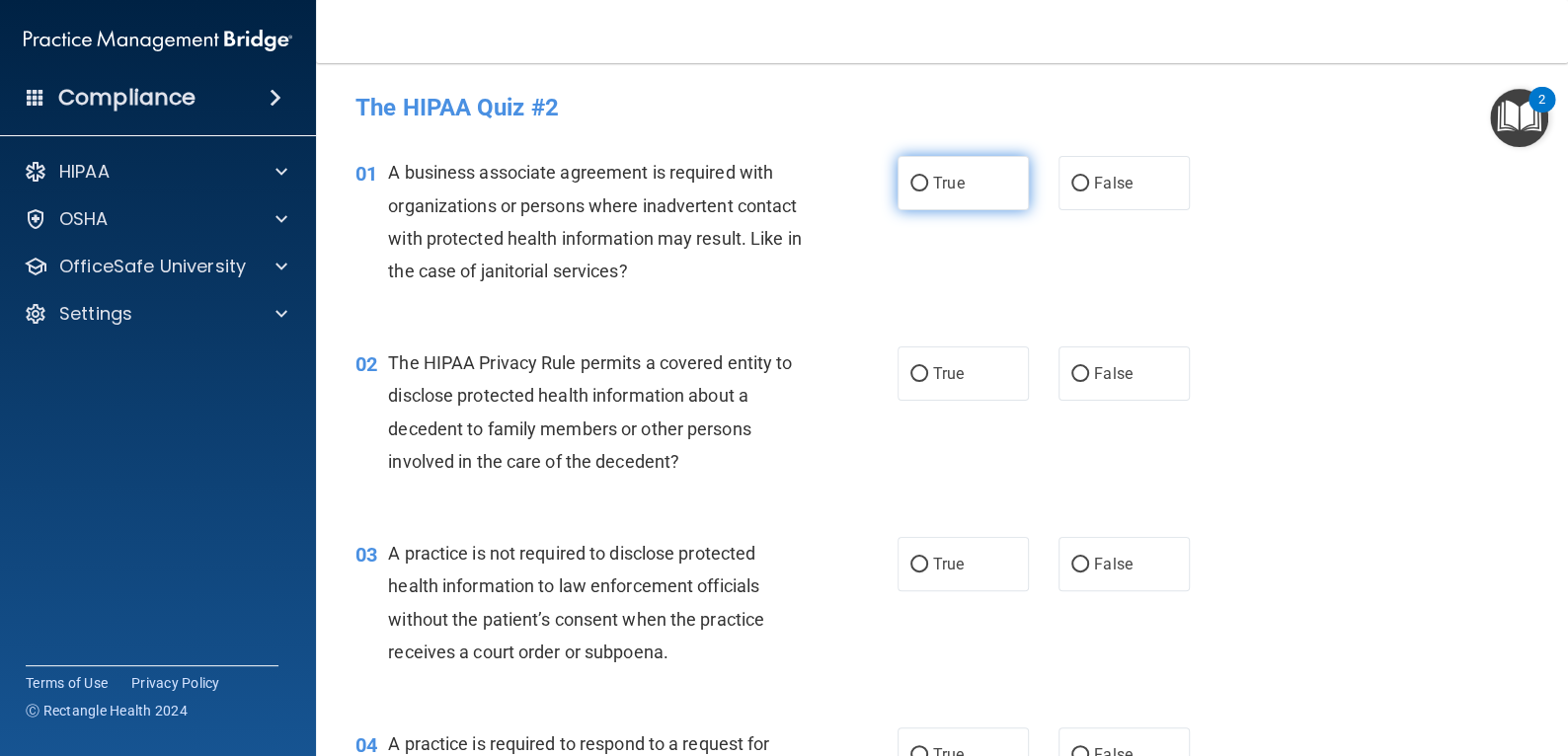
click at [982, 198] on label "True" at bounding box center [963, 183] width 131 height 55
click at [928, 191] on input "True" at bounding box center [919, 183] width 18 height 15
radio input "true"
click at [982, 375] on label "True" at bounding box center [963, 374] width 131 height 55
click at [928, 375] on input "True" at bounding box center [919, 375] width 18 height 15
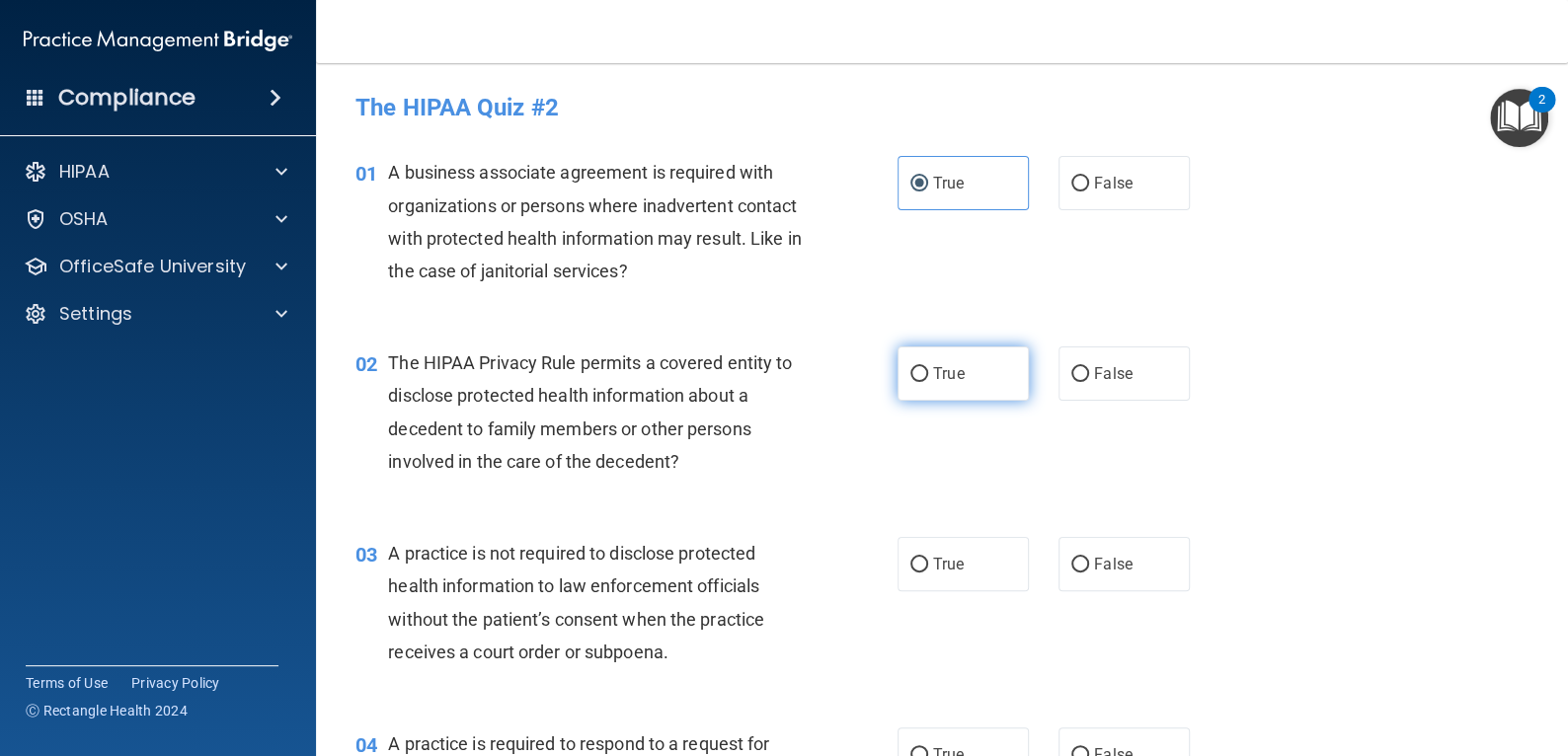
radio input "true"
click at [940, 545] on label "True" at bounding box center [963, 564] width 131 height 55
click at [928, 558] on input "True" at bounding box center [919, 565] width 18 height 15
radio input "true"
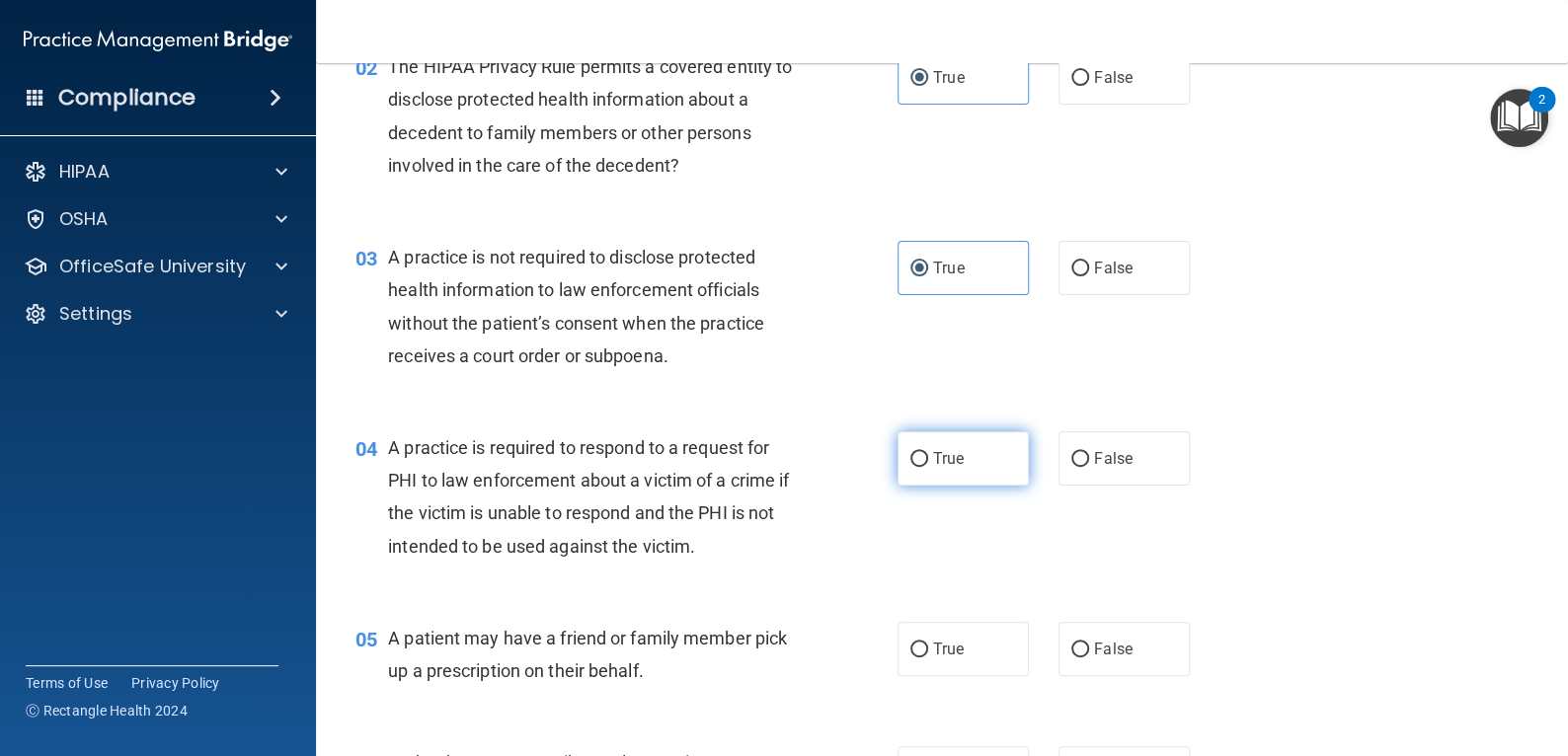
click at [961, 478] on label "True" at bounding box center [963, 458] width 131 height 55
click at [928, 467] on input "True" at bounding box center [919, 459] width 18 height 15
radio input "true"
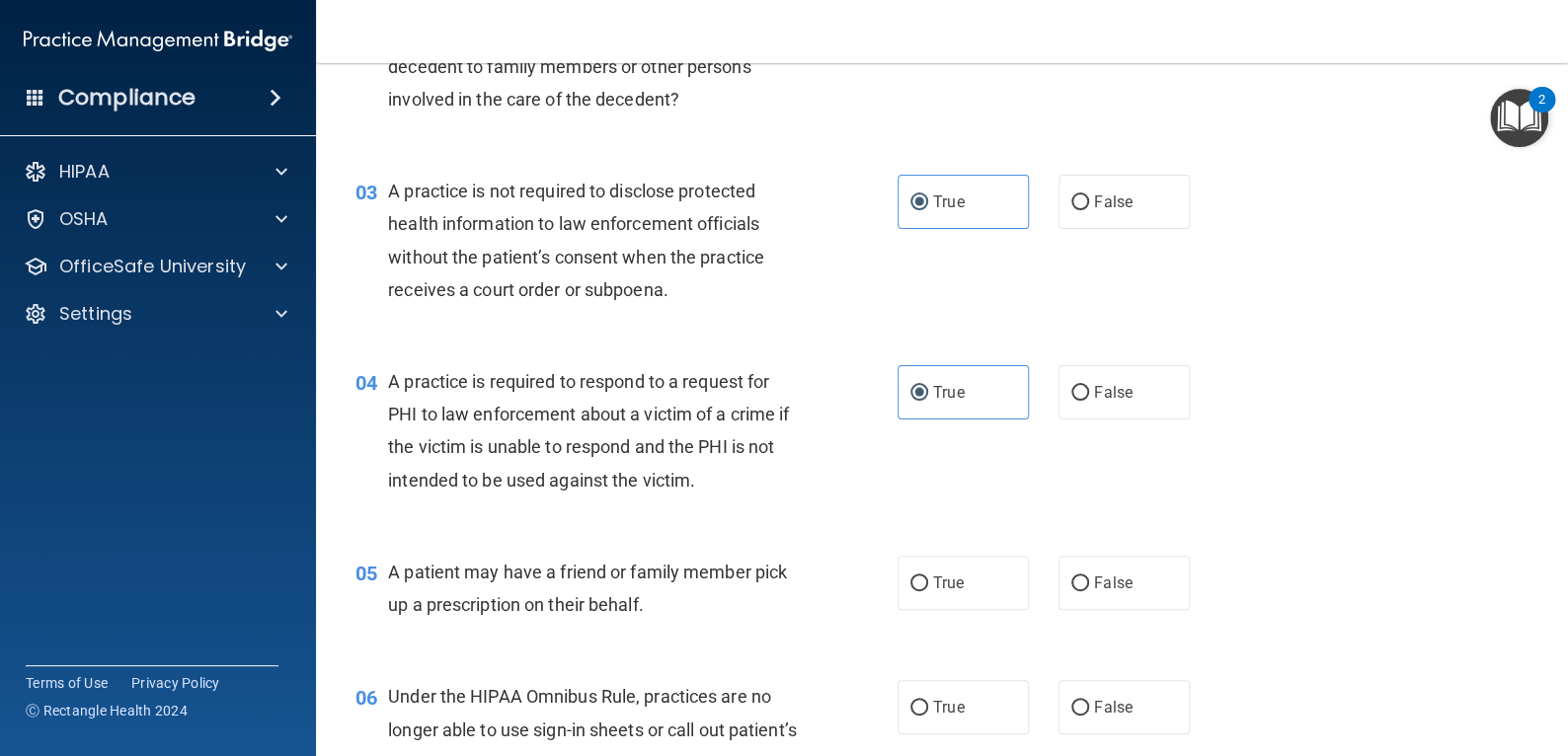
scroll to position [493, 0]
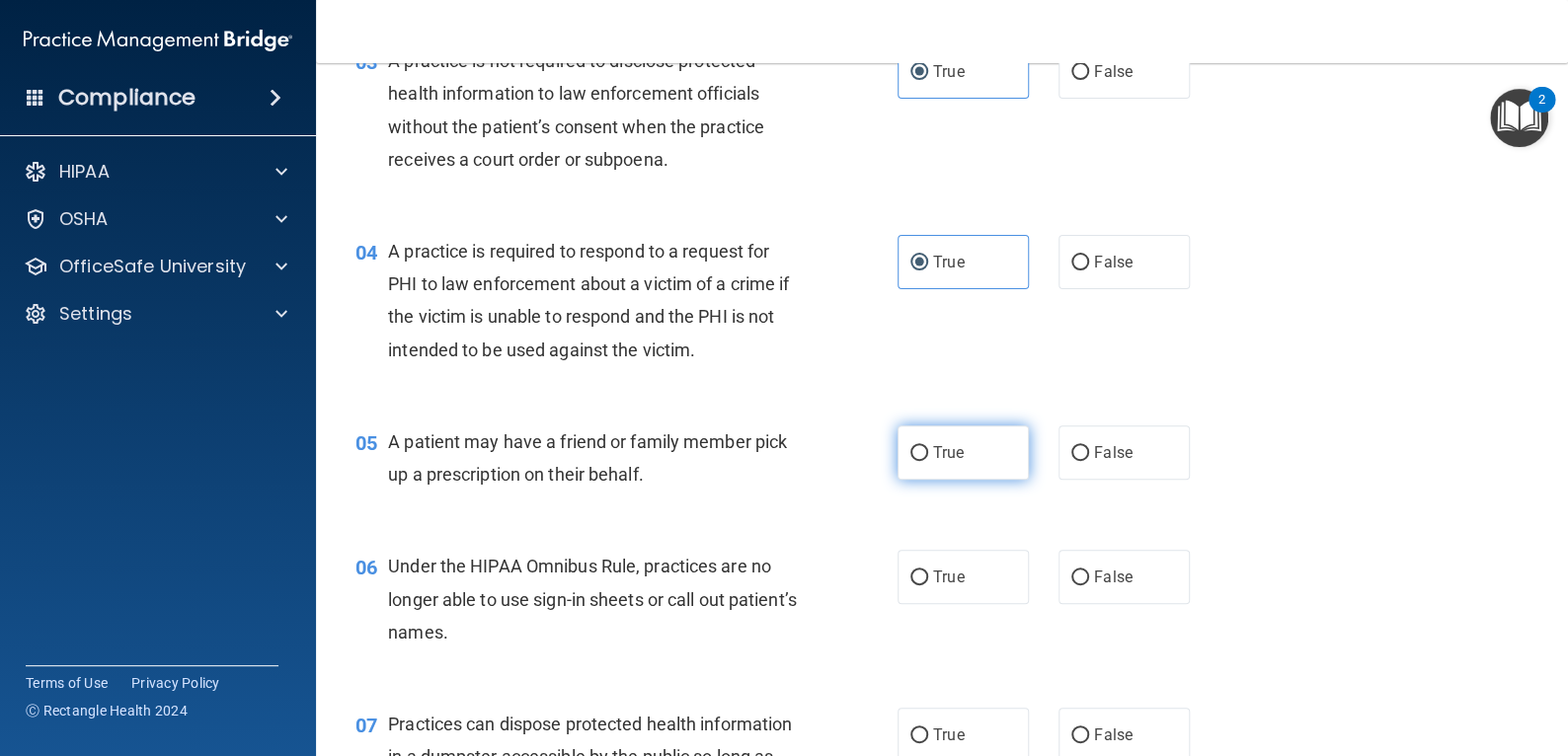
click at [978, 439] on label "True" at bounding box center [963, 452] width 131 height 55
click at [928, 446] on input "True" at bounding box center [919, 453] width 18 height 15
radio input "true"
click at [976, 556] on label "True" at bounding box center [963, 577] width 131 height 55
click at [928, 571] on input "True" at bounding box center [919, 578] width 18 height 15
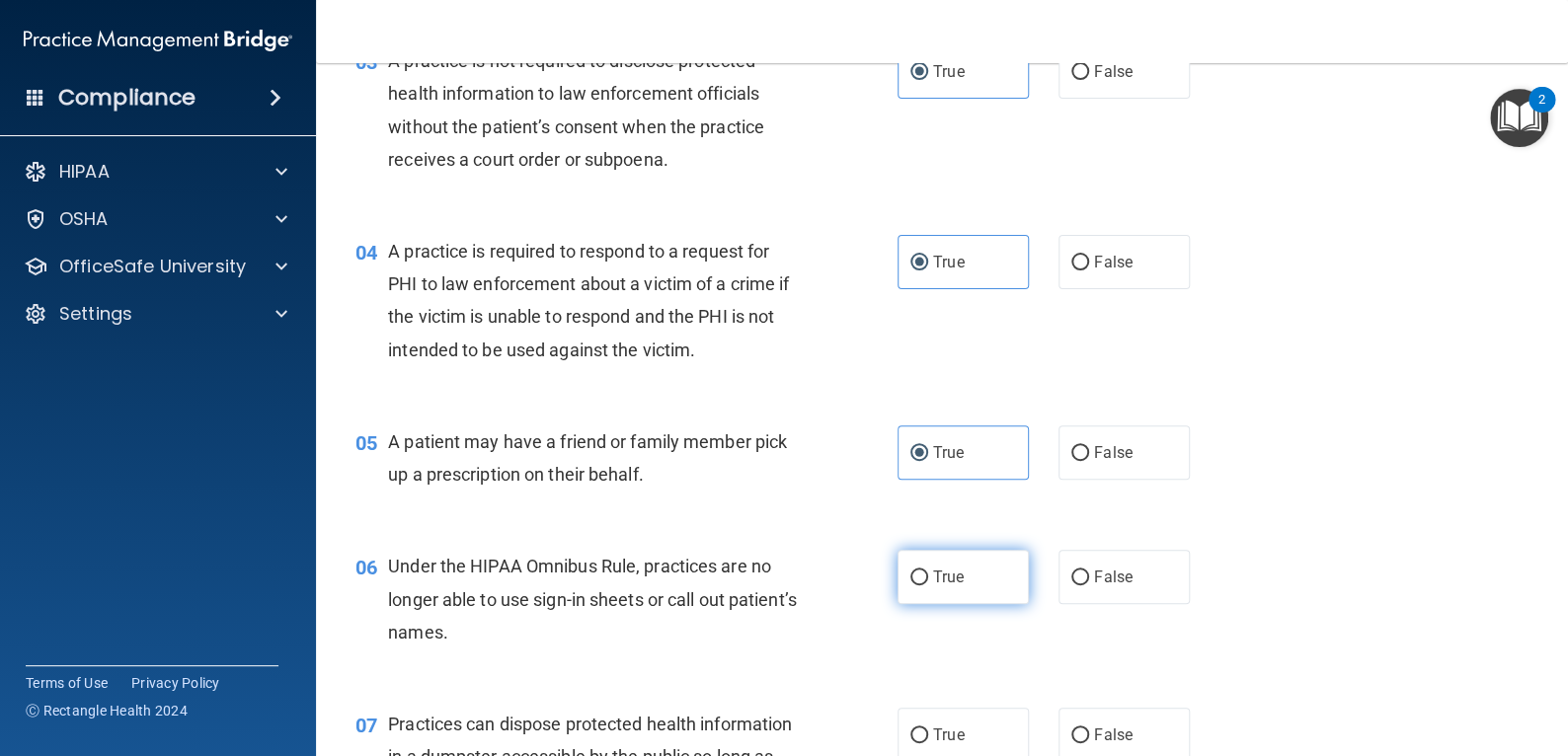
radio input "true"
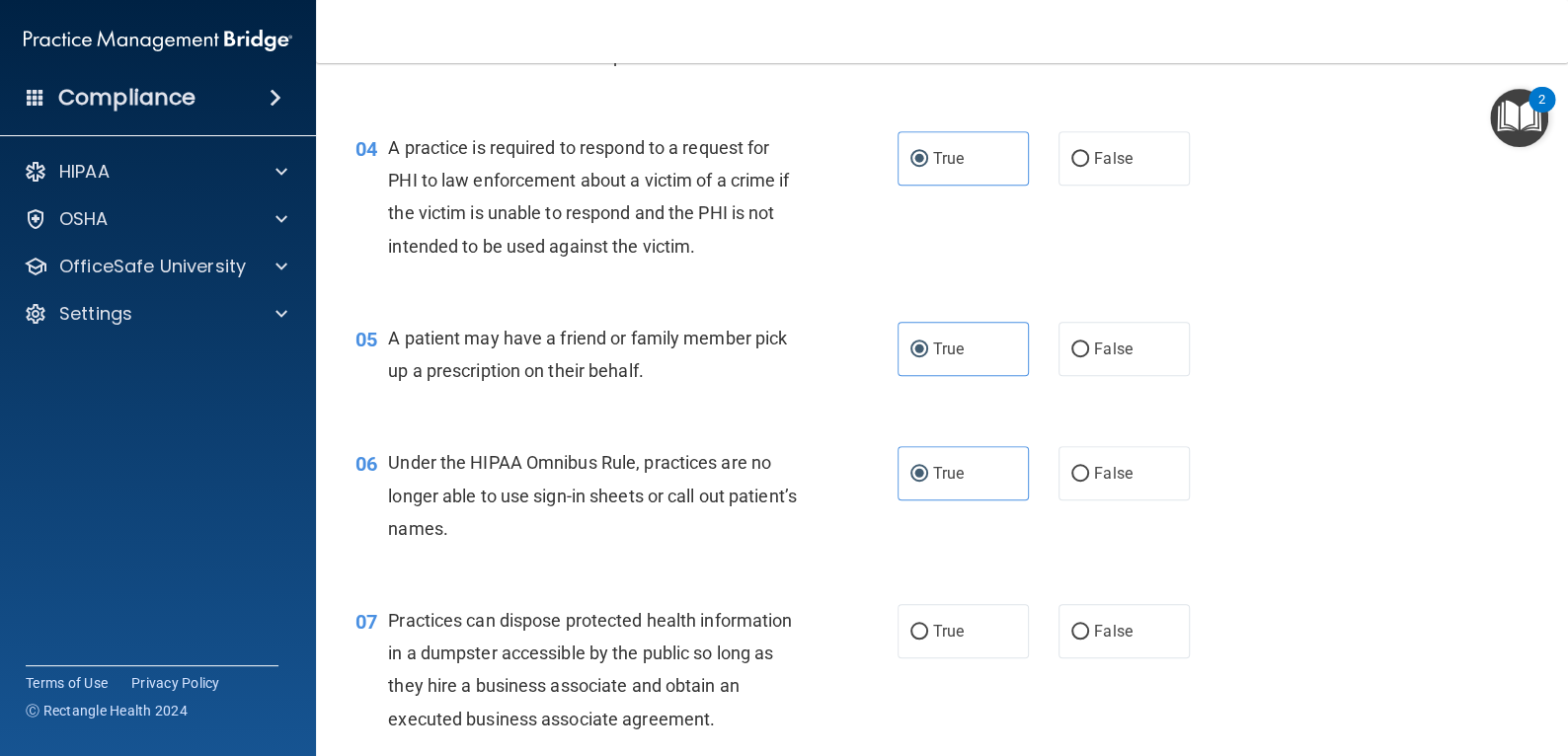
scroll to position [790, 0]
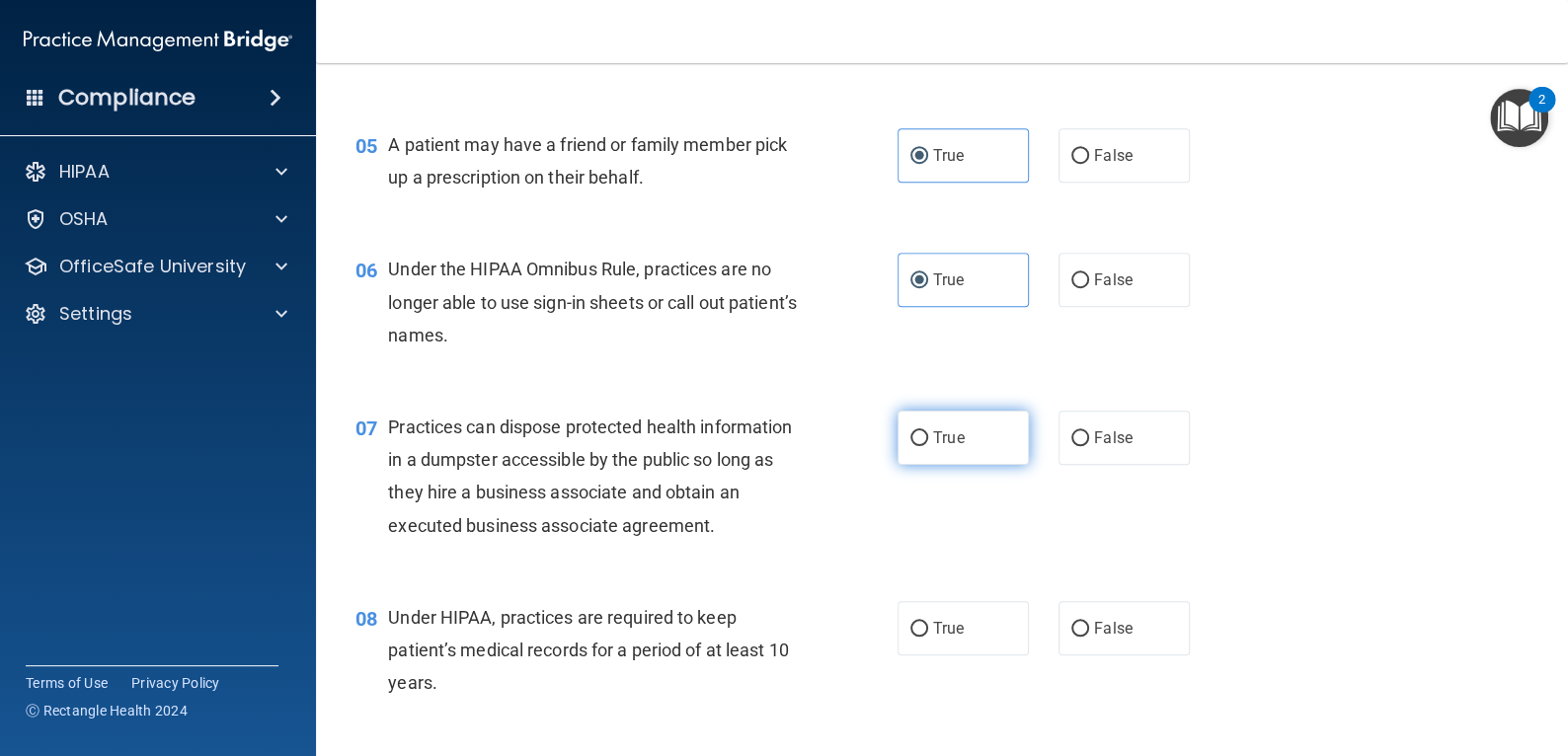
click at [979, 427] on label "True" at bounding box center [963, 437] width 131 height 55
click at [928, 431] on input "True" at bounding box center [919, 438] width 18 height 15
radio input "true"
click at [967, 614] on label "True" at bounding box center [963, 629] width 131 height 55
click at [928, 622] on input "True" at bounding box center [919, 629] width 18 height 15
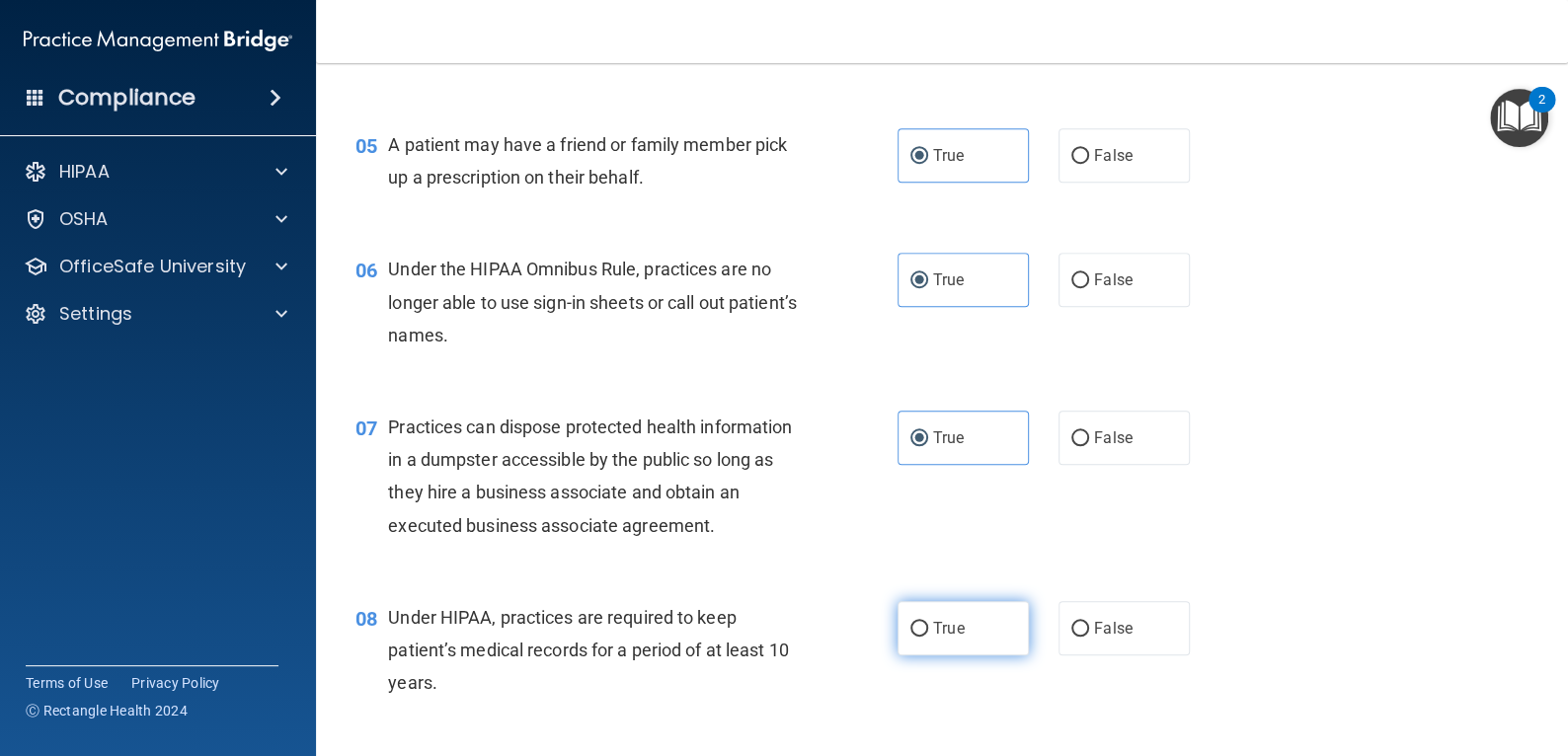
radio input "true"
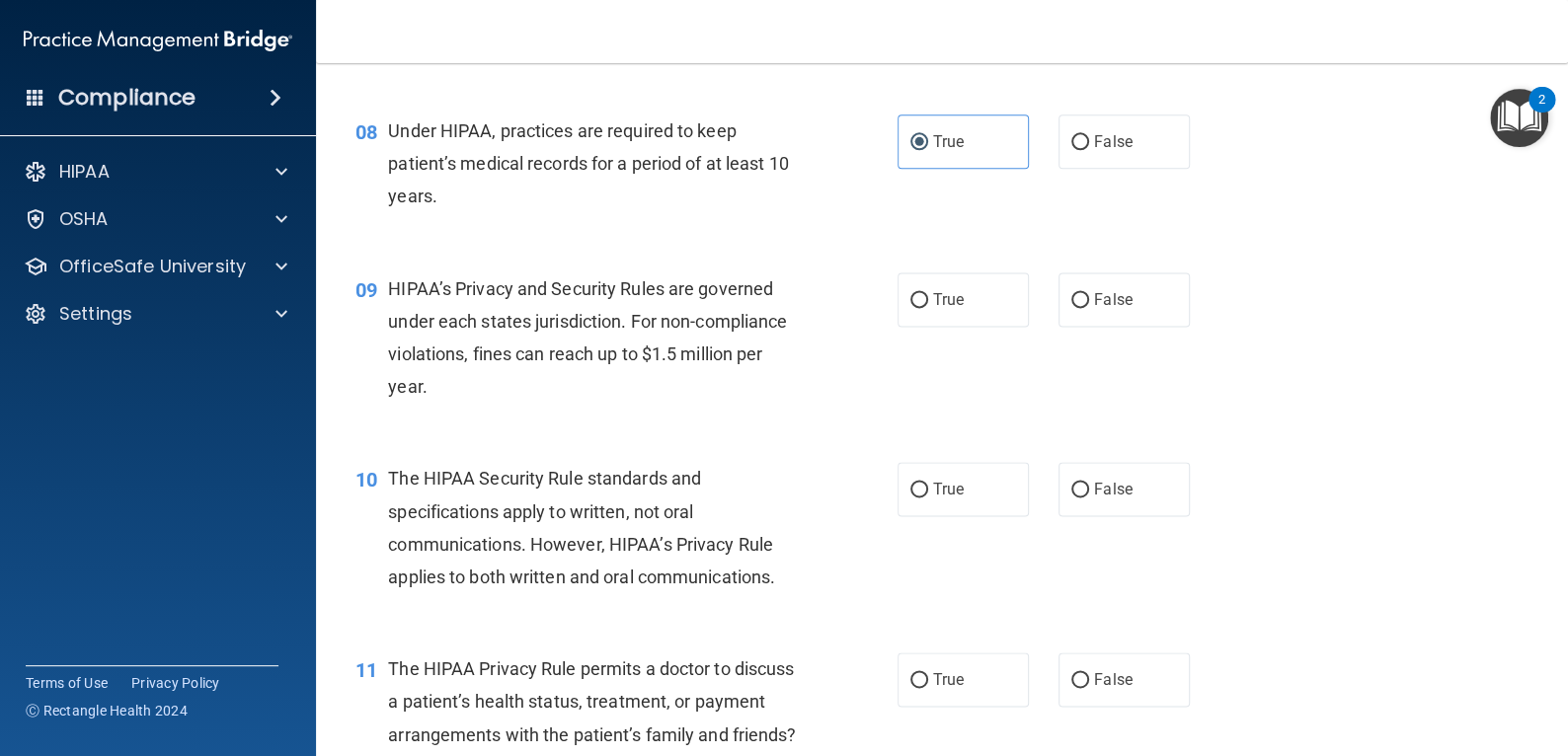
scroll to position [1283, 0]
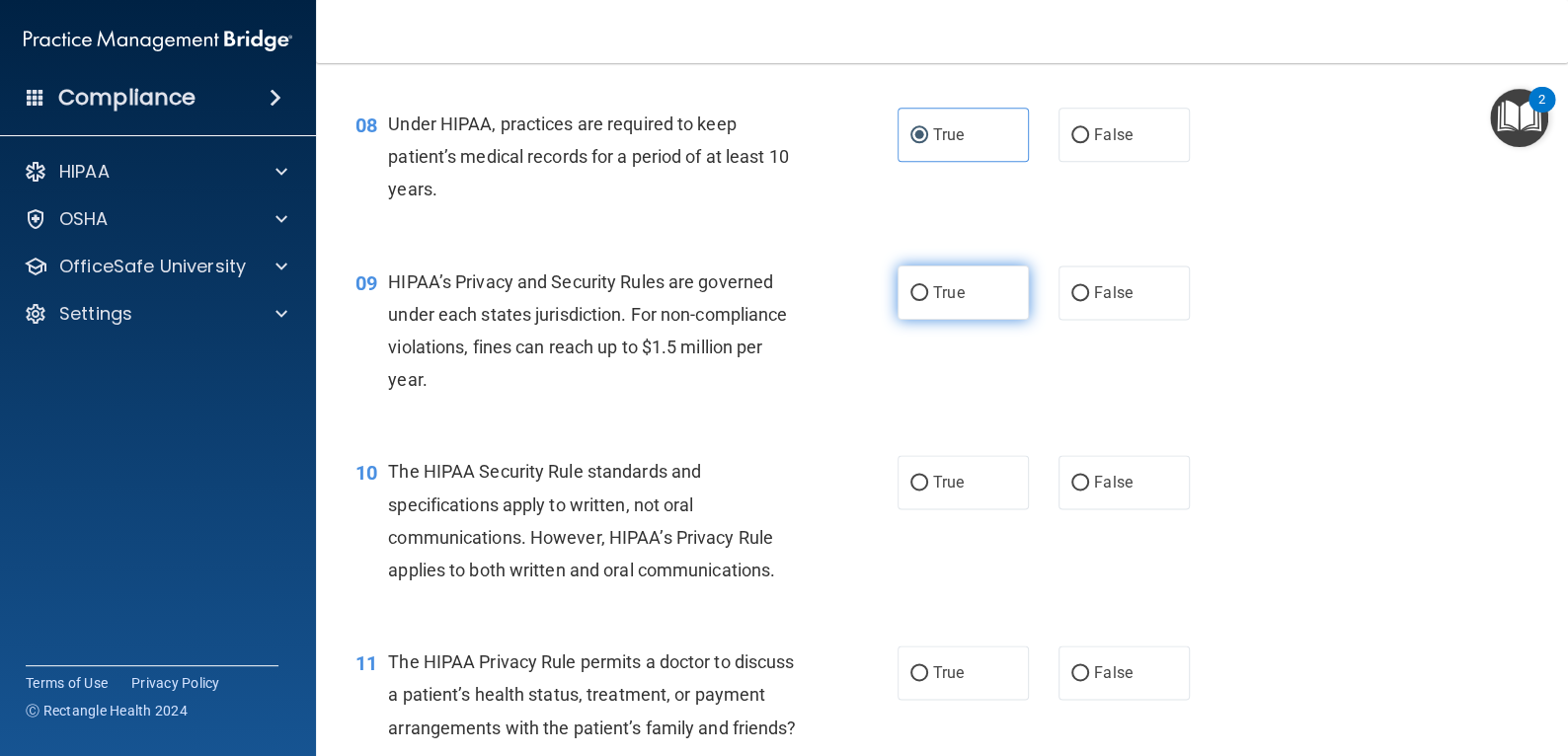
click at [951, 312] on label "True" at bounding box center [963, 293] width 131 height 55
click at [928, 301] on input "True" at bounding box center [919, 293] width 18 height 15
radio input "true"
click at [961, 481] on label "True" at bounding box center [963, 482] width 131 height 55
click at [928, 481] on input "True" at bounding box center [919, 483] width 18 height 15
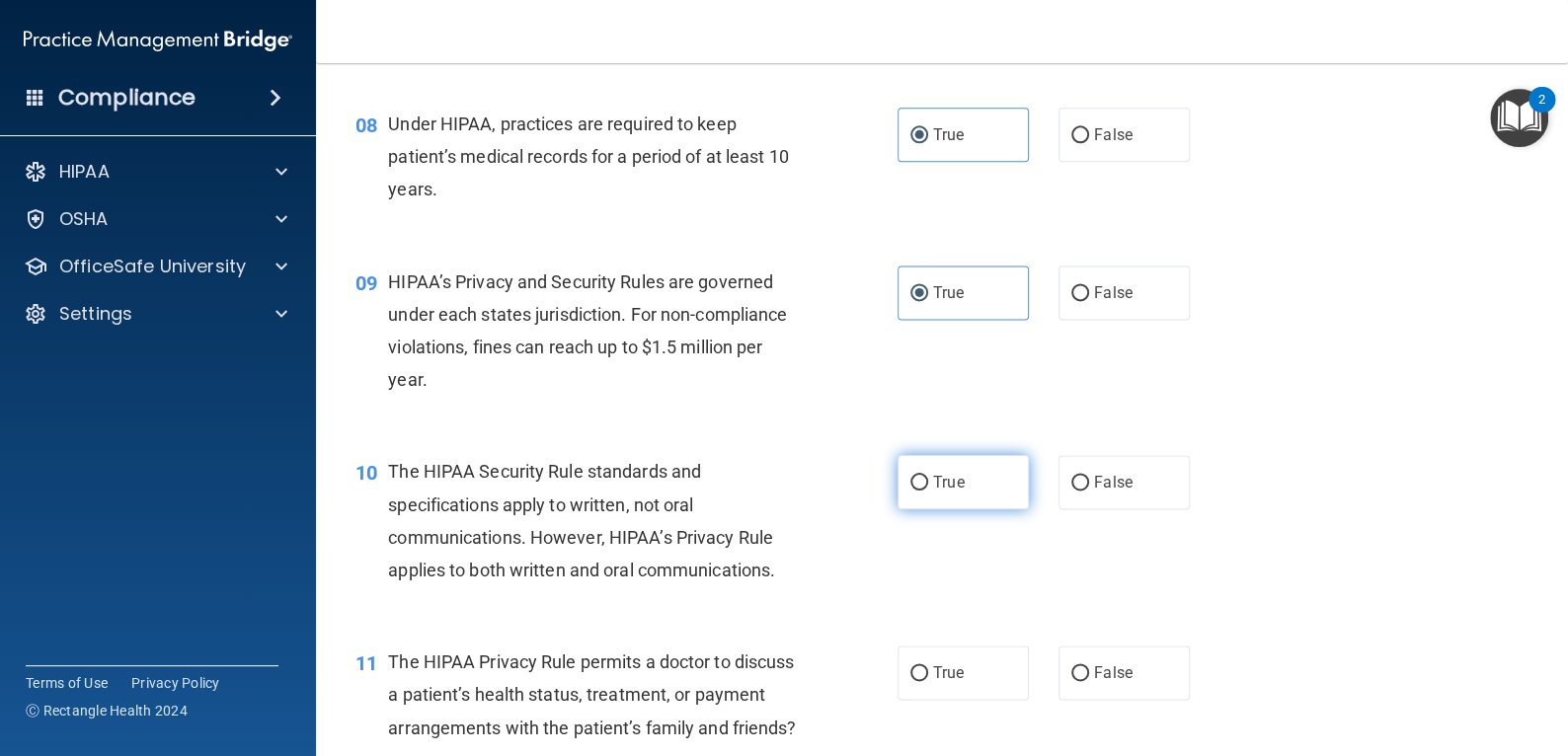
radio input "true"
click at [1001, 670] on label "True" at bounding box center [963, 672] width 131 height 55
click at [928, 670] on input "True" at bounding box center [919, 673] width 18 height 15
radio input "true"
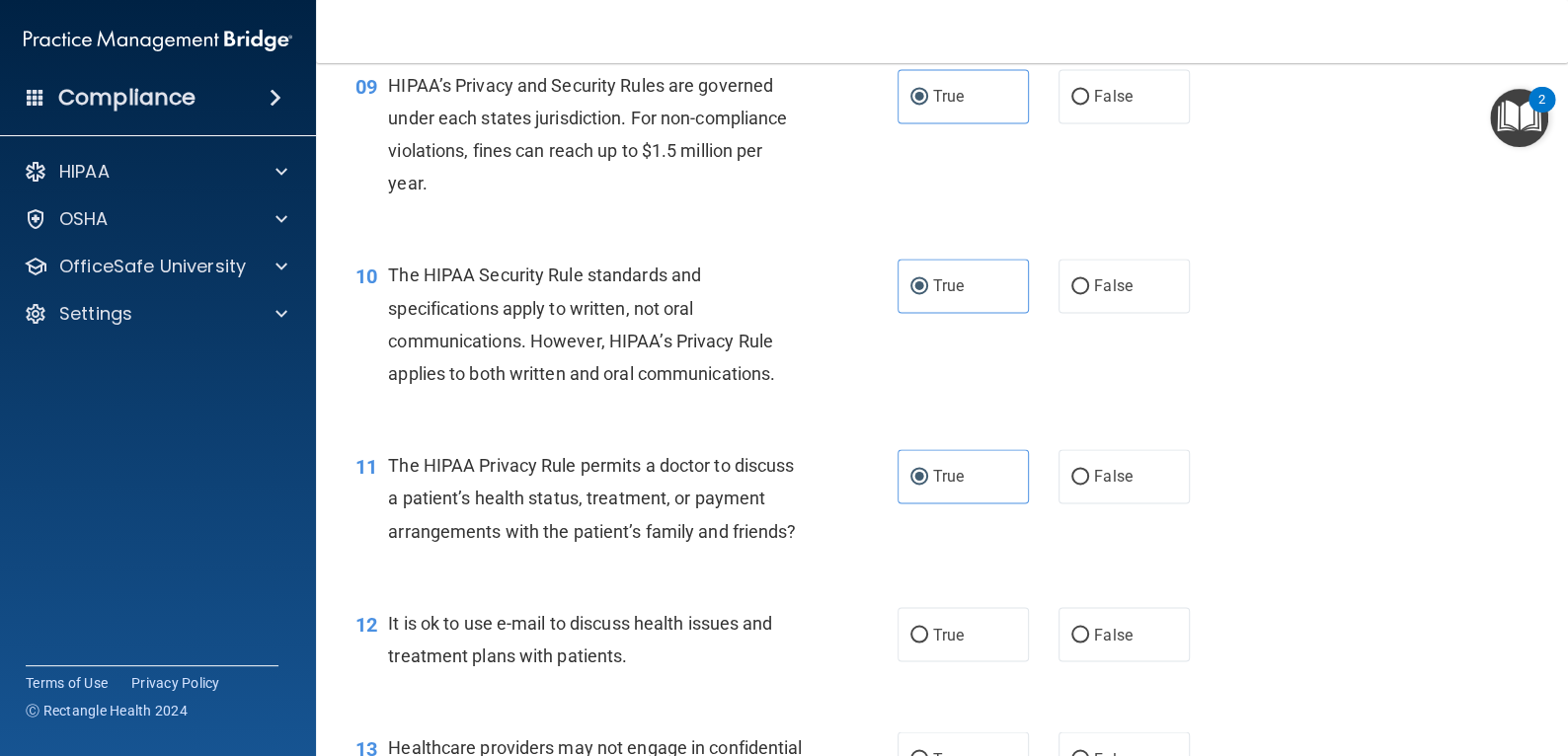
scroll to position [1580, 0]
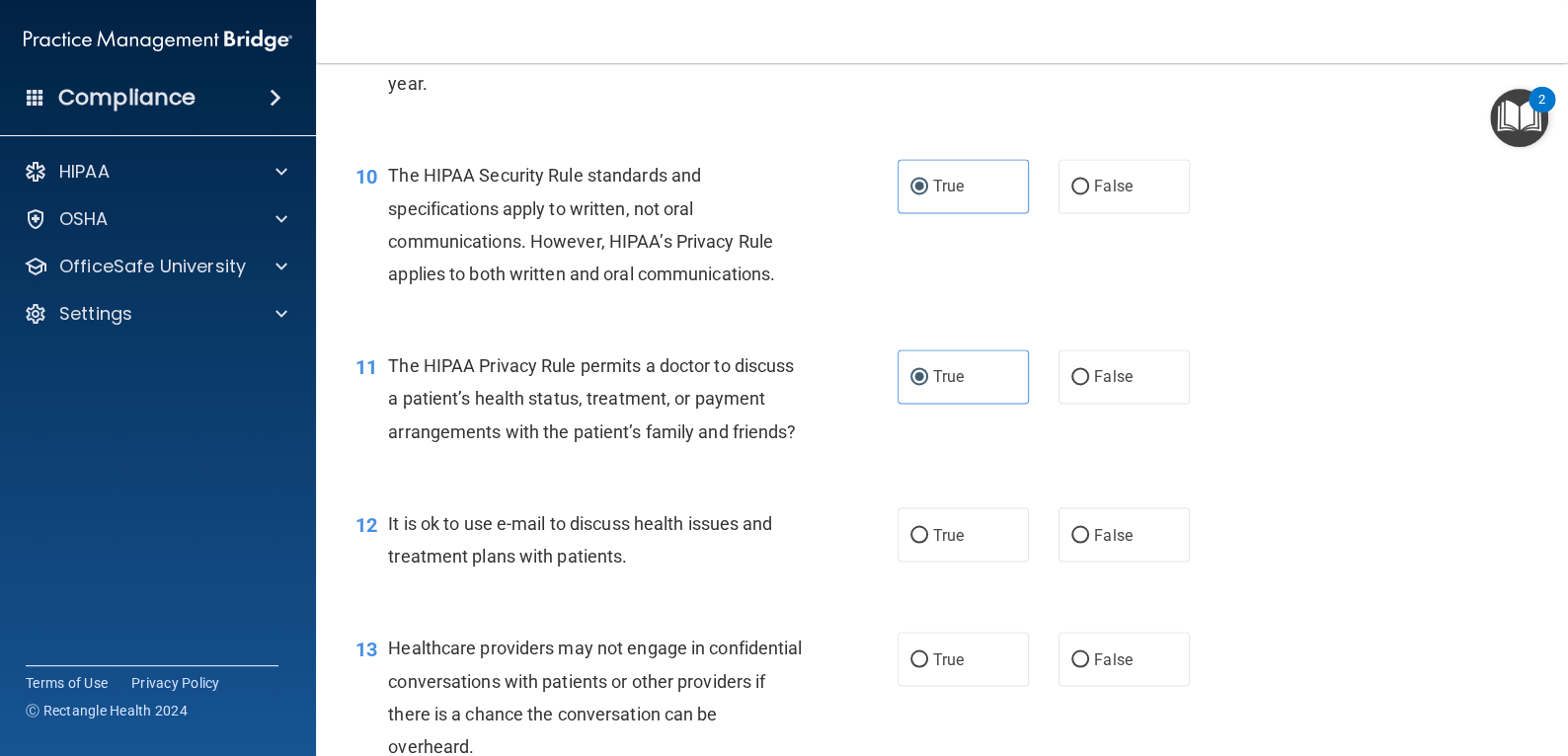
click at [991, 596] on div "12 It is ok to use e-mail to discuss health issues and treatment plans with pat…" at bounding box center [941, 545] width 1202 height 125
click at [979, 562] on label "True" at bounding box center [963, 534] width 131 height 55
click at [928, 543] on input "True" at bounding box center [919, 535] width 18 height 15
radio input "true"
click at [973, 675] on label "True" at bounding box center [963, 658] width 131 height 55
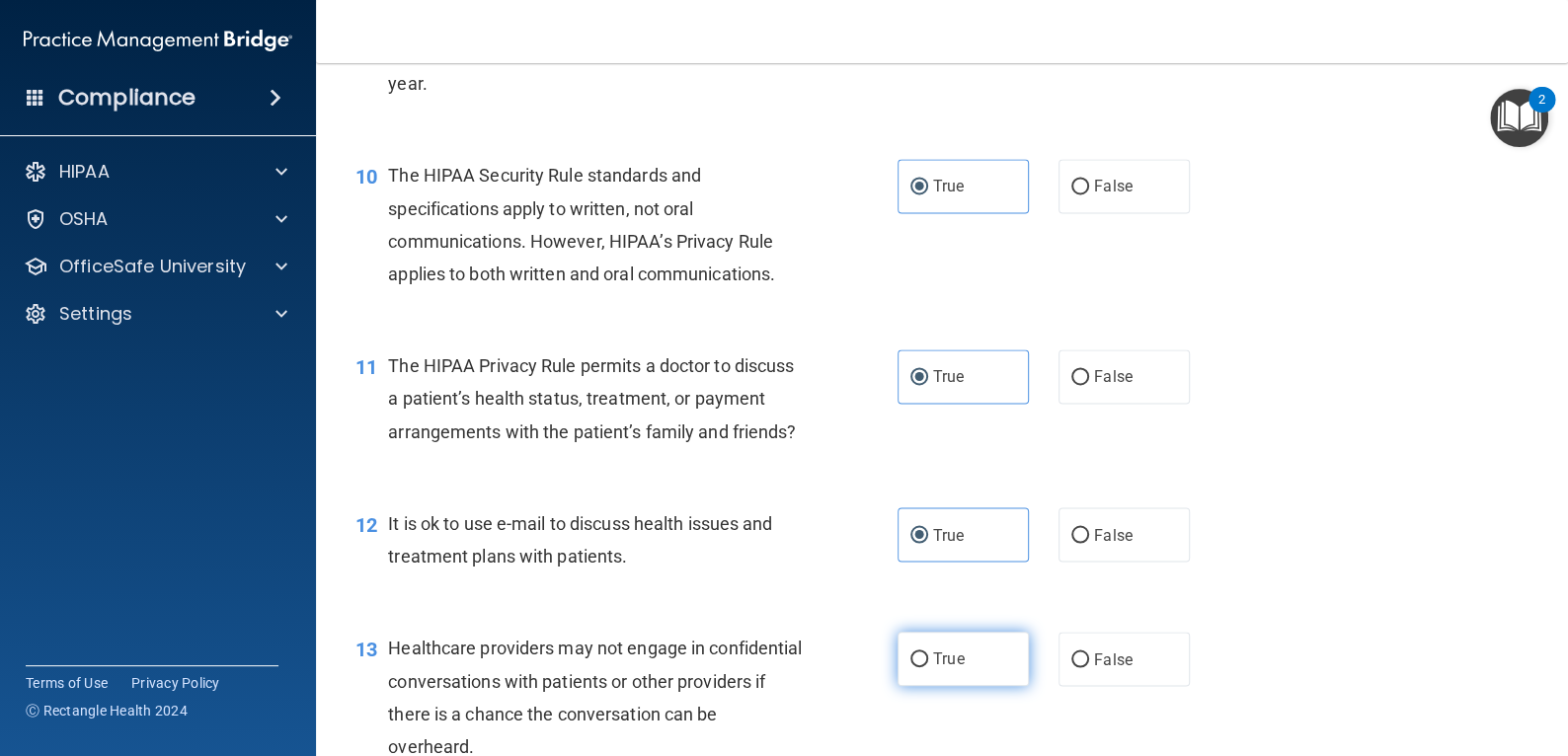
click at [928, 667] on input "True" at bounding box center [919, 659] width 18 height 15
radio input "true"
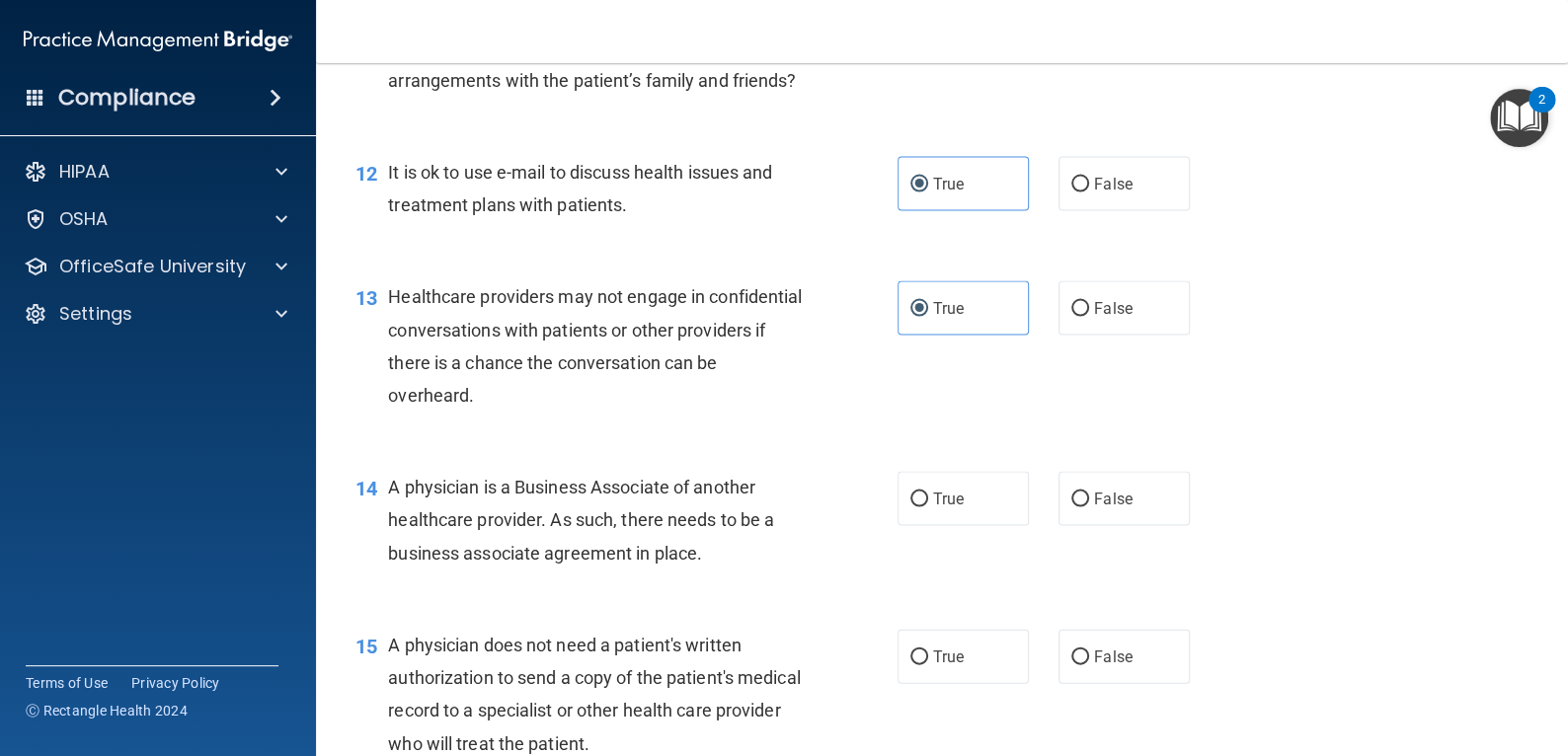
scroll to position [1973, 0]
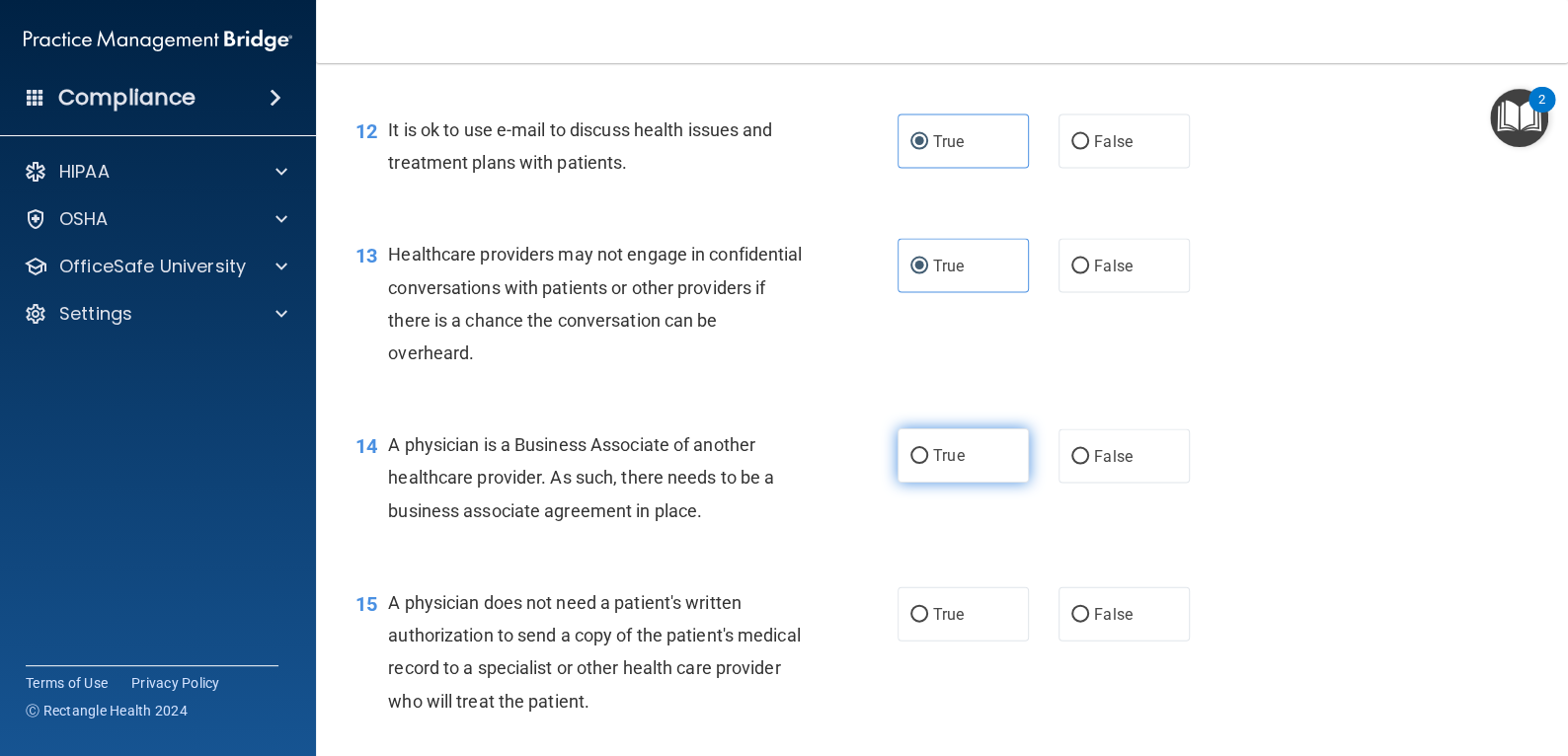
click at [987, 483] on label "True" at bounding box center [963, 455] width 131 height 55
click at [928, 464] on input "True" at bounding box center [919, 456] width 18 height 15
radio input "true"
click at [974, 629] on label "True" at bounding box center [963, 614] width 131 height 55
click at [928, 622] on input "True" at bounding box center [919, 615] width 18 height 15
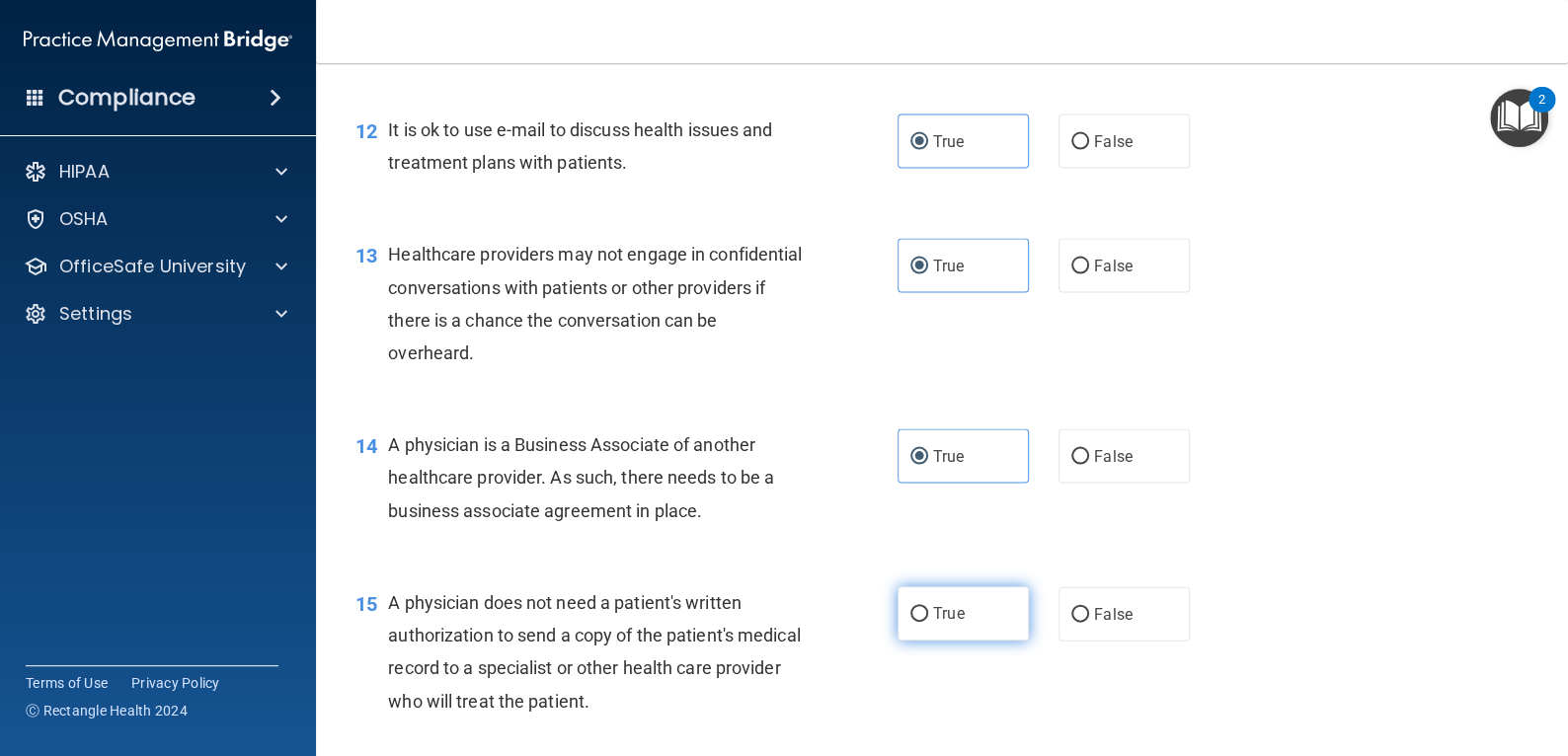
radio input "true"
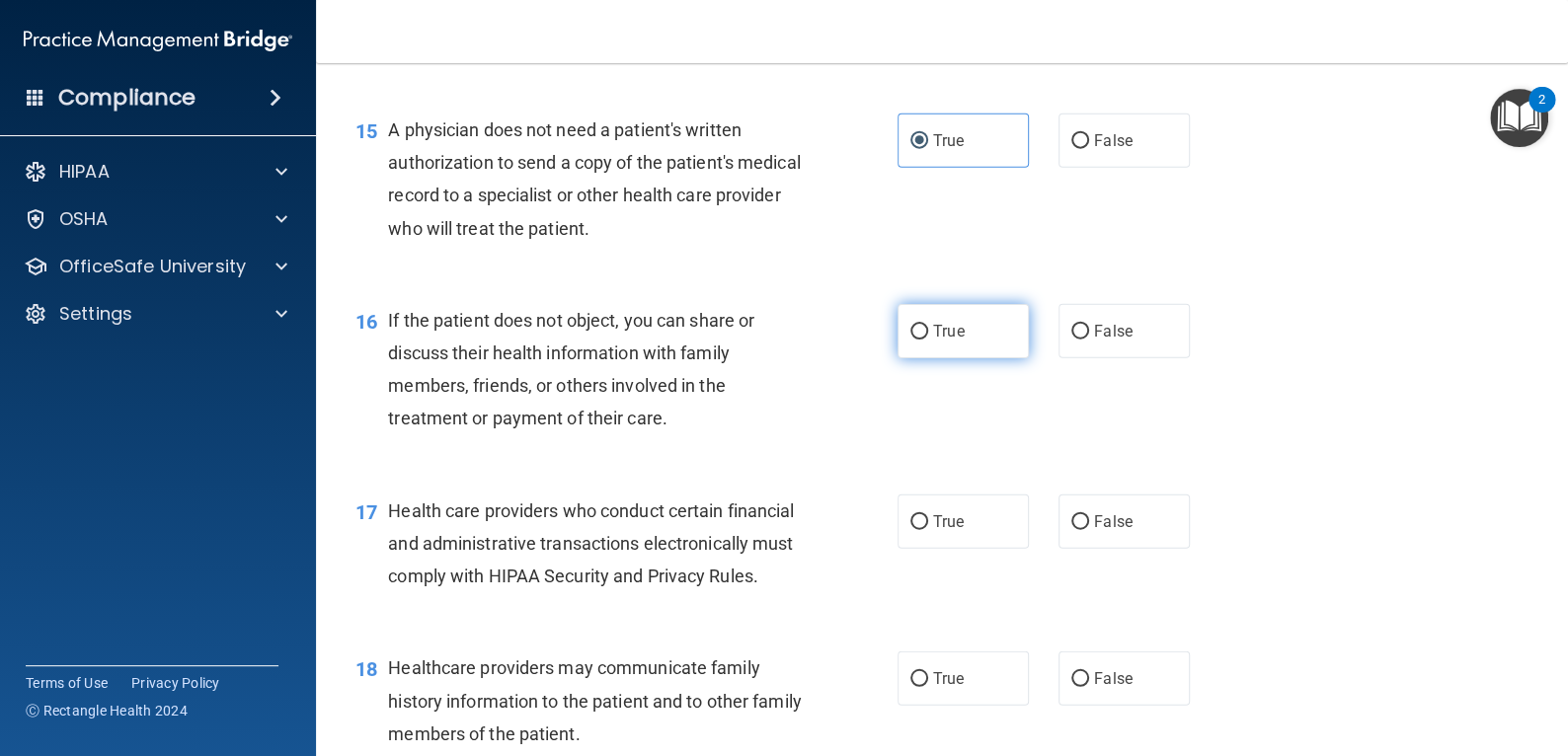
scroll to position [2468, 0]
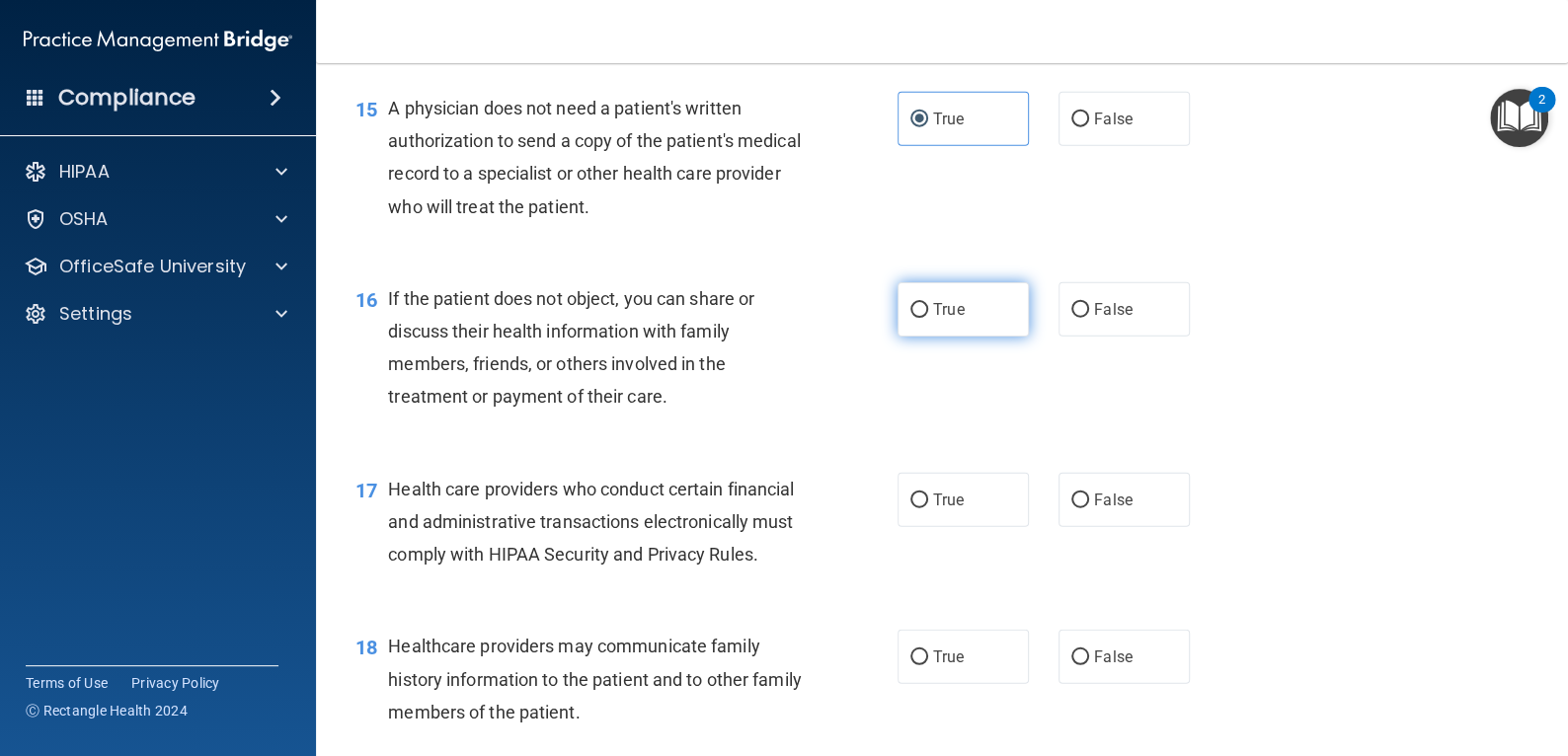
click at [976, 337] on label "True" at bounding box center [963, 309] width 131 height 55
click at [928, 318] on input "True" at bounding box center [919, 310] width 18 height 15
radio input "true"
click at [977, 527] on label "True" at bounding box center [963, 500] width 131 height 55
click at [928, 508] on input "True" at bounding box center [919, 501] width 18 height 15
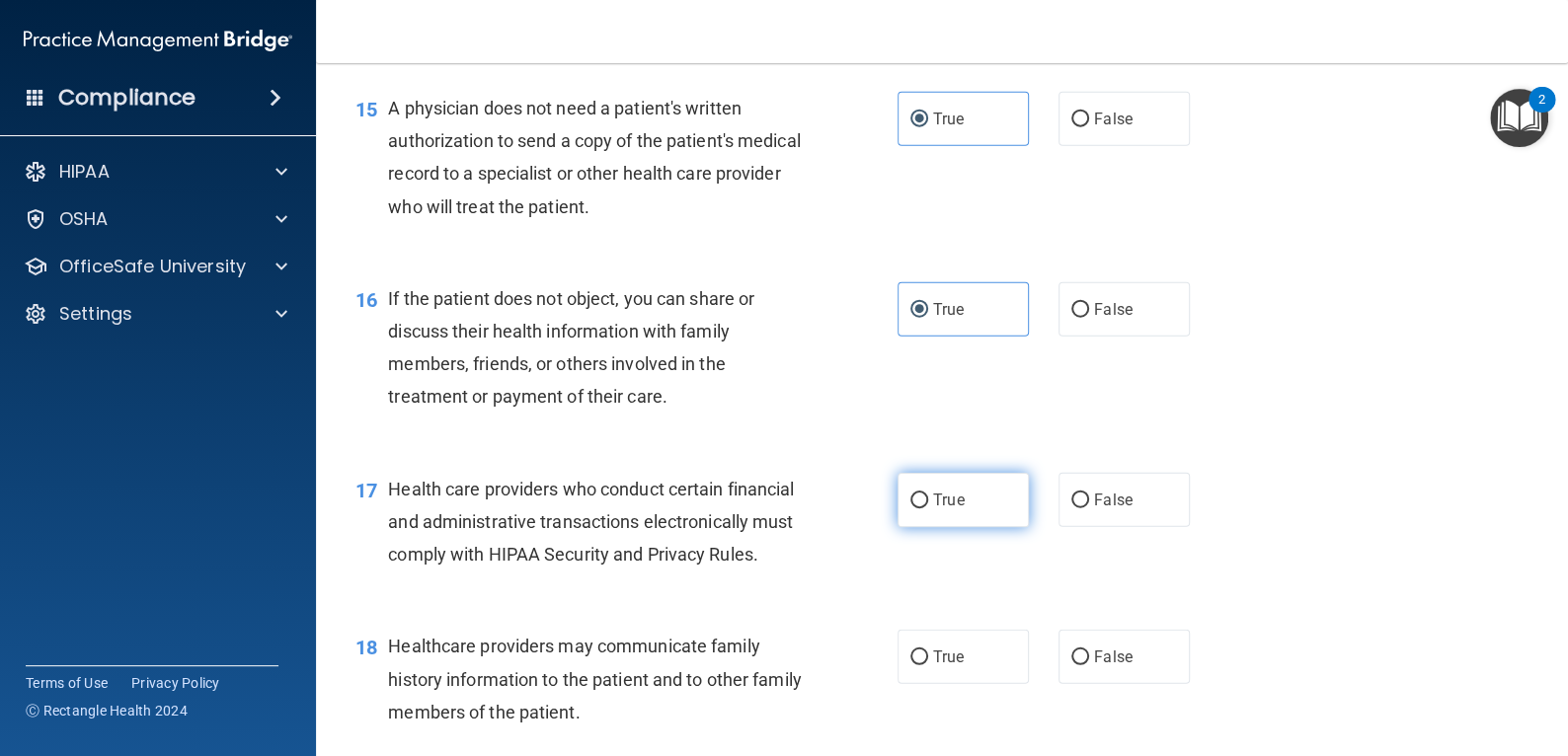
radio input "true"
click at [979, 684] on label "True" at bounding box center [963, 656] width 131 height 55
click at [928, 665] on input "True" at bounding box center [919, 657] width 18 height 15
radio input "true"
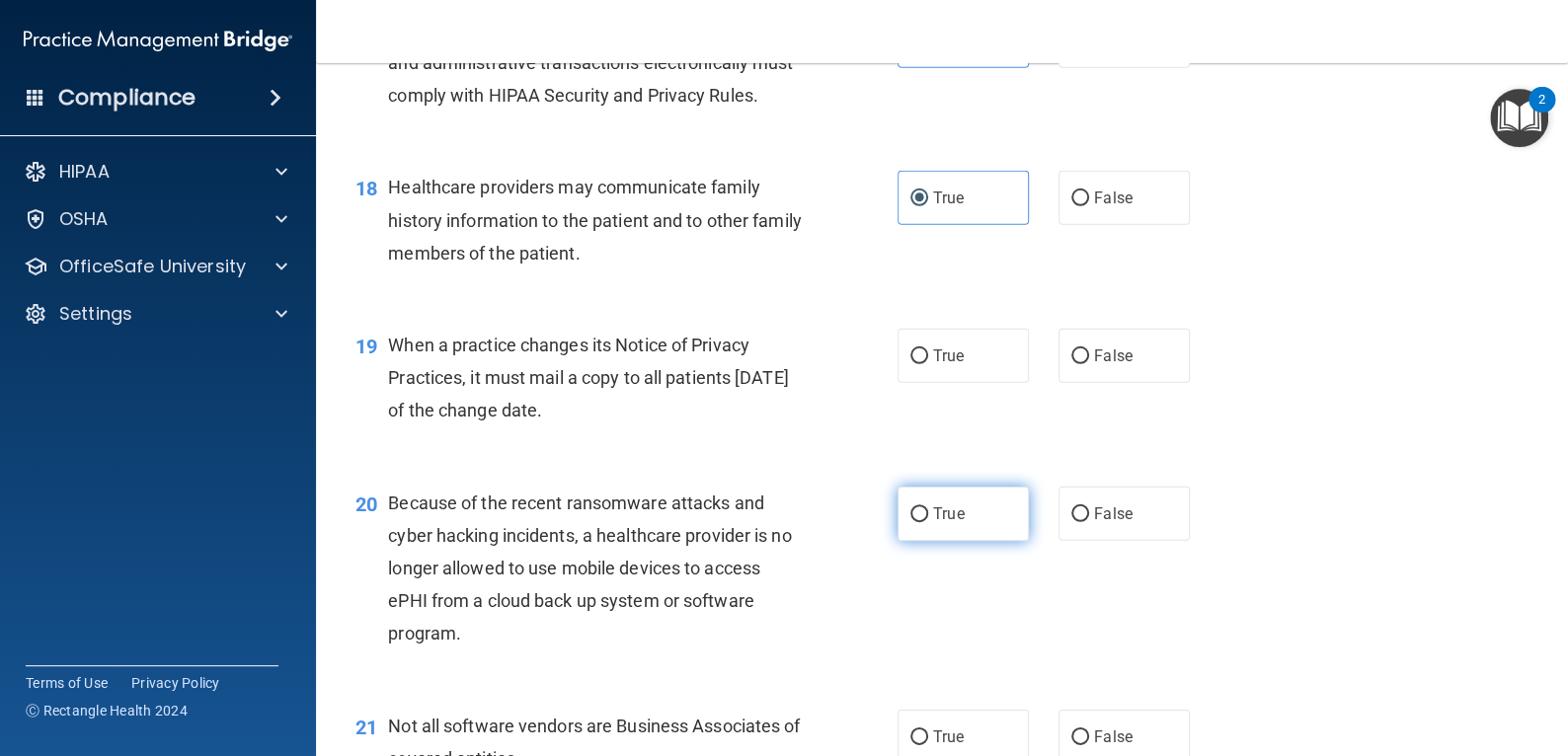
scroll to position [3060, 0]
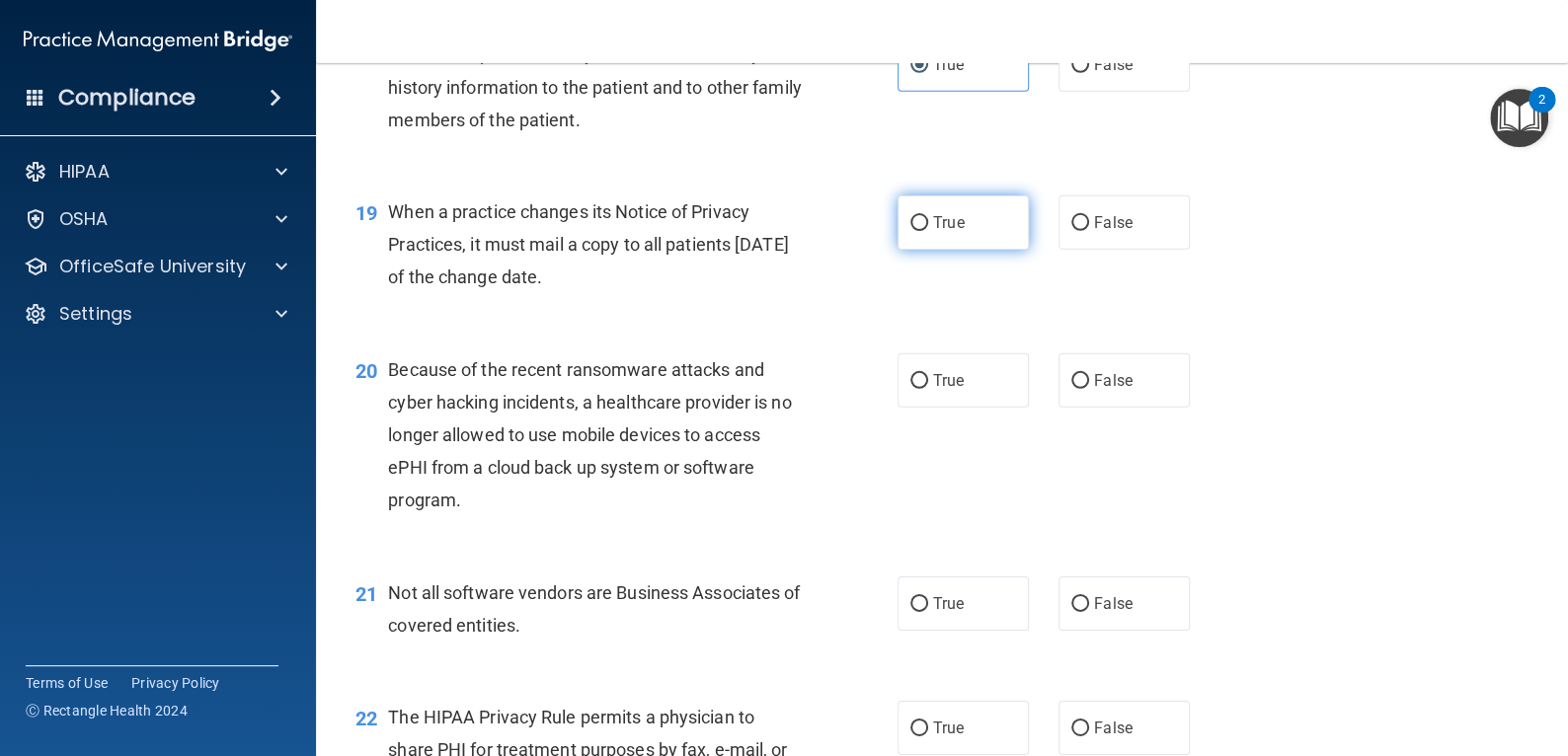
click at [953, 232] on span "True" at bounding box center [948, 222] width 31 height 19
click at [928, 231] on input "True" at bounding box center [919, 223] width 18 height 15
radio input "true"
click at [955, 389] on span "True" at bounding box center [948, 380] width 31 height 19
click at [928, 388] on input "True" at bounding box center [919, 381] width 18 height 15
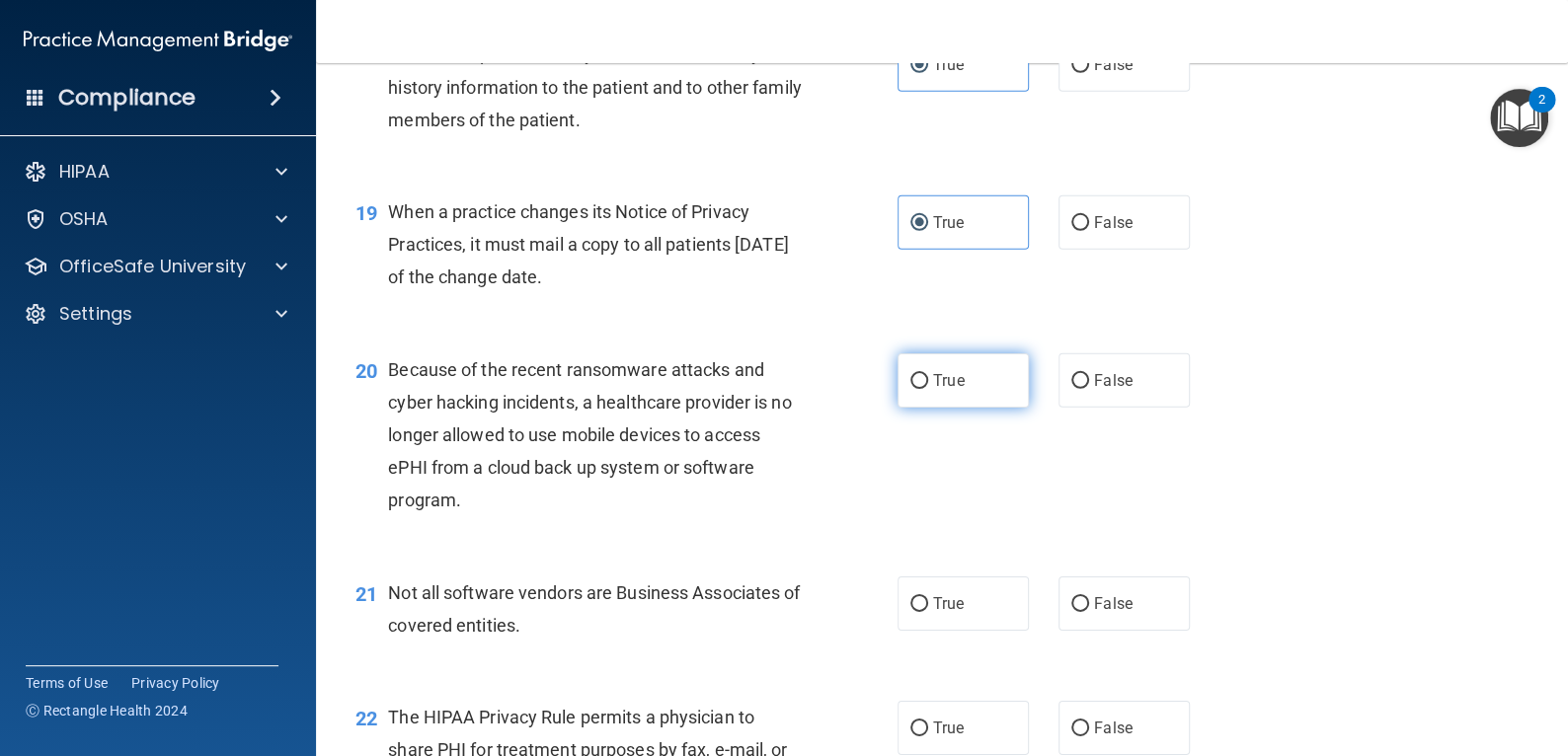
radio input "true"
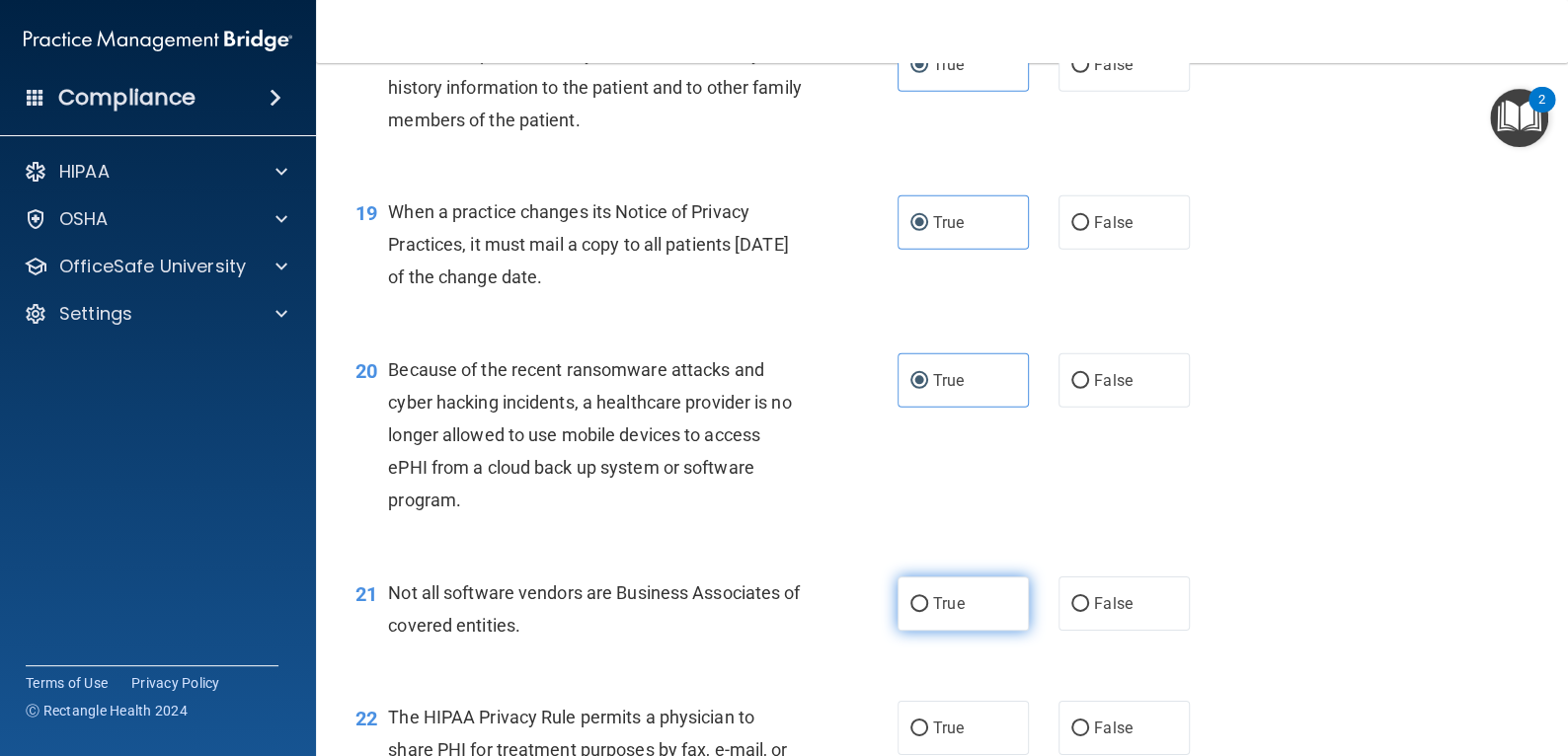
click at [967, 630] on label "True" at bounding box center [963, 604] width 131 height 55
click at [928, 612] on input "True" at bounding box center [919, 605] width 18 height 15
radio input "true"
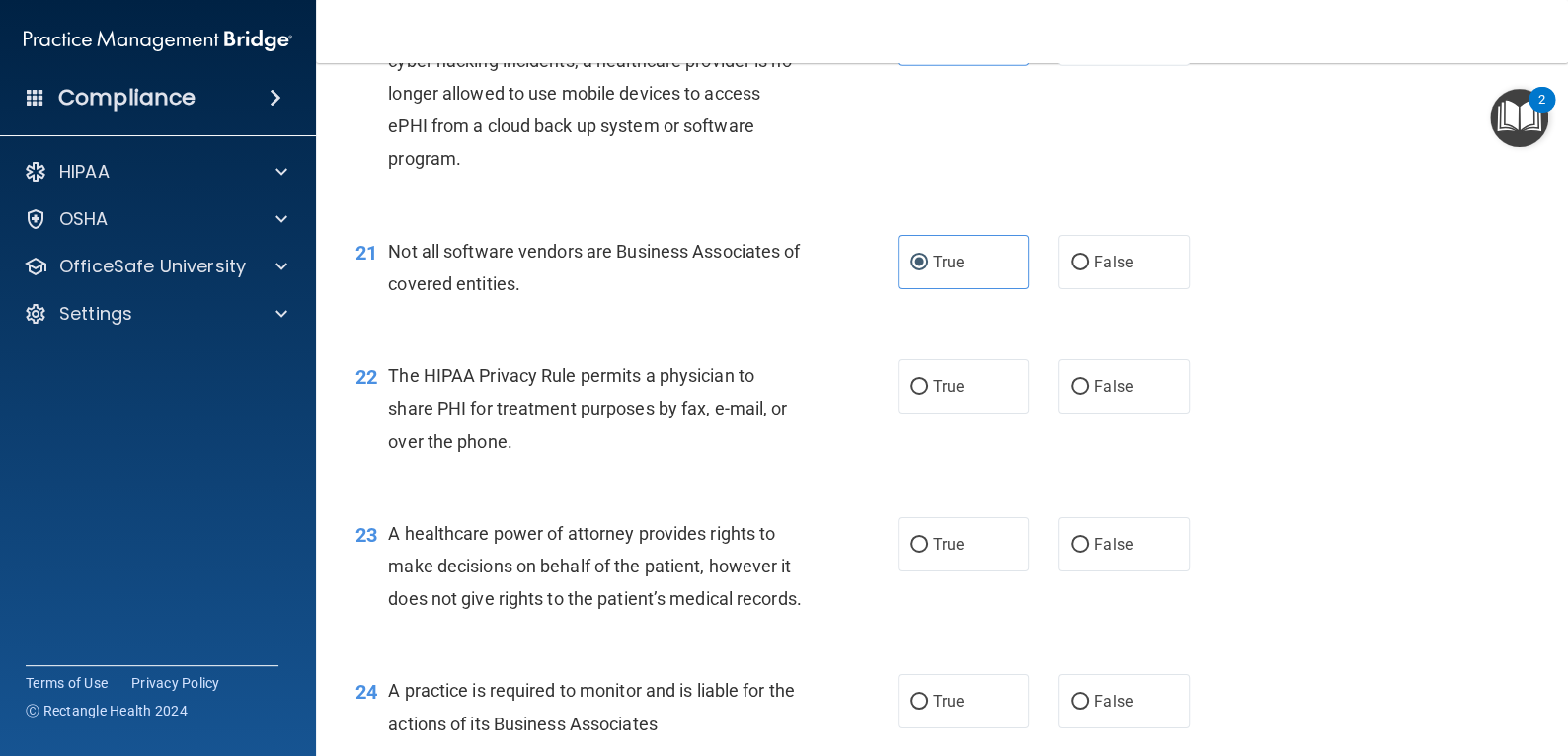
scroll to position [3455, 0]
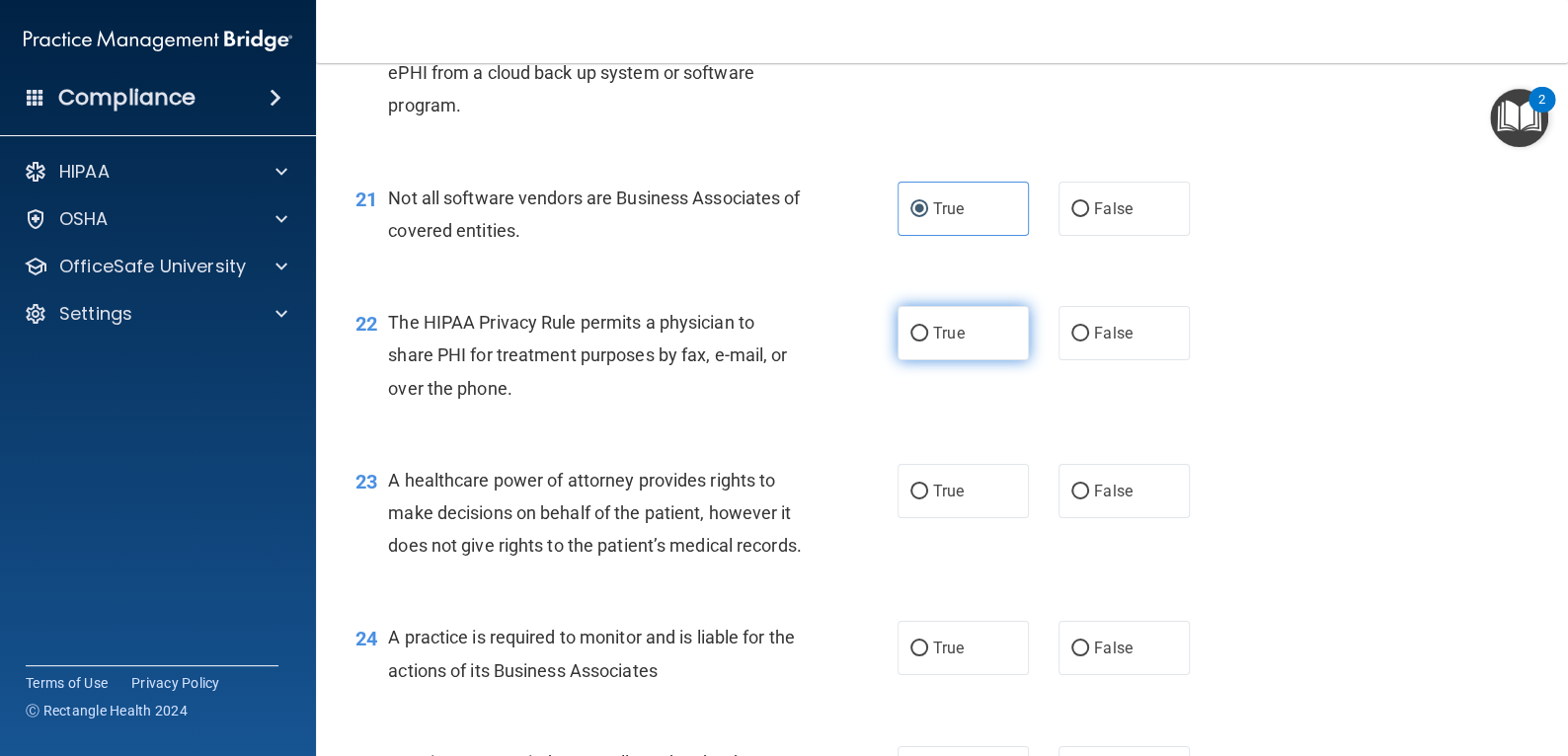
click at [967, 361] on label "True" at bounding box center [963, 333] width 131 height 55
click at [928, 342] on input "True" at bounding box center [919, 334] width 18 height 15
radio input "true"
drag, startPoint x: 963, startPoint y: 496, endPoint x: 963, endPoint y: 541, distance: 45.0
click at [963, 439] on div "22 The HIPAA Privacy Rule permits a physician to share PHI for treatment purpos…" at bounding box center [941, 360] width 1202 height 158
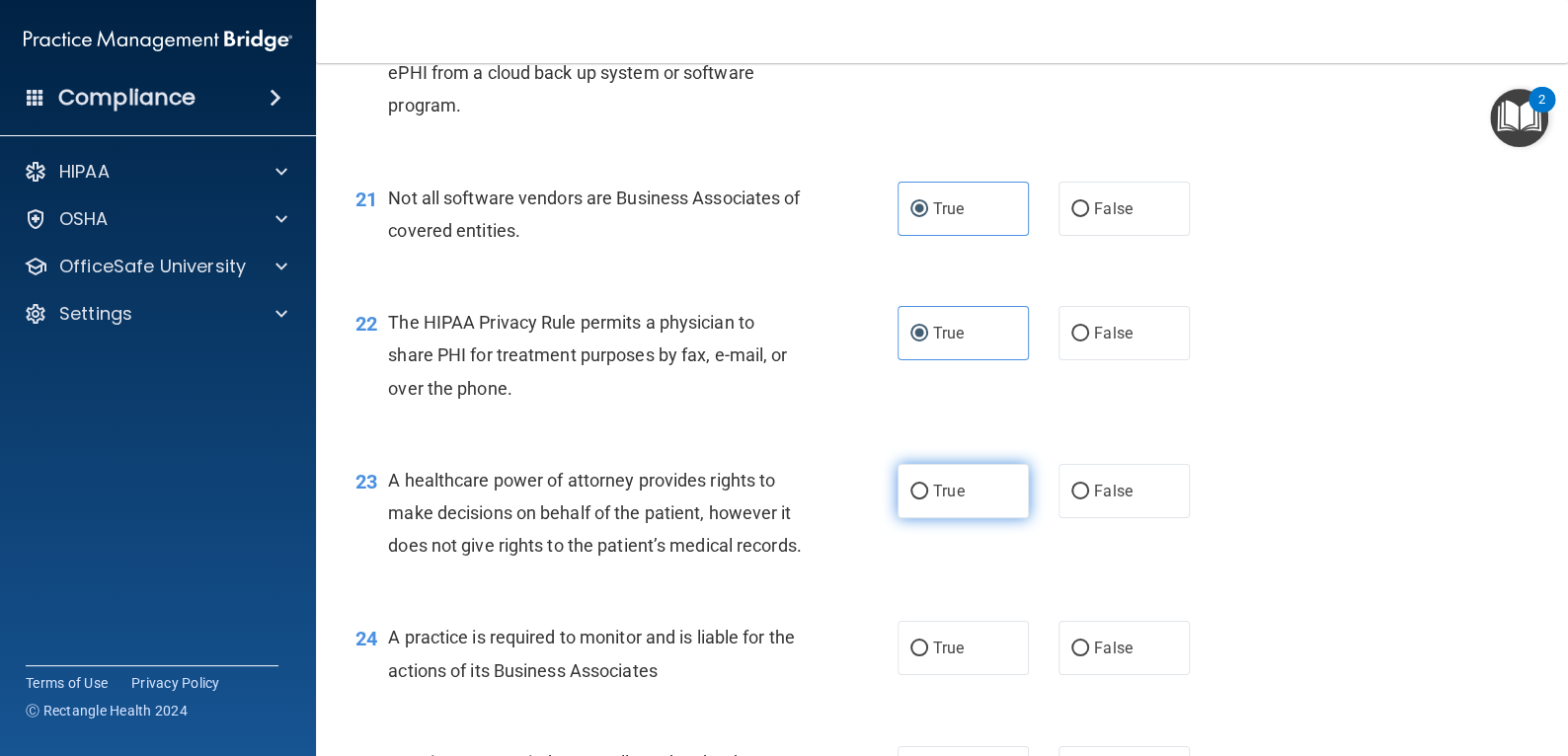
click at [964, 518] on label "True" at bounding box center [963, 491] width 131 height 55
click at [928, 499] on input "True" at bounding box center [919, 492] width 18 height 15
radio input "true"
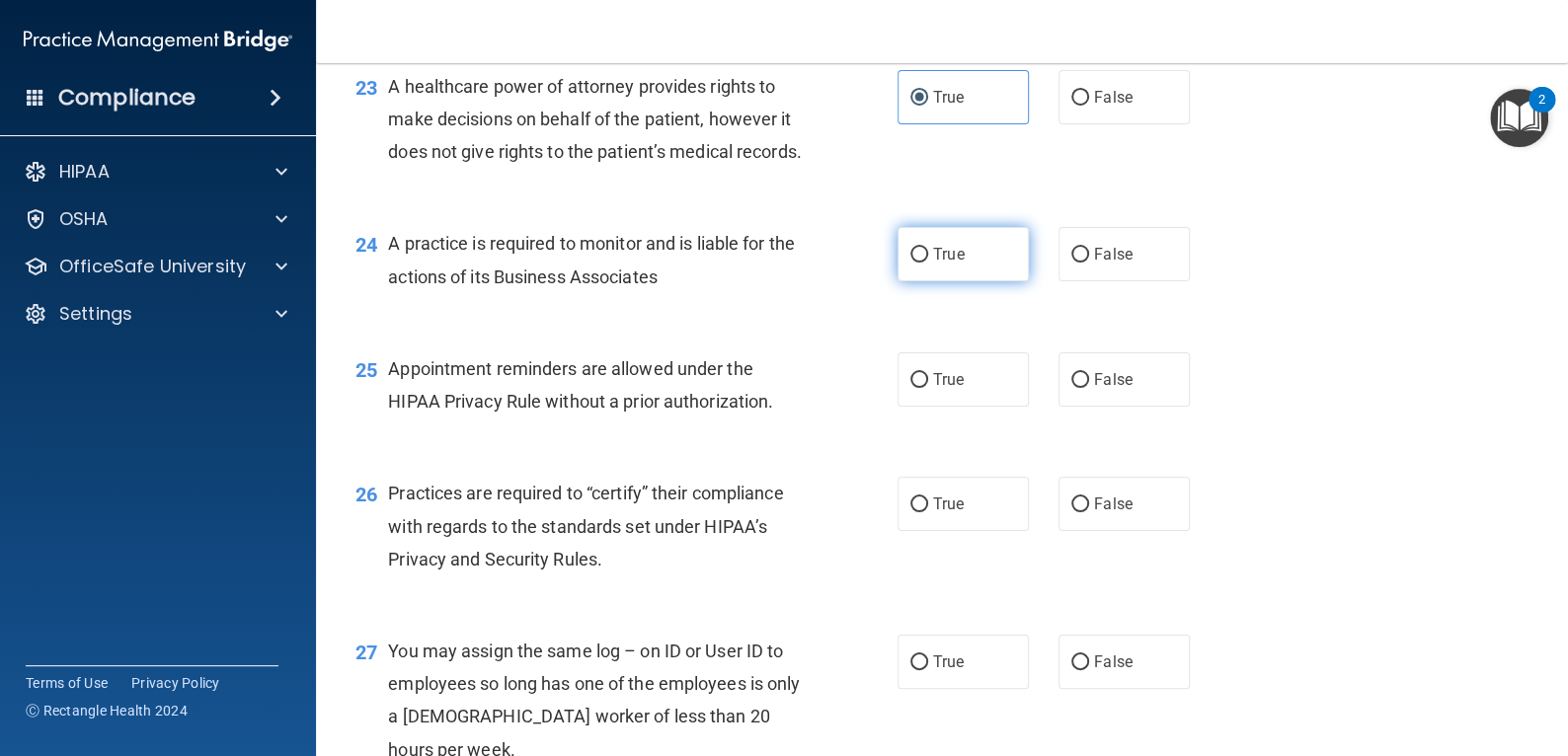
scroll to position [3849, 0]
click at [970, 281] on label "True" at bounding box center [963, 254] width 131 height 55
click at [928, 263] on input "True" at bounding box center [919, 255] width 18 height 15
radio input "true"
drag, startPoint x: 958, startPoint y: 497, endPoint x: 971, endPoint y: 582, distance: 86.0
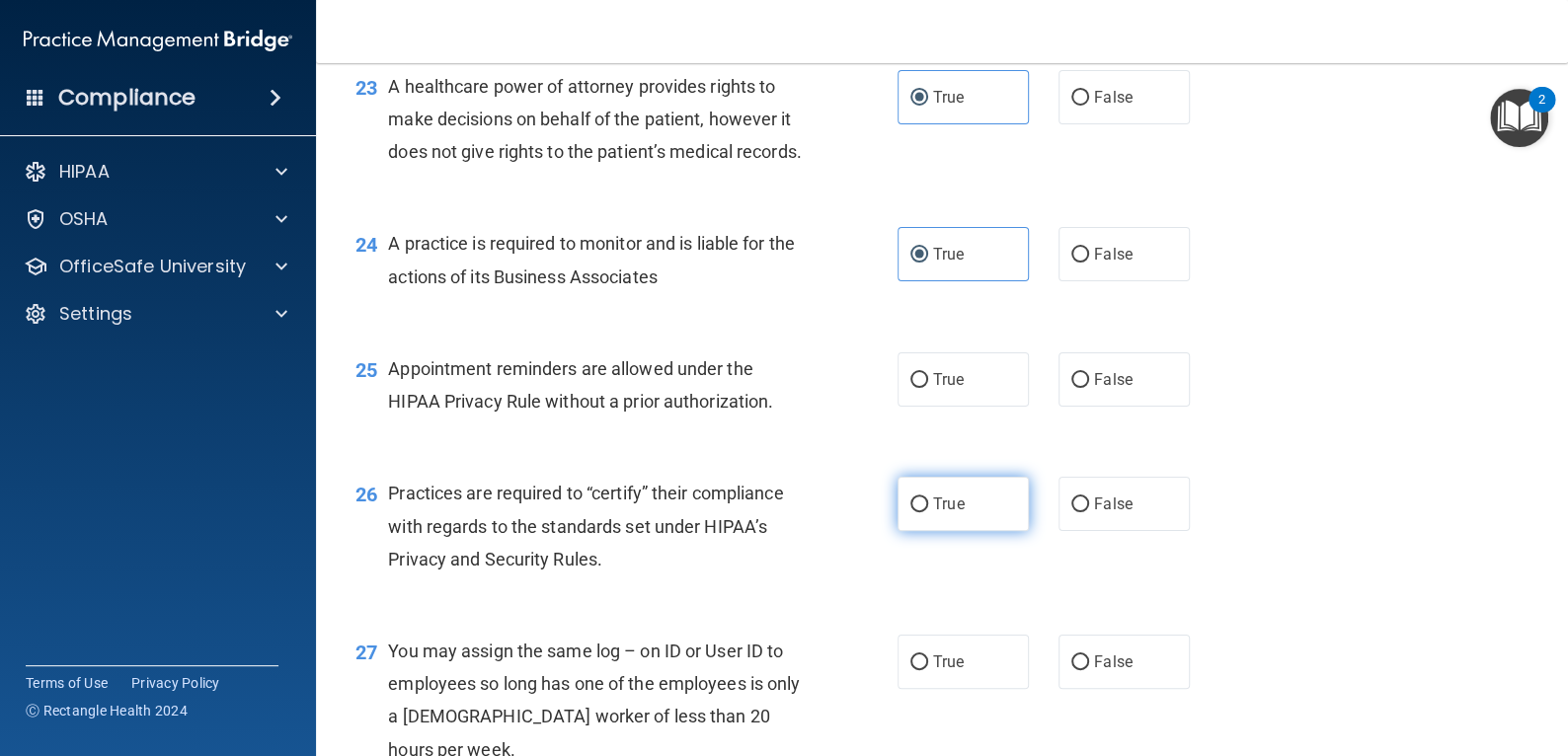
click at [957, 406] on label "True" at bounding box center [963, 379] width 131 height 55
click at [928, 387] on input "True" at bounding box center [919, 380] width 18 height 15
radio input "true"
click at [976, 531] on label "True" at bounding box center [963, 504] width 131 height 55
click at [928, 512] on input "True" at bounding box center [919, 504] width 18 height 15
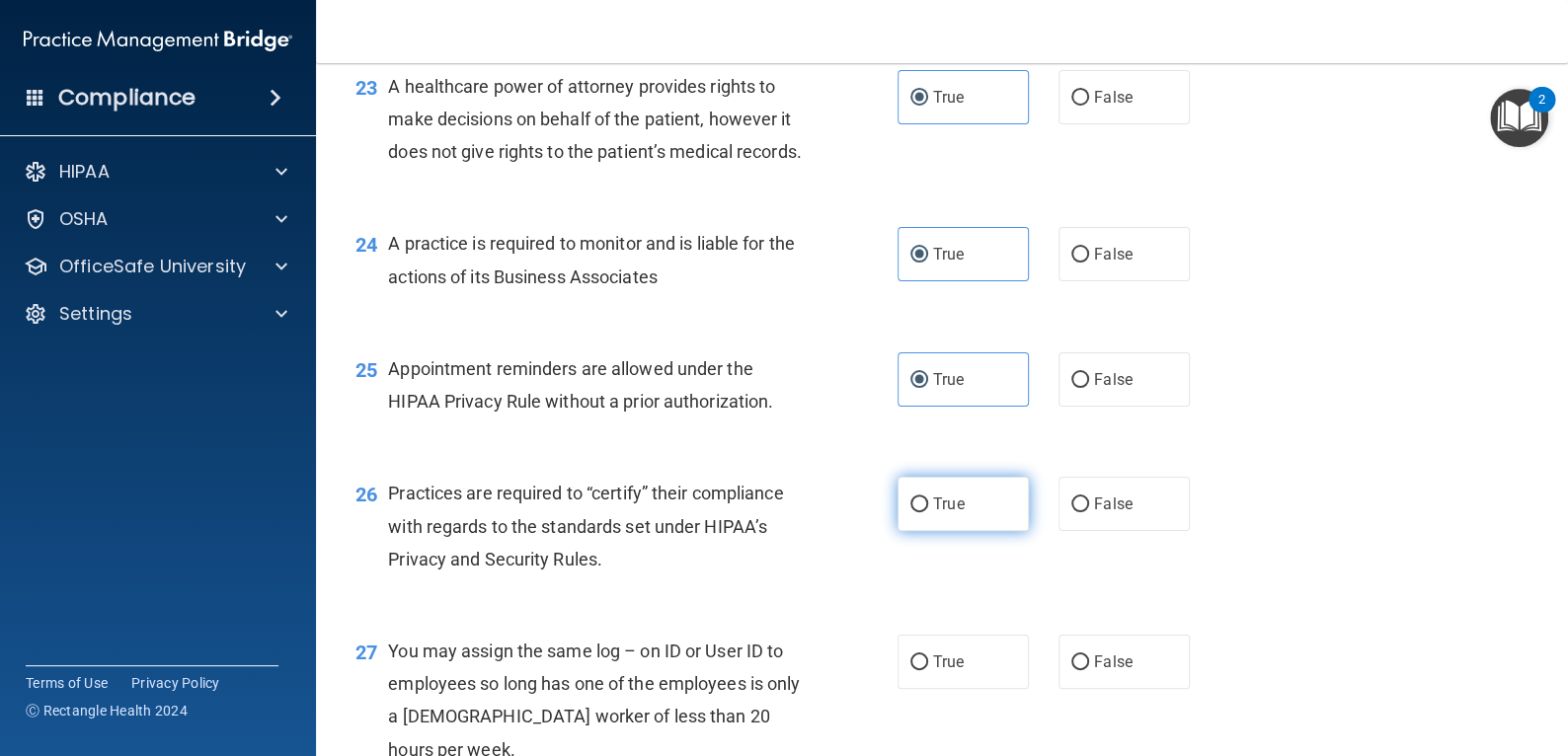
radio input "true"
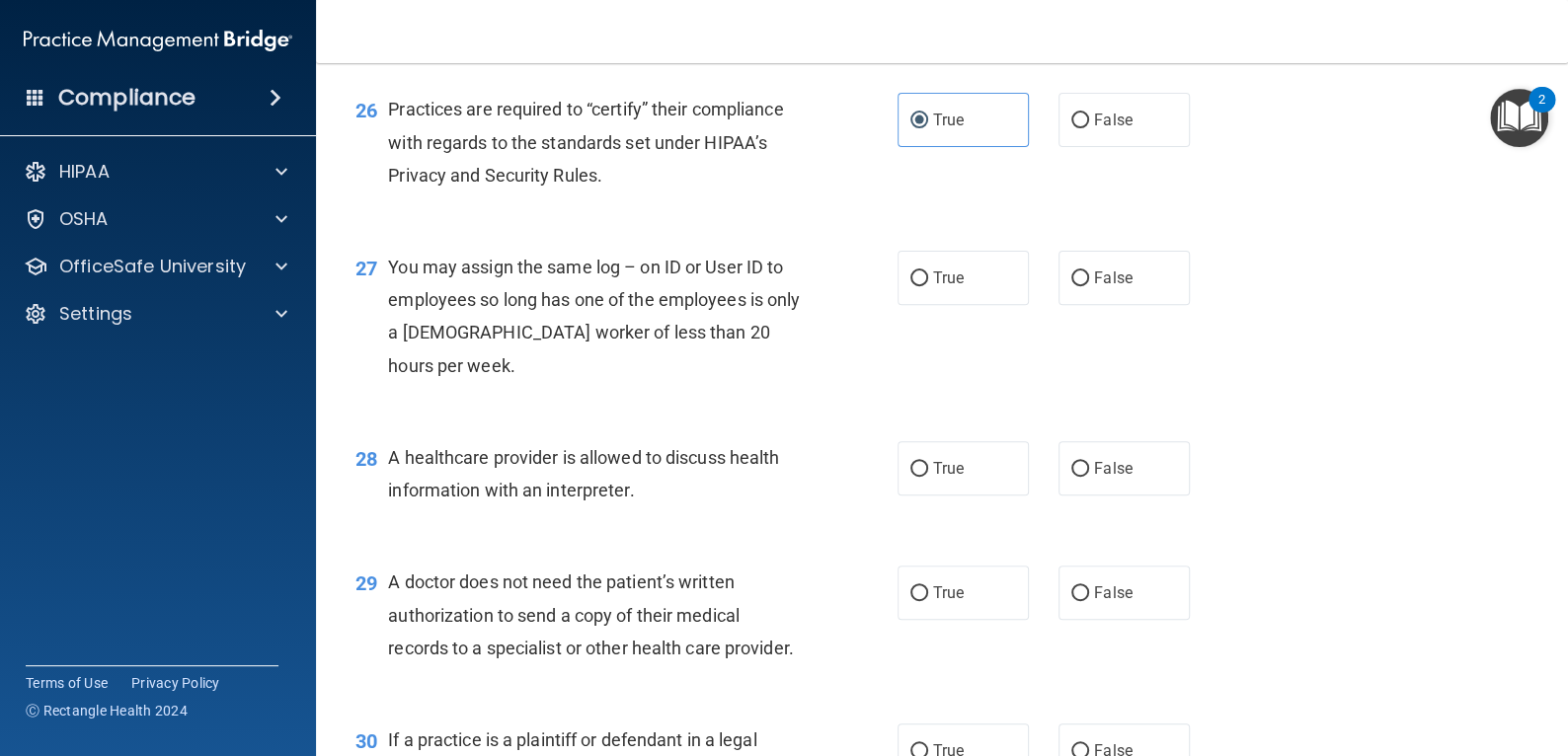
scroll to position [4245, 0]
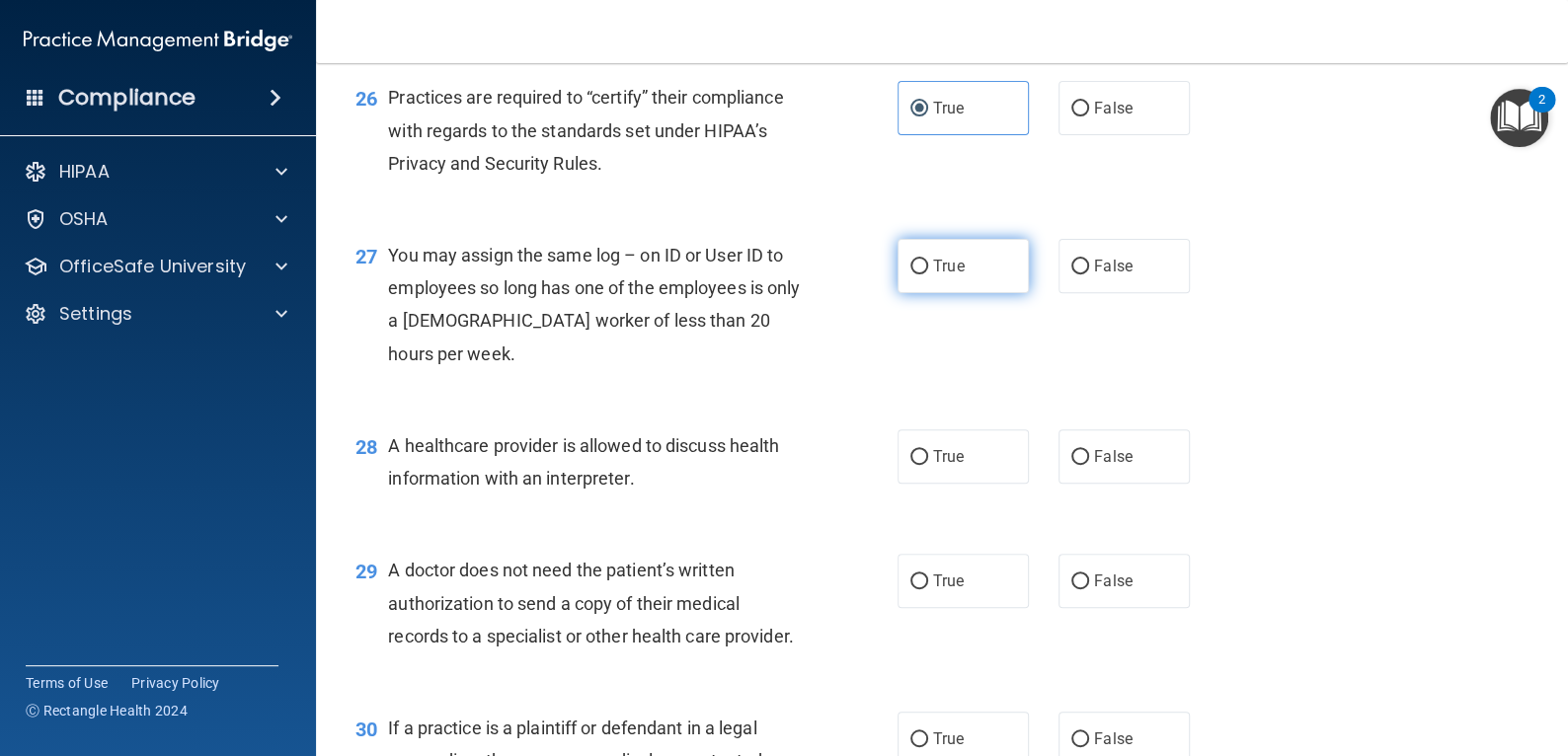
click at [939, 293] on label "True" at bounding box center [963, 266] width 131 height 55
click at [928, 275] on input "True" at bounding box center [919, 267] width 18 height 15
radio input "true"
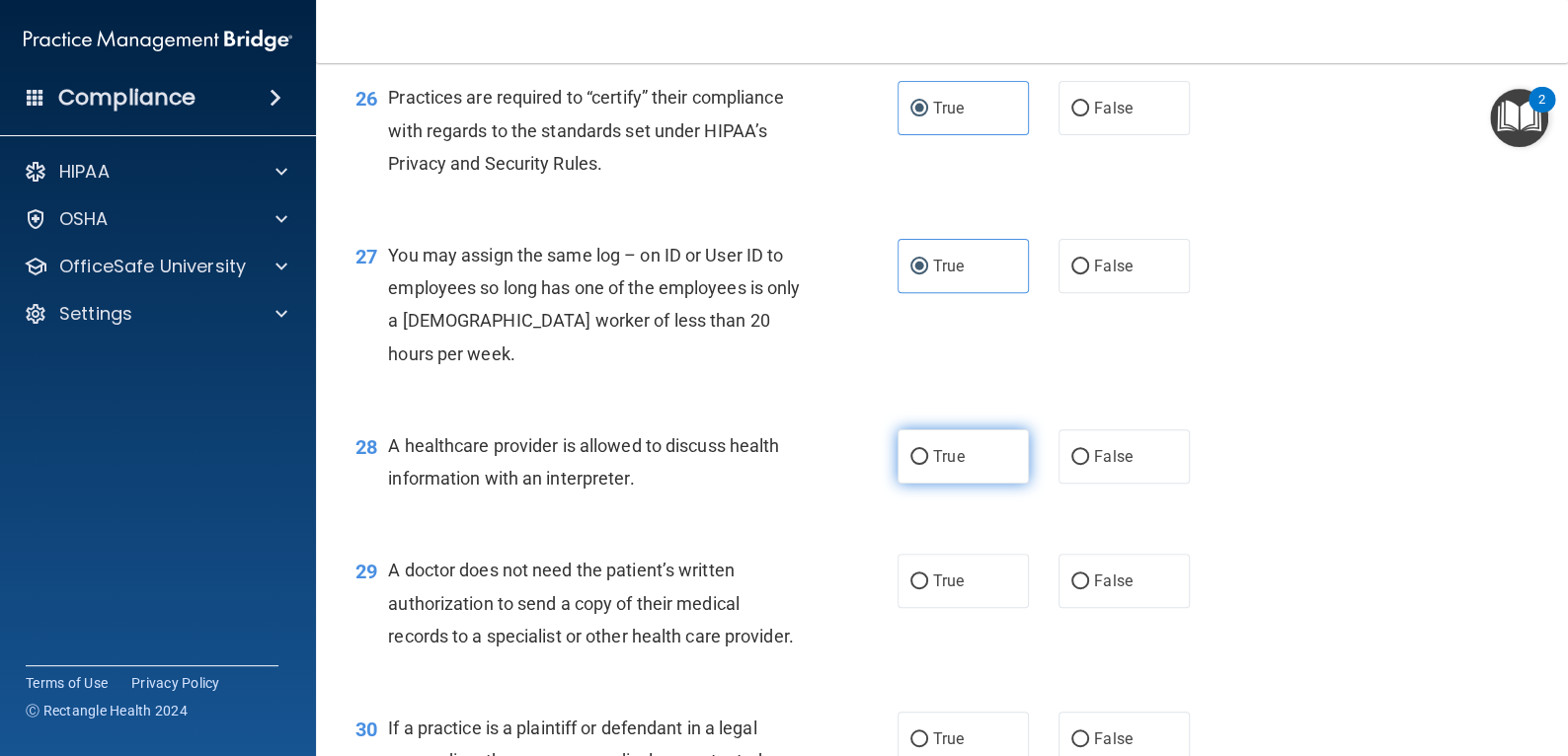
drag, startPoint x: 954, startPoint y: 522, endPoint x: 957, endPoint y: 539, distance: 17.3
click at [954, 525] on div "28 A healthcare provider is allowed to discuss health information with an inter…" at bounding box center [941, 466] width 1202 height 125
click at [957, 484] on label "True" at bounding box center [963, 456] width 131 height 55
click at [928, 465] on input "True" at bounding box center [919, 457] width 18 height 15
radio input "true"
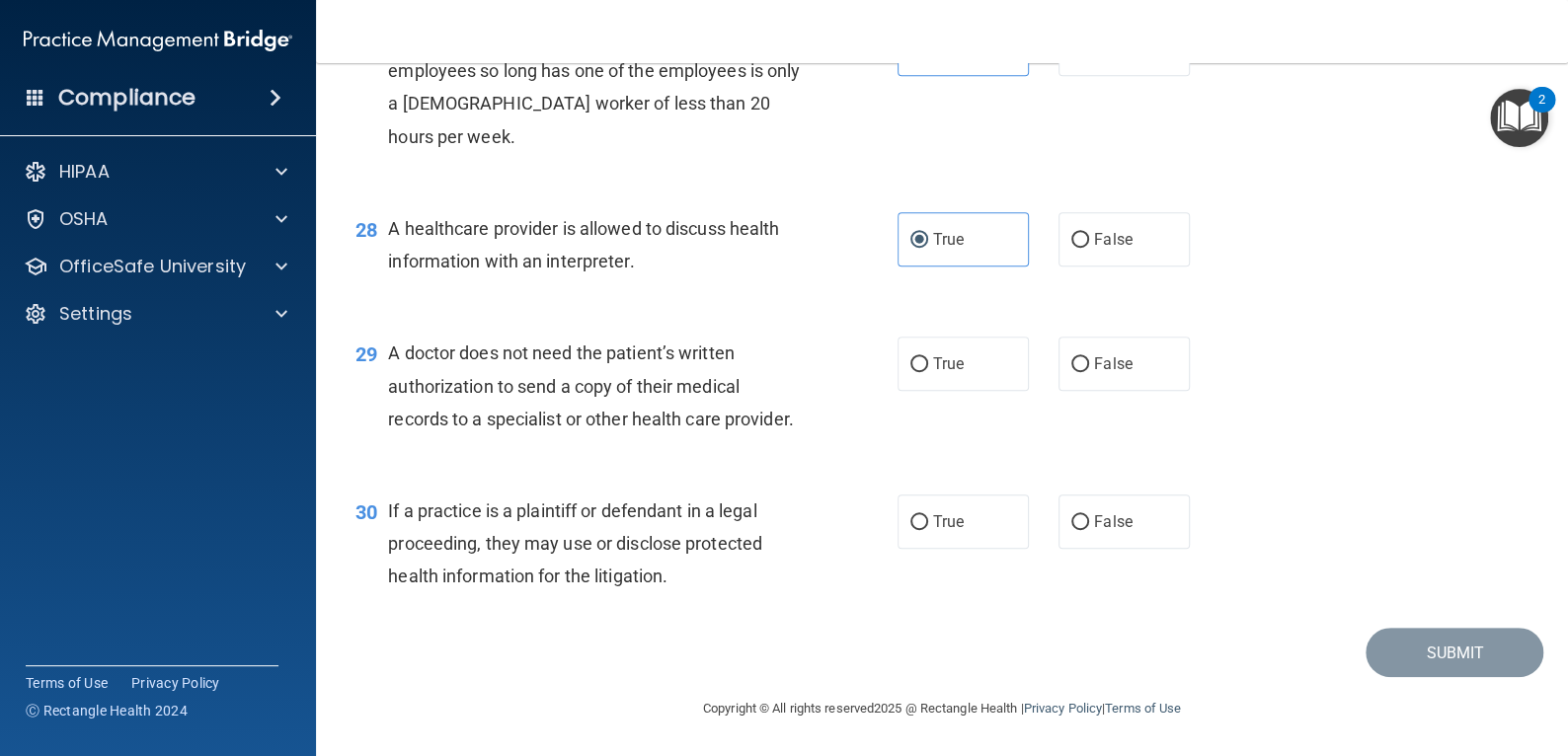
scroll to position [4541, 0]
click at [963, 369] on label "True" at bounding box center [963, 364] width 131 height 55
click at [928, 369] on input "True" at bounding box center [919, 365] width 18 height 15
radio input "true"
click at [953, 531] on span "True" at bounding box center [948, 521] width 31 height 19
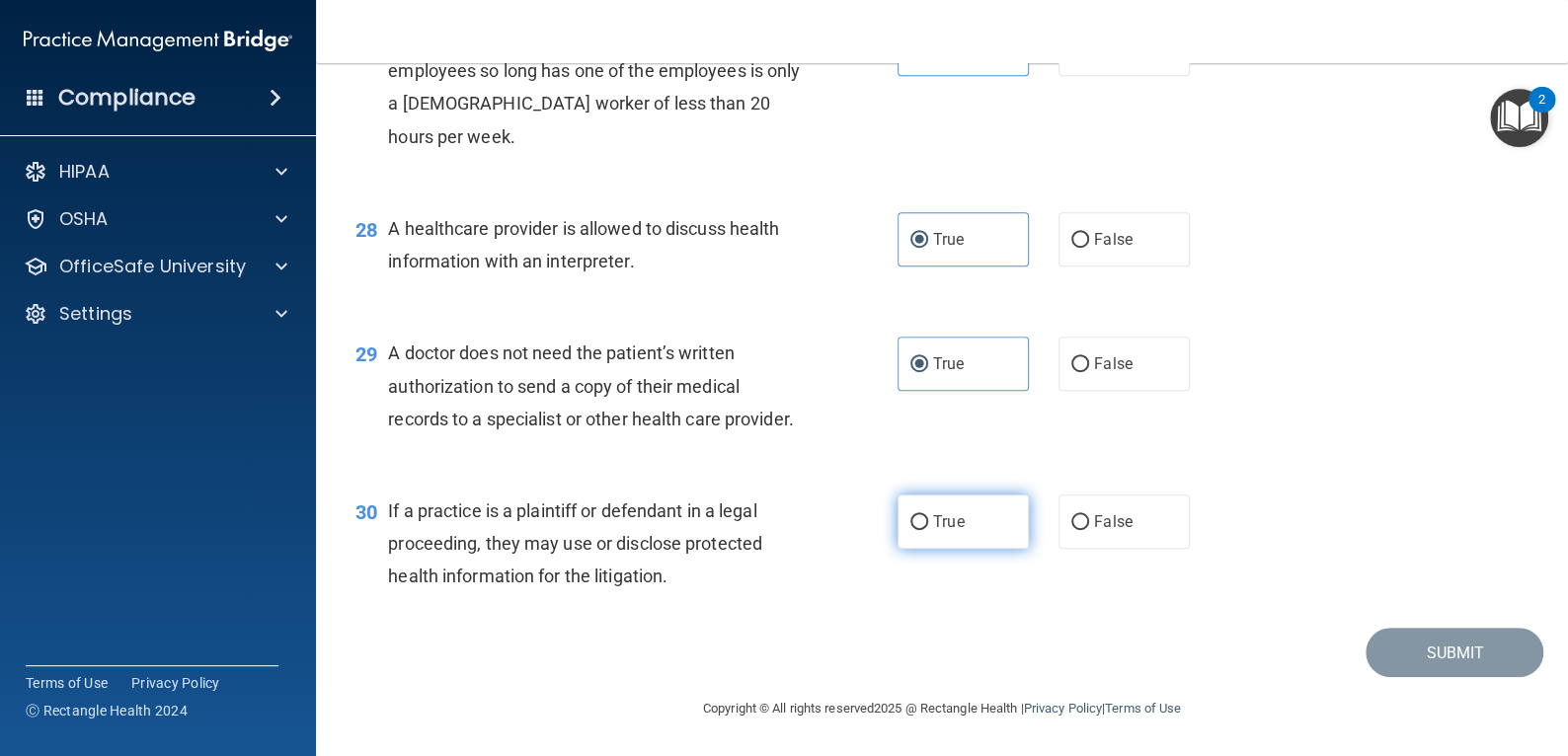
click at [928, 530] on input "True" at bounding box center [919, 522] width 18 height 15
radio input "true"
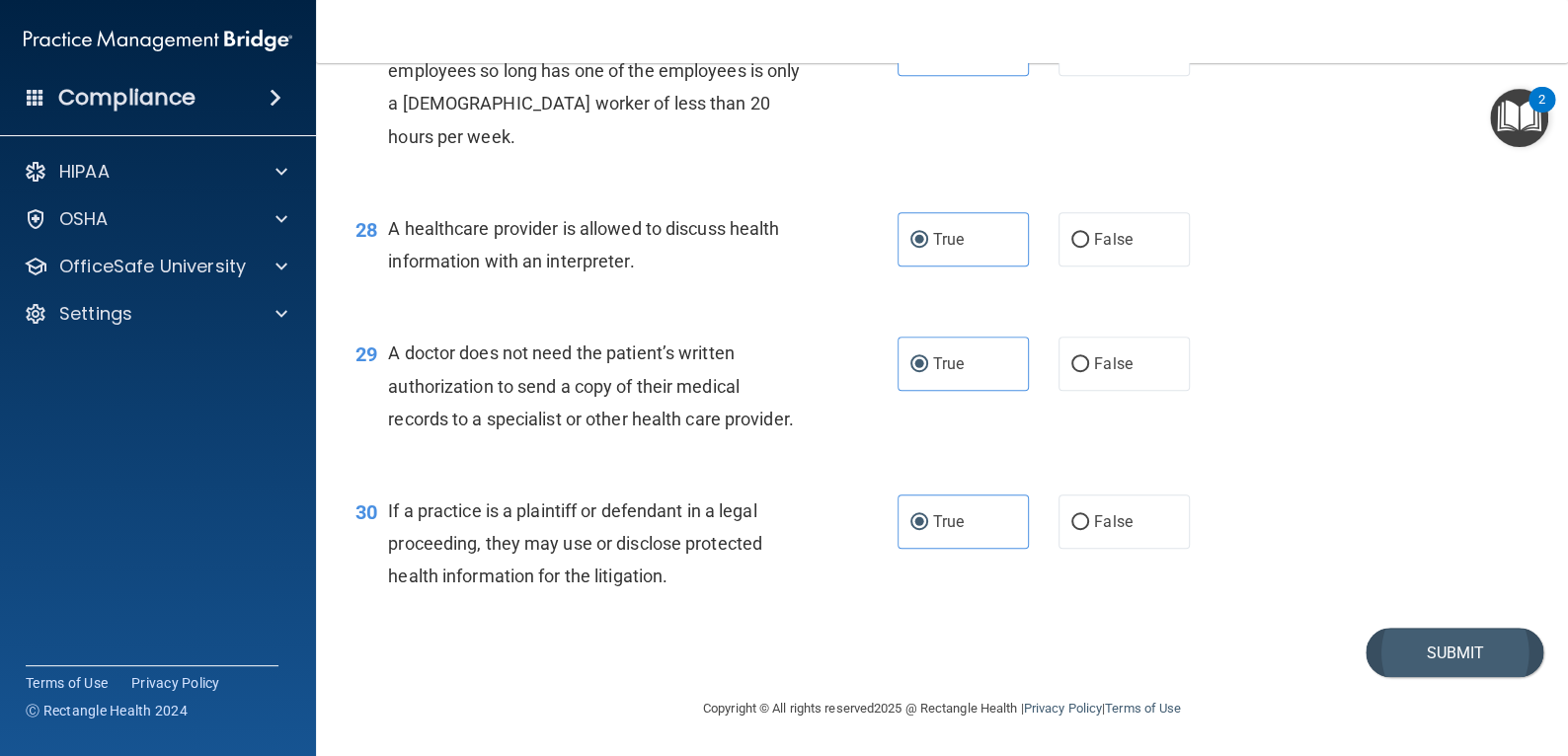
scroll to position [4592, 0]
click at [1410, 651] on button "Submit" at bounding box center [1454, 652] width 177 height 51
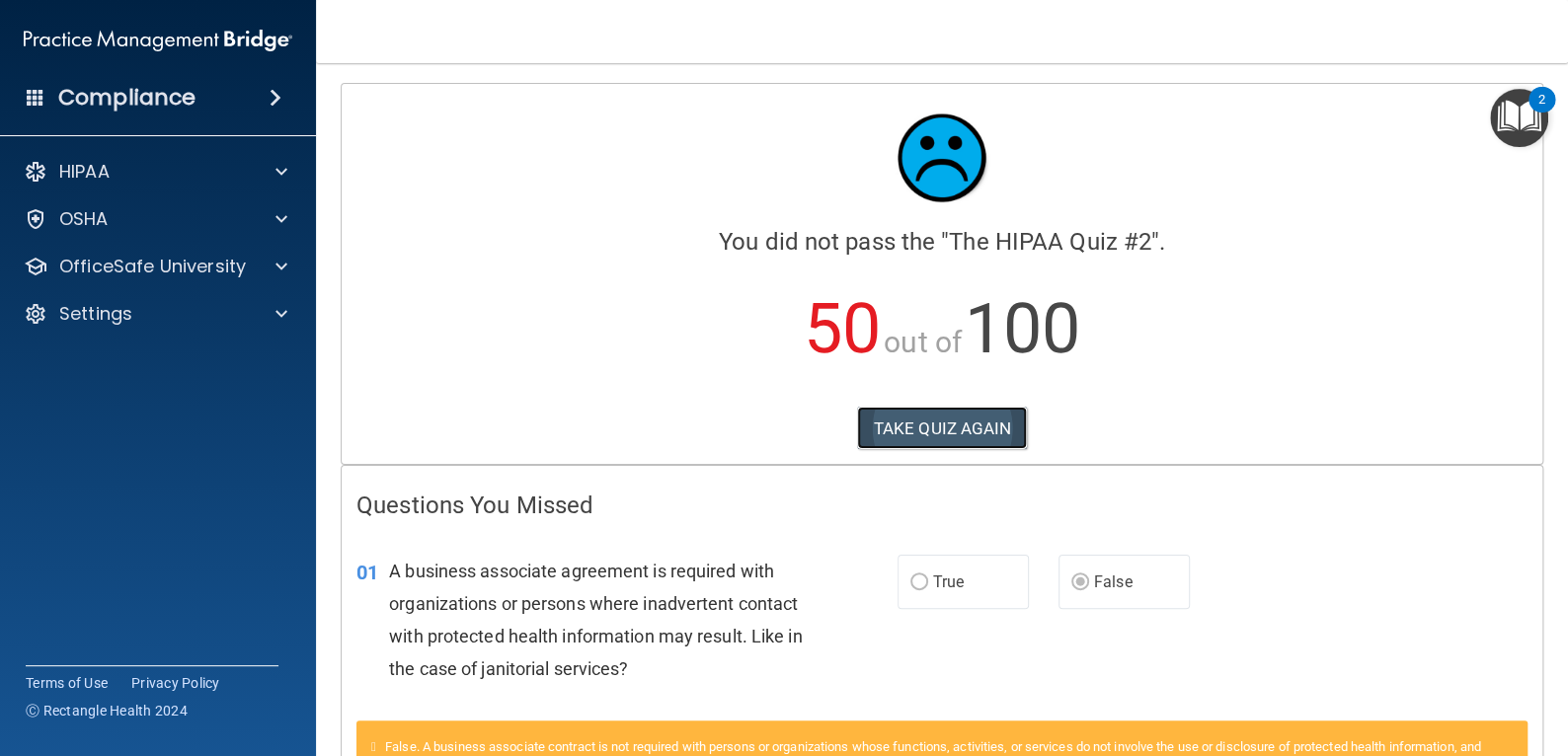
click at [1002, 430] on button "TAKE QUIZ AGAIN" at bounding box center [941, 428] width 170 height 44
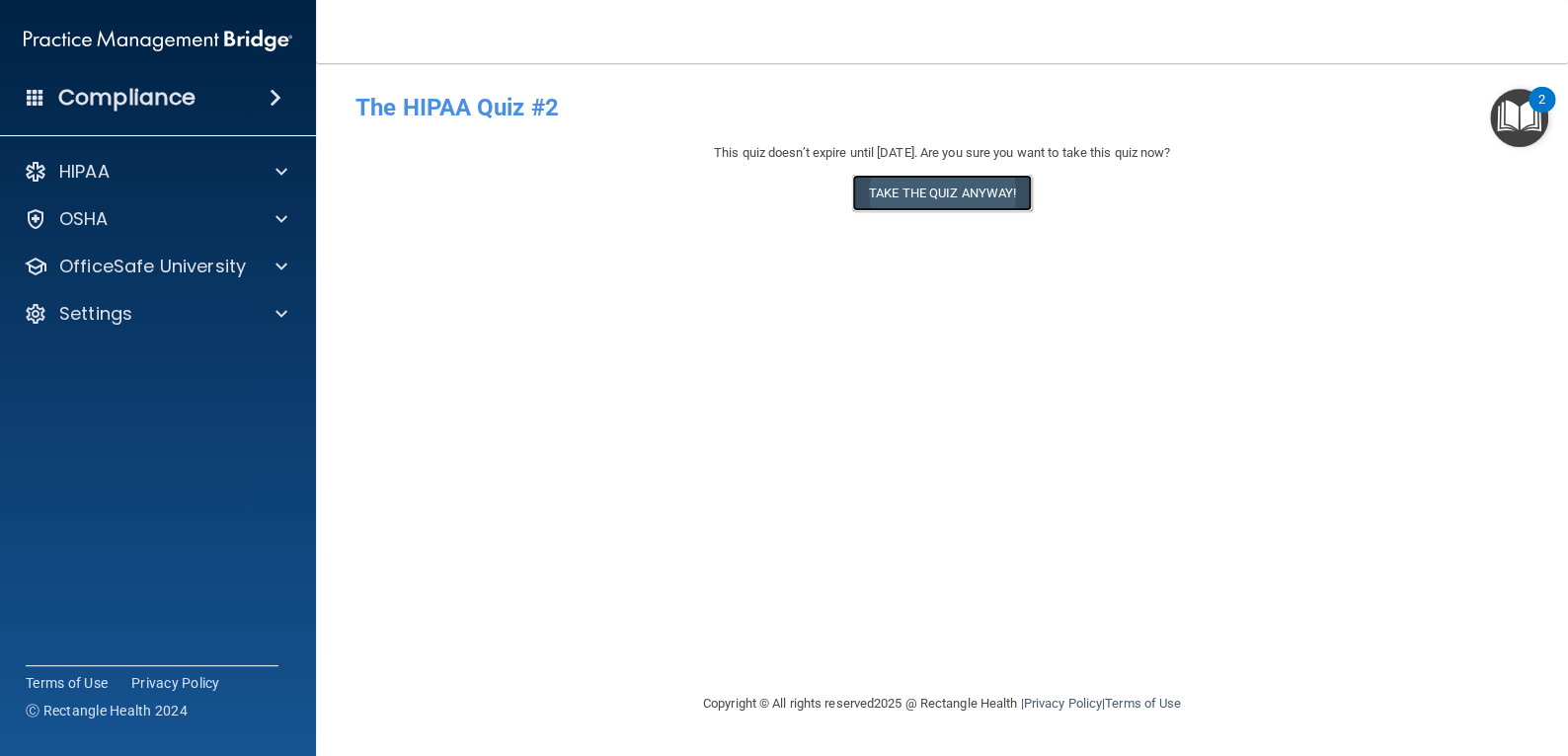
click at [997, 174] on button "Take the quiz anyway!" at bounding box center [941, 192] width 179 height 37
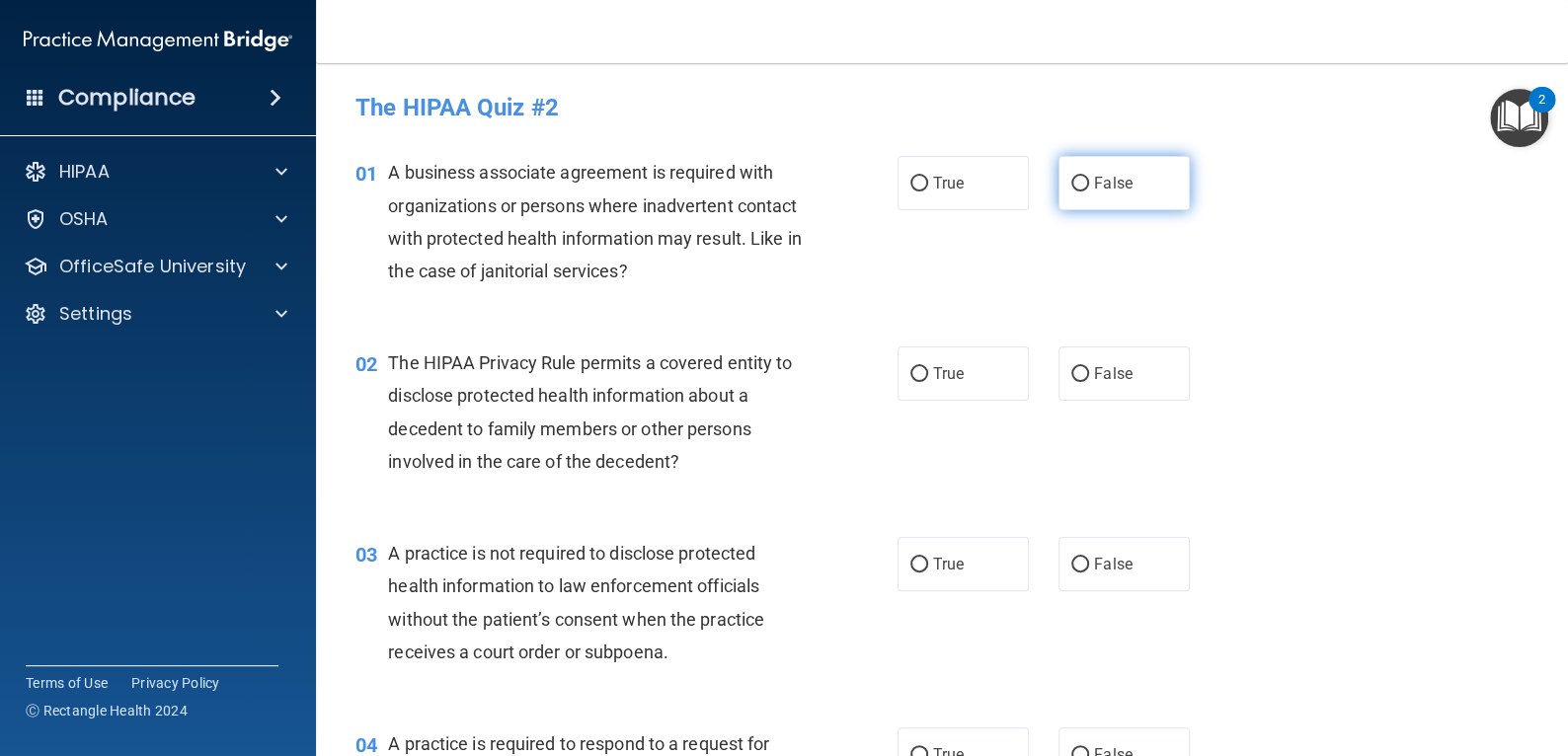
click at [1094, 180] on span "False" at bounding box center [1113, 182] width 39 height 19
click at [1085, 180] on input "False" at bounding box center [1080, 183] width 18 height 15
radio input "true"
click at [969, 381] on label "True" at bounding box center [963, 374] width 131 height 55
click at [928, 381] on input "True" at bounding box center [919, 375] width 18 height 15
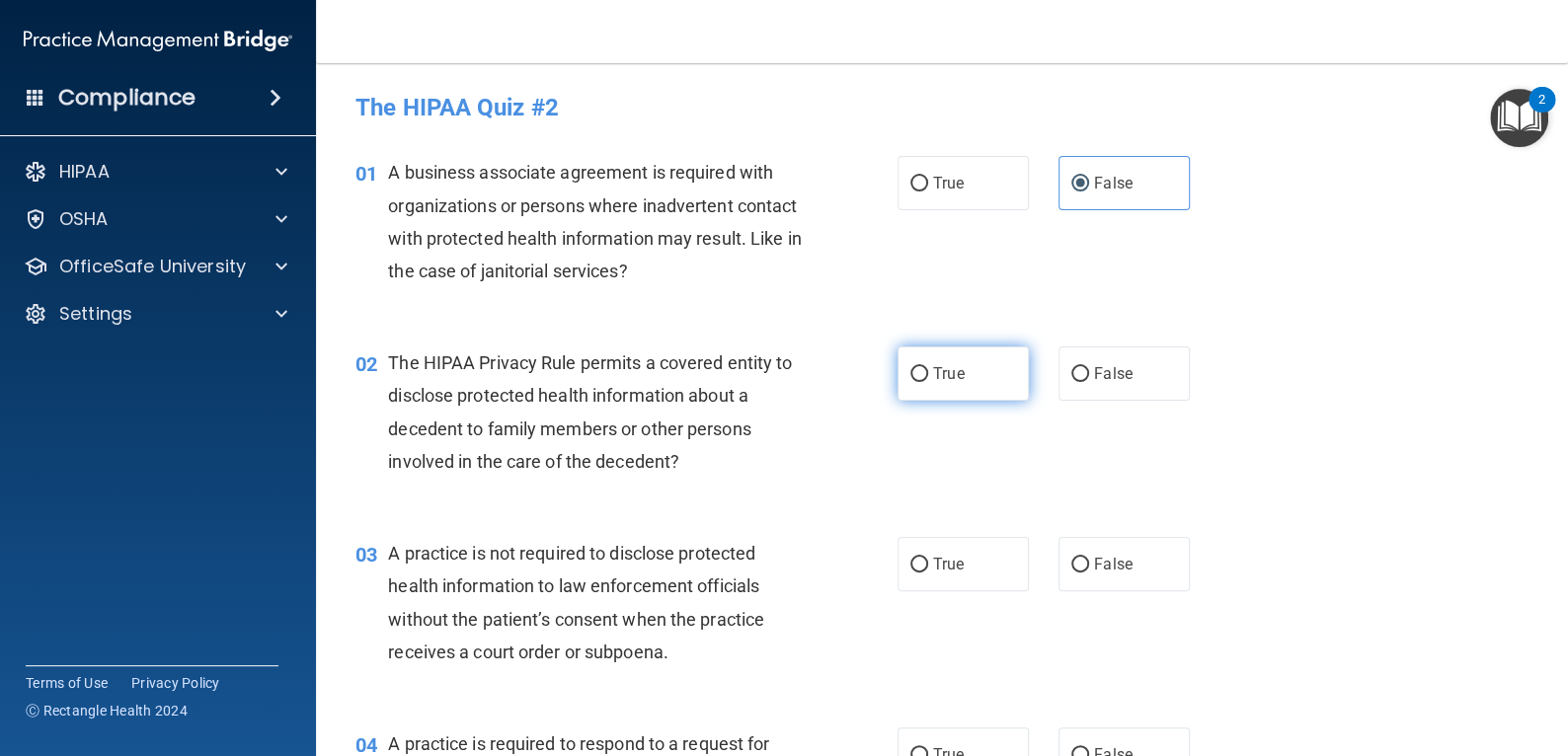
radio input "true"
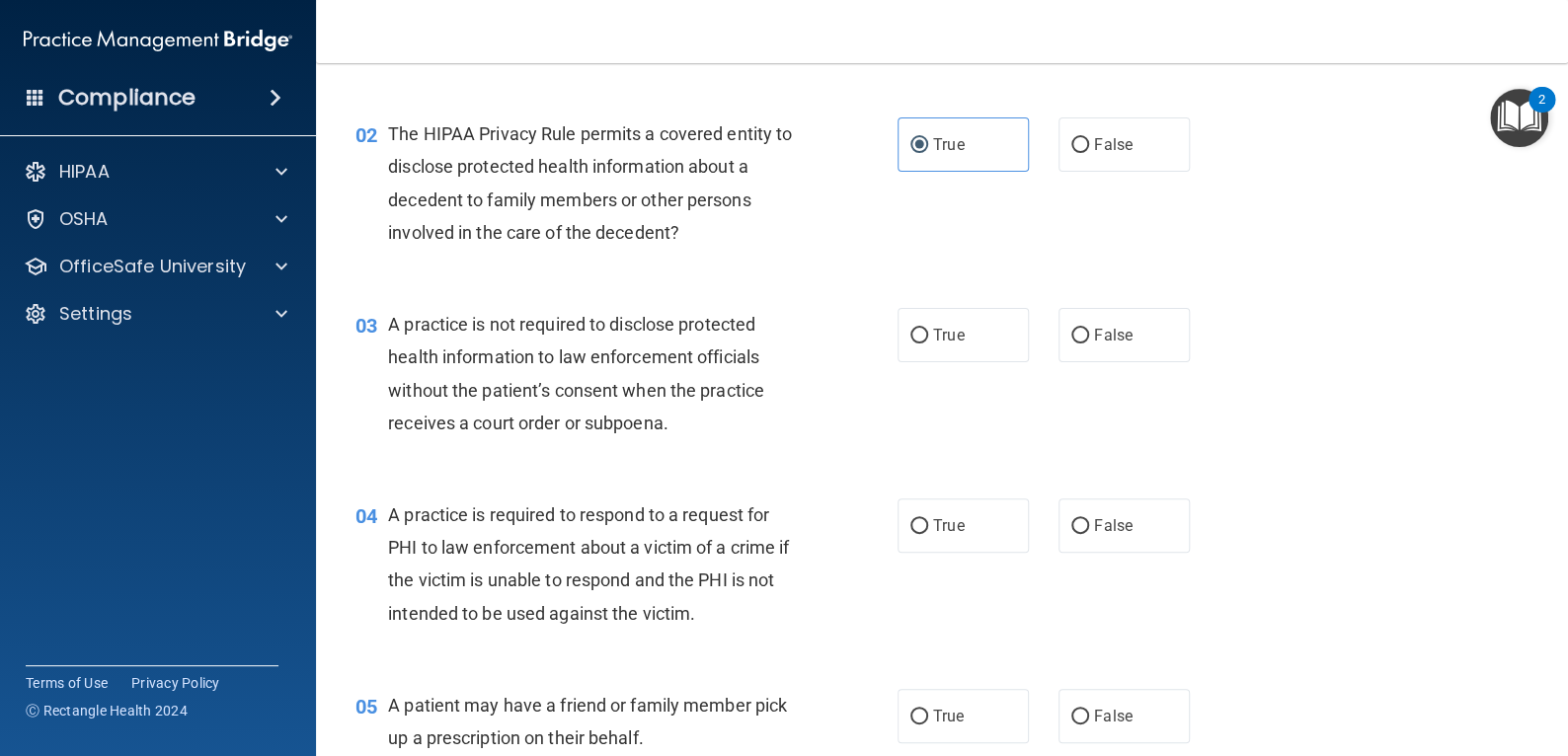
scroll to position [296, 0]
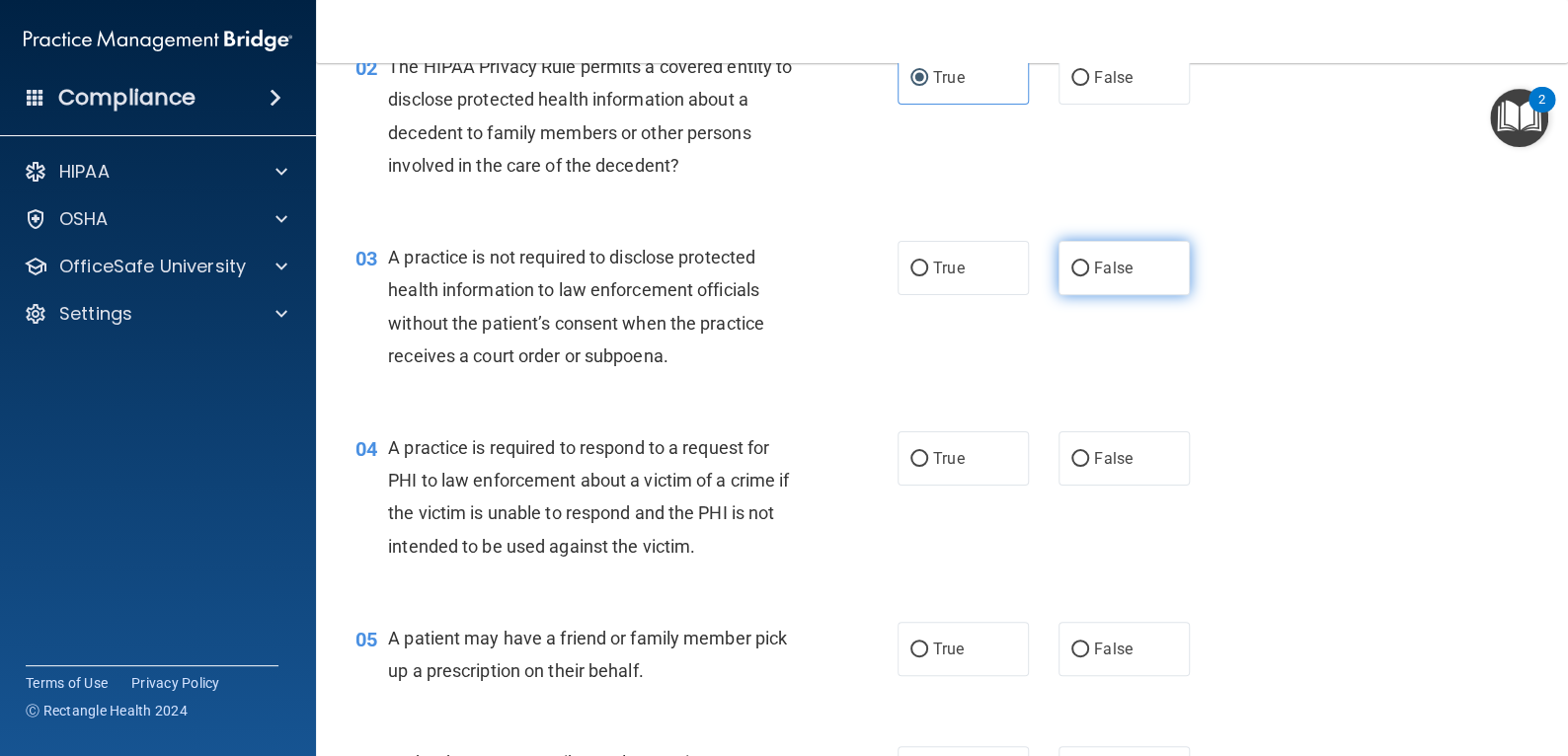
click at [1130, 278] on label "False" at bounding box center [1124, 268] width 131 height 55
click at [1089, 276] on input "False" at bounding box center [1080, 269] width 18 height 15
radio input "true"
click at [938, 455] on span "True" at bounding box center [948, 458] width 31 height 19
click at [928, 455] on input "True" at bounding box center [919, 459] width 18 height 15
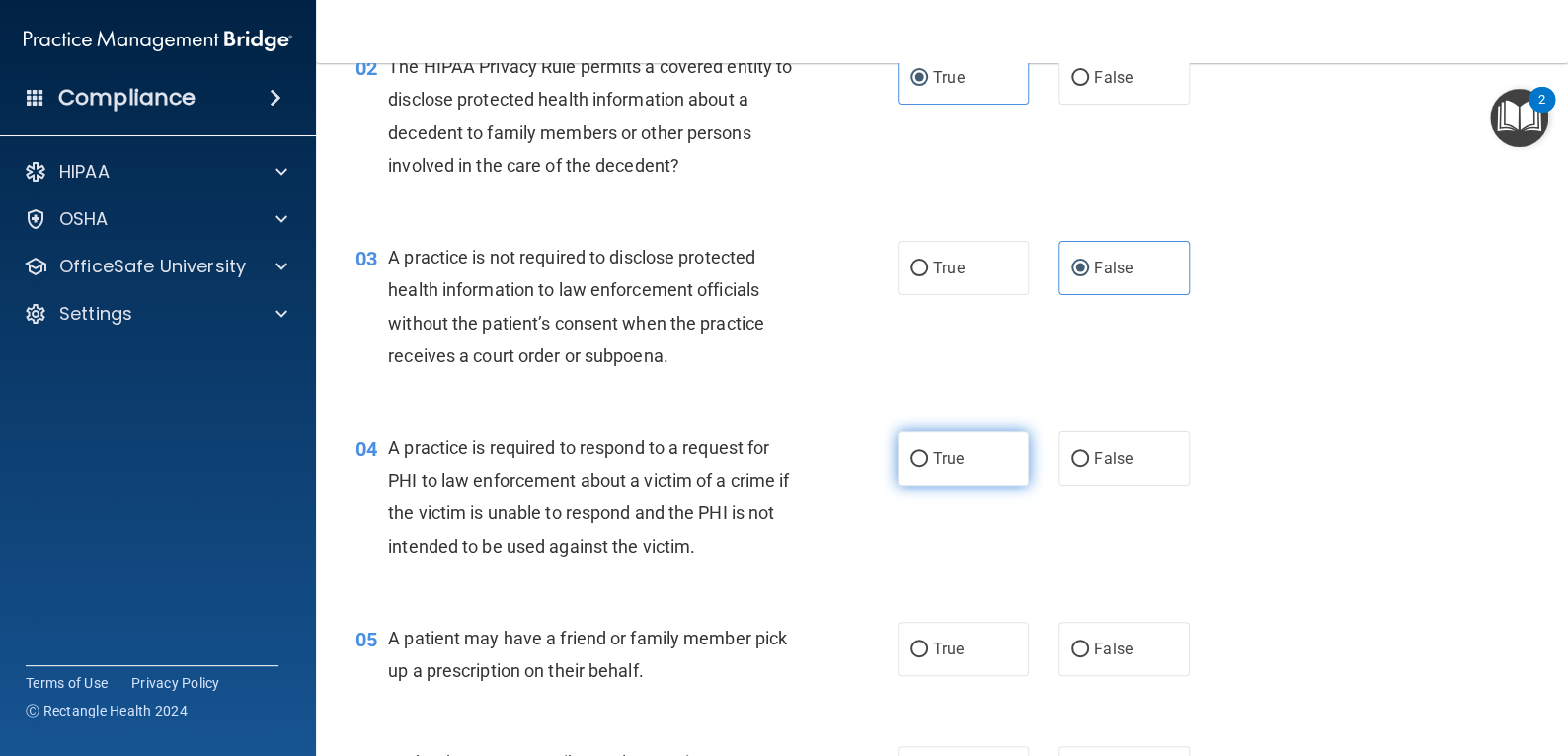
radio input "true"
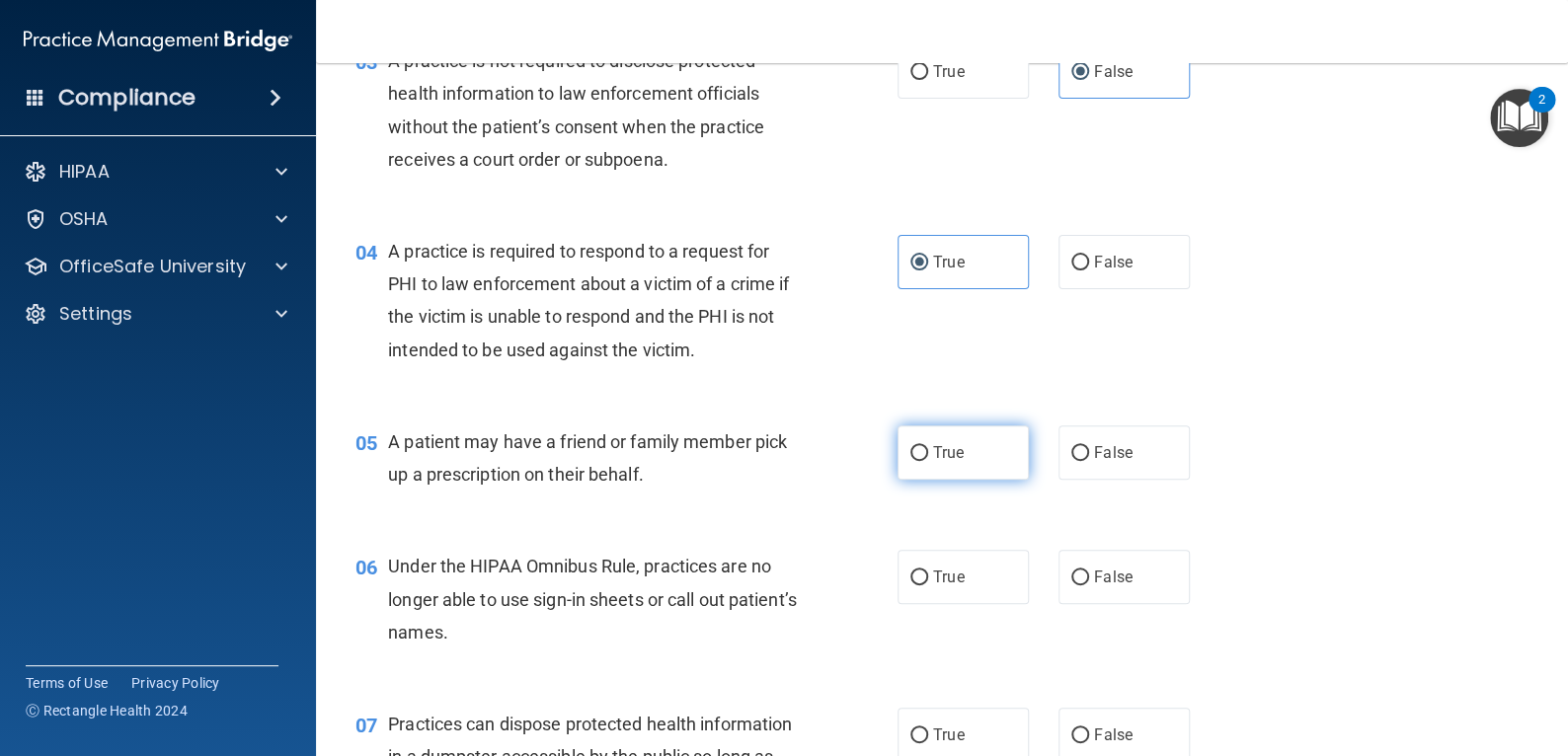
click at [950, 451] on span "True" at bounding box center [948, 452] width 31 height 19
click at [928, 451] on input "True" at bounding box center [919, 453] width 18 height 15
radio input "true"
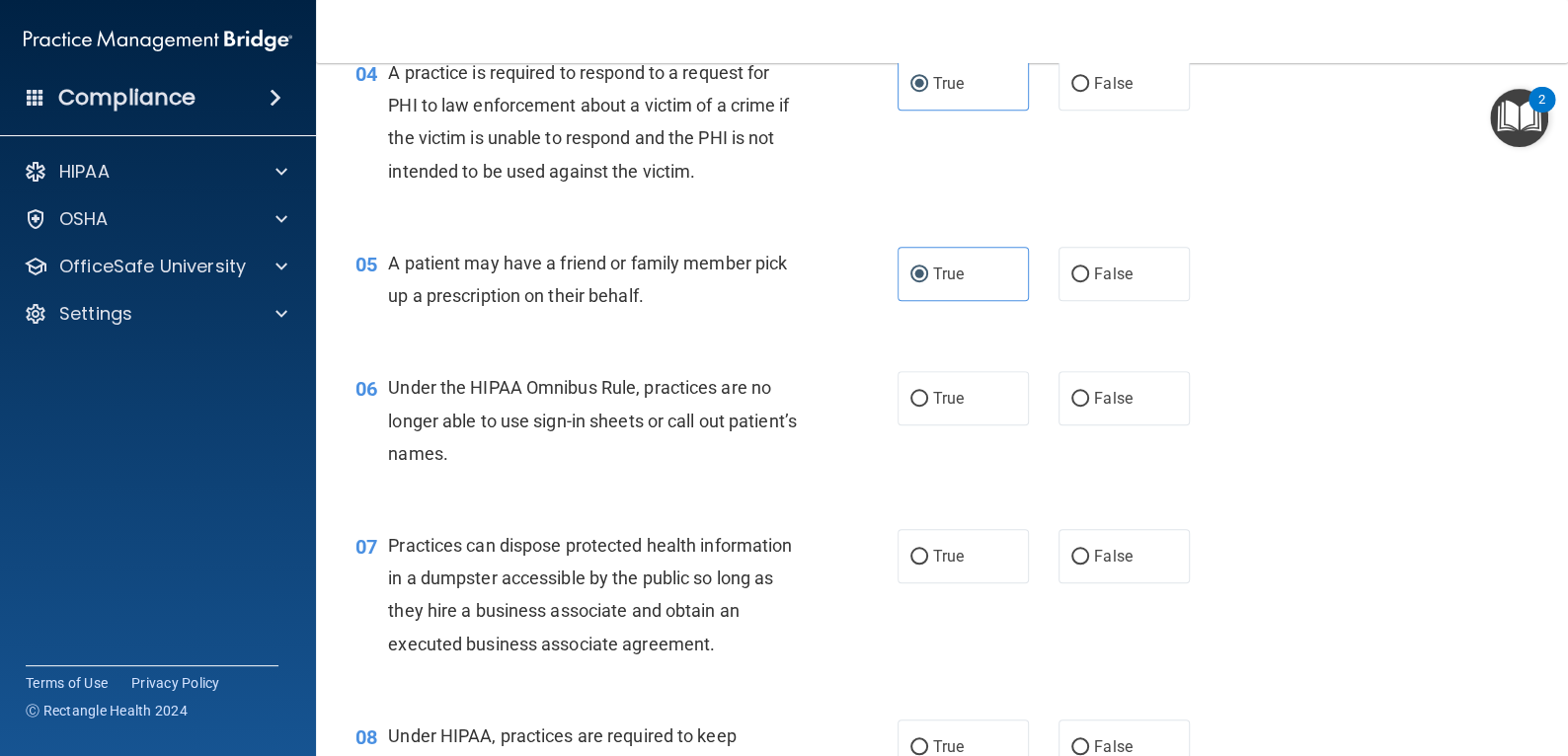
scroll to position [691, 0]
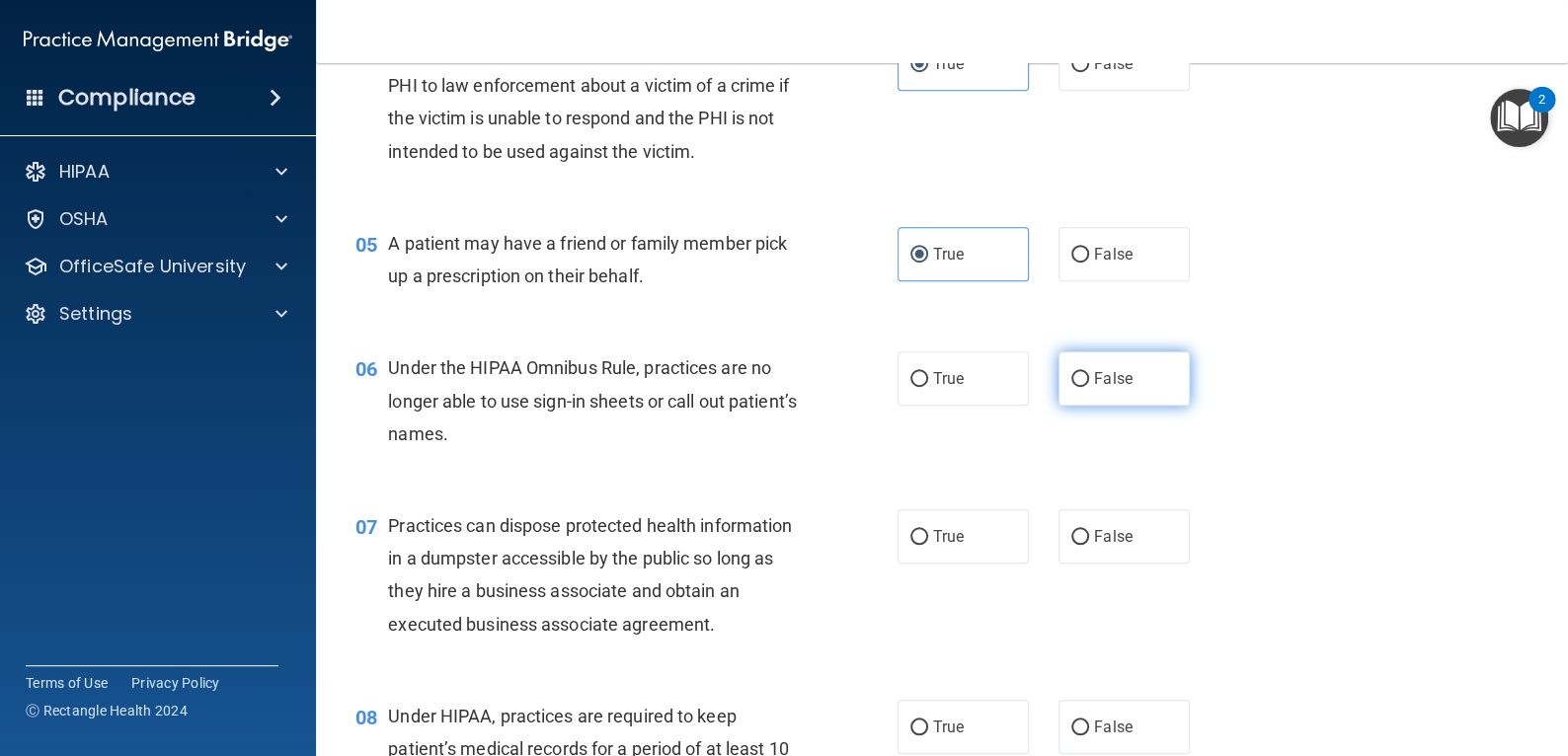
click at [1108, 373] on span "False" at bounding box center [1113, 378] width 39 height 19
click at [1089, 373] on input "False" at bounding box center [1080, 379] width 18 height 15
radio input "true"
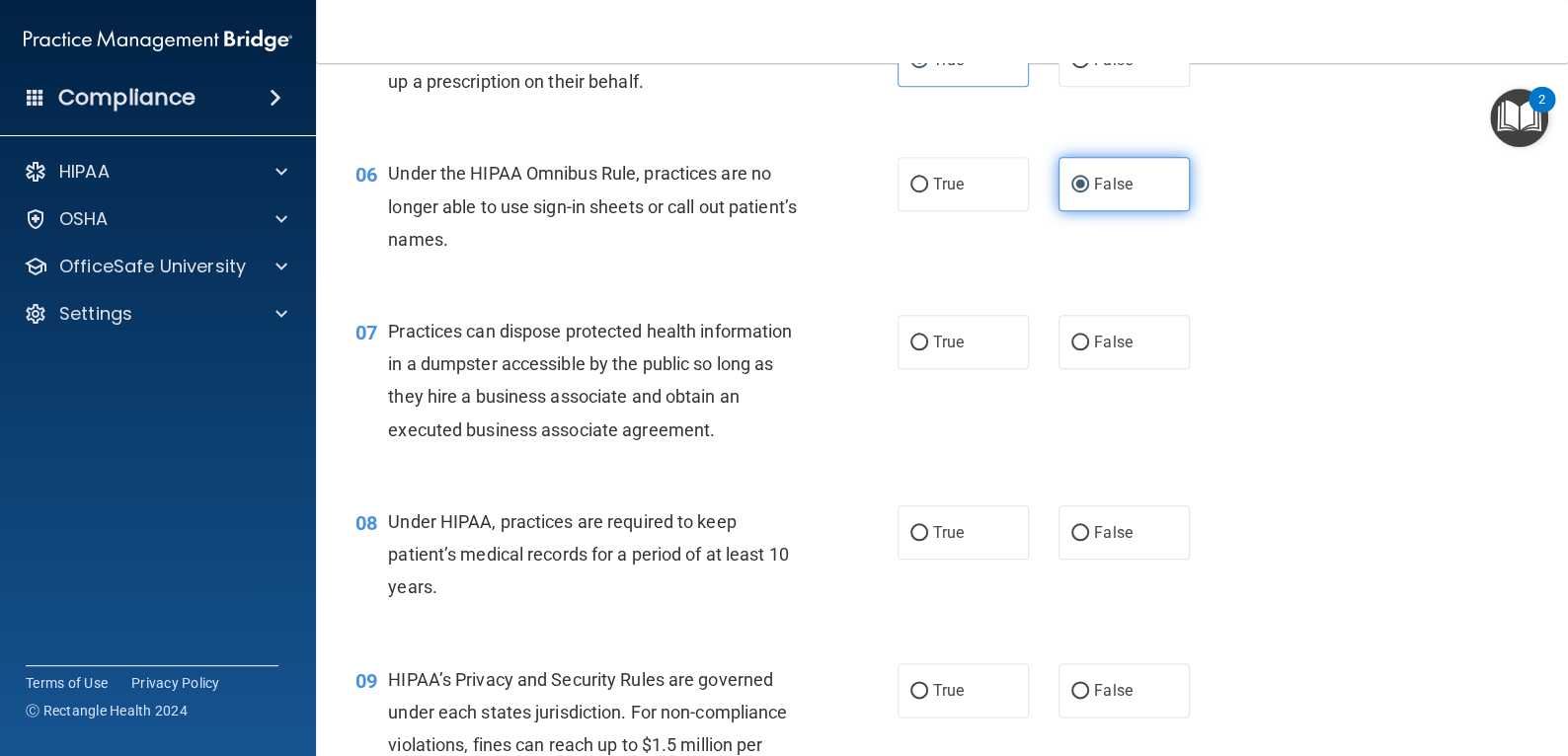
scroll to position [888, 0]
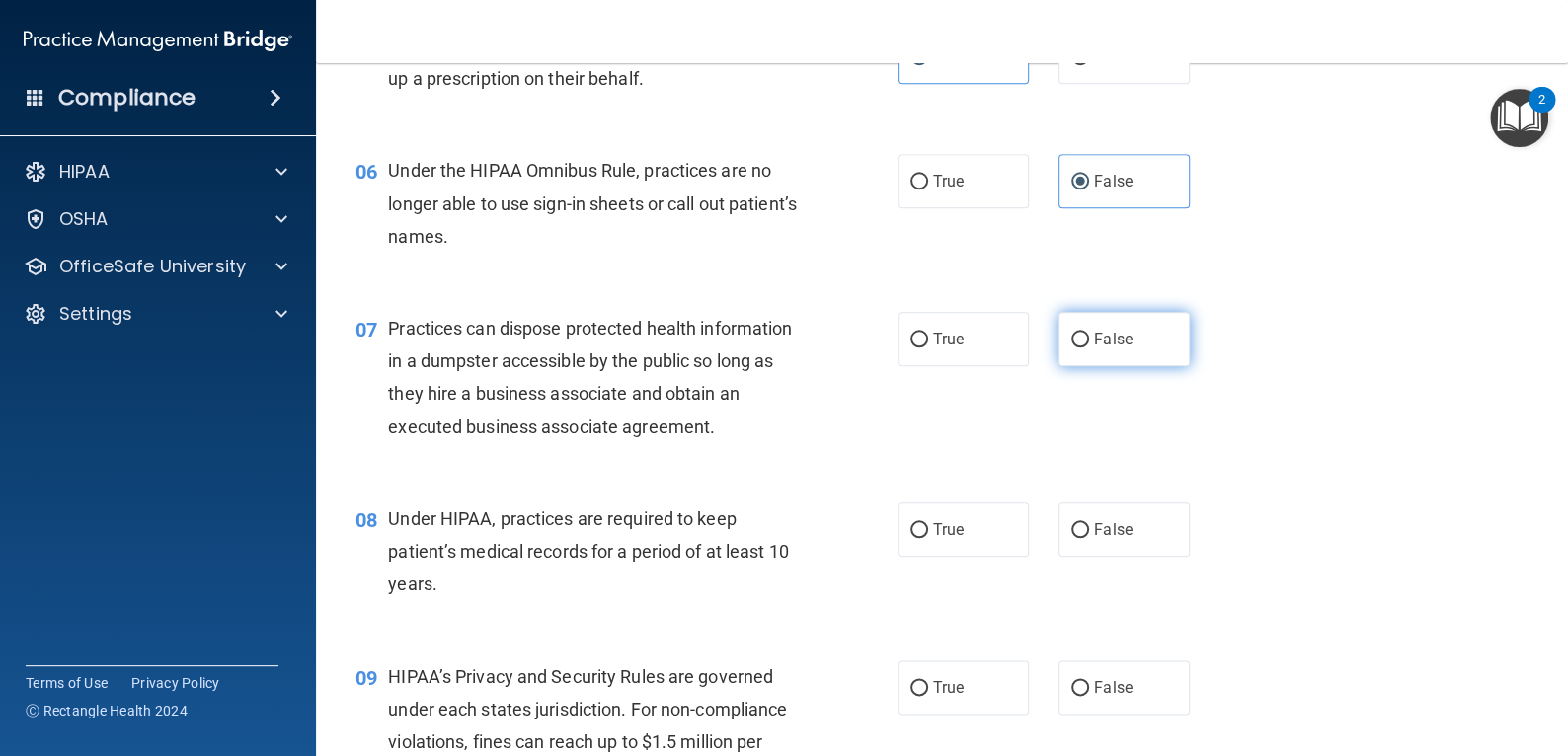
click at [1100, 336] on span "False" at bounding box center [1113, 339] width 39 height 19
click at [1089, 336] on input "False" at bounding box center [1080, 340] width 18 height 15
radio input "true"
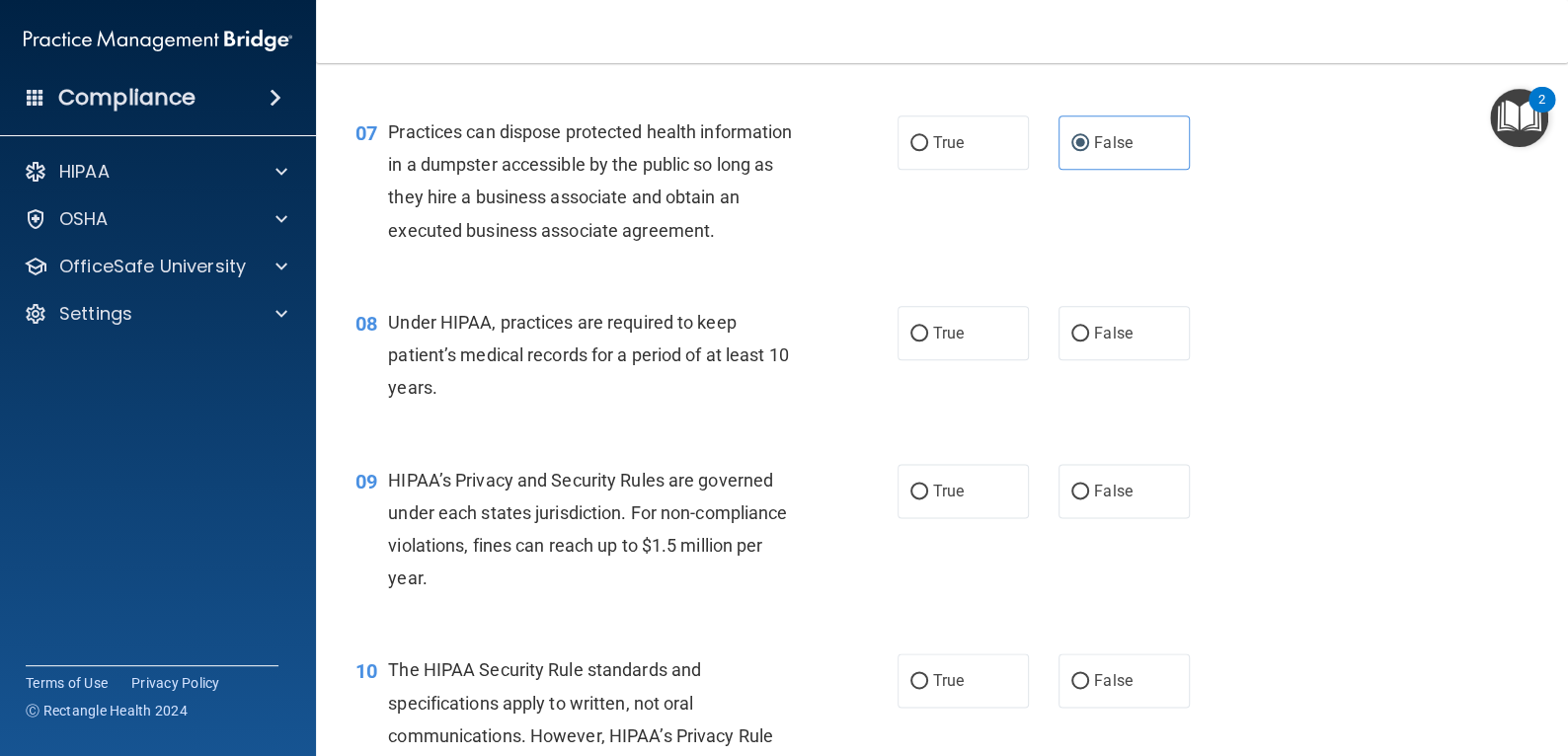
scroll to position [1086, 0]
click at [1114, 352] on label "False" at bounding box center [1124, 332] width 131 height 55
click at [1089, 341] on input "False" at bounding box center [1080, 333] width 18 height 15
radio input "true"
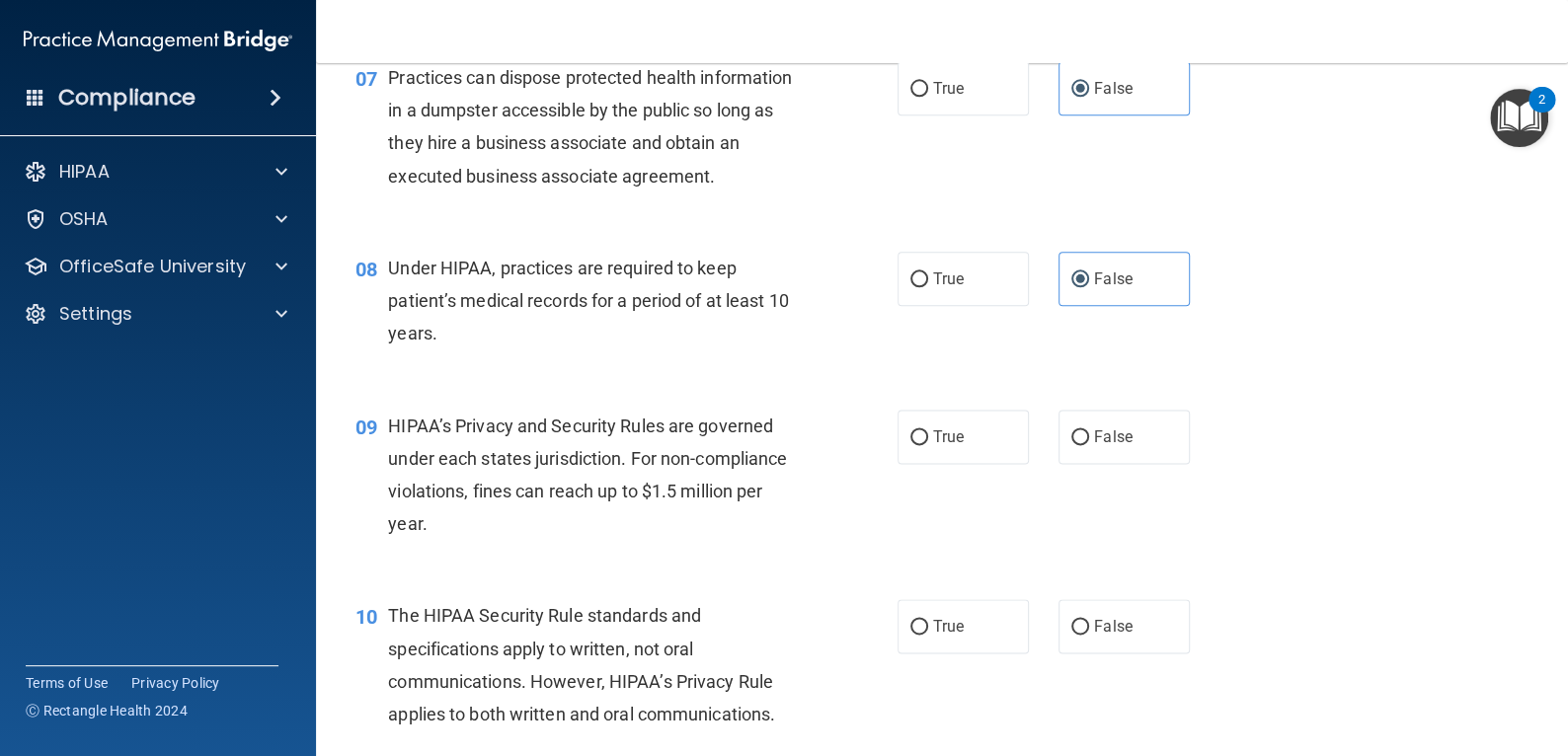
scroll to position [1184, 0]
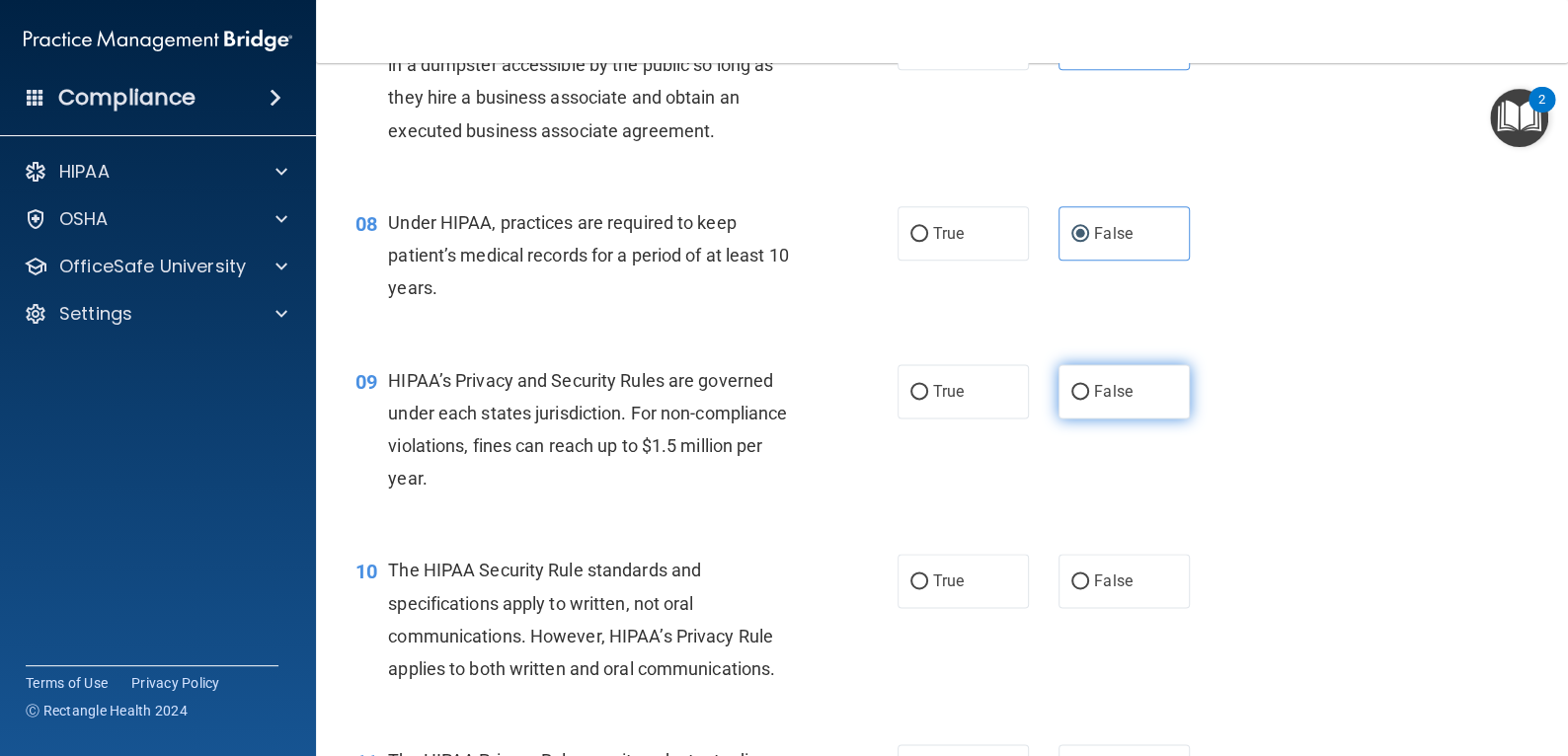
click at [1126, 408] on label "False" at bounding box center [1124, 391] width 131 height 55
click at [1089, 399] on input "False" at bounding box center [1080, 392] width 18 height 15
radio input "true"
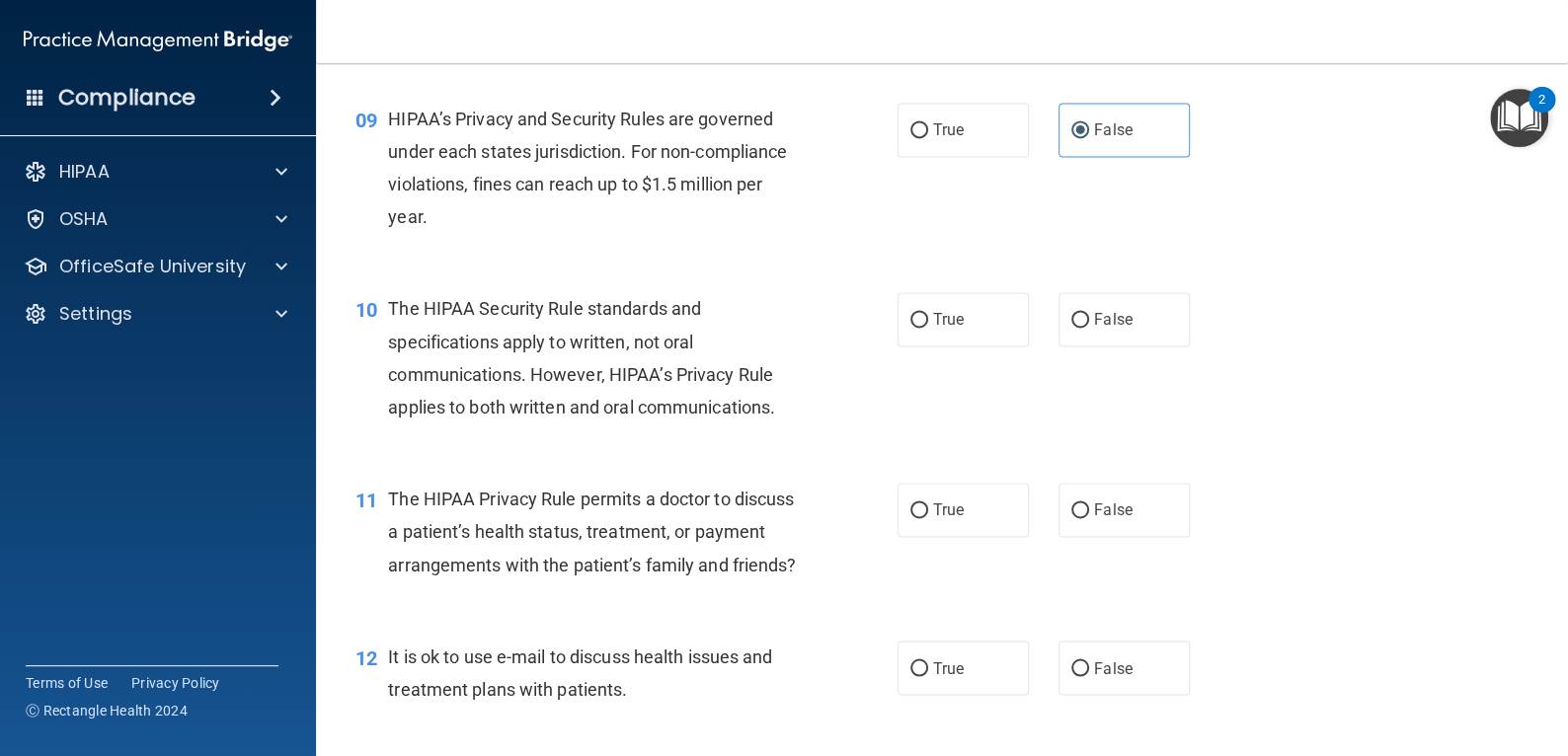
scroll to position [1481, 0]
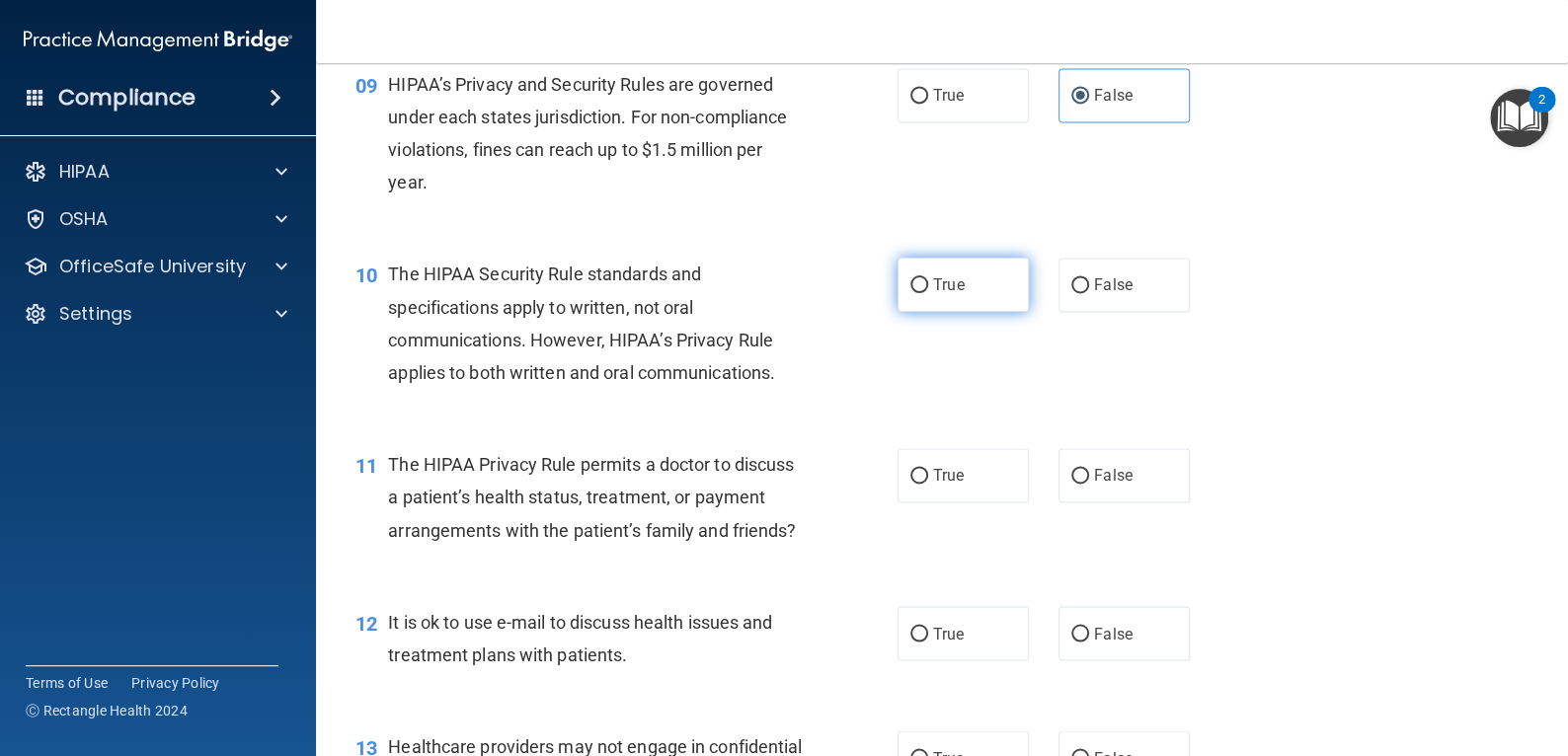
click at [986, 298] on label "True" at bounding box center [963, 285] width 131 height 55
click at [928, 293] on input "True" at bounding box center [919, 285] width 18 height 15
radio input "true"
click at [936, 468] on span "True" at bounding box center [948, 475] width 31 height 19
click at [928, 469] on input "True" at bounding box center [919, 476] width 18 height 15
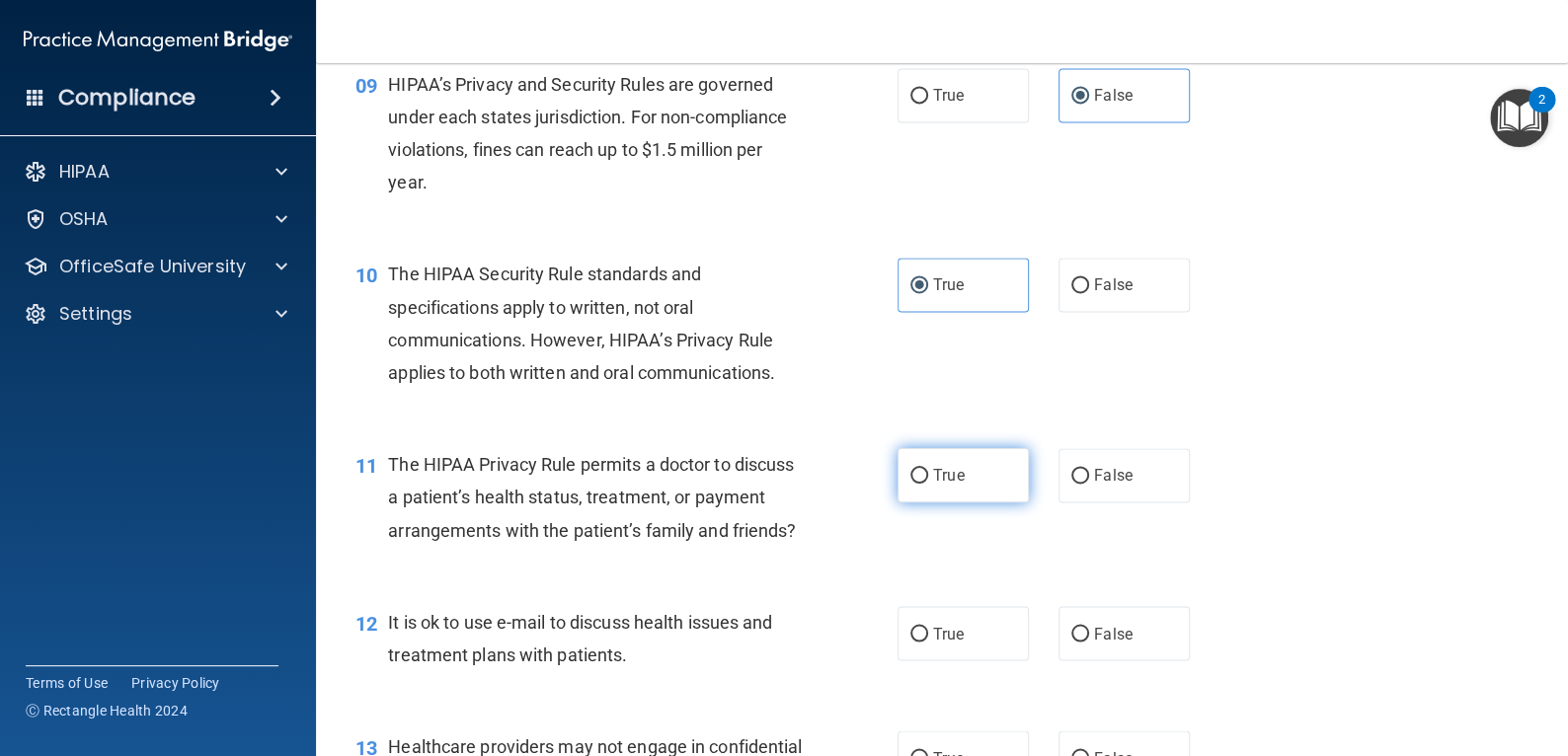
radio input "true"
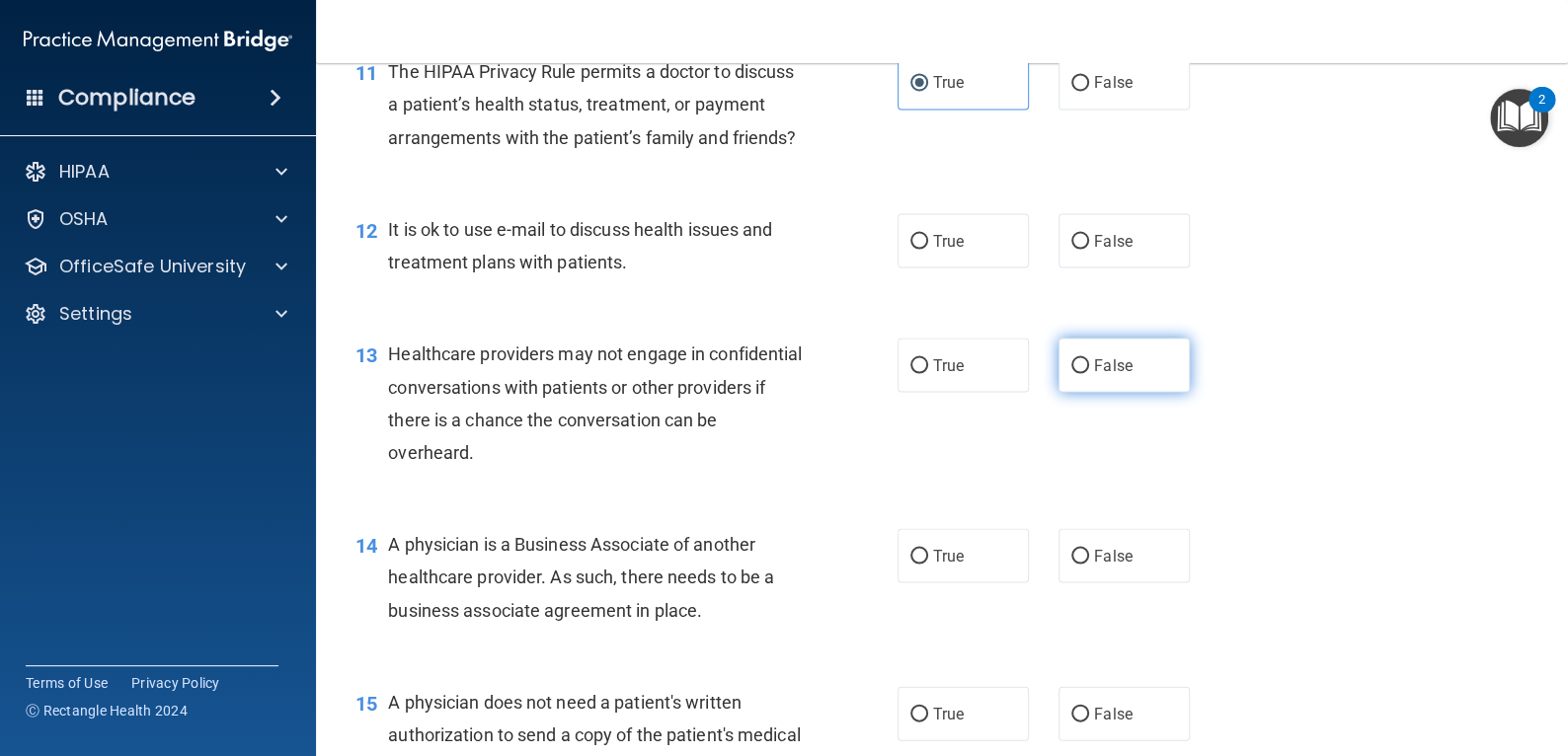
scroll to position [1876, 0]
click at [963, 265] on label "True" at bounding box center [963, 238] width 131 height 55
click at [928, 247] on input "True" at bounding box center [919, 239] width 18 height 15
radio input "true"
click at [1095, 373] on span "False" at bounding box center [1113, 363] width 39 height 19
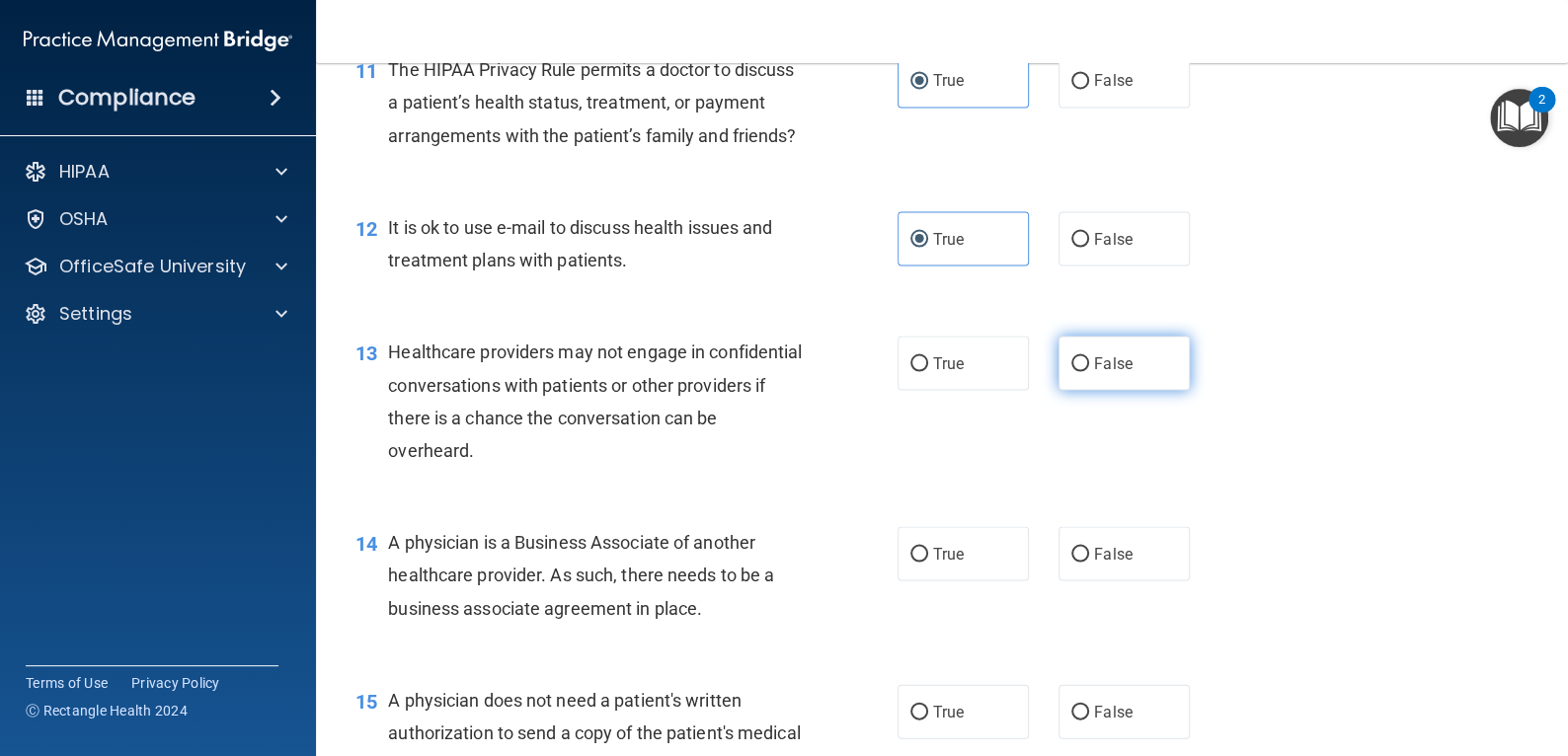
click at [1089, 372] on input "False" at bounding box center [1080, 364] width 18 height 15
radio input "true"
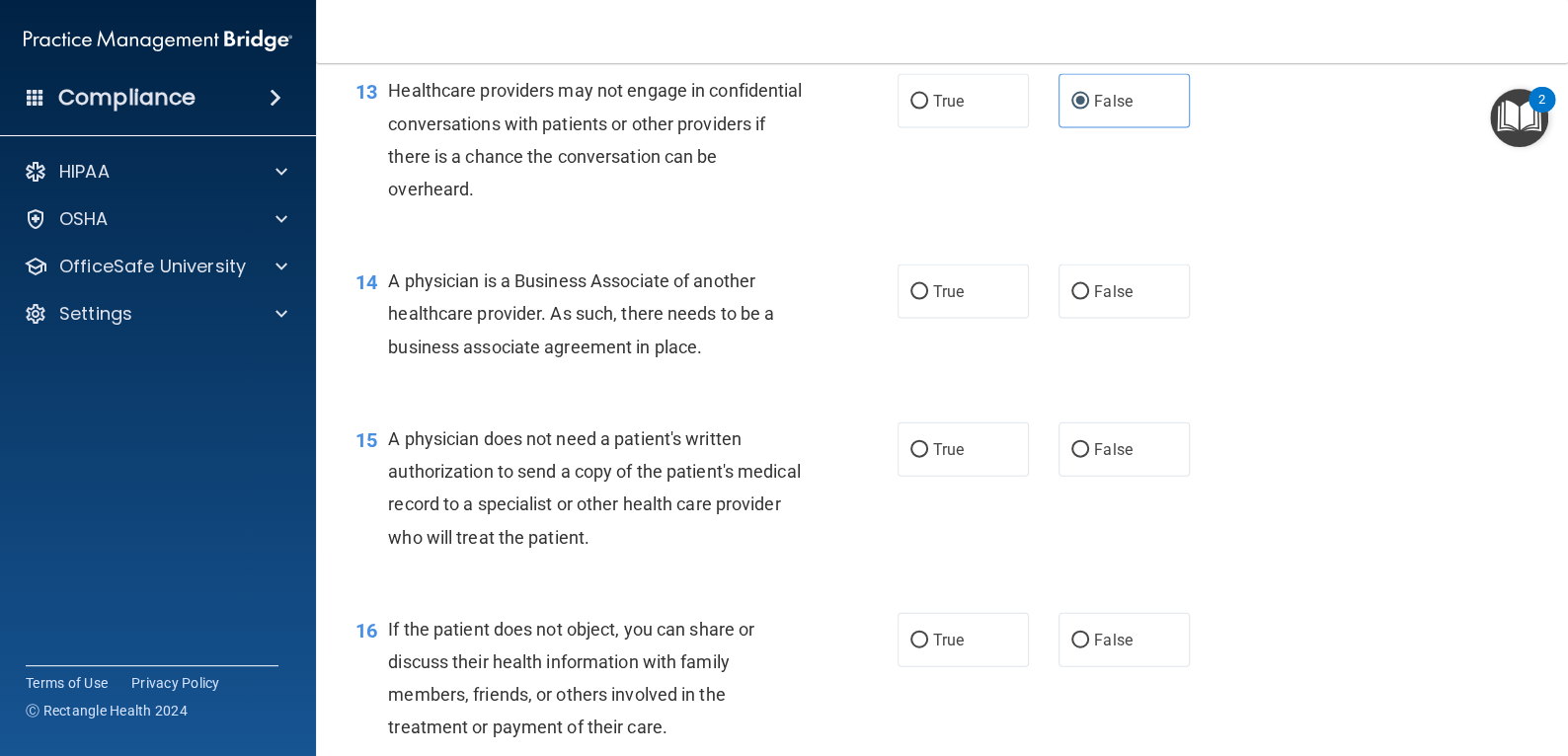
scroll to position [2171, 0]
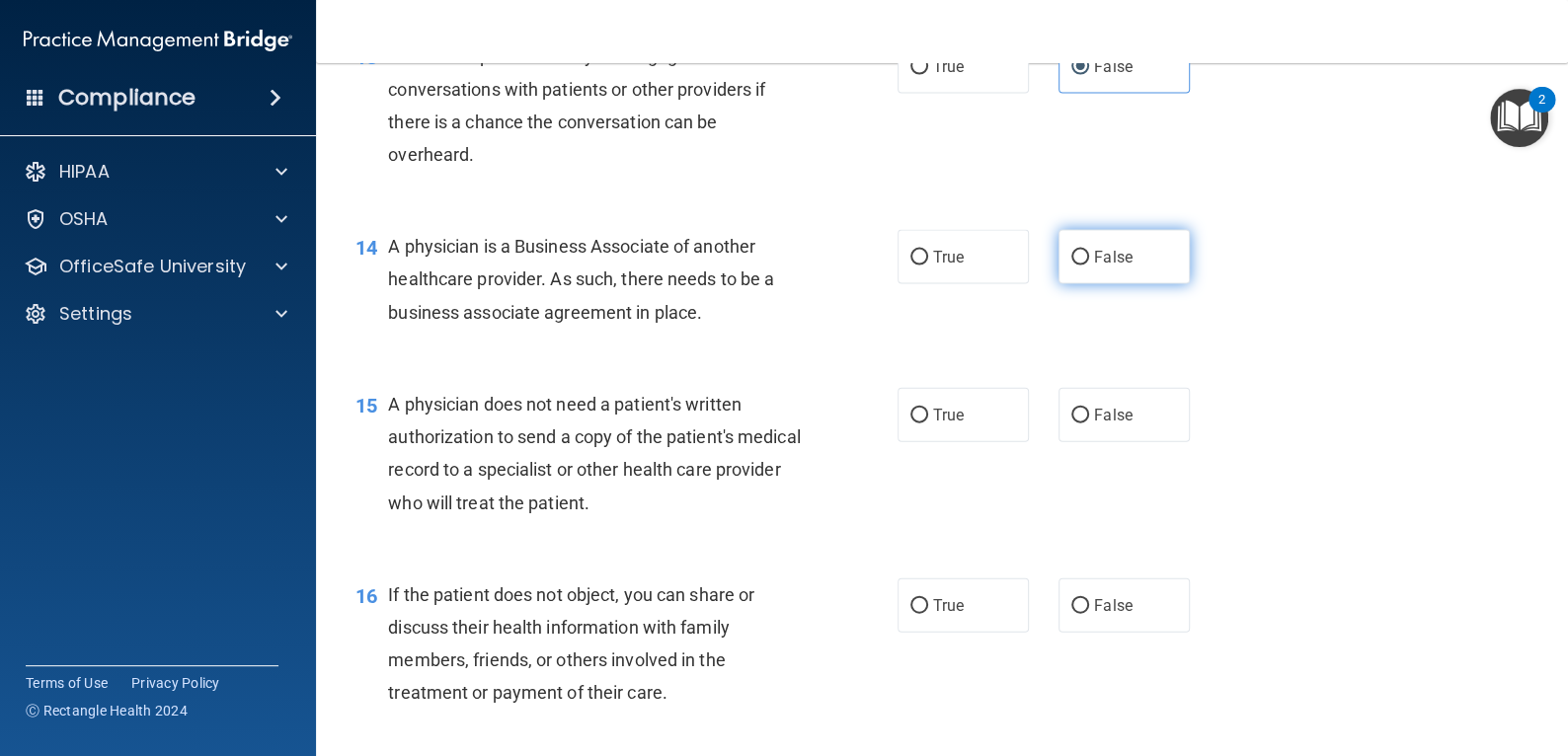
click at [1095, 267] on span "False" at bounding box center [1113, 257] width 39 height 19
click at [1089, 266] on input "False" at bounding box center [1080, 258] width 18 height 15
radio input "true"
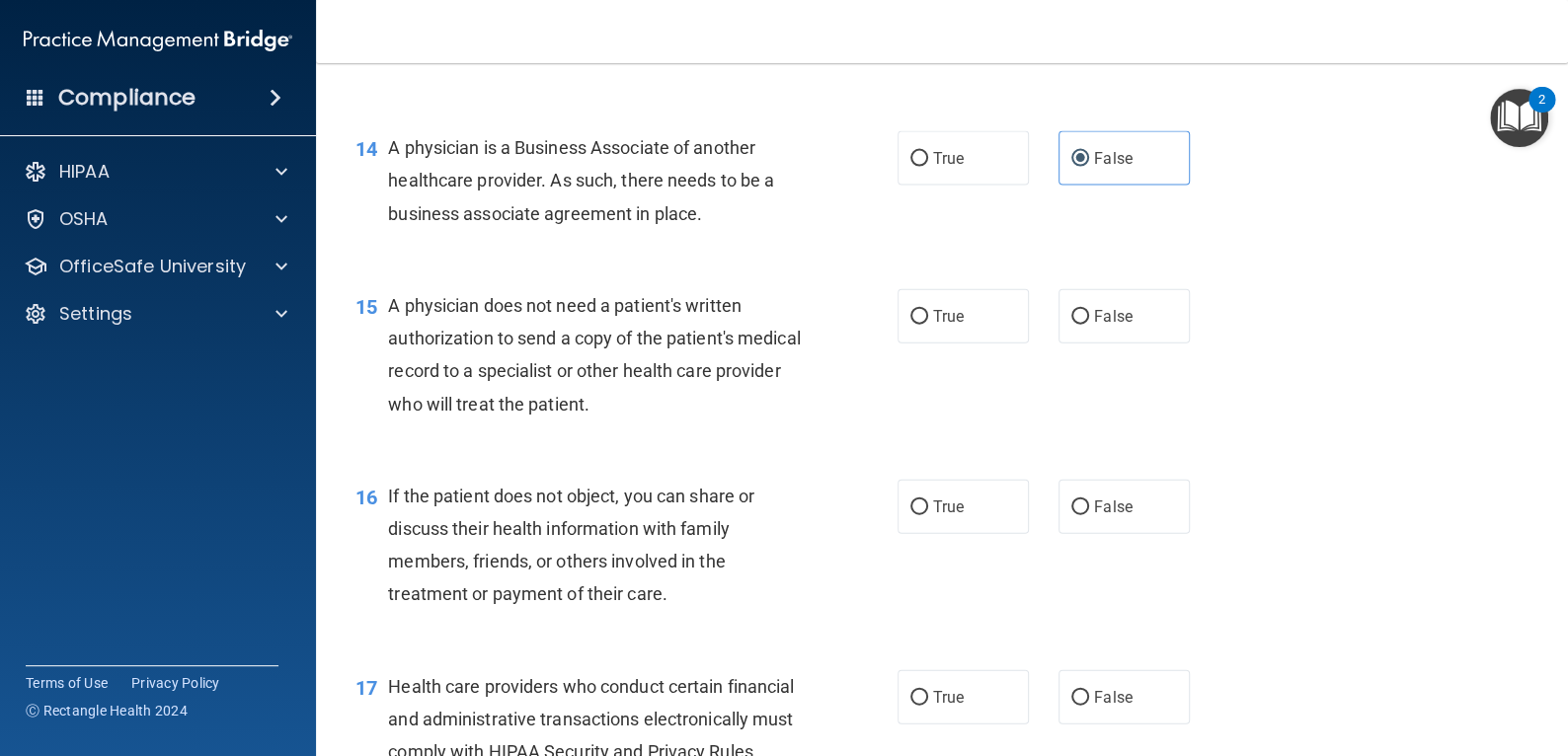
scroll to position [2370, 0]
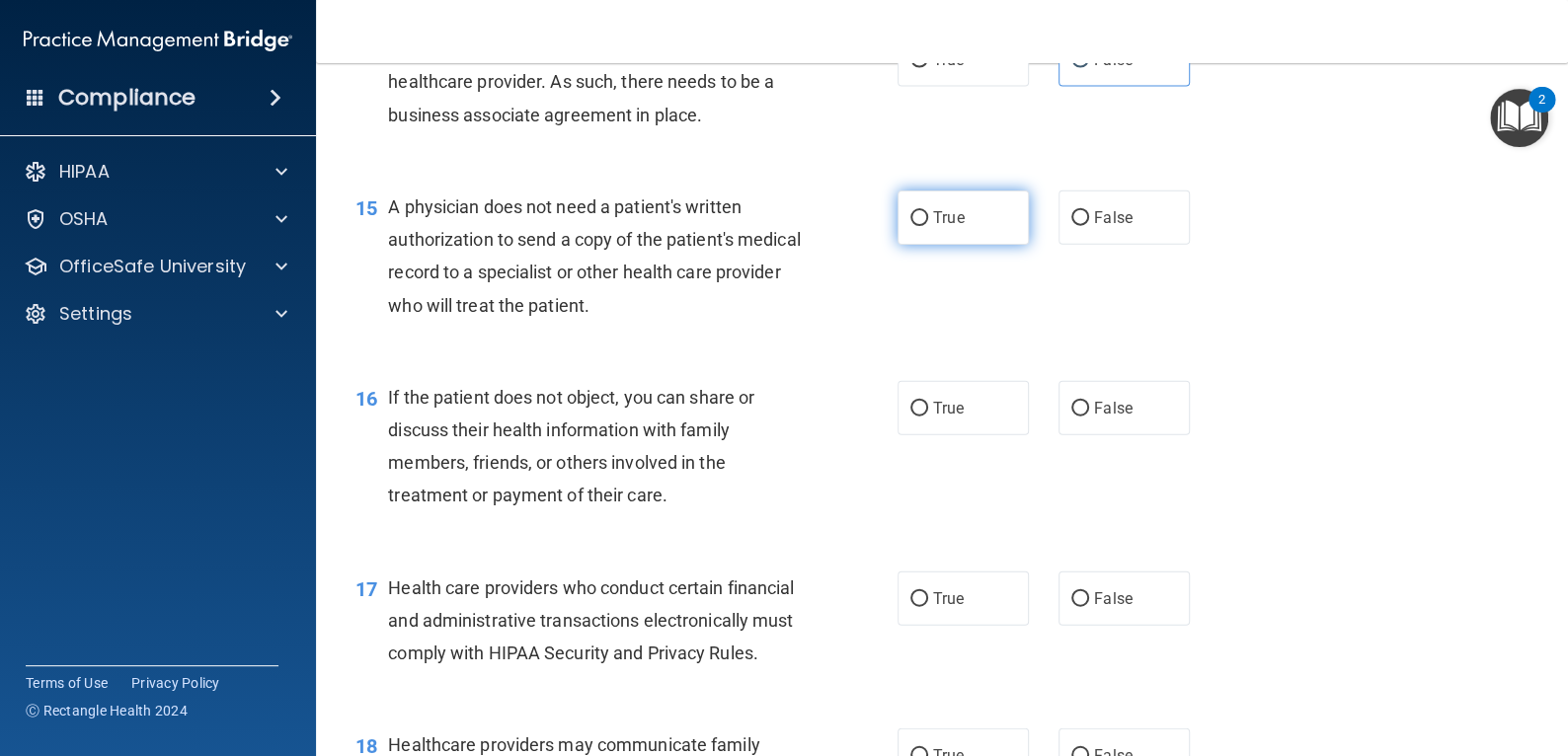
click at [986, 245] on label "True" at bounding box center [963, 217] width 131 height 55
click at [928, 226] on input "True" at bounding box center [919, 218] width 18 height 15
radio input "true"
click at [935, 435] on label "True" at bounding box center [963, 408] width 131 height 55
click at [928, 416] on input "True" at bounding box center [919, 408] width 18 height 15
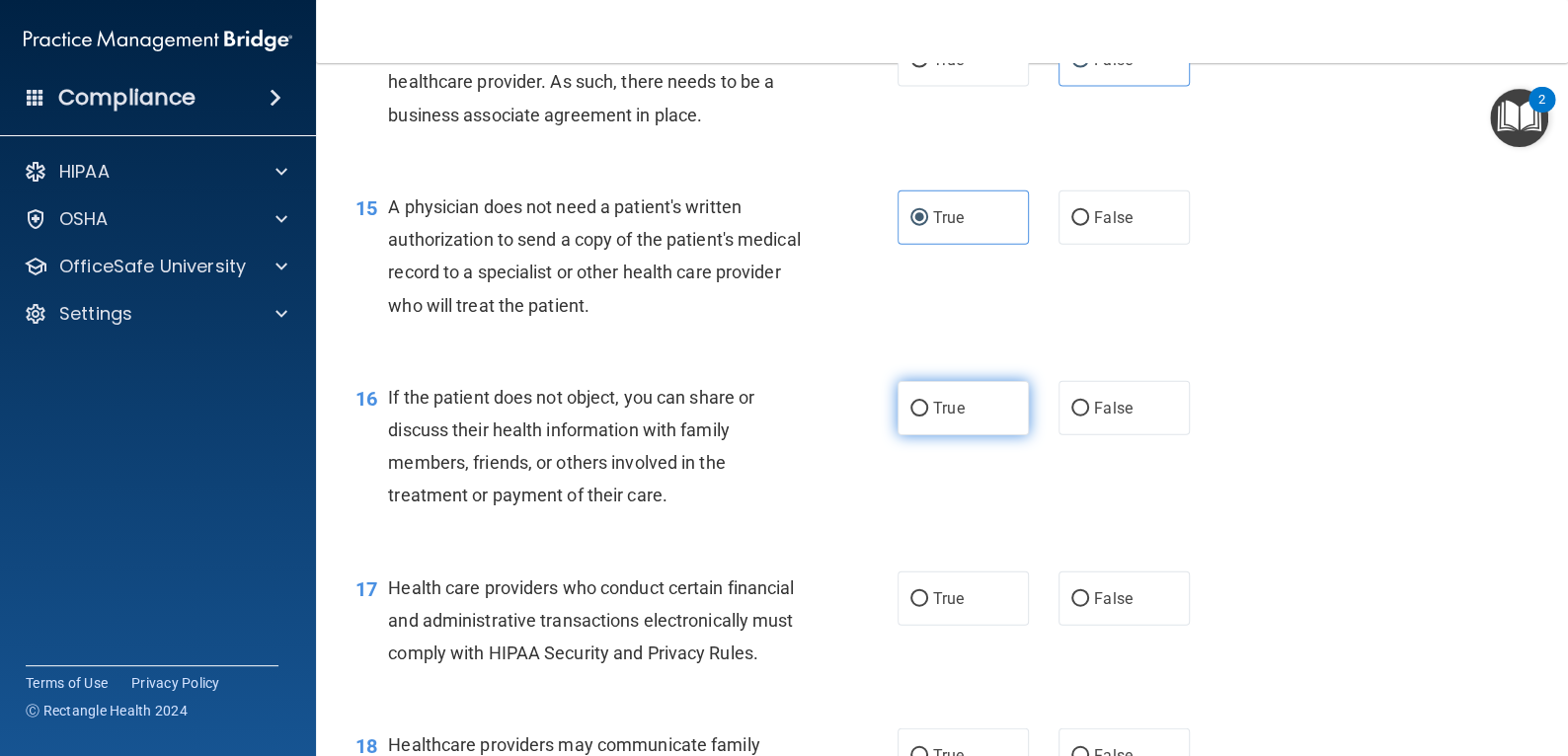
radio input "true"
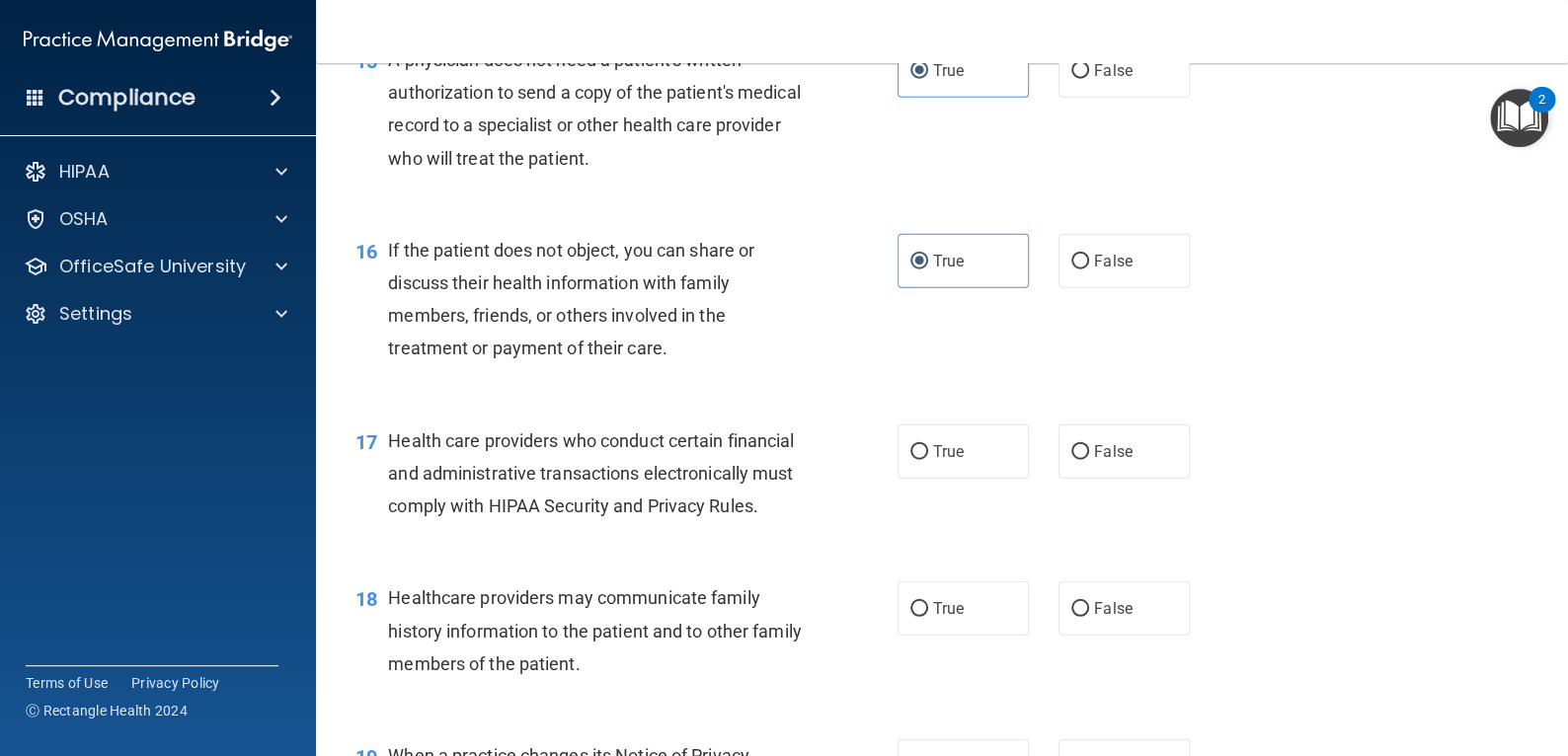
scroll to position [2665, 0]
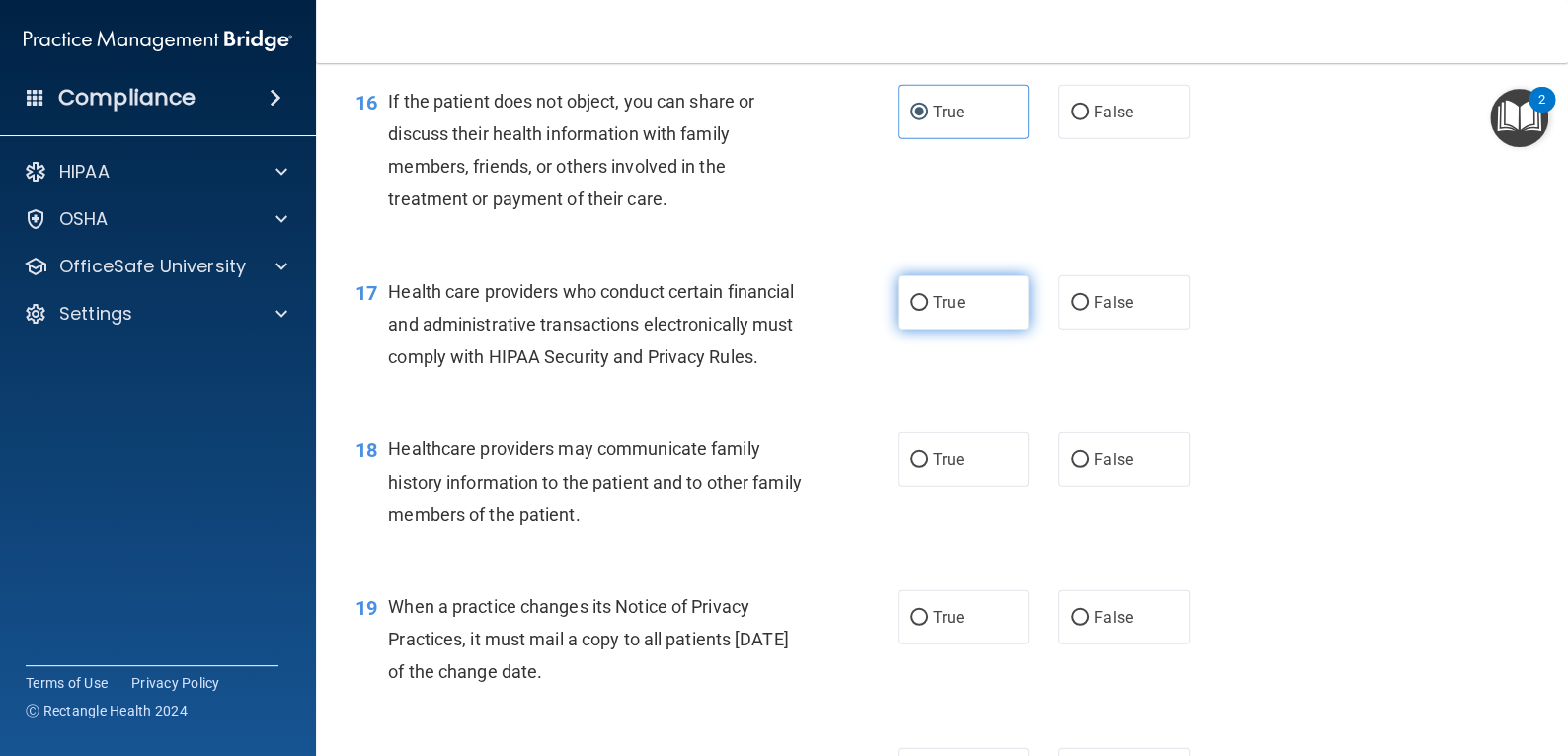
click at [946, 312] on span "True" at bounding box center [948, 302] width 31 height 19
click at [928, 311] on input "True" at bounding box center [919, 303] width 18 height 15
radio input "true"
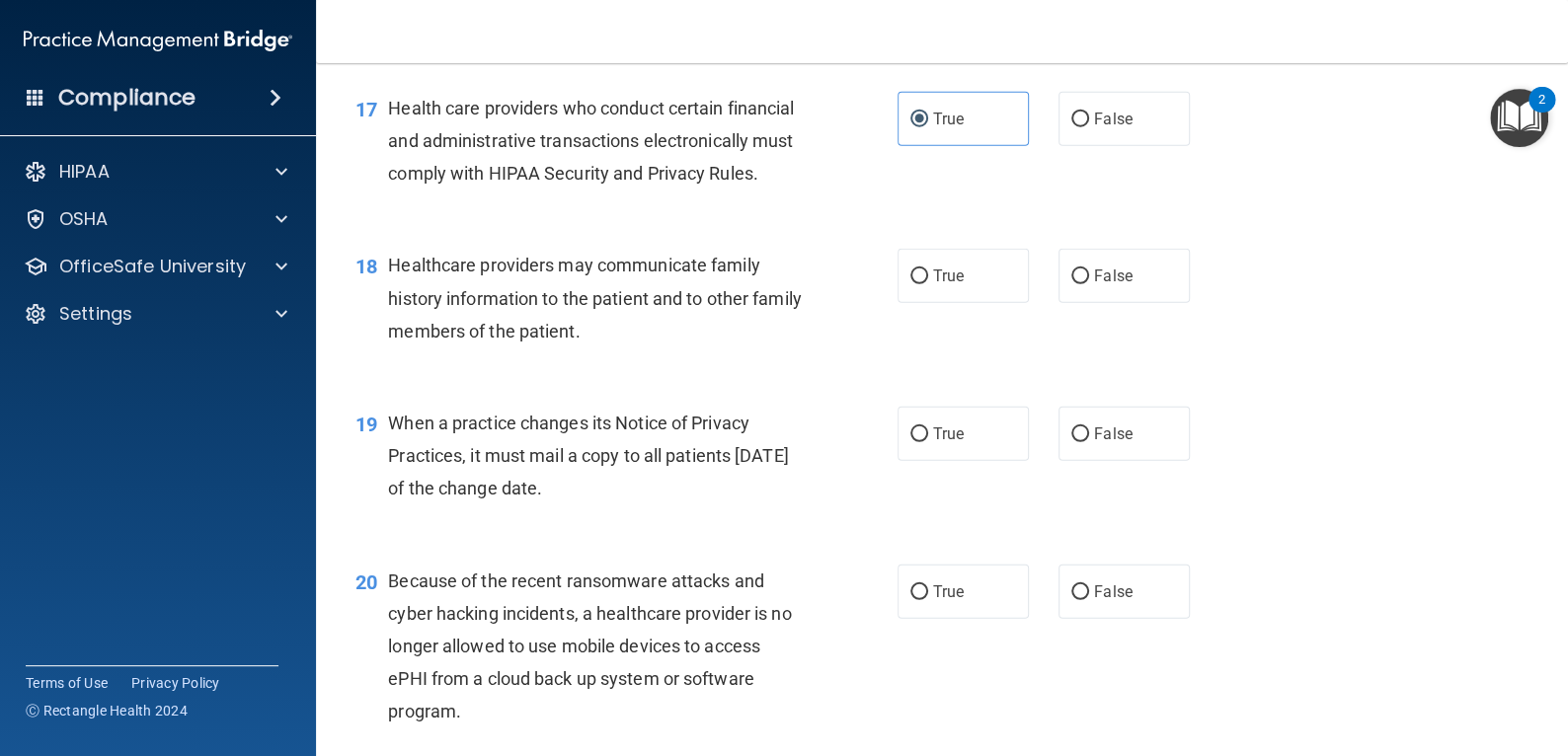
scroll to position [2863, 0]
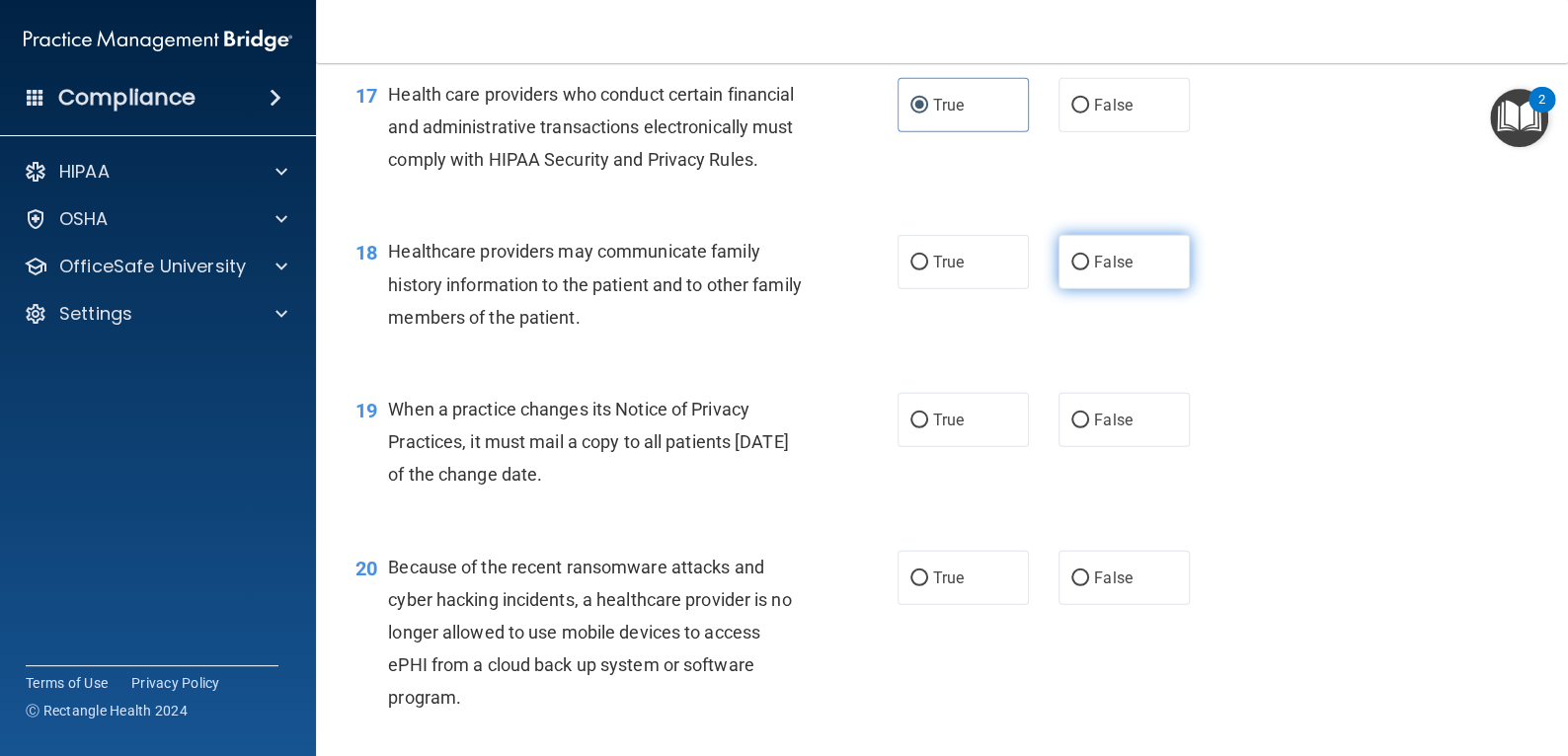
click at [1101, 272] on span "False" at bounding box center [1113, 262] width 39 height 19
click at [1089, 271] on input "False" at bounding box center [1080, 263] width 18 height 15
radio input "true"
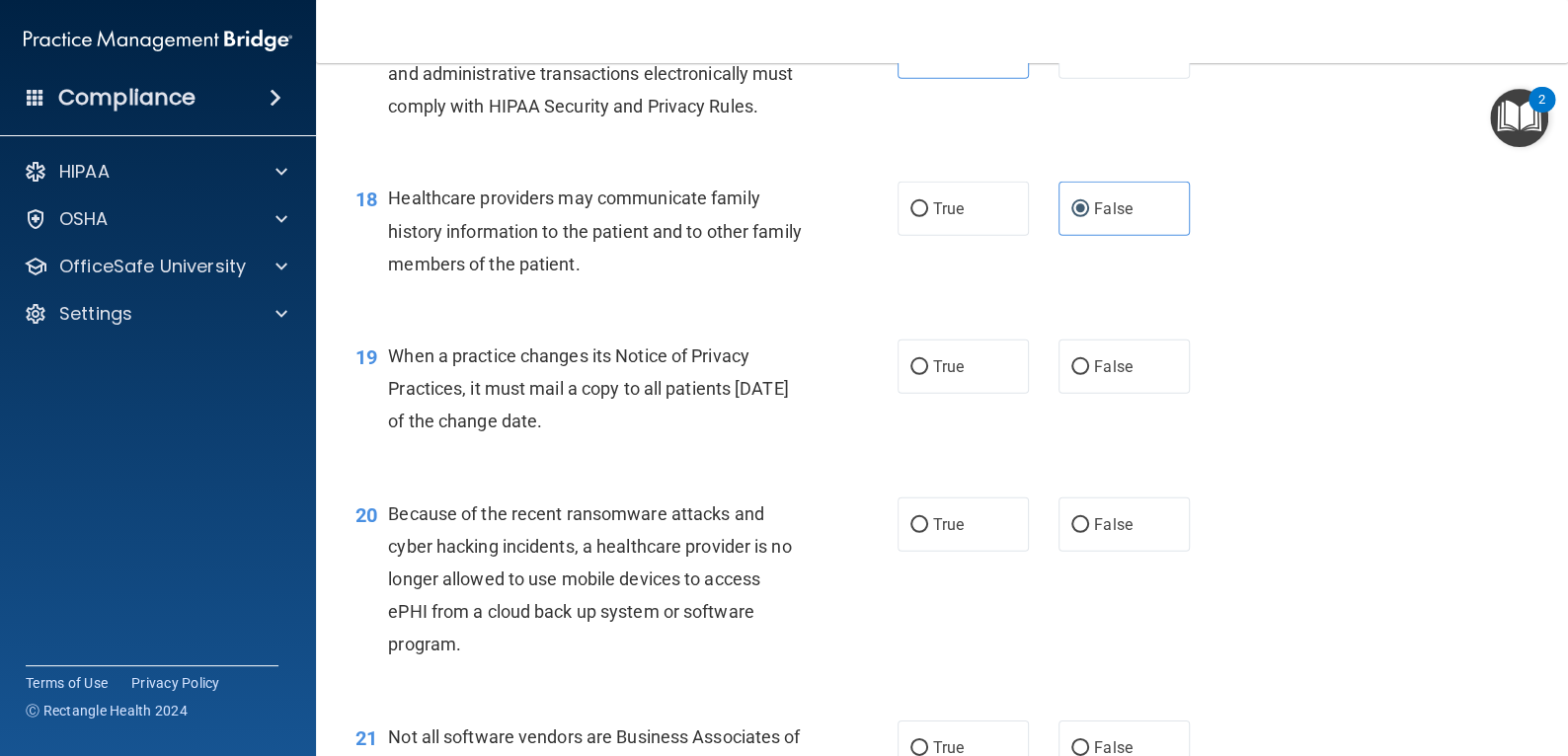
scroll to position [2961, 0]
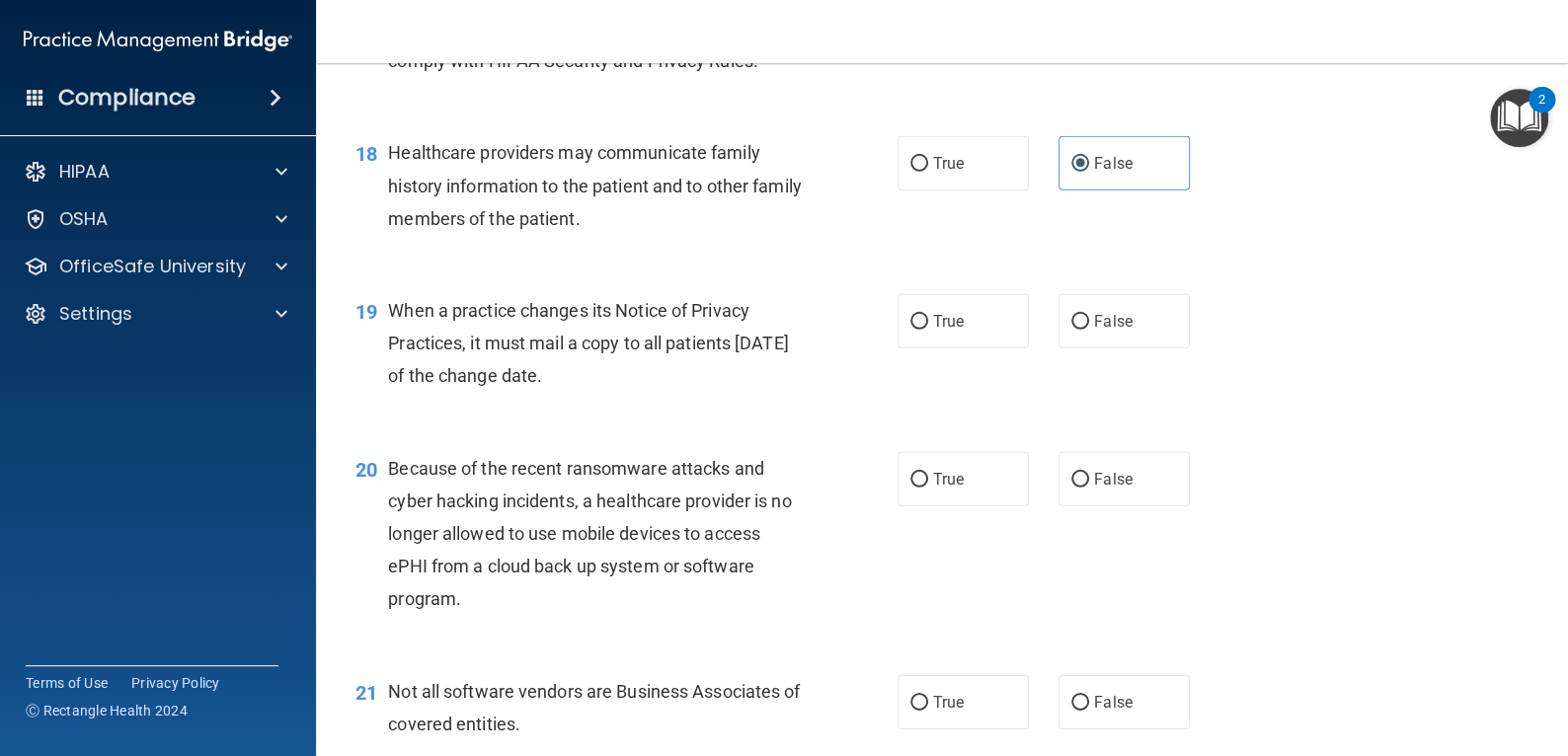
click at [1105, 357] on div "19 When a practice changes its Notice of Privacy Practices, it must mail a copy…" at bounding box center [941, 349] width 1202 height 158
click at [1132, 349] on label "False" at bounding box center [1124, 321] width 131 height 55
click at [1089, 330] on input "False" at bounding box center [1080, 322] width 18 height 15
radio input "true"
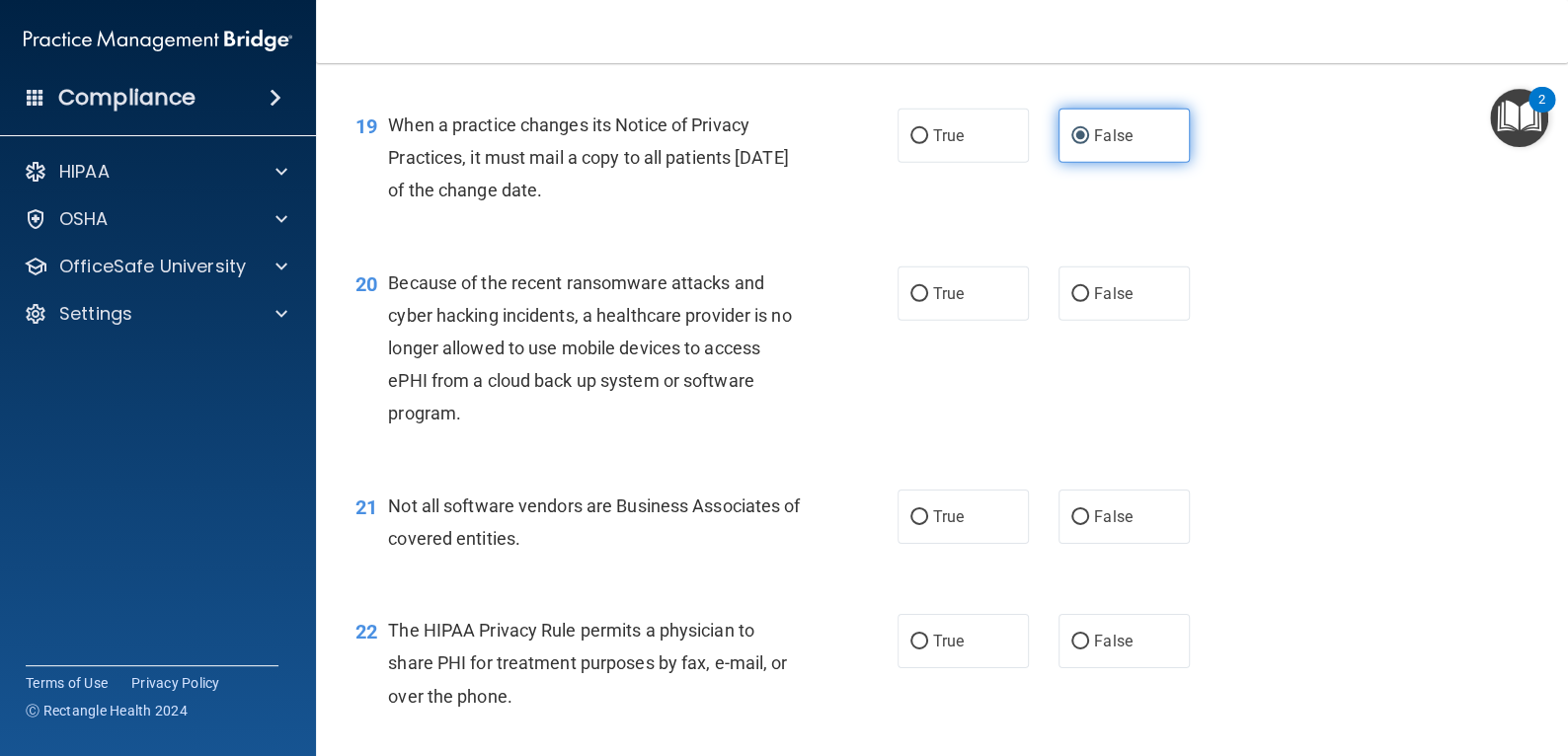
scroll to position [3158, 0]
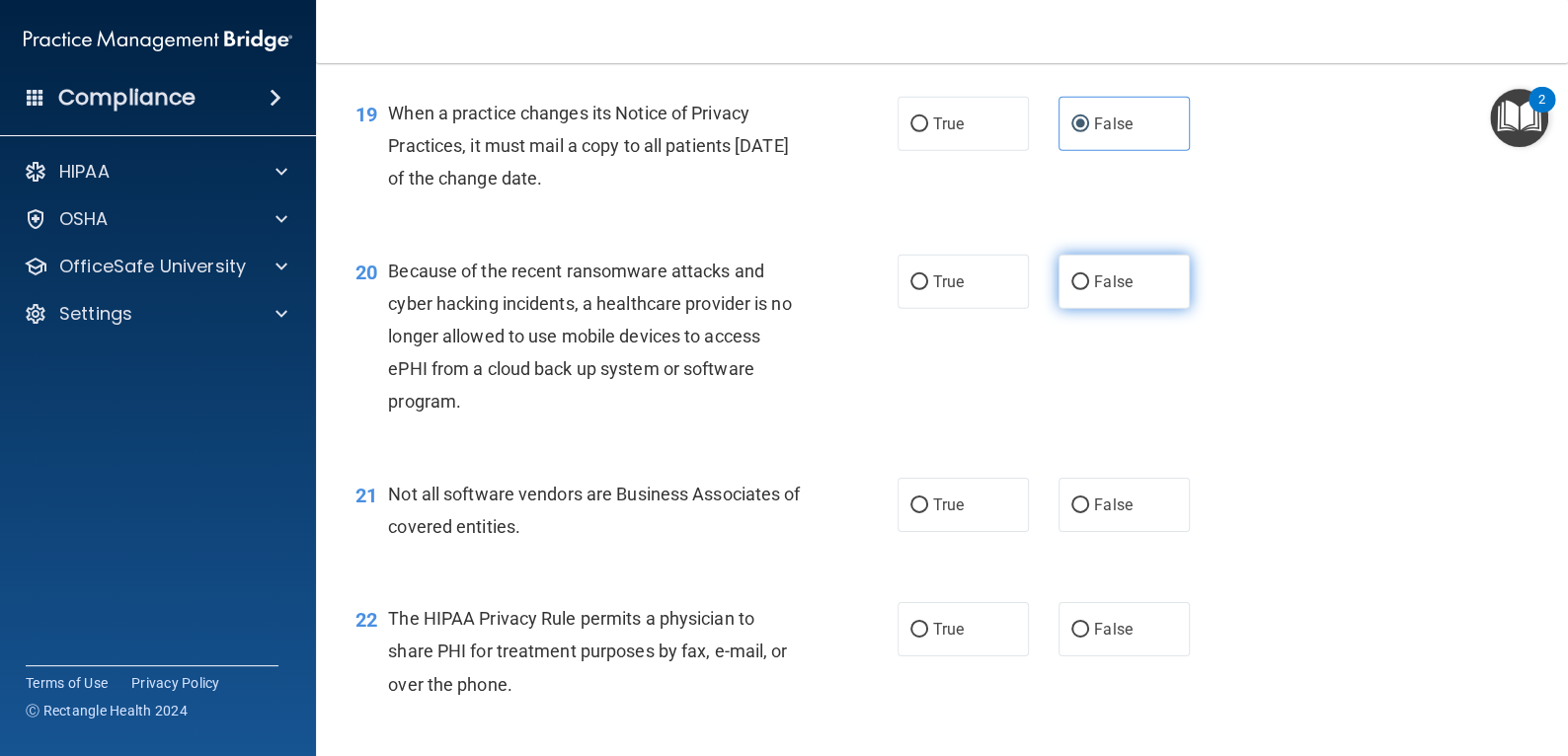
click at [1081, 309] on label "False" at bounding box center [1124, 282] width 131 height 55
click at [1081, 290] on input "False" at bounding box center [1080, 283] width 18 height 15
radio input "true"
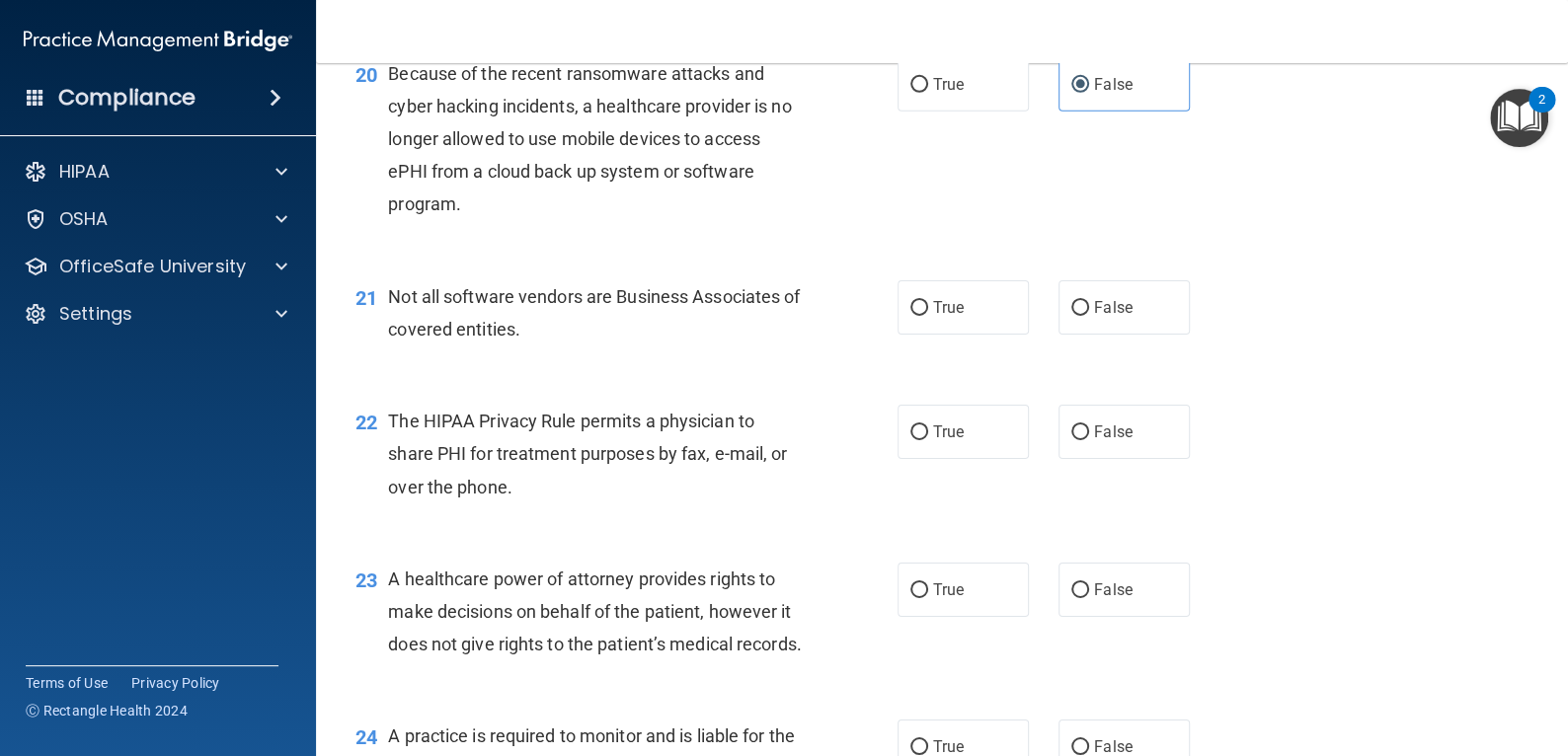
scroll to position [3455, 0]
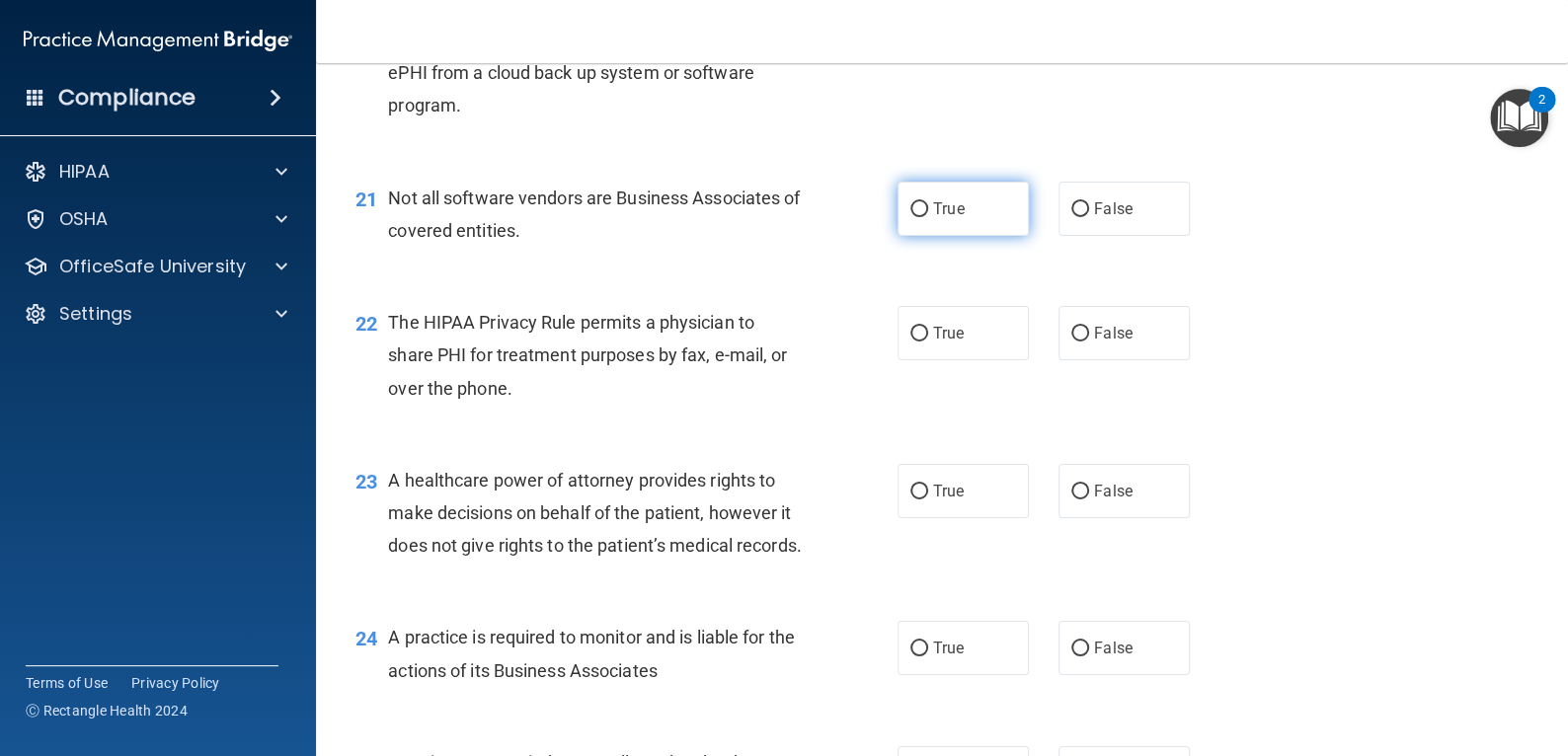
click at [958, 236] on label "True" at bounding box center [963, 208] width 131 height 55
click at [928, 217] on input "True" at bounding box center [919, 209] width 18 height 15
radio input "true"
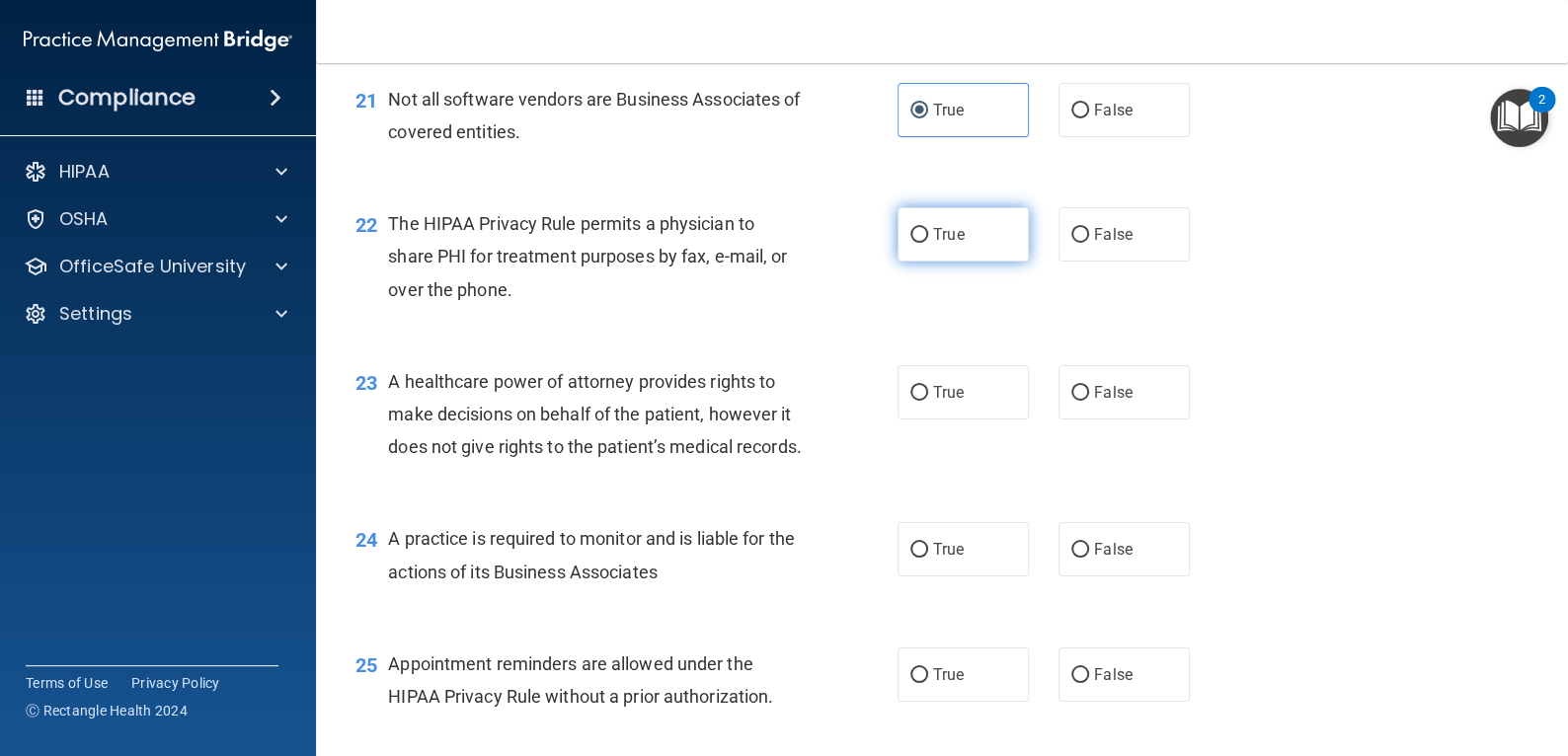
click at [921, 262] on label "True" at bounding box center [963, 234] width 131 height 55
click at [921, 243] on input "True" at bounding box center [919, 235] width 18 height 15
radio input "true"
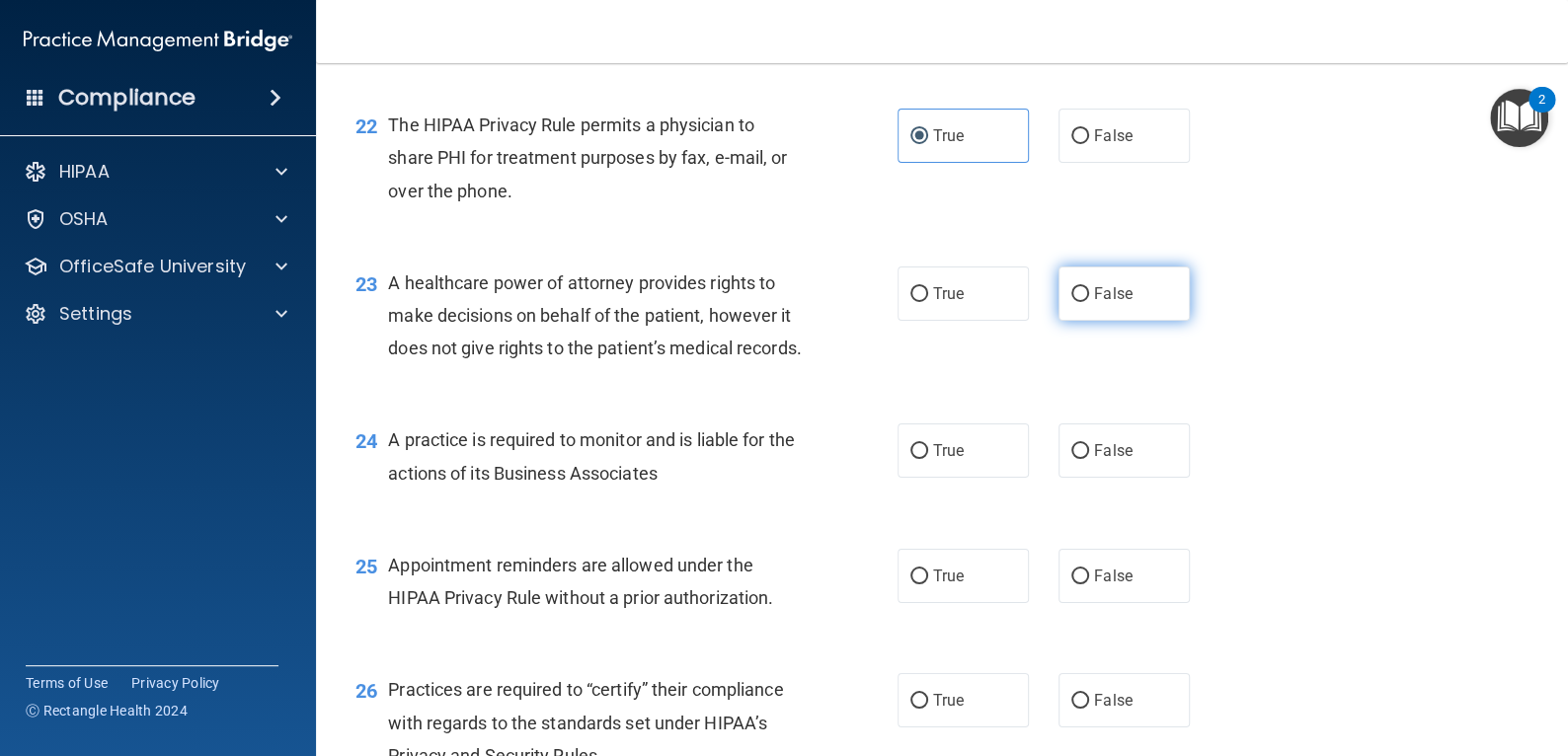
click at [1119, 321] on label "False" at bounding box center [1124, 294] width 131 height 55
click at [1089, 302] on input "False" at bounding box center [1080, 294] width 18 height 15
radio input "true"
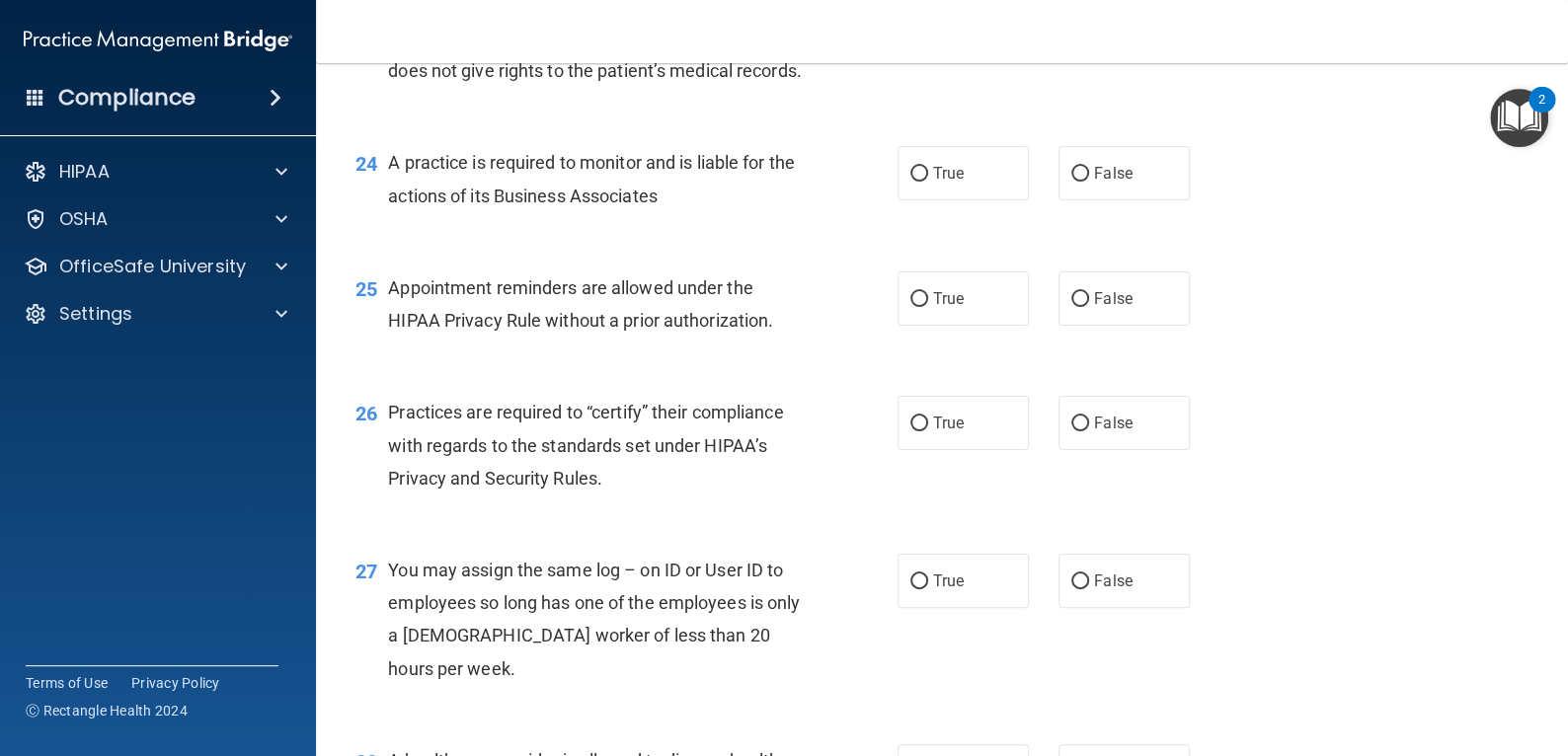
scroll to position [3947, 0]
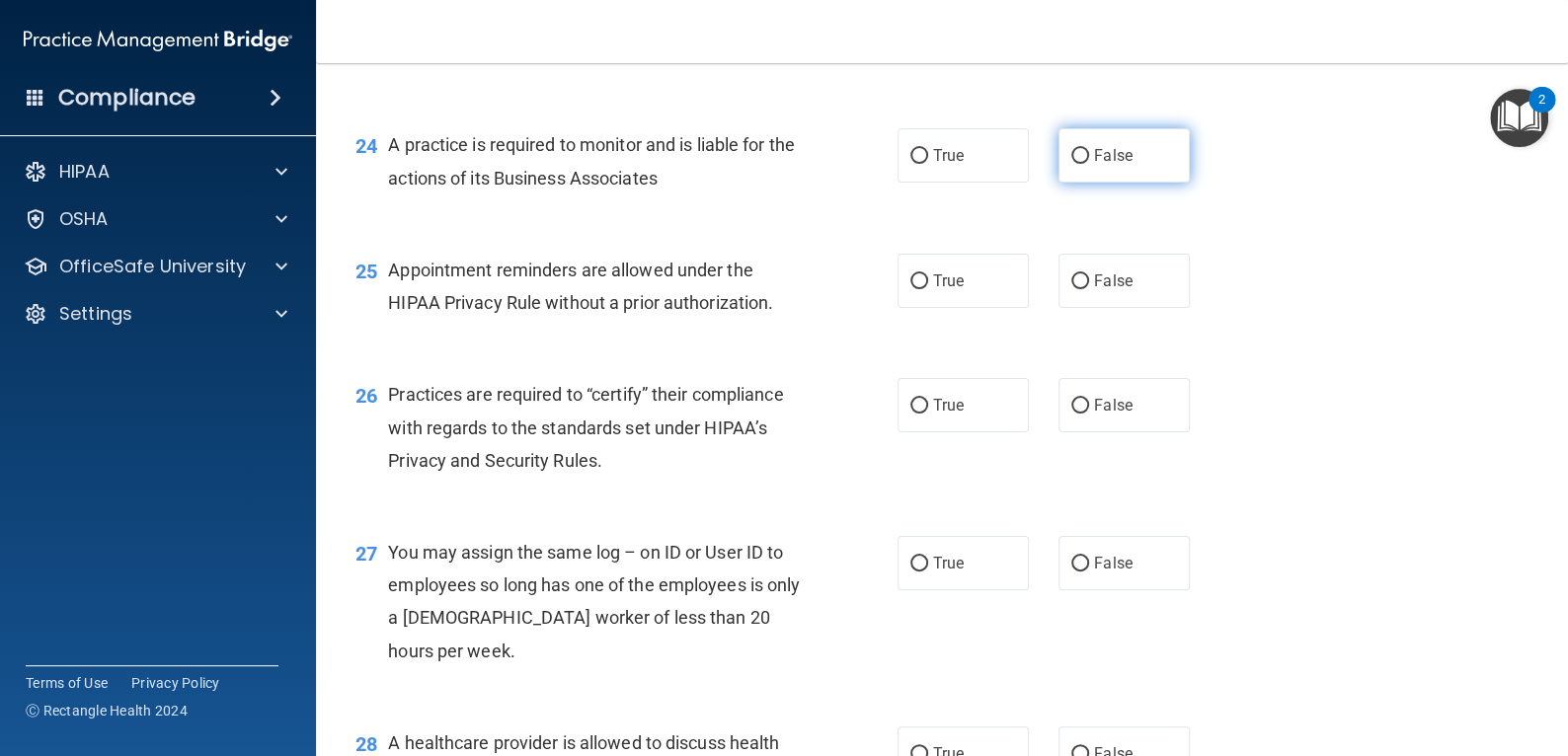
click at [1090, 182] on label "False" at bounding box center [1124, 155] width 131 height 55
click at [1089, 164] on input "False" at bounding box center [1080, 156] width 18 height 15
radio input "true"
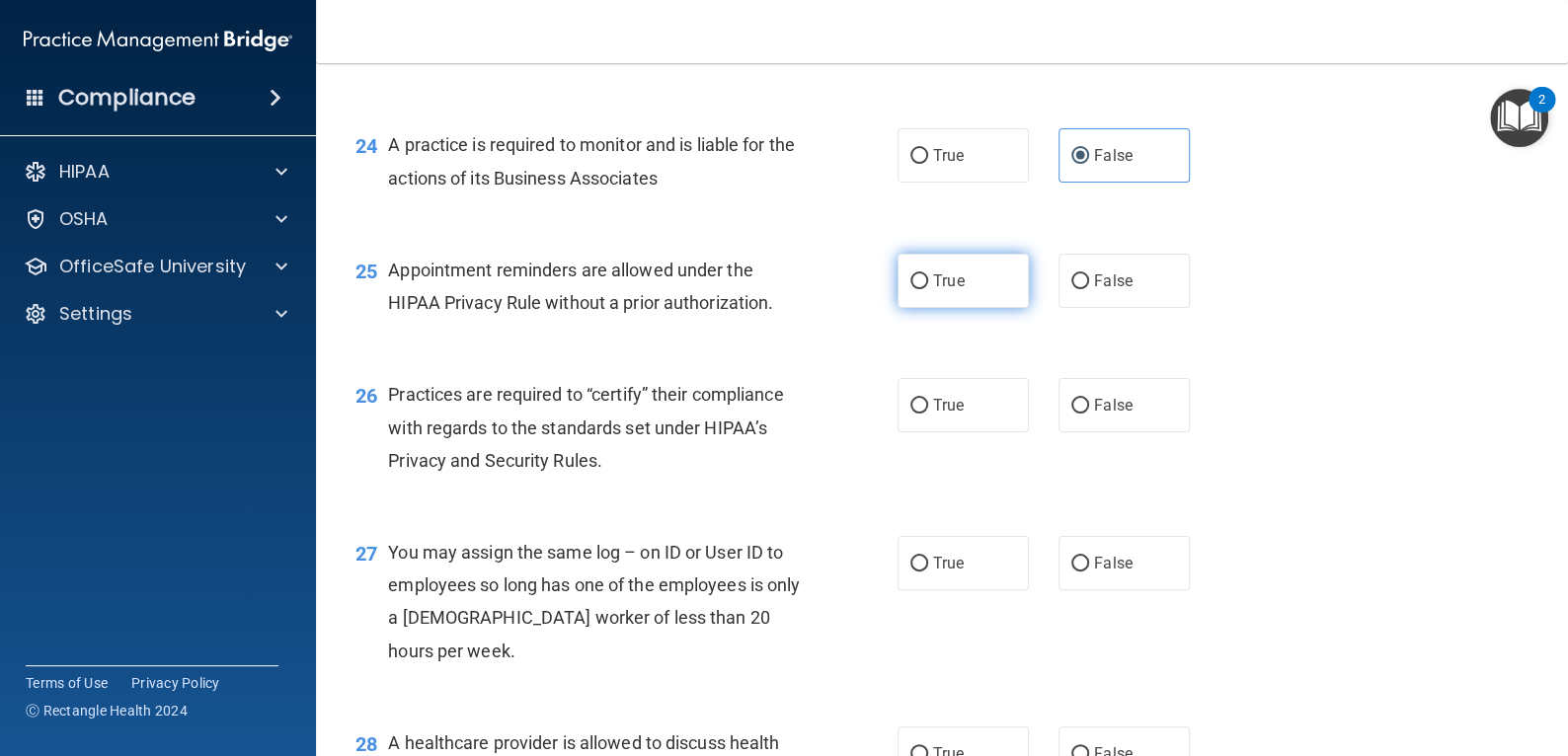
click at [935, 308] on label "True" at bounding box center [963, 281] width 131 height 55
click at [928, 289] on input "True" at bounding box center [919, 282] width 18 height 15
radio input "true"
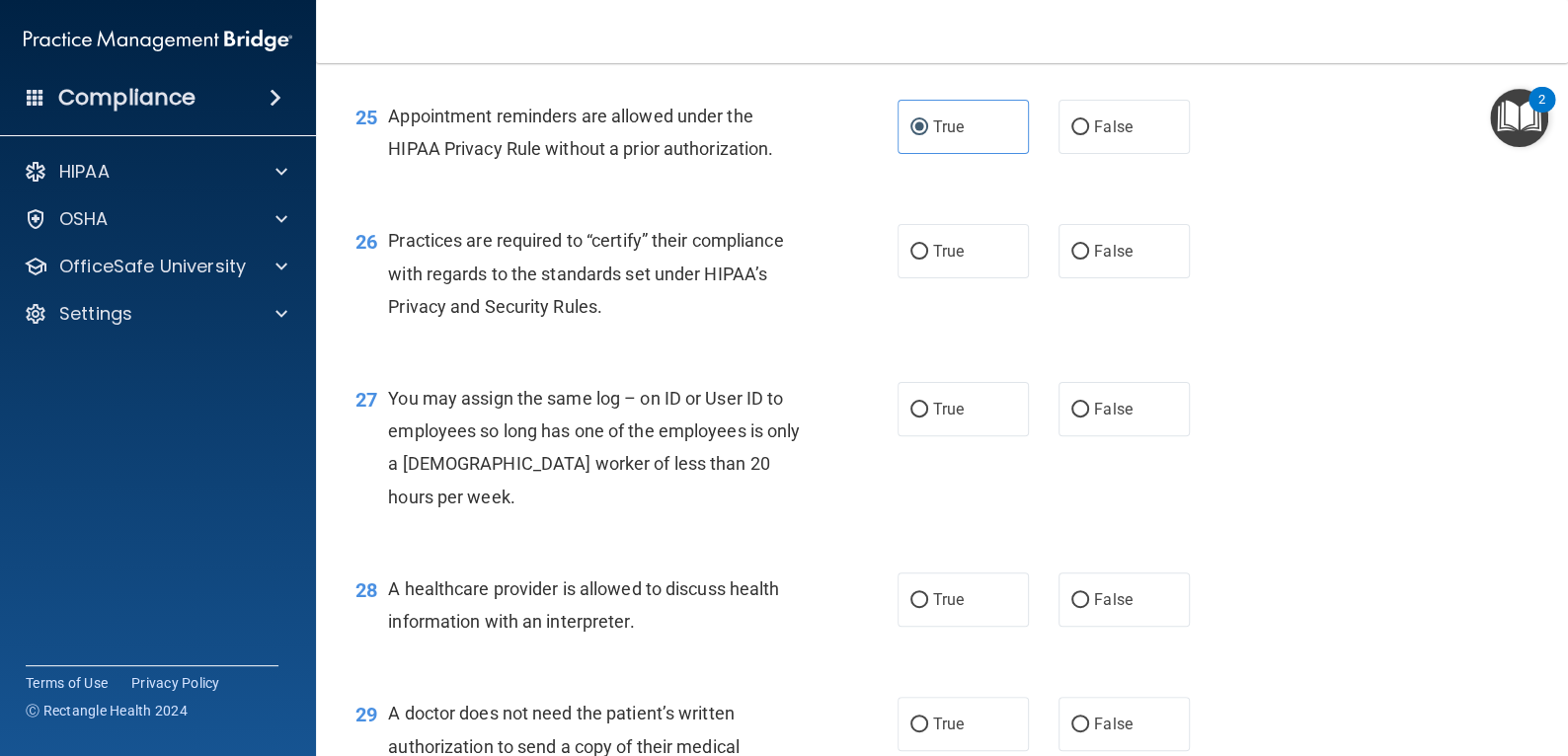
scroll to position [4146, 0]
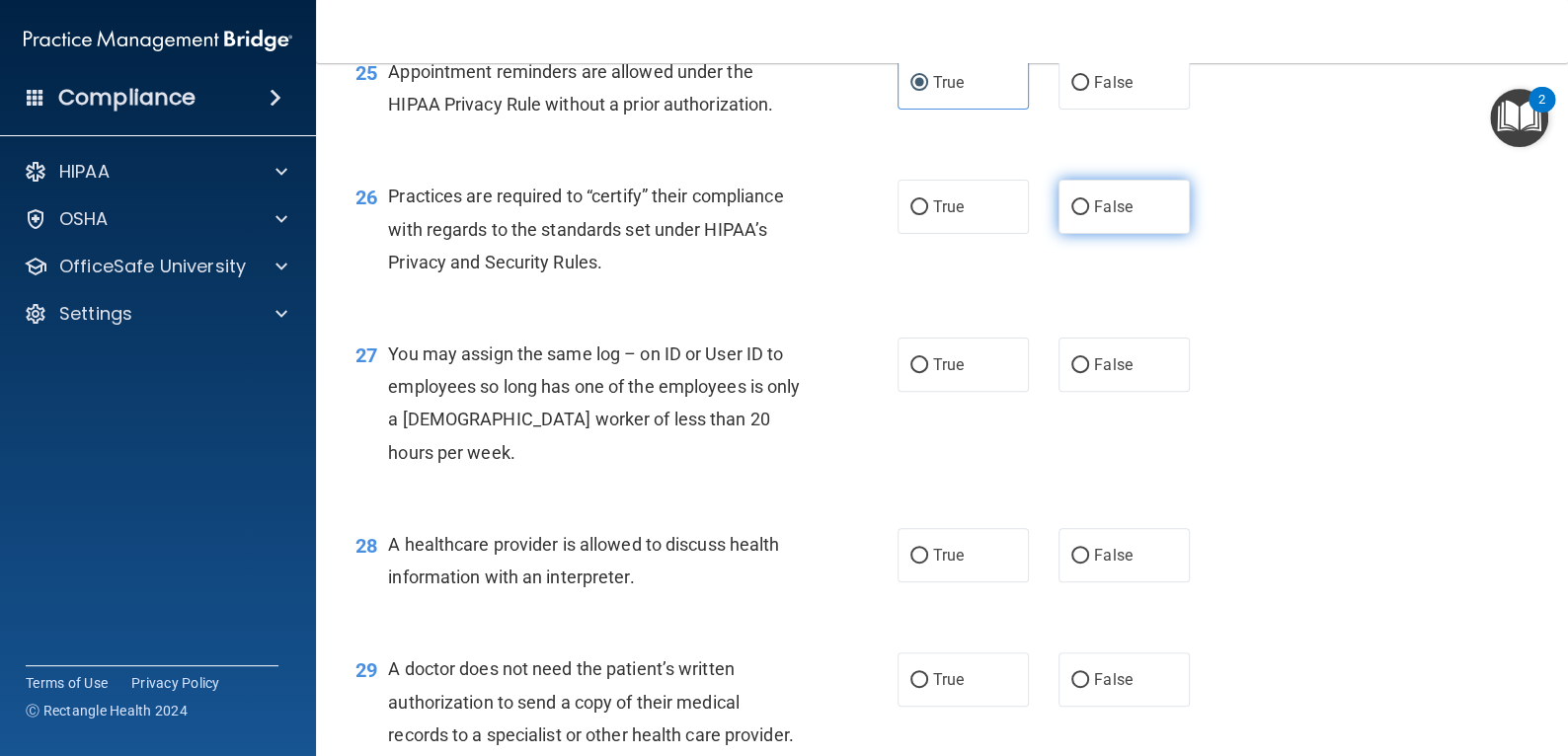
click at [1098, 234] on label "False" at bounding box center [1124, 206] width 131 height 55
click at [1089, 215] on input "False" at bounding box center [1080, 207] width 18 height 15
radio input "true"
click at [1099, 375] on span "False" at bounding box center [1113, 365] width 39 height 19
click at [1089, 374] on input "False" at bounding box center [1080, 366] width 18 height 15
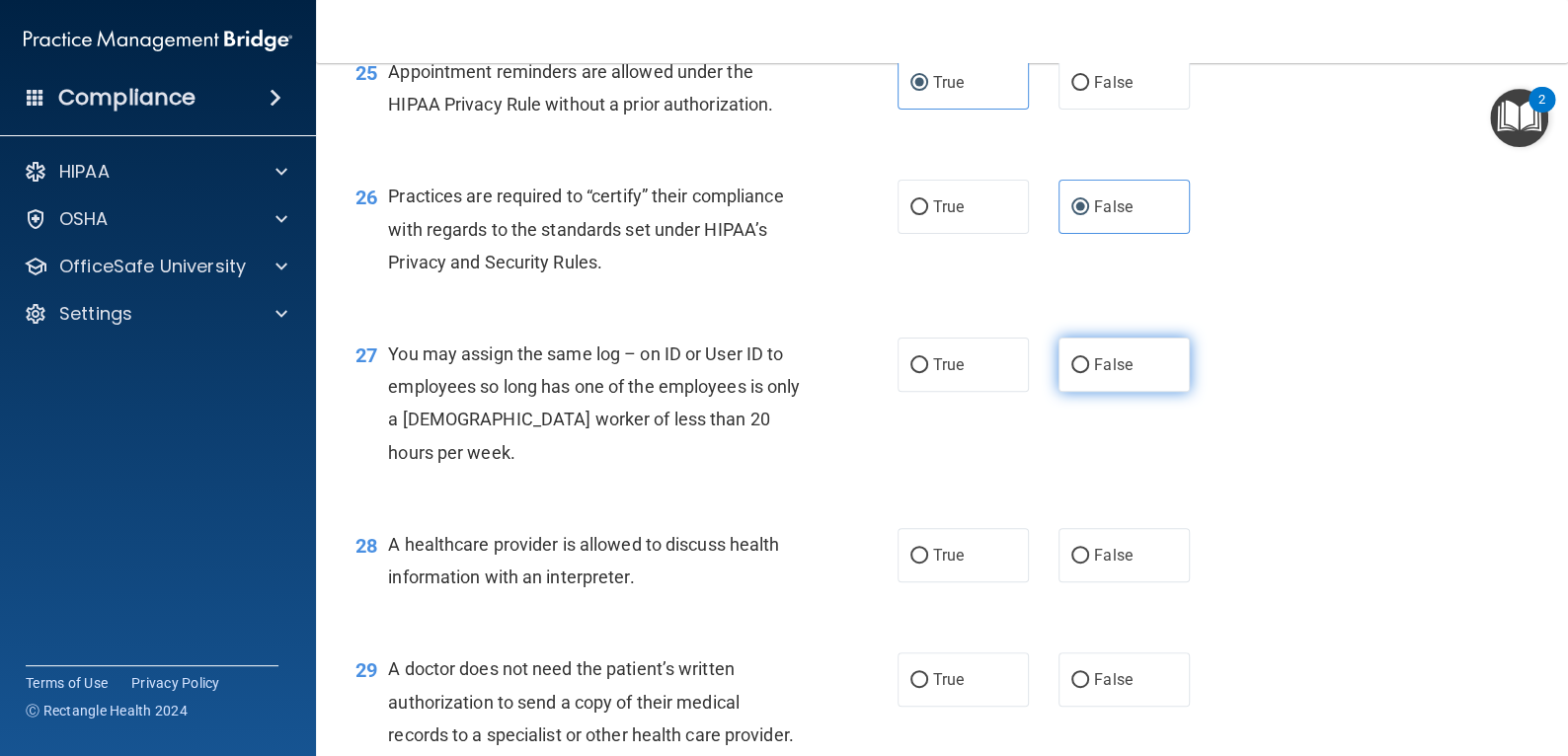
radio input "true"
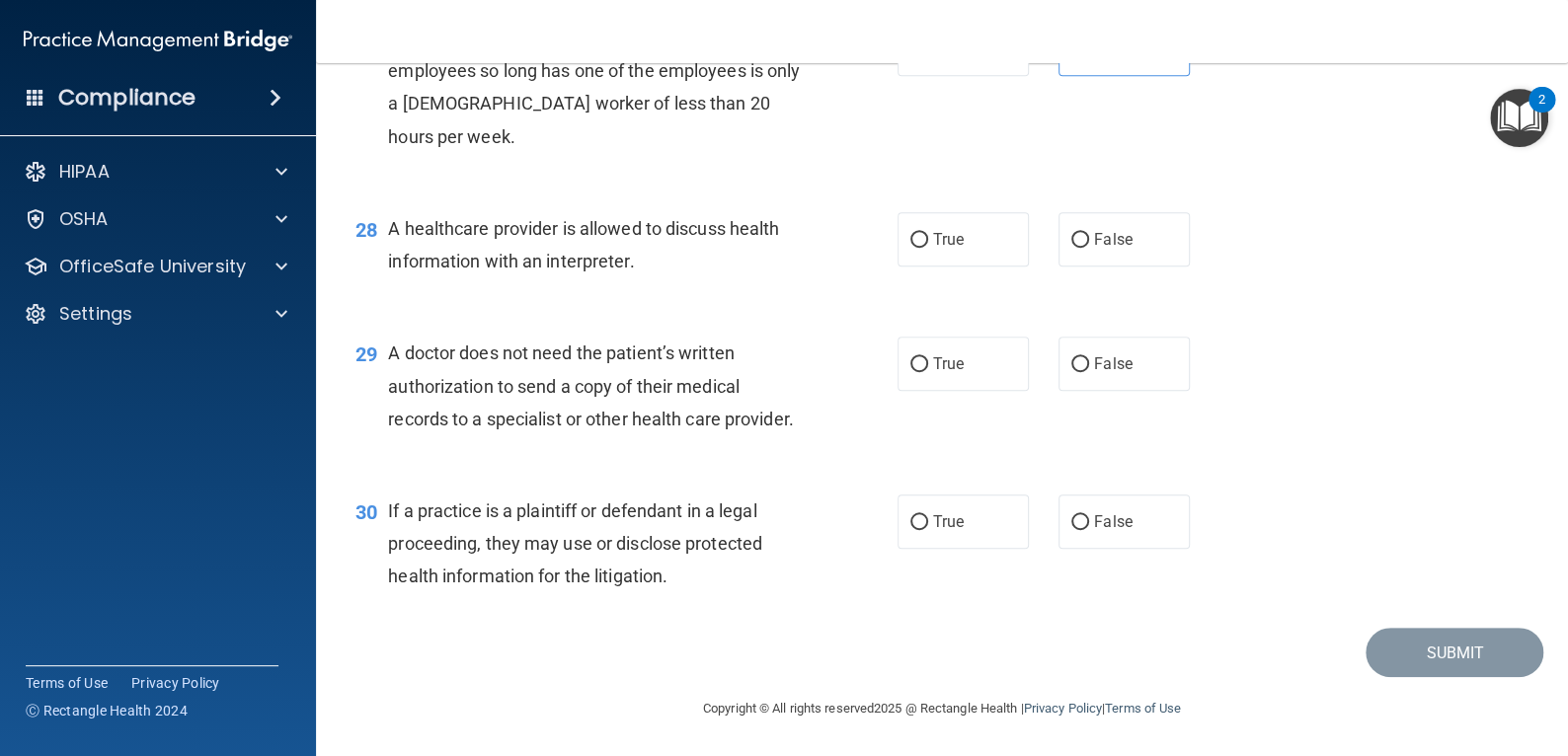
scroll to position [4541, 0]
click at [963, 248] on label "True" at bounding box center [963, 239] width 131 height 55
click at [928, 248] on input "True" at bounding box center [919, 240] width 18 height 15
radio input "true"
click at [954, 355] on div "29 A doctor does not need the patient’s written authorization to send a copy of…" at bounding box center [941, 390] width 1202 height 158
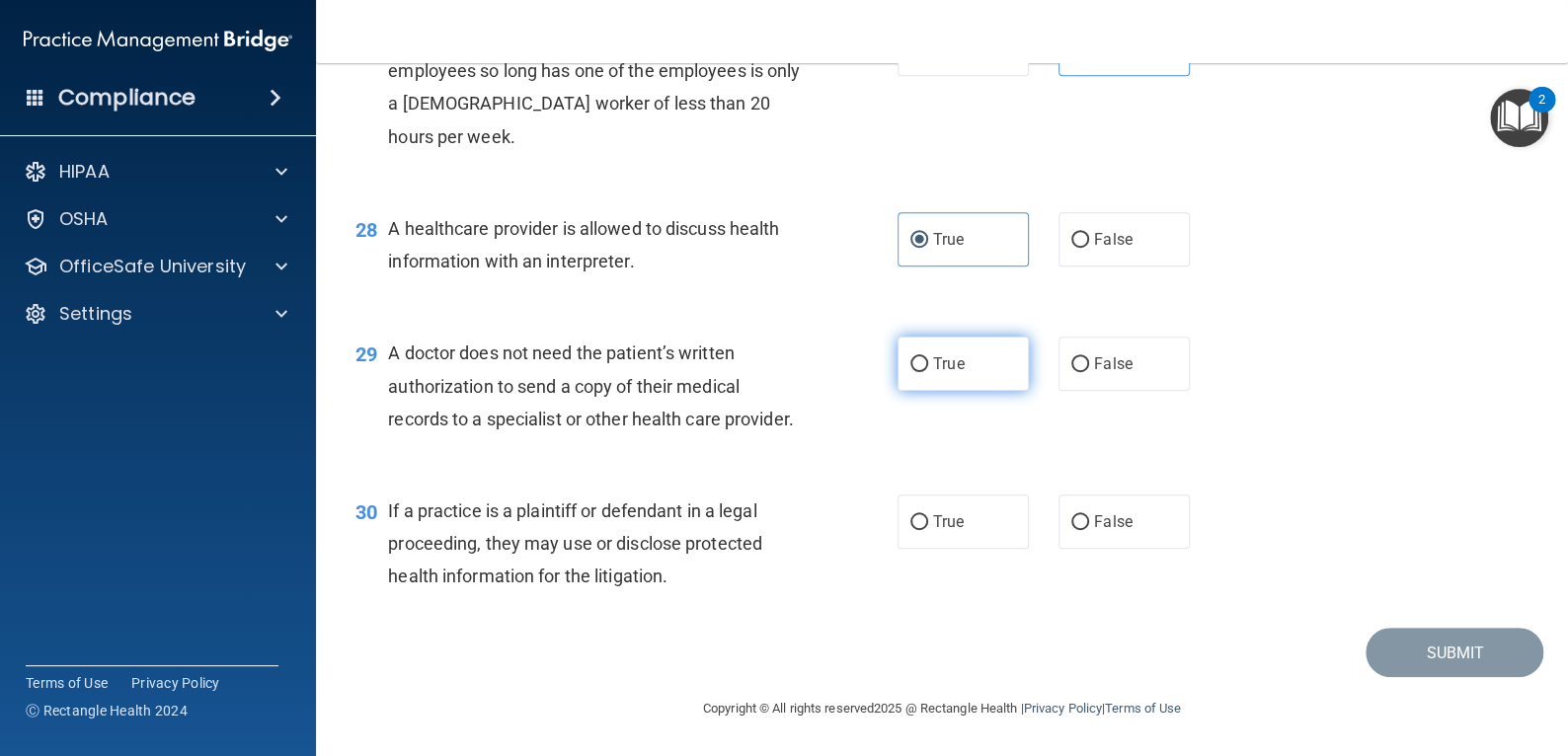
click at [954, 374] on span "True" at bounding box center [948, 364] width 31 height 19
click at [928, 373] on input "True" at bounding box center [919, 365] width 18 height 15
radio input "true"
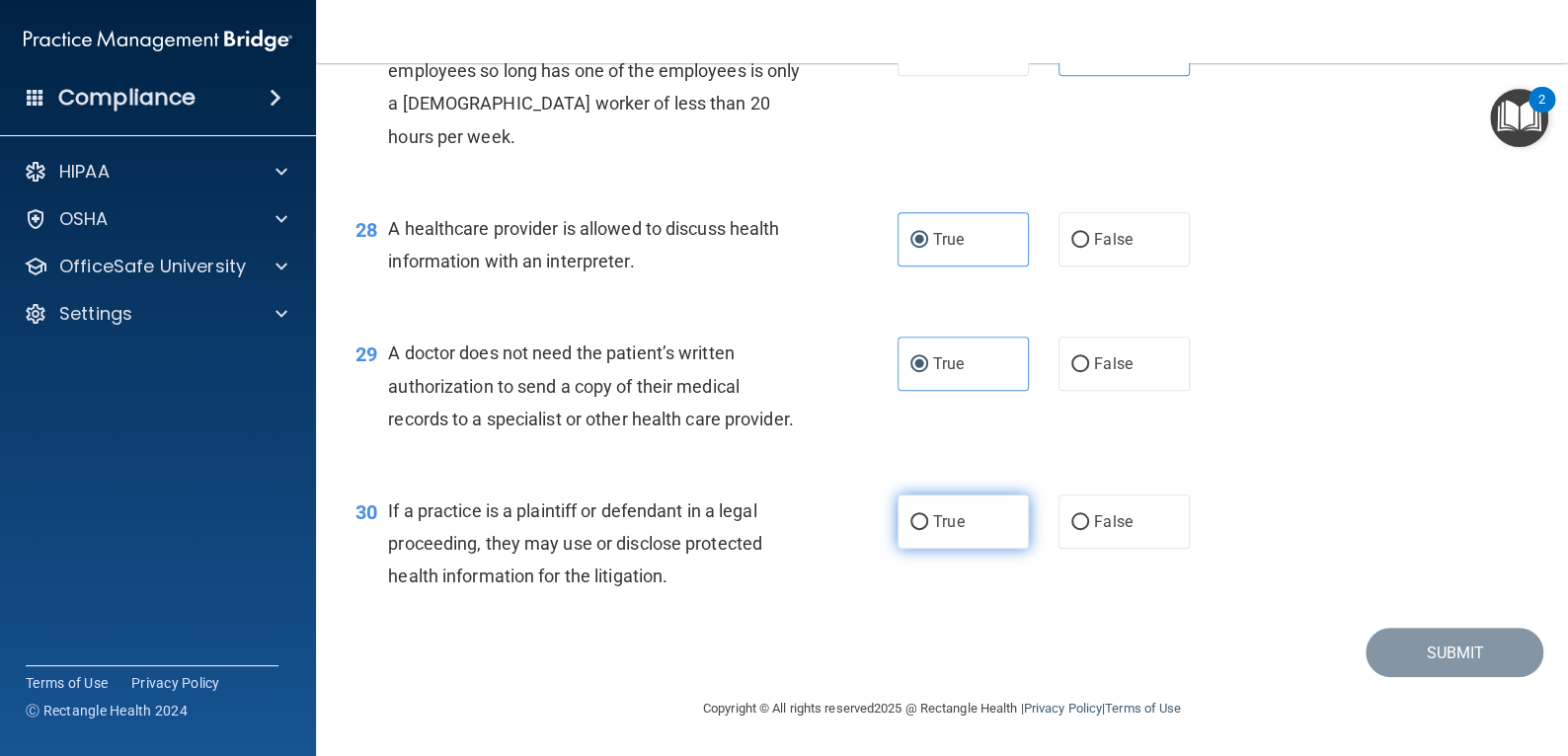
click at [952, 549] on label "True" at bounding box center [963, 522] width 131 height 55
click at [928, 530] on input "True" at bounding box center [919, 522] width 18 height 15
radio input "true"
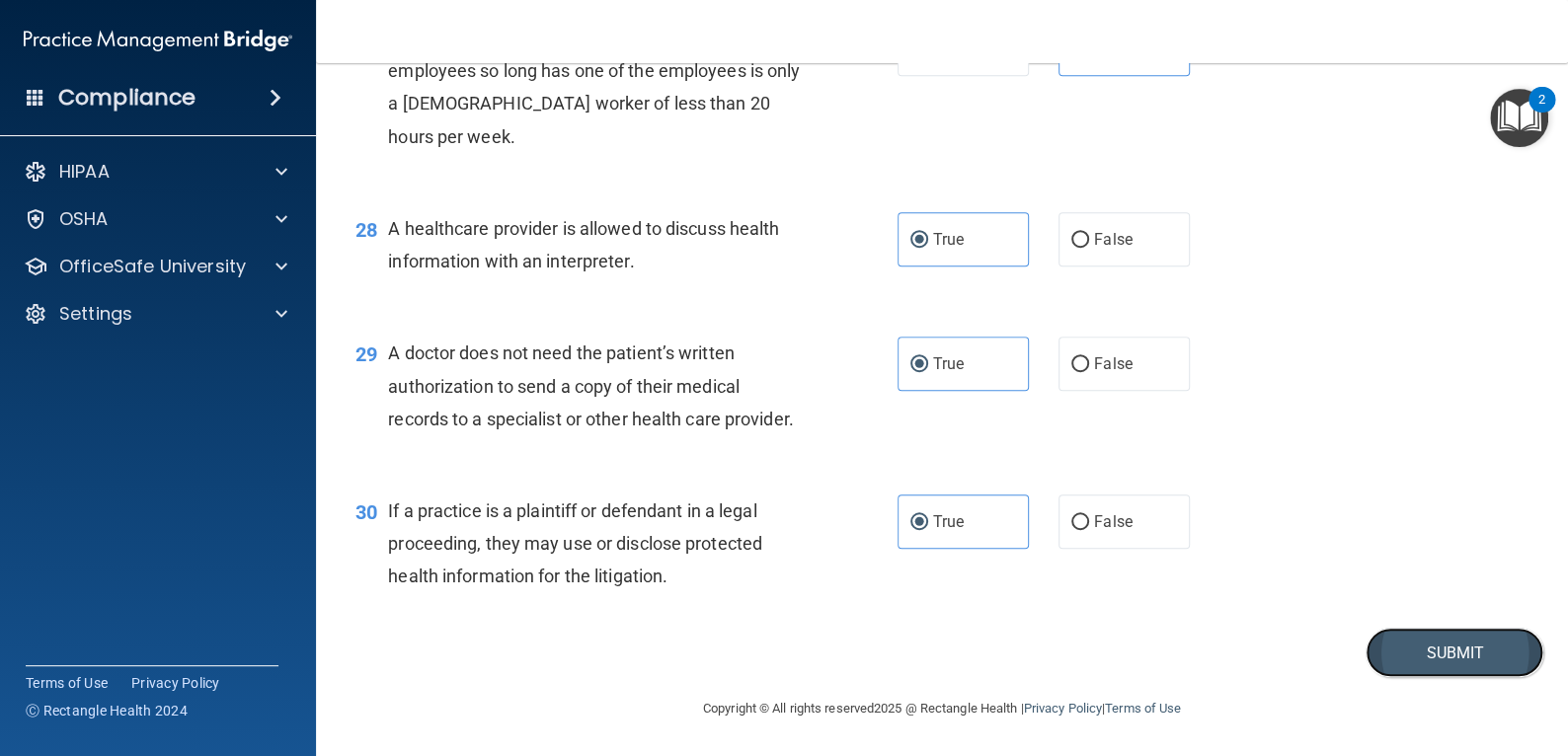
click at [1451, 678] on button "Submit" at bounding box center [1454, 652] width 177 height 51
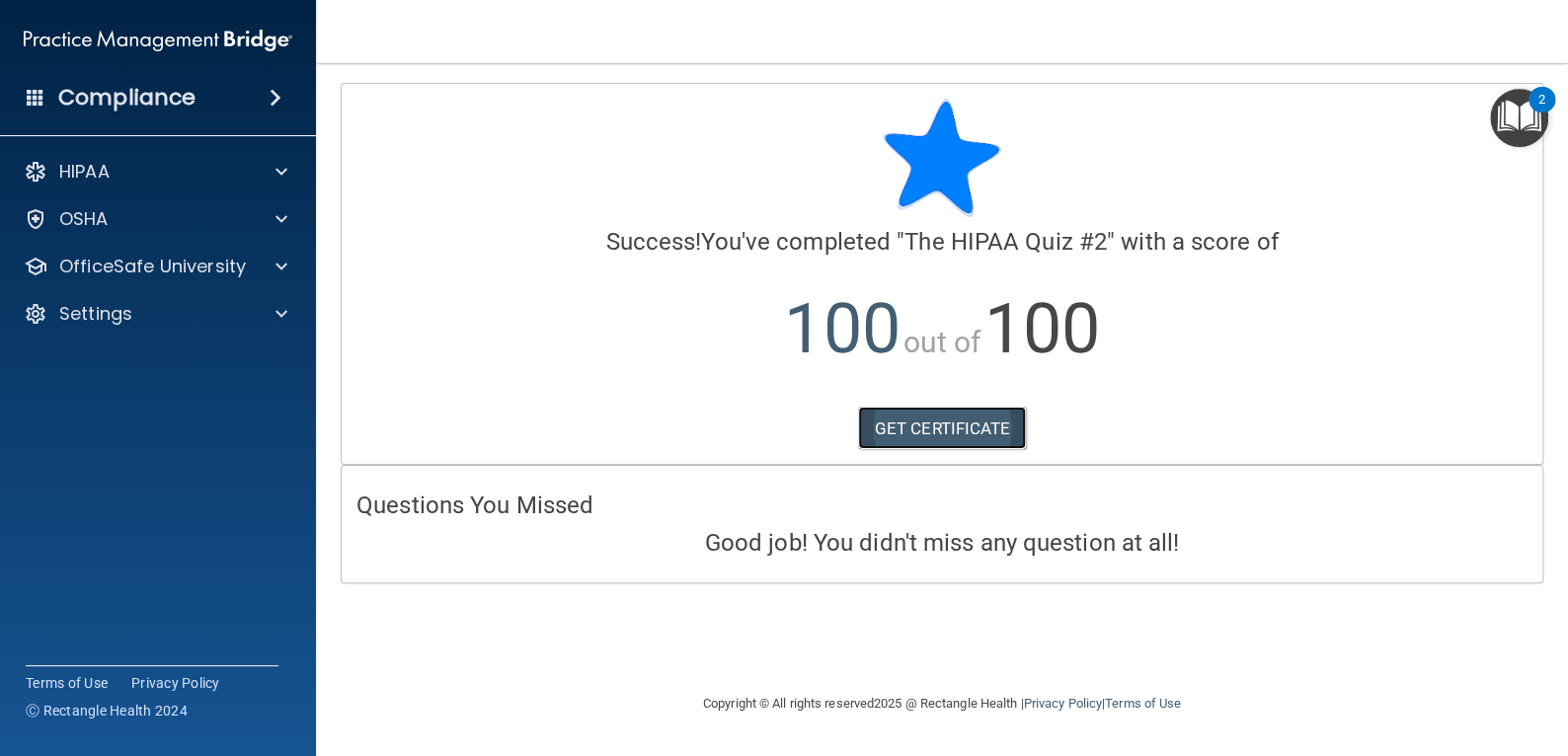
click at [957, 435] on link "GET CERTIFICATE" at bounding box center [941, 428] width 168 height 44
click at [155, 268] on p "OfficeSafe University" at bounding box center [151, 267] width 186 height 24
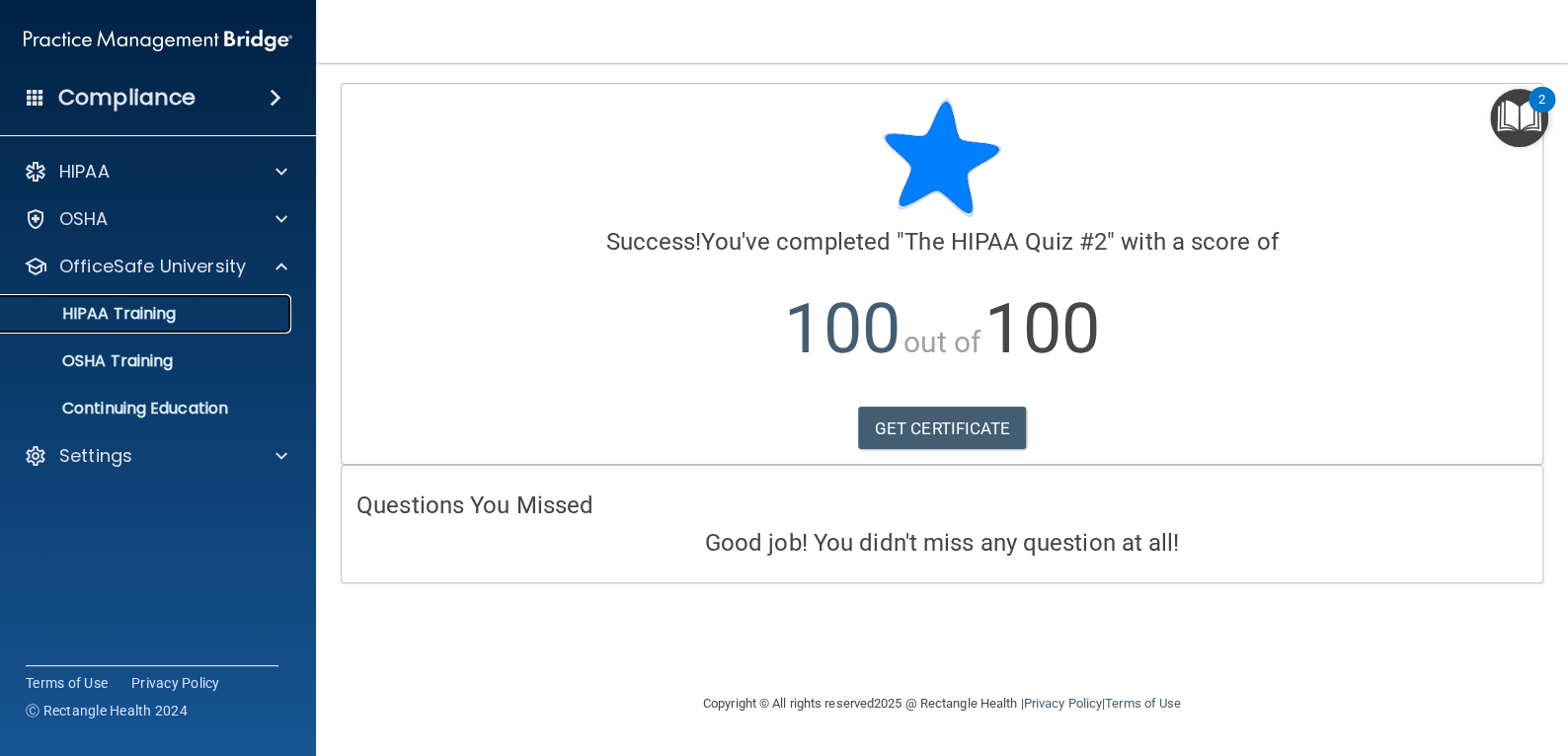
click at [136, 324] on link "HIPAA Training" at bounding box center [135, 314] width 311 height 40
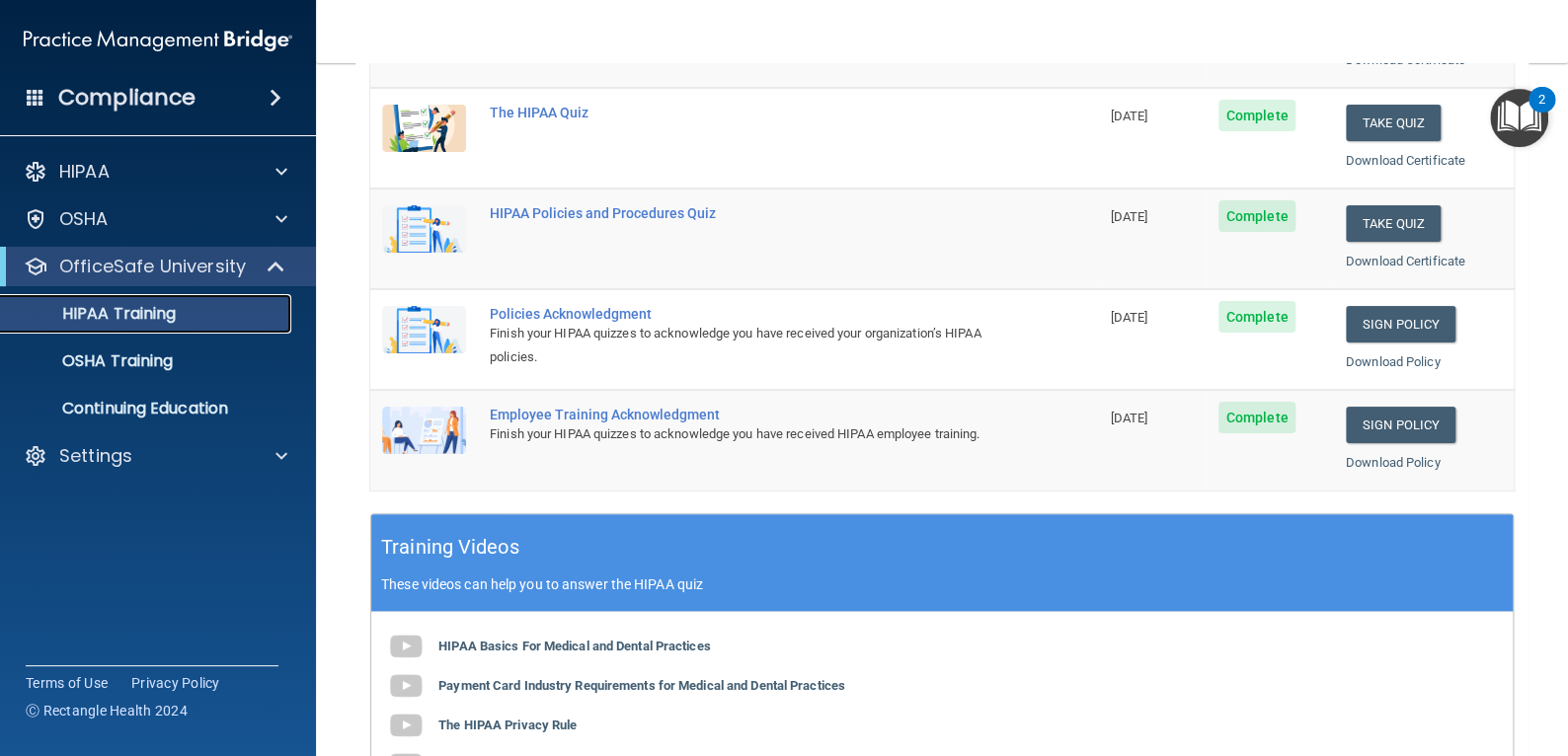
scroll to position [394, 0]
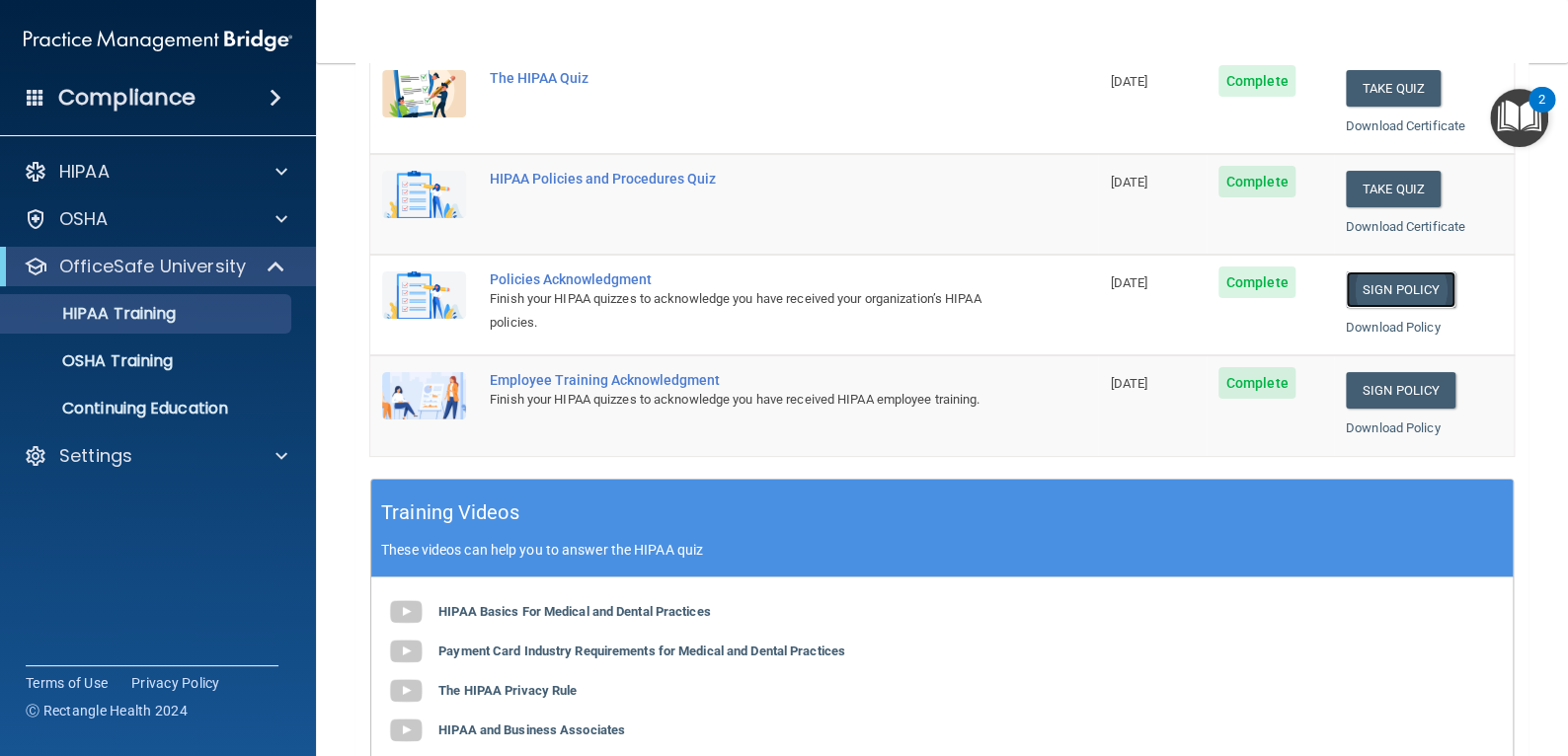
click at [1366, 283] on link "Sign Policy" at bounding box center [1401, 290] width 110 height 37
click at [149, 311] on p "HIPAA Training" at bounding box center [95, 314] width 163 height 20
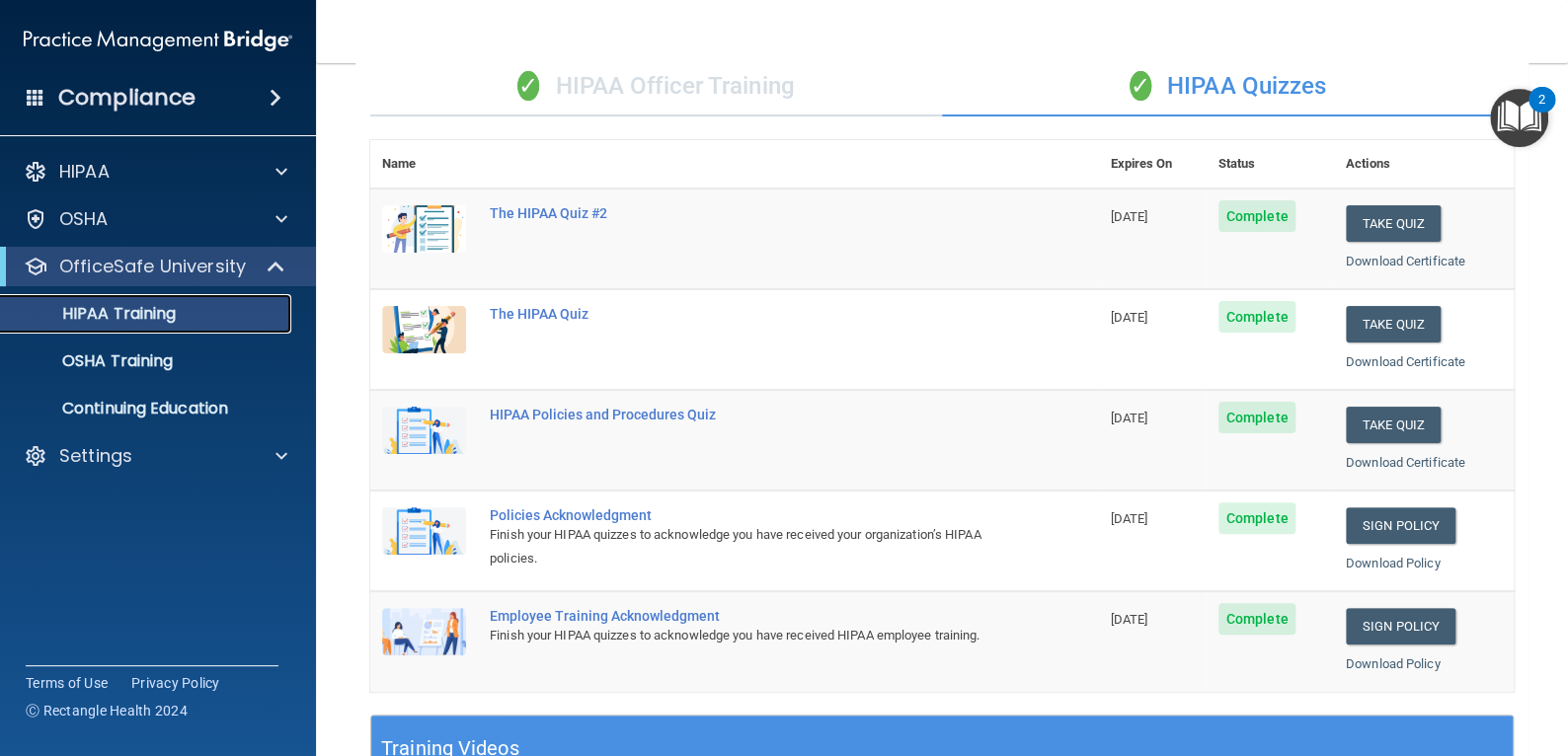
scroll to position [99, 0]
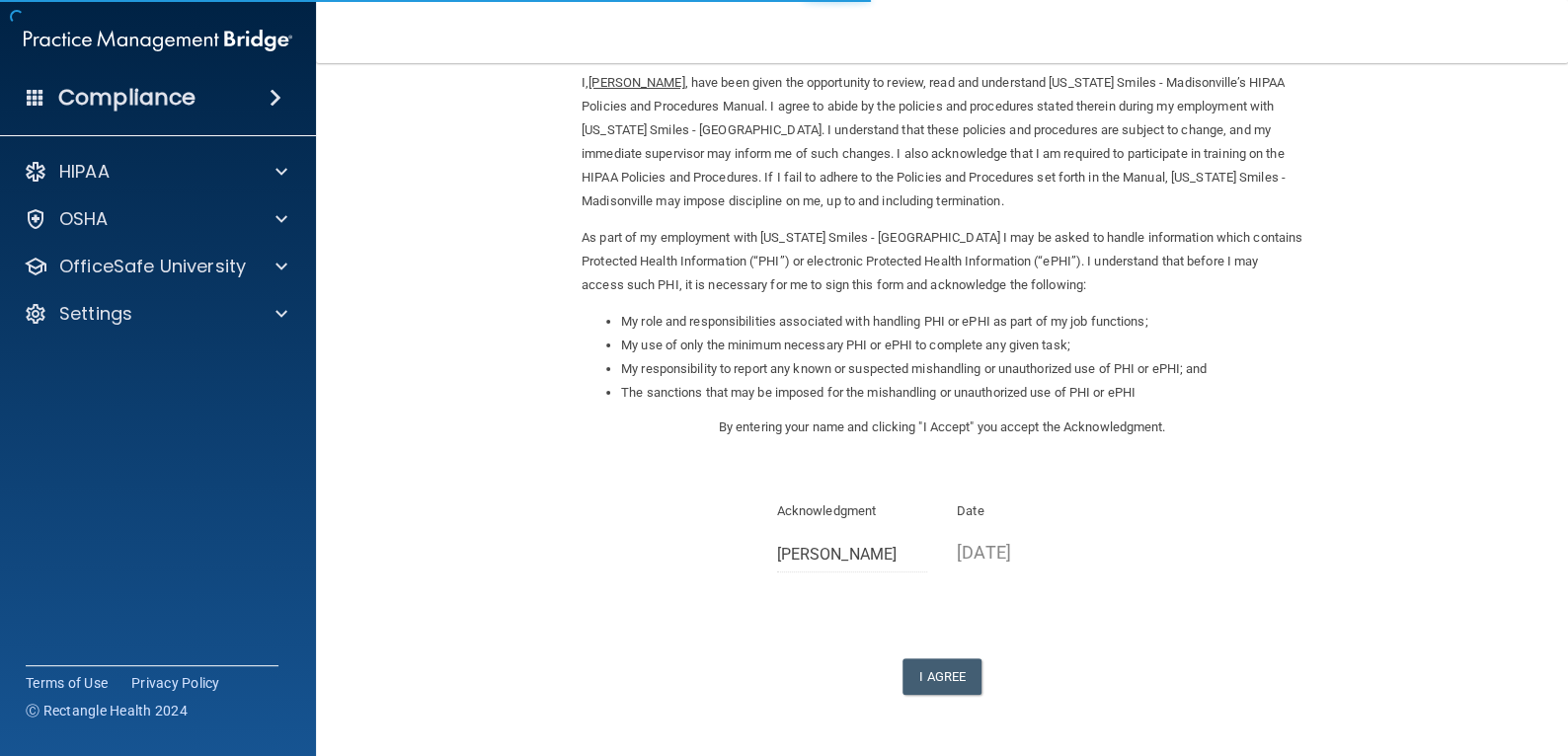
scroll to position [147, 0]
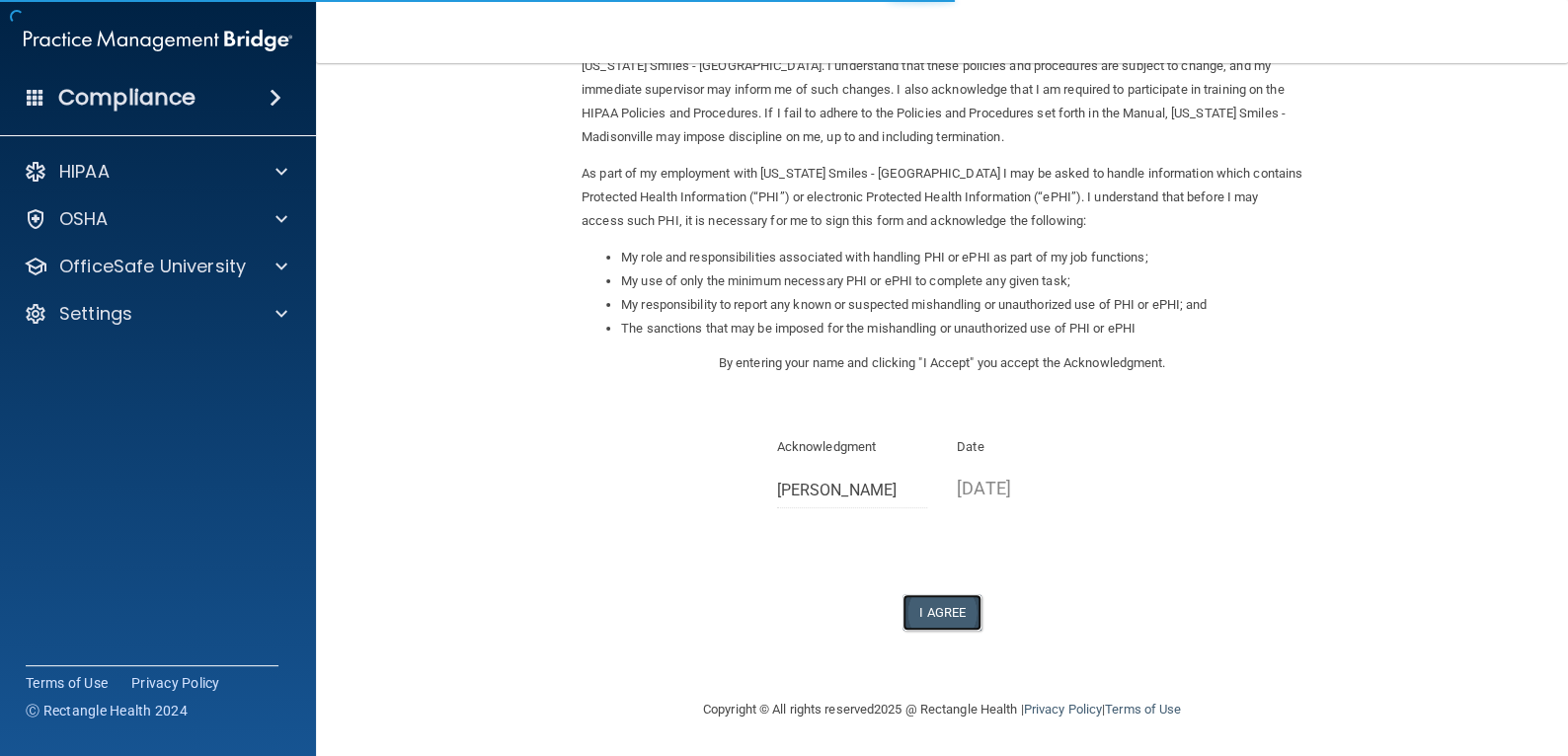
click at [938, 611] on button "I Agree" at bounding box center [941, 613] width 79 height 37
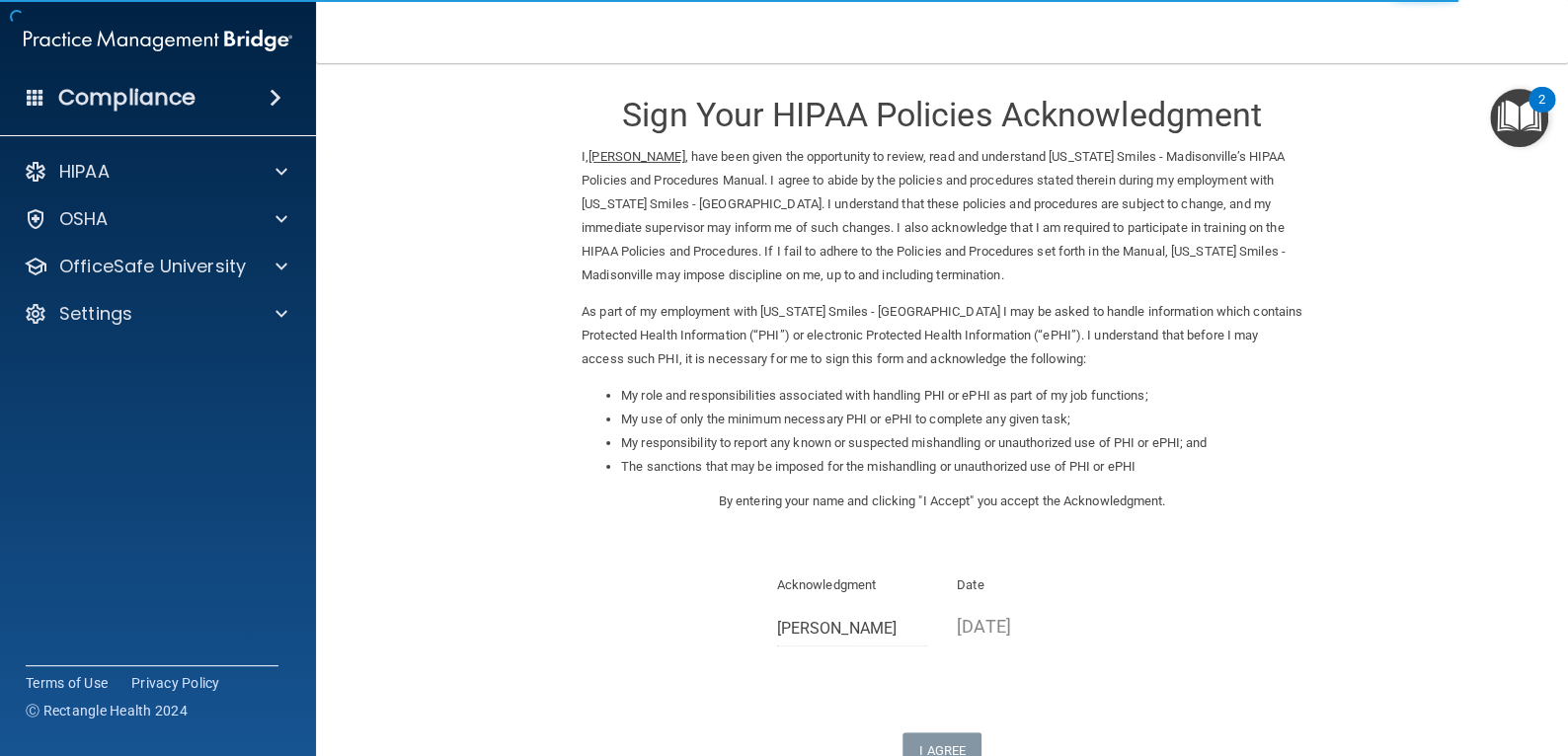
scroll to position [0, 0]
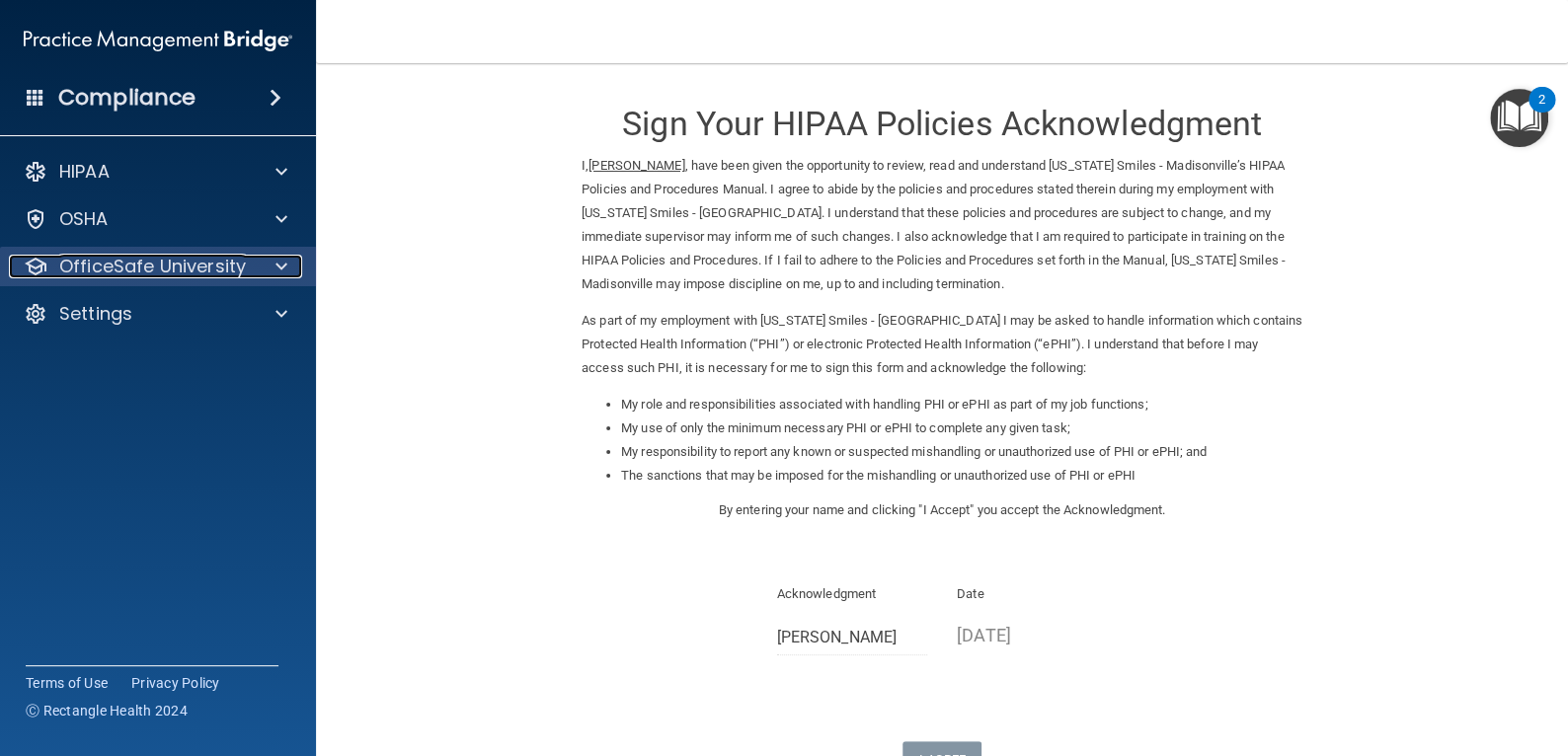
click at [195, 265] on p "OfficeSafe University" at bounding box center [151, 267] width 186 height 24
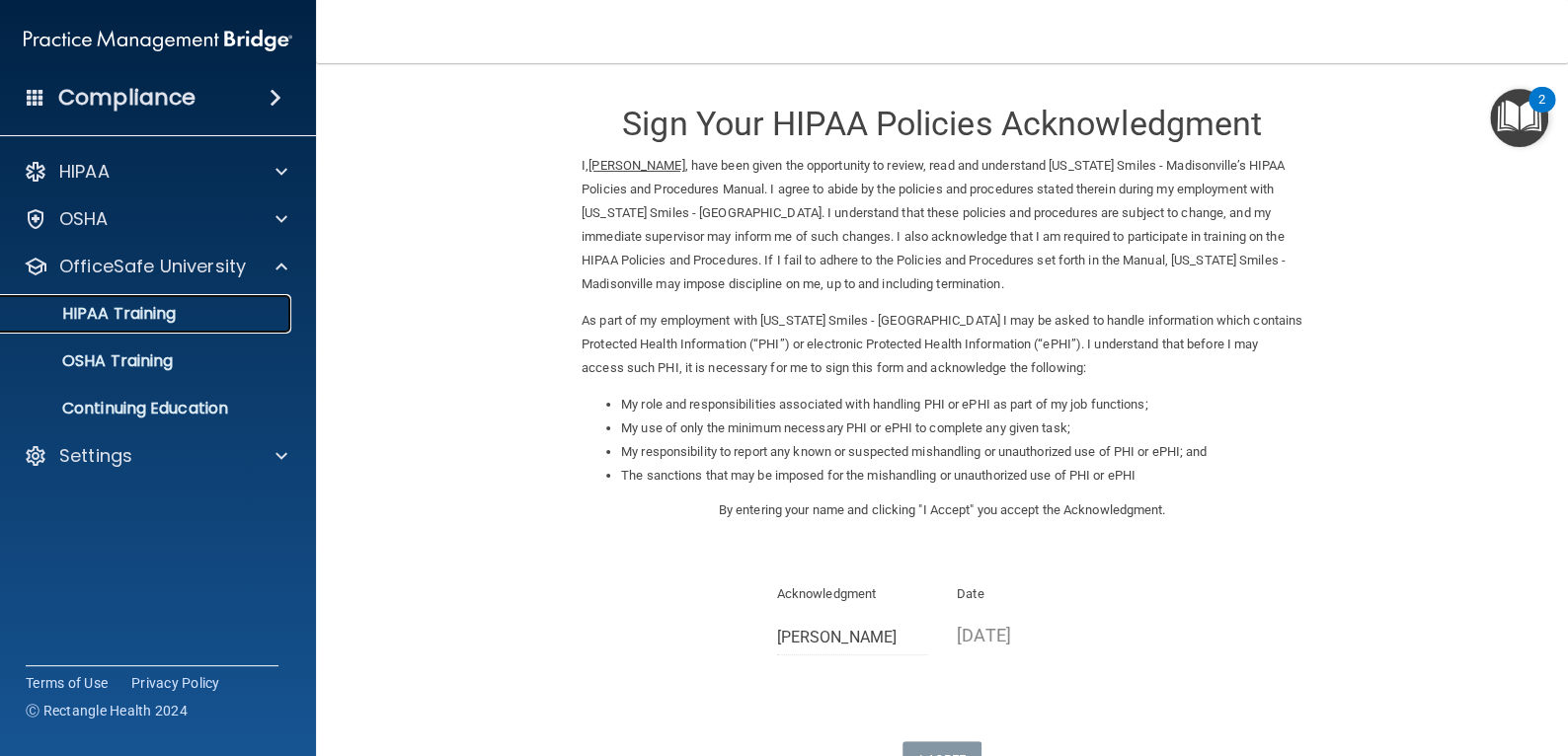
click at [131, 322] on p "HIPAA Training" at bounding box center [95, 314] width 163 height 20
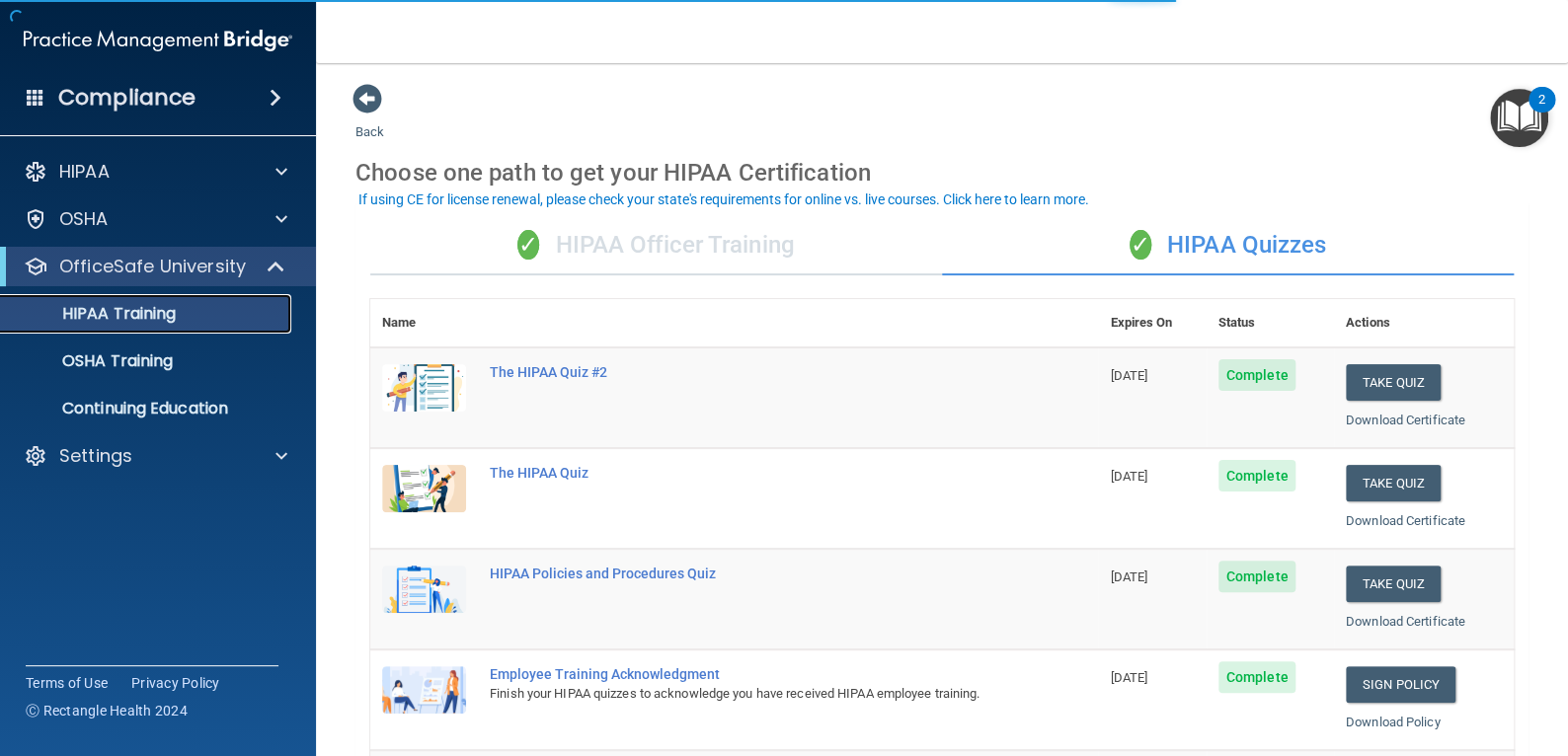
scroll to position [394, 0]
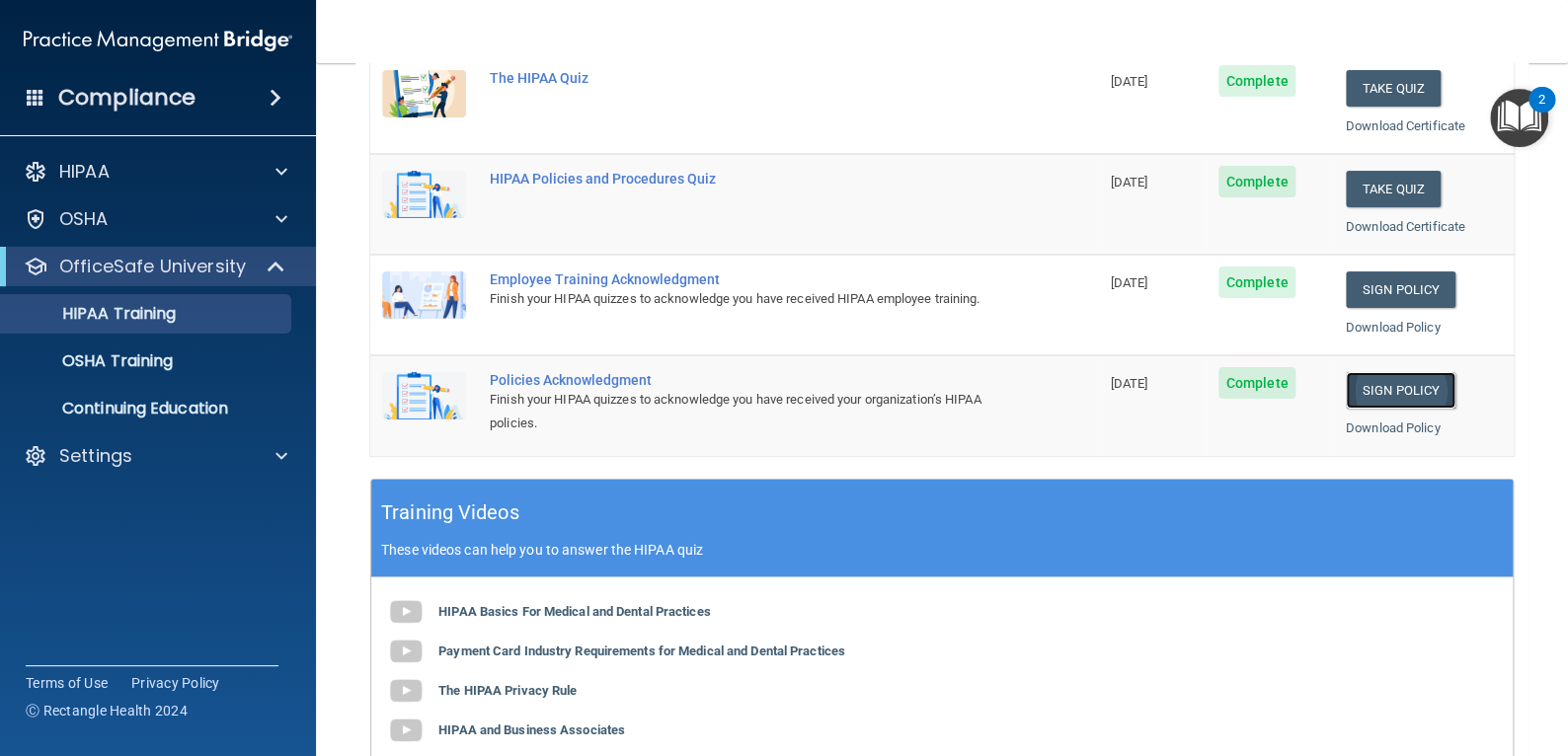
click at [1371, 387] on link "Sign Policy" at bounding box center [1401, 390] width 110 height 37
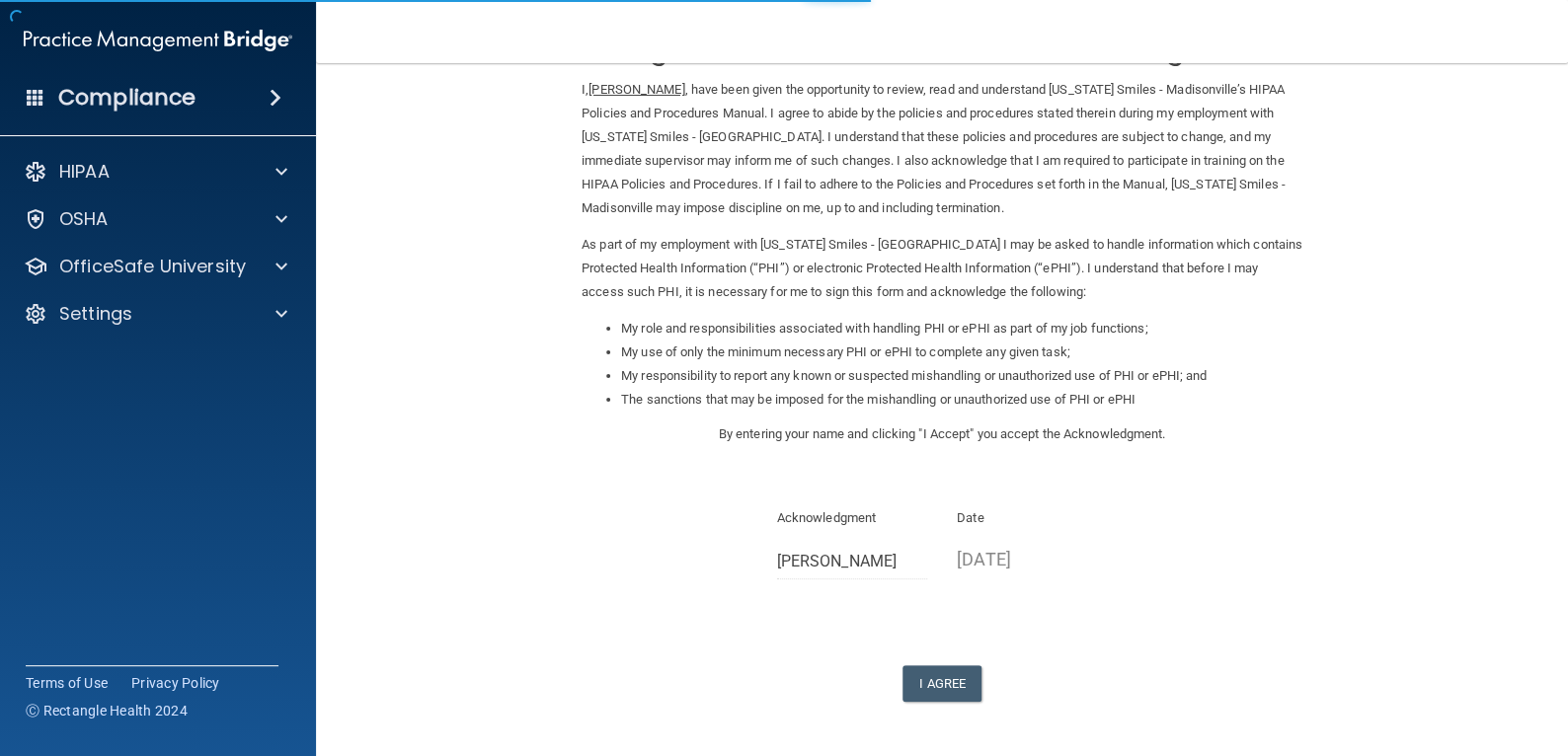
scroll to position [147, 0]
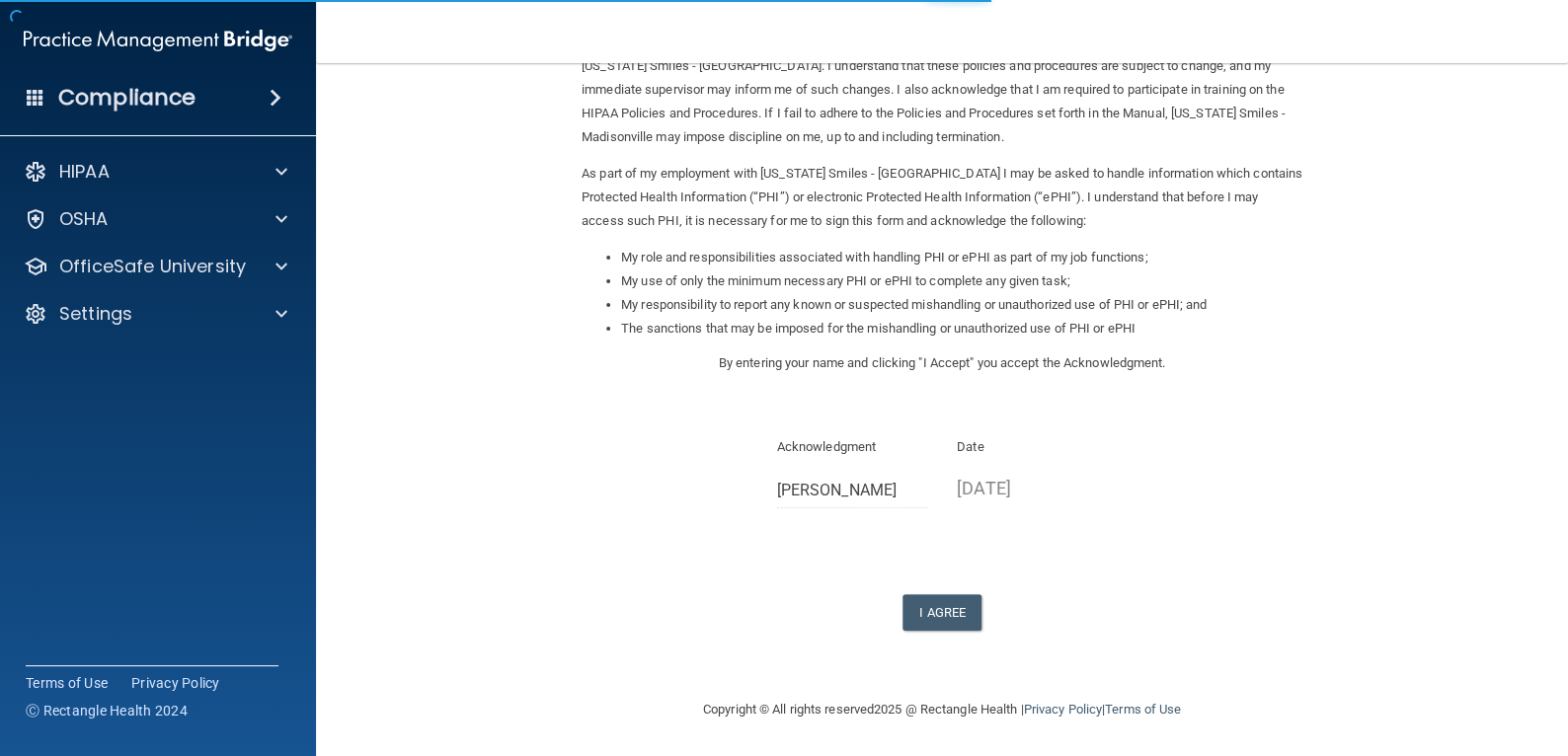
click at [934, 593] on div "Sign Your HIPAA Policies Acknowledgment I, Aiyanna Farner , have been given the…" at bounding box center [941, 284] width 720 height 695
click at [932, 624] on button "I Agree" at bounding box center [941, 613] width 79 height 37
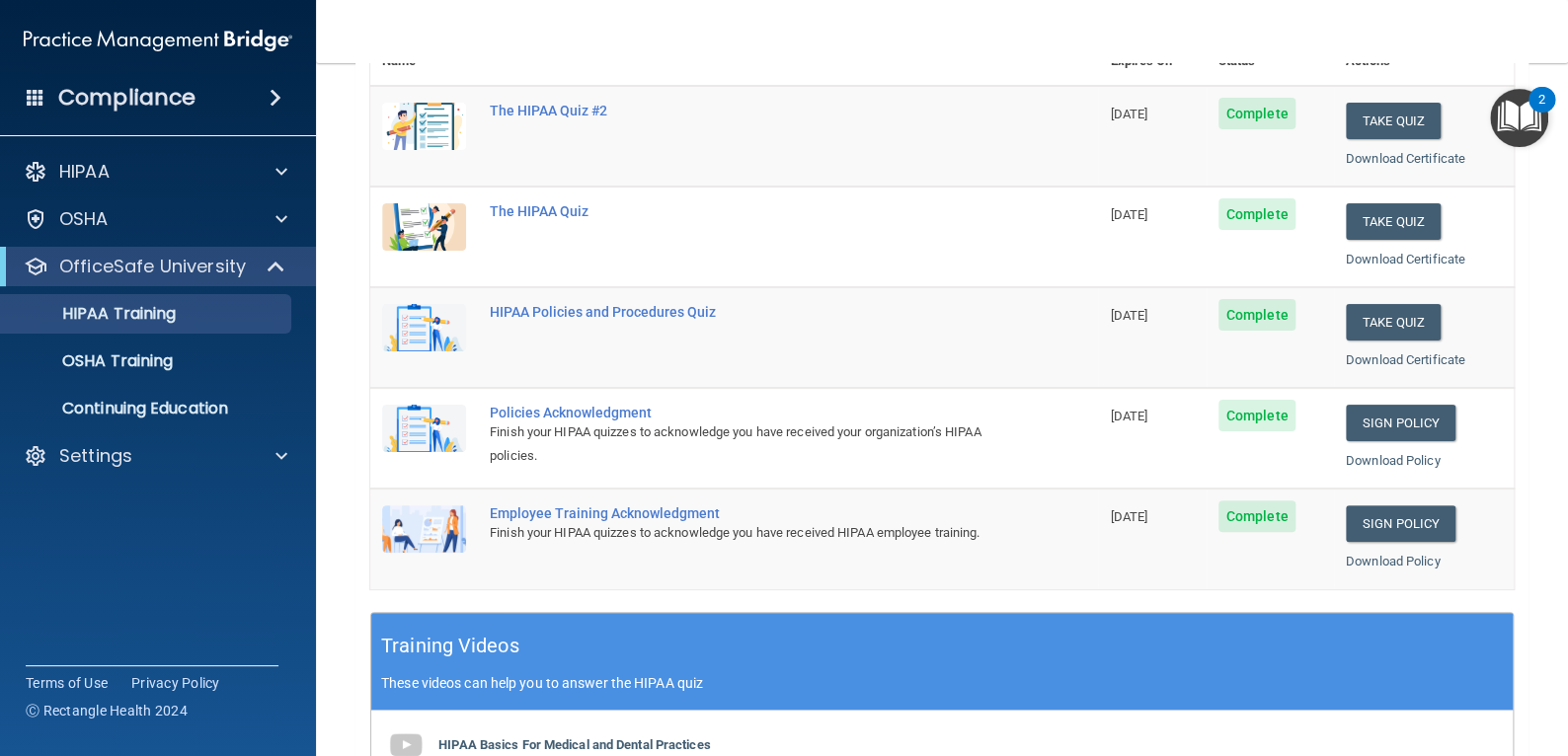
scroll to position [296, 0]
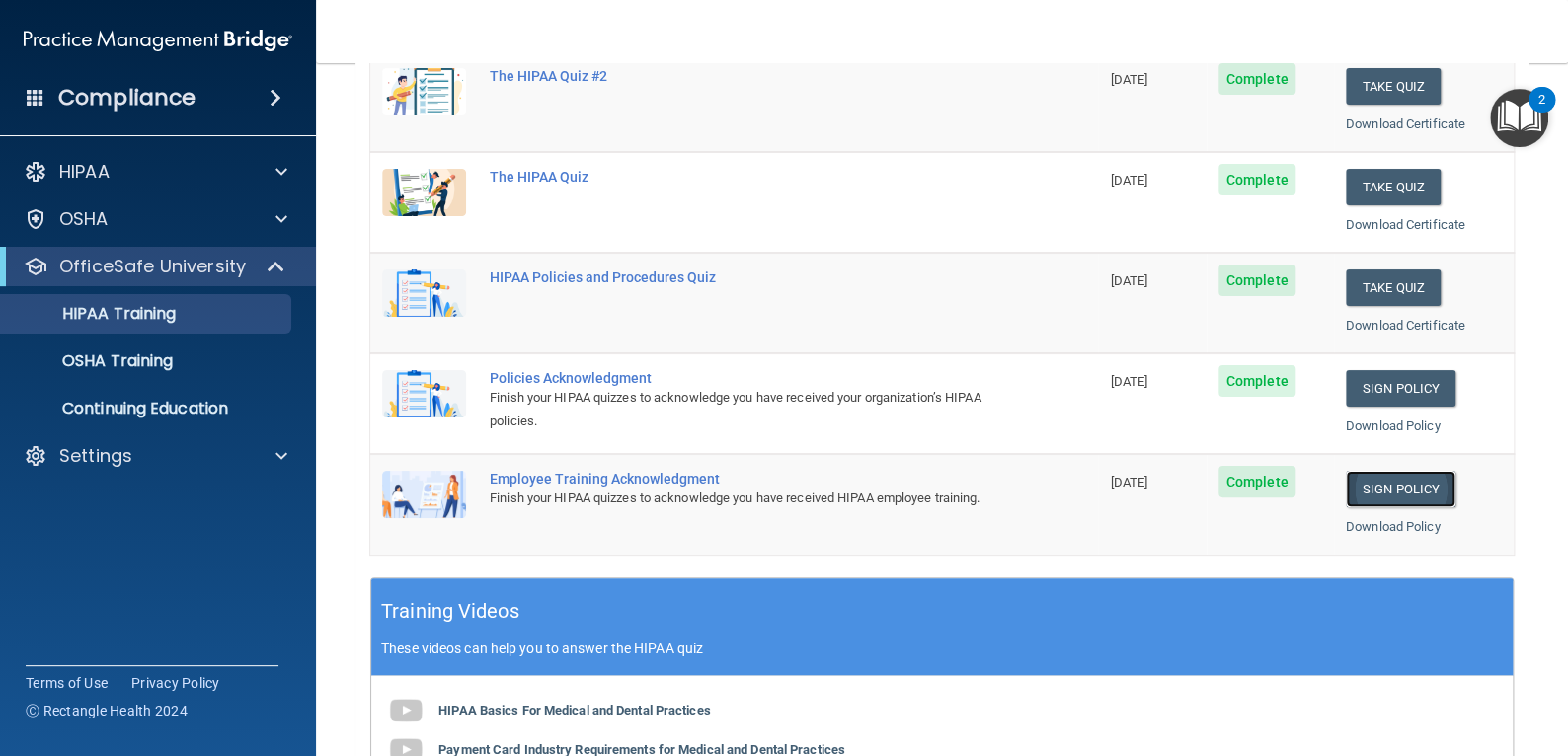
click at [1389, 489] on link "Sign Policy" at bounding box center [1401, 489] width 110 height 37
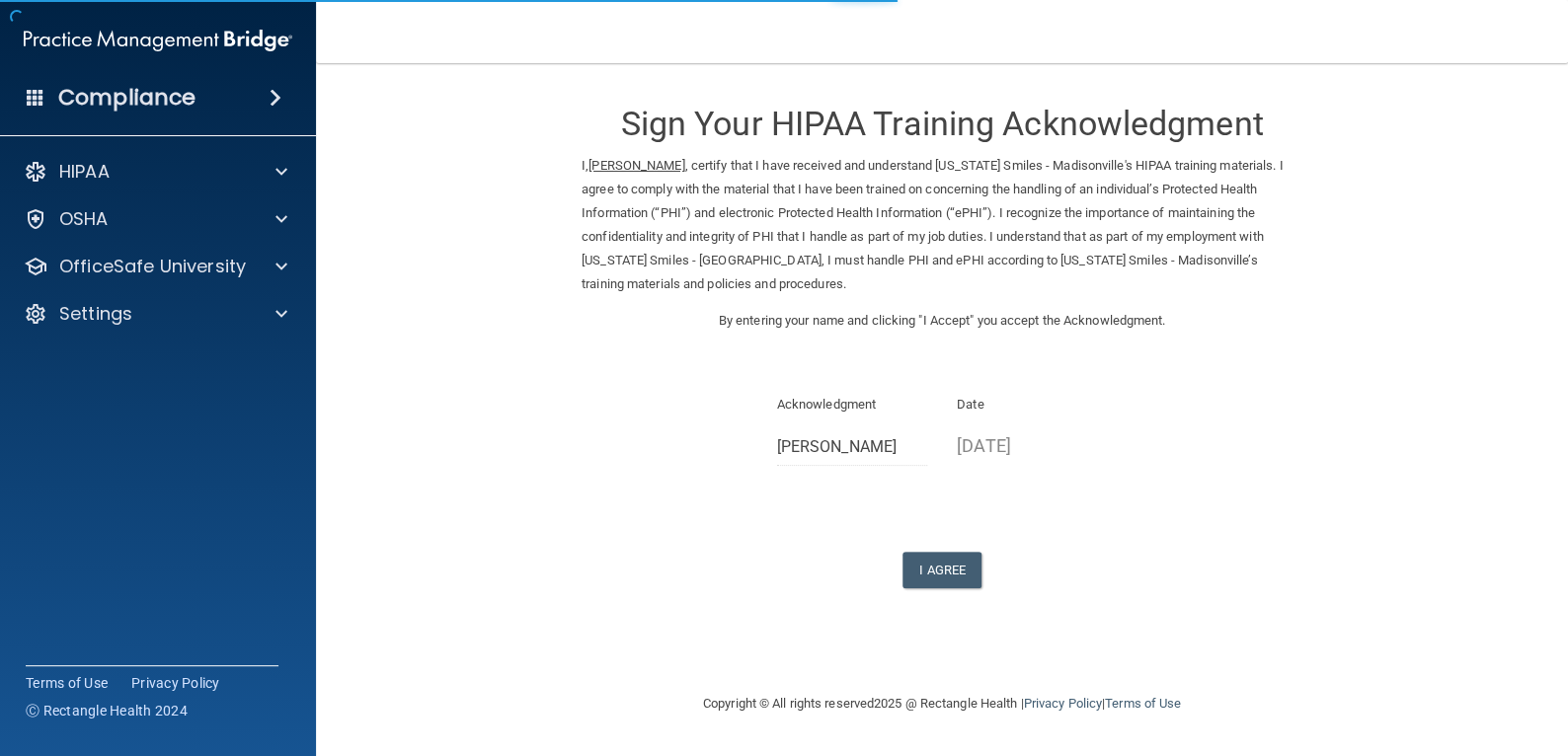
click at [945, 594] on form "Sign Your HIPAA Training Acknowledgment I, [PERSON_NAME] , certify that I have …" at bounding box center [941, 359] width 1173 height 553
click at [946, 582] on button "I Agree" at bounding box center [941, 570] width 79 height 37
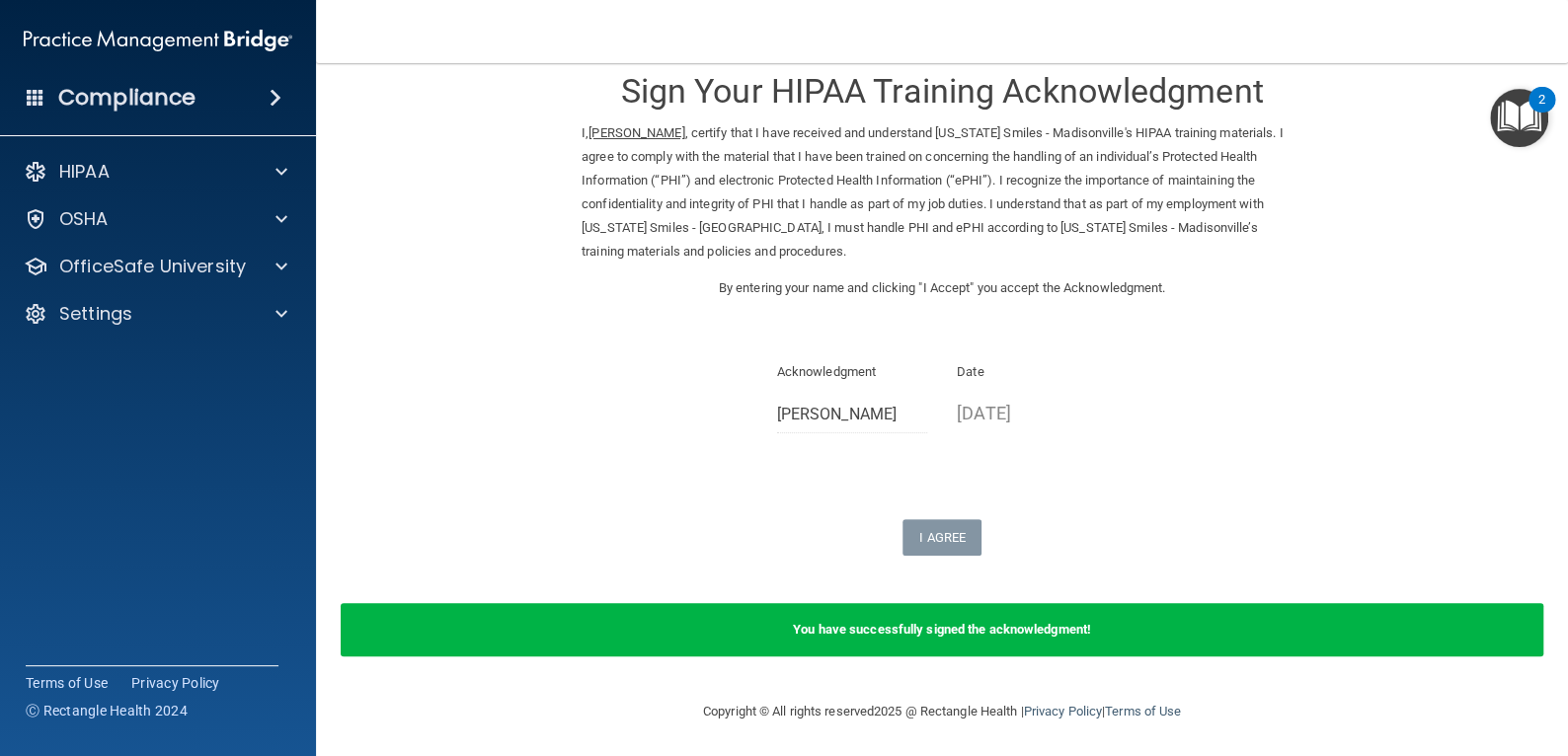
scroll to position [34, 0]
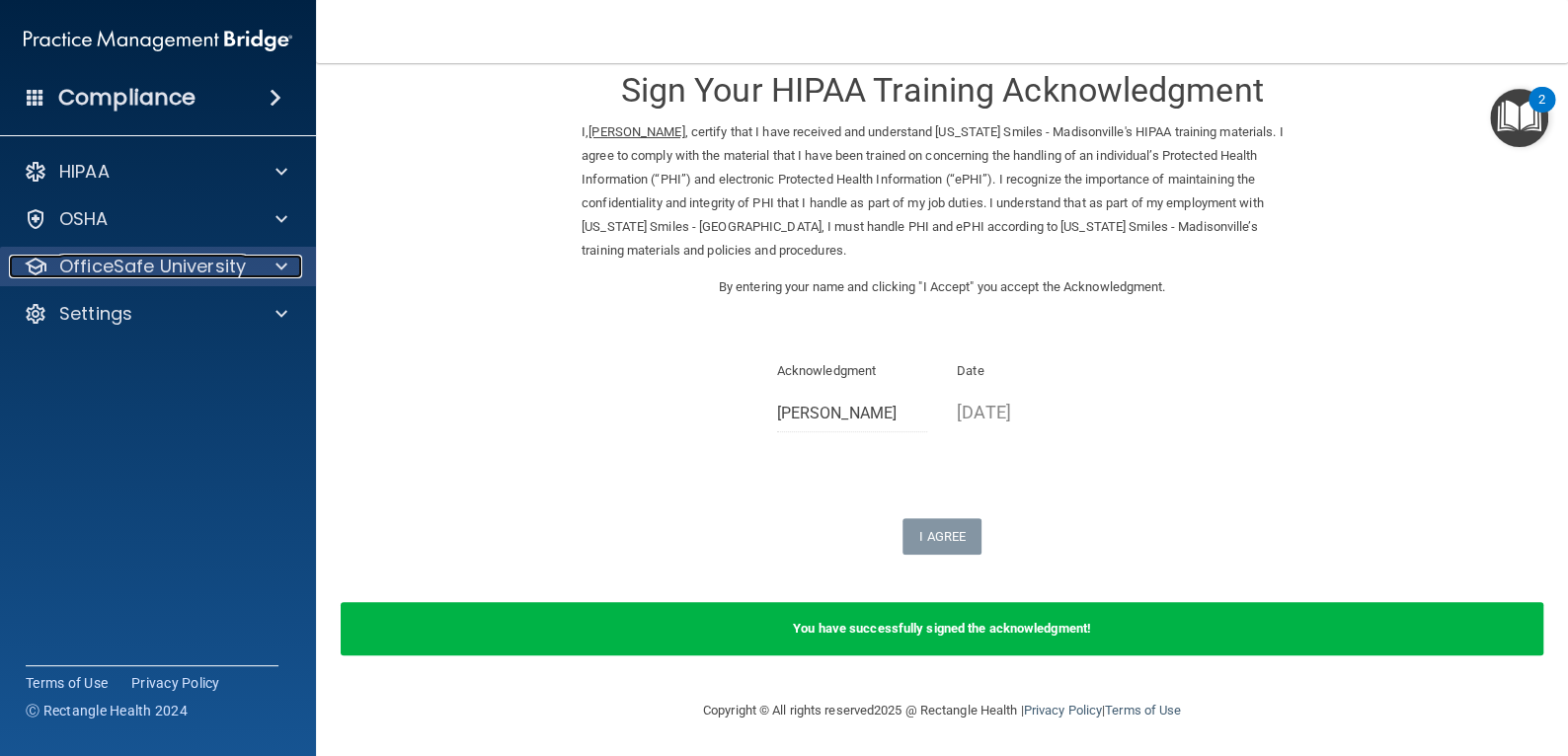
drag, startPoint x: 219, startPoint y: 273, endPoint x: 215, endPoint y: 284, distance: 11.7
click at [219, 273] on p "OfficeSafe University" at bounding box center [151, 267] width 186 height 24
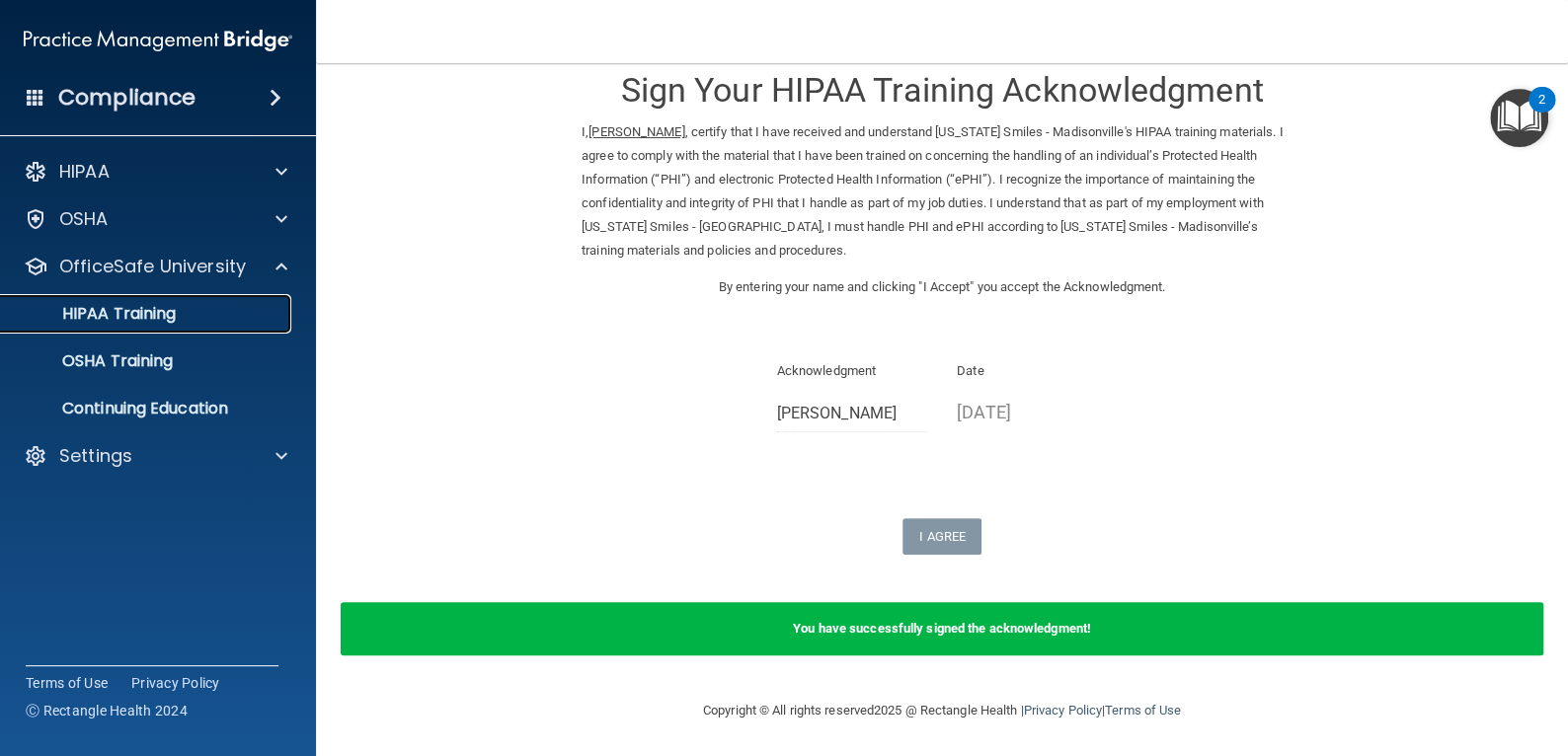
click at [201, 324] on link "HIPAA Training" at bounding box center [135, 314] width 311 height 40
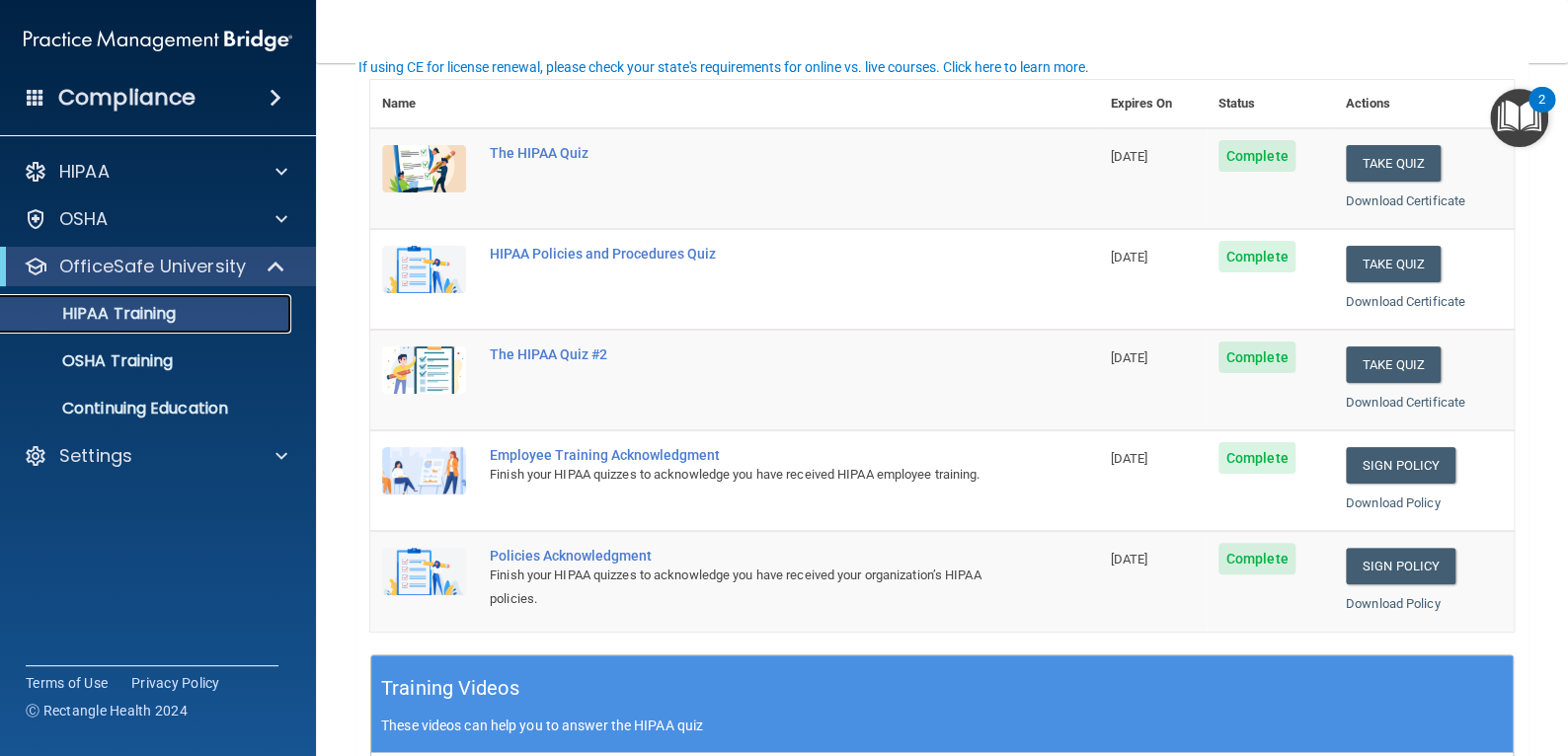
scroll to position [131, 0]
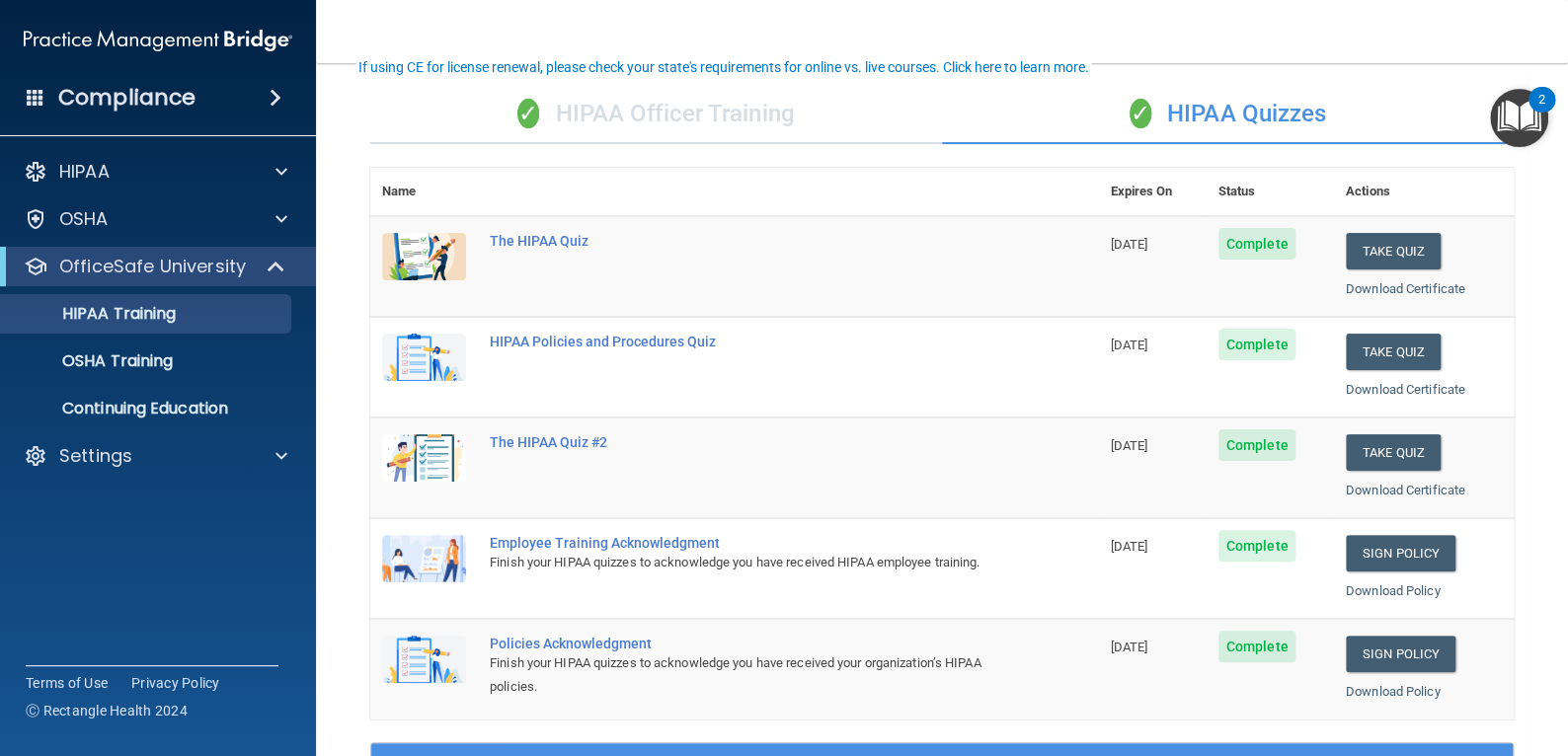
click at [749, 112] on div "✓ HIPAA Officer Training" at bounding box center [656, 114] width 572 height 59
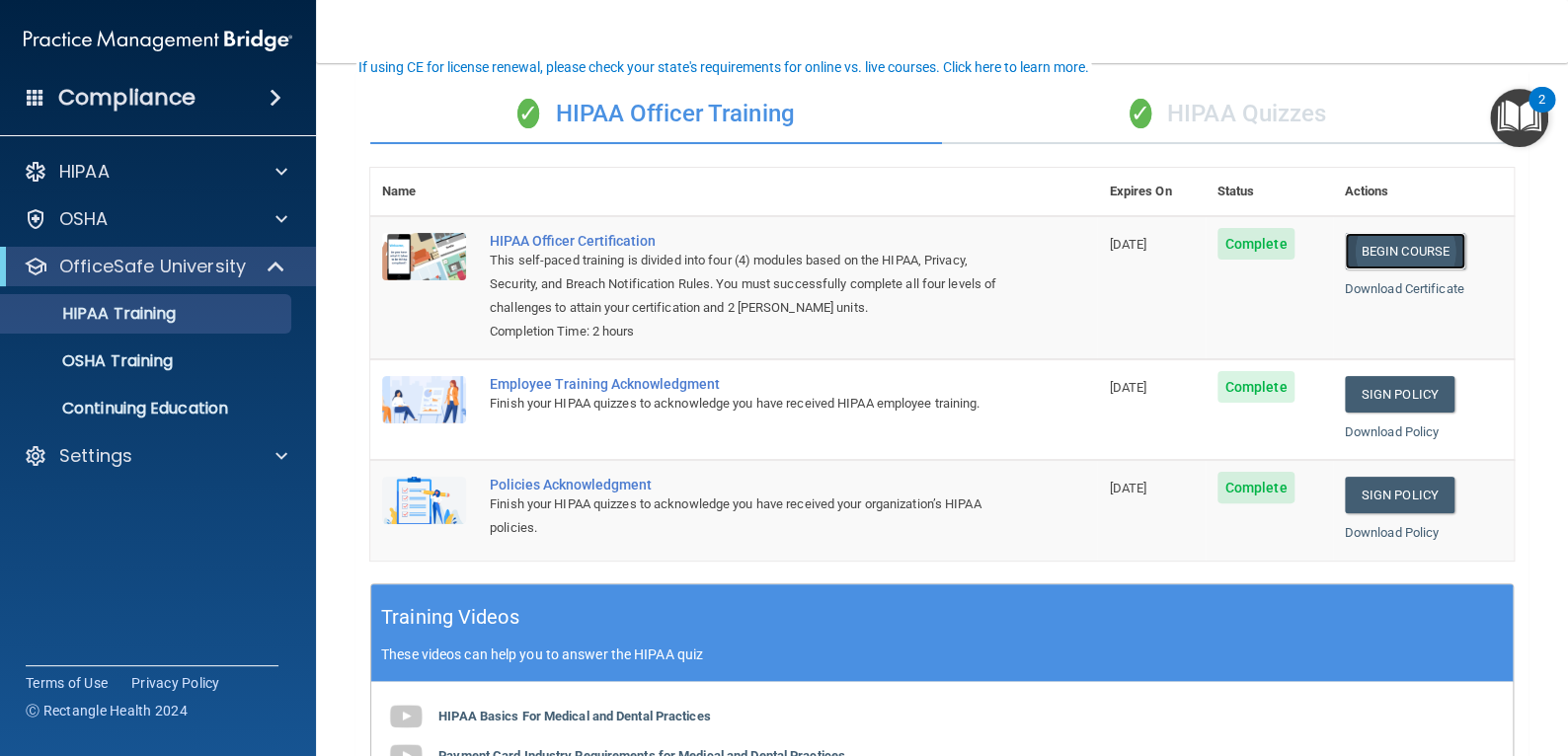
click at [1379, 245] on link "Begin Course" at bounding box center [1405, 251] width 121 height 37
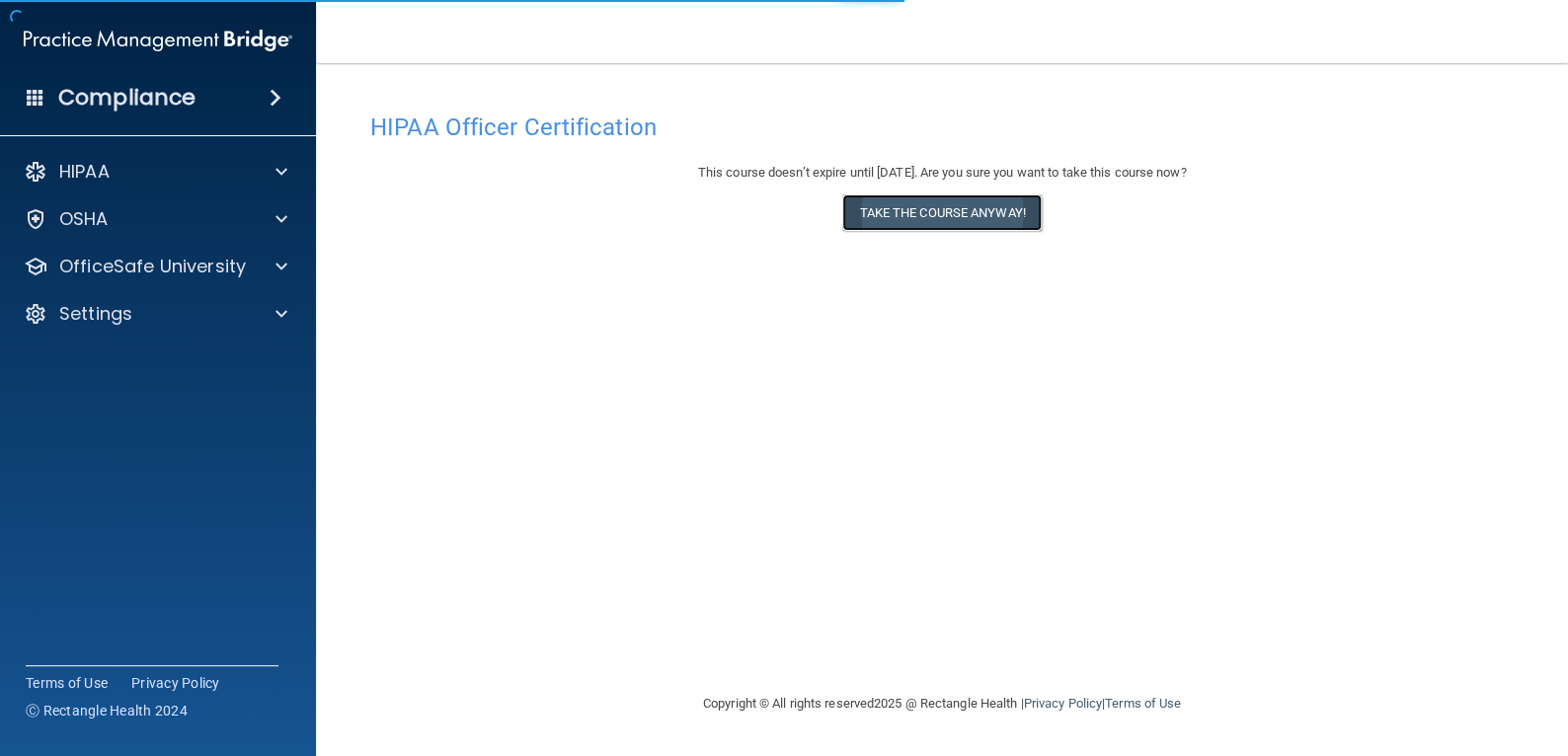
click at [938, 213] on button "Take the course anyway!" at bounding box center [940, 212] width 198 height 37
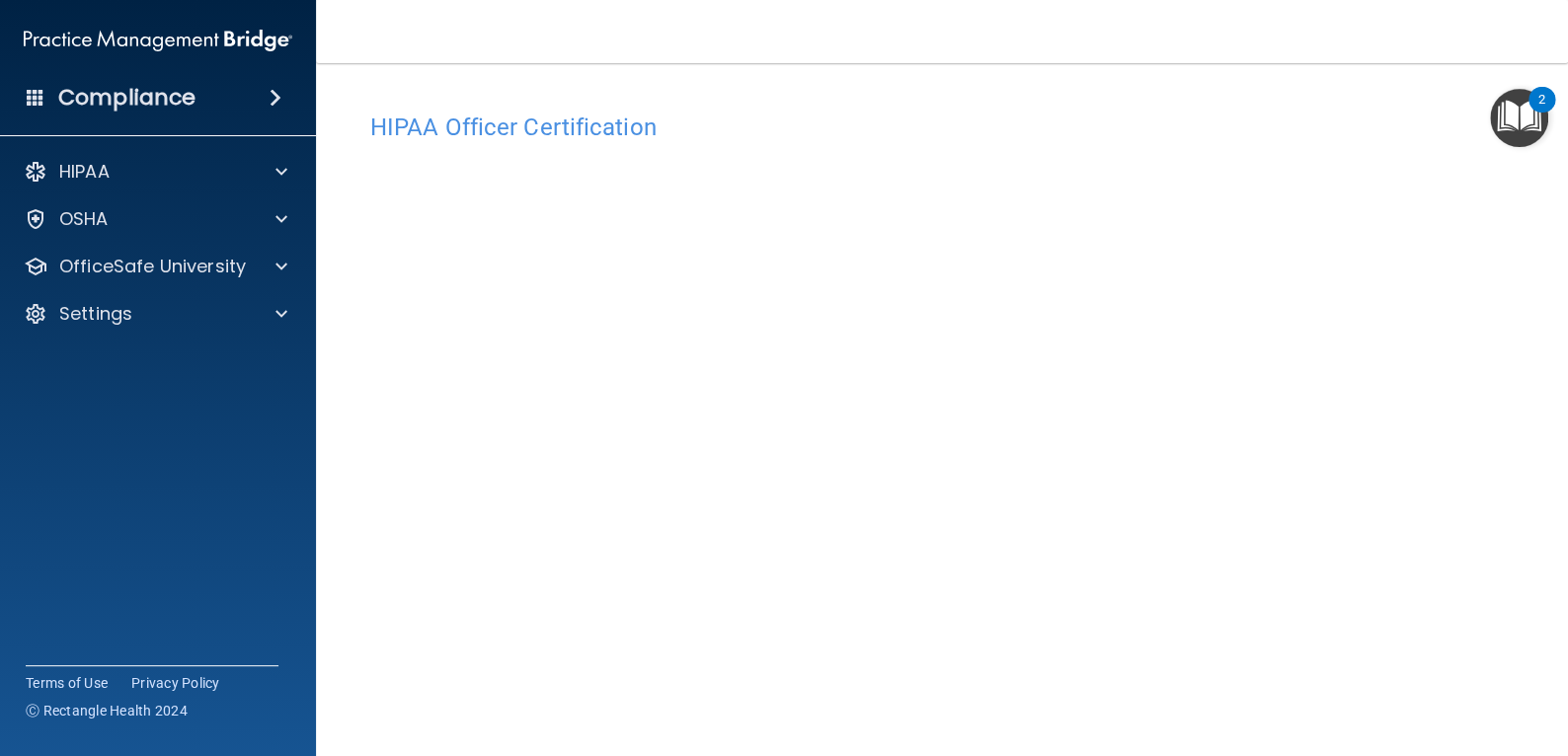
scroll to position [99, 0]
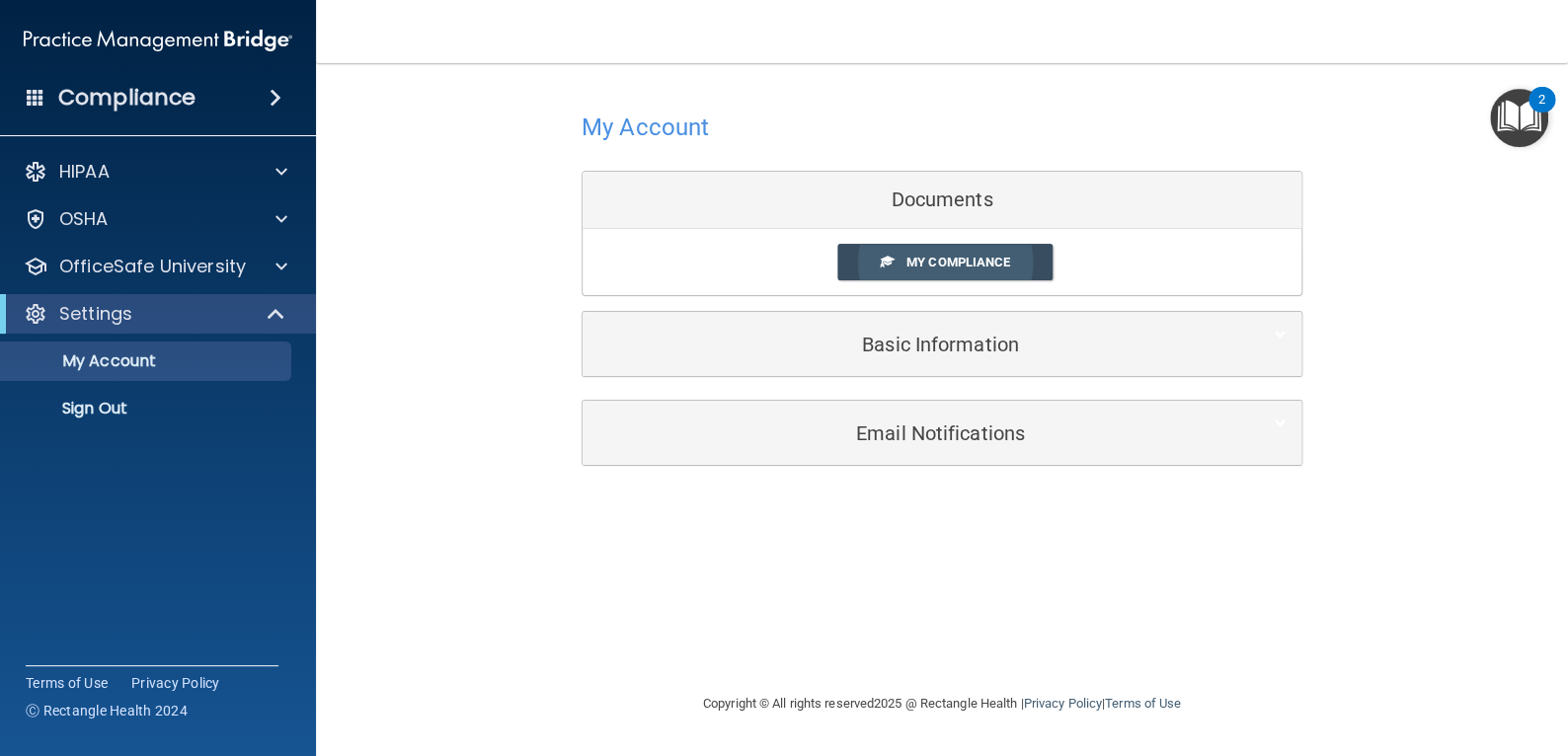
click at [986, 262] on span "My Compliance" at bounding box center [958, 262] width 104 height 15
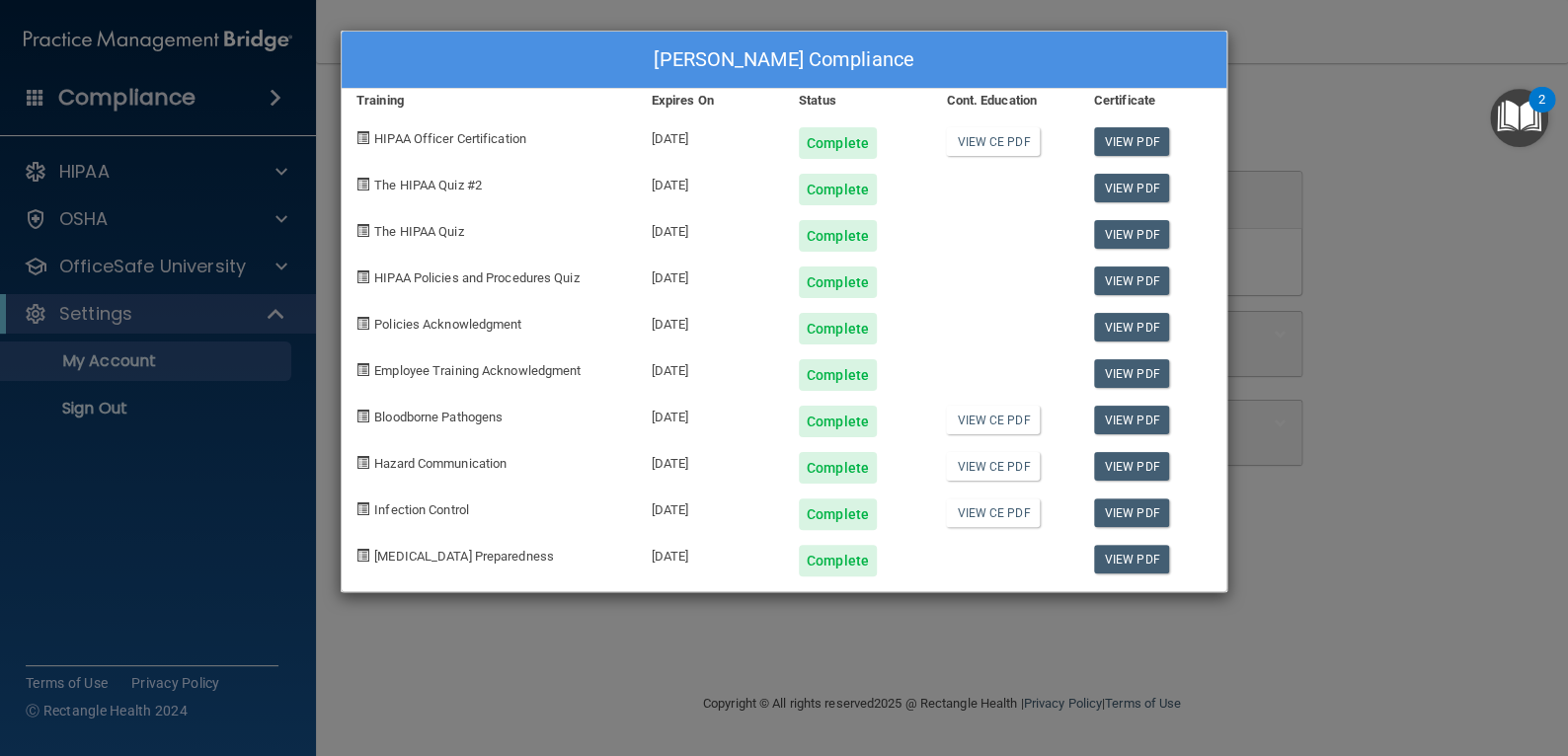
click at [1245, 448] on div "[PERSON_NAME] Compliance Training Expires On Status Cont. Education Certificate…" at bounding box center [784, 378] width 1568 height 756
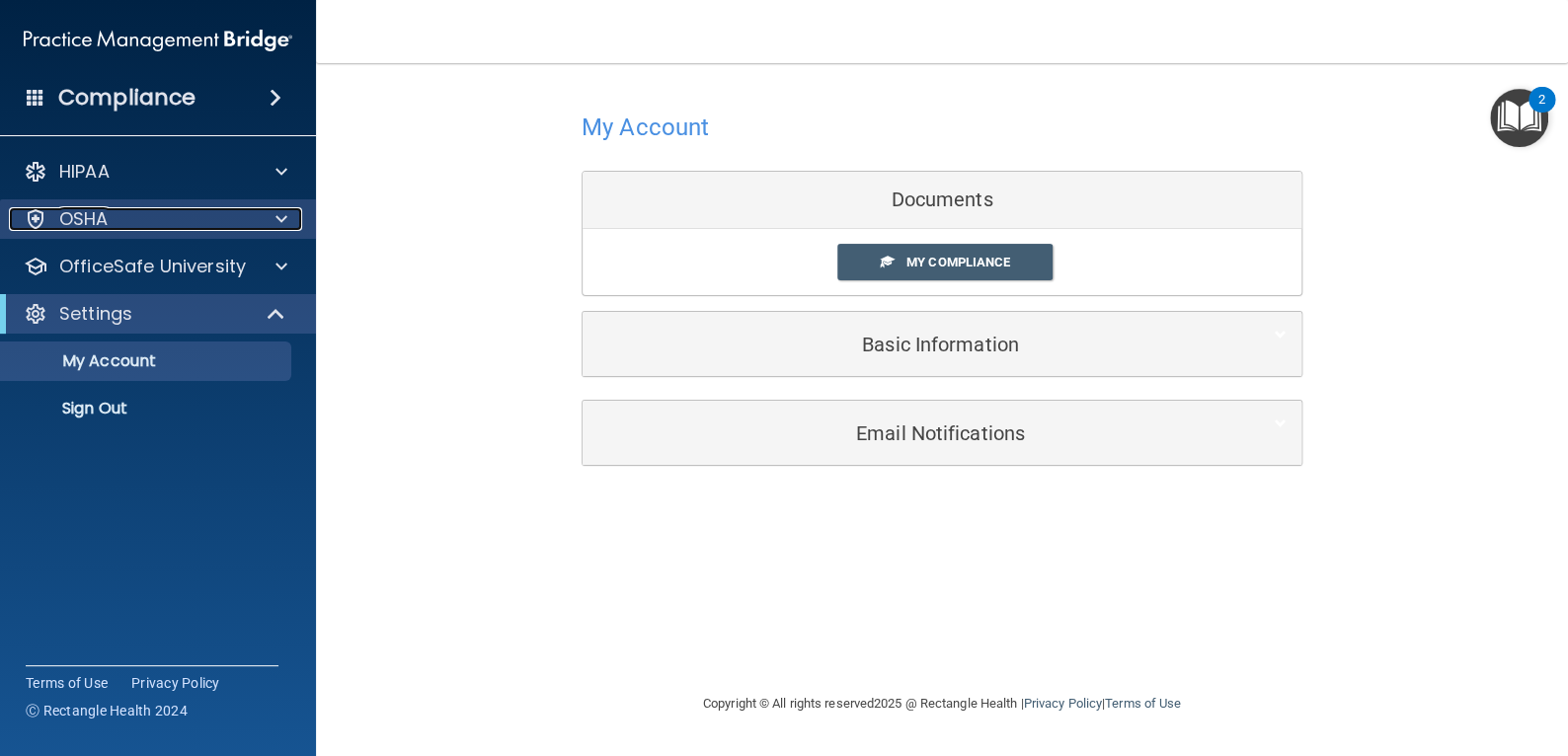
click at [250, 221] on div "OSHA" at bounding box center [131, 219] width 245 height 24
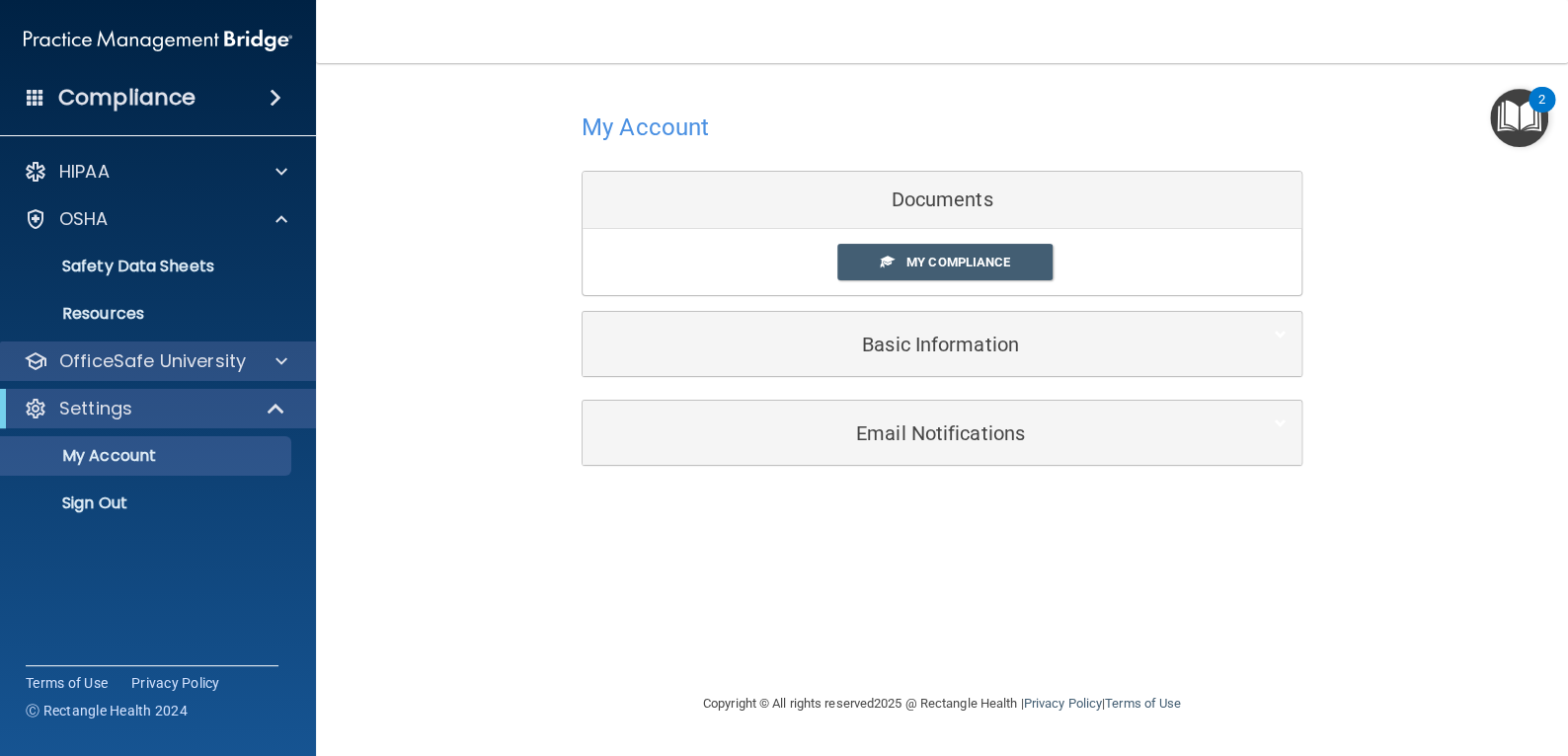
click at [247, 375] on div "OfficeSafe University" at bounding box center [158, 362] width 317 height 40
click at [291, 376] on div "OfficeSafe University" at bounding box center [158, 362] width 317 height 40
click at [285, 366] on span at bounding box center [282, 362] width 12 height 24
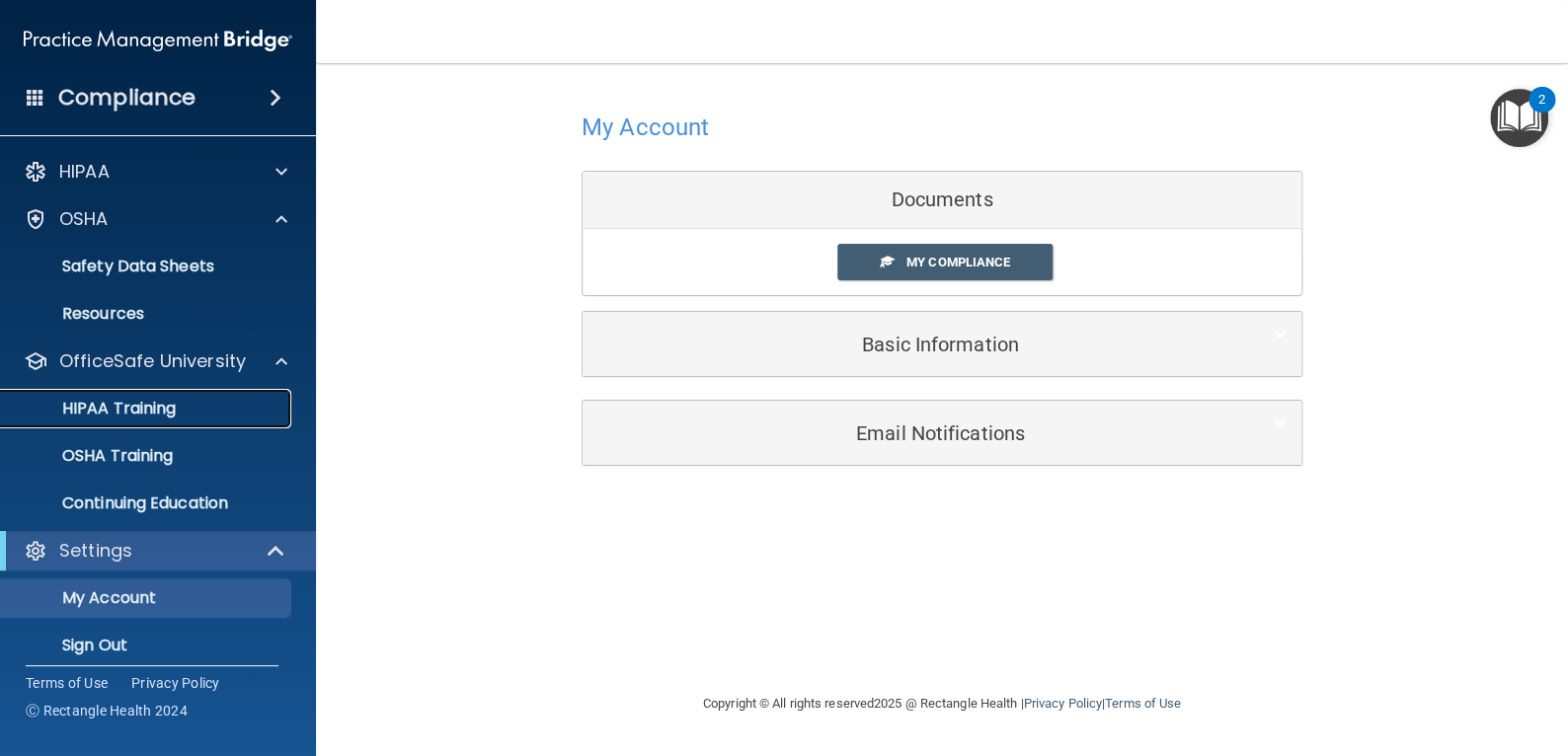
click at [159, 411] on p "HIPAA Training" at bounding box center [95, 408] width 163 height 20
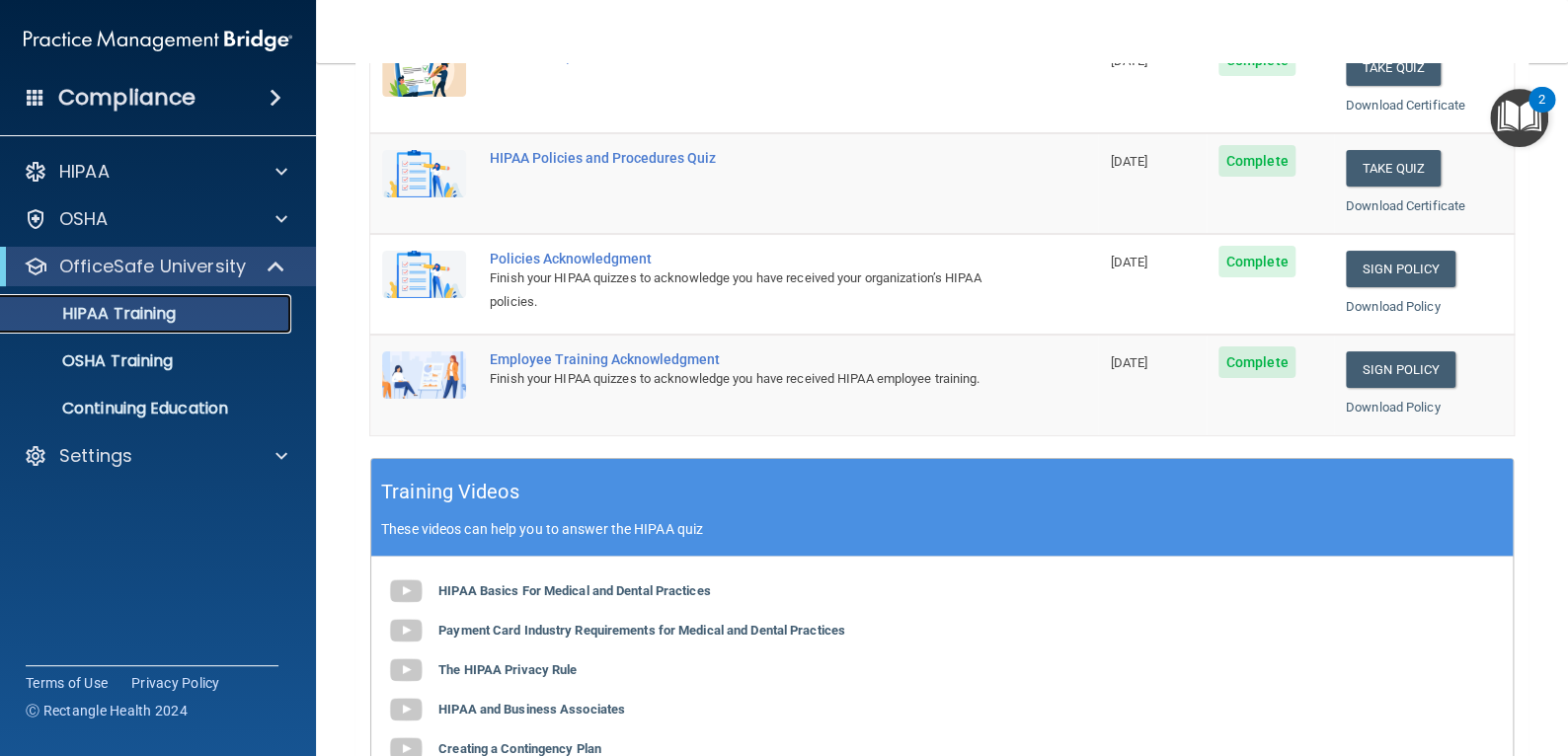
scroll to position [428, 0]
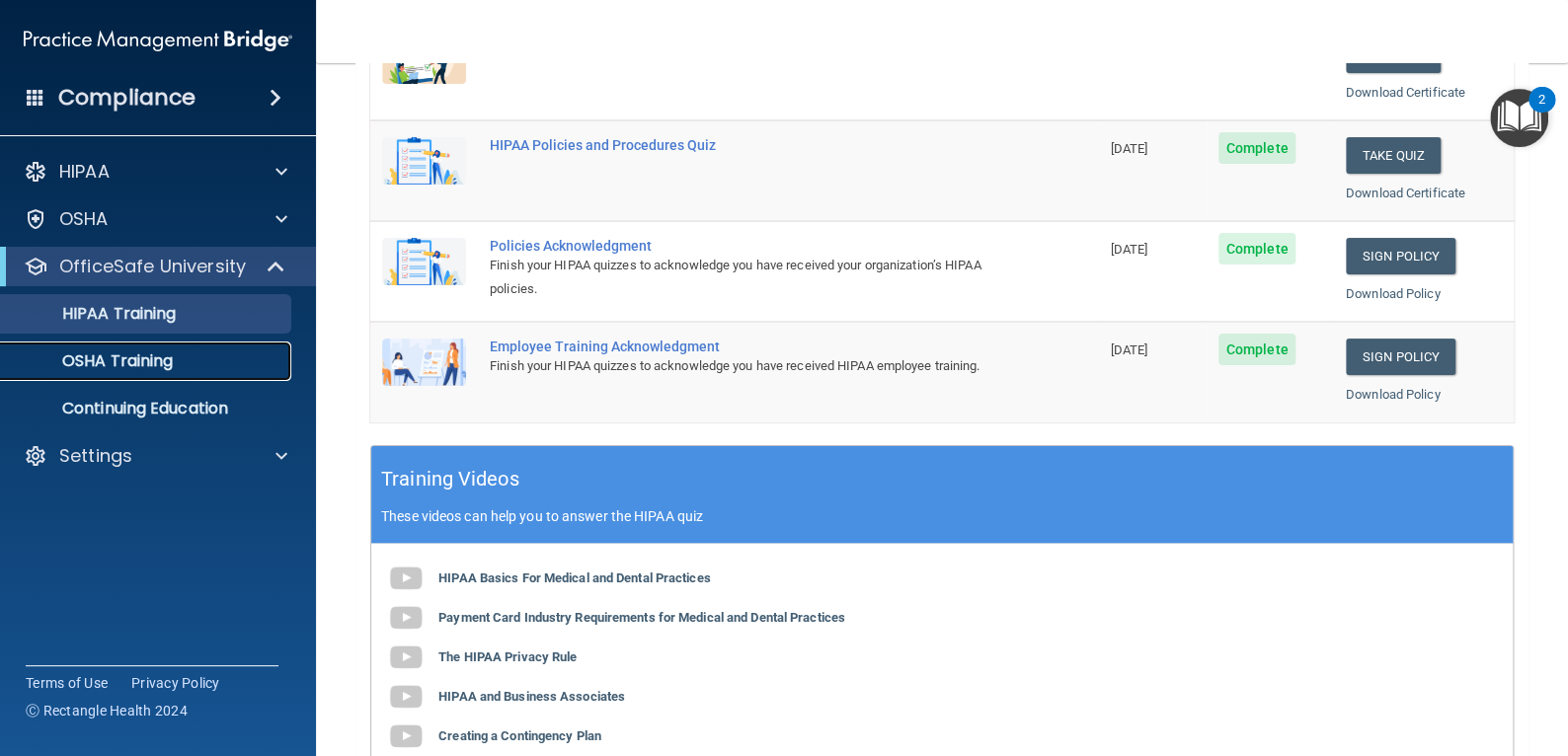
drag, startPoint x: 212, startPoint y: 366, endPoint x: 223, endPoint y: 360, distance: 12.5
click at [213, 366] on div "OSHA Training" at bounding box center [147, 362] width 270 height 20
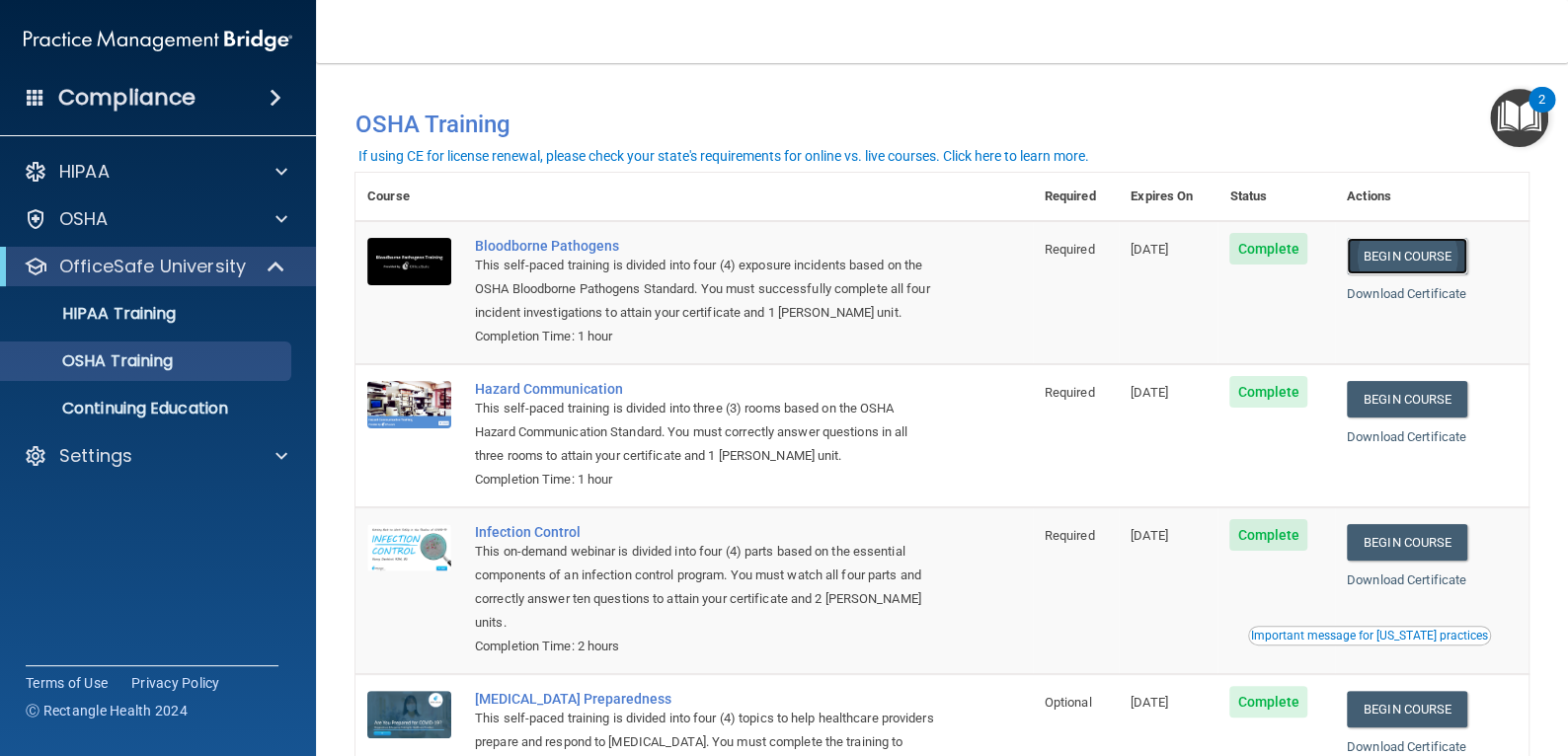
click at [1370, 271] on link "Begin Course" at bounding box center [1407, 256] width 121 height 37
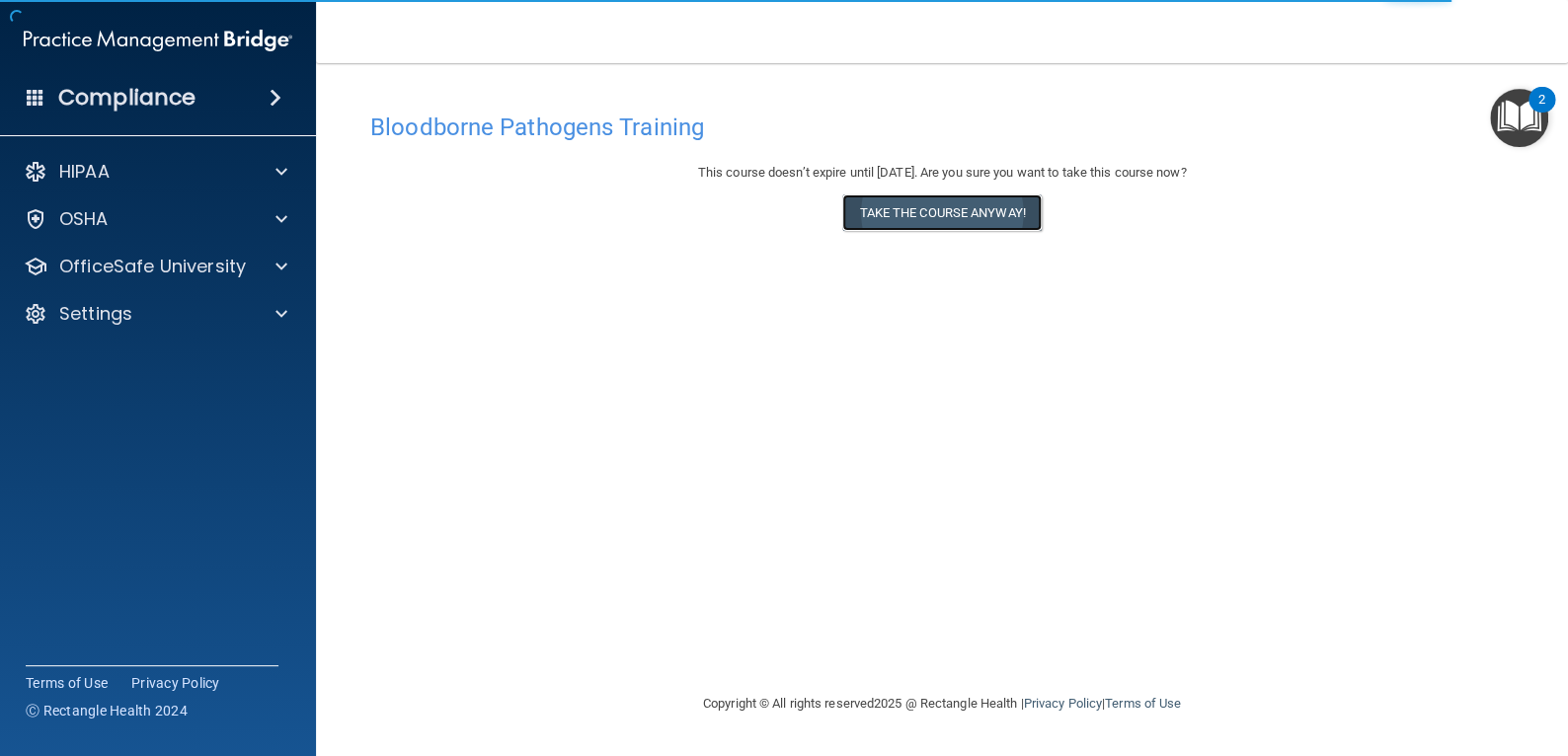
click at [948, 219] on button "Take the course anyway!" at bounding box center [940, 212] width 198 height 37
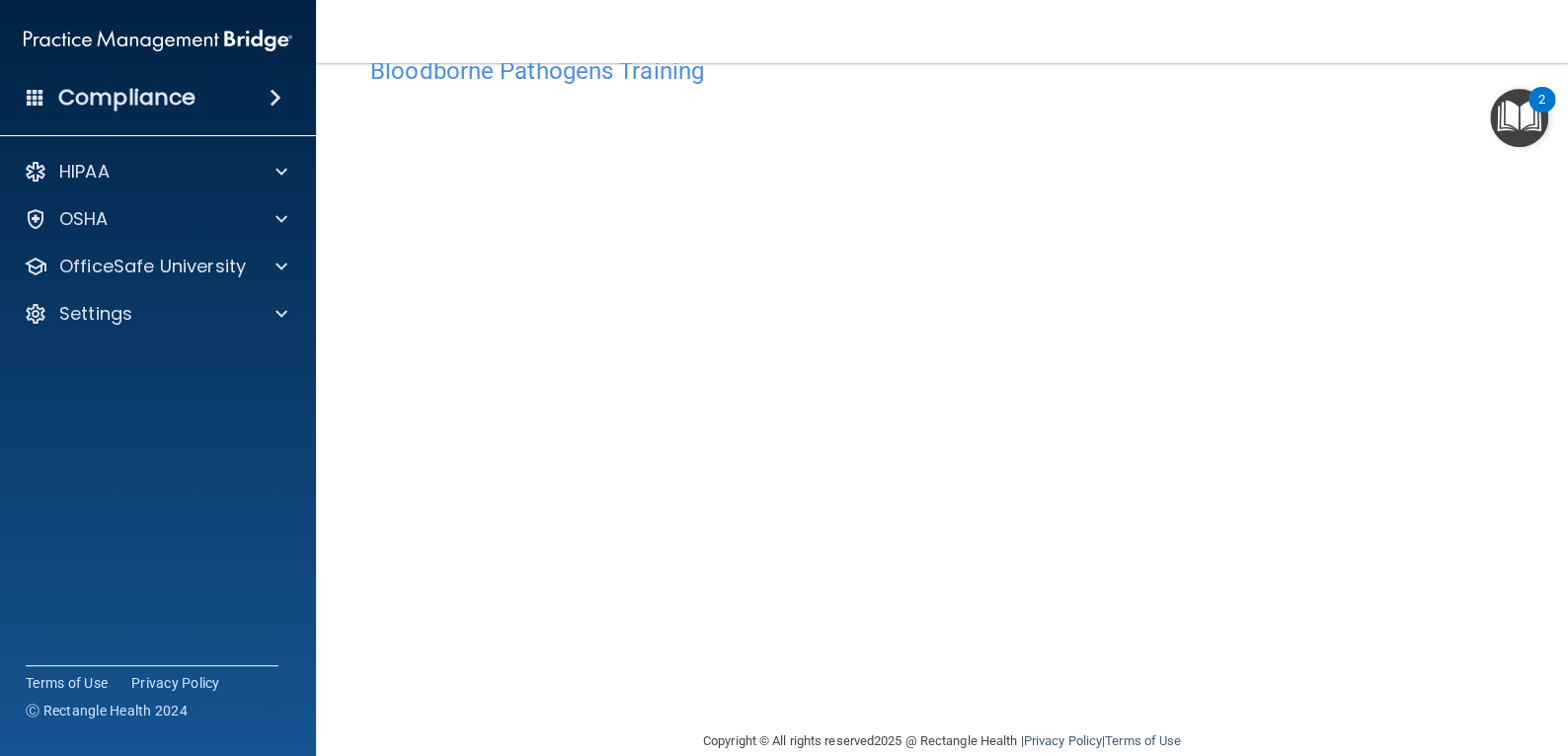
scroll to position [88, 0]
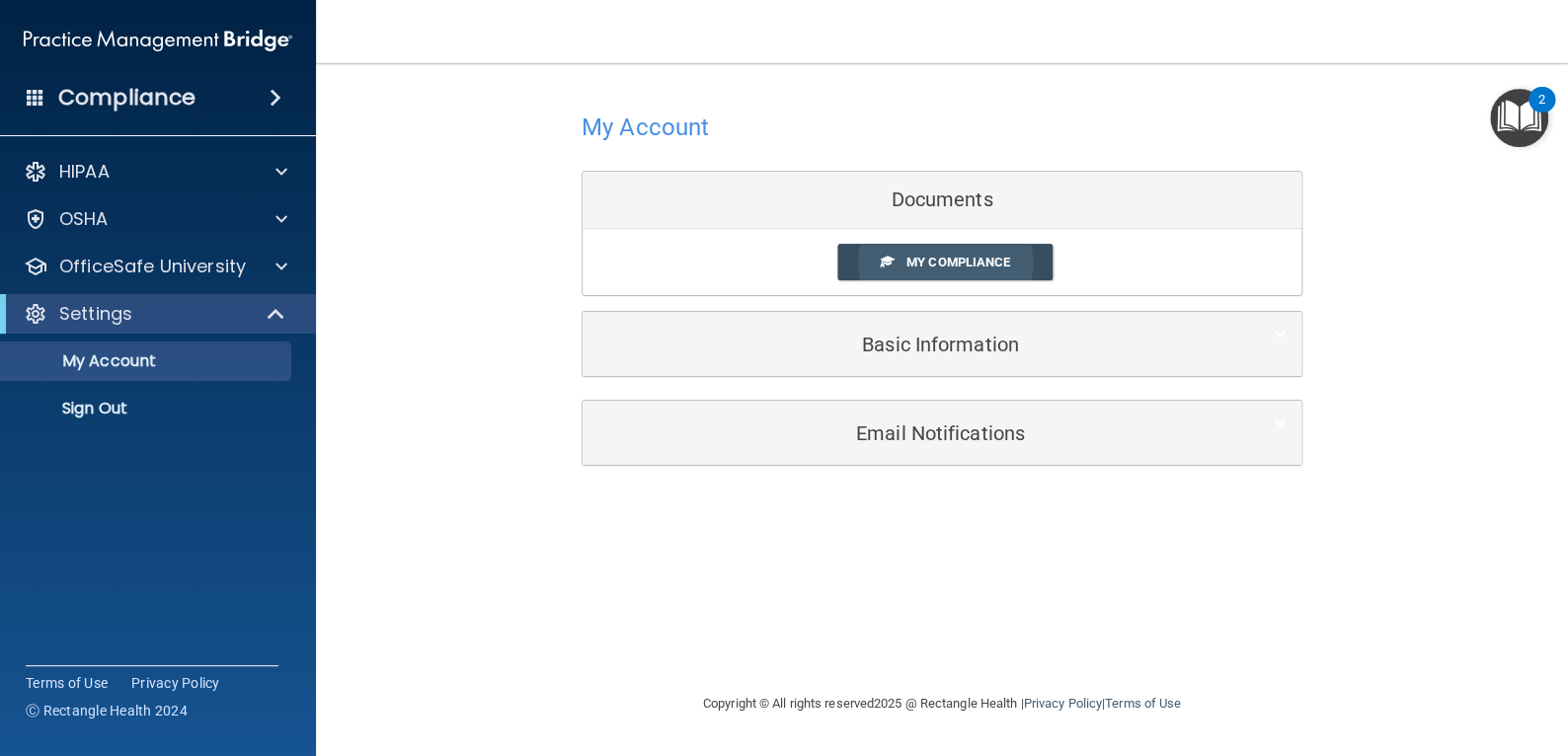
click at [962, 268] on span "My Compliance" at bounding box center [958, 262] width 104 height 15
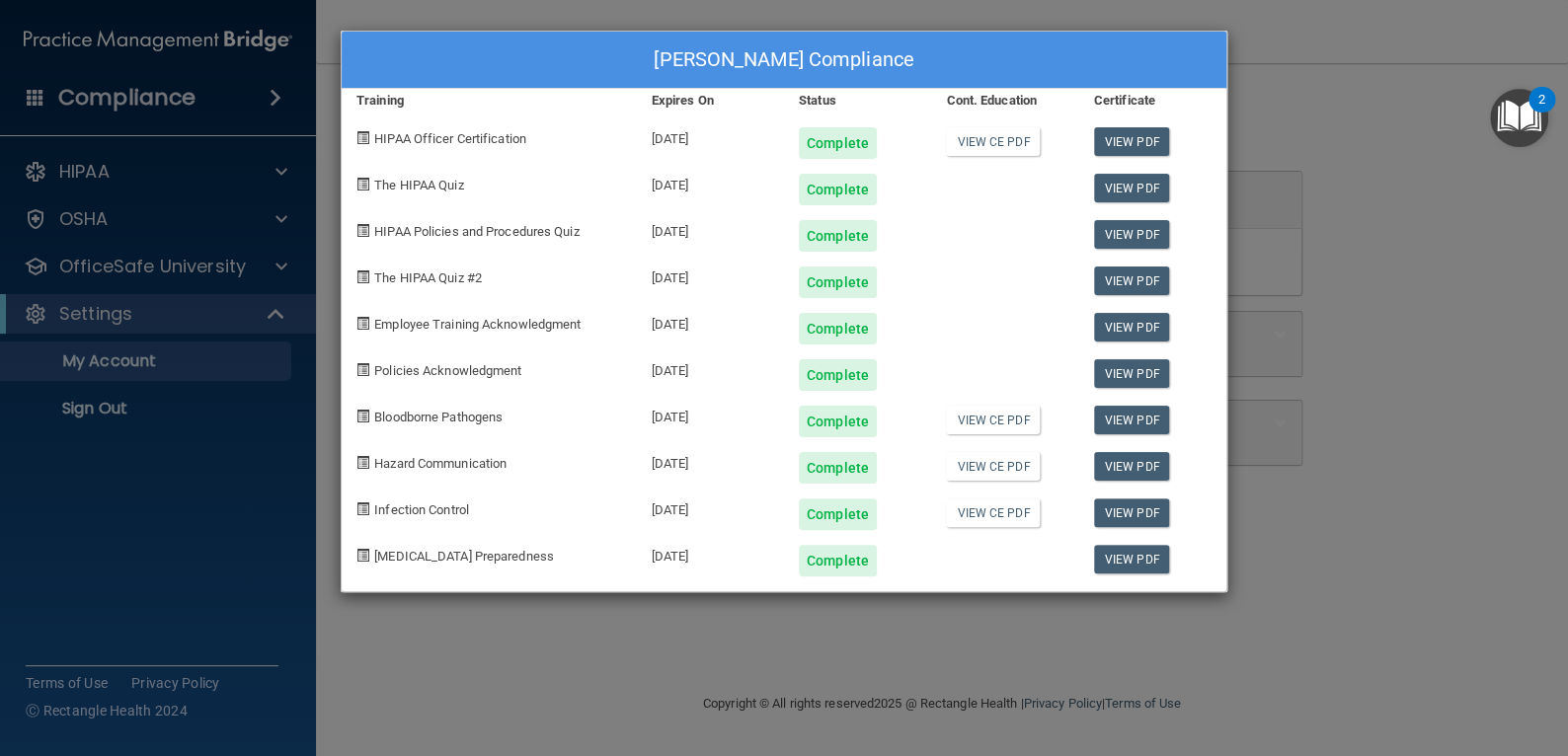
drag, startPoint x: 922, startPoint y: 633, endPoint x: 914, endPoint y: 605, distance: 29.1
click at [922, 633] on div "Aiyanna Farner's Compliance Training Expires On Status Cont. Education Certific…" at bounding box center [784, 378] width 1568 height 756
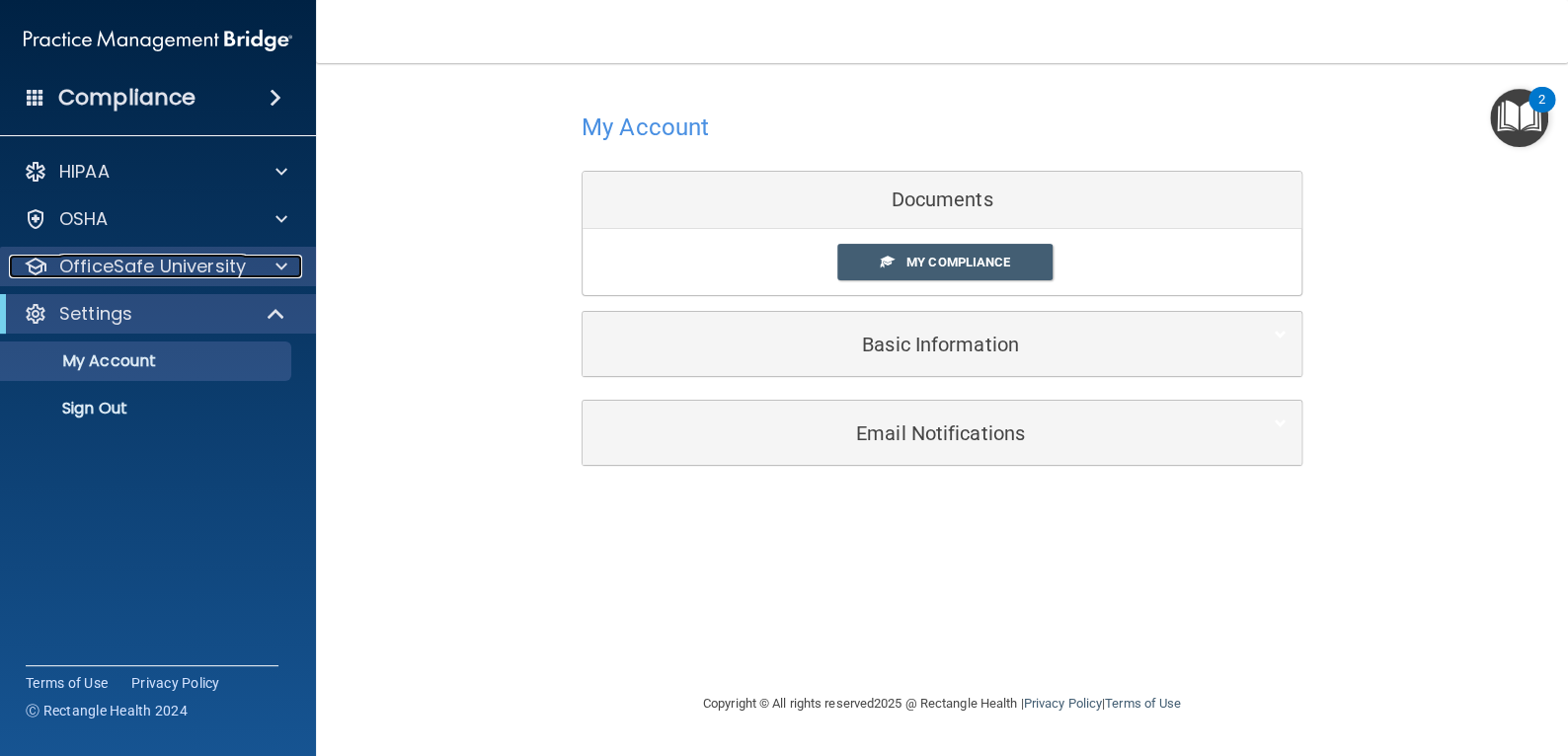
click at [265, 272] on div at bounding box center [279, 267] width 50 height 24
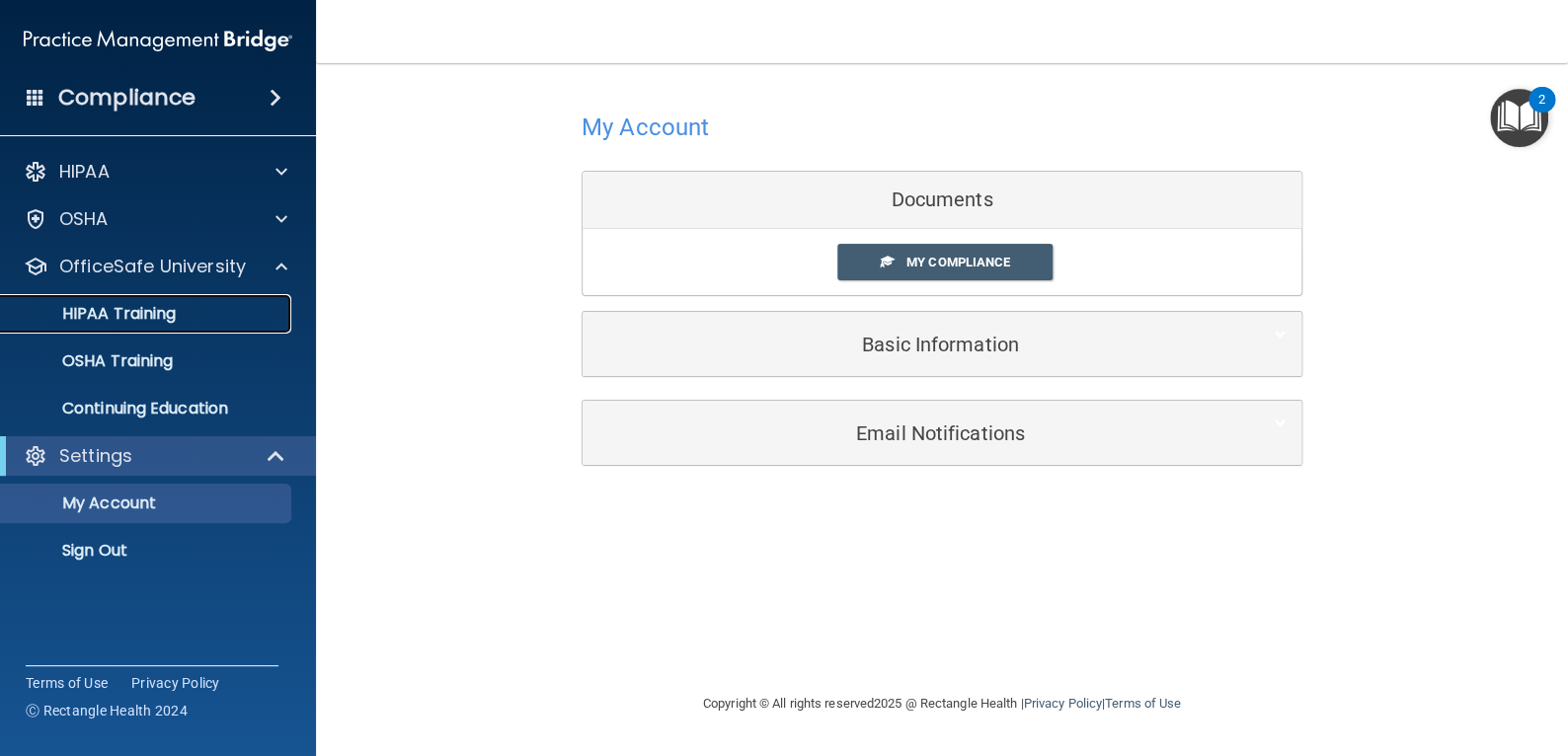
click at [177, 318] on div "HIPAA Training" at bounding box center [147, 314] width 270 height 20
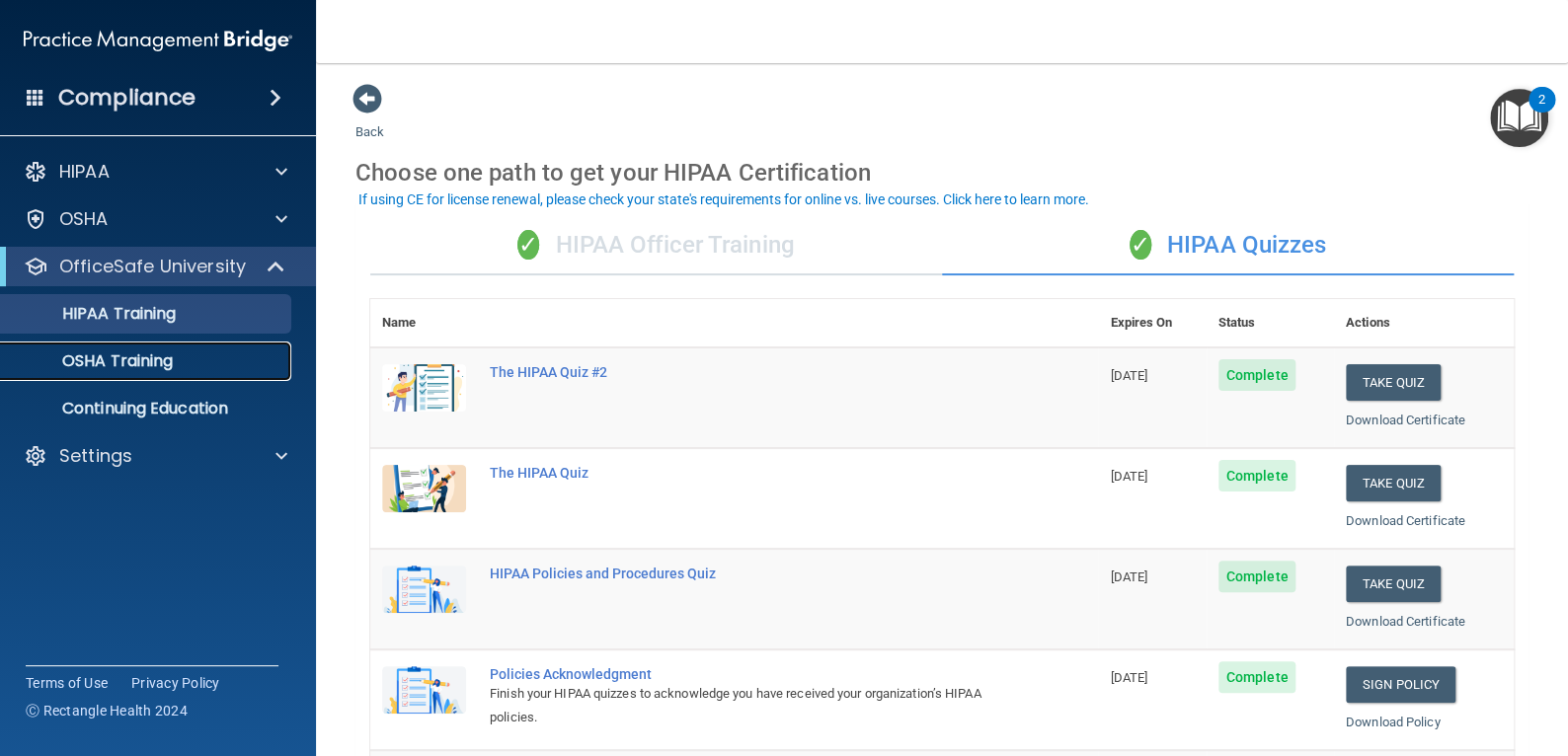
click at [110, 352] on p "OSHA Training" at bounding box center [93, 362] width 160 height 20
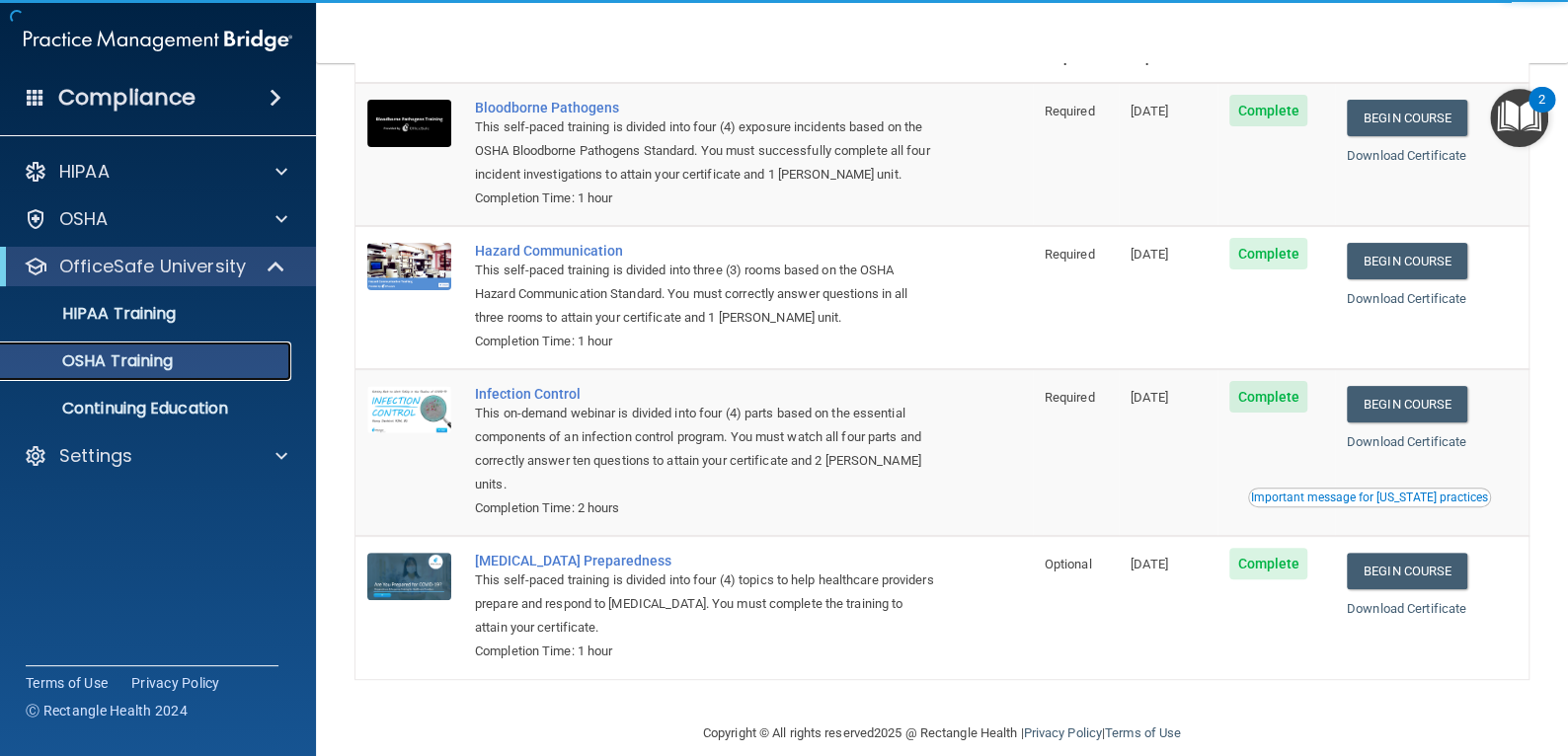
scroll to position [65, 0]
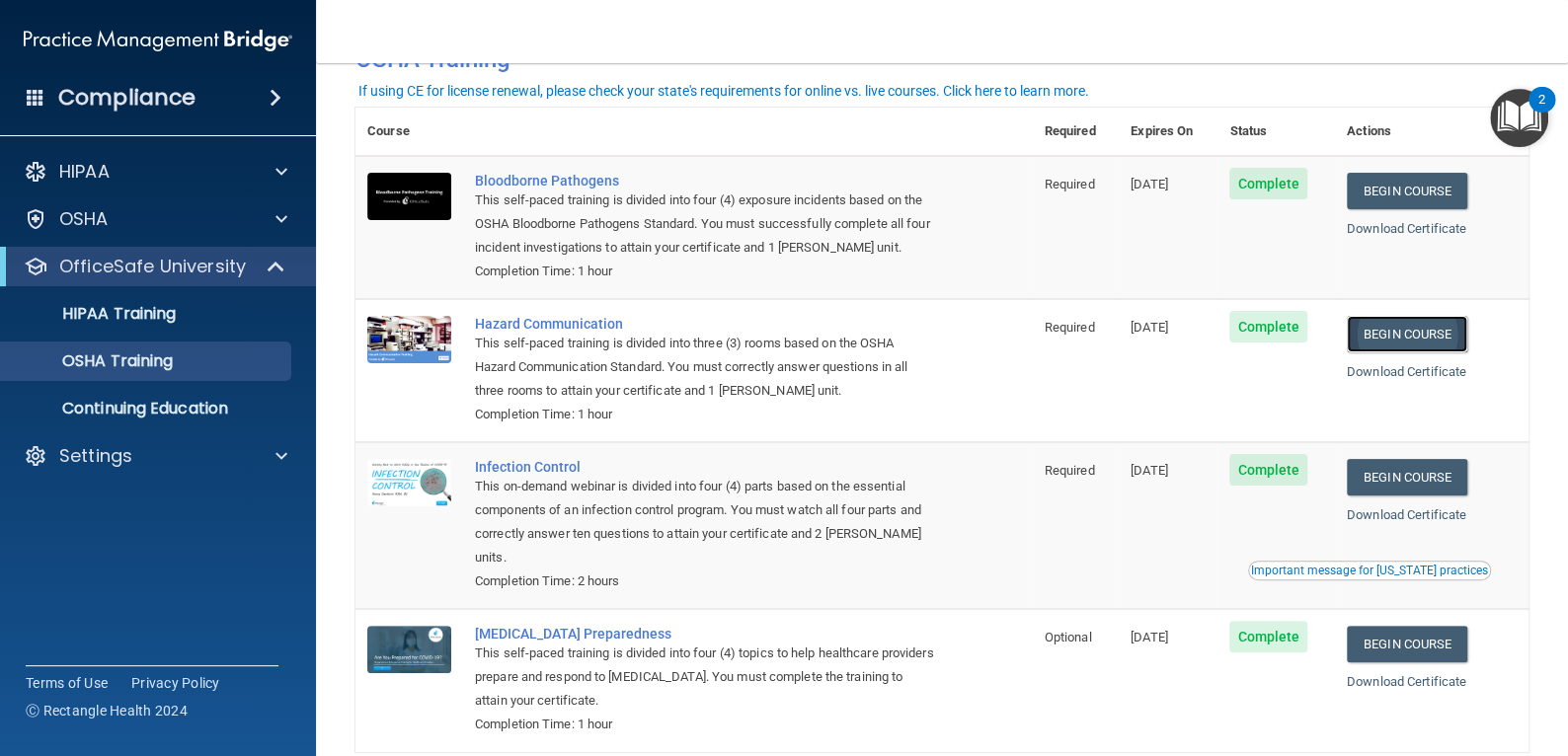
click at [1380, 339] on link "Begin Course" at bounding box center [1407, 334] width 121 height 37
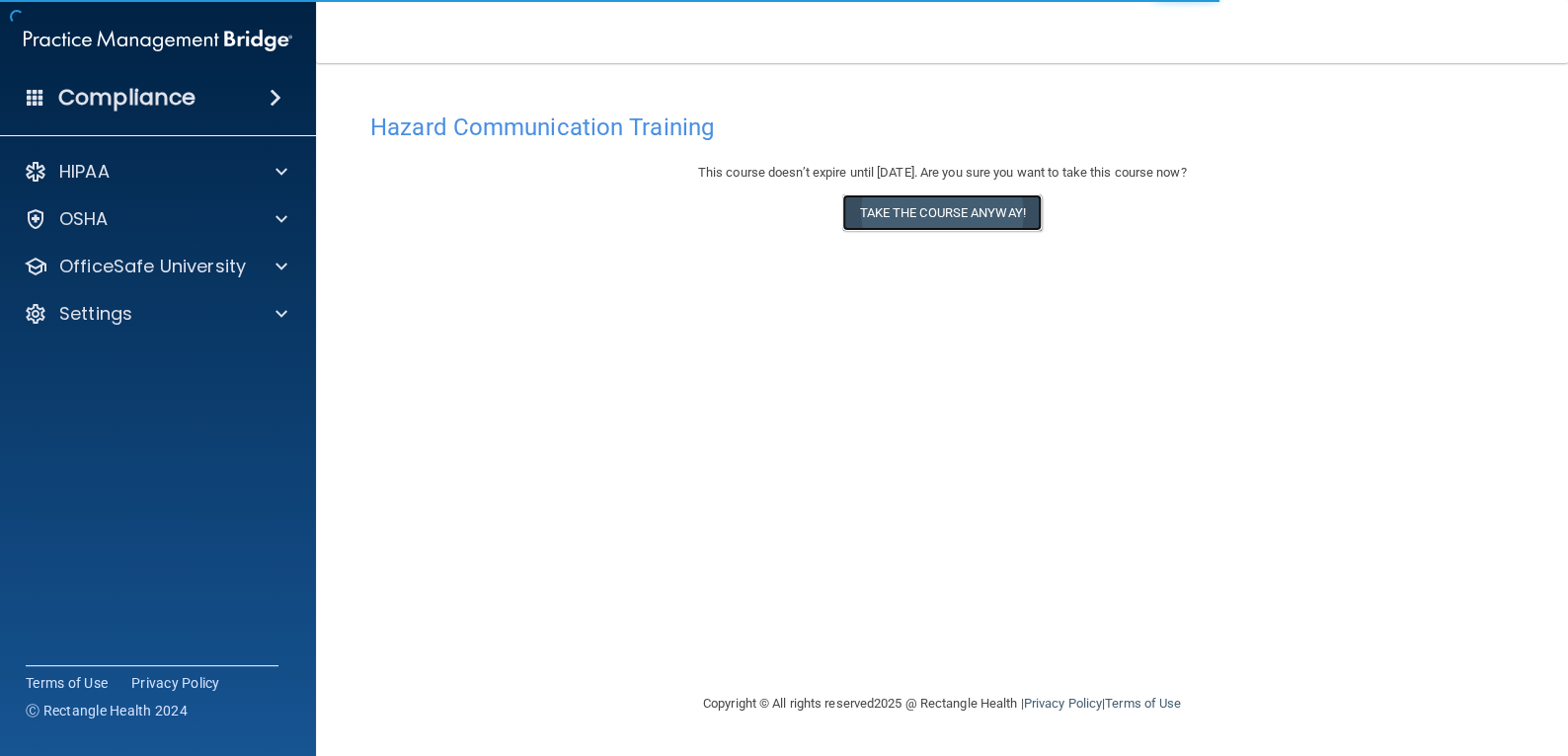
click at [997, 205] on button "Take the course anyway!" at bounding box center [940, 212] width 198 height 37
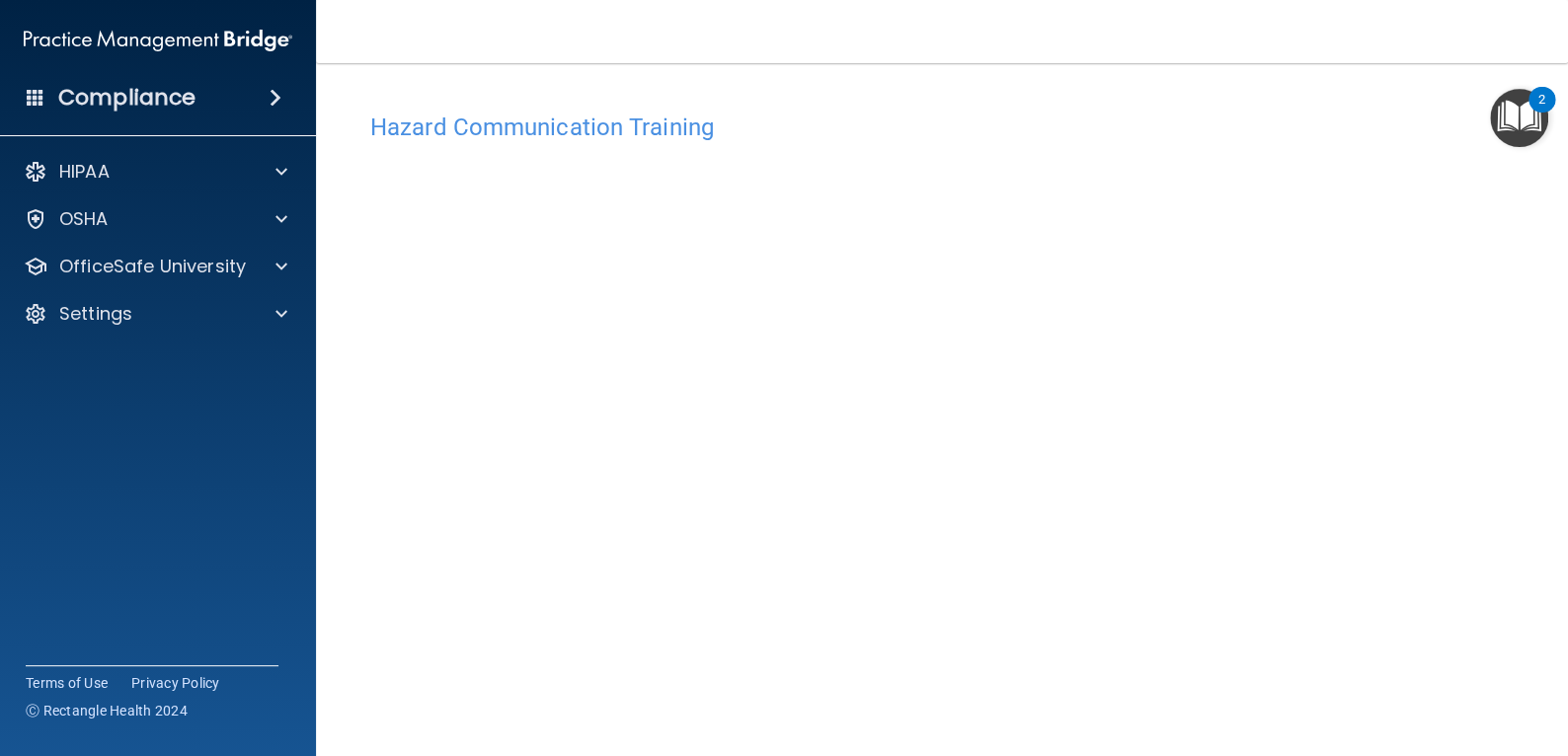
scroll to position [132, 0]
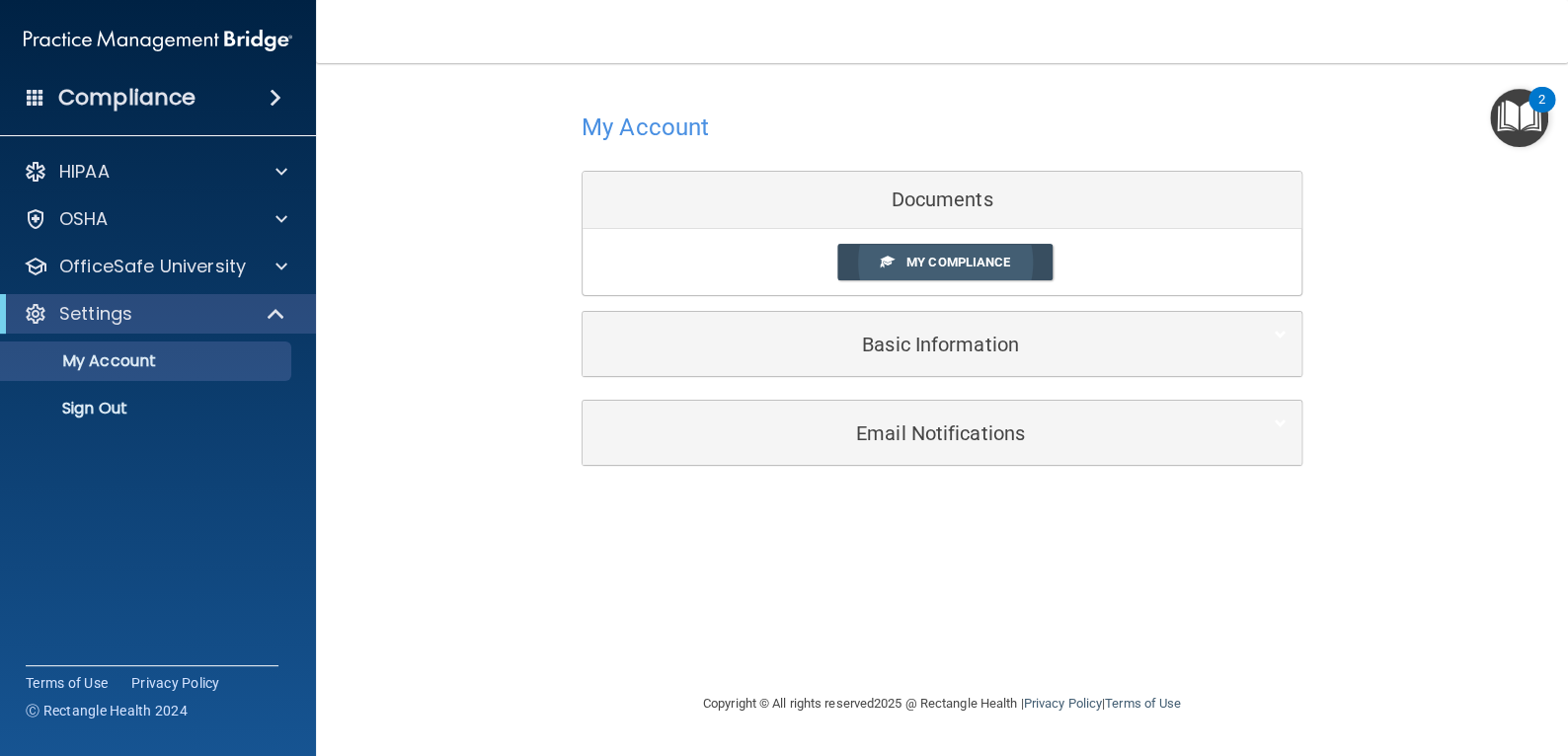
click at [967, 265] on span "My Compliance" at bounding box center [958, 262] width 104 height 15
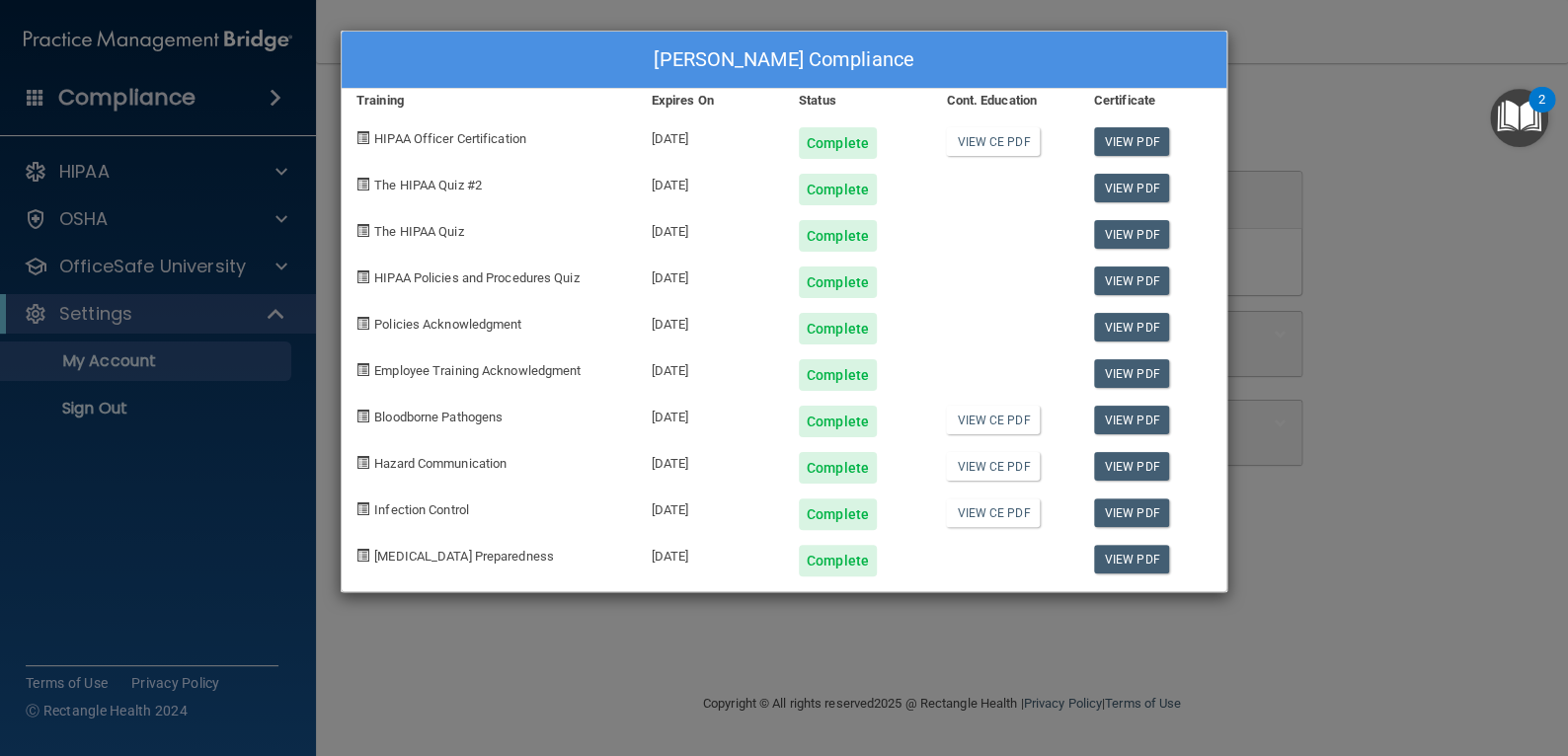
drag, startPoint x: 461, startPoint y: 518, endPoint x: 723, endPoint y: 498, distance: 262.8
click at [461, 517] on div "Infection Control" at bounding box center [489, 507] width 295 height 47
click at [1254, 368] on div "Aiyanna Farner's Compliance Training Expires On Status Cont. Education Certific…" at bounding box center [784, 378] width 1568 height 756
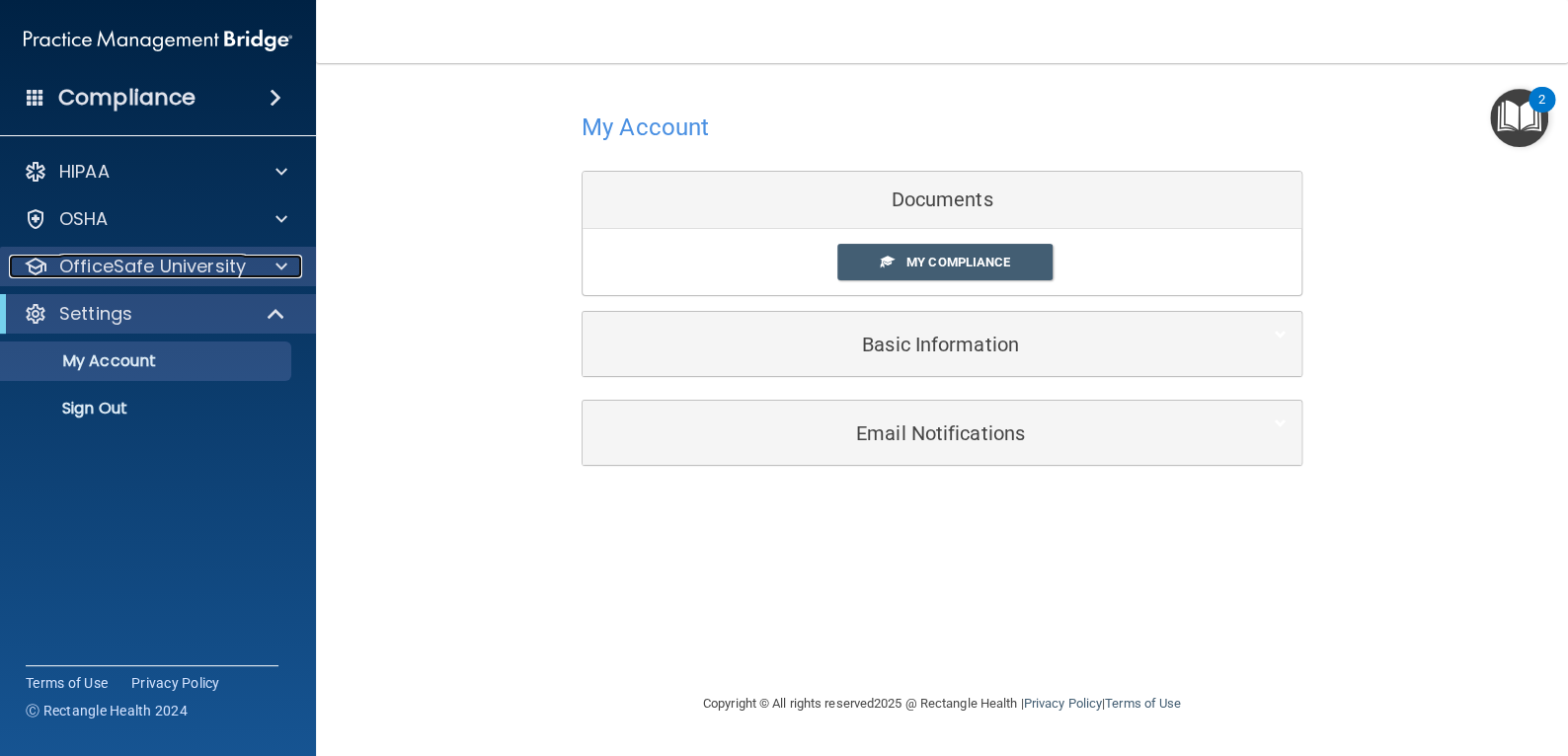
click at [115, 257] on p "OfficeSafe University" at bounding box center [151, 267] width 186 height 24
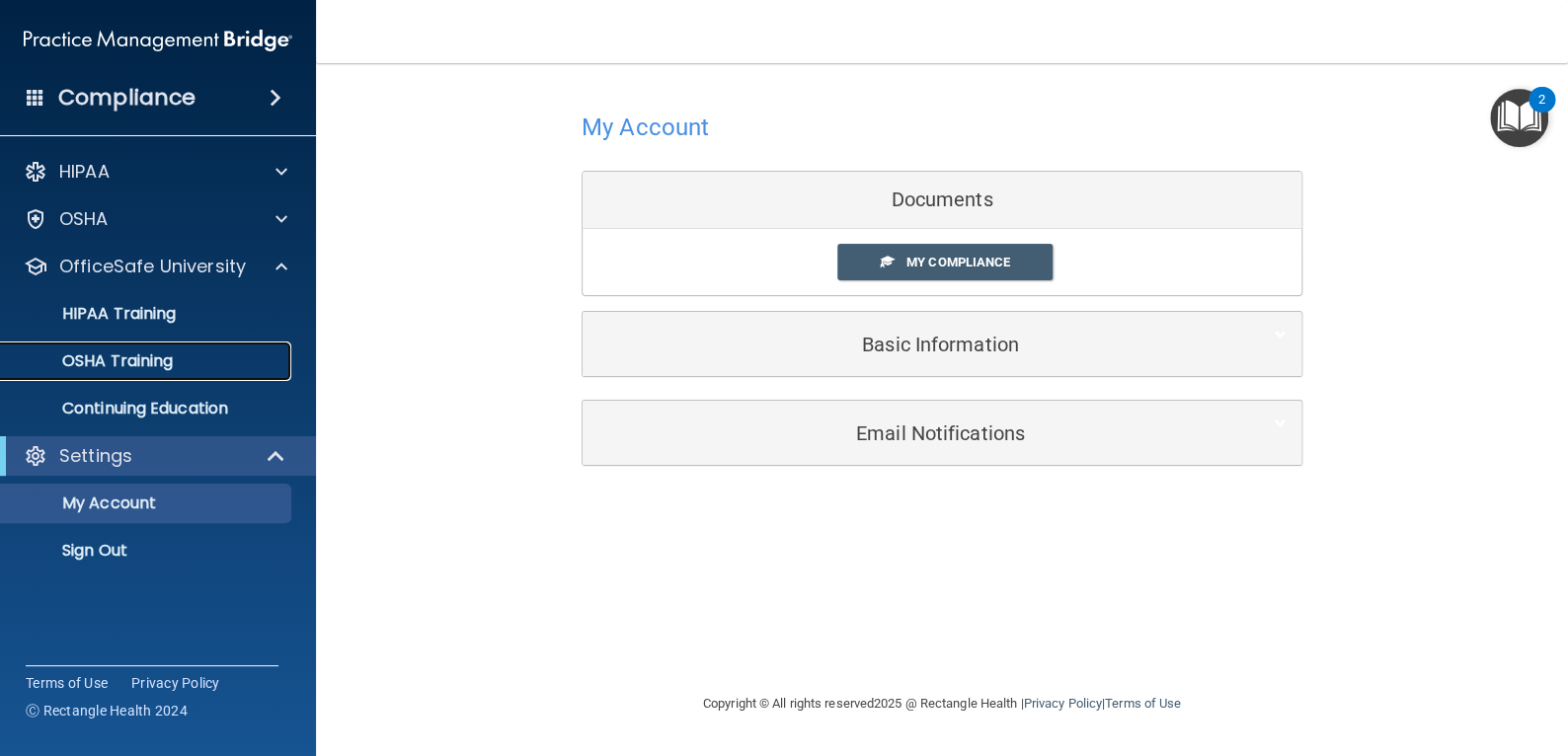
click at [130, 375] on link "OSHA Training" at bounding box center [135, 362] width 311 height 40
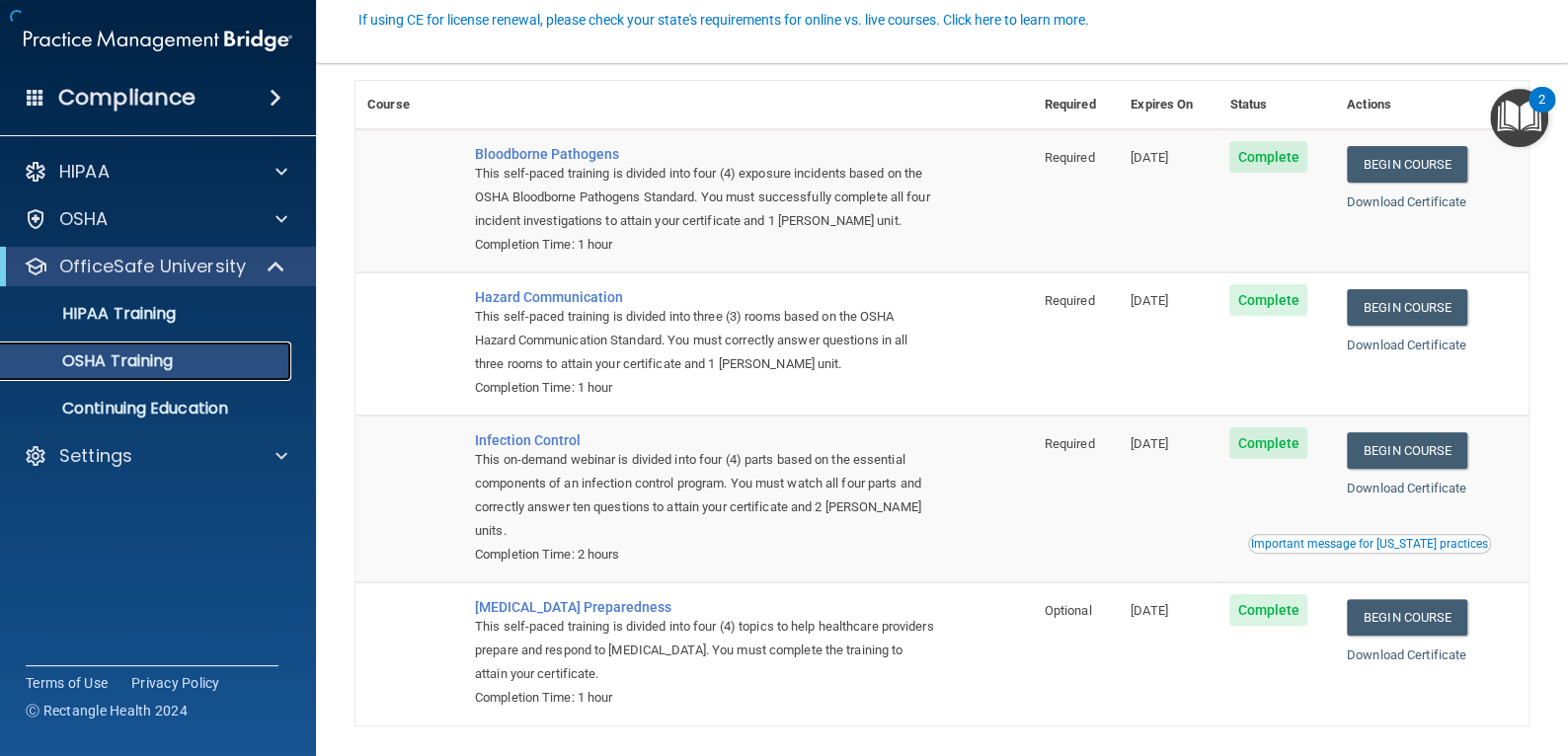
scroll to position [164, 0]
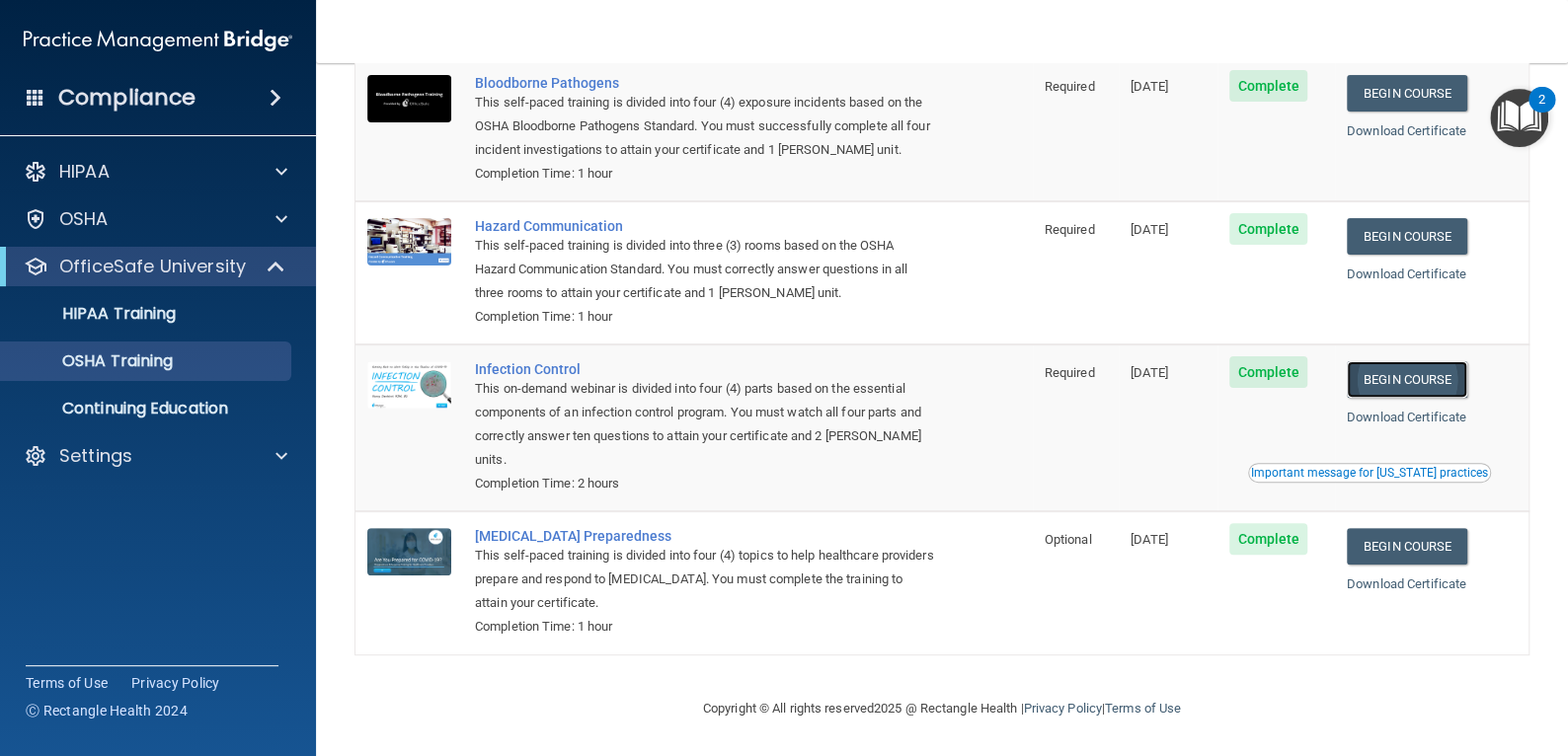
click at [1383, 383] on link "Begin Course" at bounding box center [1407, 379] width 121 height 37
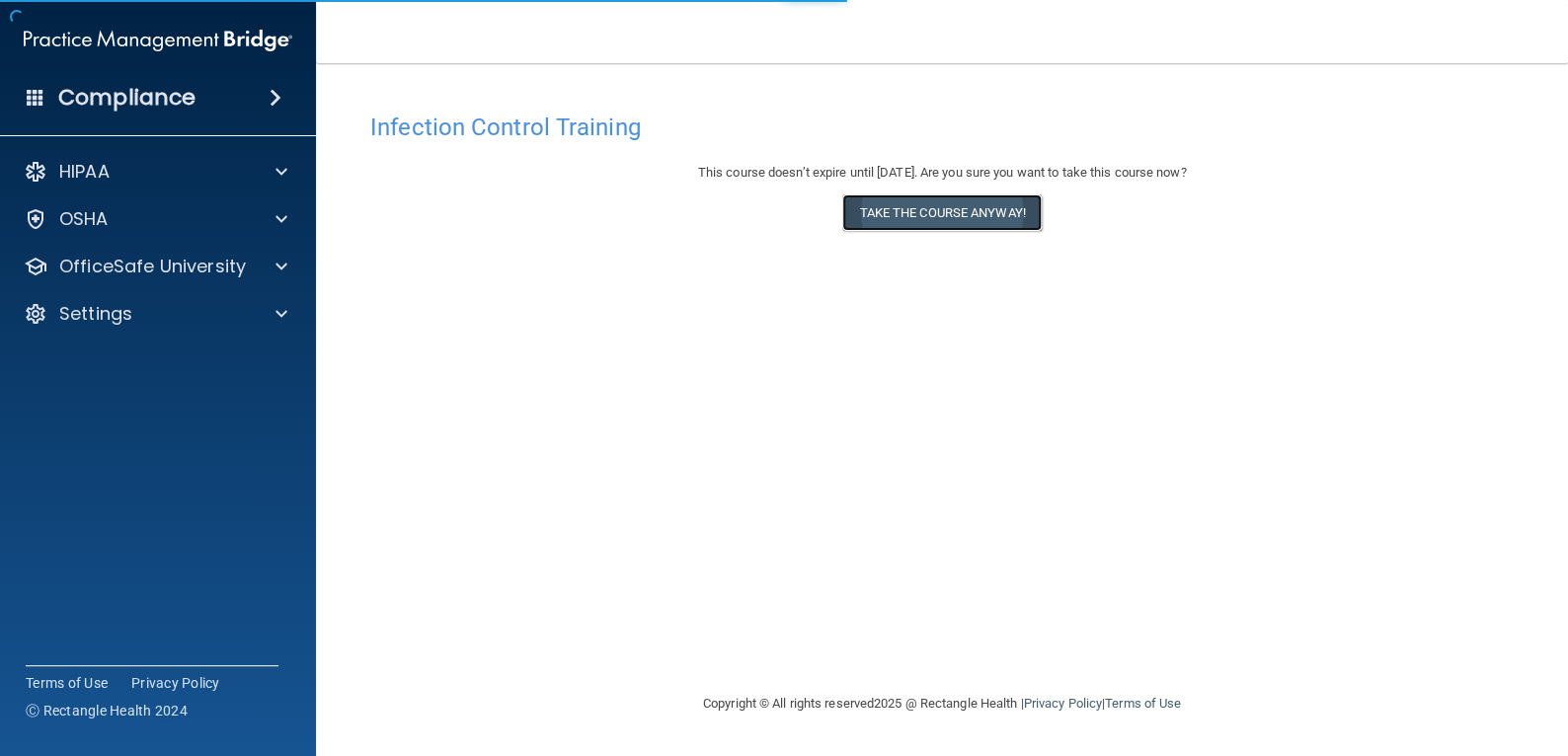
click at [950, 217] on button "Take the course anyway!" at bounding box center [940, 212] width 198 height 37
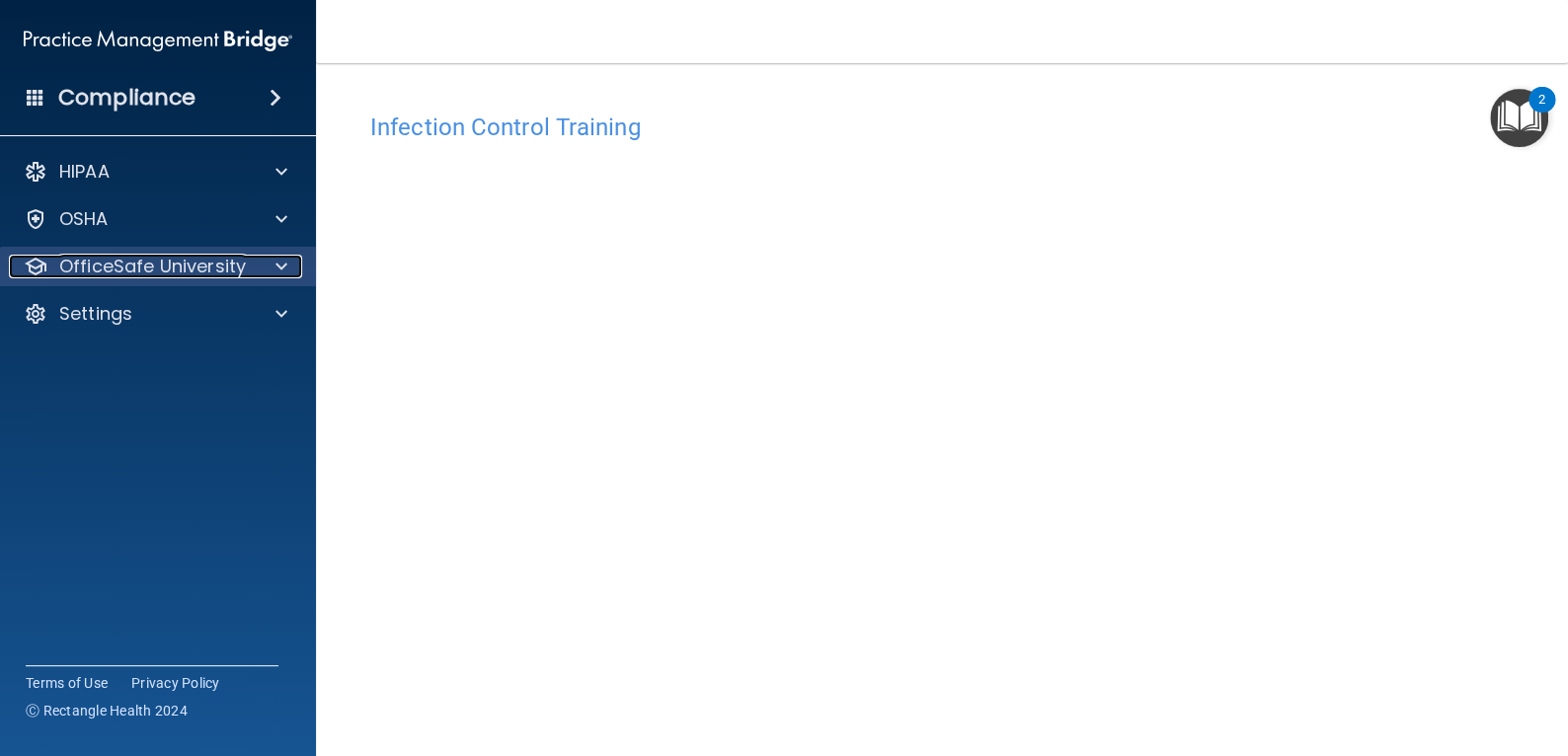
click at [200, 278] on p "OfficeSafe University" at bounding box center [151, 267] width 186 height 24
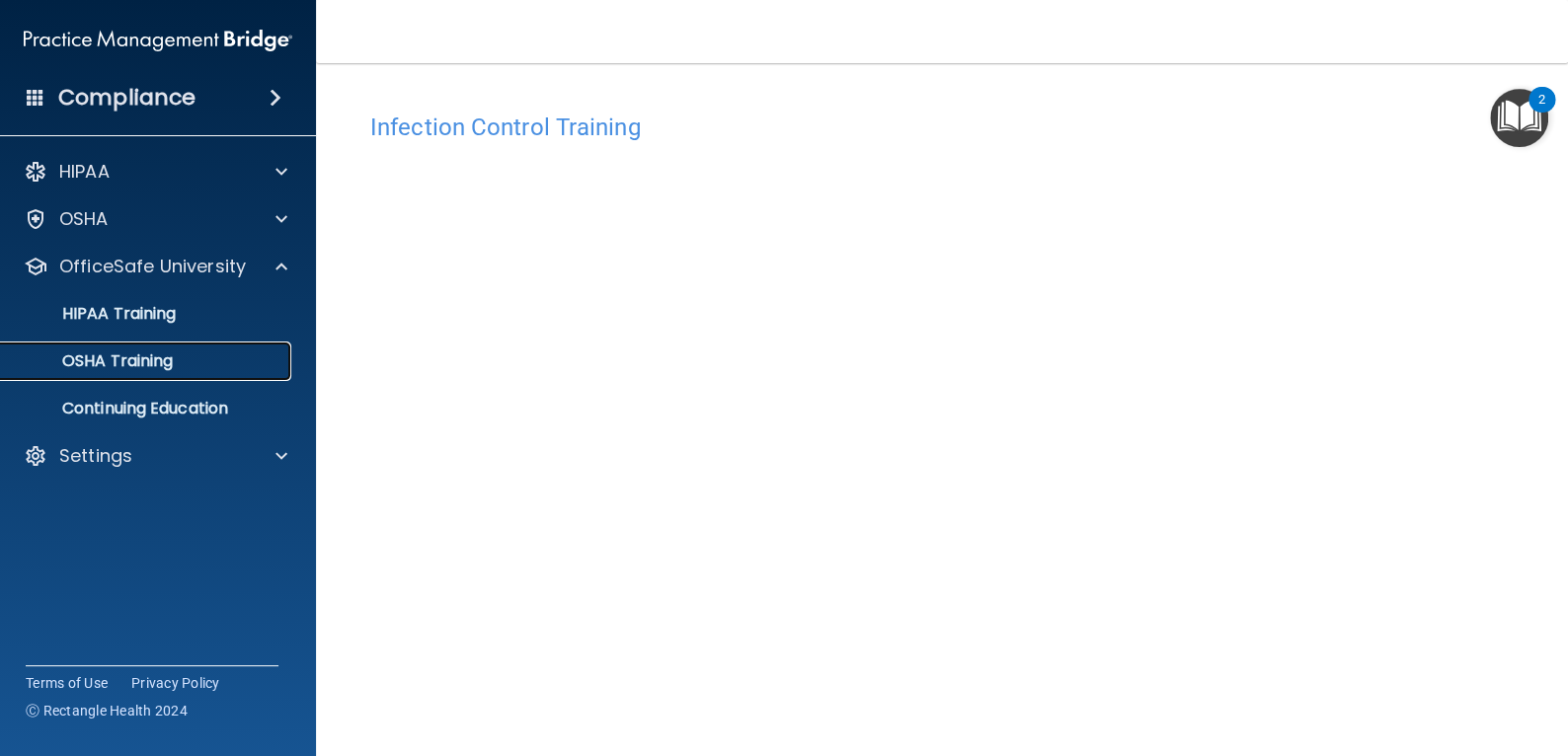
click at [144, 365] on p "OSHA Training" at bounding box center [93, 362] width 160 height 20
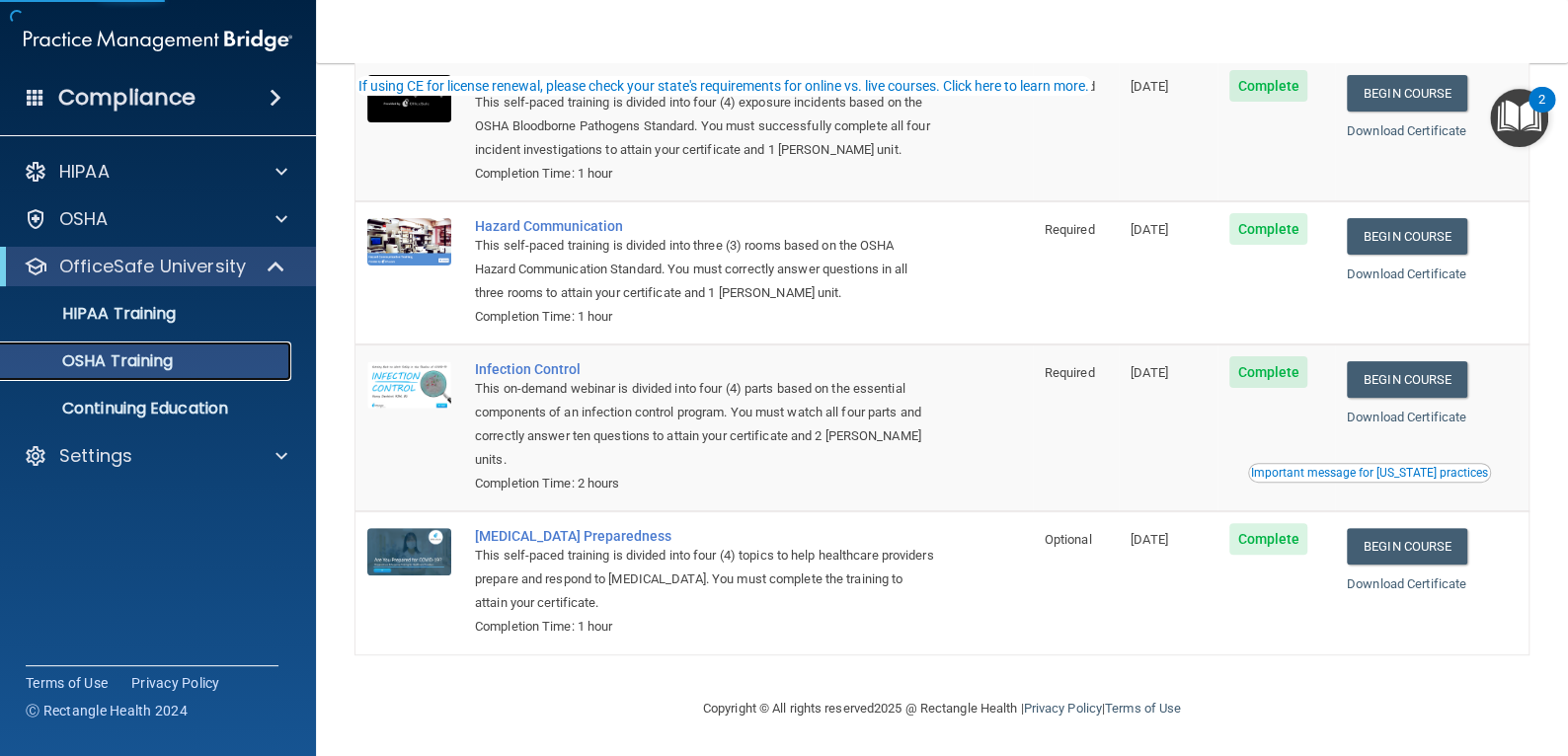
scroll to position [164, 0]
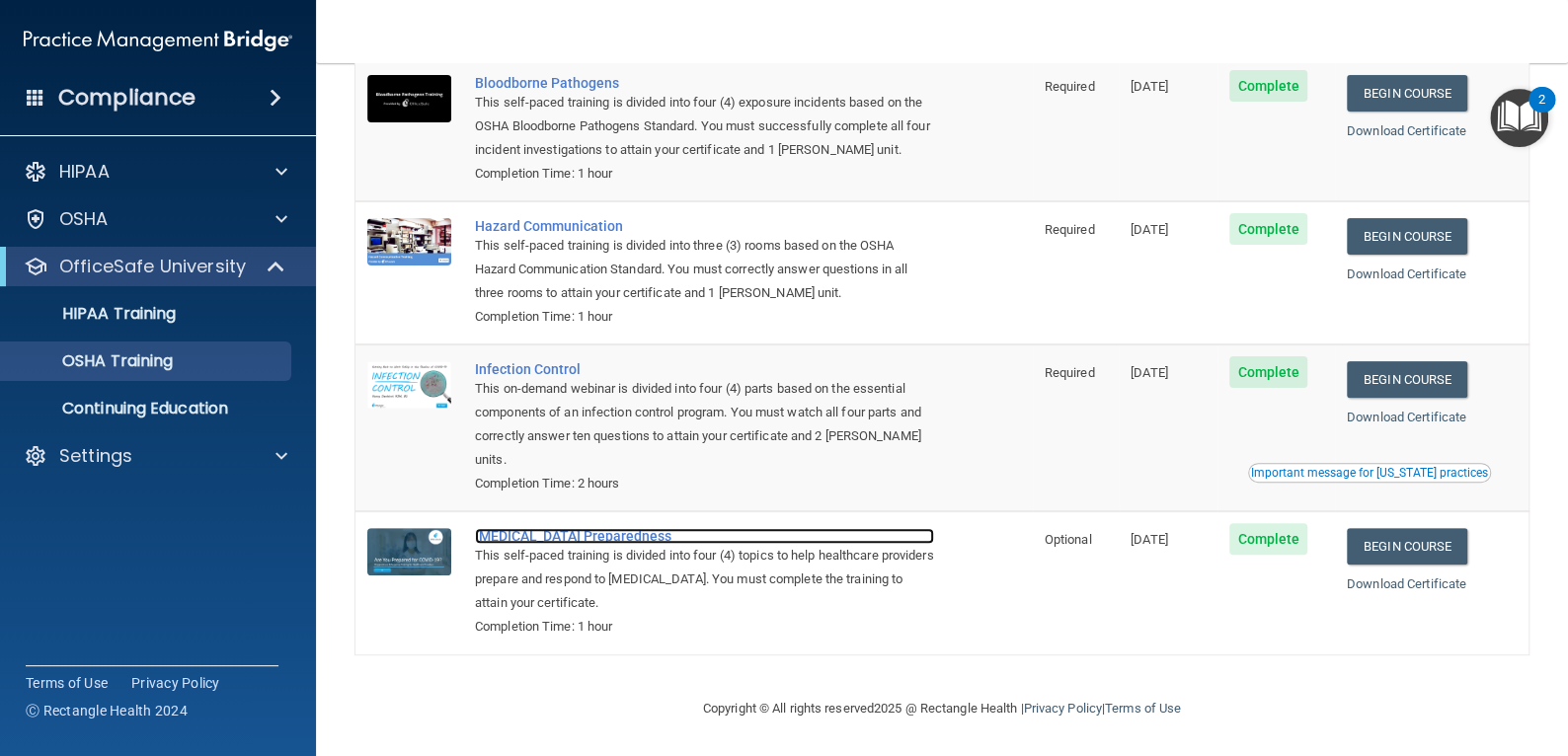
click at [589, 534] on div "[MEDICAL_DATA] Preparedness" at bounding box center [704, 536] width 459 height 16
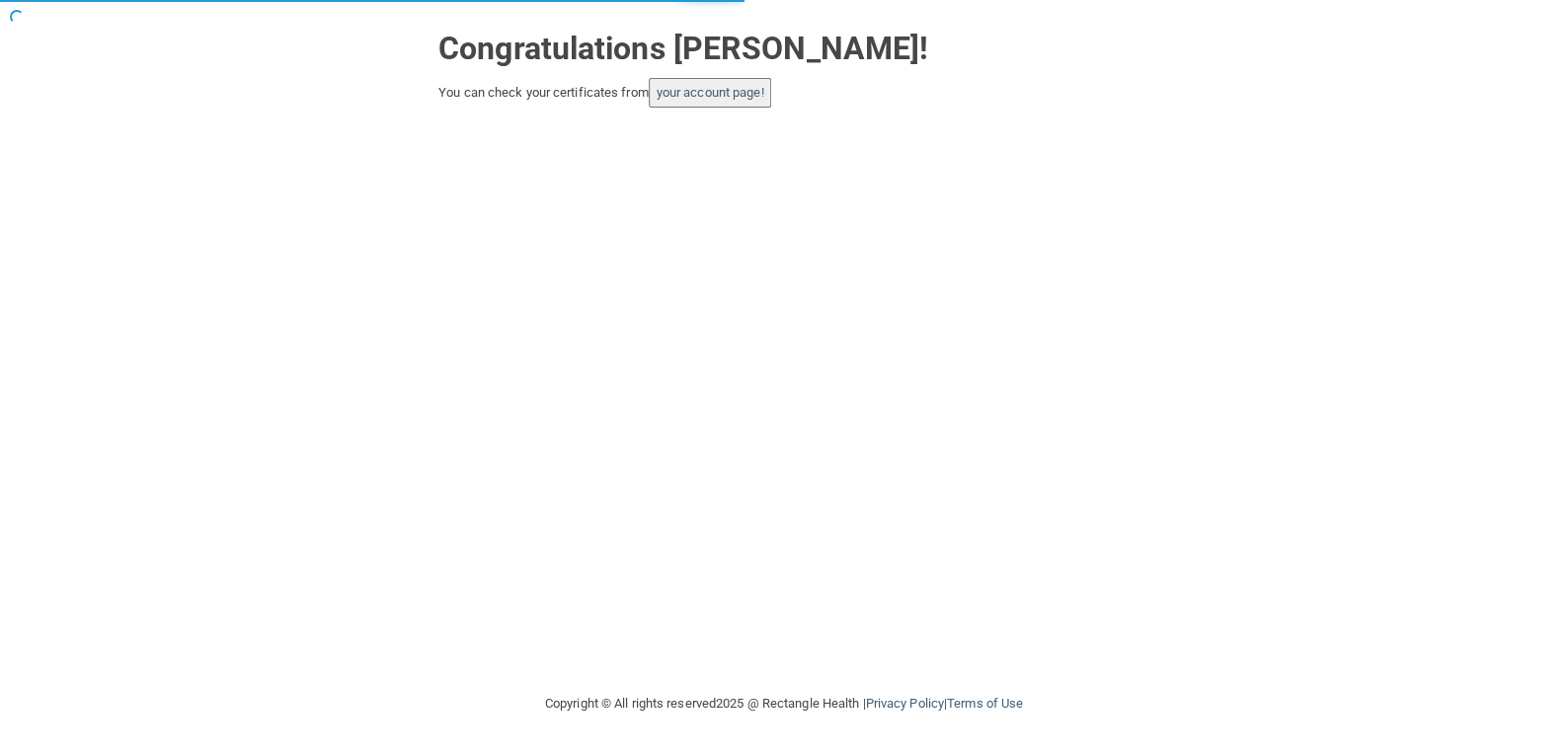
click at [742, 102] on button "your account page!" at bounding box center [710, 93] width 124 height 30
click at [746, 99] on link "your account page!" at bounding box center [710, 92] width 108 height 15
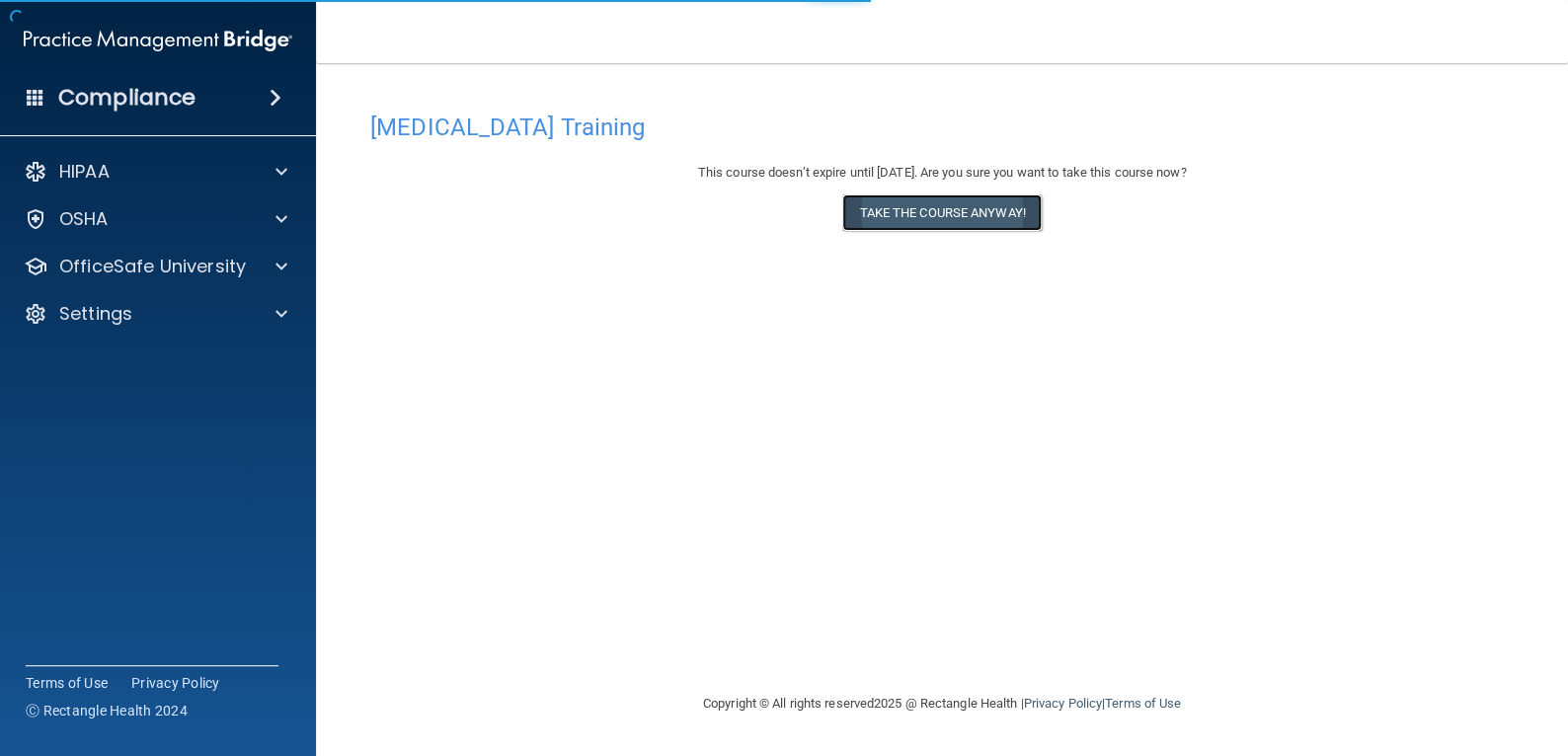
click at [935, 221] on button "Take the course anyway!" at bounding box center [940, 212] width 198 height 37
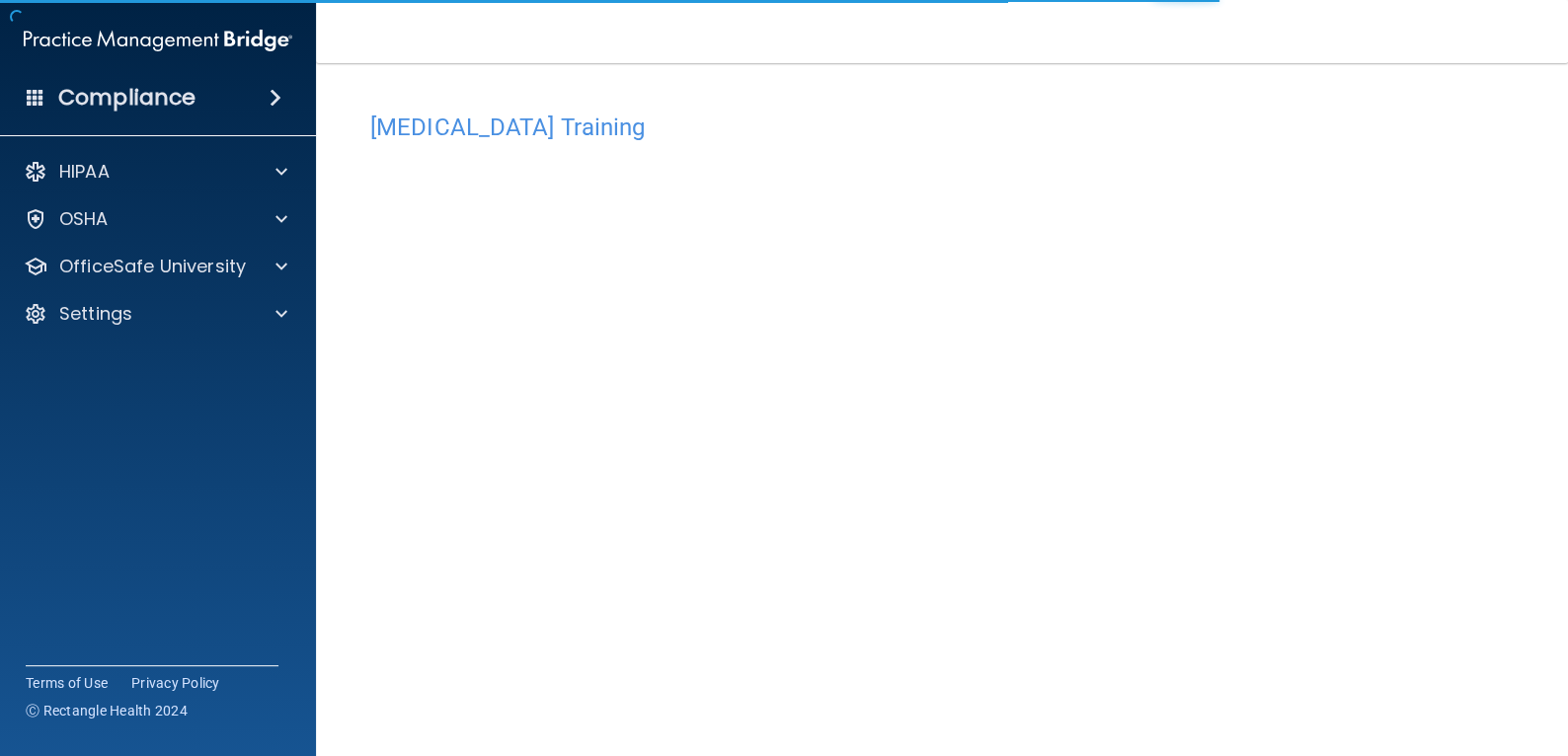
scroll to position [88, 0]
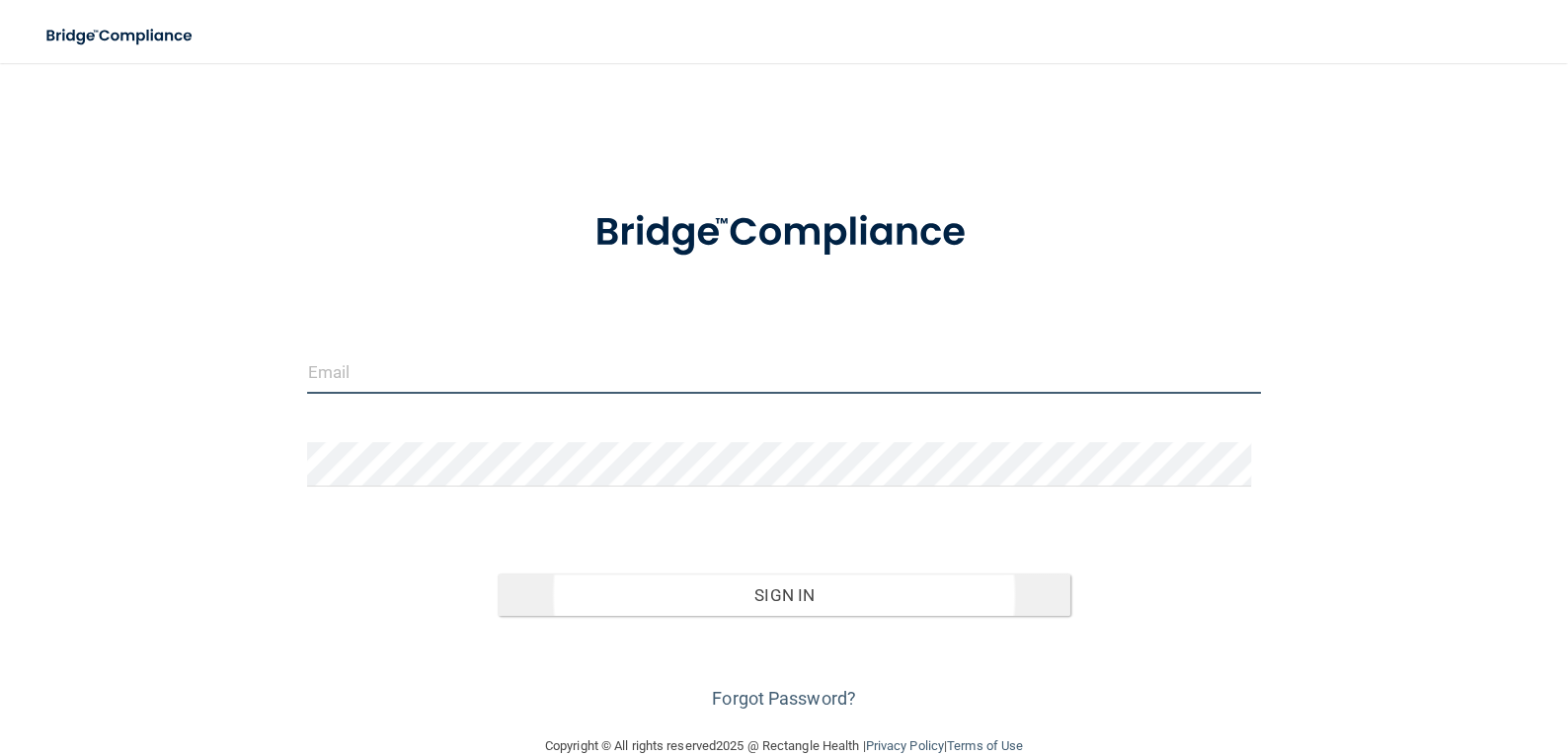
type input "[EMAIL_ADDRESS][PERSON_NAME][DOMAIN_NAME]"
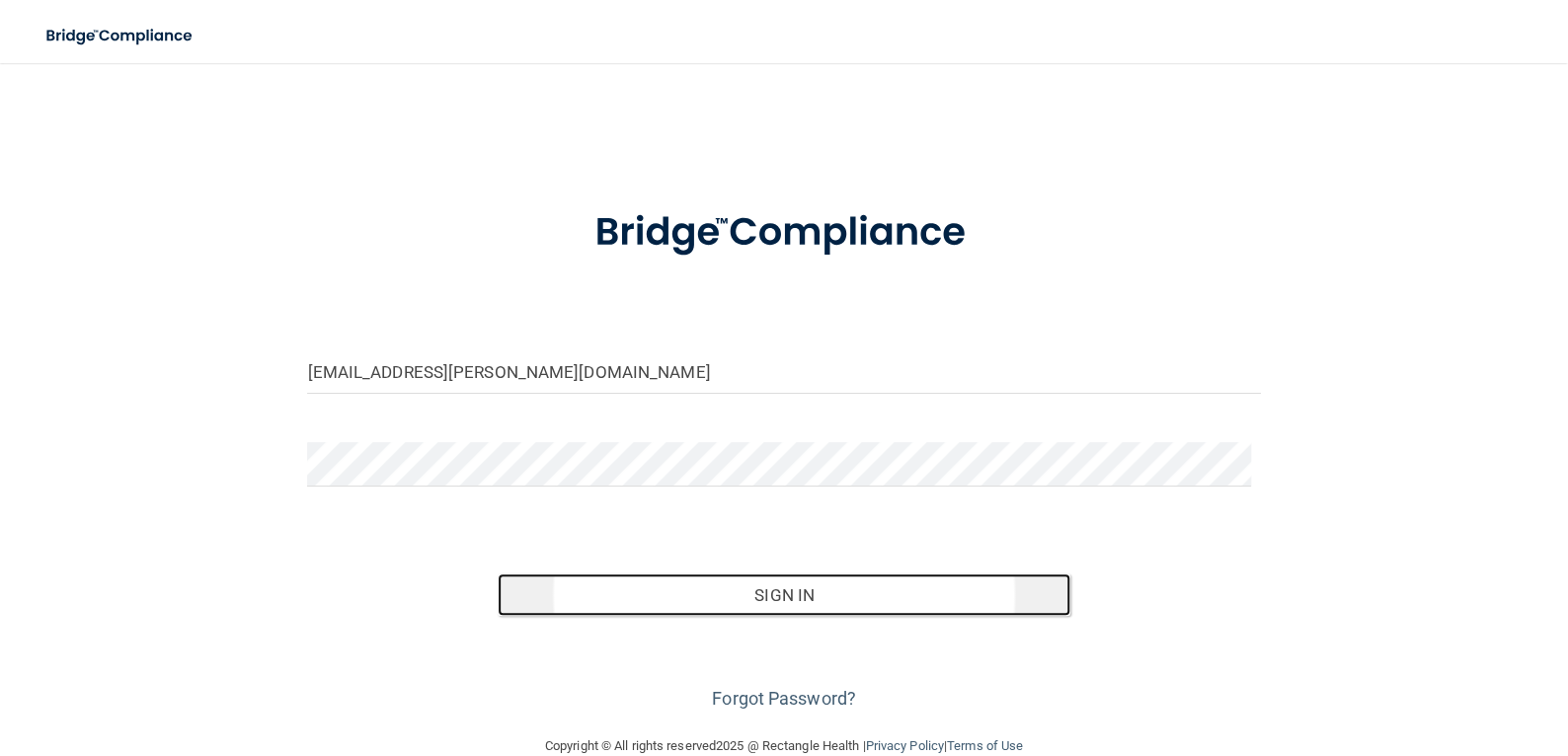
click at [683, 594] on button "Sign In" at bounding box center [783, 596] width 572 height 44
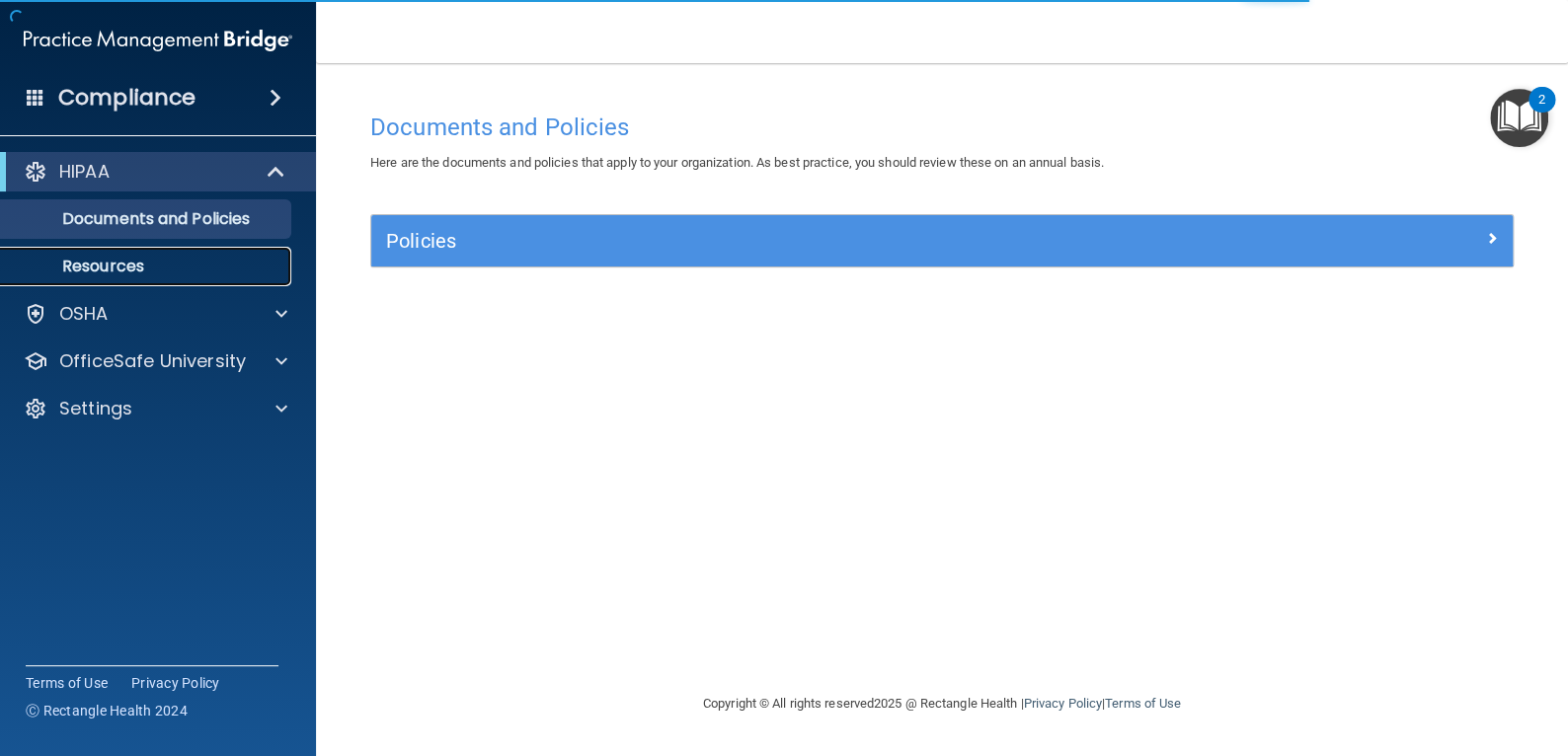
click at [142, 263] on p "Resources" at bounding box center [147, 267] width 270 height 20
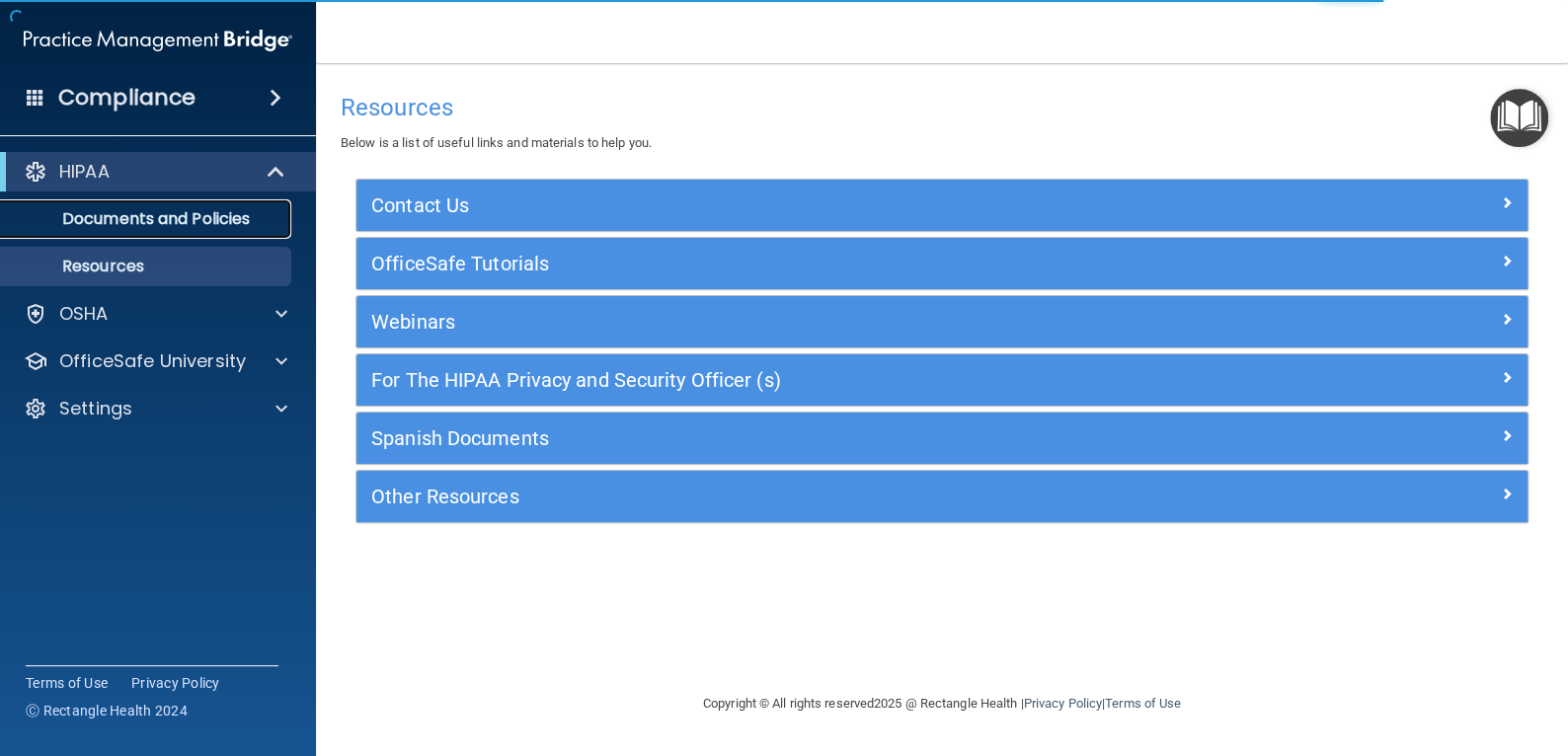
click at [189, 213] on p "Documents and Policies" at bounding box center [147, 219] width 270 height 20
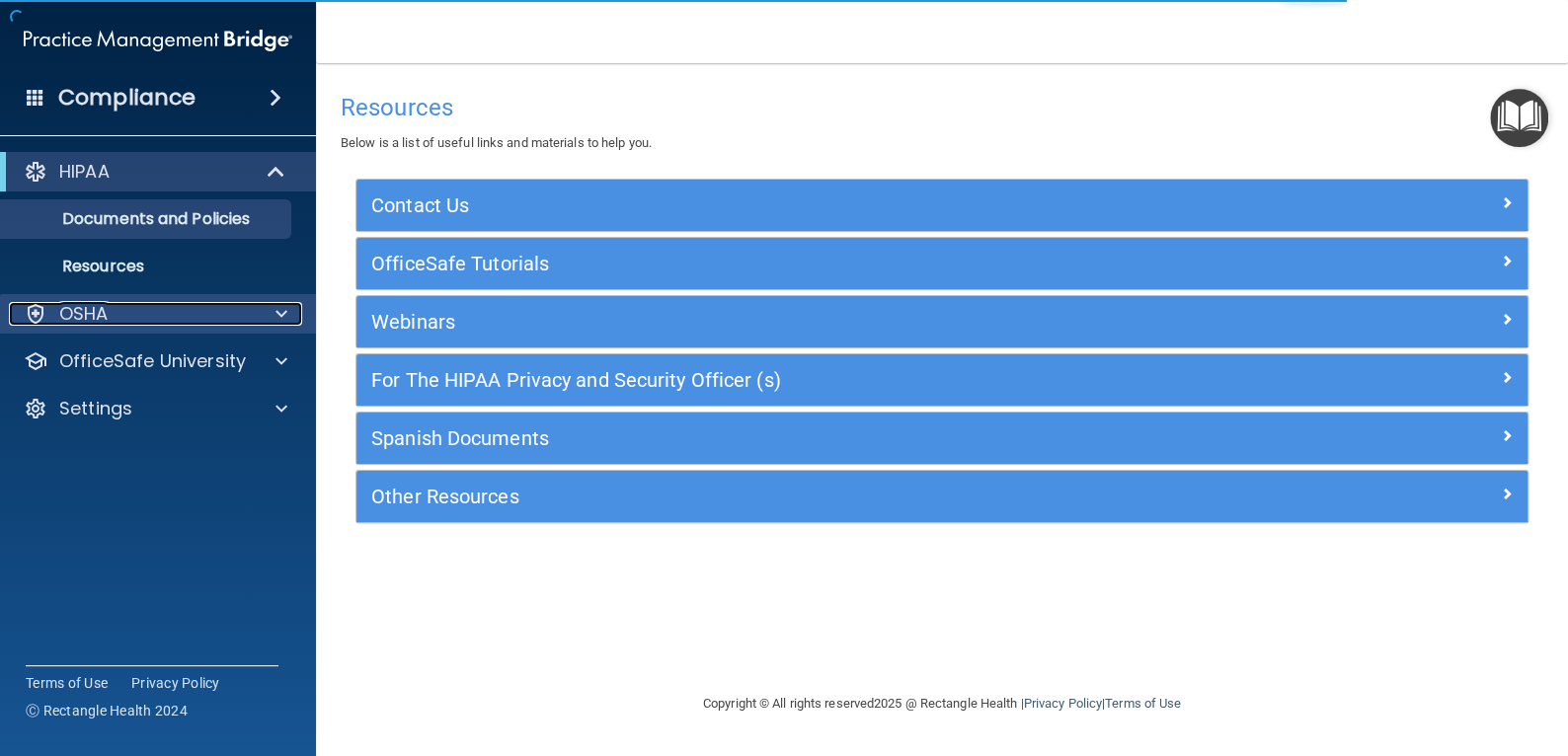
click at [131, 304] on div "OSHA" at bounding box center [131, 314] width 245 height 24
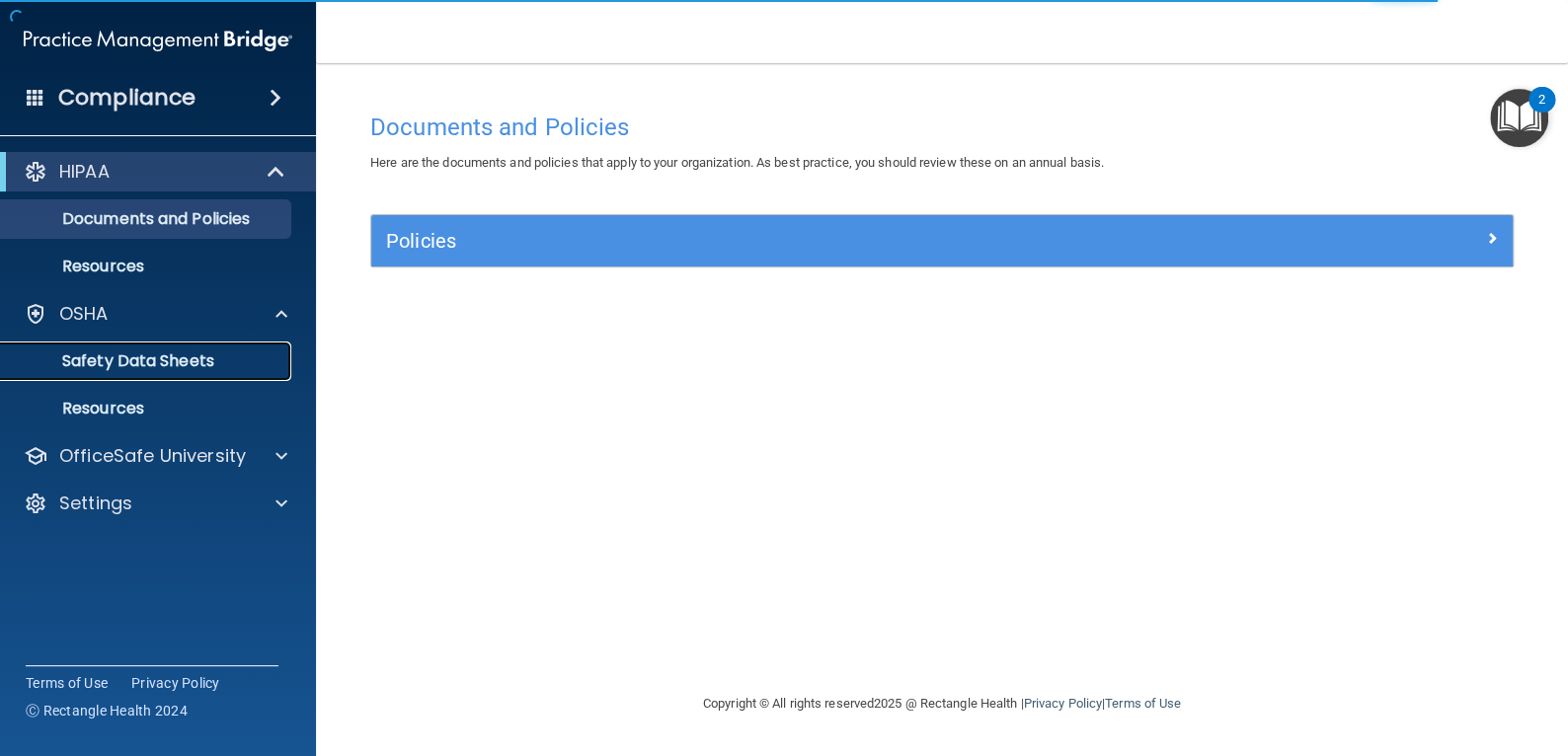
click at [141, 372] on link "Safety Data Sheets" at bounding box center [135, 362] width 311 height 40
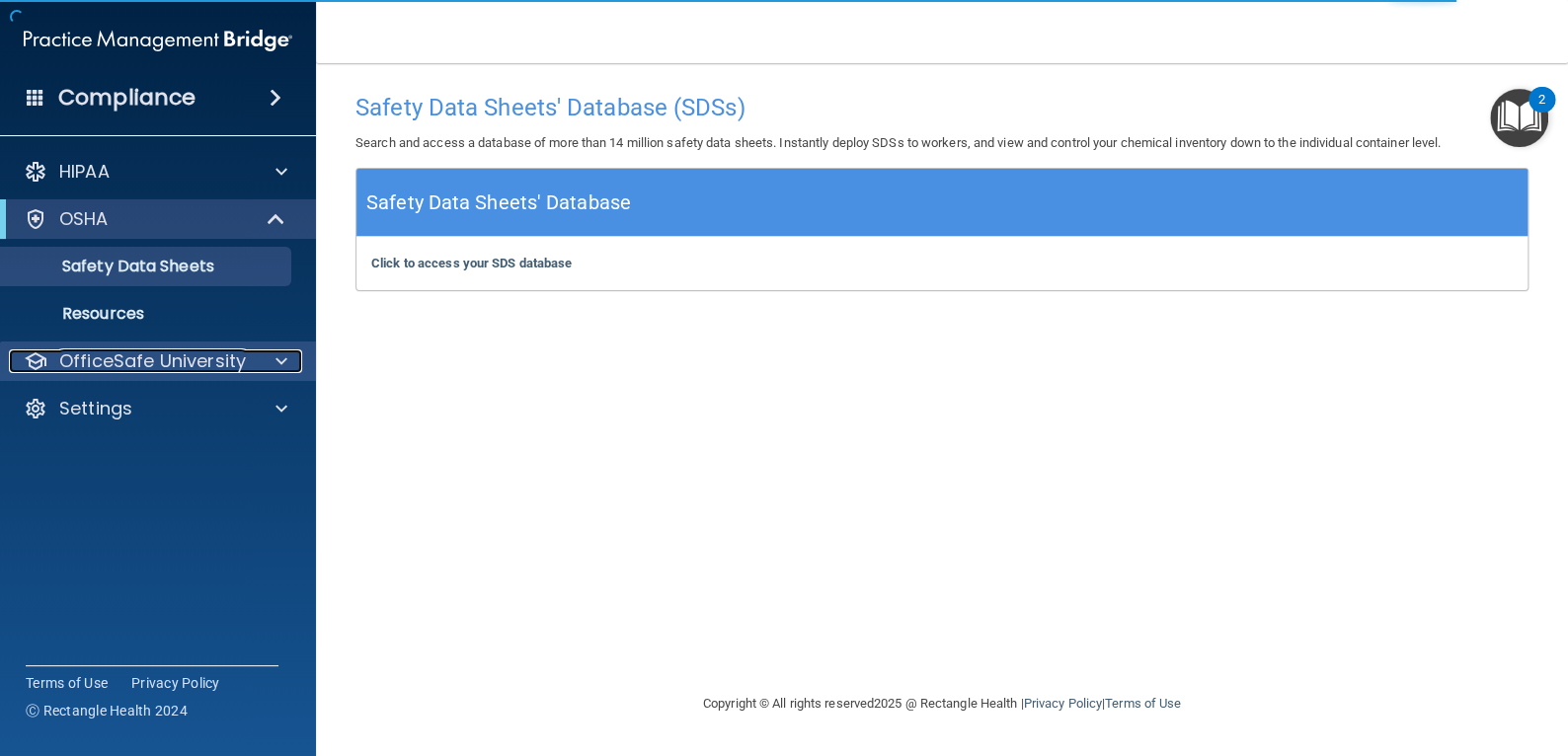
click at [117, 374] on p "OfficeSafe University" at bounding box center [151, 362] width 186 height 24
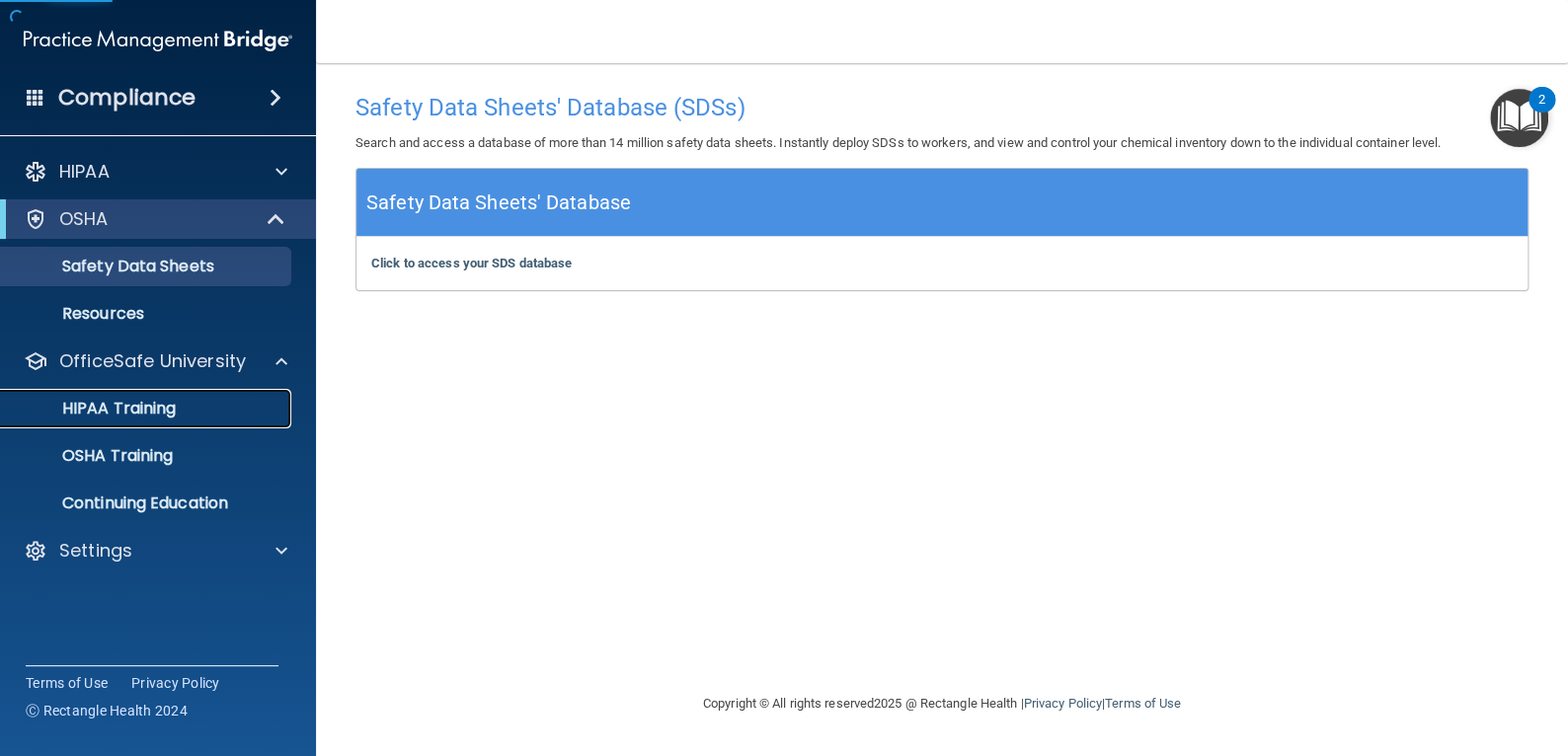
click at [121, 400] on p "HIPAA Training" at bounding box center [95, 408] width 163 height 20
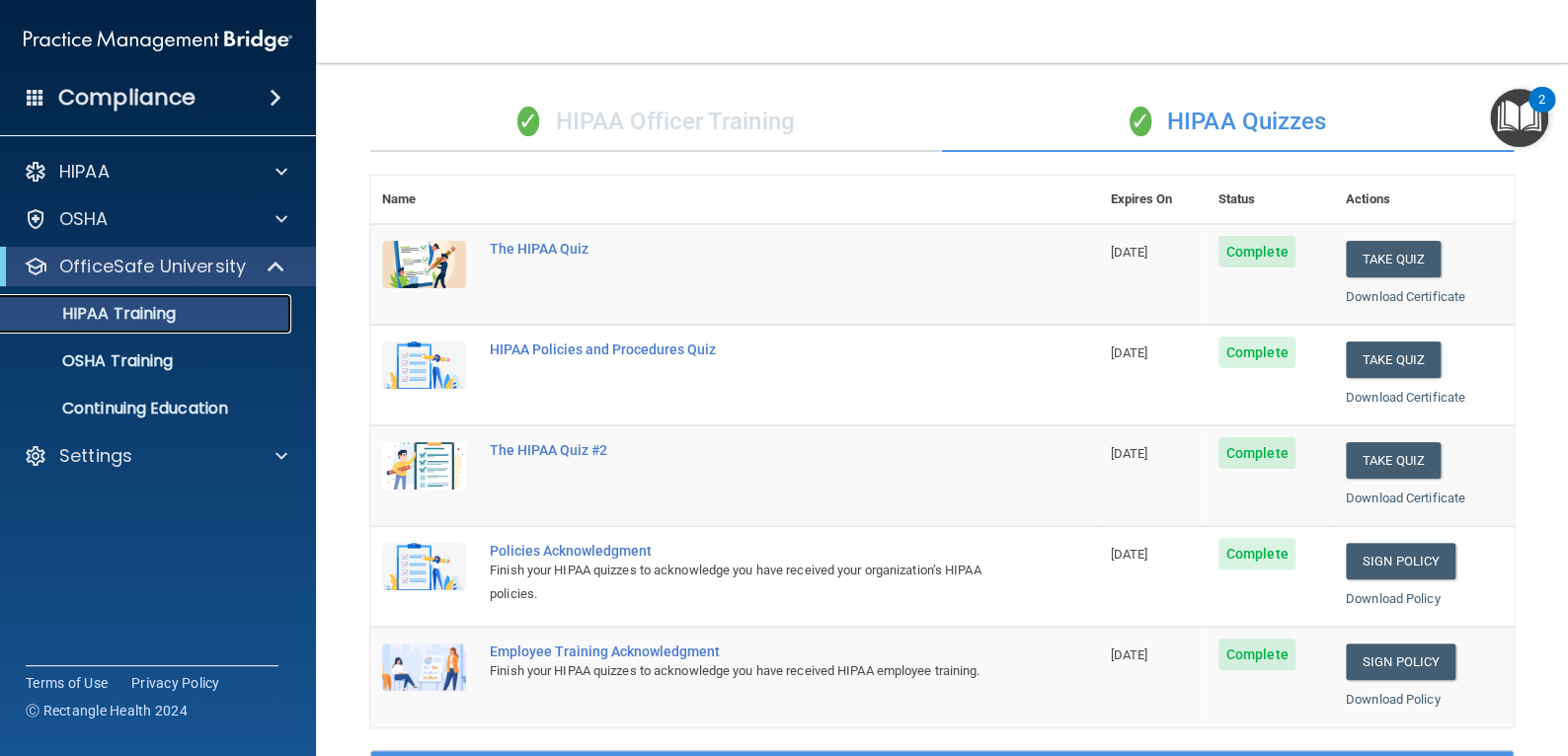
scroll to position [99, 0]
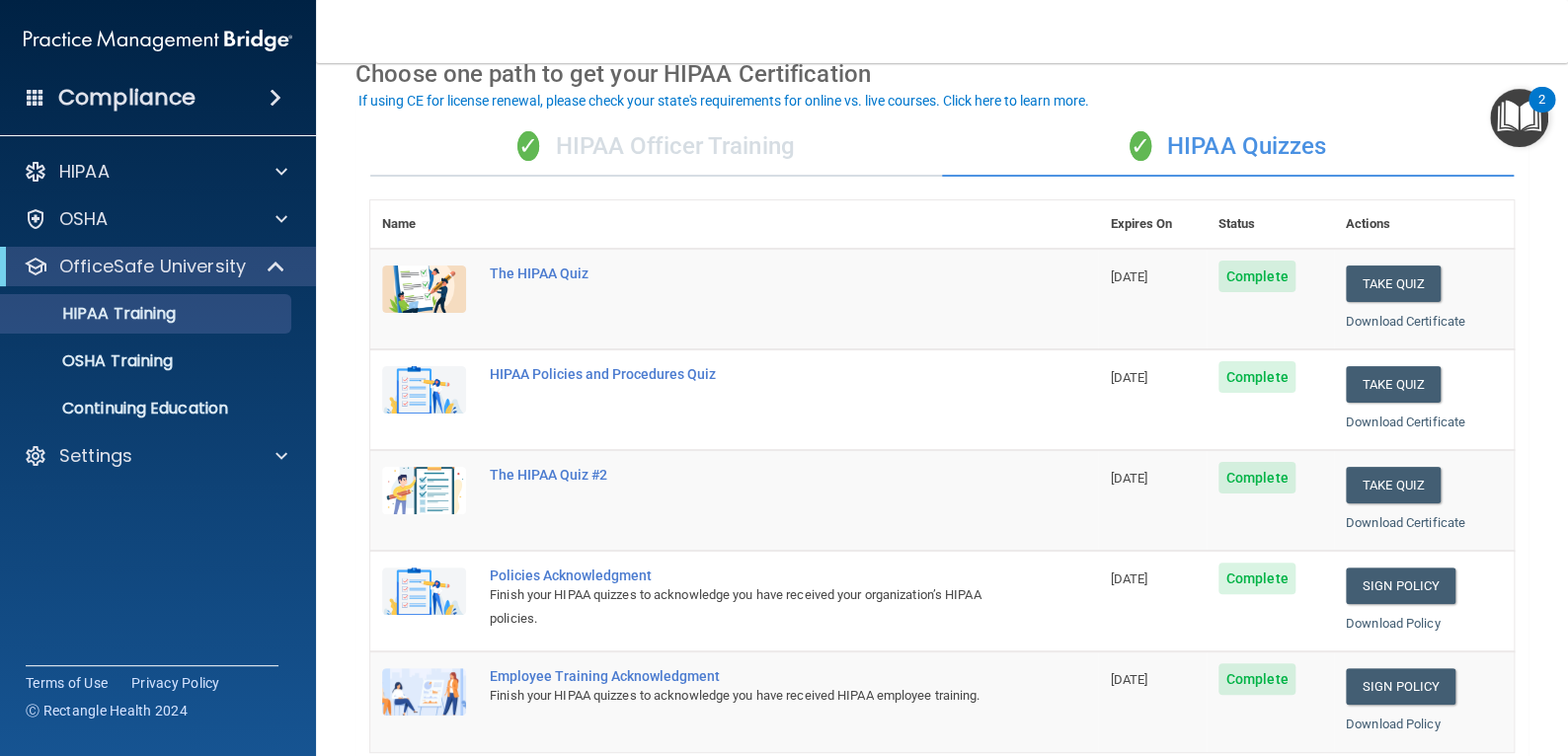
click at [672, 162] on div "✓ HIPAA Officer Training" at bounding box center [656, 146] width 572 height 59
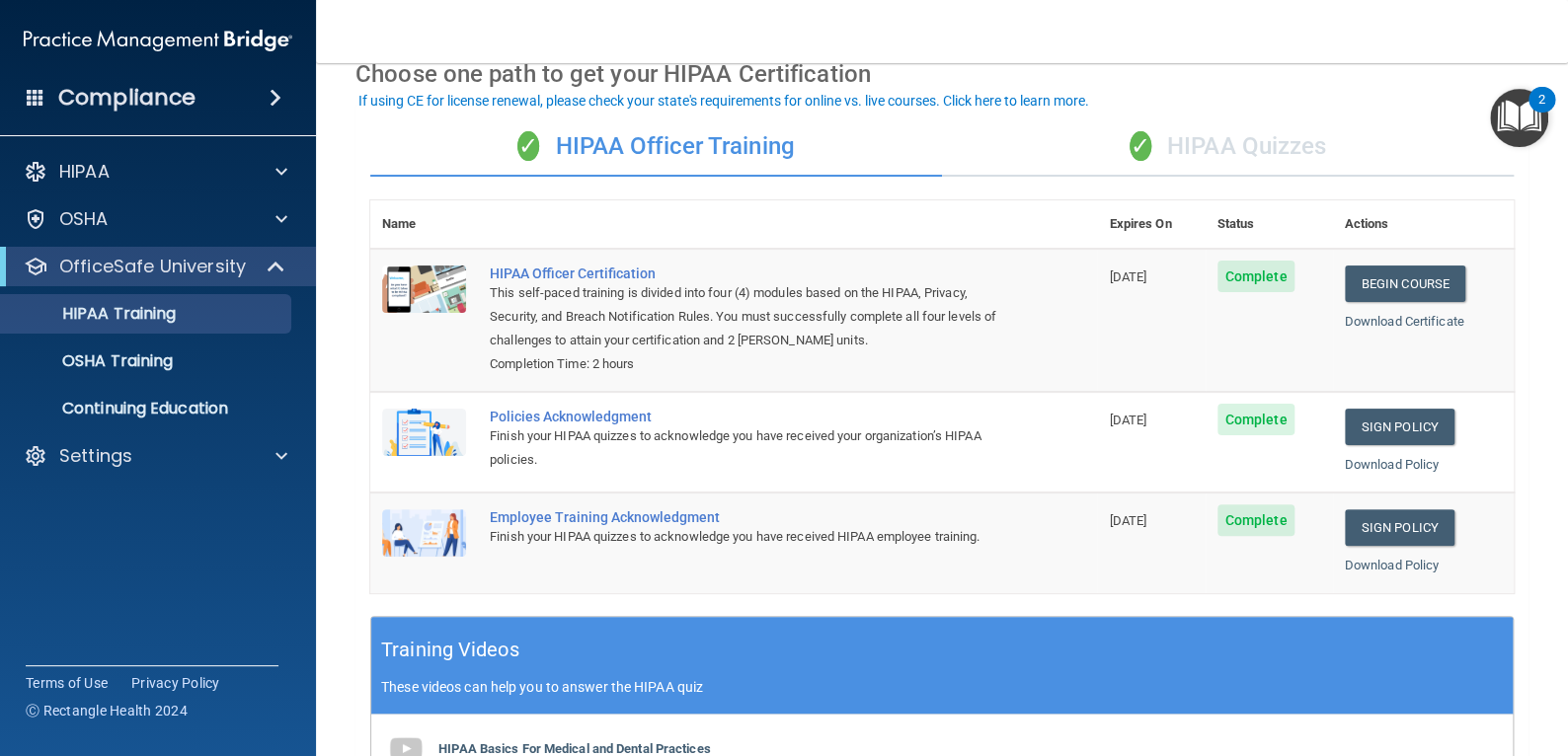
click at [1106, 142] on div "✓ HIPAA Quizzes" at bounding box center [1227, 146] width 572 height 59
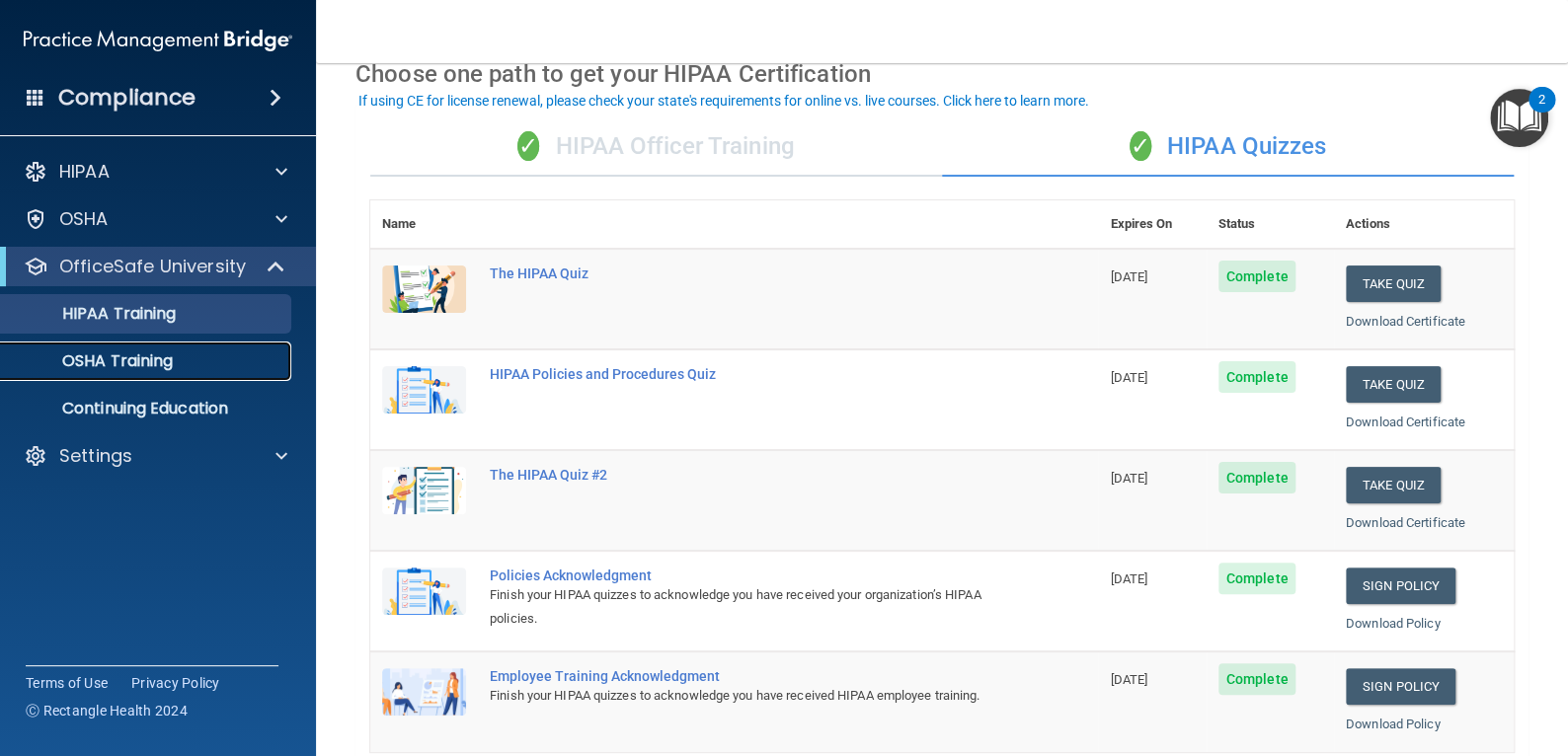
click at [150, 375] on link "OSHA Training" at bounding box center [135, 362] width 311 height 40
